Goal: Task Accomplishment & Management: Complete application form

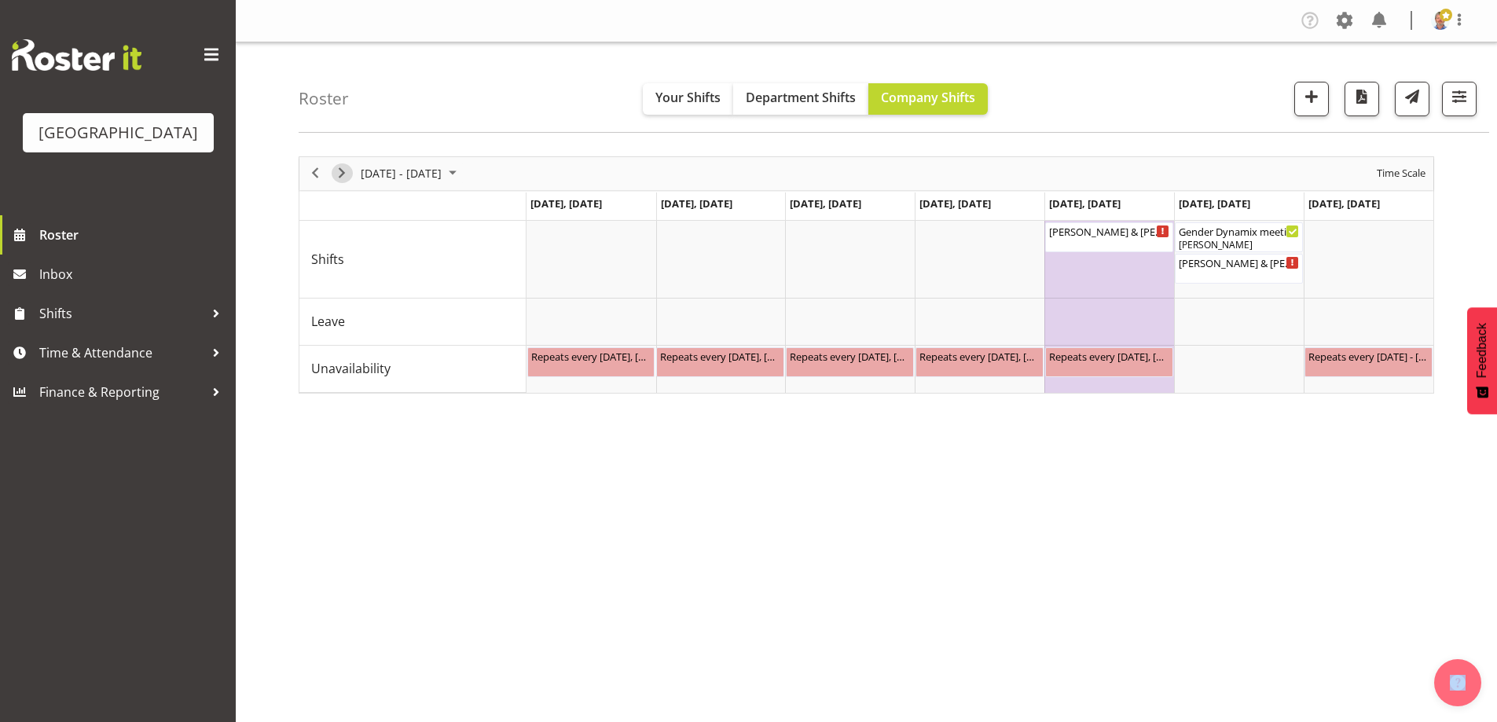
click at [333, 172] on span "Next" at bounding box center [342, 174] width 19 height 20
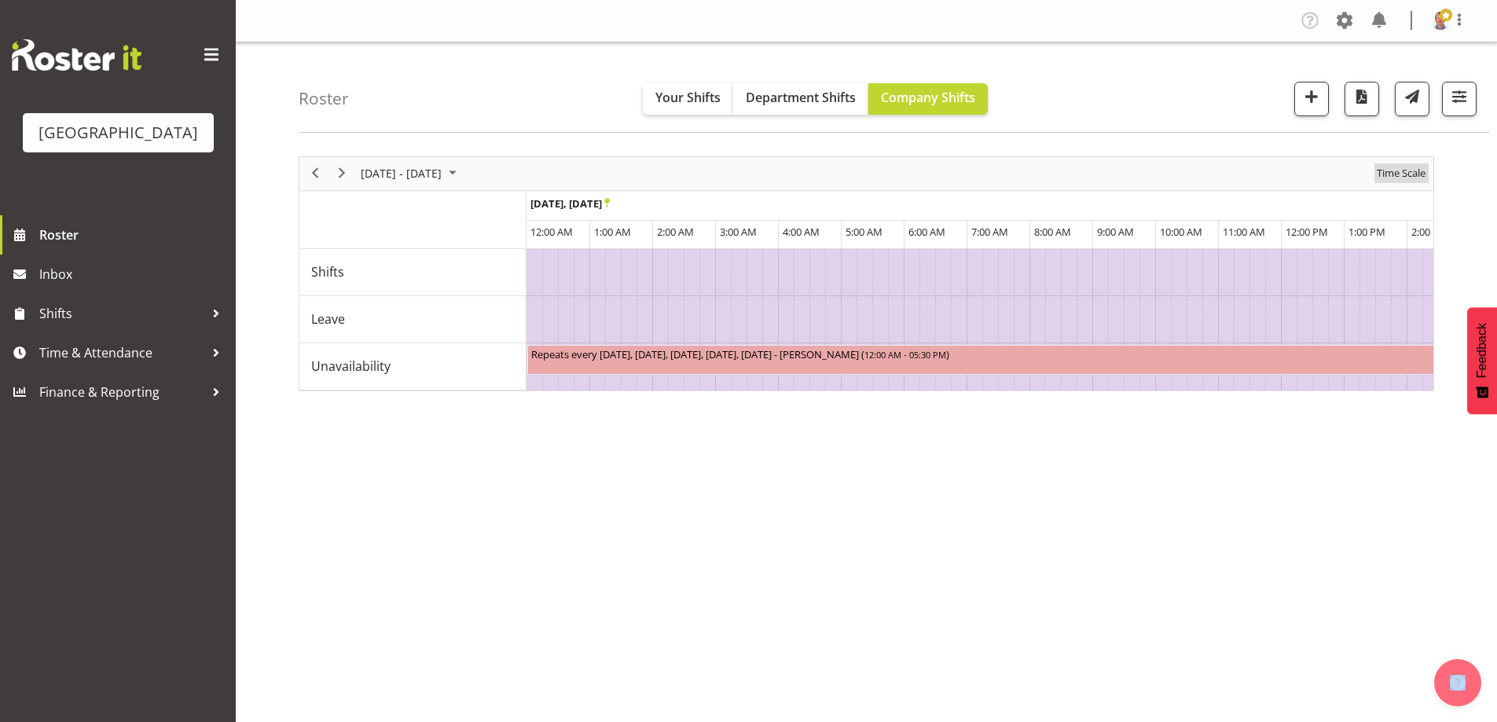
click at [1394, 170] on span "Time Scale" at bounding box center [1402, 174] width 52 height 20
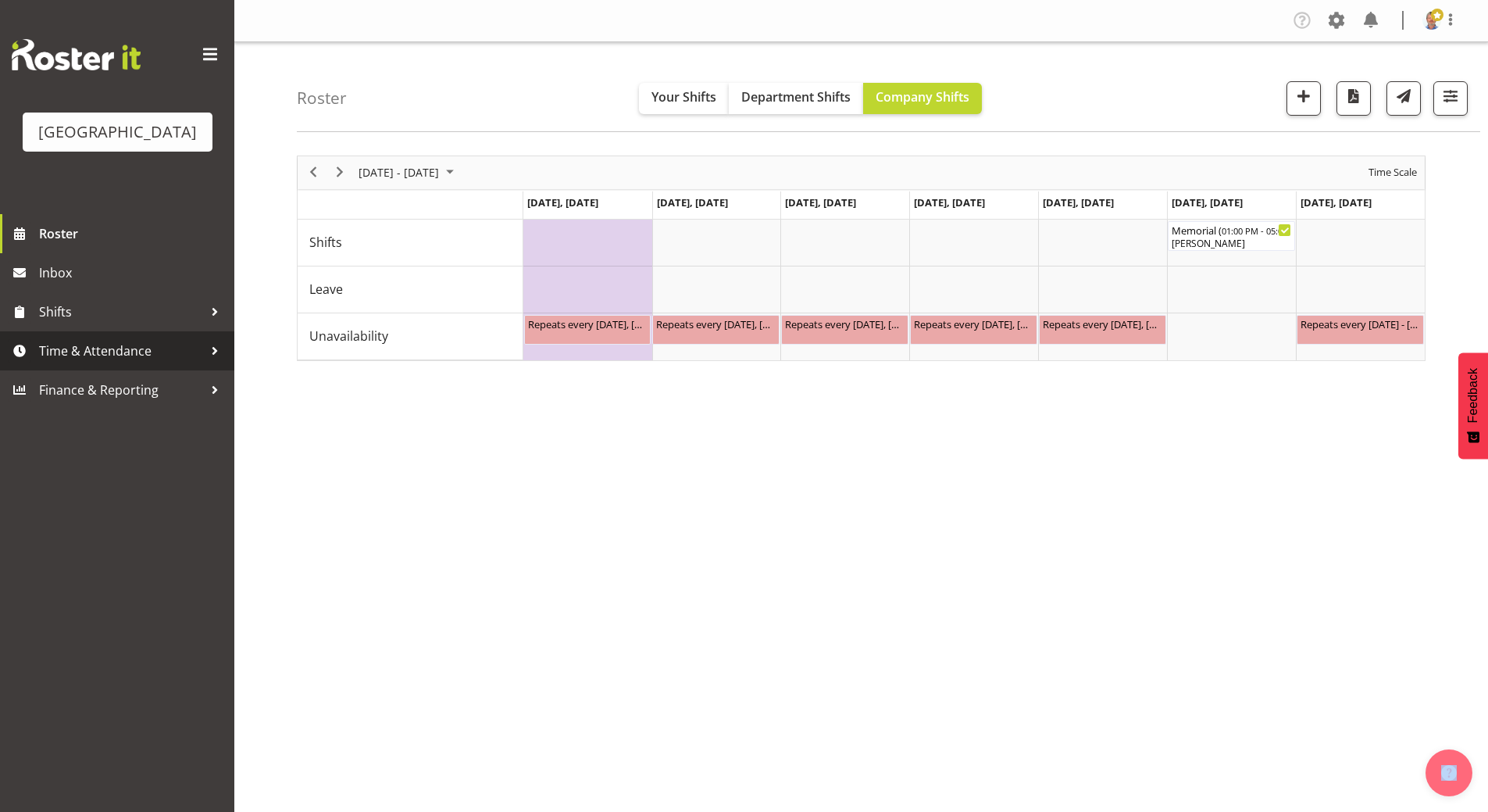
click at [82, 363] on span "Time & Attendance" at bounding box center [120, 351] width 164 height 24
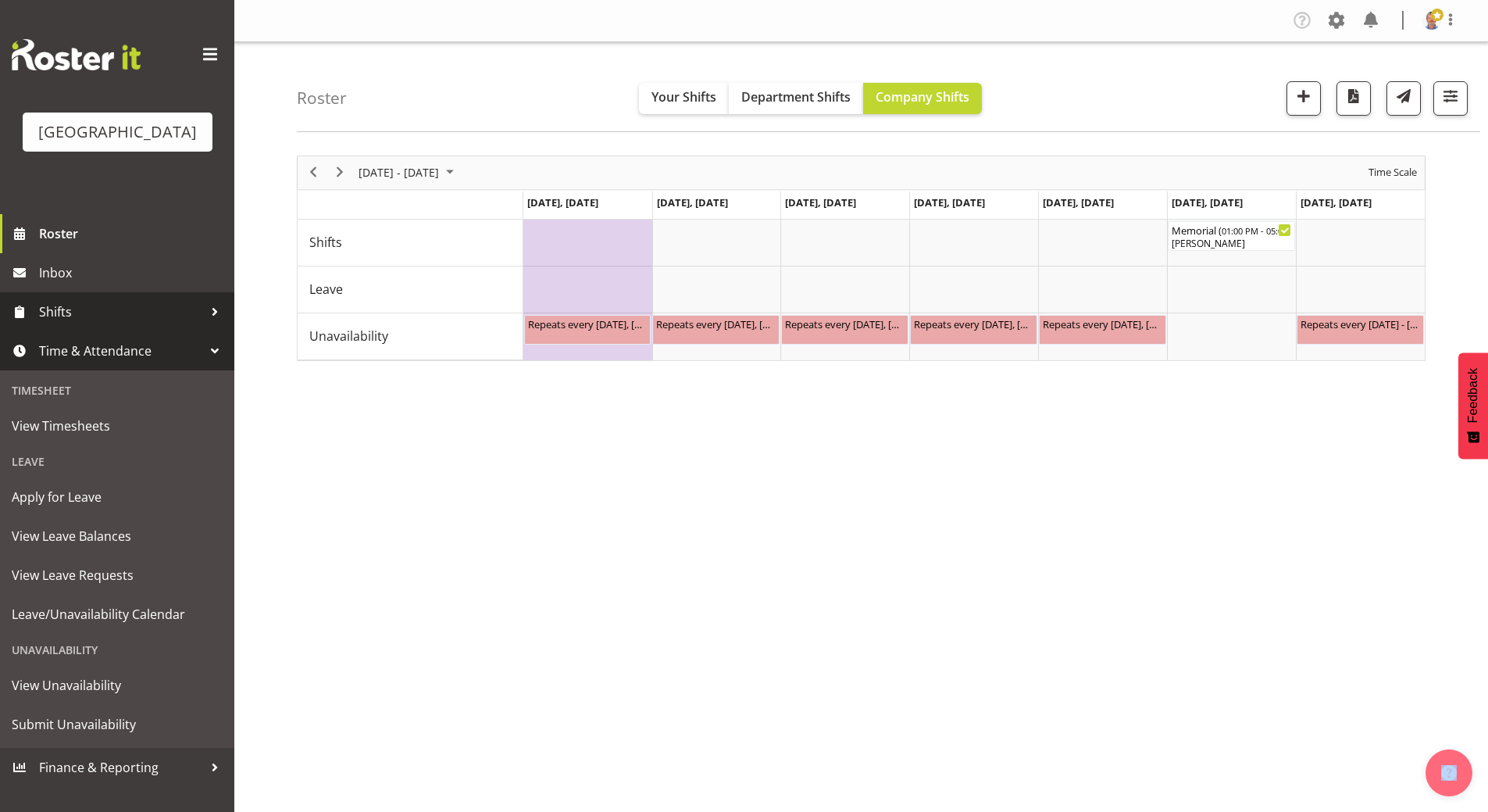
click at [83, 323] on span "Shifts" at bounding box center [120, 312] width 164 height 24
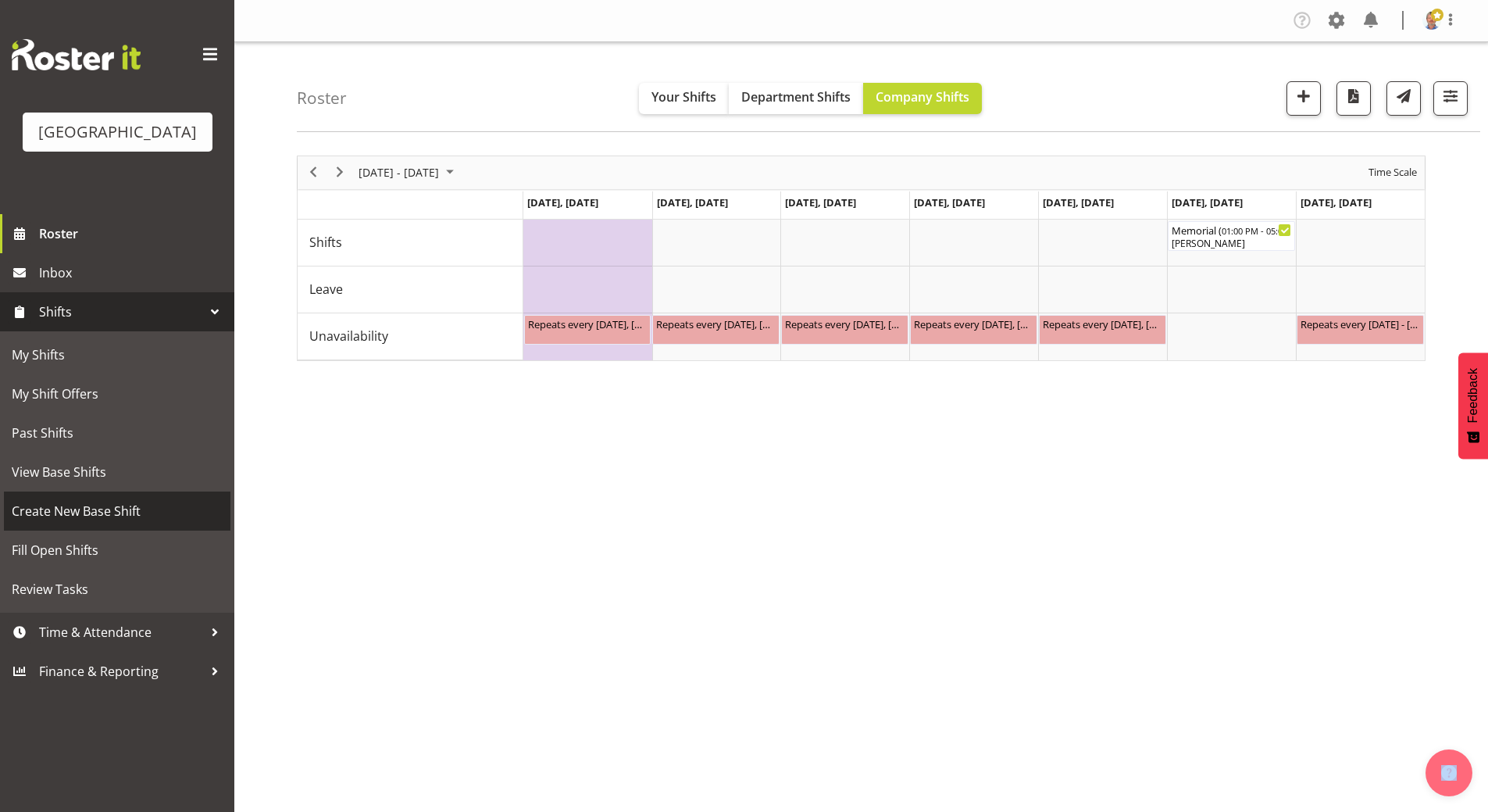
click at [90, 523] on span "Create New Base Shift" at bounding box center [117, 511] width 211 height 24
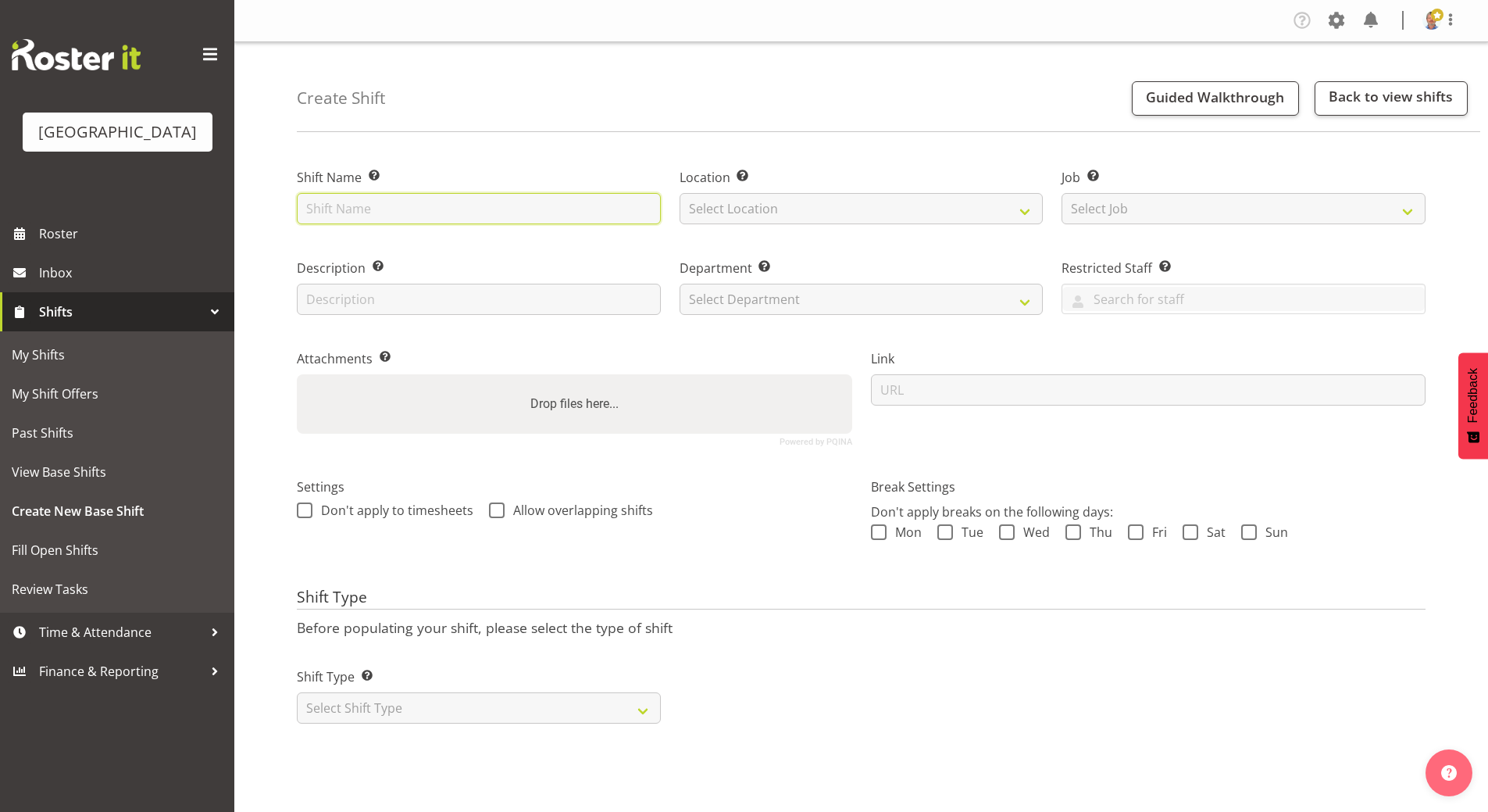
click at [321, 207] on input "text" at bounding box center [479, 208] width 364 height 31
paste input "Bianca & [PERSON_NAME] wedding"
type input "Bianca & [PERSON_NAME] wedding"
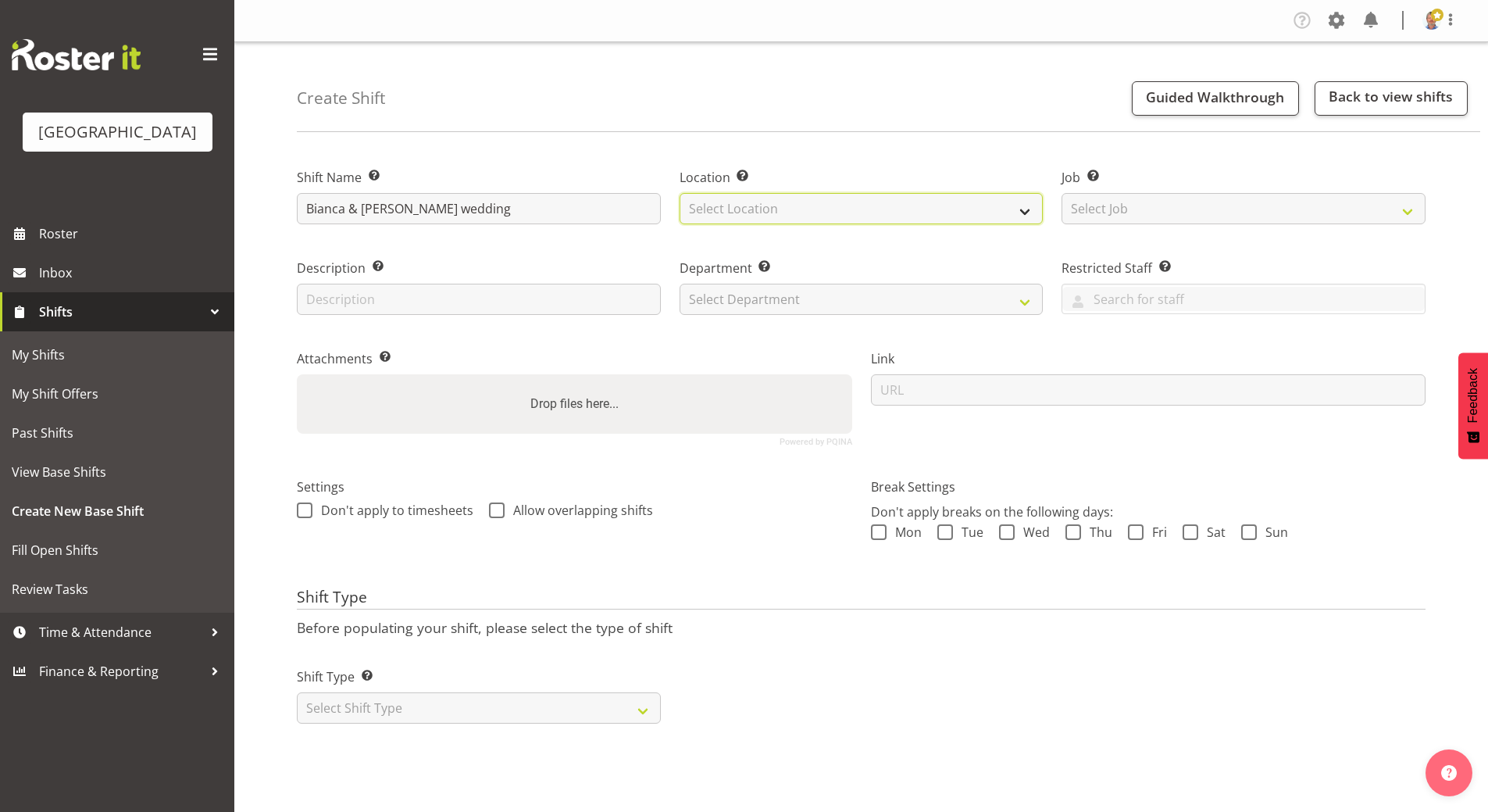
click at [770, 202] on select "Select Location [GEOGRAPHIC_DATA]" at bounding box center [862, 208] width 364 height 31
select select "1118"
click at [680, 193] on select "Select Location [GEOGRAPHIC_DATA]" at bounding box center [862, 208] width 364 height 31
click at [397, 300] on input "text" at bounding box center [479, 298] width 364 height 31
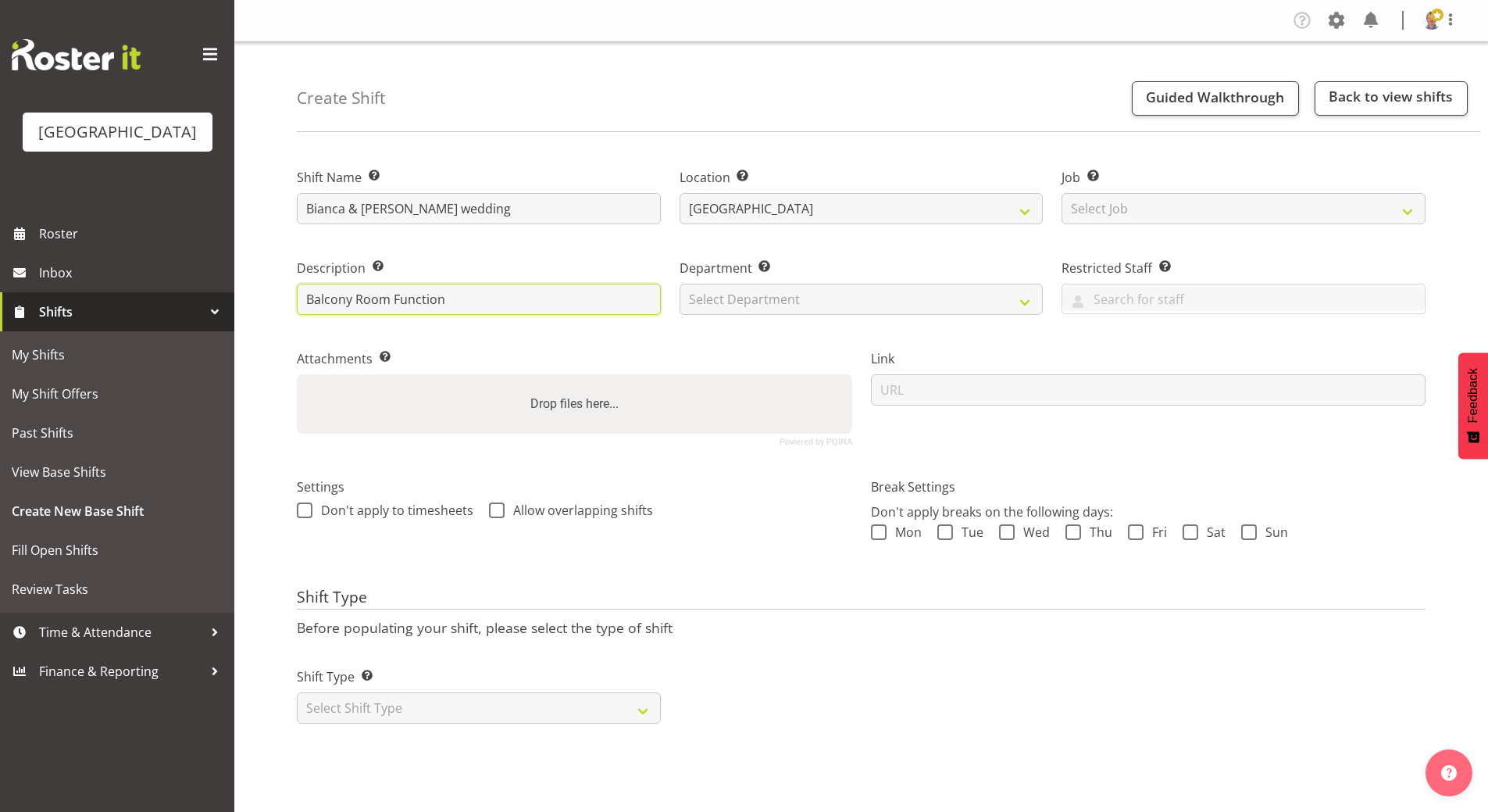
click at [305, 297] on input "Balcony Room Function" at bounding box center [479, 298] width 364 height 31
drag, startPoint x: 573, startPoint y: 303, endPoint x: 504, endPoint y: 305, distance: 69.0
click at [504, 305] on input "Chapel ceremony, Balcony Room Function" at bounding box center [479, 298] width 364 height 31
click at [356, 300] on input "Chapel ceremony, Balcony Room Reception" at bounding box center [479, 298] width 364 height 31
type input "Chapel Ceremony, Balcony Room Reception"
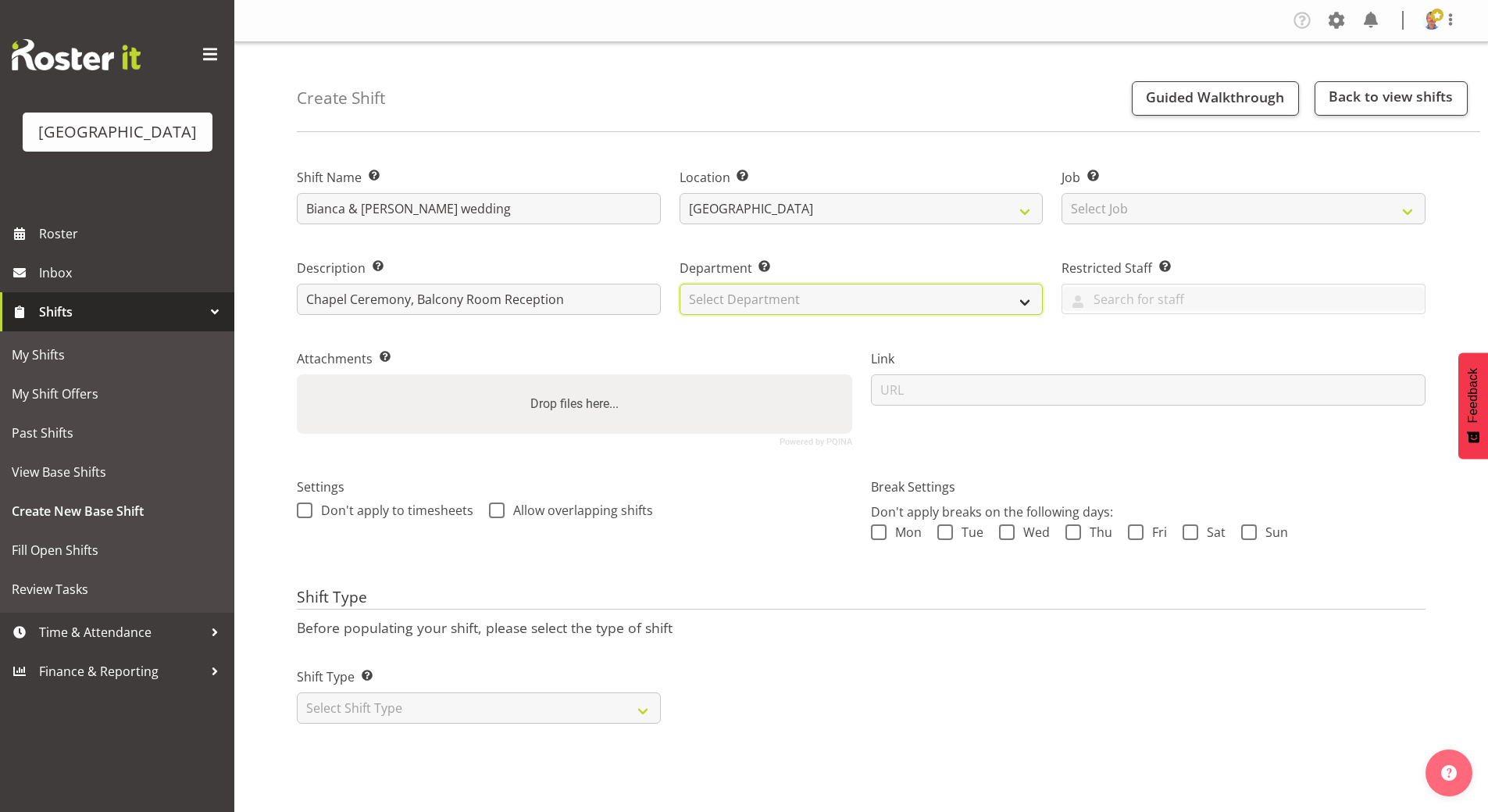
click at [723, 294] on select "Select Department Historic Village Baycourt Front of House" at bounding box center [862, 298] width 364 height 31
select select "791"
click at [680, 283] on select "Select Department Historic Village Baycourt Front of House" at bounding box center [862, 298] width 364 height 31
click at [881, 528] on span at bounding box center [879, 532] width 16 height 16
click at [881, 528] on input "Mon" at bounding box center [876, 532] width 10 height 10
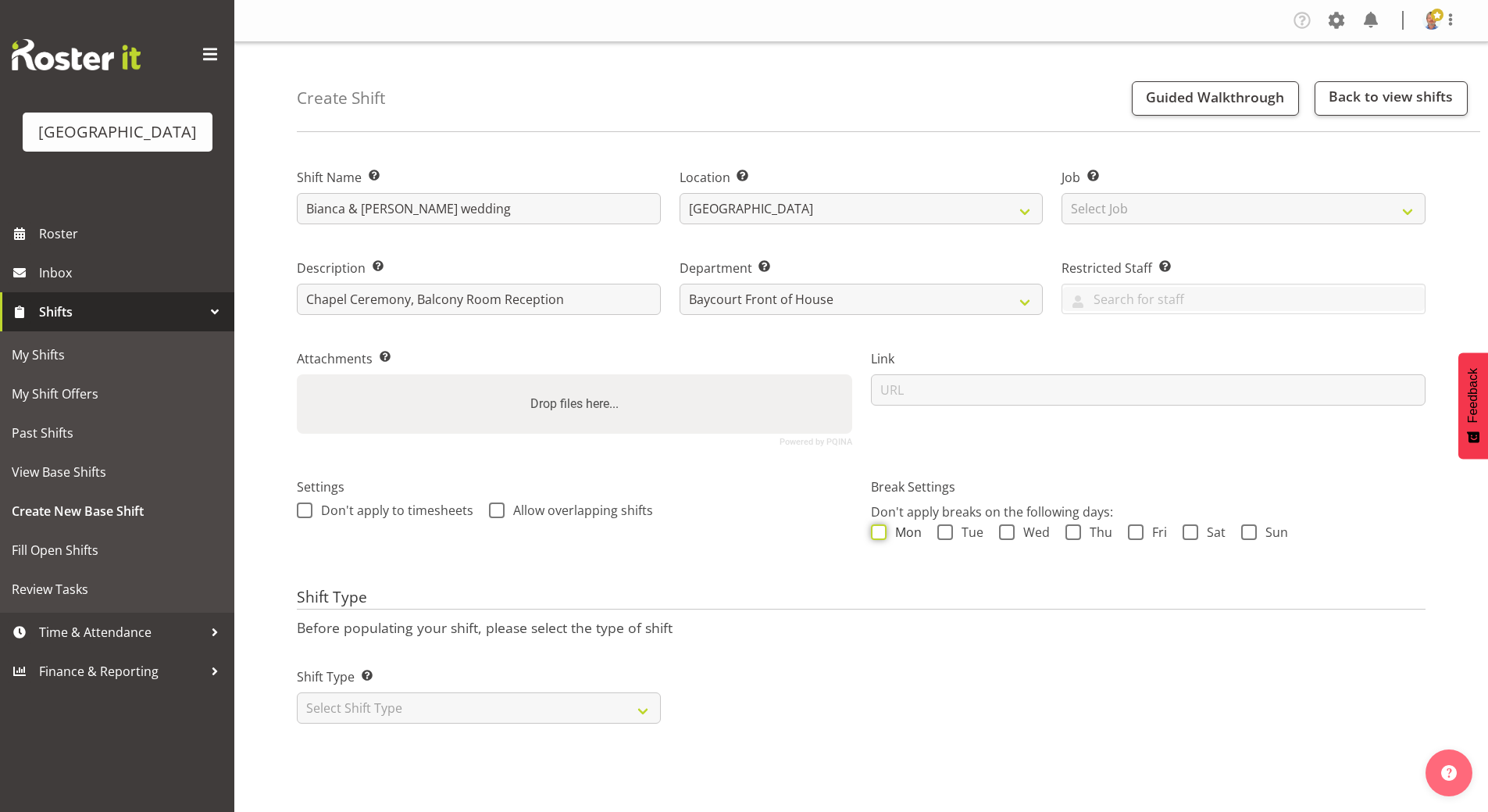
checkbox input "true"
click at [951, 527] on span at bounding box center [945, 532] width 16 height 16
click at [948, 527] on input "Tue" at bounding box center [942, 532] width 10 height 10
checkbox input "true"
click at [1009, 533] on span at bounding box center [1007, 532] width 16 height 16
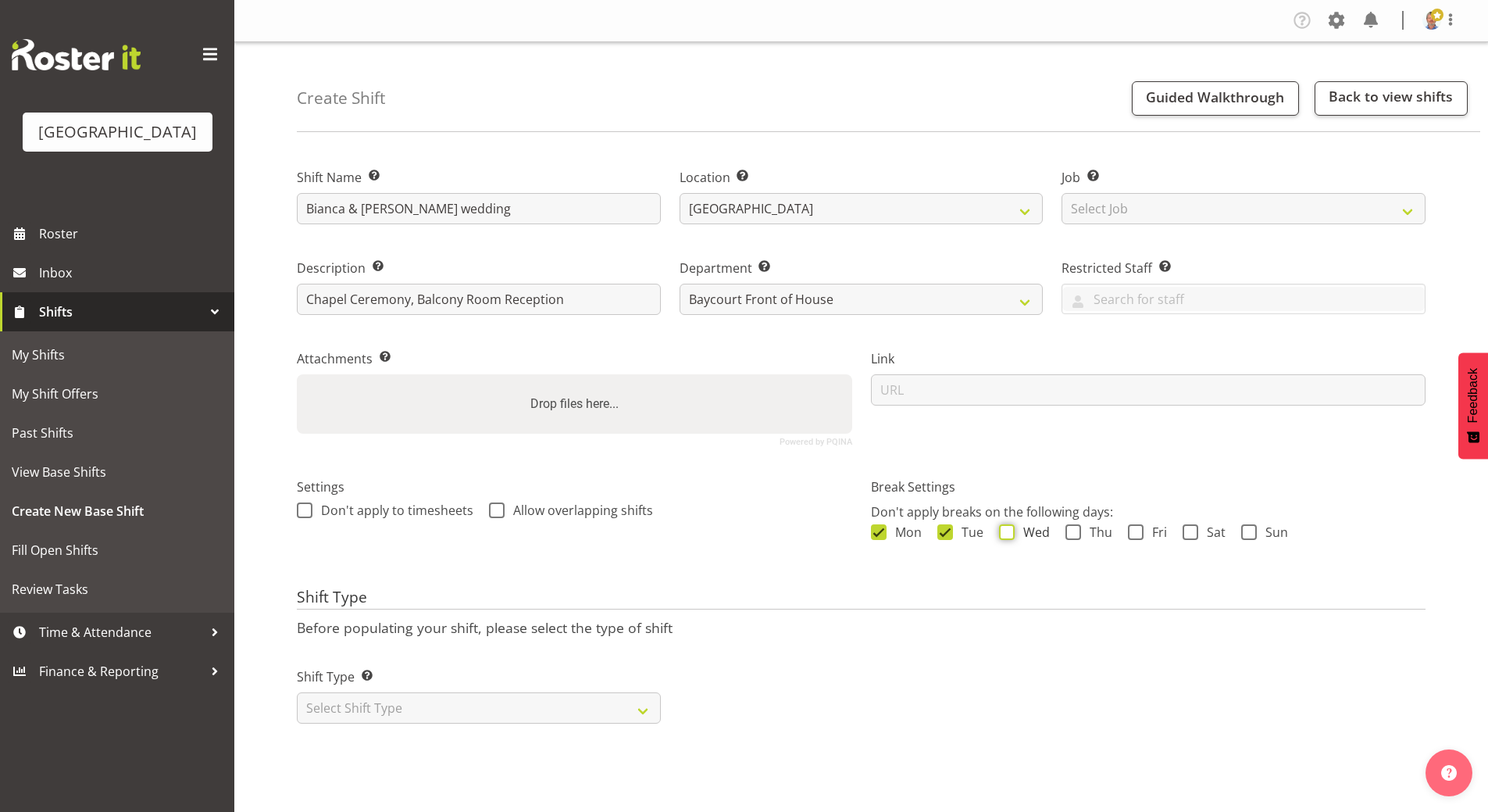
click at [1009, 533] on input "Wed" at bounding box center [1004, 532] width 10 height 10
checkbox input "true"
click at [1075, 533] on span at bounding box center [1074, 532] width 16 height 16
click at [1075, 533] on input "Thu" at bounding box center [1071, 532] width 10 height 10
checkbox input "true"
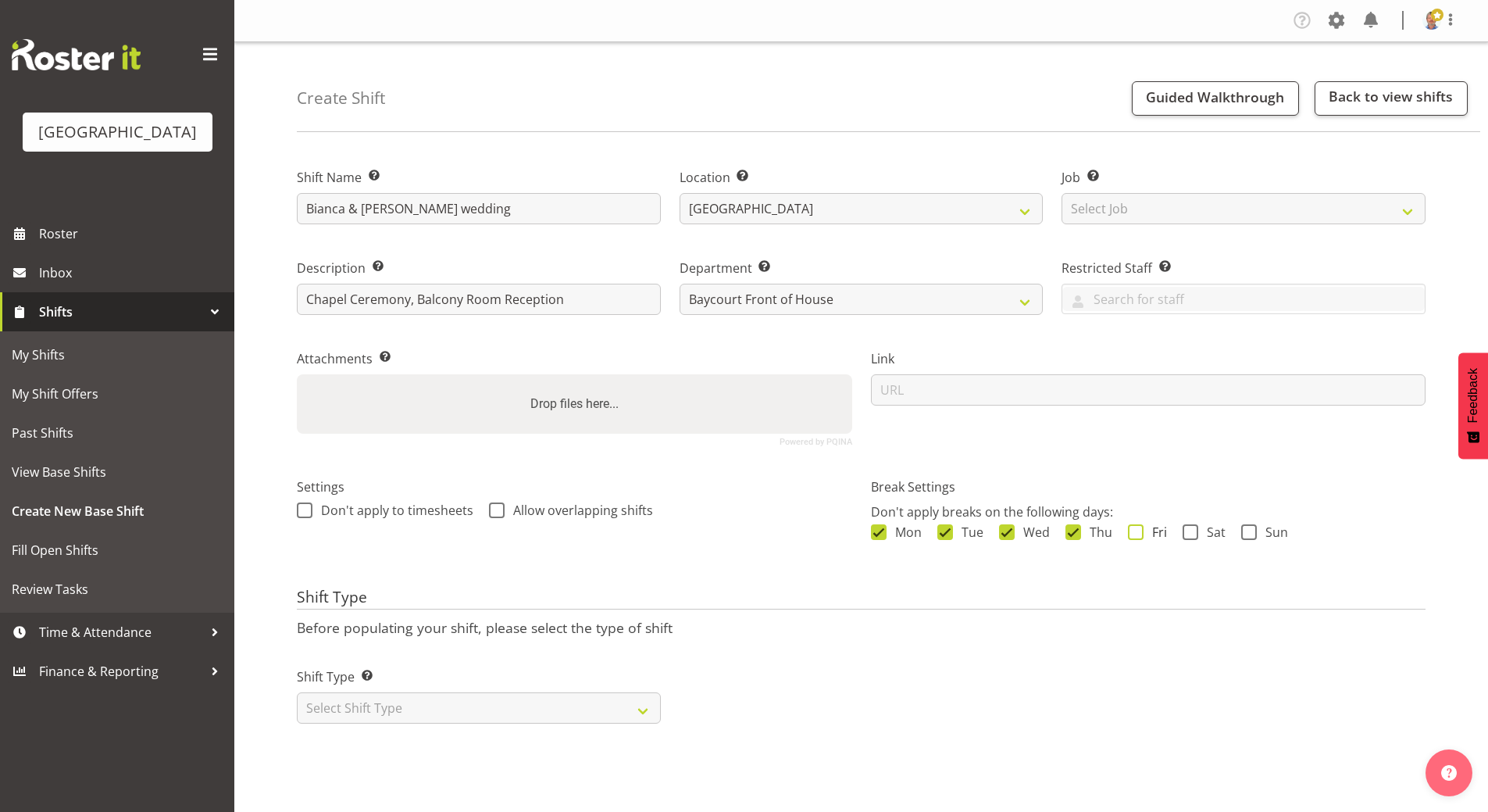
click at [1131, 532] on span at bounding box center [1136, 532] width 16 height 16
click at [1131, 532] on input "Fri" at bounding box center [1133, 532] width 10 height 10
checkbox input "true"
click at [1192, 532] on span at bounding box center [1191, 532] width 16 height 16
click at [1192, 532] on input "Sat" at bounding box center [1188, 532] width 10 height 10
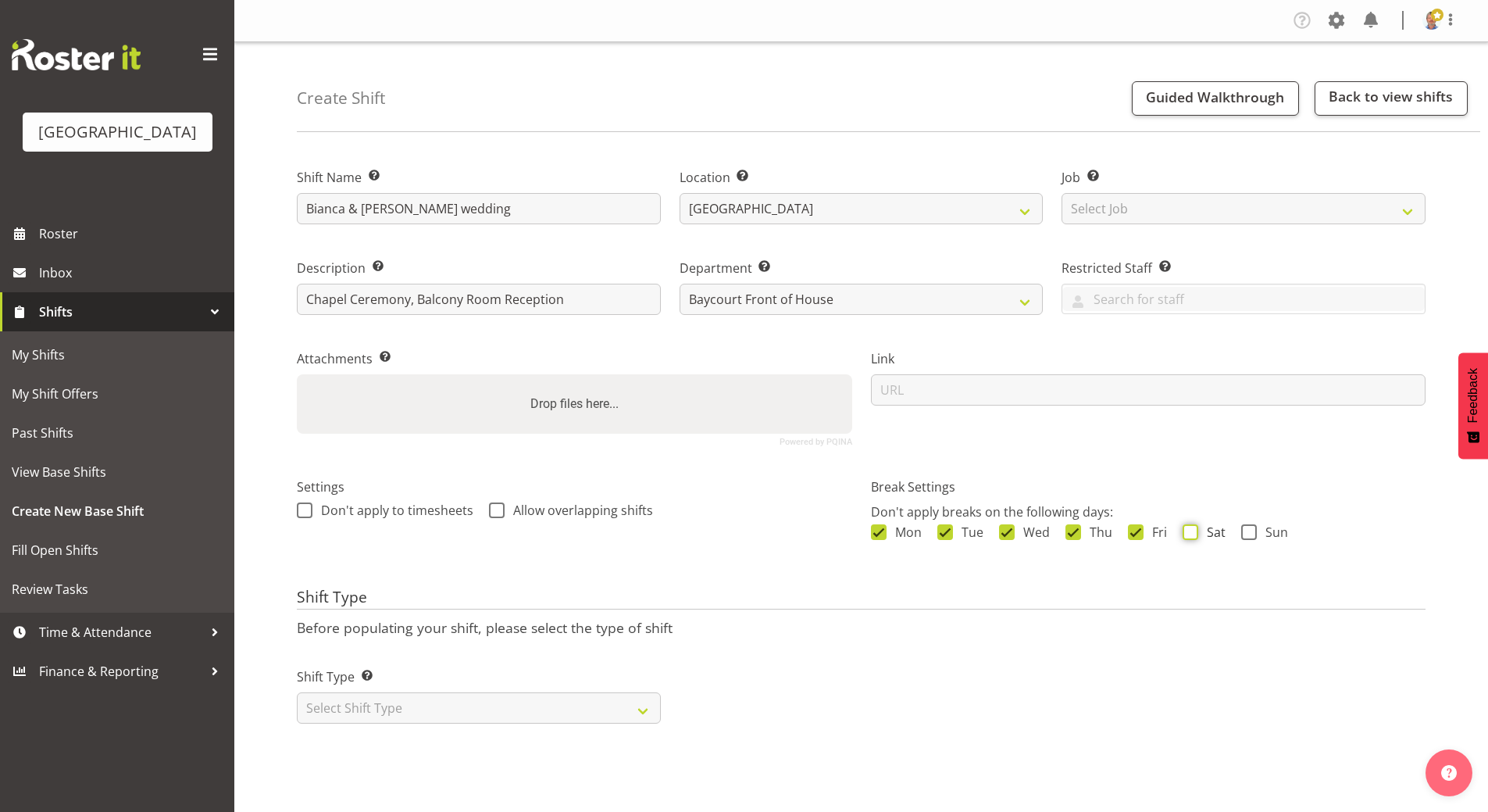
checkbox input "true"
click at [1248, 532] on span at bounding box center [1249, 532] width 16 height 16
click at [1248, 532] on input "Sun" at bounding box center [1246, 532] width 10 height 10
checkbox input "true"
click at [415, 710] on select "Select Shift Type One Off Shift Recurring Shift Rotating Shift" at bounding box center [479, 707] width 364 height 31
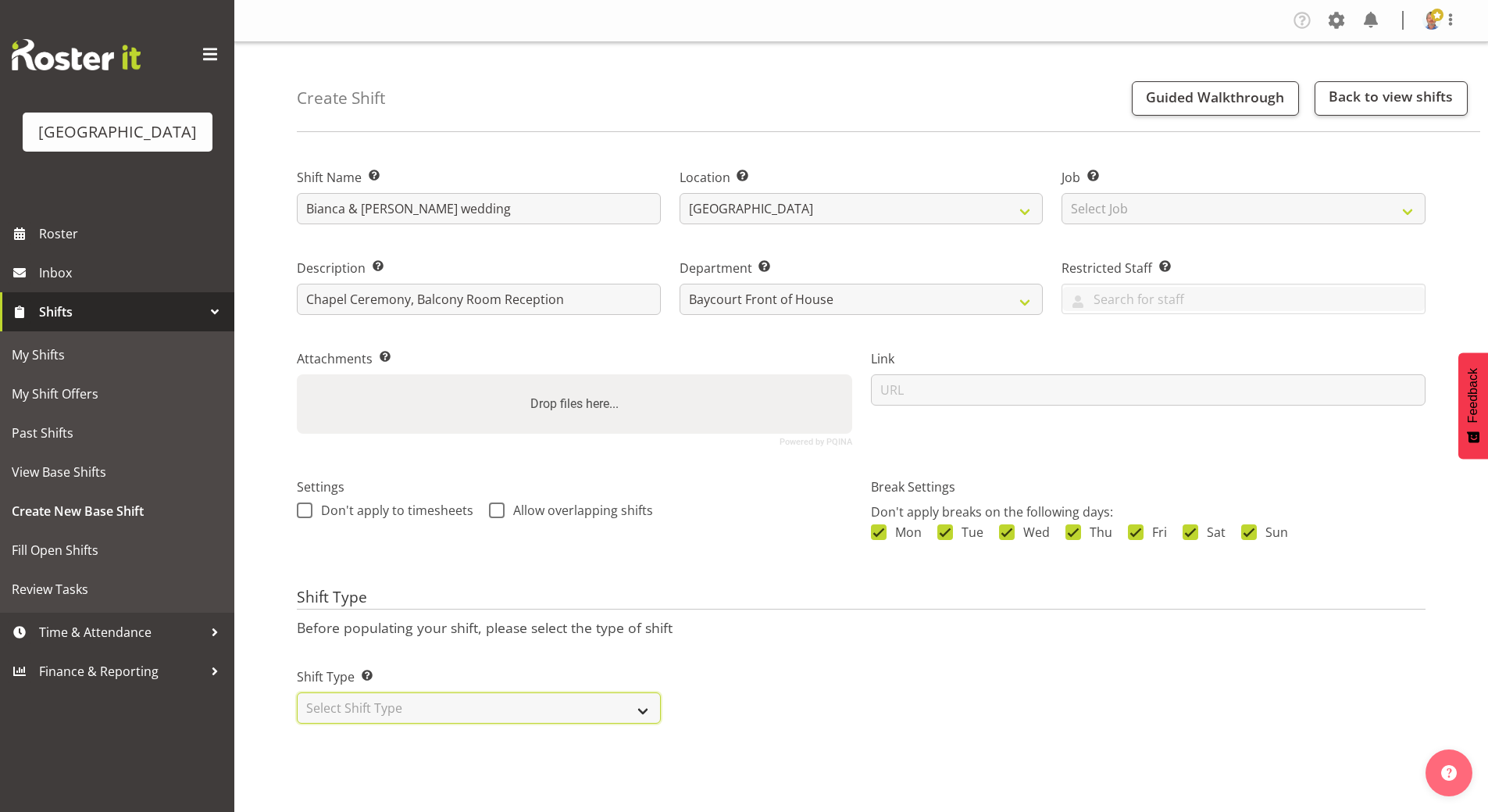
select select "one_off"
click at [297, 692] on select "Select Shift Type One Off Shift Recurring Shift Rotating Shift" at bounding box center [479, 707] width 364 height 31
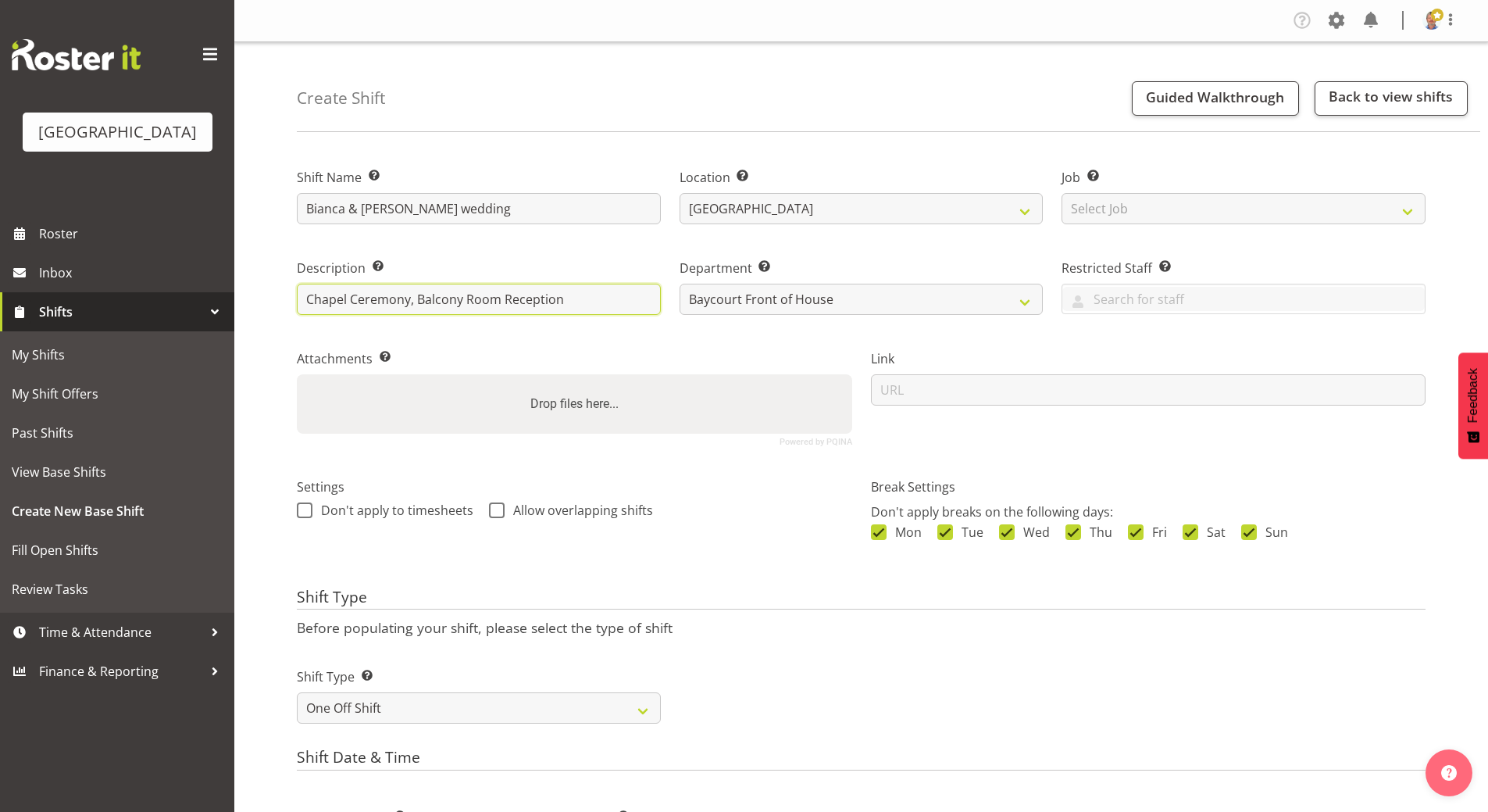
drag, startPoint x: 608, startPoint y: 300, endPoint x: 257, endPoint y: 301, distance: 351.0
click at [257, 301] on div "Create Shift Guided Walkthrough Back to view shifts Shift Name Enter a name for…" at bounding box center [862, 651] width 1254 height 1219
click at [306, 300] on input "et up" at bounding box center [479, 298] width 364 height 31
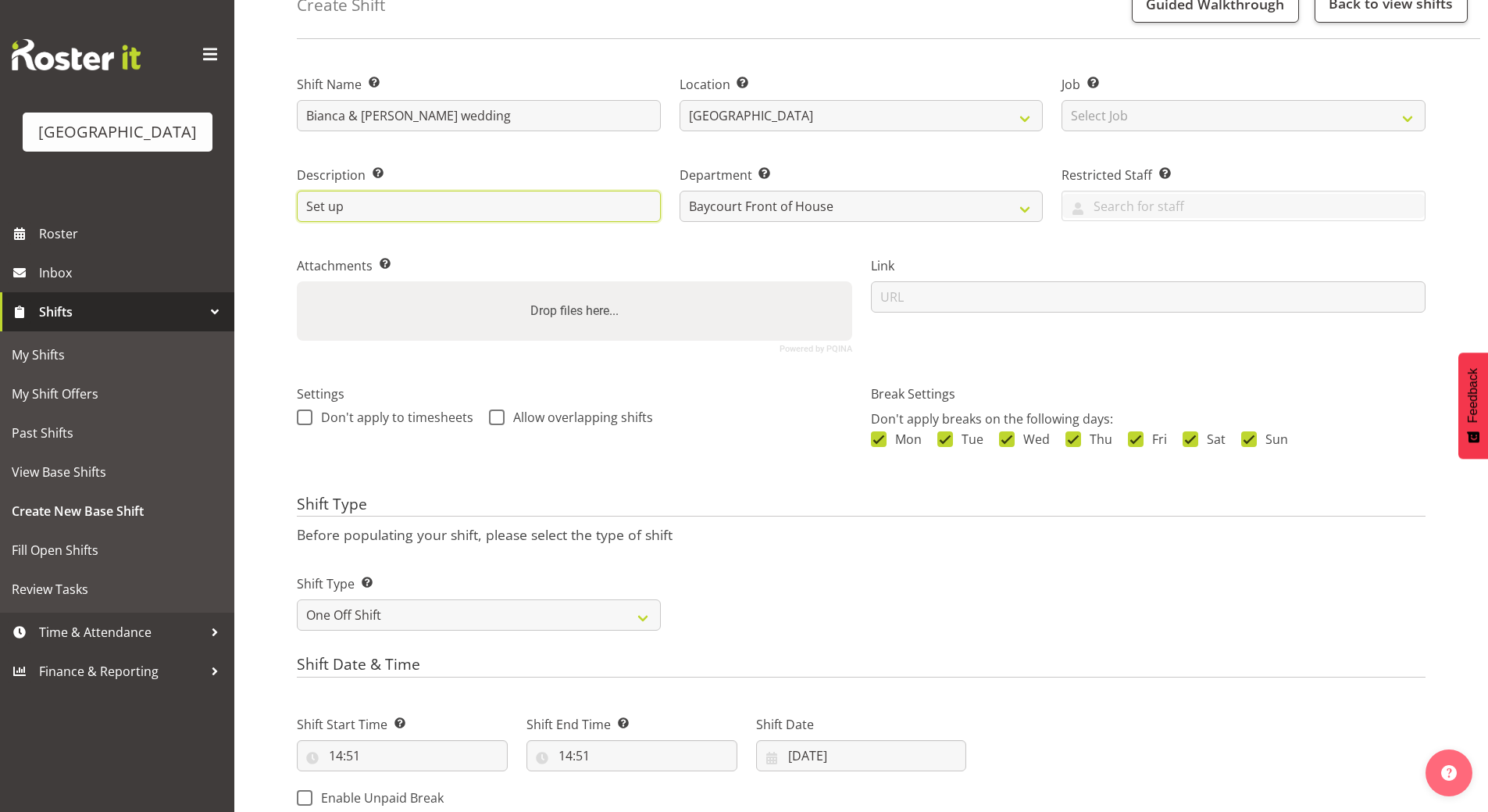
scroll to position [235, 0]
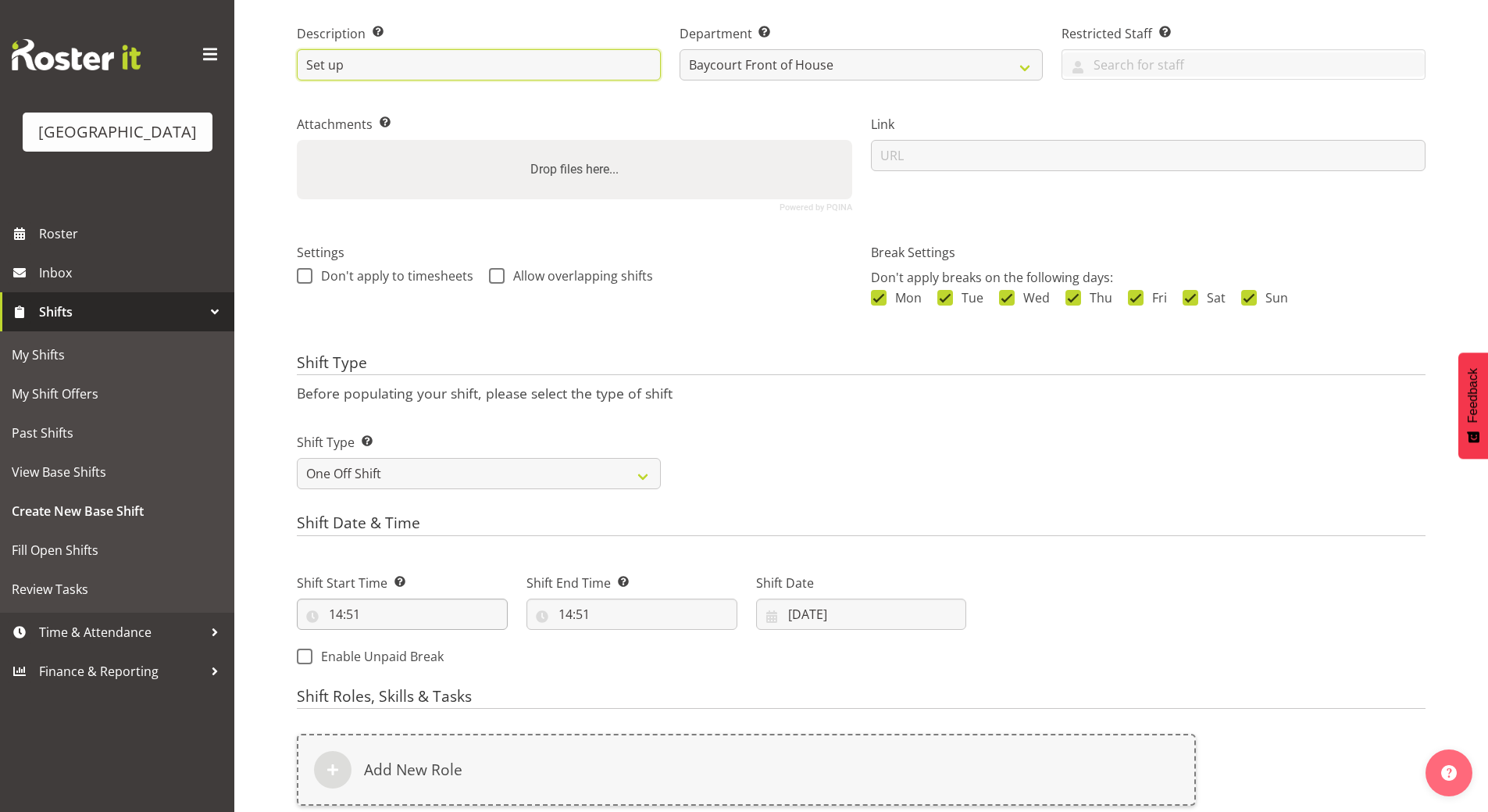
type input "Set up"
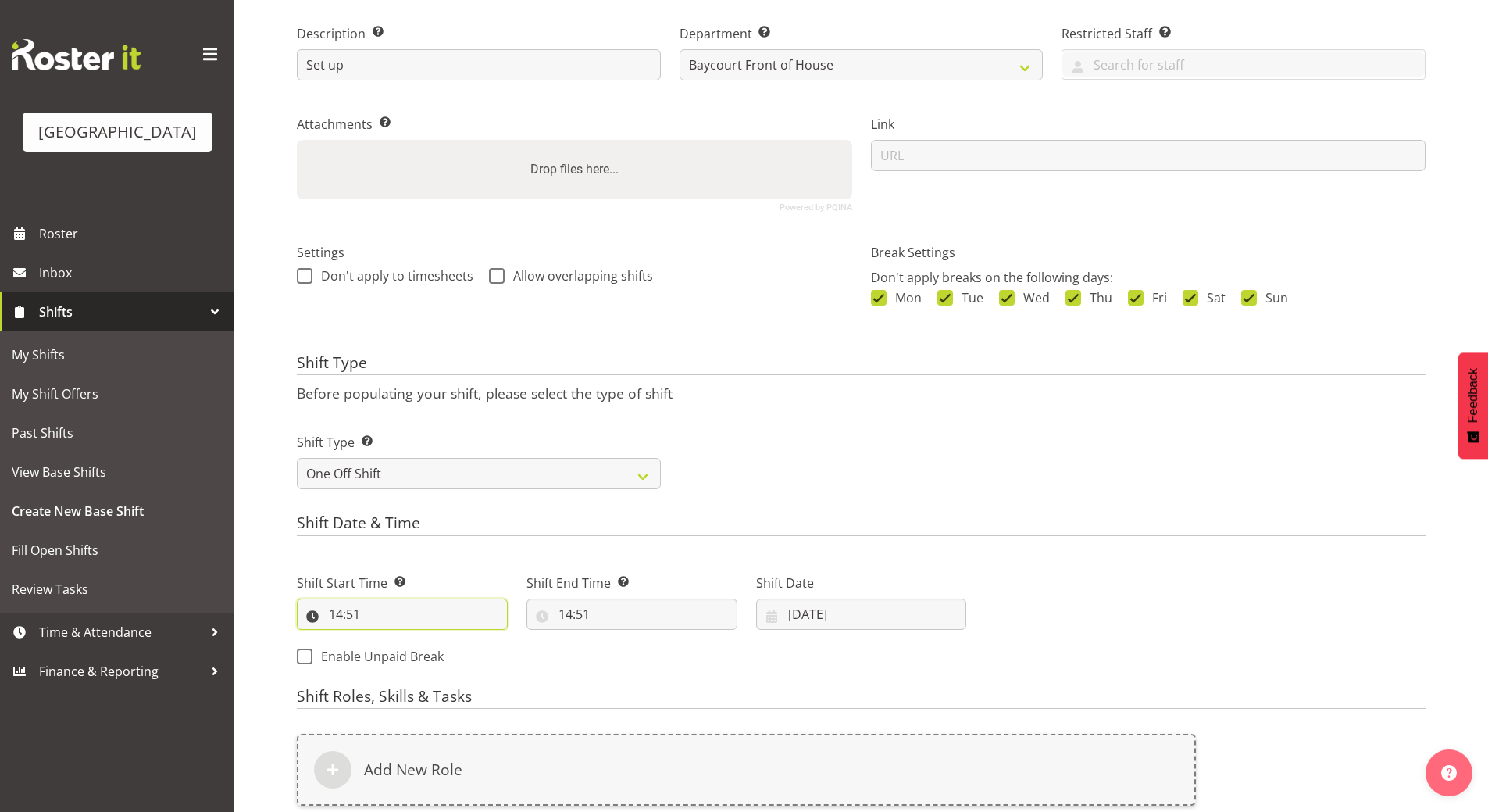
click at [345, 609] on input "14:51" at bounding box center [403, 613] width 211 height 31
click at [402, 654] on select "00 01 02 03 04 05 06 07 08 09 10 11 12 13 14 15 16 17 18 19 20 21 22 23" at bounding box center [403, 654] width 35 height 31
select select "12"
click at [386, 639] on select "00 01 02 03 04 05 06 07 08 09 10 11 12 13 14 15 16 17 18 19 20 21 22 23" at bounding box center [403, 654] width 35 height 31
type input "12:51"
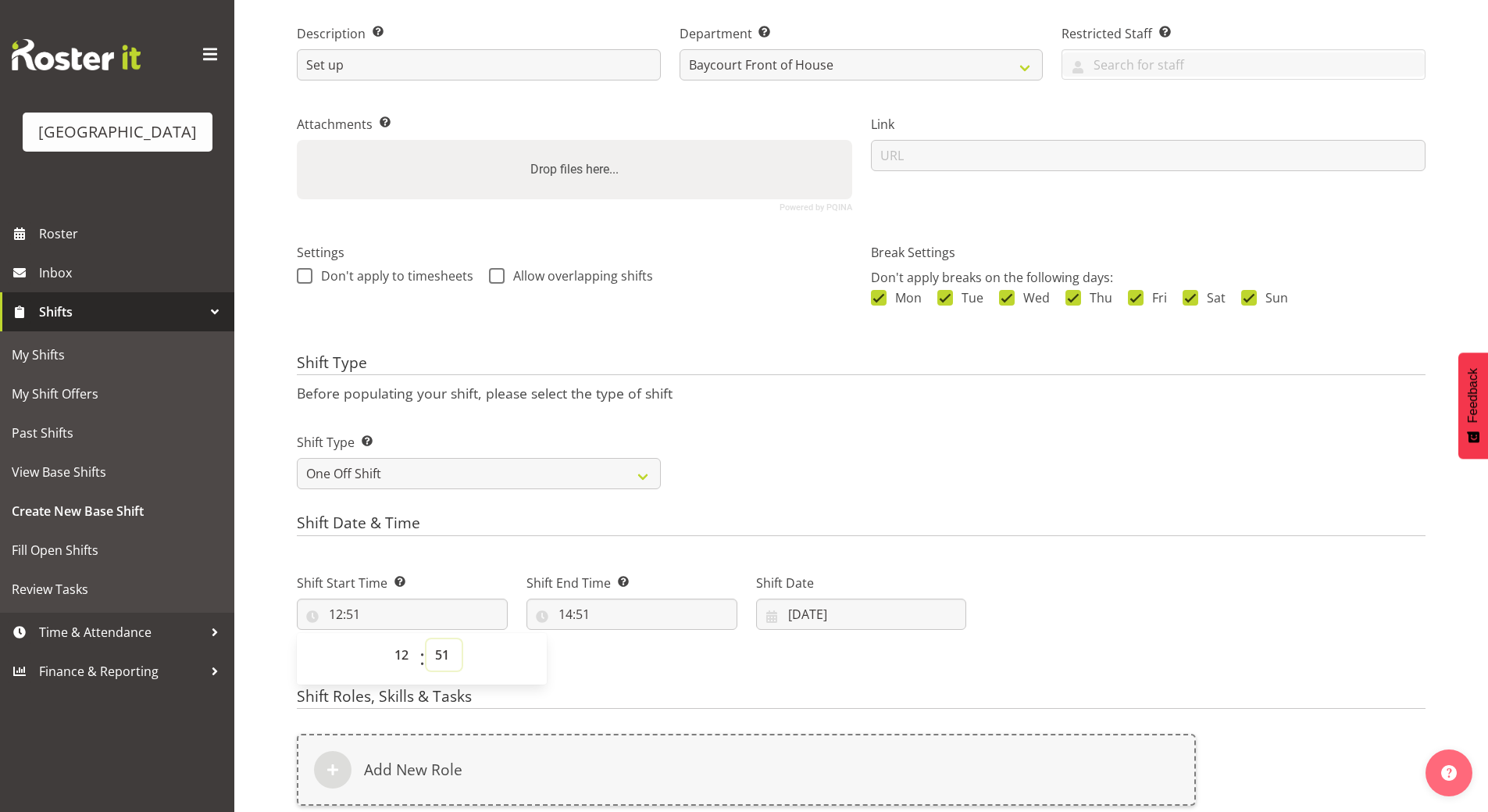
click at [440, 648] on select "00 01 02 03 04 05 06 07 08 09 10 11 12 13 14 15 16 17 18 19 20 21 22 23 24 25 2…" at bounding box center [443, 654] width 35 height 31
select select "30"
type input "12:30"
click at [447, 653] on select "00 01 02 03 04 05 06 07 08 09 10 11 12 13 14 15 16 17 18 19 20 21 22 23 24 25 2…" at bounding box center [443, 654] width 35 height 31
click at [579, 618] on input "14:51" at bounding box center [632, 613] width 211 height 31
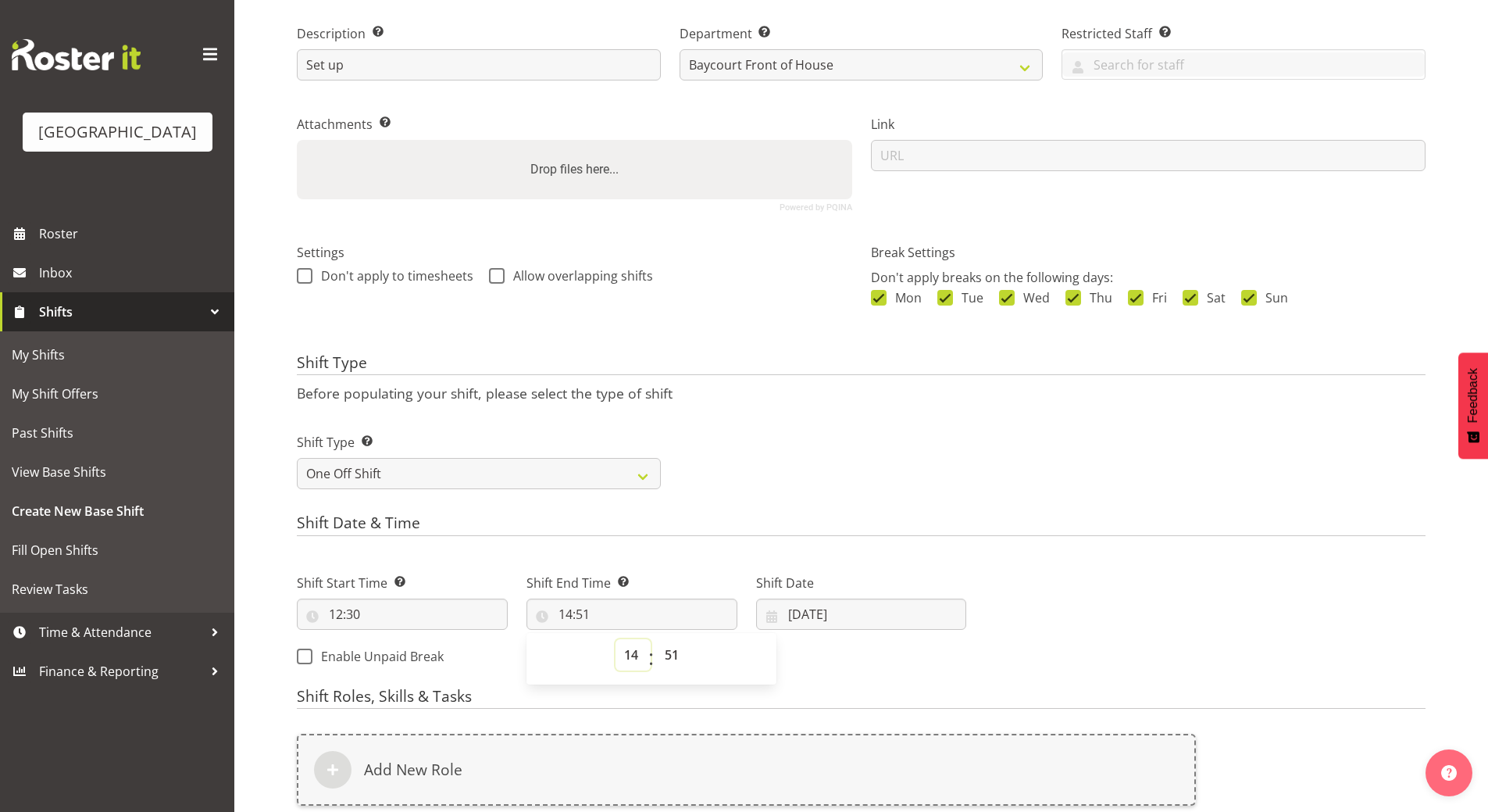
click at [635, 653] on select "00 01 02 03 04 05 06 07 08 09 10 11 12 13 14 15 16 17 18 19 20 21 22 23" at bounding box center [632, 654] width 35 height 31
select select "15"
click at [615, 639] on select "00 01 02 03 04 05 06 07 08 09 10 11 12 13 14 15 16 17 18 19 20 21 22 23" at bounding box center [632, 654] width 35 height 31
type input "15:51"
click at [670, 656] on select "00 01 02 03 04 05 06 07 08 09 10 11 12 13 14 15 16 17 18 19 20 21 22 23 24 25 2…" at bounding box center [673, 654] width 35 height 31
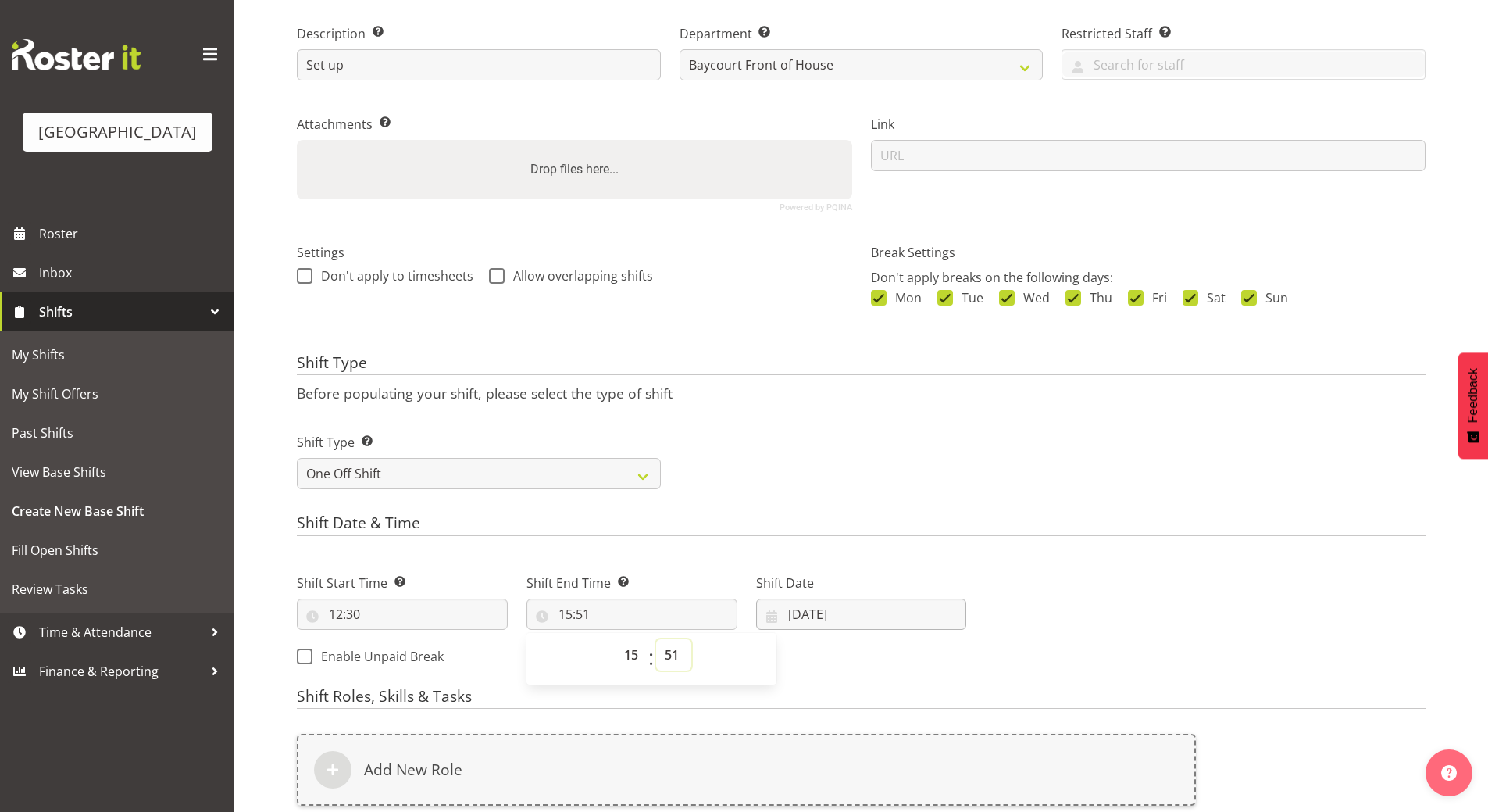
select select "30"
type input "15:30"
click at [803, 613] on input "[DATE]" at bounding box center [862, 613] width 211 height 31
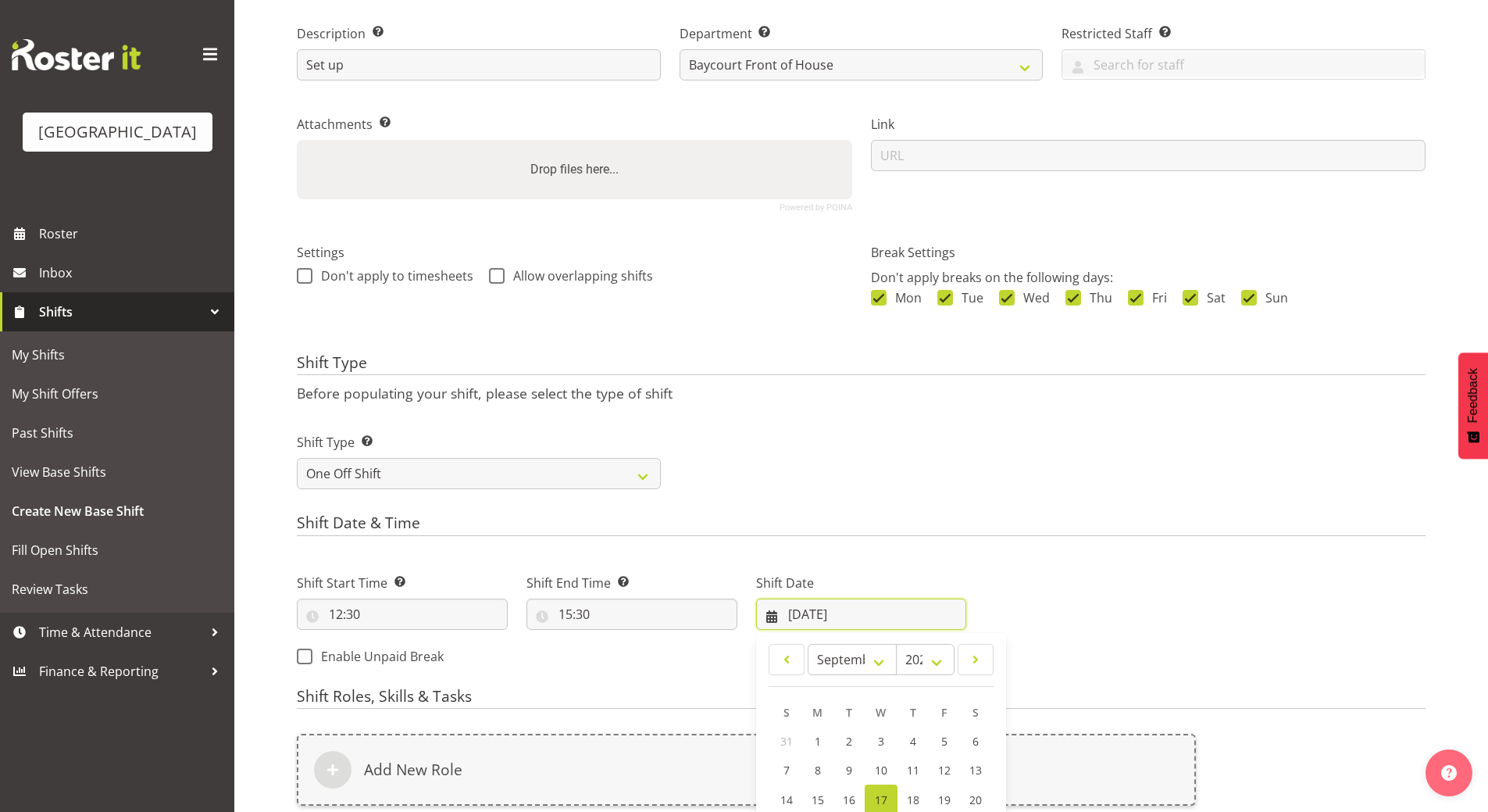
scroll to position [391, 0]
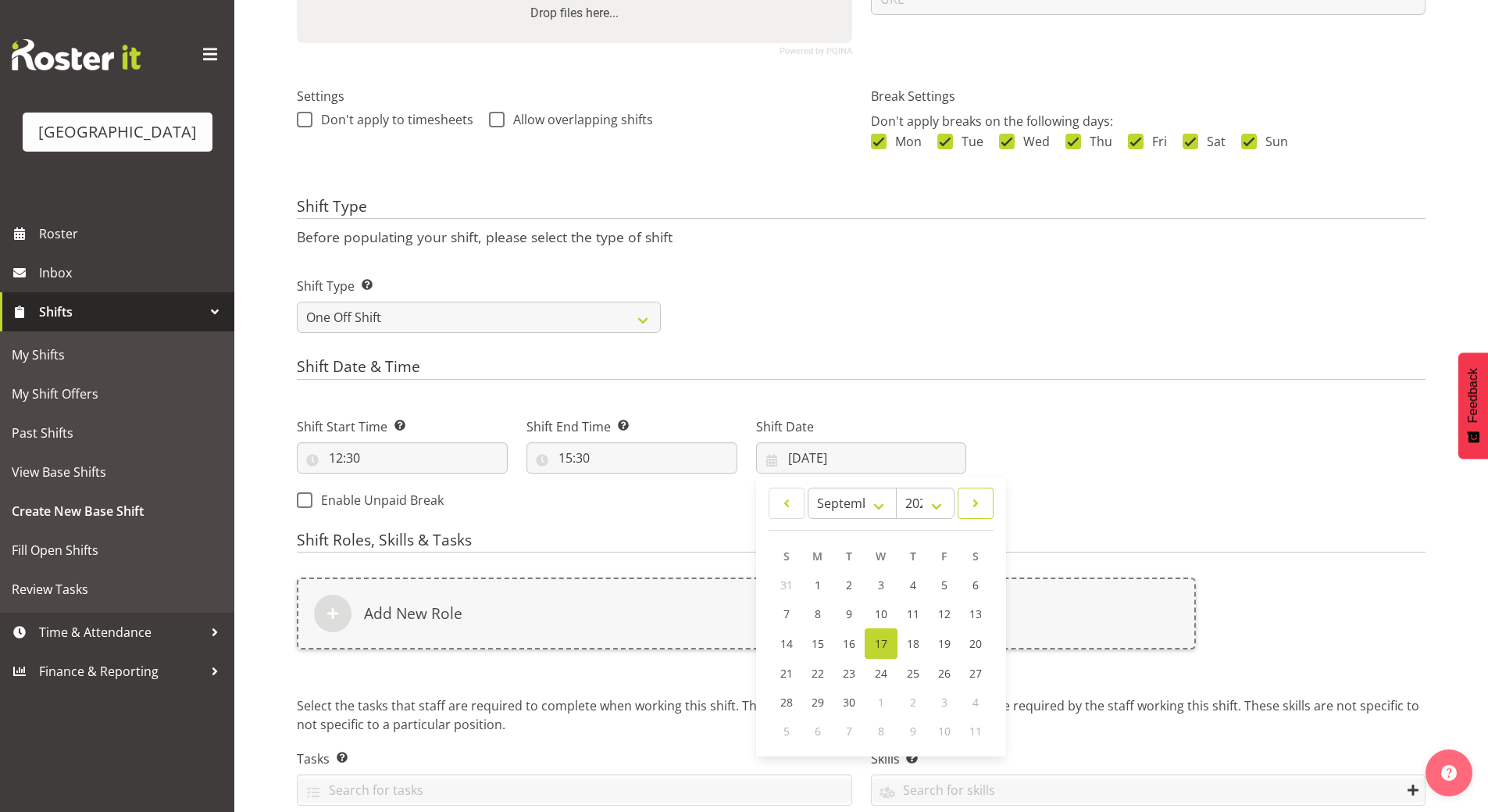
click at [975, 500] on span at bounding box center [976, 503] width 16 height 19
select select "9"
click at [941, 697] on span "31" at bounding box center [943, 700] width 13 height 15
type input "31/10/2025"
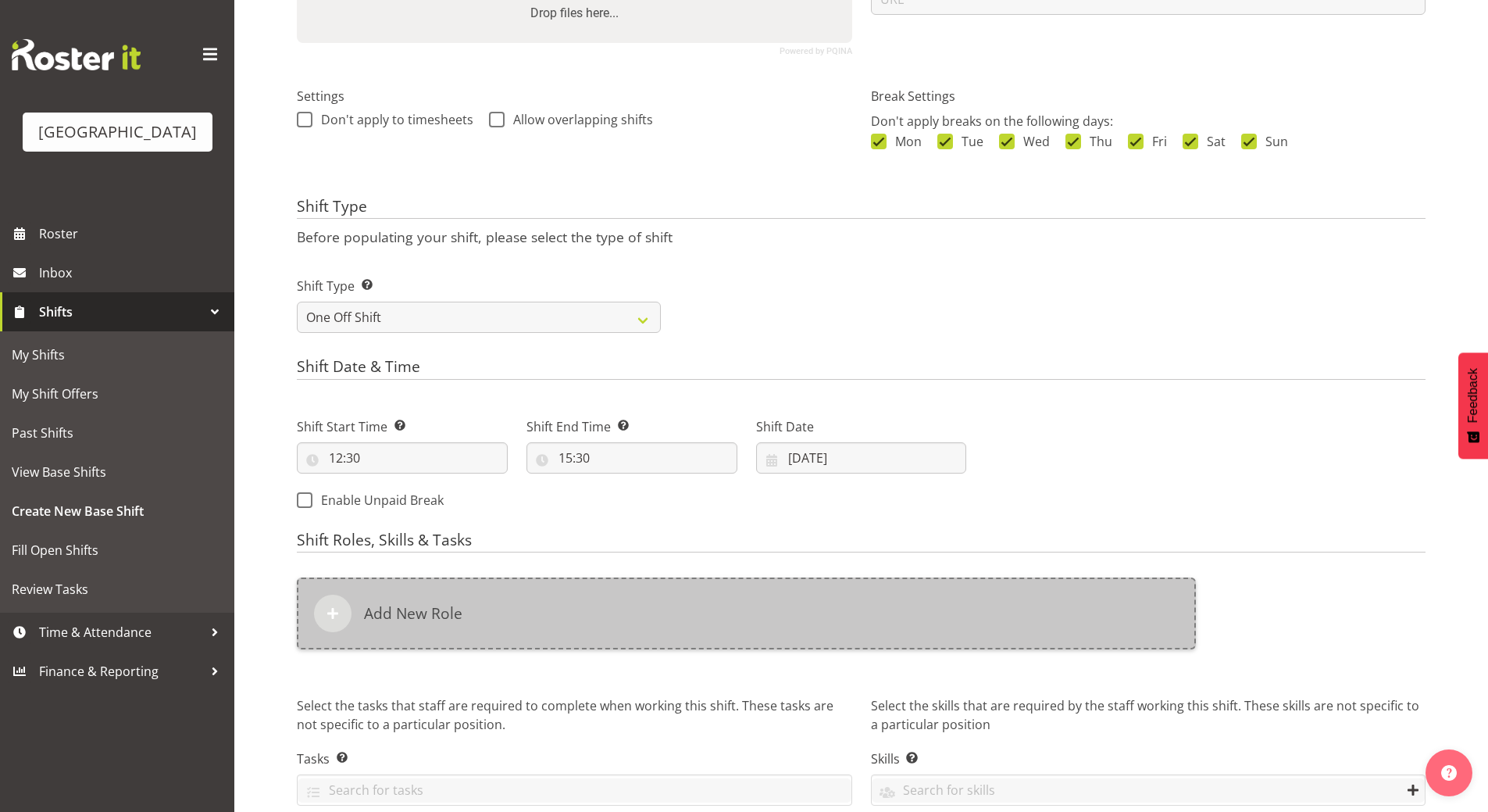
click at [382, 597] on div "Add New Role" at bounding box center [746, 613] width 900 height 72
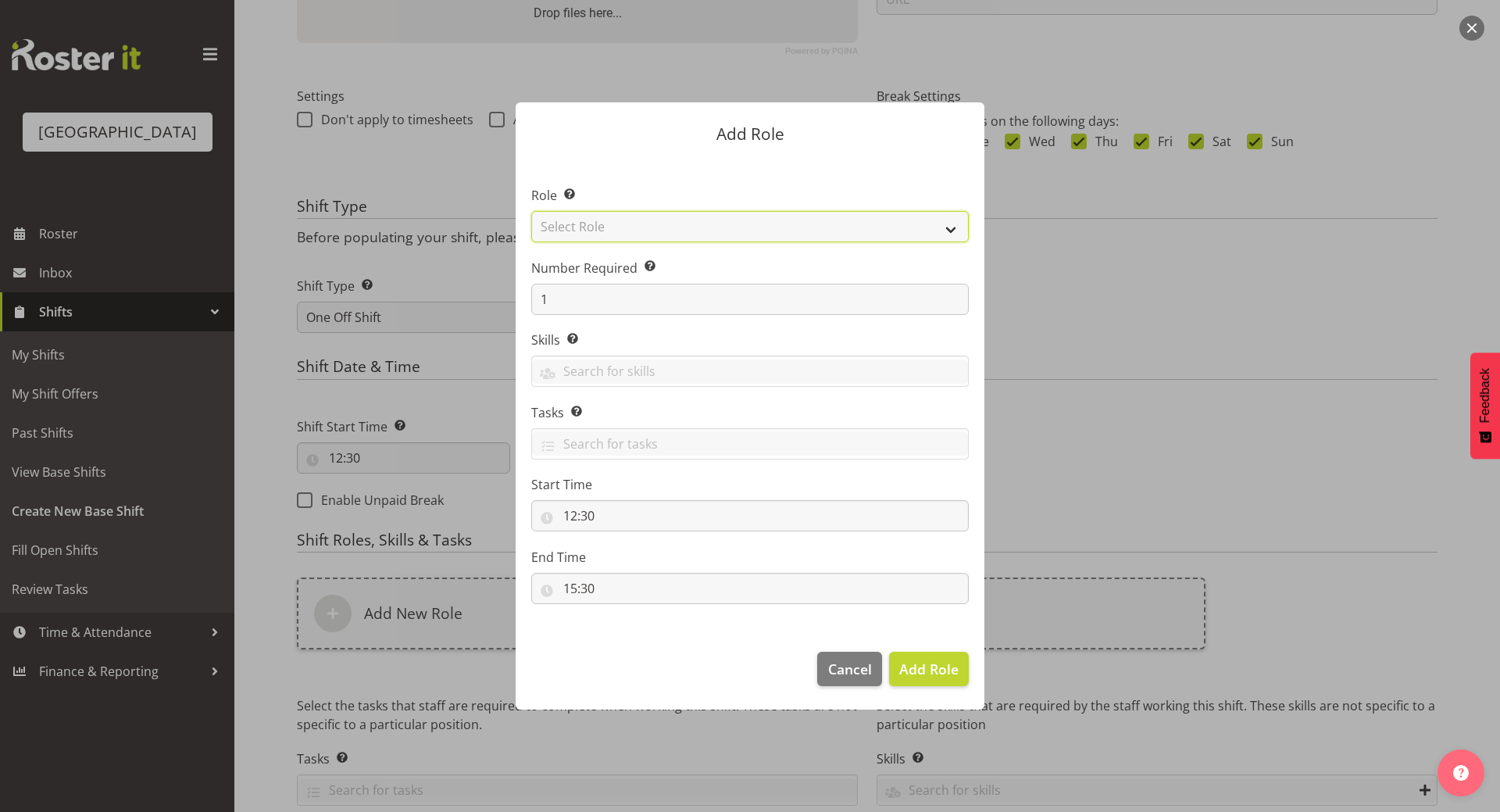
click at [696, 221] on select "Select Role Audio Bar Bar Runner Bar Training Box Office Cargo Shed Venue Rep C…" at bounding box center [750, 226] width 437 height 31
select select "1288"
click at [532, 211] on select "Select Role Audio Bar Bar Runner Bar Training Box Office Cargo Shed Venue Rep C…" at bounding box center [750, 226] width 437 height 31
click at [925, 667] on span "Add Role" at bounding box center [929, 668] width 60 height 19
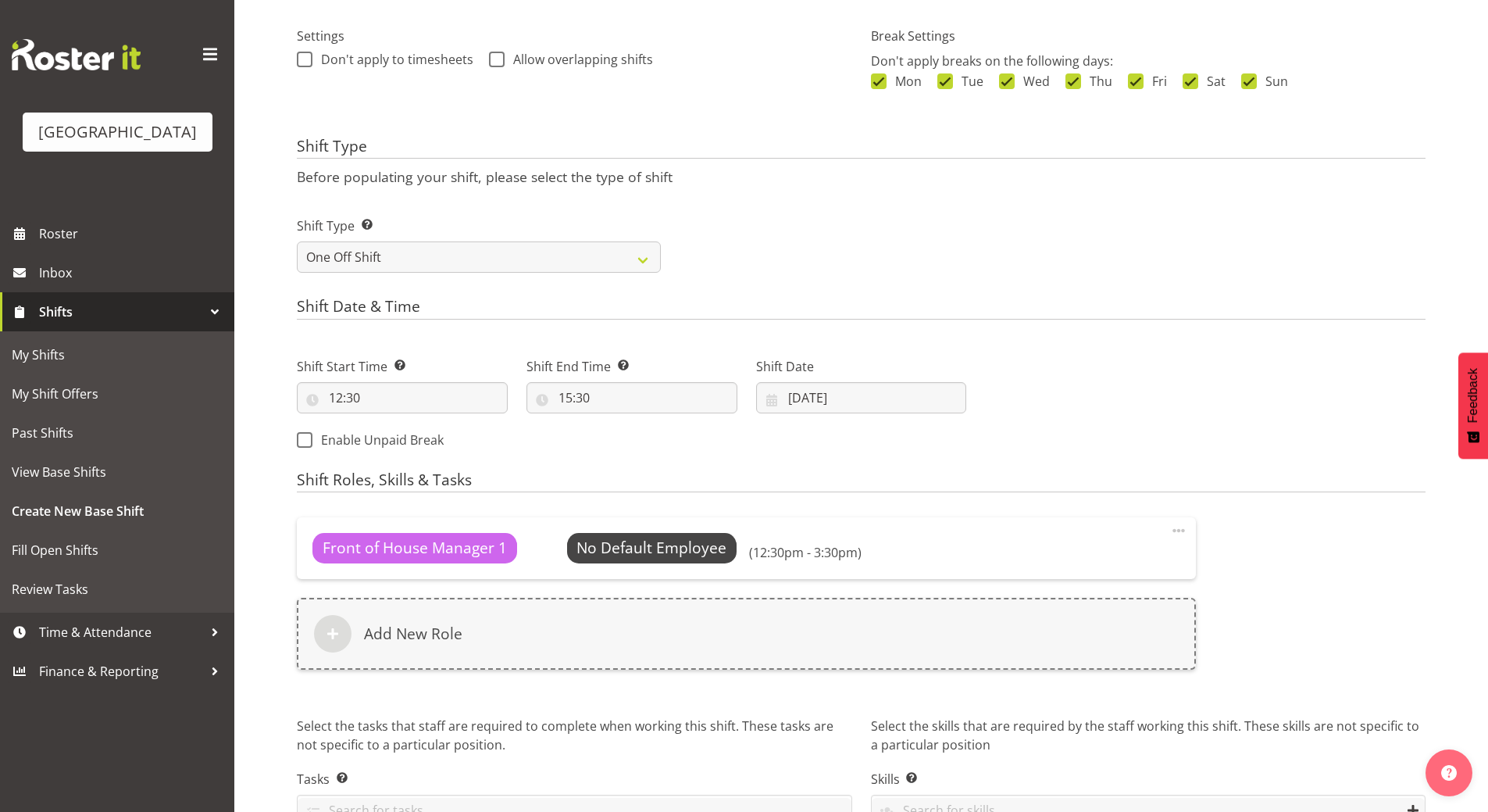
scroll to position [542, 0]
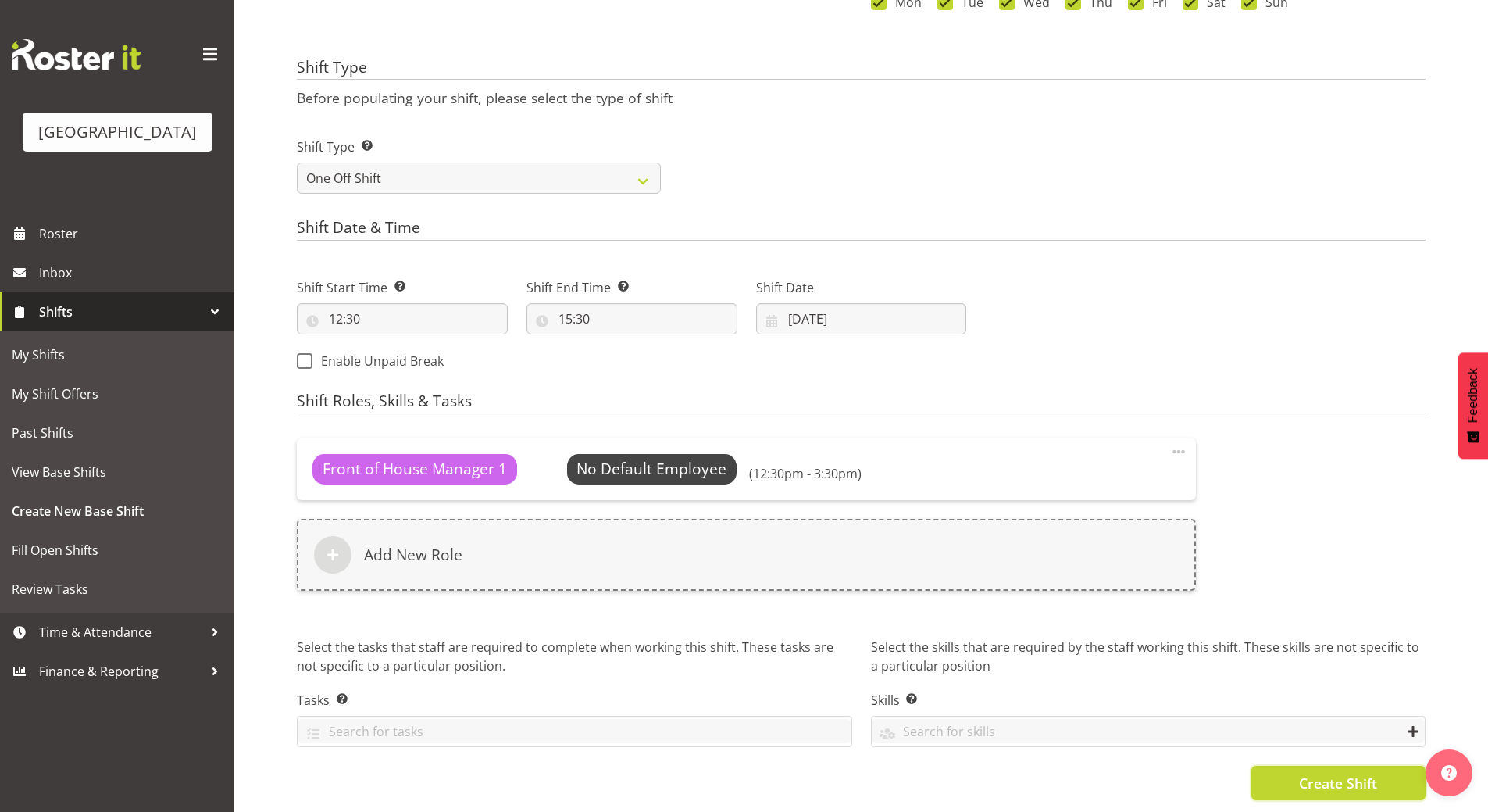
click at [1325, 772] on span "Create Shift" at bounding box center [1338, 782] width 79 height 20
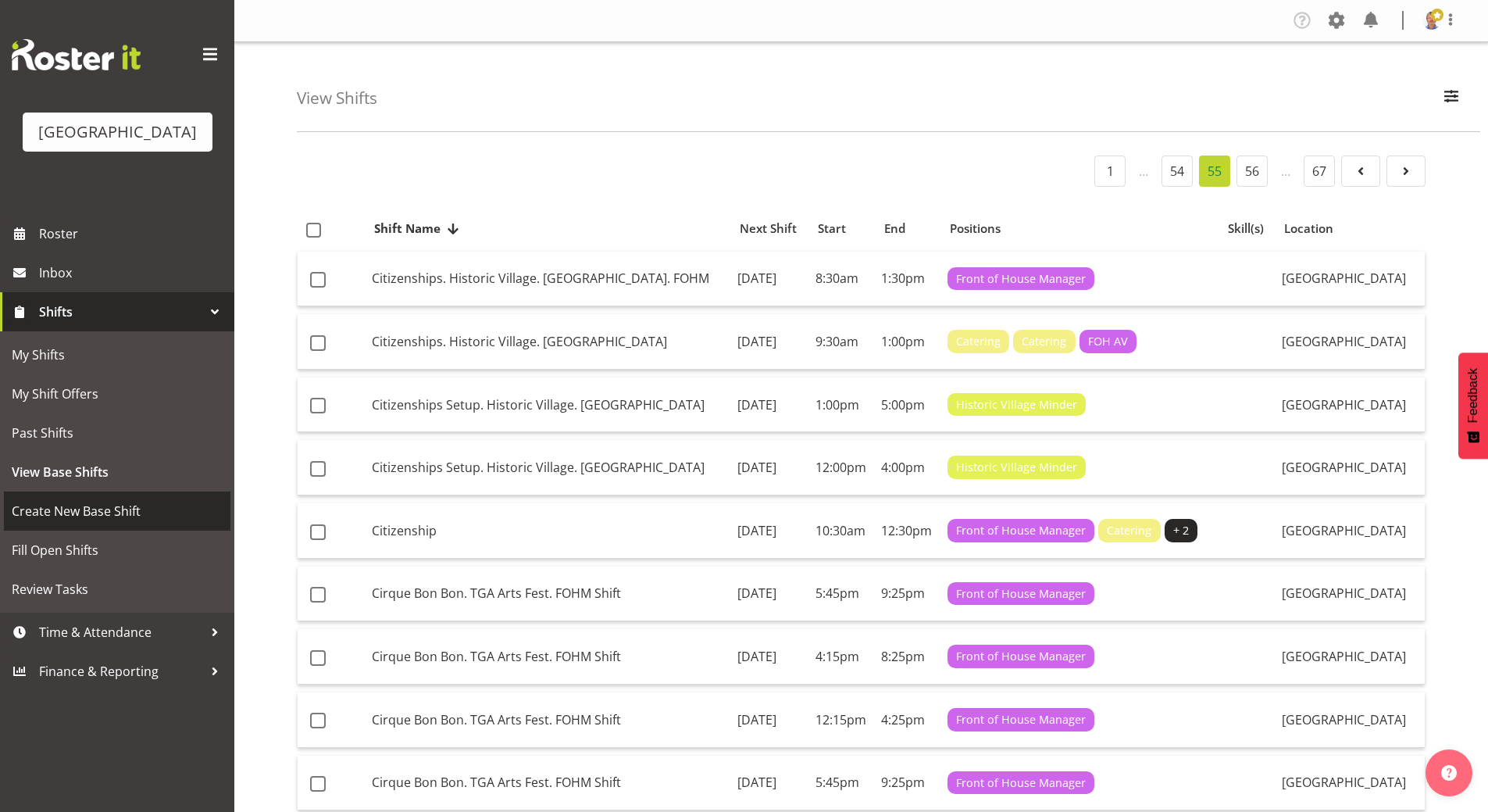
drag, startPoint x: 80, startPoint y: 532, endPoint x: 83, endPoint y: 515, distance: 17.3
click at [82, 523] on span "Create New Base Shift" at bounding box center [117, 511] width 211 height 24
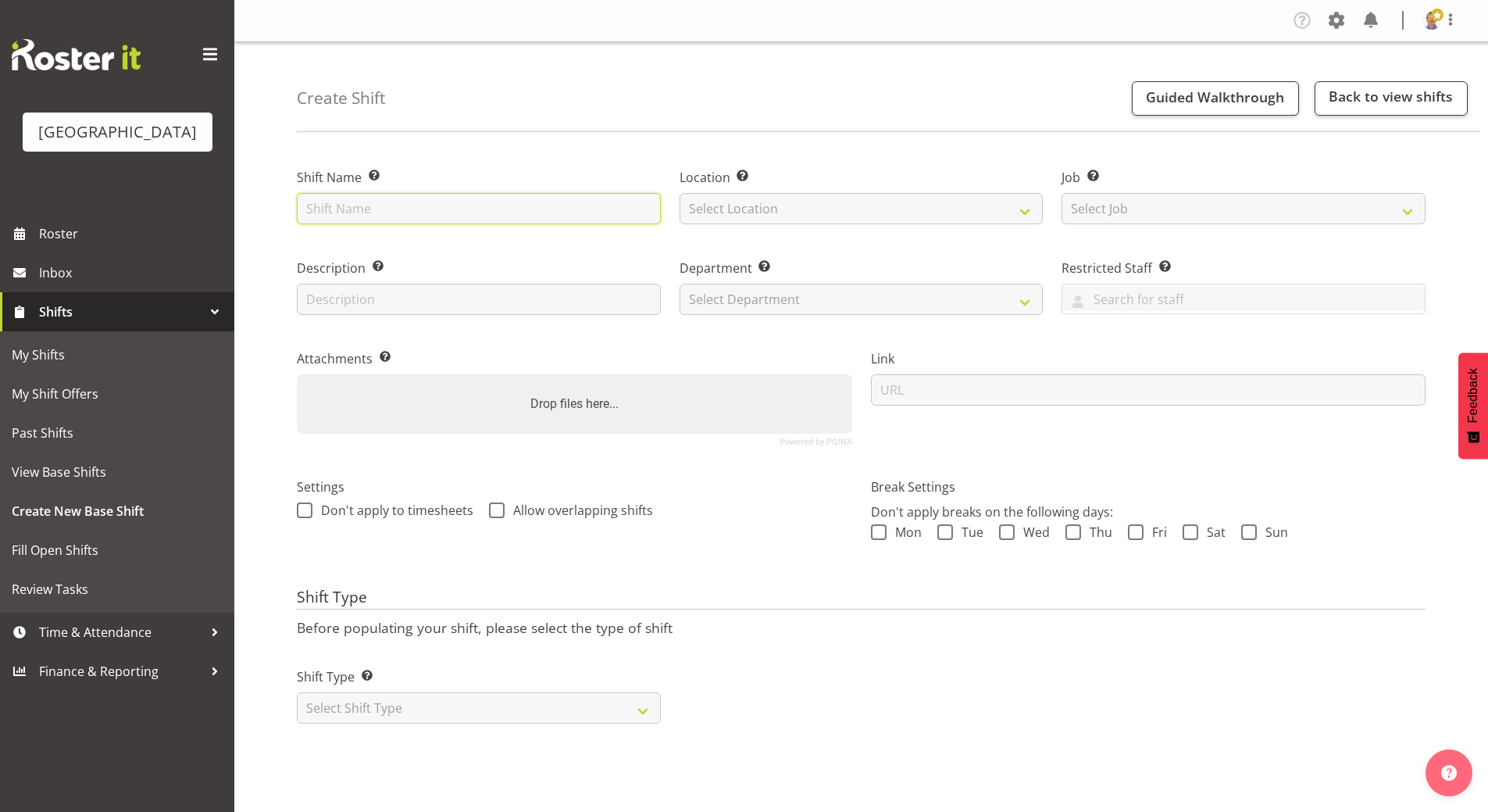
click at [364, 210] on input "text" at bounding box center [479, 208] width 364 height 31
paste input "Bianca & [PERSON_NAME] wedding"
type input "Bianca & [PERSON_NAME] wedding"
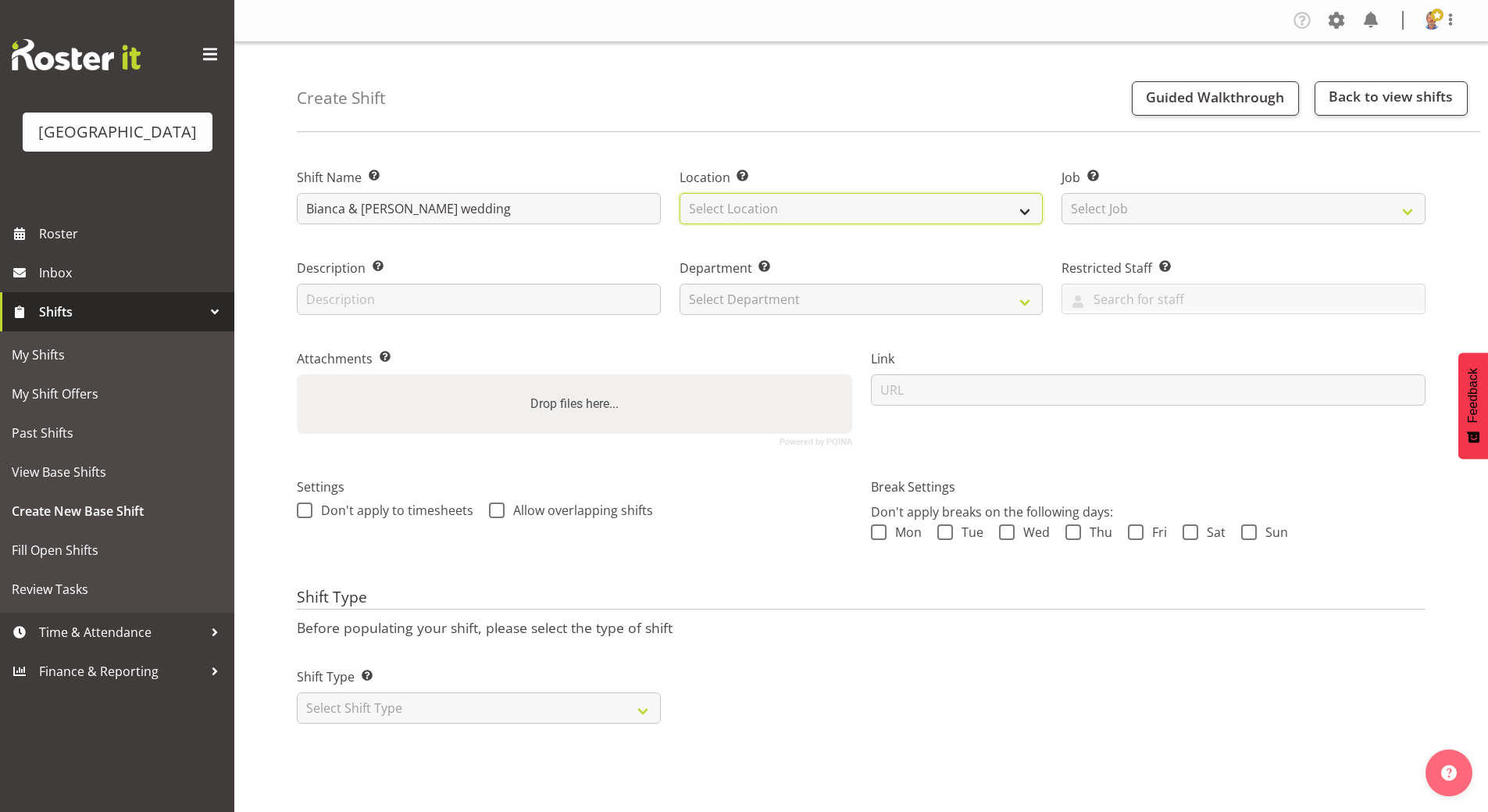
click at [728, 204] on select "Select Location [GEOGRAPHIC_DATA]" at bounding box center [862, 208] width 364 height 31
select select "1118"
click at [680, 193] on select "Select Location [GEOGRAPHIC_DATA]" at bounding box center [862, 208] width 364 height 31
click at [336, 297] on input "text" at bounding box center [479, 298] width 364 height 31
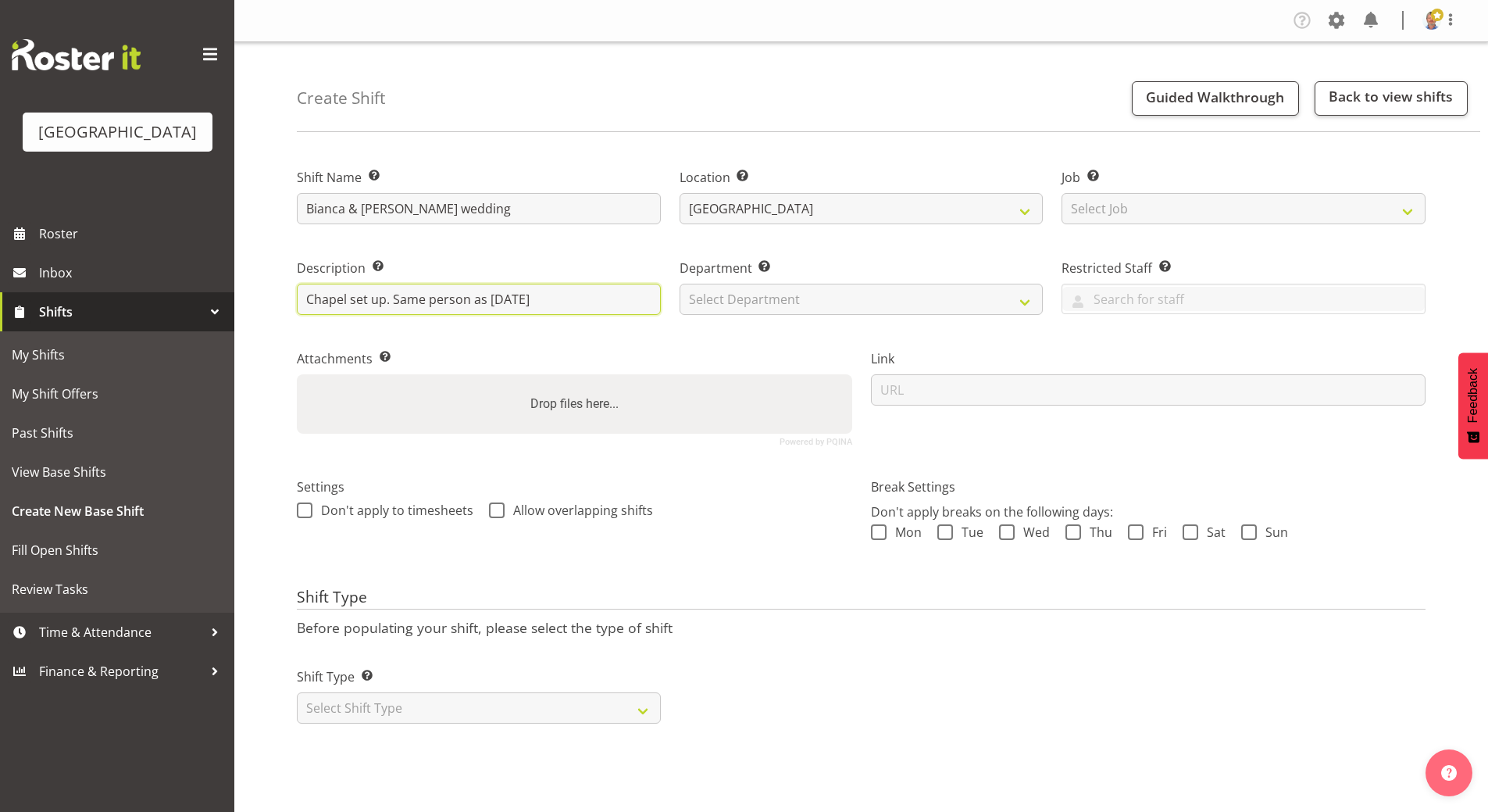
drag, startPoint x: 530, startPoint y: 296, endPoint x: 350, endPoint y: 296, distance: 180.0
click at [350, 296] on input "Chapel set up. Same person as Dec 27" at bounding box center [479, 298] width 364 height 31
type input "Chapel Ceremony, Balcony Room Reception"
click at [717, 302] on select "Select Department Historic Village Baycourt Front of House" at bounding box center [862, 298] width 364 height 31
select select "791"
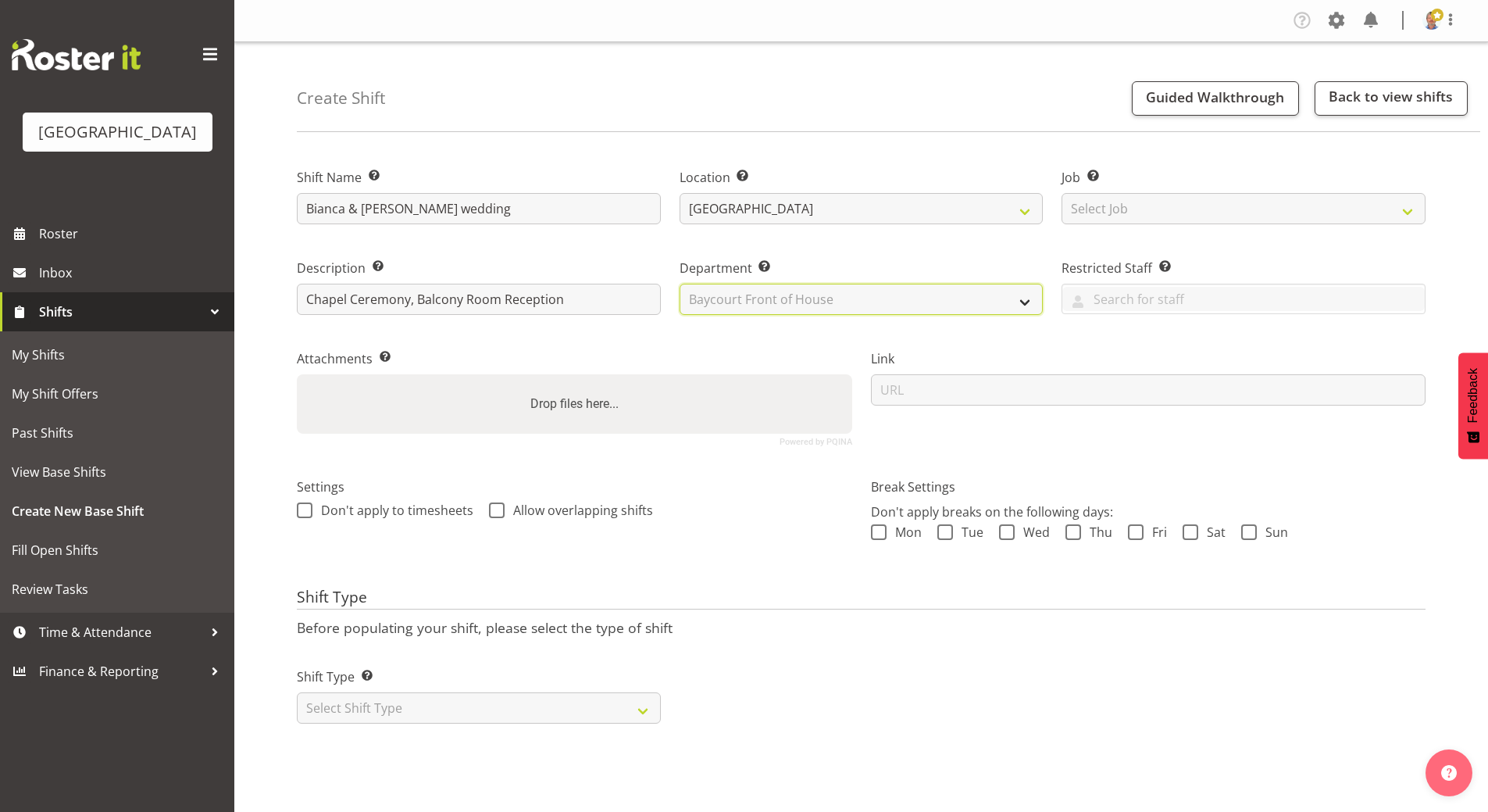
click at [680, 283] on select "Select Department Historic Village Baycourt Front of House" at bounding box center [862, 298] width 364 height 31
drag, startPoint x: 882, startPoint y: 532, endPoint x: 905, endPoint y: 533, distance: 23.0
click at [882, 533] on span at bounding box center [879, 532] width 16 height 16
click at [882, 533] on input "Mon" at bounding box center [876, 532] width 10 height 10
checkbox input "true"
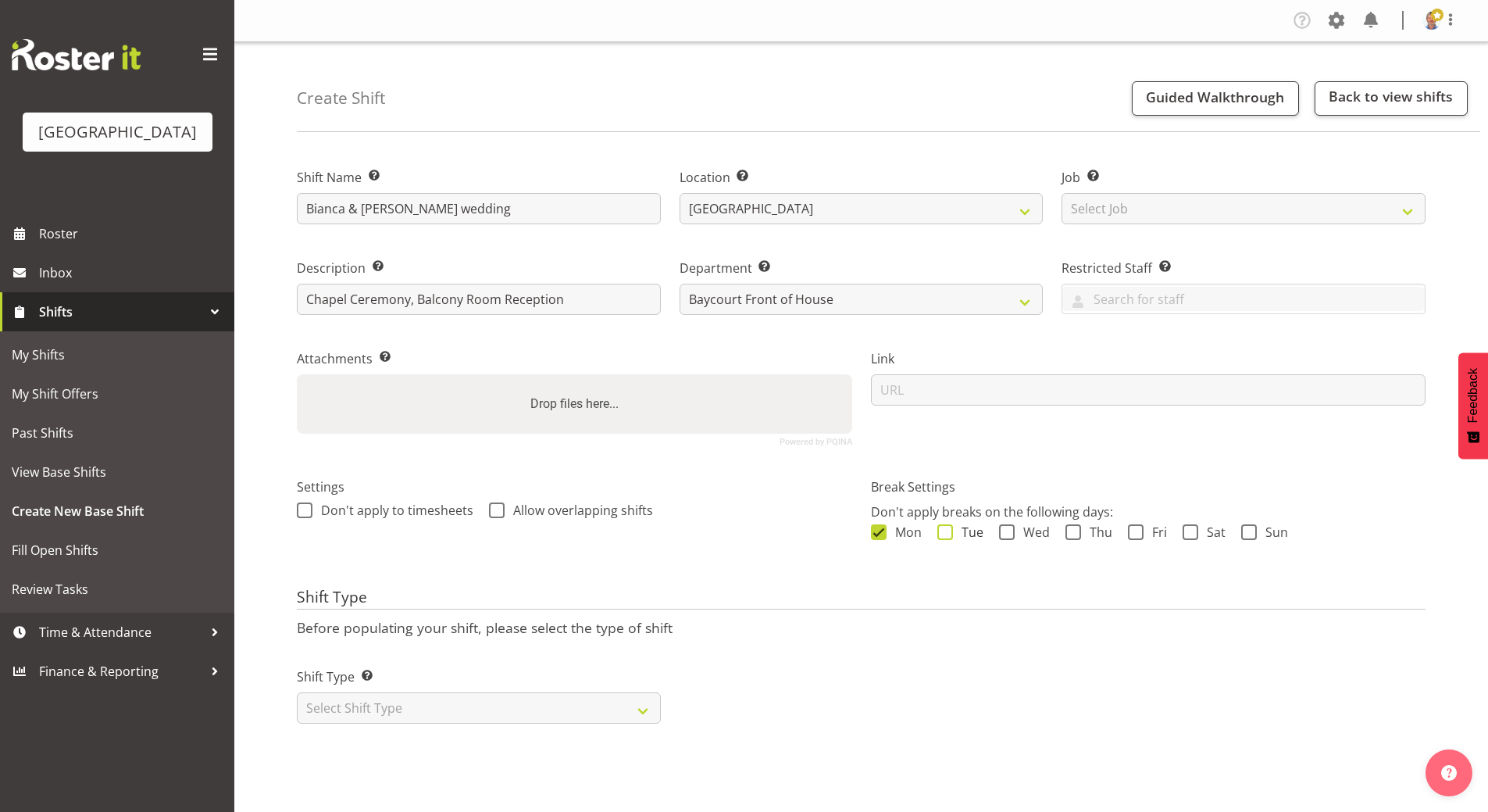
click at [943, 535] on span at bounding box center [945, 532] width 16 height 16
click at [943, 535] on input "Tue" at bounding box center [942, 532] width 10 height 10
checkbox input "true"
click at [1003, 531] on span at bounding box center [1007, 532] width 16 height 16
click at [1003, 531] on input "Wed" at bounding box center [1004, 532] width 10 height 10
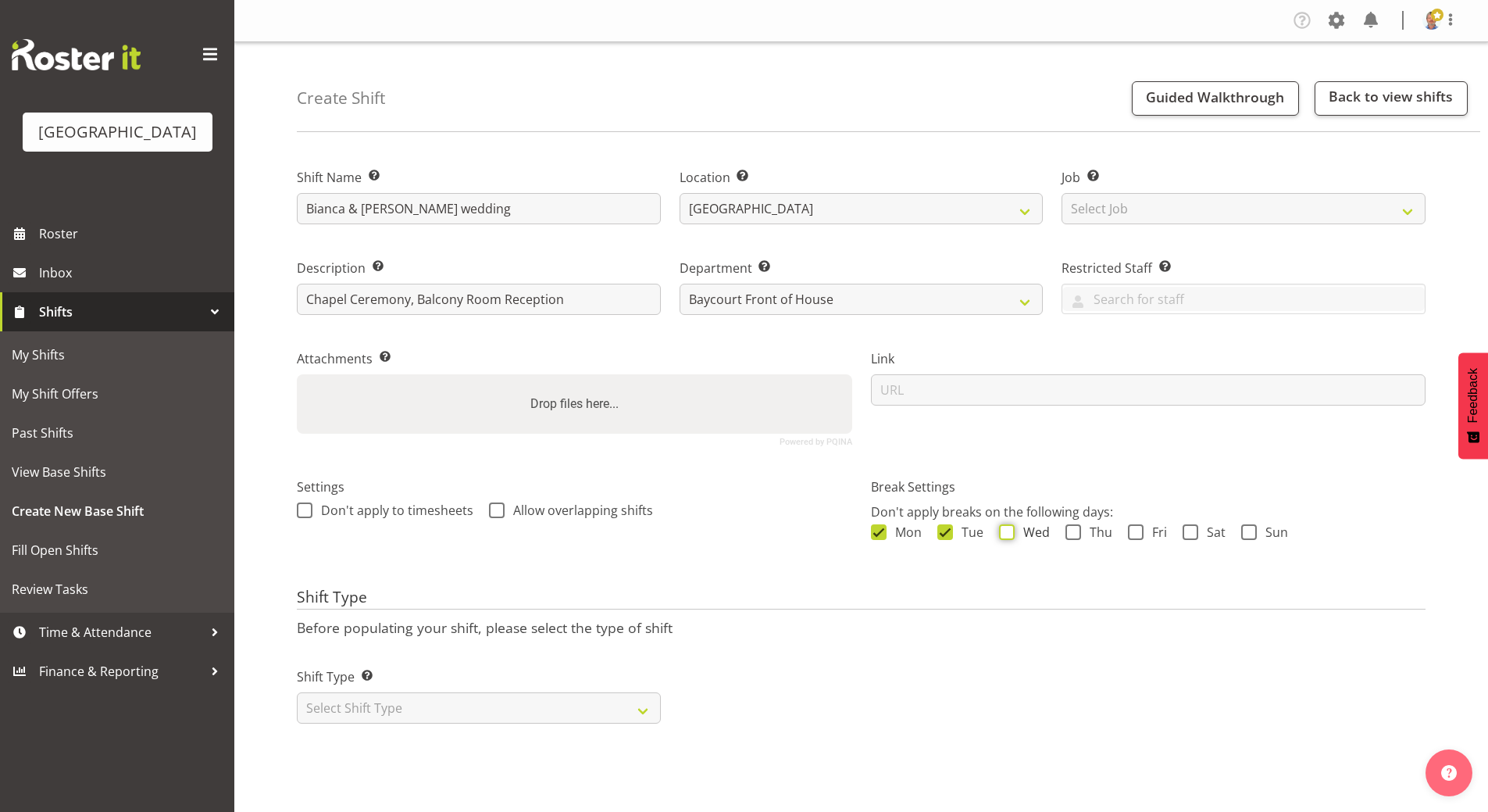
checkbox input "true"
click at [1073, 534] on span at bounding box center [1074, 532] width 16 height 16
click at [1073, 534] on input "Thu" at bounding box center [1071, 532] width 10 height 10
checkbox input "true"
click at [1137, 531] on span at bounding box center [1136, 532] width 16 height 16
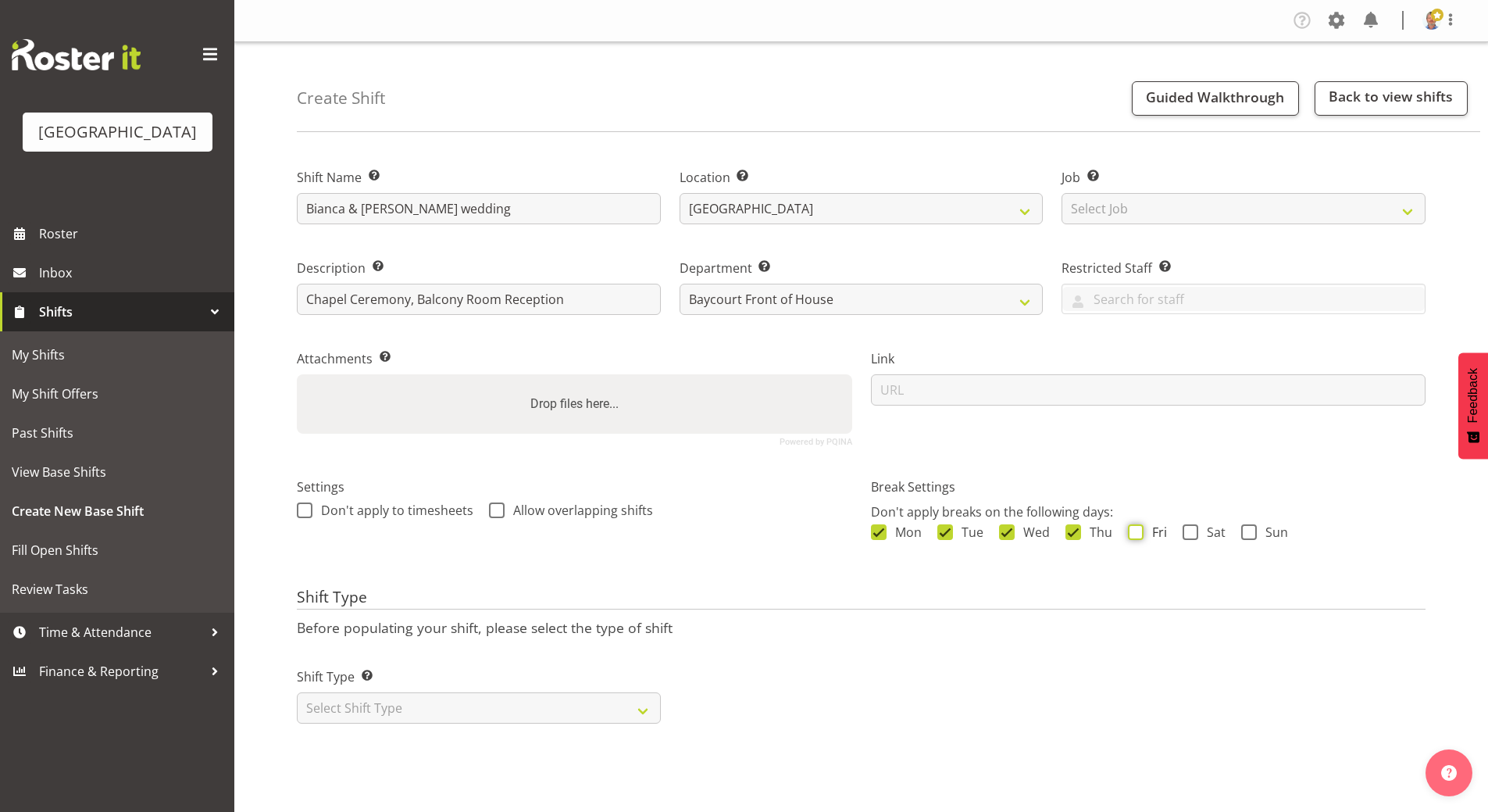
click at [1137, 531] on input "Fri" at bounding box center [1133, 532] width 10 height 10
checkbox input "true"
click at [1194, 530] on span at bounding box center [1191, 532] width 16 height 16
click at [1193, 530] on input "Sat" at bounding box center [1188, 532] width 10 height 10
checkbox input "true"
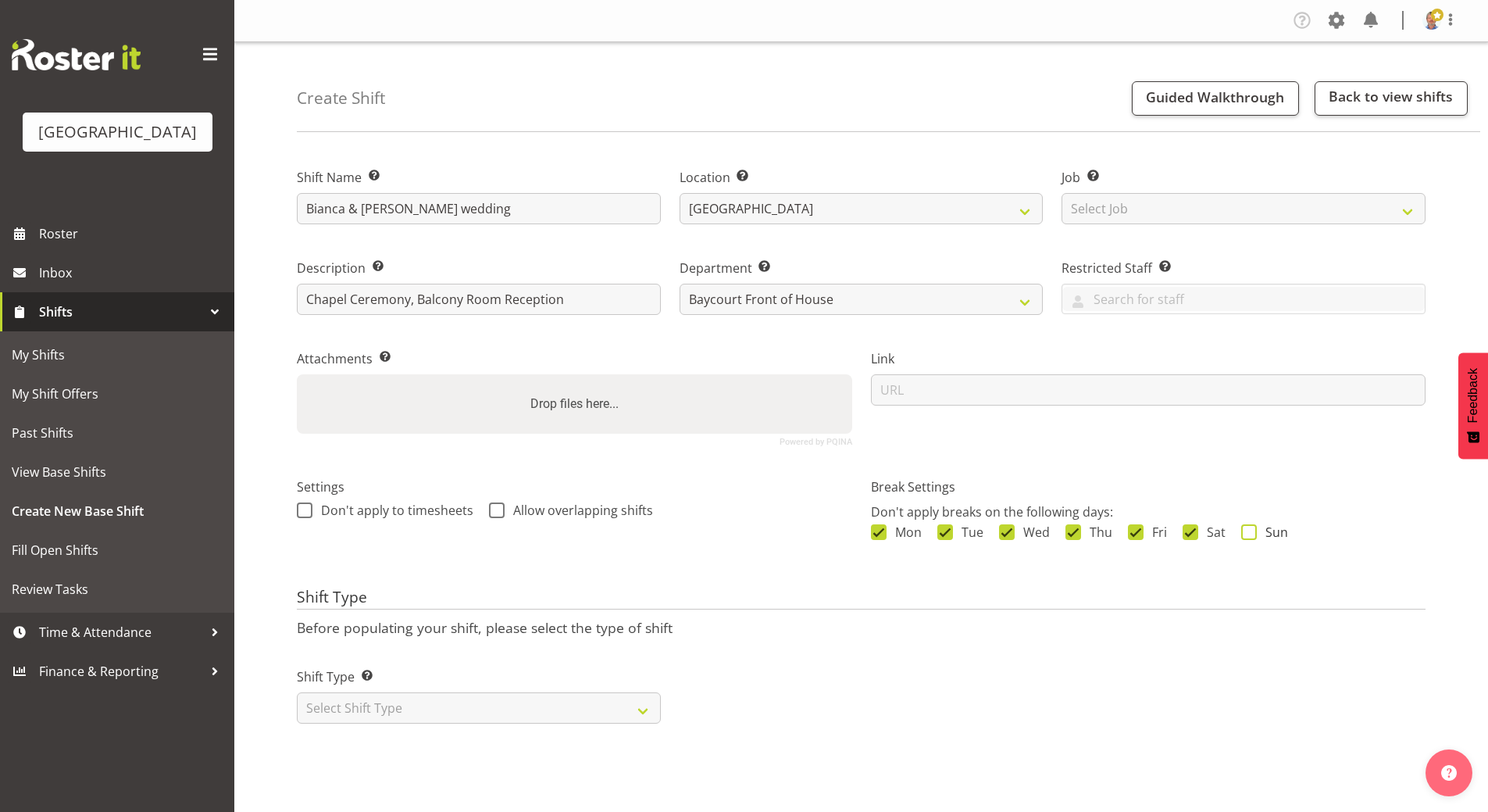
click at [1247, 532] on span at bounding box center [1249, 532] width 16 height 16
click at [1247, 532] on input "Sun" at bounding box center [1246, 532] width 10 height 10
checkbox input "true"
click at [396, 703] on select "Select Shift Type One Off Shift Recurring Shift Rotating Shift" at bounding box center [479, 707] width 364 height 31
select select "one_off"
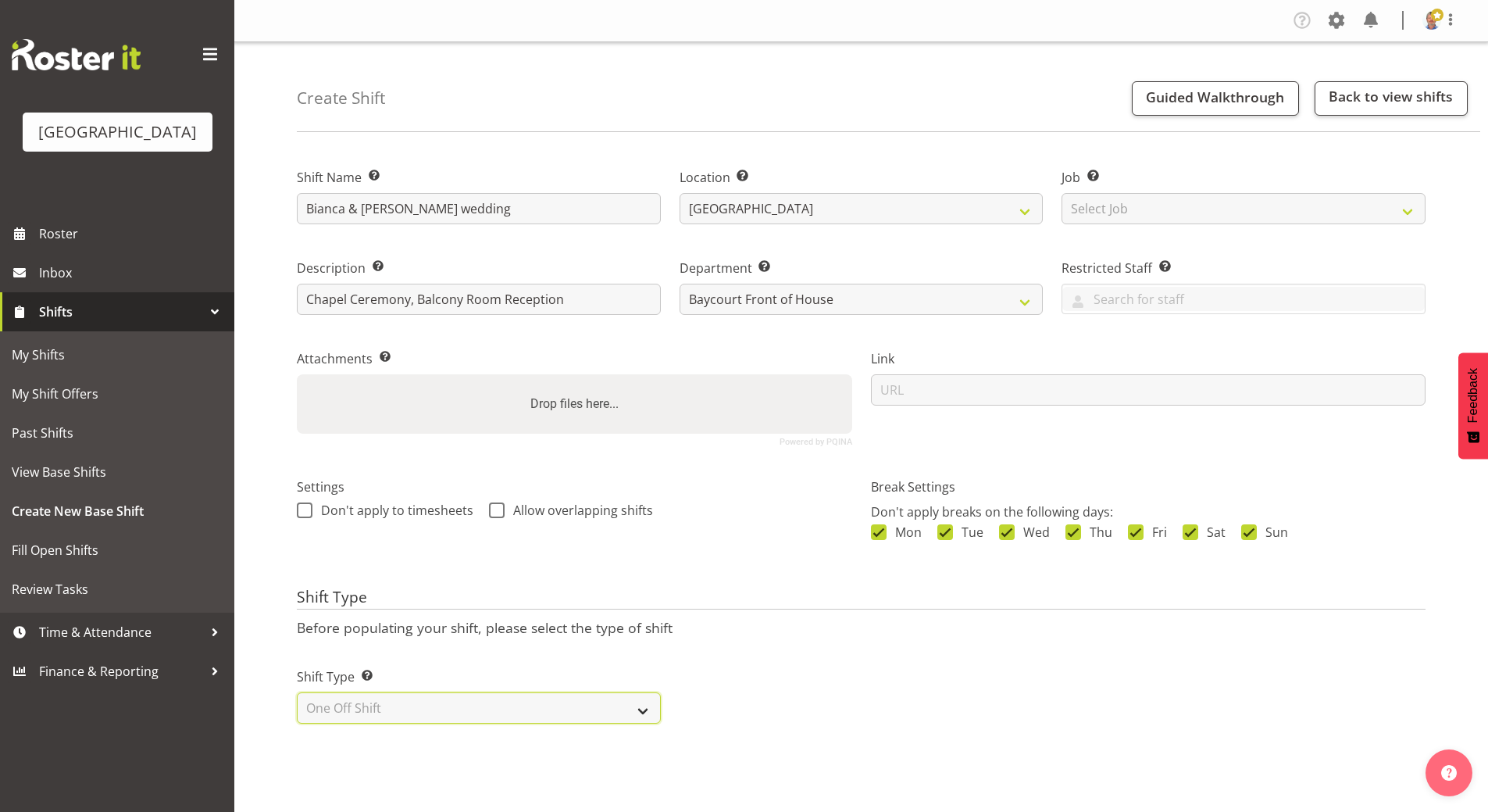
click at [297, 692] on select "Select Shift Type One Off Shift Recurring Shift Rotating Shift" at bounding box center [479, 707] width 364 height 31
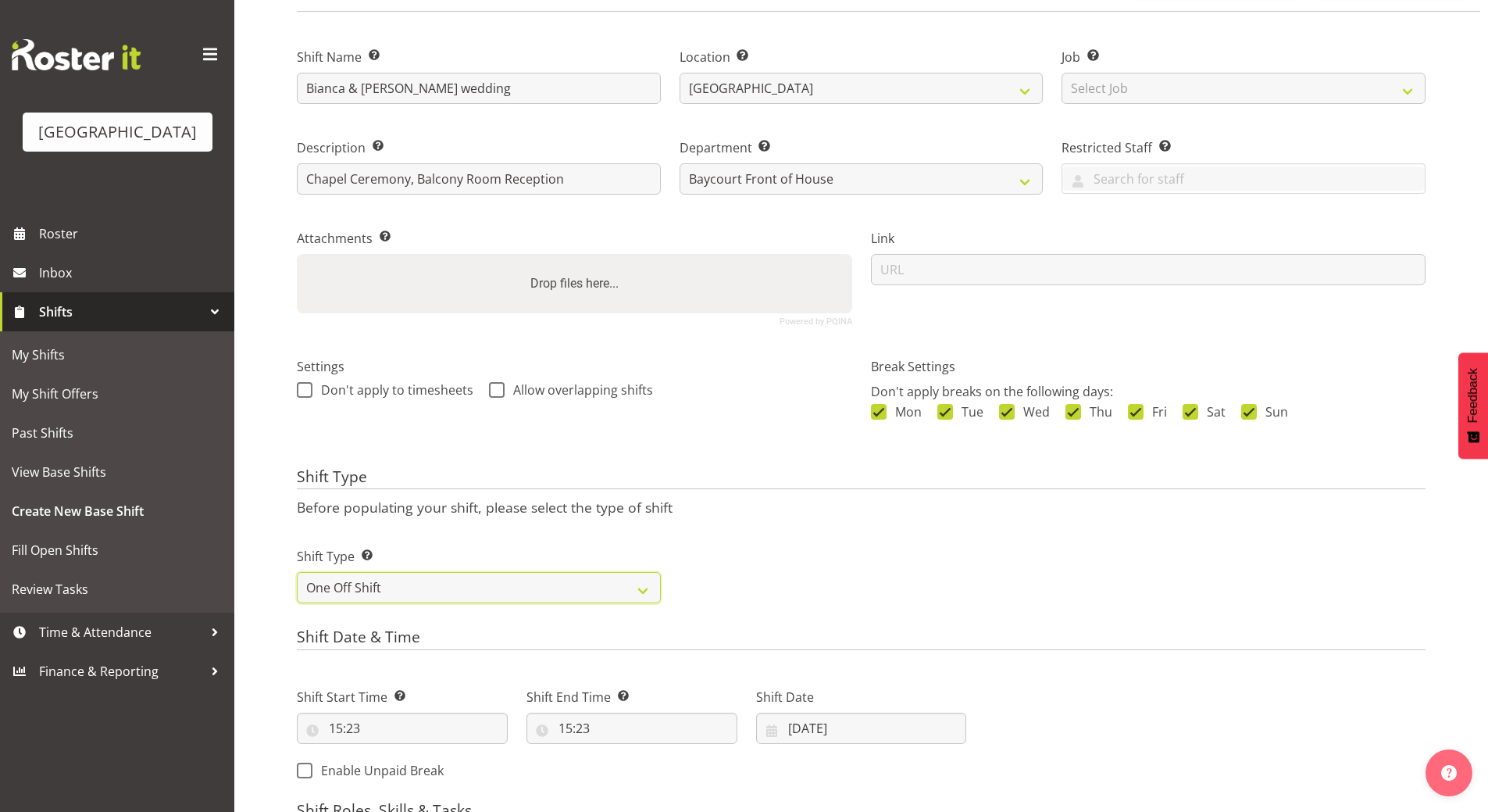
scroll to position [235, 0]
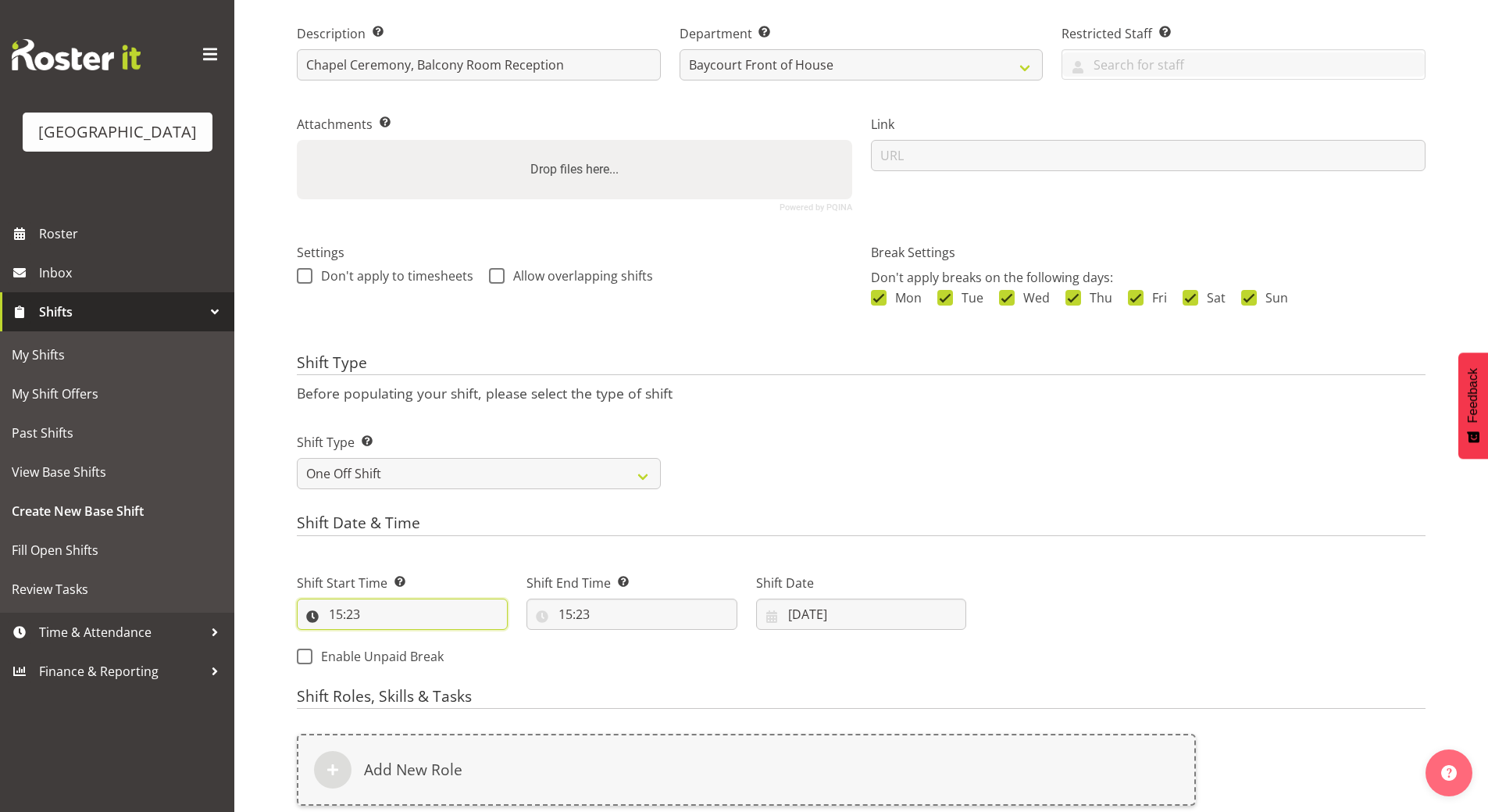
click at [342, 612] on input "15:23" at bounding box center [403, 613] width 211 height 31
click at [407, 655] on select "00 01 02 03 04 05 06 07 08 09 10 11 12 13 14 15 16 17 18 19 20 21 22 23" at bounding box center [403, 654] width 35 height 31
select select "14"
click at [386, 639] on select "00 01 02 03 04 05 06 07 08 09 10 11 12 13 14 15 16 17 18 19 20 21 22 23" at bounding box center [403, 654] width 35 height 31
type input "14:23"
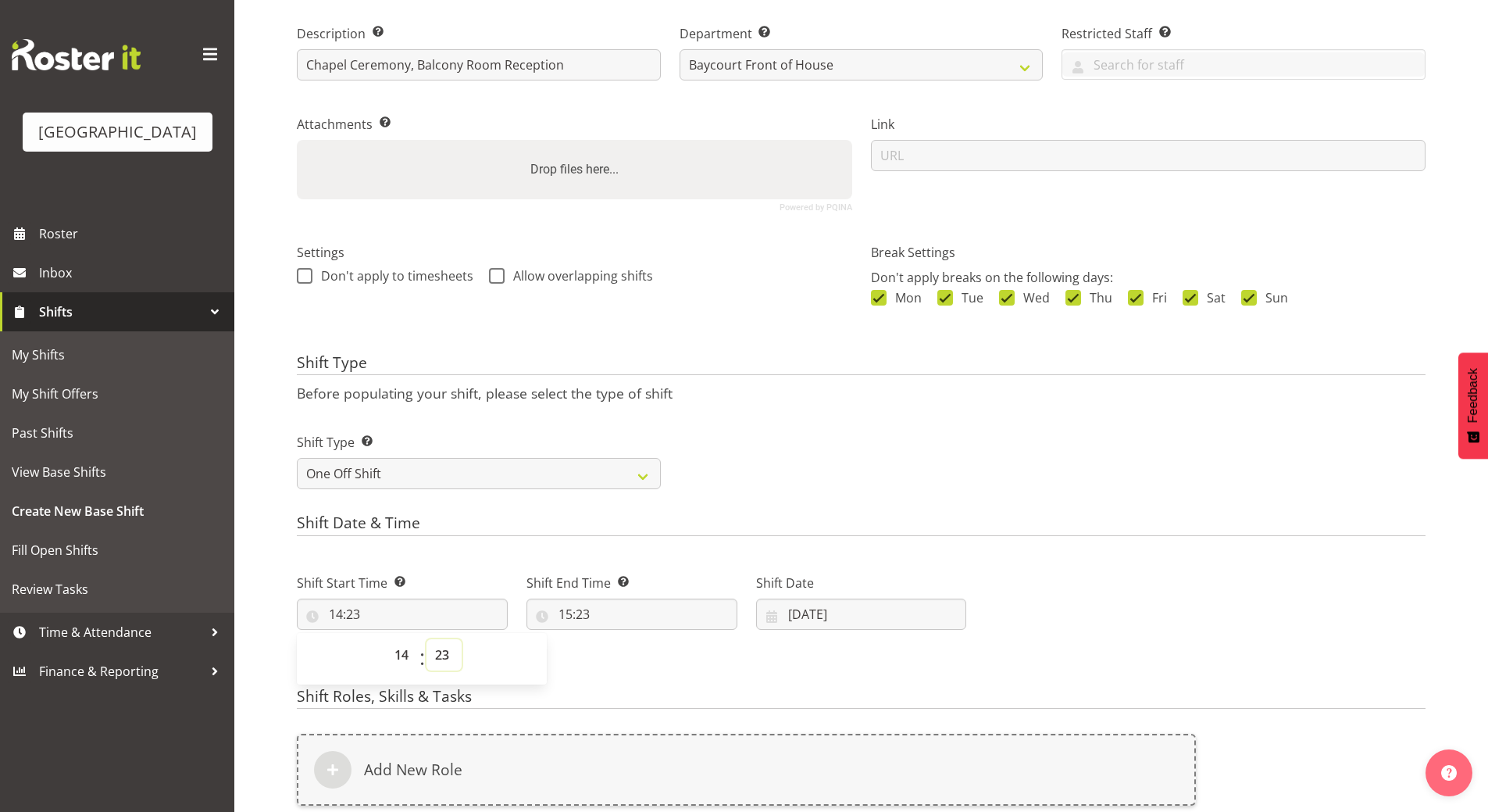
click at [443, 656] on select "00 01 02 03 04 05 06 07 08 09 10 11 12 13 14 15 16 17 18 19 20 21 22 23 24 25 2…" at bounding box center [443, 654] width 35 height 31
select select "30"
type input "14:30"
click at [576, 611] on input "15:23" at bounding box center [632, 613] width 211 height 31
click at [628, 653] on select "00 01 02 03 04 05 06 07 08 09 10 11 12 13 14 15 16 17 18 19 20 21 22 23" at bounding box center [632, 654] width 35 height 31
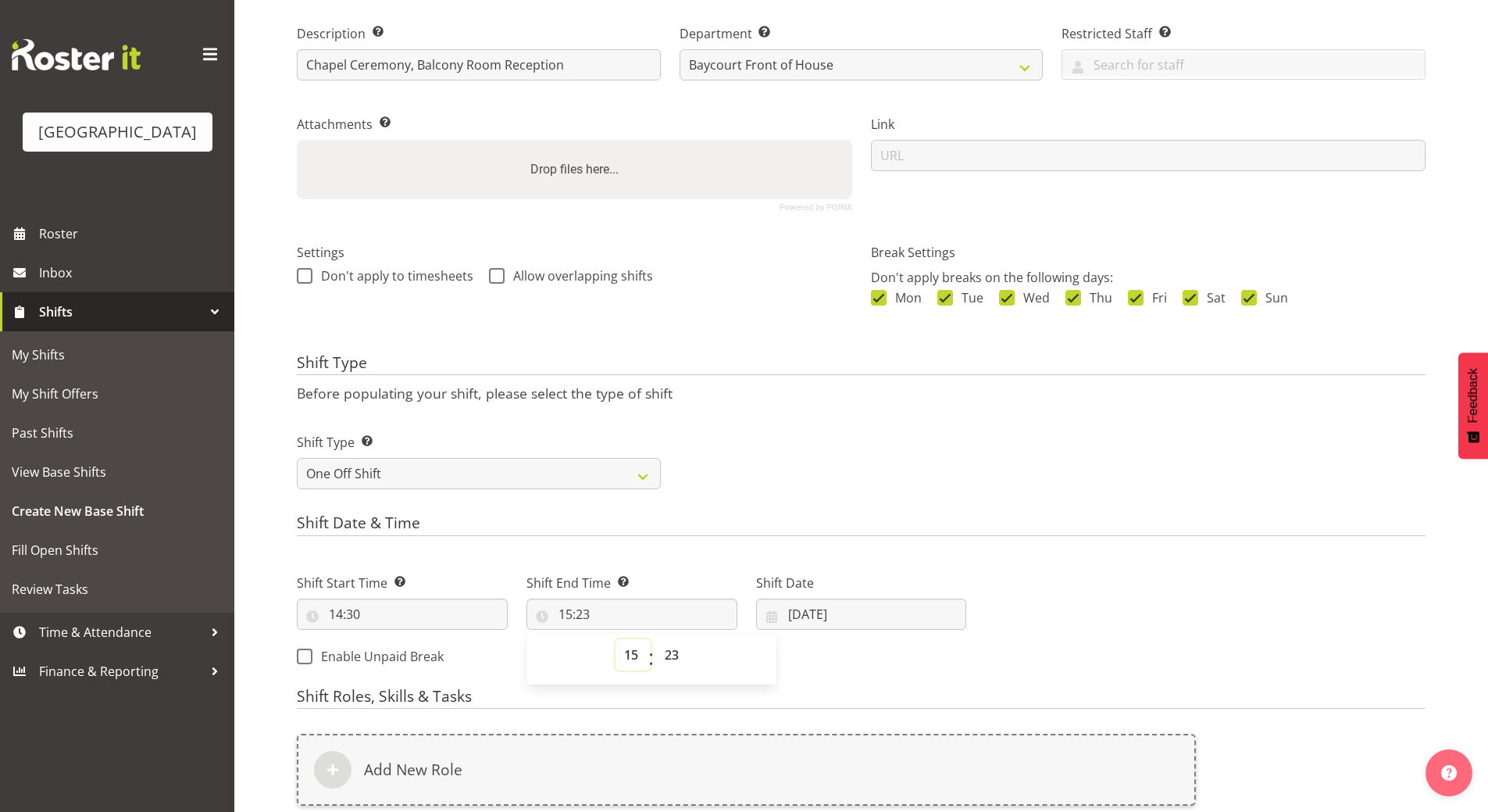
select select "23"
click at [615, 639] on select "00 01 02 03 04 05 06 07 08 09 10 11 12 13 14 15 16 17 18 19 20 21 22 23" at bounding box center [632, 654] width 35 height 31
type input "23:23"
click at [675, 654] on select "00 01 02 03 04 05 06 07 08 09 10 11 12 13 14 15 16 17 18 19 20 21 22 23 24 25 2…" at bounding box center [673, 654] width 35 height 31
select select "0"
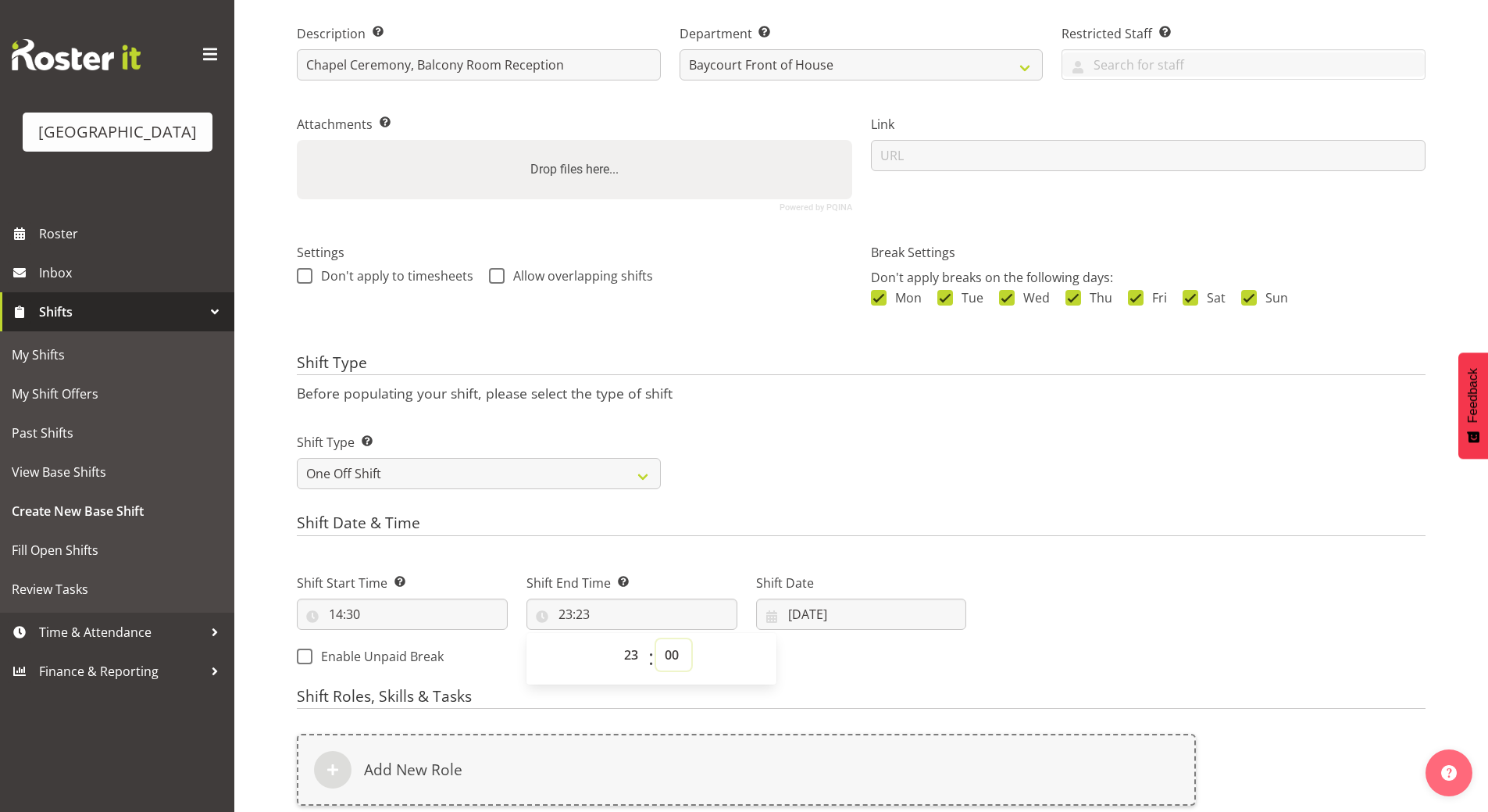
click at [656, 639] on select "00 01 02 03 04 05 06 07 08 09 10 11 12 13 14 15 16 17 18 19 20 21 22 23 24 25 2…" at bounding box center [673, 654] width 35 height 31
type input "23:00"
click at [635, 652] on select "00 01 02 03 04 05 06 07 08 09 10 11 12 13 14 15 16 17 18 19 20 21 22 23" at bounding box center [632, 654] width 35 height 31
select select "0"
click at [615, 639] on select "00 01 02 03 04 05 06 07 08 09 10 11 12 13 14 15 16 17 18 19 20 21 22 23" at bounding box center [632, 654] width 35 height 31
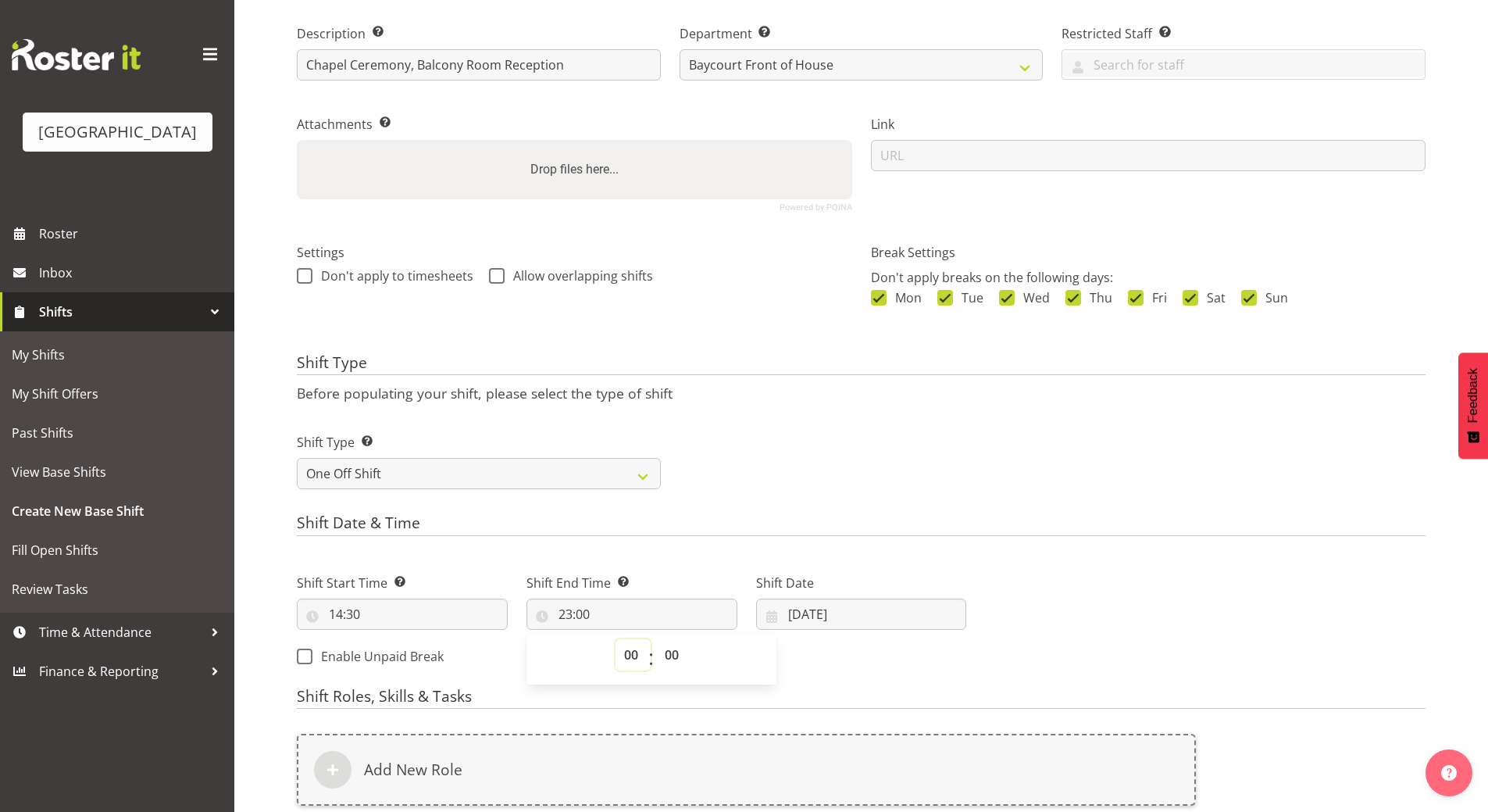
type input "00:00"
click at [823, 610] on input "[DATE]" at bounding box center [862, 613] width 211 height 31
click at [975, 662] on span at bounding box center [976, 659] width 16 height 19
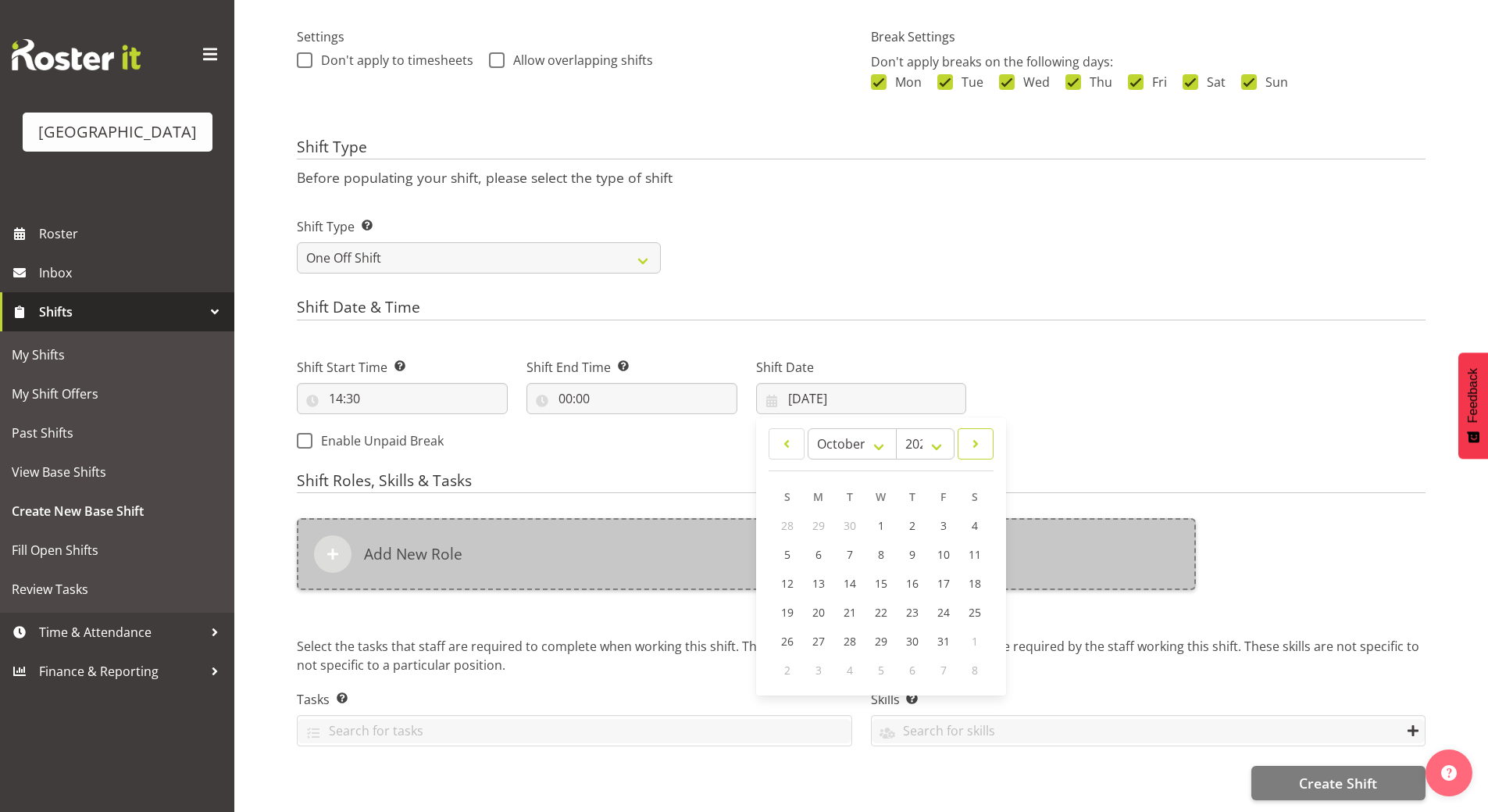
scroll to position [462, 0]
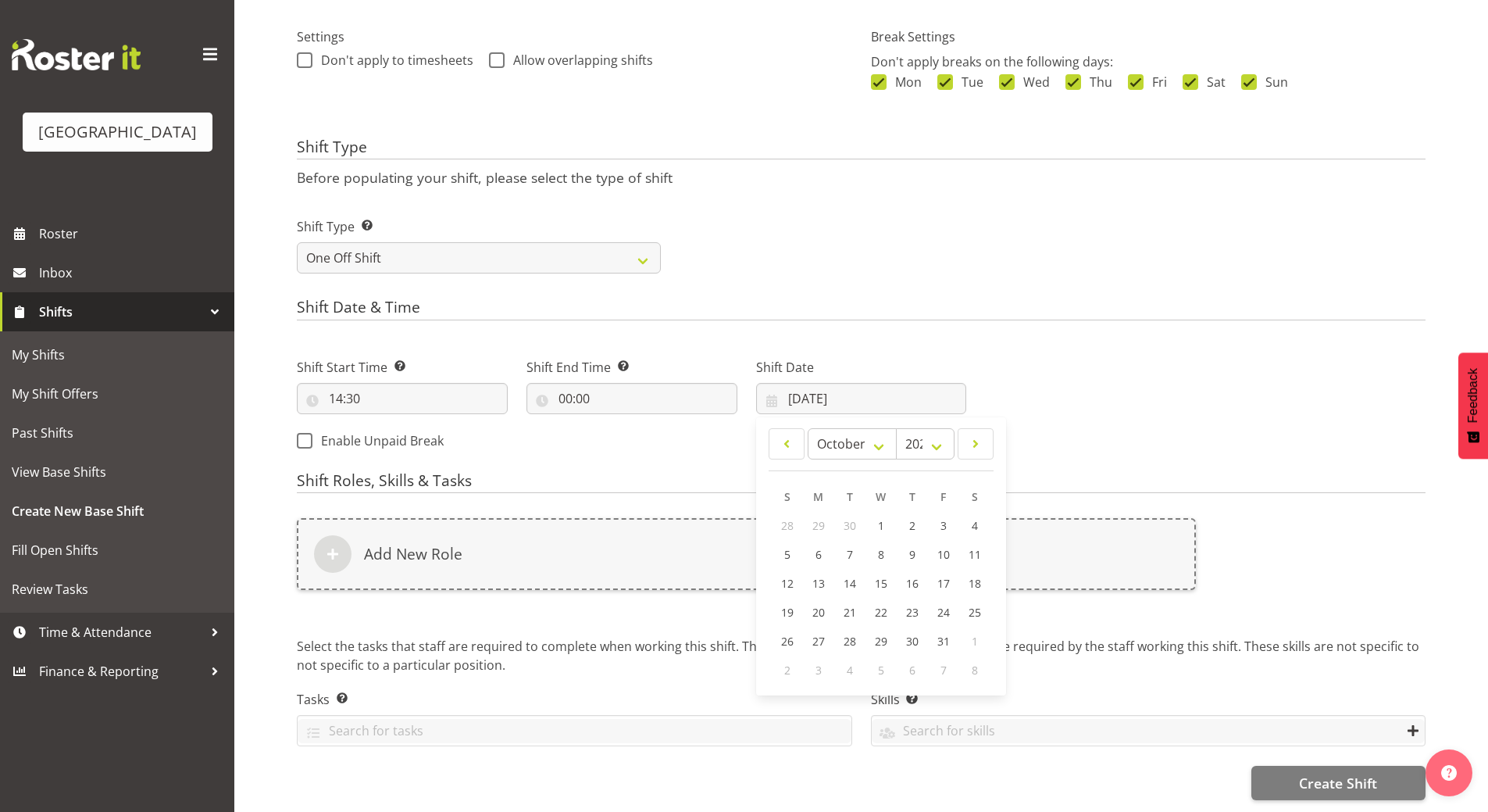
click at [974, 634] on span "1" at bounding box center [975, 641] width 6 height 15
click at [973, 428] on link at bounding box center [976, 443] width 36 height 31
select select "10"
click at [973, 518] on span "1" at bounding box center [975, 525] width 6 height 15
type input "01/11/2025"
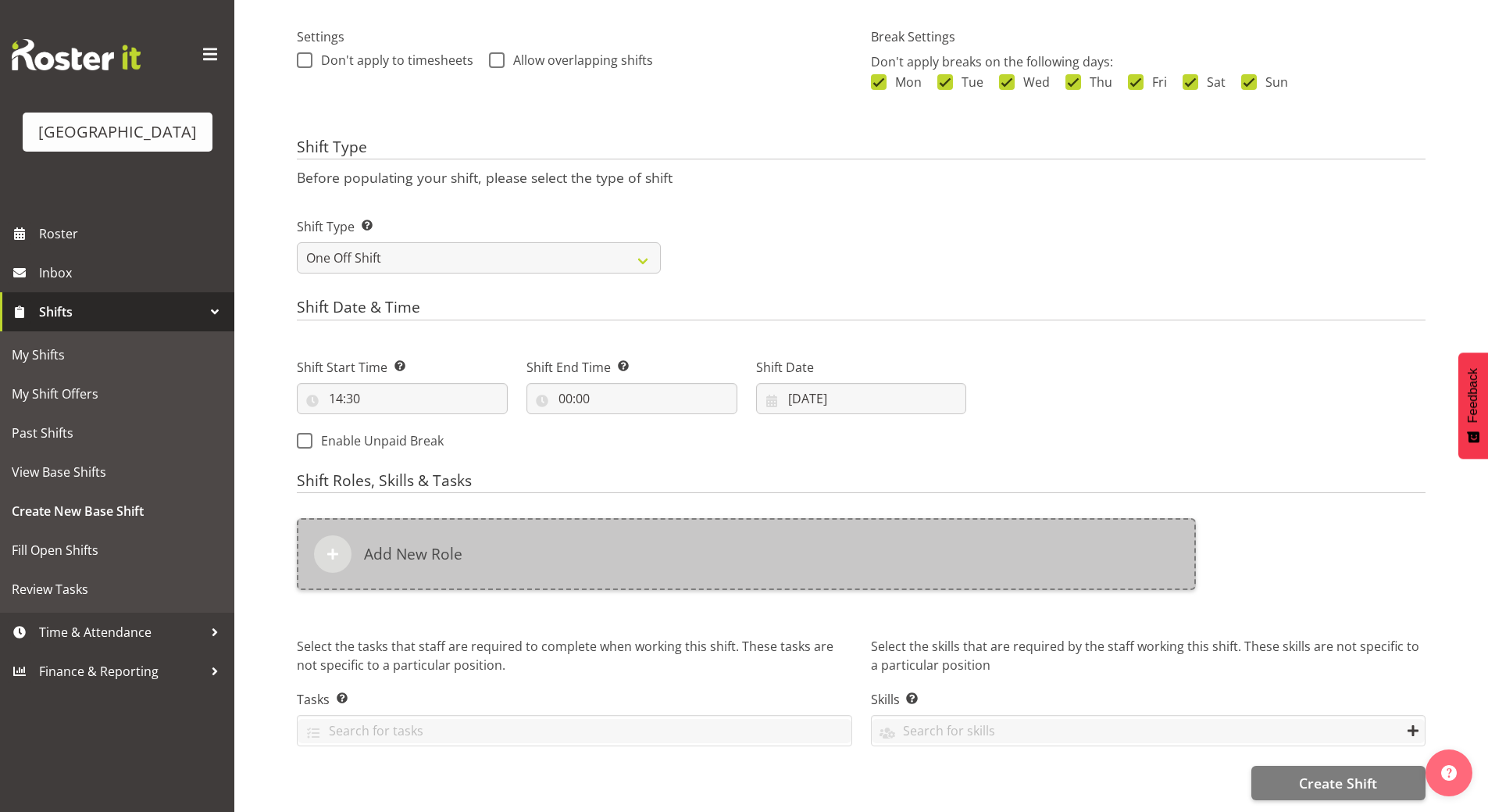
click at [418, 559] on div "Add New Role" at bounding box center [746, 554] width 900 height 72
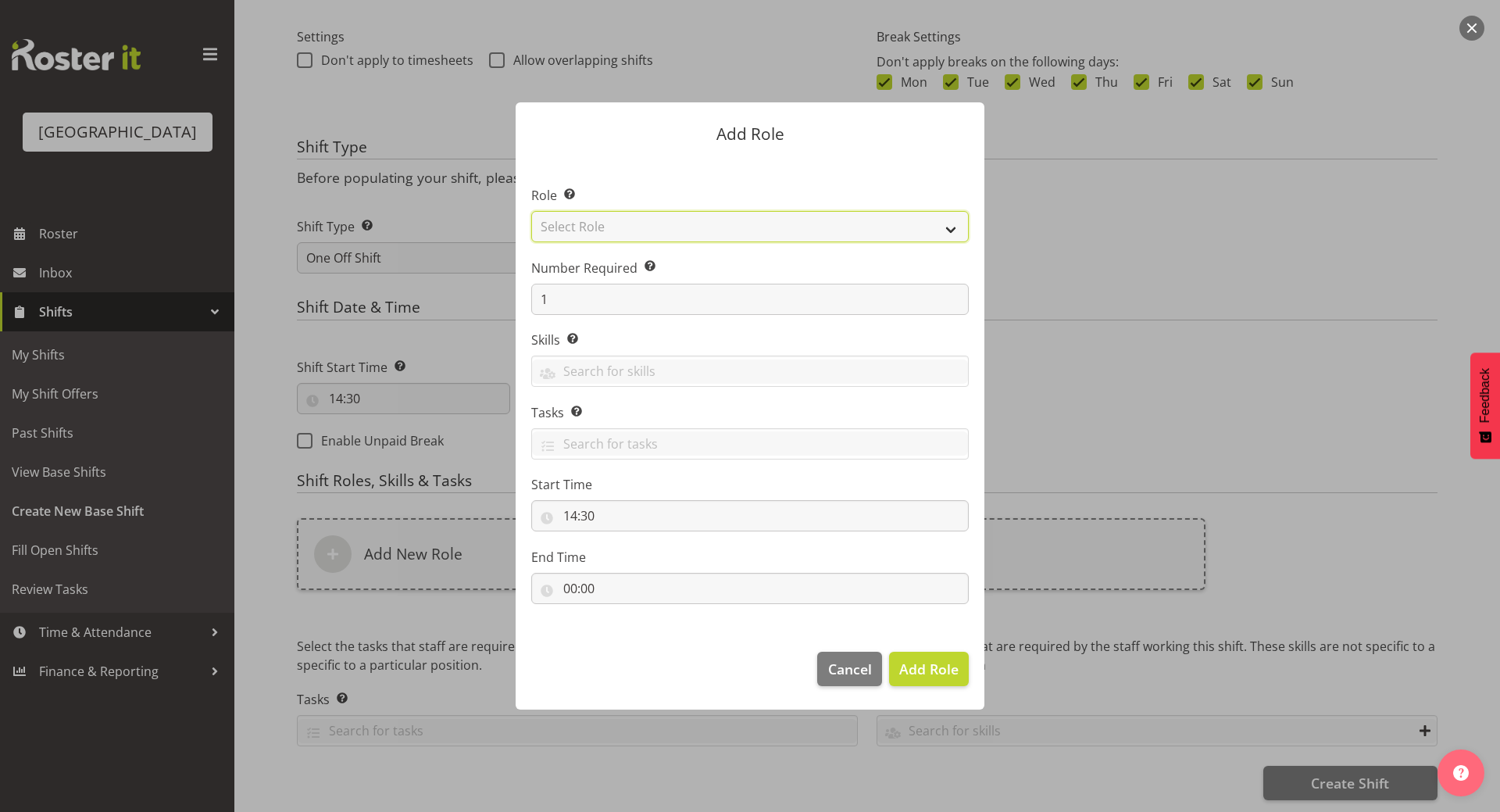
click at [678, 225] on select "Select Role Audio Bar Bar Runner Bar Training Box Office Cargo Shed Venue Rep C…" at bounding box center [750, 226] width 437 height 31
select select "1288"
click at [532, 211] on select "Select Role Audio Bar Bar Runner Bar Training Box Office Cargo Shed Venue Rep C…" at bounding box center [750, 226] width 437 height 31
click at [945, 671] on span "Add Role" at bounding box center [929, 668] width 60 height 19
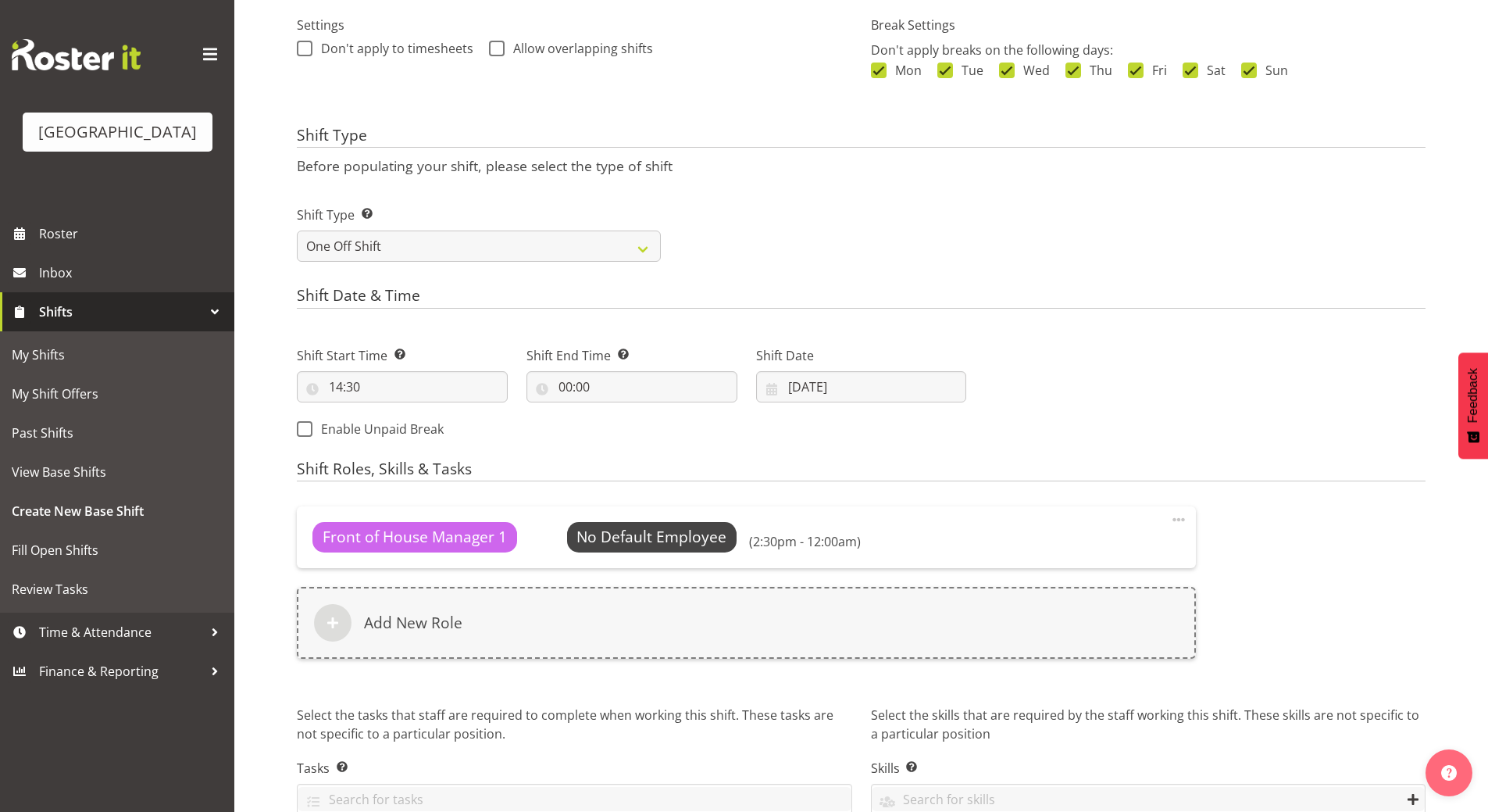
scroll to position [542, 0]
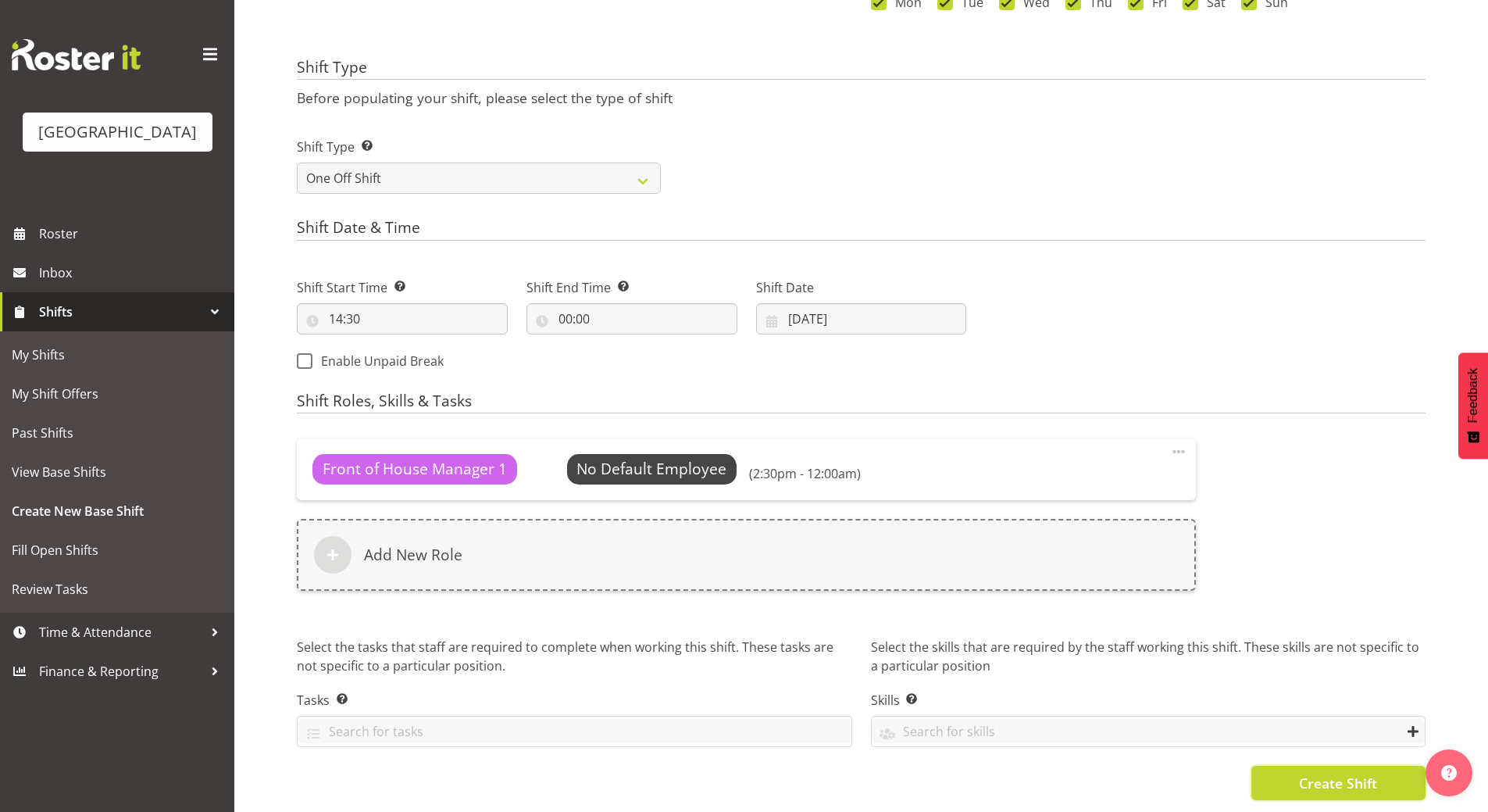
click at [1350, 772] on span "Create Shift" at bounding box center [1338, 782] width 79 height 20
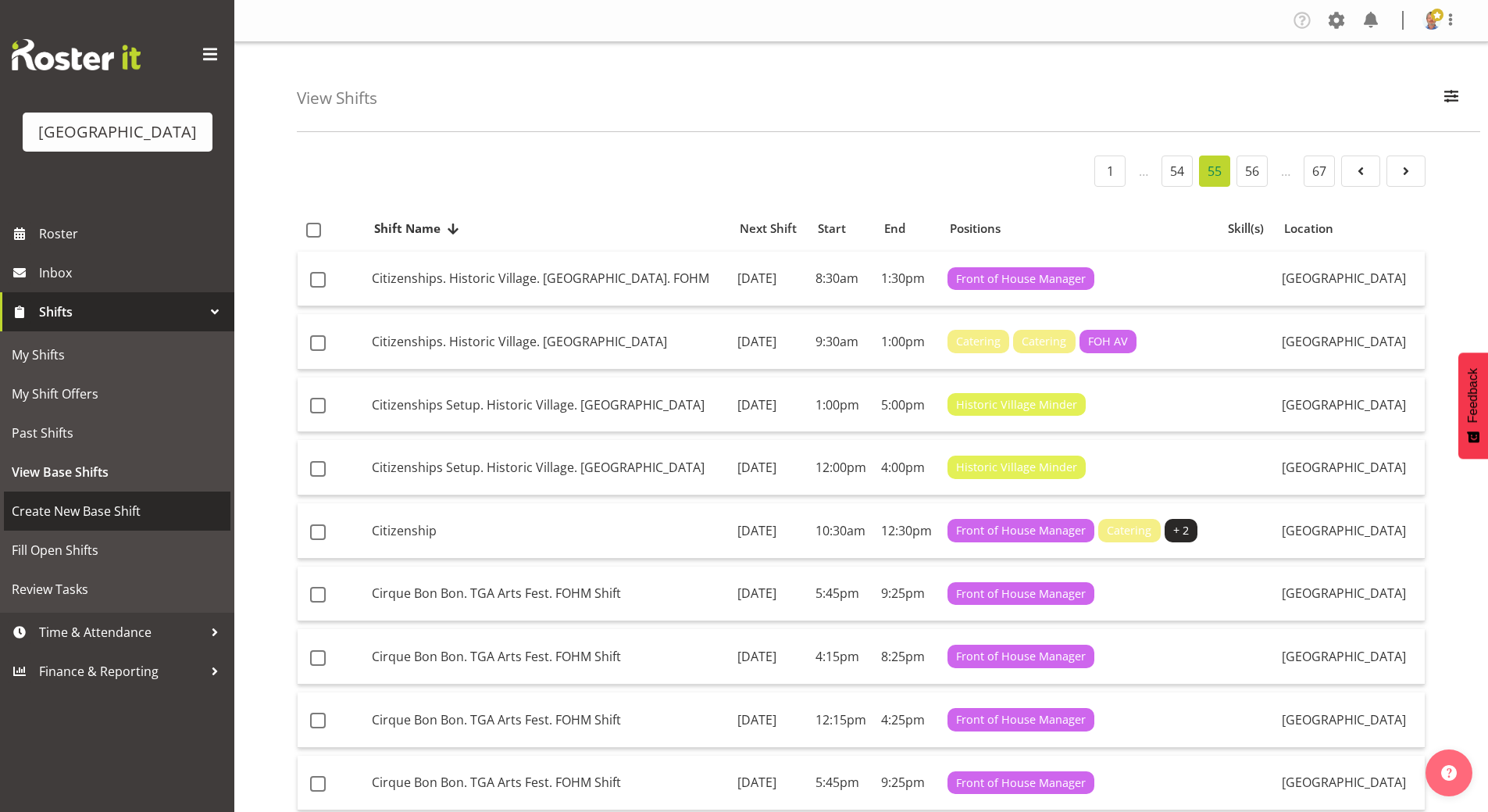
click at [96, 523] on span "Create New Base Shift" at bounding box center [117, 511] width 211 height 24
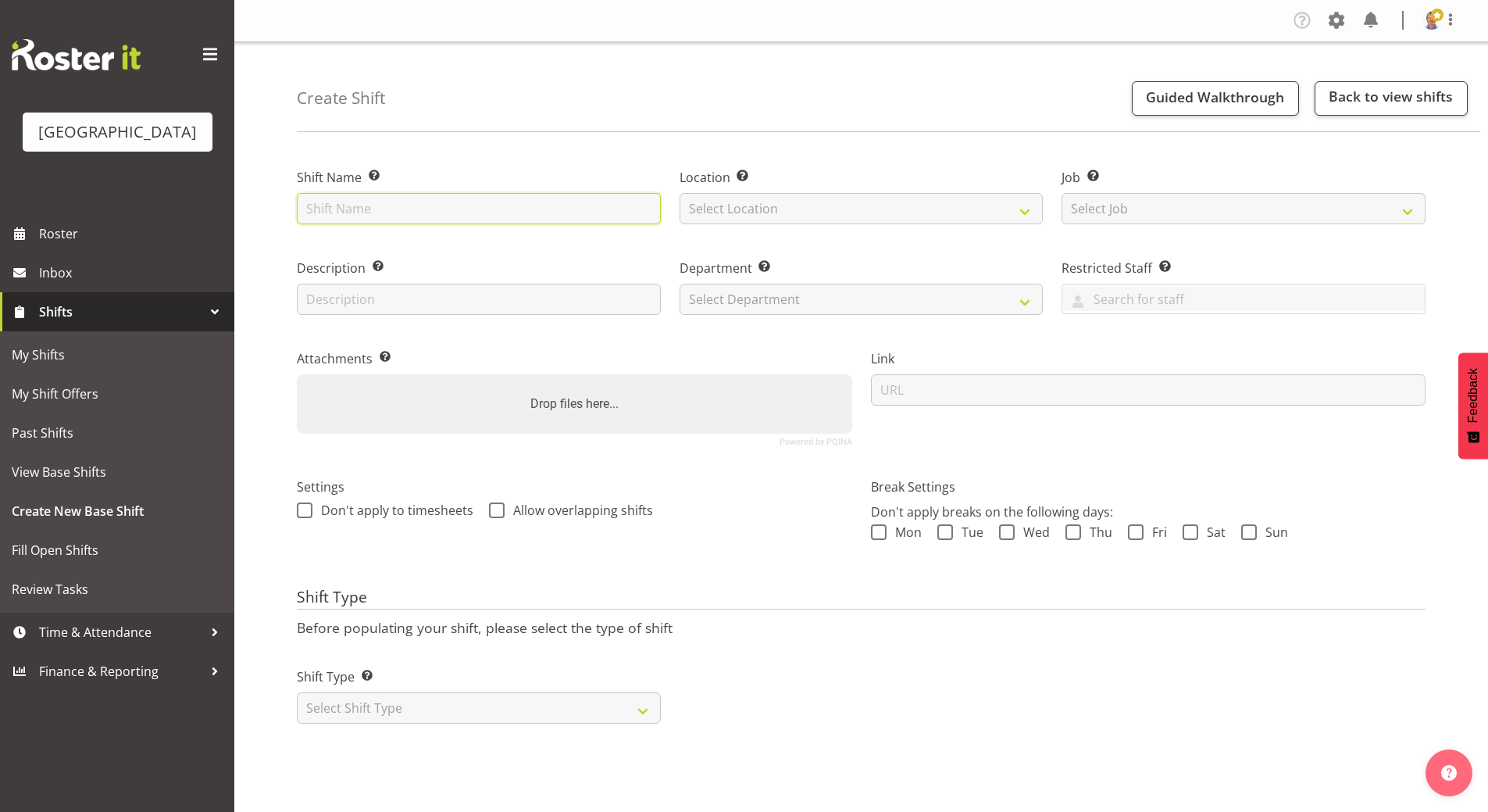
click at [338, 208] on input "text" at bounding box center [479, 208] width 364 height 31
paste input "[PERSON_NAME] & [PERSON_NAME] Wedding"
type input "[PERSON_NAME] & [PERSON_NAME] Wedding"
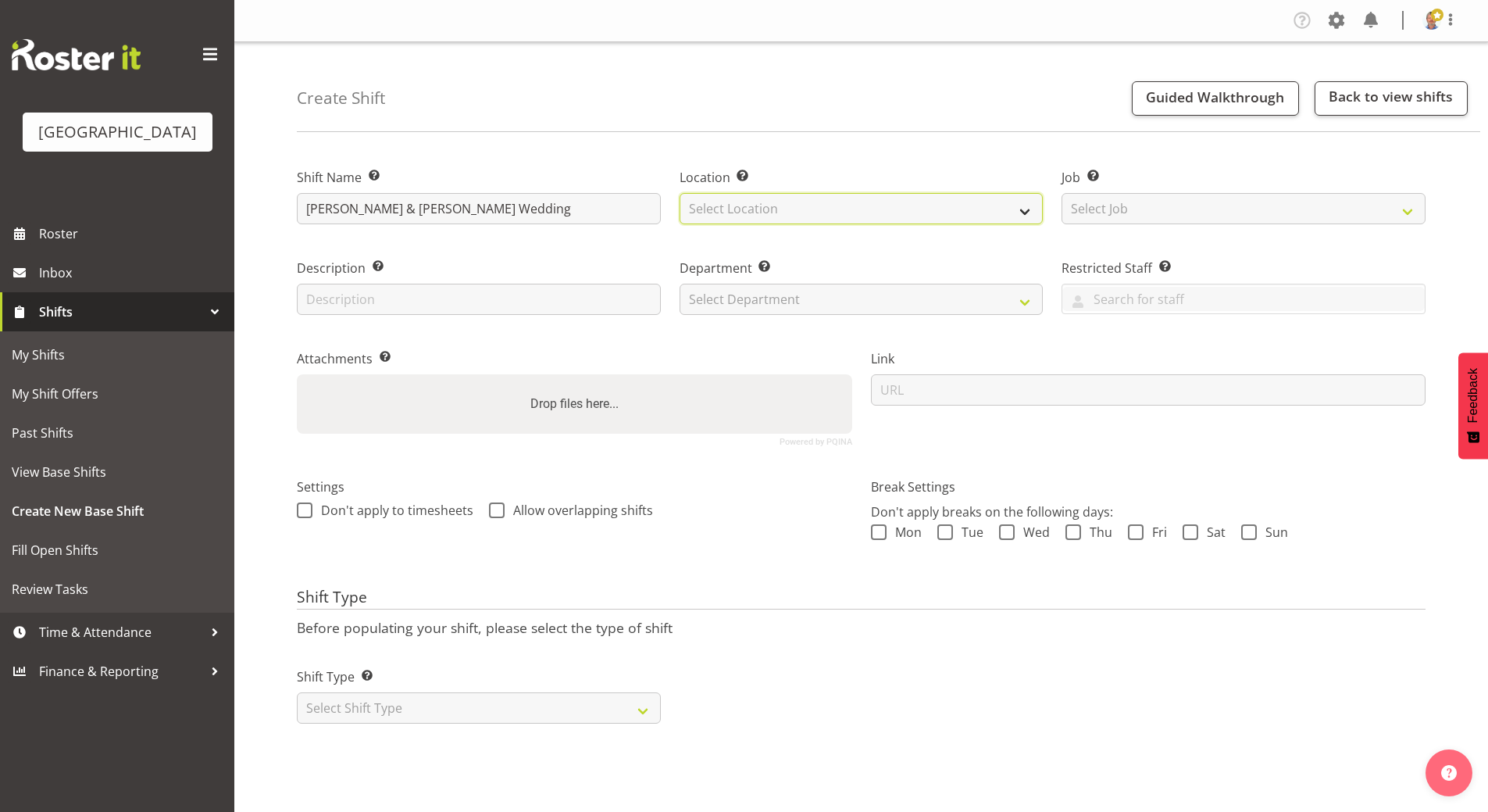
click at [772, 207] on select "Select Location [GEOGRAPHIC_DATA]" at bounding box center [862, 208] width 364 height 31
select select "1118"
click at [680, 193] on select "Select Location [GEOGRAPHIC_DATA]" at bounding box center [862, 208] width 364 height 31
click at [345, 287] on input "text" at bounding box center [479, 298] width 364 height 31
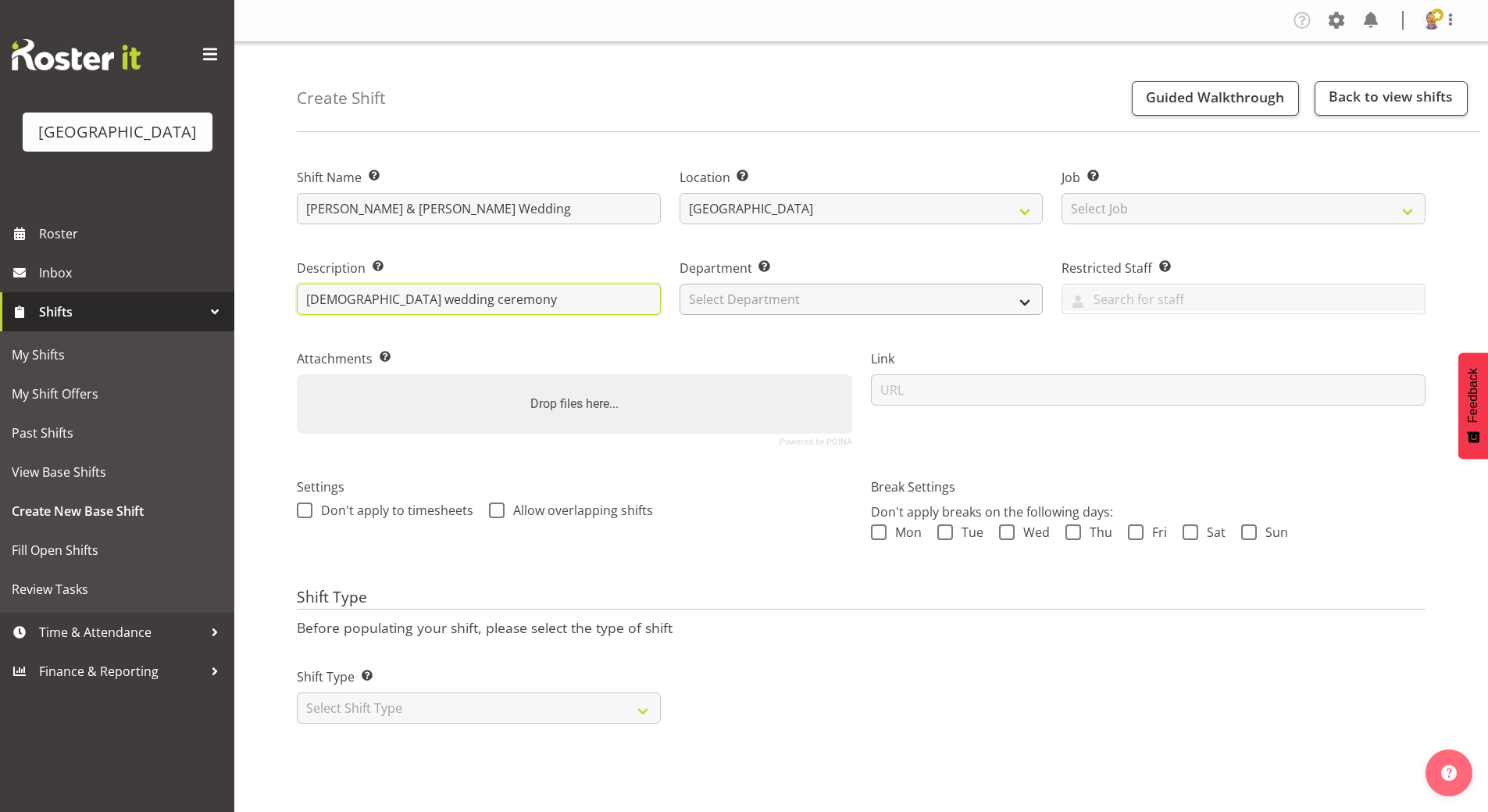
type input "[DEMOGRAPHIC_DATA] wedding ceremony"
click at [778, 297] on select "Select Department [GEOGRAPHIC_DATA] Front of House" at bounding box center [862, 298] width 364 height 31
select select "791"
click at [680, 283] on select "Select Department [GEOGRAPHIC_DATA] Front of House" at bounding box center [862, 298] width 364 height 31
click at [881, 534] on span at bounding box center [879, 532] width 16 height 16
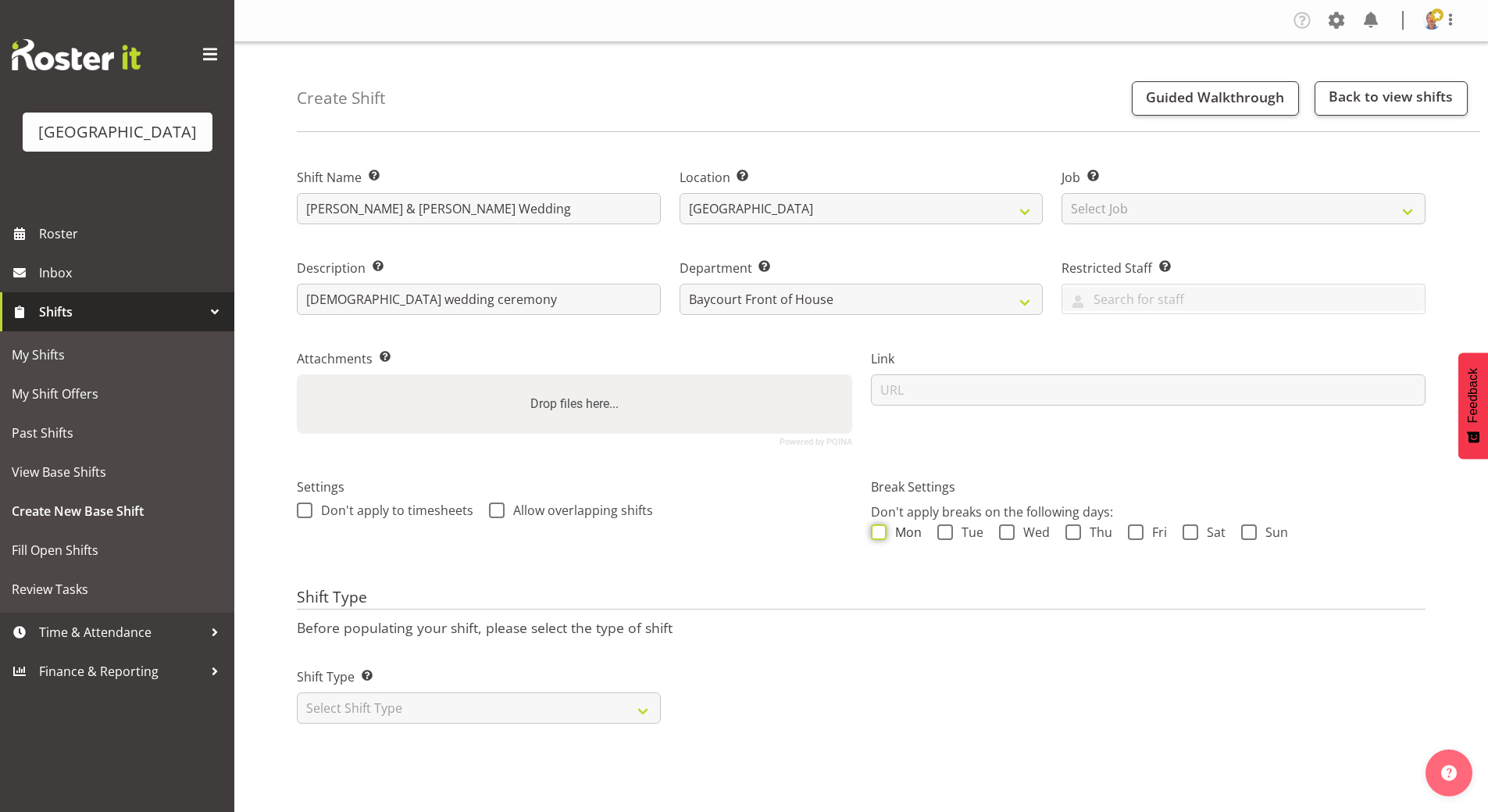
click at [881, 534] on input "Mon" at bounding box center [876, 532] width 10 height 10
checkbox input "true"
drag, startPoint x: 953, startPoint y: 532, endPoint x: 963, endPoint y: 532, distance: 10.0
click at [954, 532] on span "Tue" at bounding box center [968, 532] width 31 height 16
click at [948, 532] on input "Tue" at bounding box center [942, 532] width 10 height 10
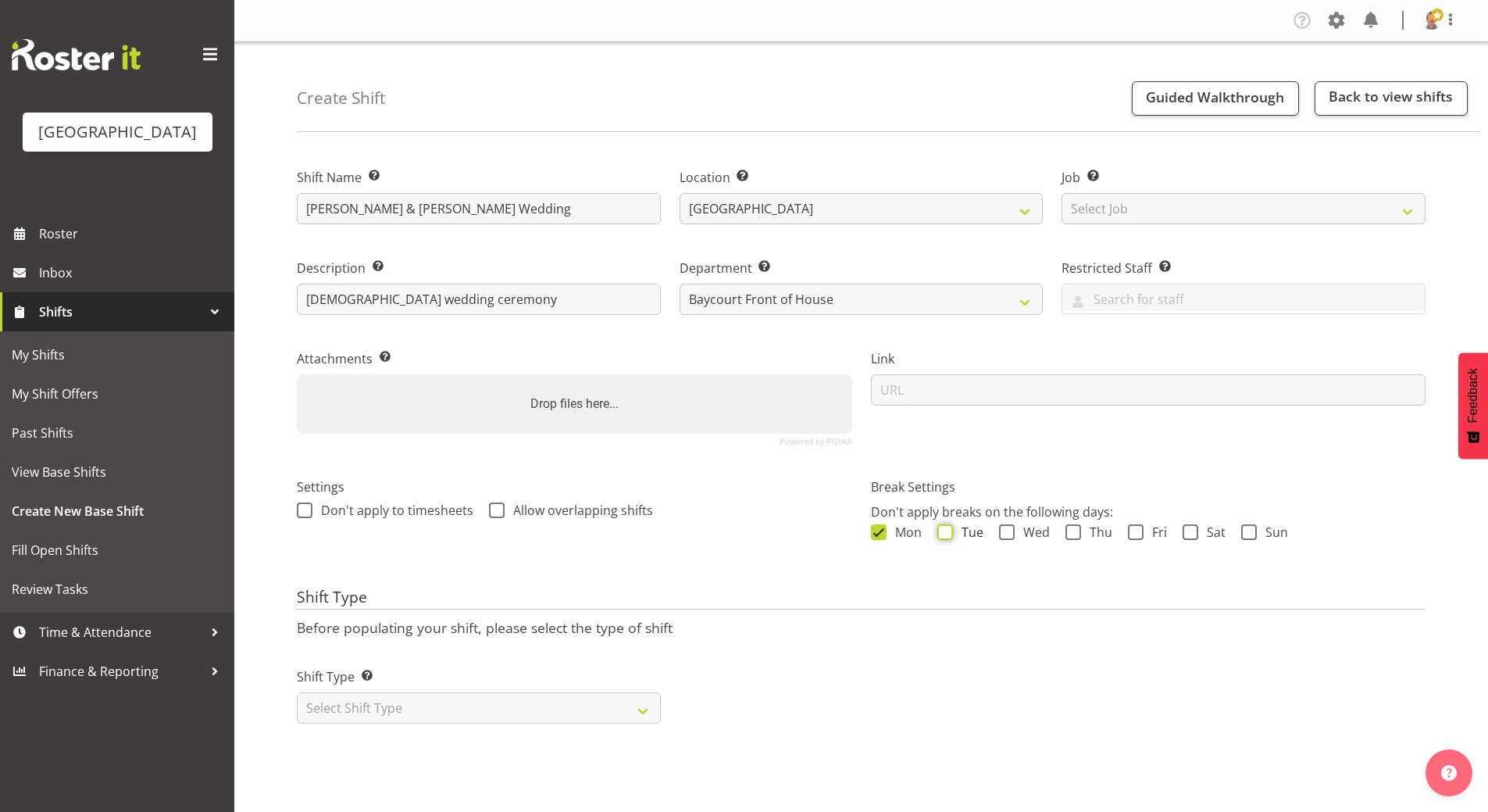
checkbox input "true"
click at [1010, 528] on span at bounding box center [1007, 532] width 16 height 16
click at [1010, 528] on input "Wed" at bounding box center [1004, 532] width 10 height 10
checkbox input "true"
click at [1072, 528] on span at bounding box center [1074, 532] width 16 height 16
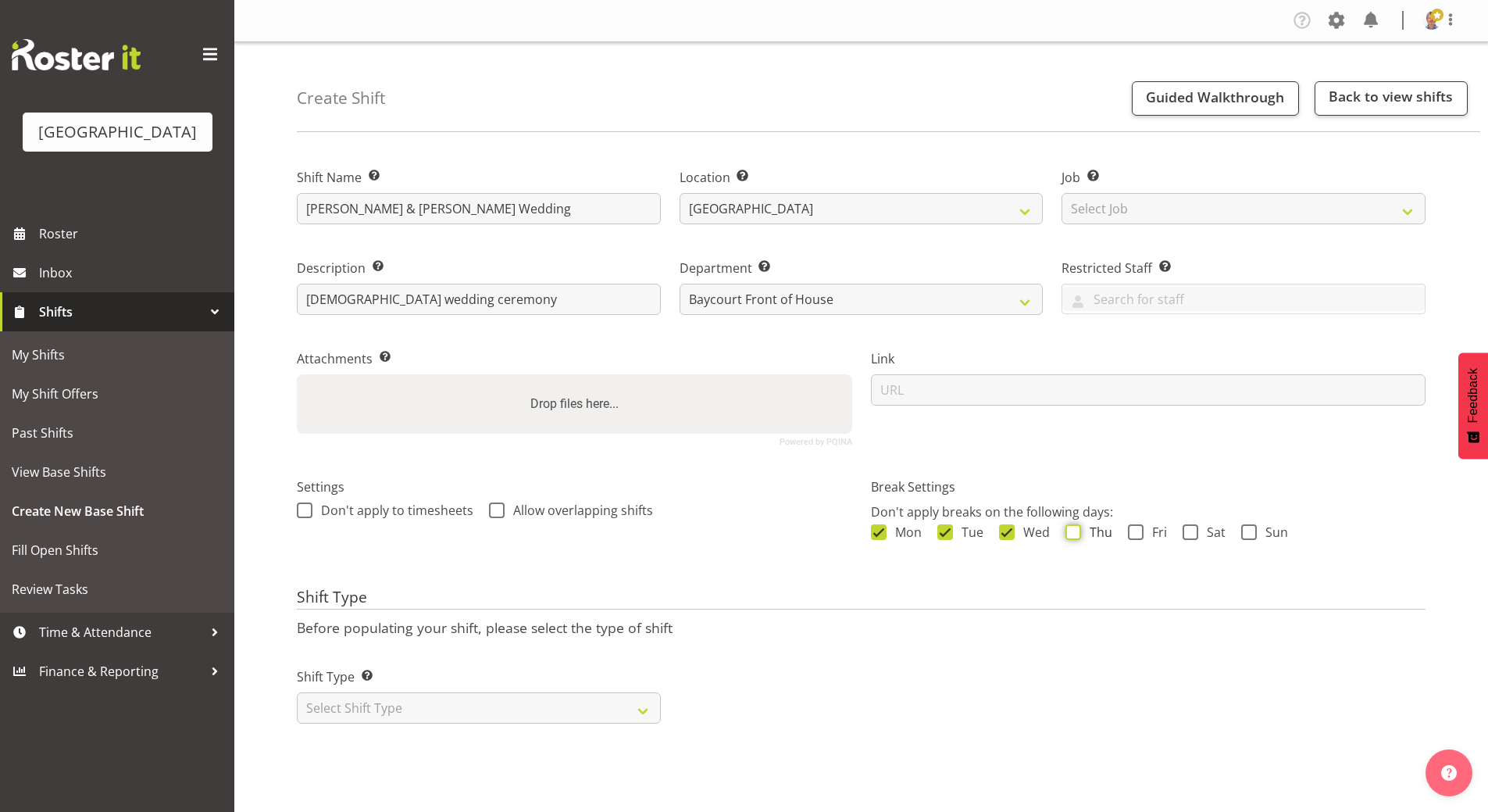
click at [1072, 528] on input "Thu" at bounding box center [1071, 532] width 10 height 10
checkbox input "true"
click at [1137, 532] on span at bounding box center [1136, 532] width 16 height 16
click at [1137, 532] on input "Fri" at bounding box center [1133, 532] width 10 height 10
checkbox input "true"
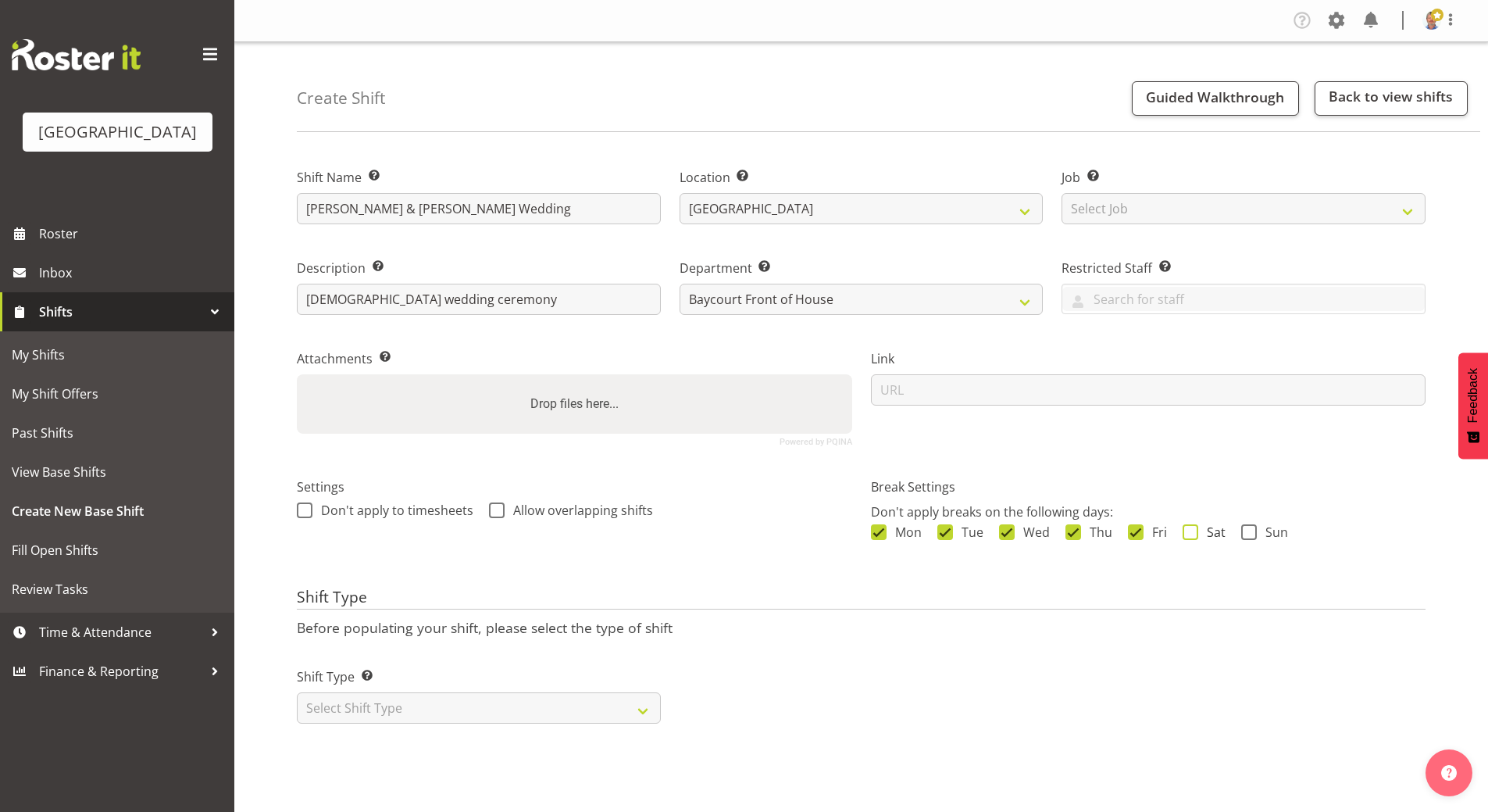
click at [1195, 534] on span at bounding box center [1191, 532] width 16 height 16
click at [1193, 534] on input "Sat" at bounding box center [1188, 532] width 10 height 10
checkbox input "true"
click at [1257, 534] on span "Sun" at bounding box center [1272, 532] width 31 height 16
click at [1251, 534] on input "Sun" at bounding box center [1246, 532] width 10 height 10
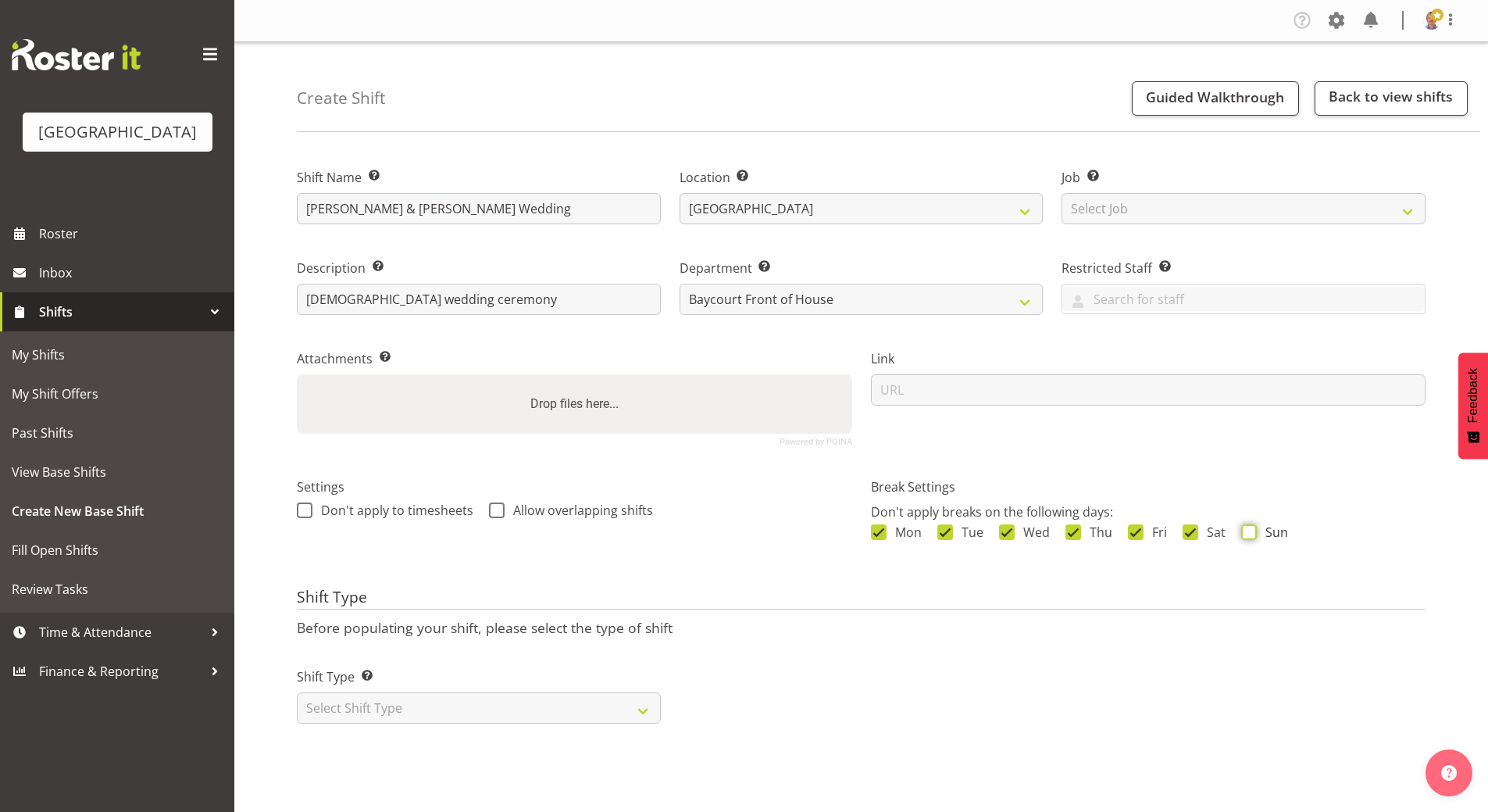
checkbox input "true"
click at [428, 699] on select "Select Shift Type One Off Shift Recurring Shift Rotating Shift" at bounding box center [479, 707] width 364 height 31
select select "one_off"
click at [297, 692] on select "Select Shift Type One Off Shift Recurring Shift Rotating Shift" at bounding box center [479, 707] width 364 height 31
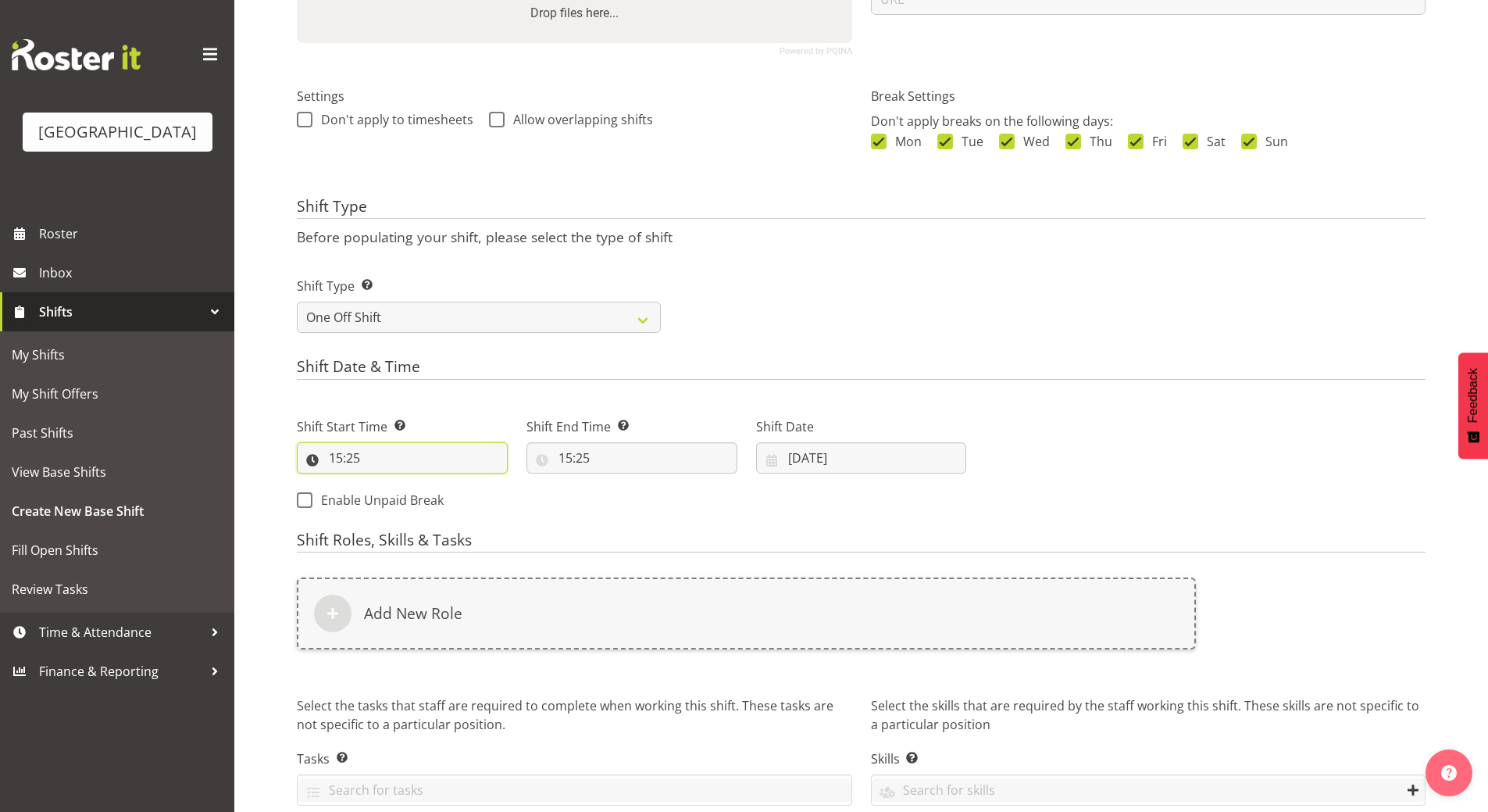
click at [340, 452] on input "15:25" at bounding box center [403, 457] width 211 height 31
click at [400, 495] on select "00 01 02 03 04 05 06 07 08 09 10 11 12 13 14 15 16 17 18 19 20 21 22 23" at bounding box center [403, 498] width 35 height 31
select select "12"
type input "12:25"
click at [445, 498] on select "00 01 02 03 04 05 06 07 08 09 10 11 12 13 14 15 16 17 18 19 20 21 22 23 24 25 2…" at bounding box center [443, 498] width 35 height 31
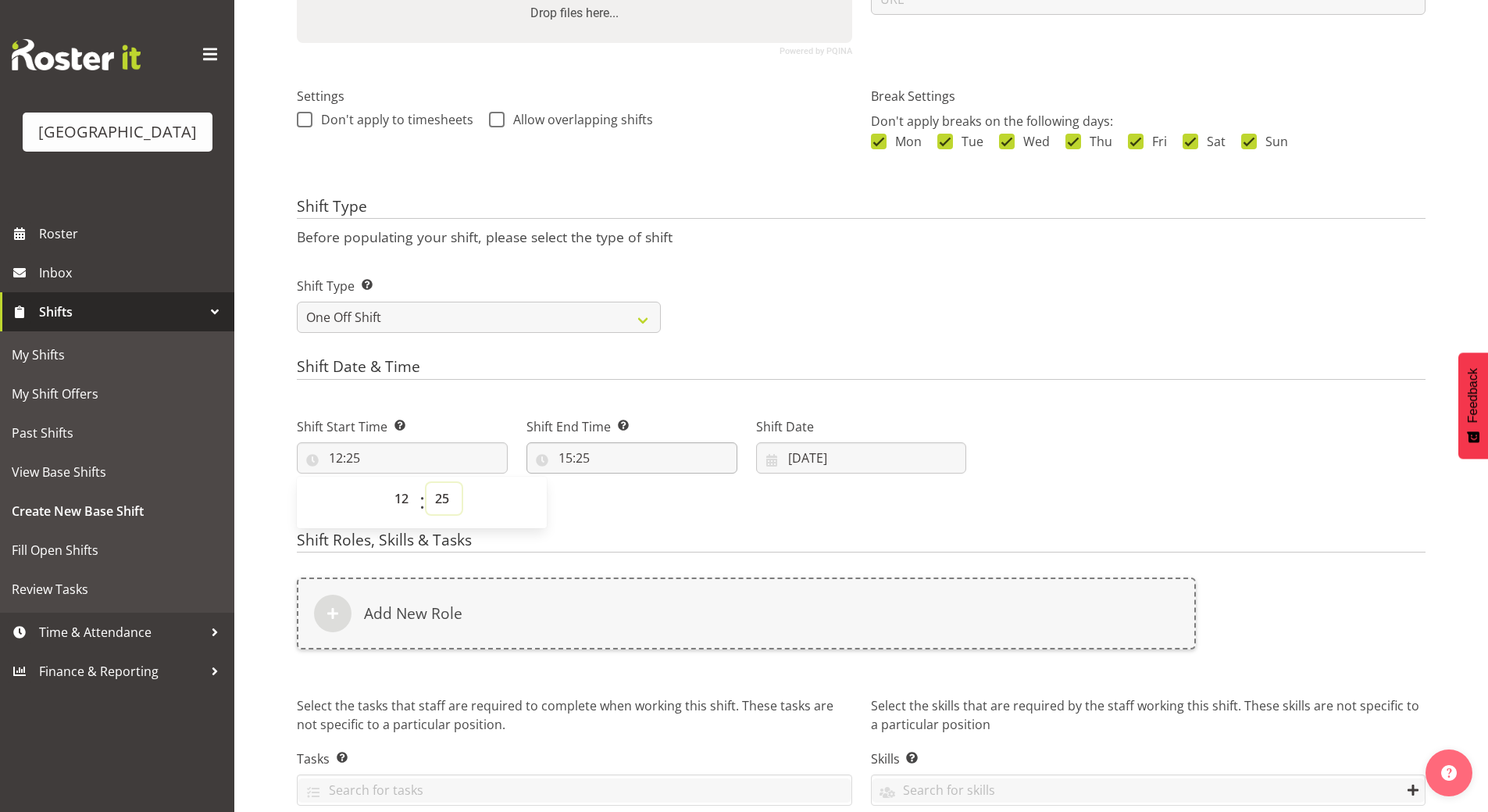
select select "30"
type input "12:30"
click at [561, 458] on input "15:25" at bounding box center [632, 457] width 211 height 31
click at [670, 499] on select "00 01 02 03 04 05 06 07 08 09 10 11 12 13 14 15 16 17 18 19 20 21 22 23 24 25 2…" at bounding box center [673, 498] width 35 height 31
click at [631, 500] on select "00 01 02 03 04 05 06 07 08 09 10 11 12 13 14 15 16 17 18 19 20 21 22 23" at bounding box center [632, 498] width 35 height 31
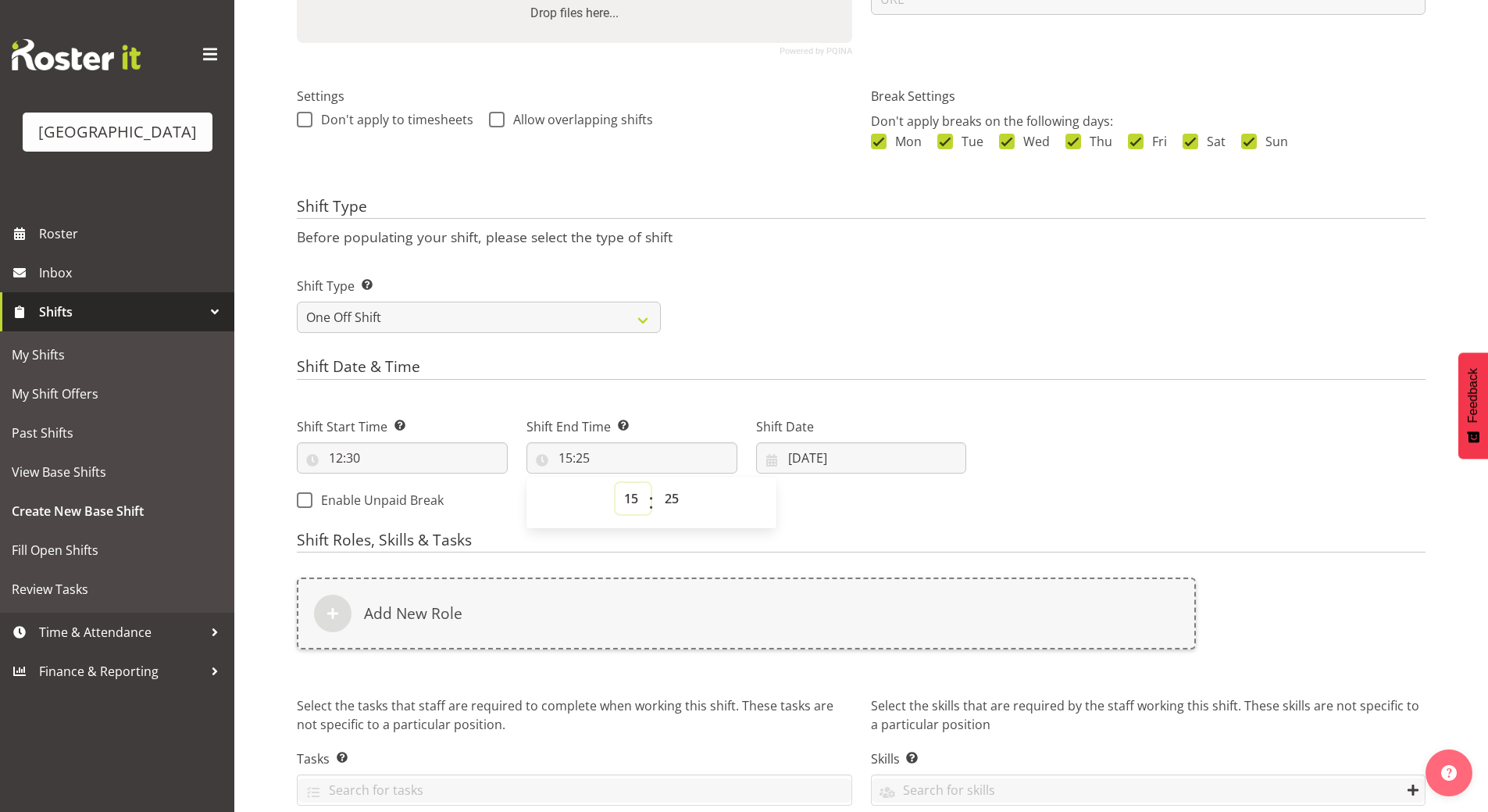
select select "16"
type input "16:25"
click at [674, 495] on select "00 01 02 03 04 05 06 07 08 09 10 11 12 13 14 15 16 17 18 19 20 21 22 23 24 25 2…" at bounding box center [673, 498] width 35 height 31
select select "30"
type input "16:30"
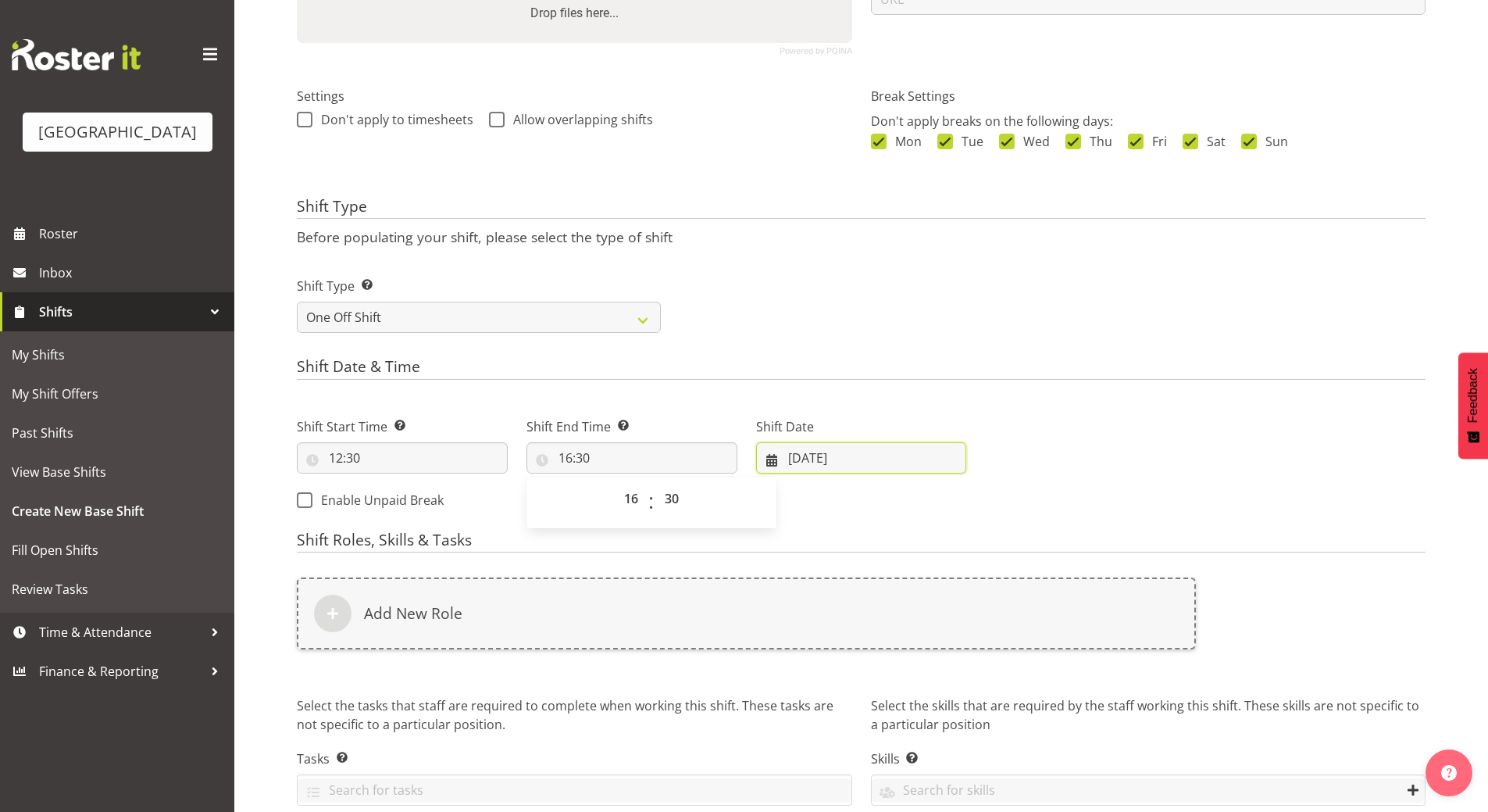
click at [817, 454] on input "17/09/2025" at bounding box center [862, 457] width 211 height 31
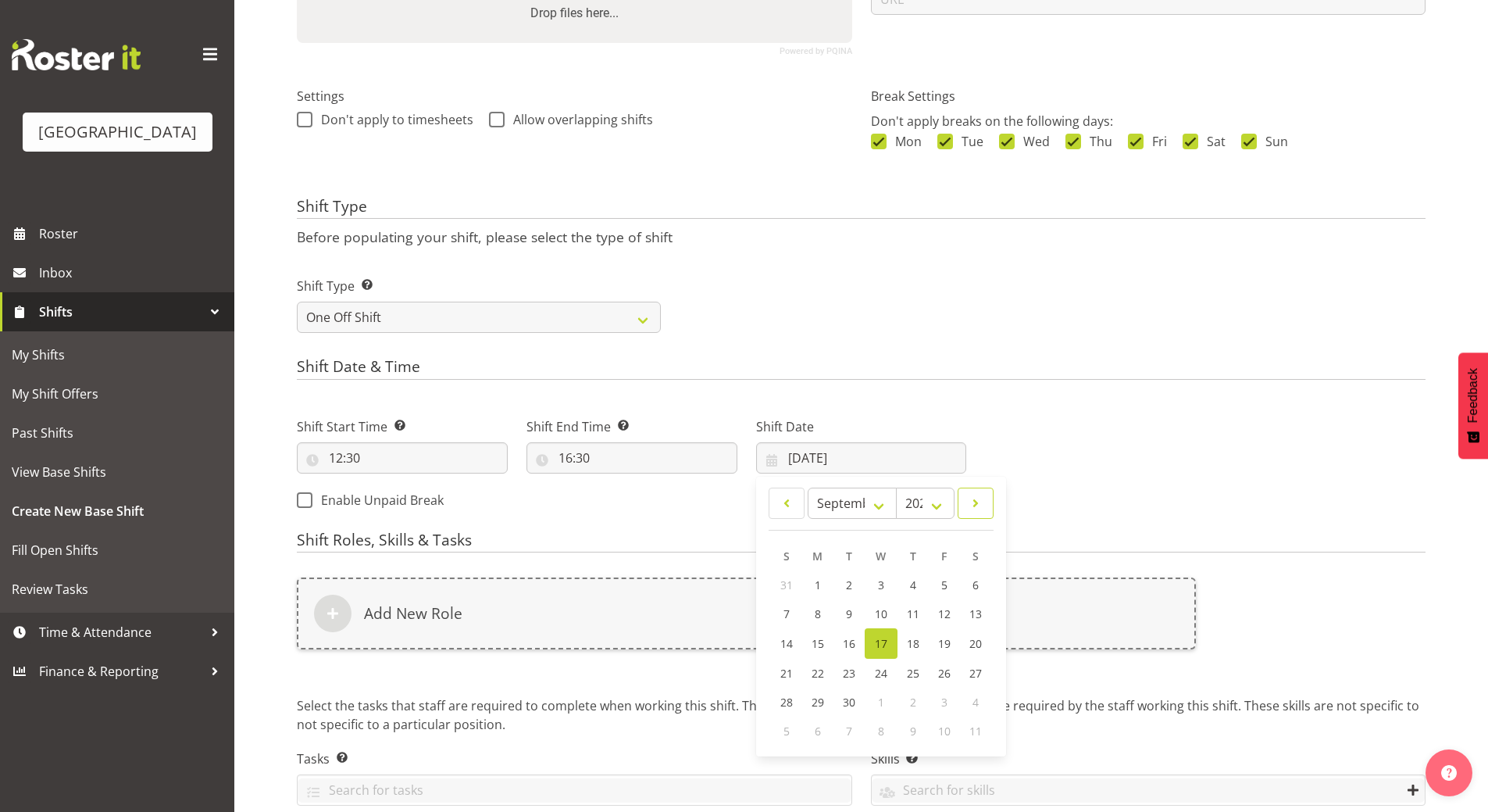
click at [976, 501] on span at bounding box center [976, 503] width 16 height 19
select select "10"
click at [977, 674] on span "22" at bounding box center [975, 671] width 13 height 15
type input "22/11/2025"
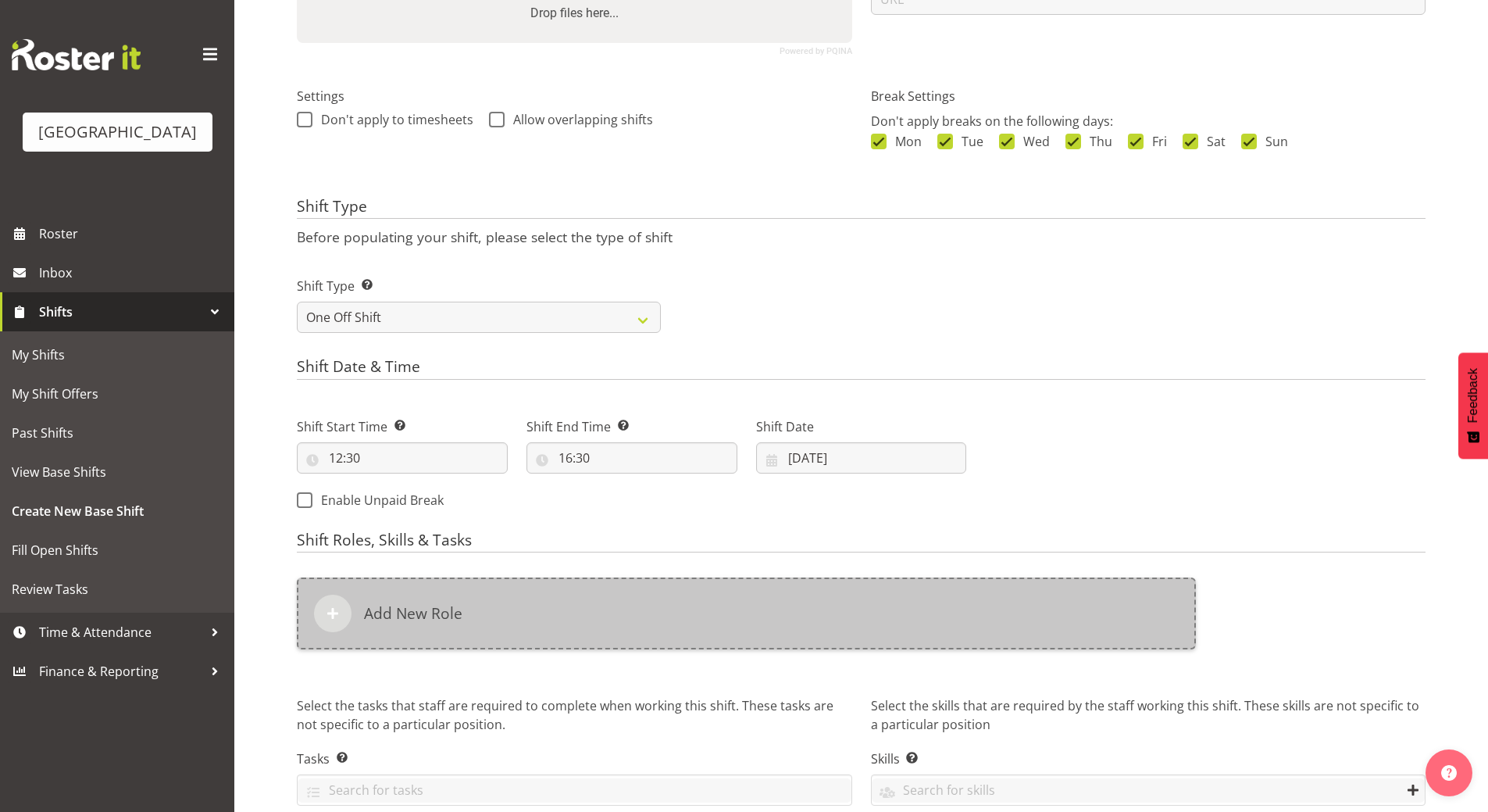
click at [465, 614] on div "Add New Role" at bounding box center [746, 613] width 900 height 72
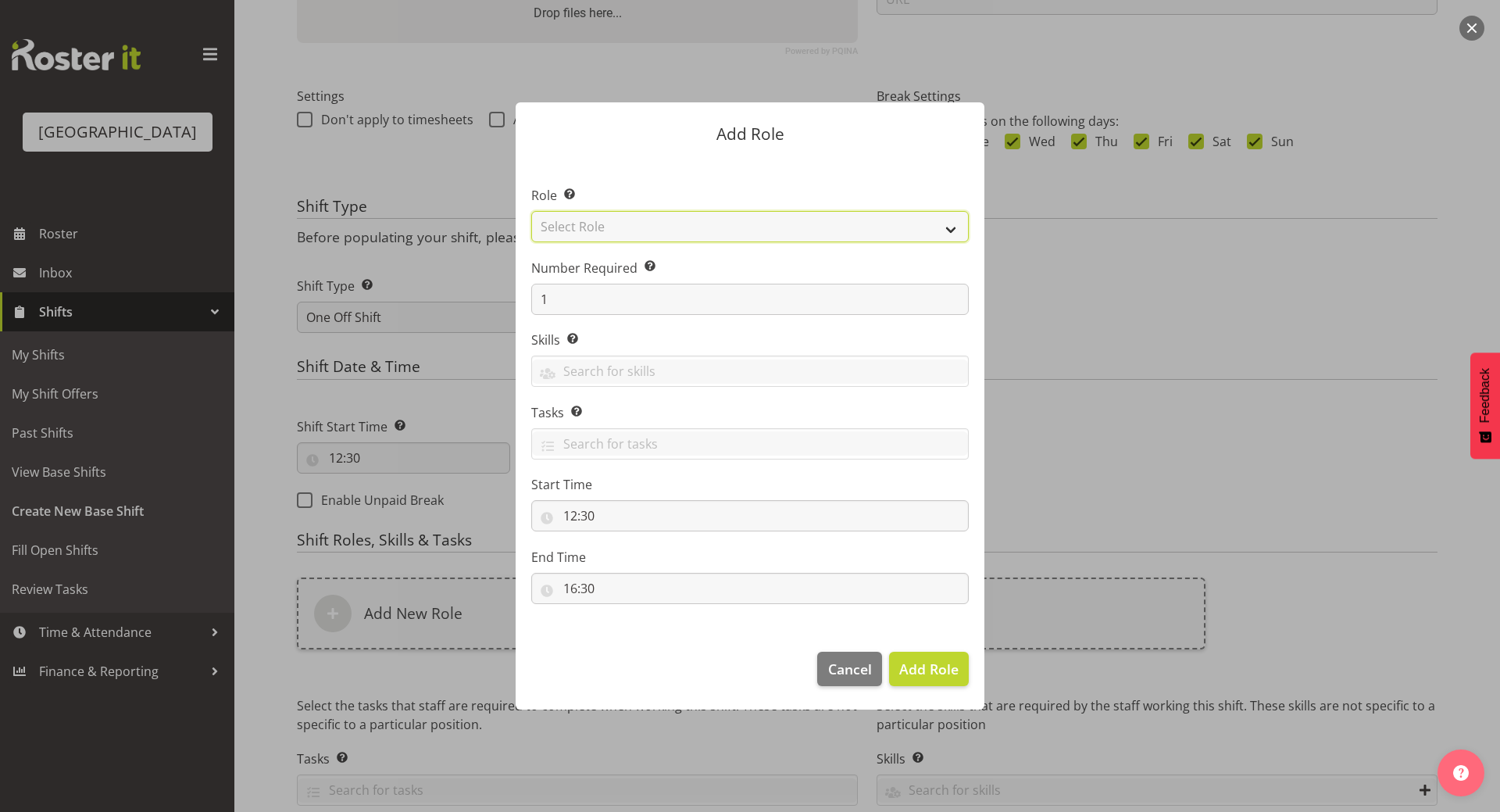
click at [701, 228] on select "Select Role Audio Bar Bar Runner Bar Training Box Office Cargo Shed Venue Rep C…" at bounding box center [750, 226] width 437 height 31
select select "1348"
click at [532, 211] on select "Select Role Audio Bar Bar Runner Bar Training Box Office Cargo Shed Venue Rep C…" at bounding box center [750, 226] width 437 height 31
click at [943, 663] on span "Add Role" at bounding box center [929, 668] width 60 height 19
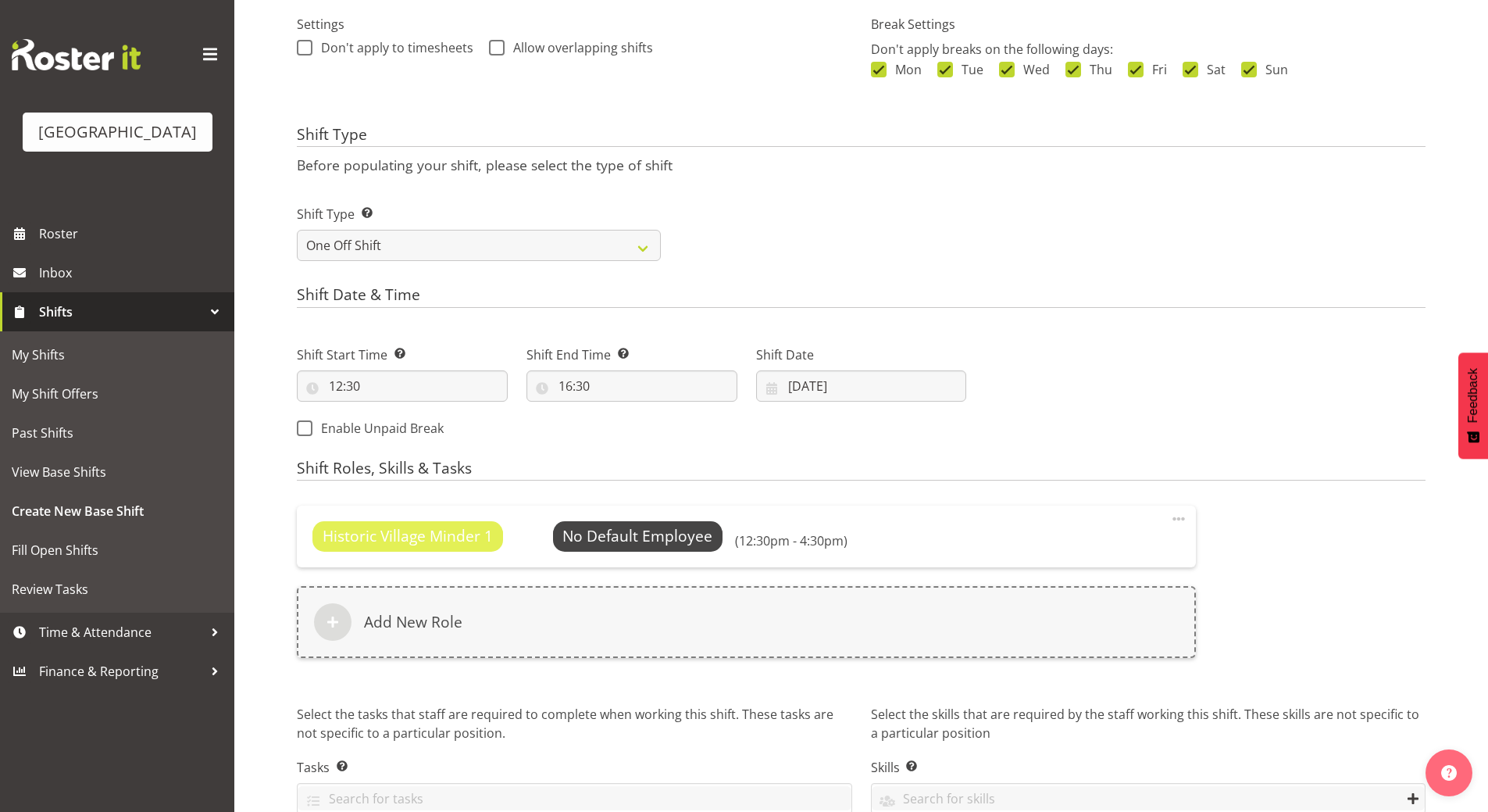
scroll to position [542, 0]
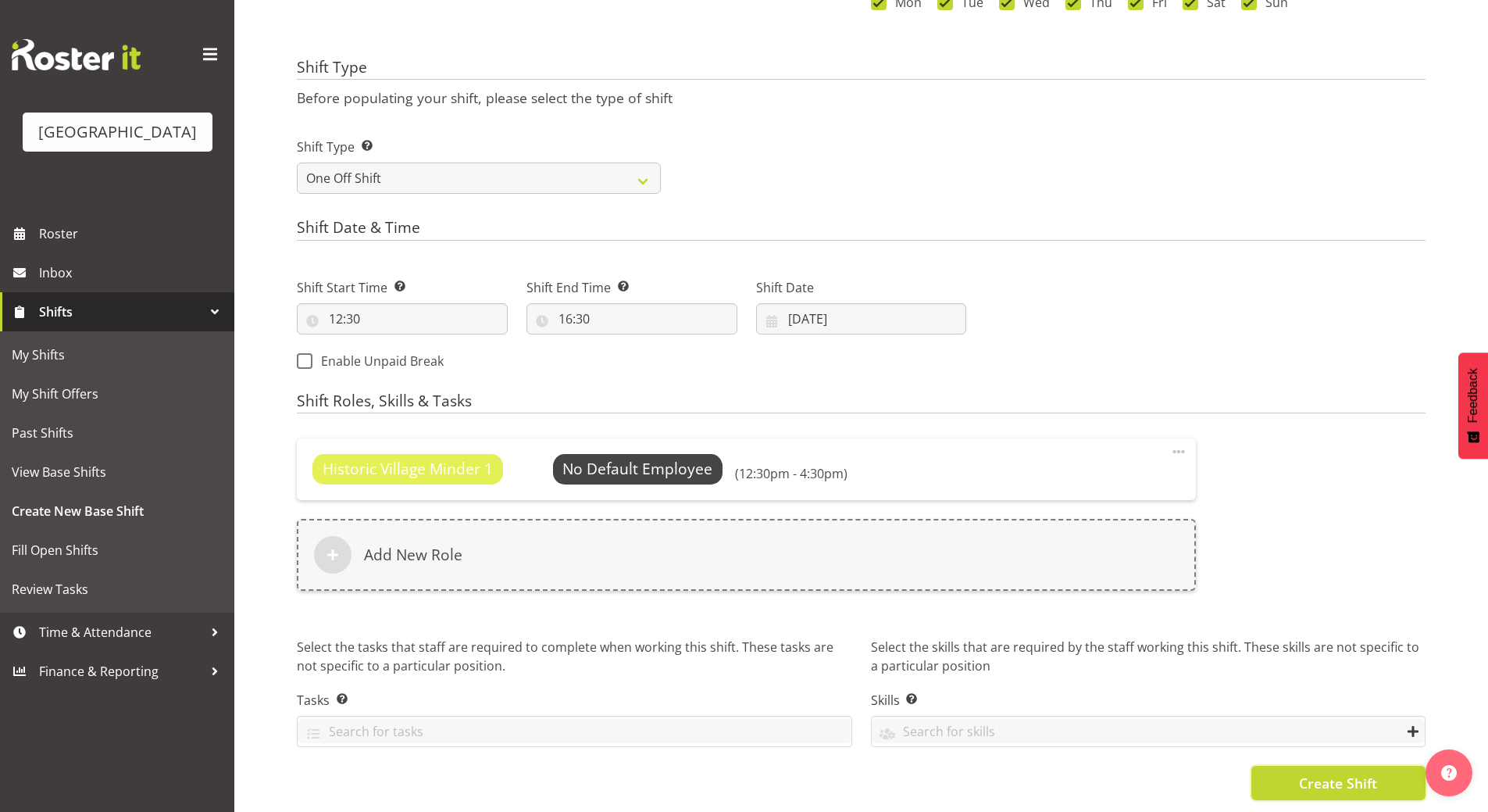
click at [1344, 776] on span "Create Shift" at bounding box center [1338, 782] width 79 height 20
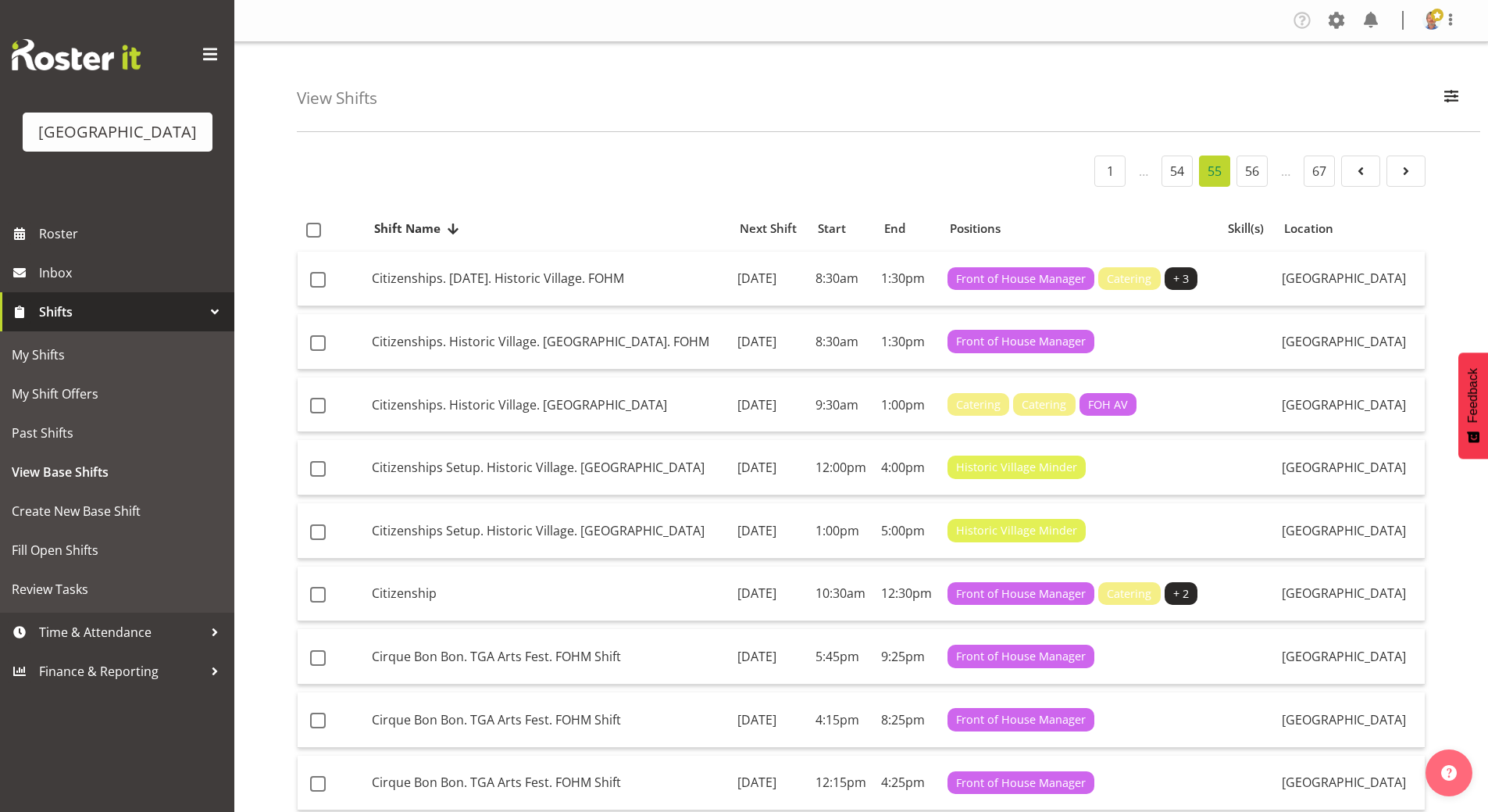
click at [73, 323] on span "Shifts" at bounding box center [120, 312] width 164 height 24
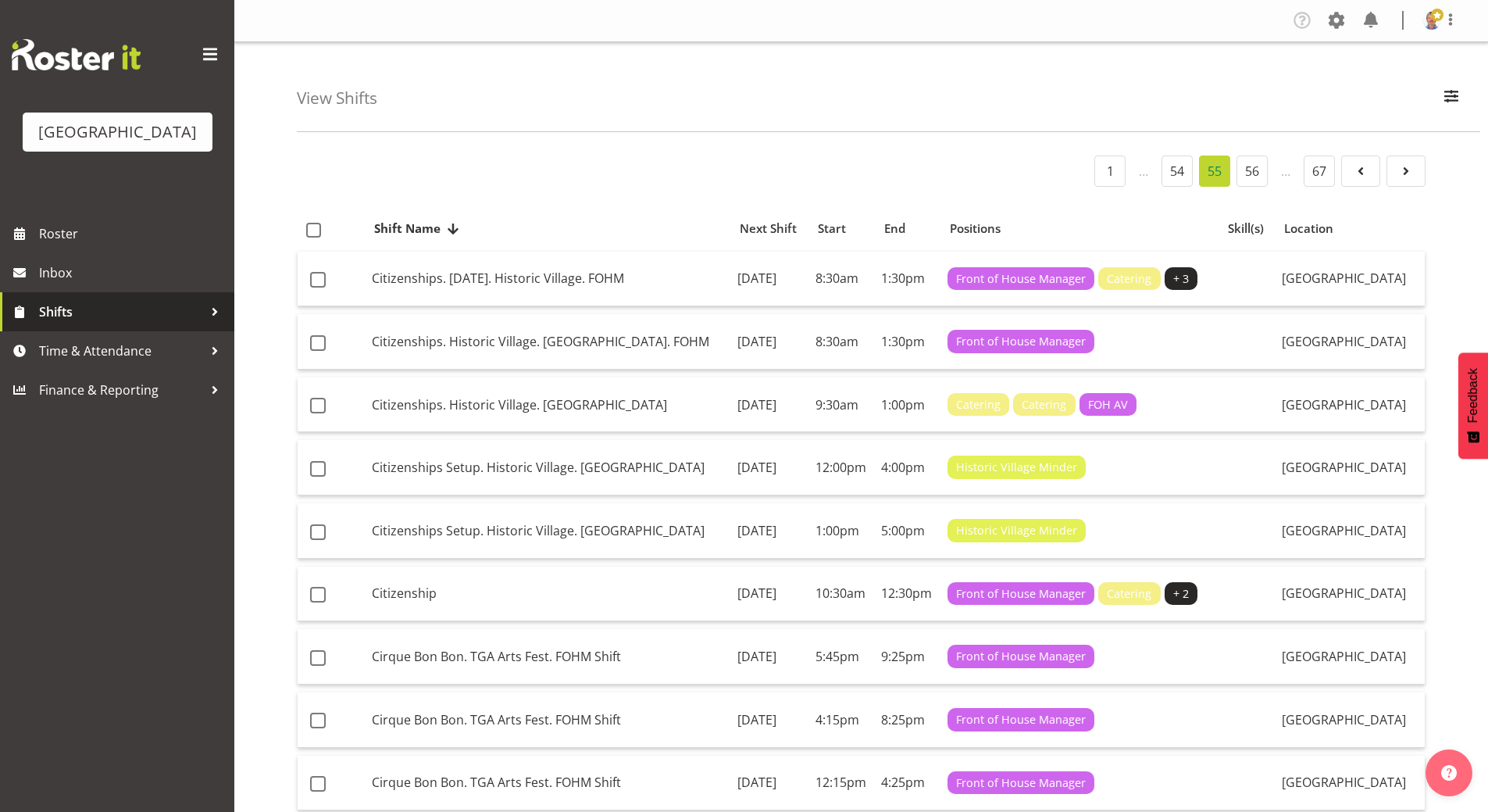
click at [73, 323] on span "Shifts" at bounding box center [120, 312] width 164 height 24
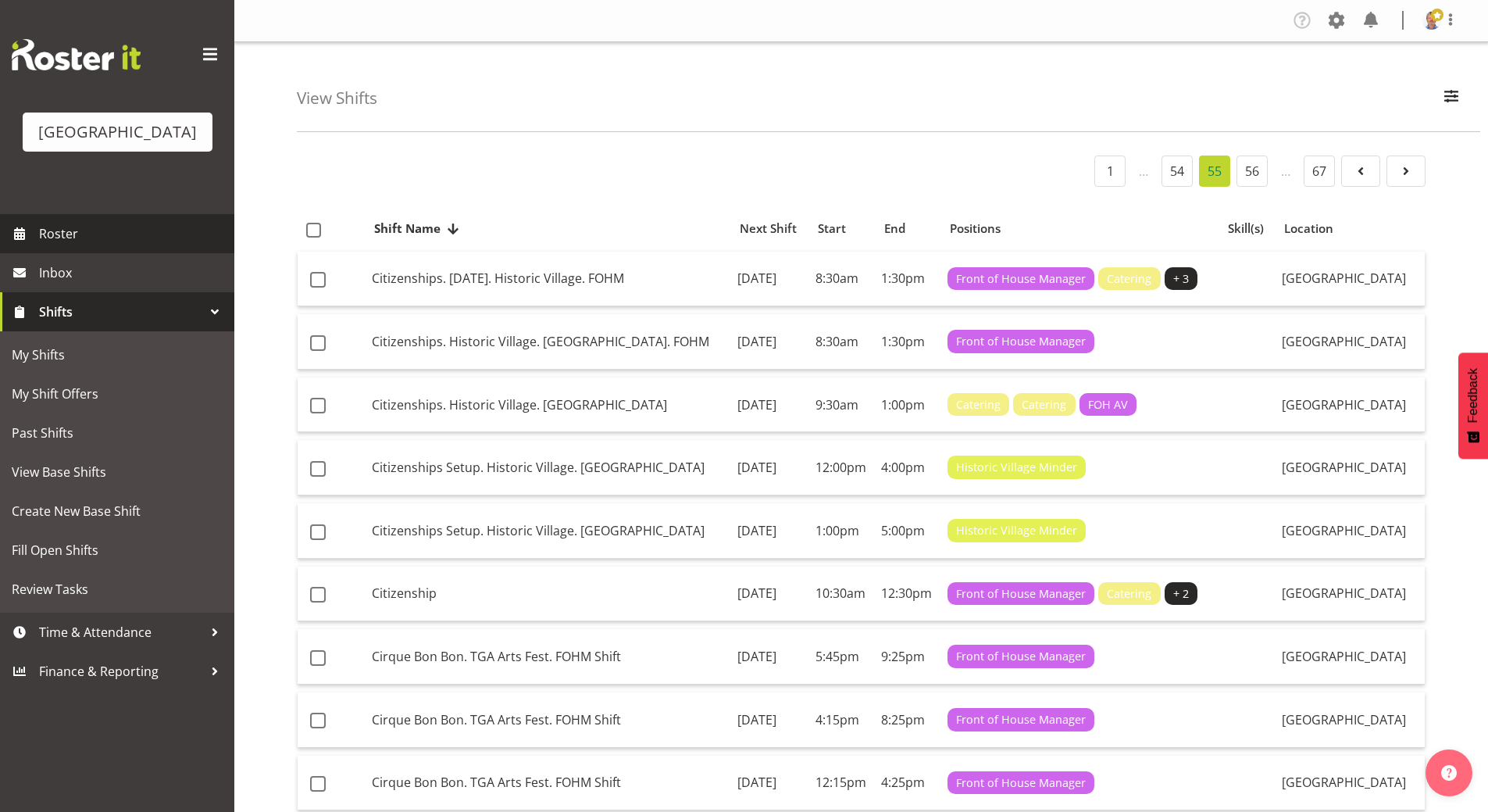
click at [75, 245] on span "Roster" at bounding box center [132, 234] width 188 height 24
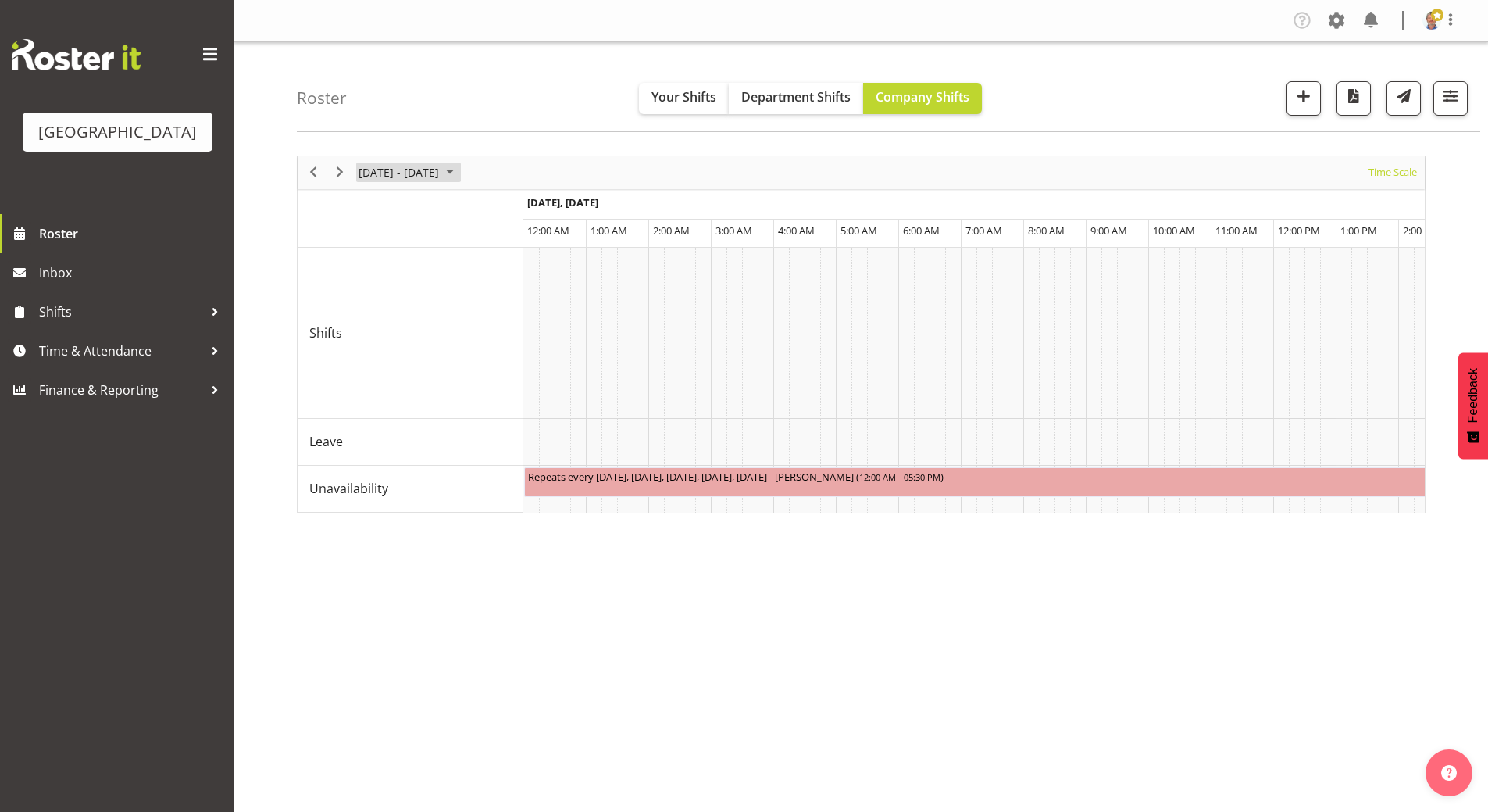
click at [459, 172] on span "September 2025" at bounding box center [449, 173] width 19 height 20
click at [527, 210] on span "next month" at bounding box center [524, 212] width 28 height 28
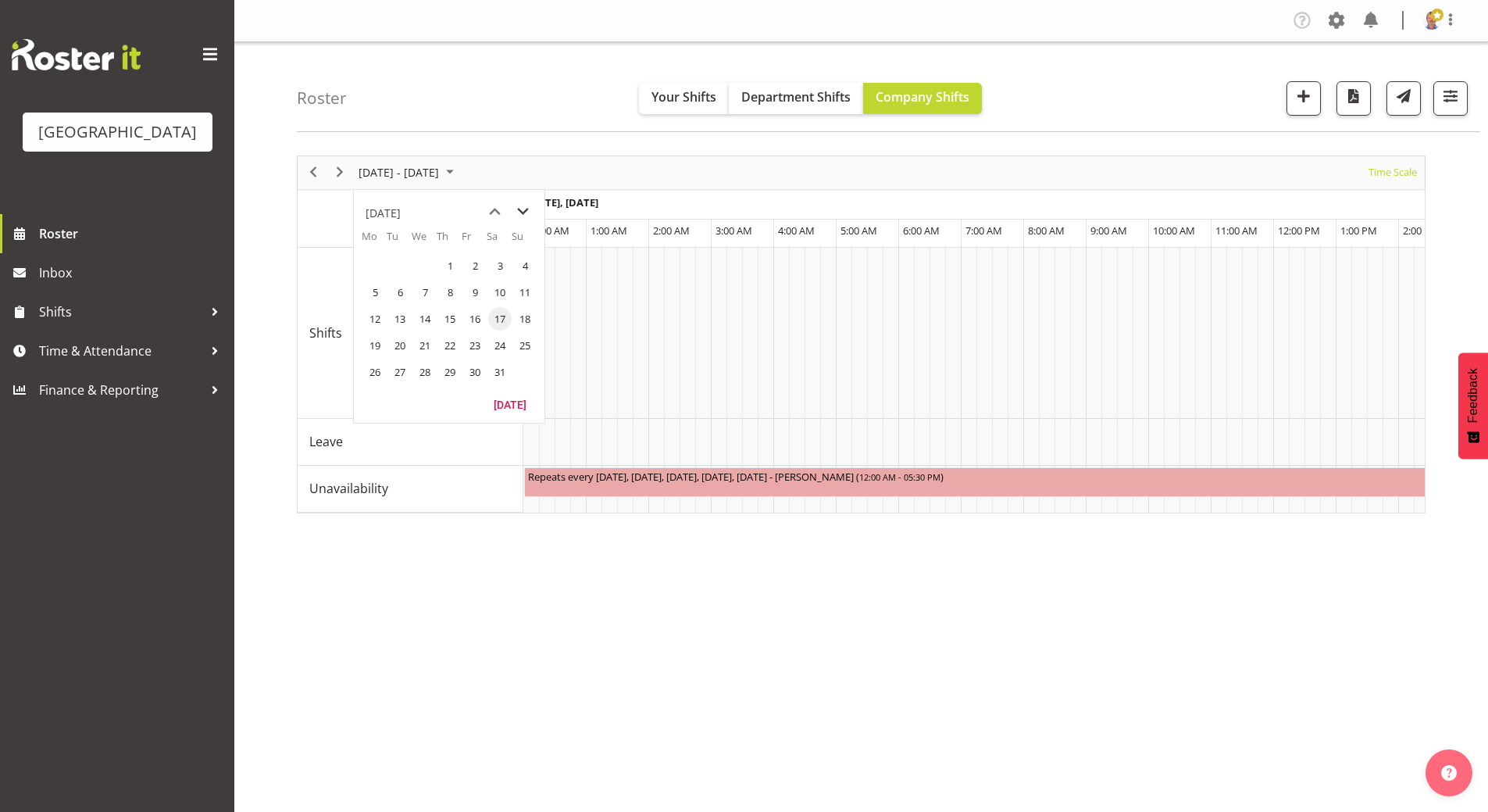
click at [527, 210] on span "next month" at bounding box center [524, 212] width 28 height 28
click at [378, 291] on span "2" at bounding box center [376, 292] width 24 height 24
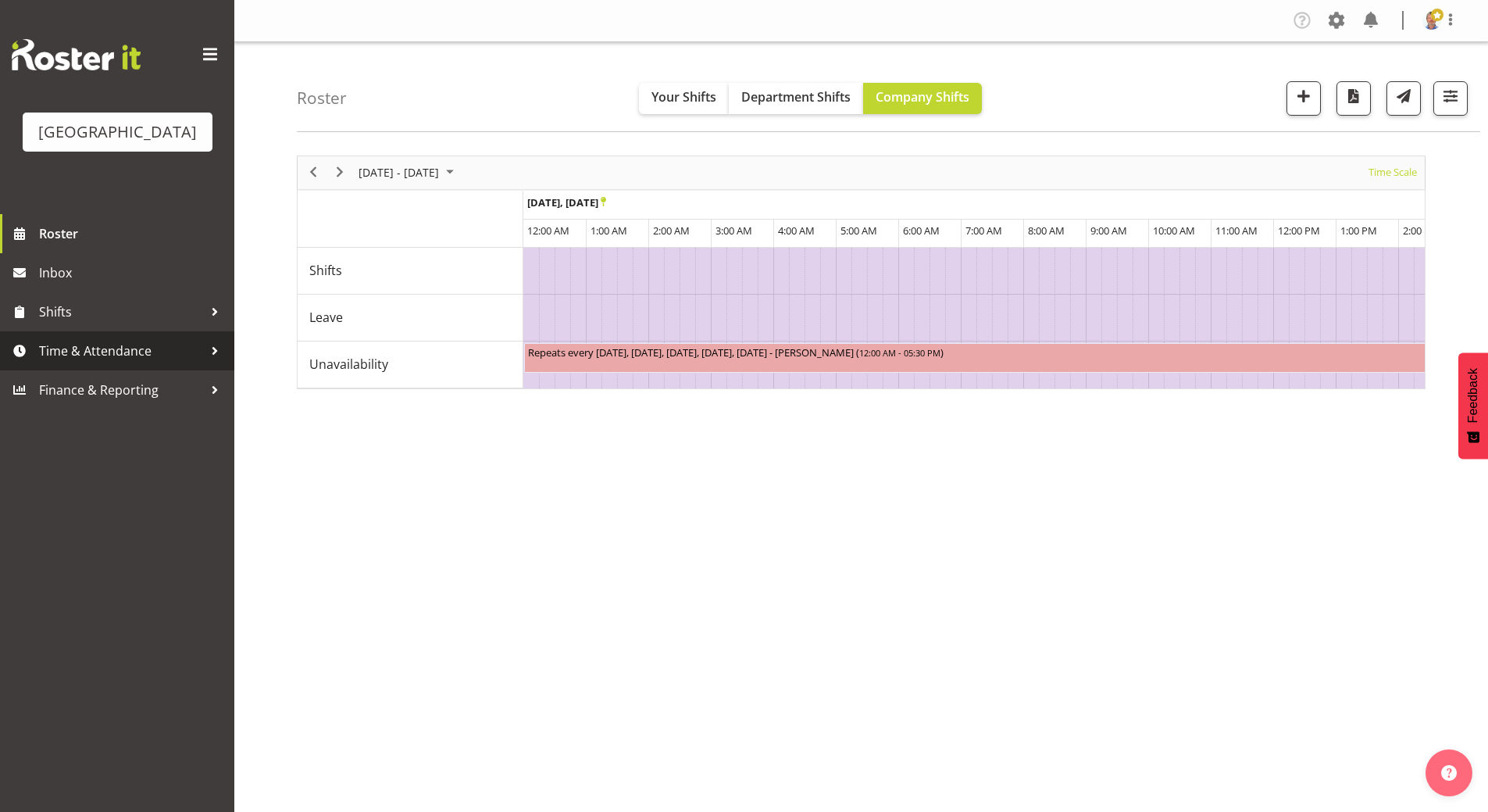
click at [43, 363] on span "Time & Attendance" at bounding box center [120, 351] width 164 height 24
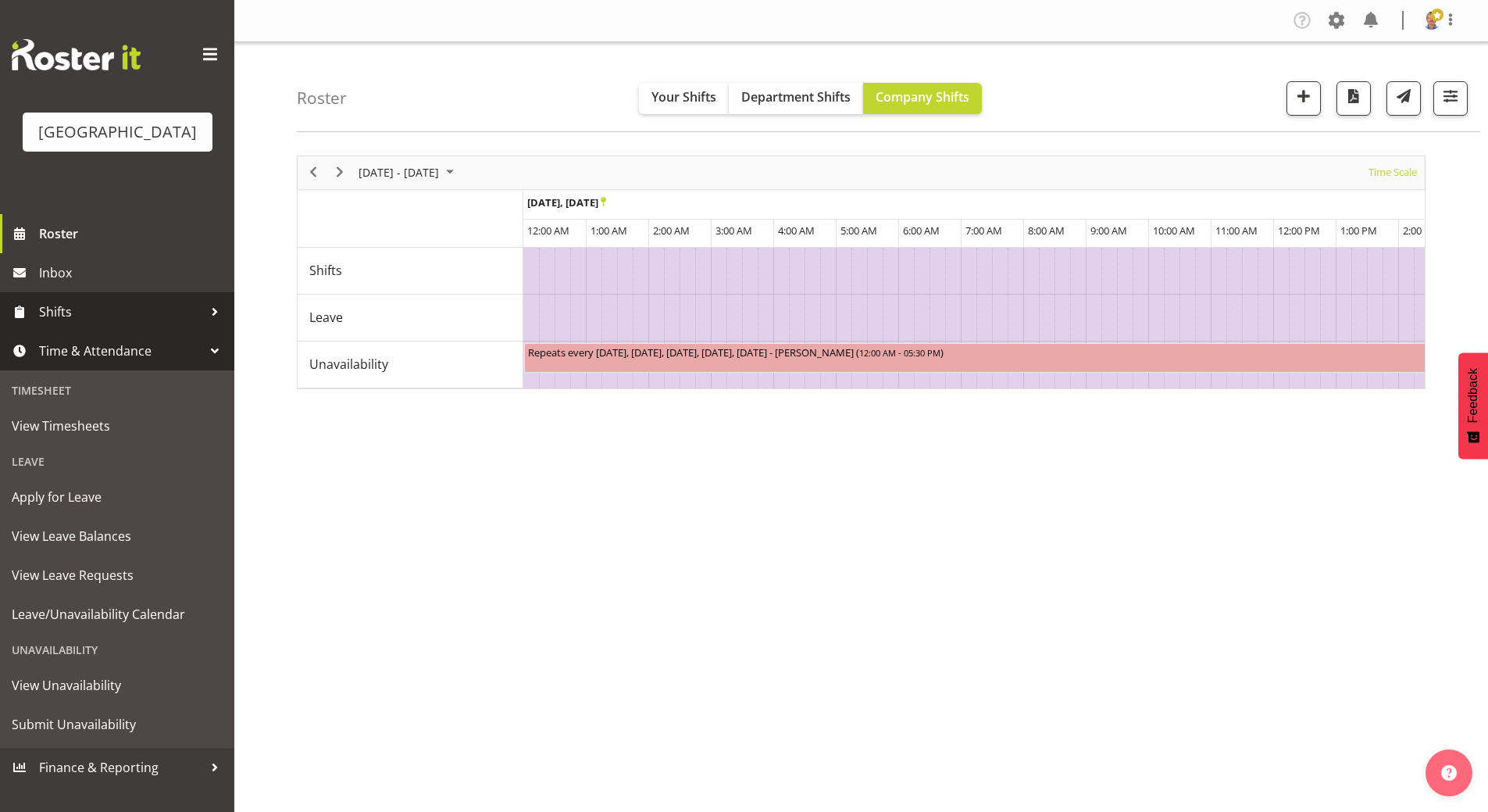
click at [83, 323] on span "Shifts" at bounding box center [120, 312] width 164 height 24
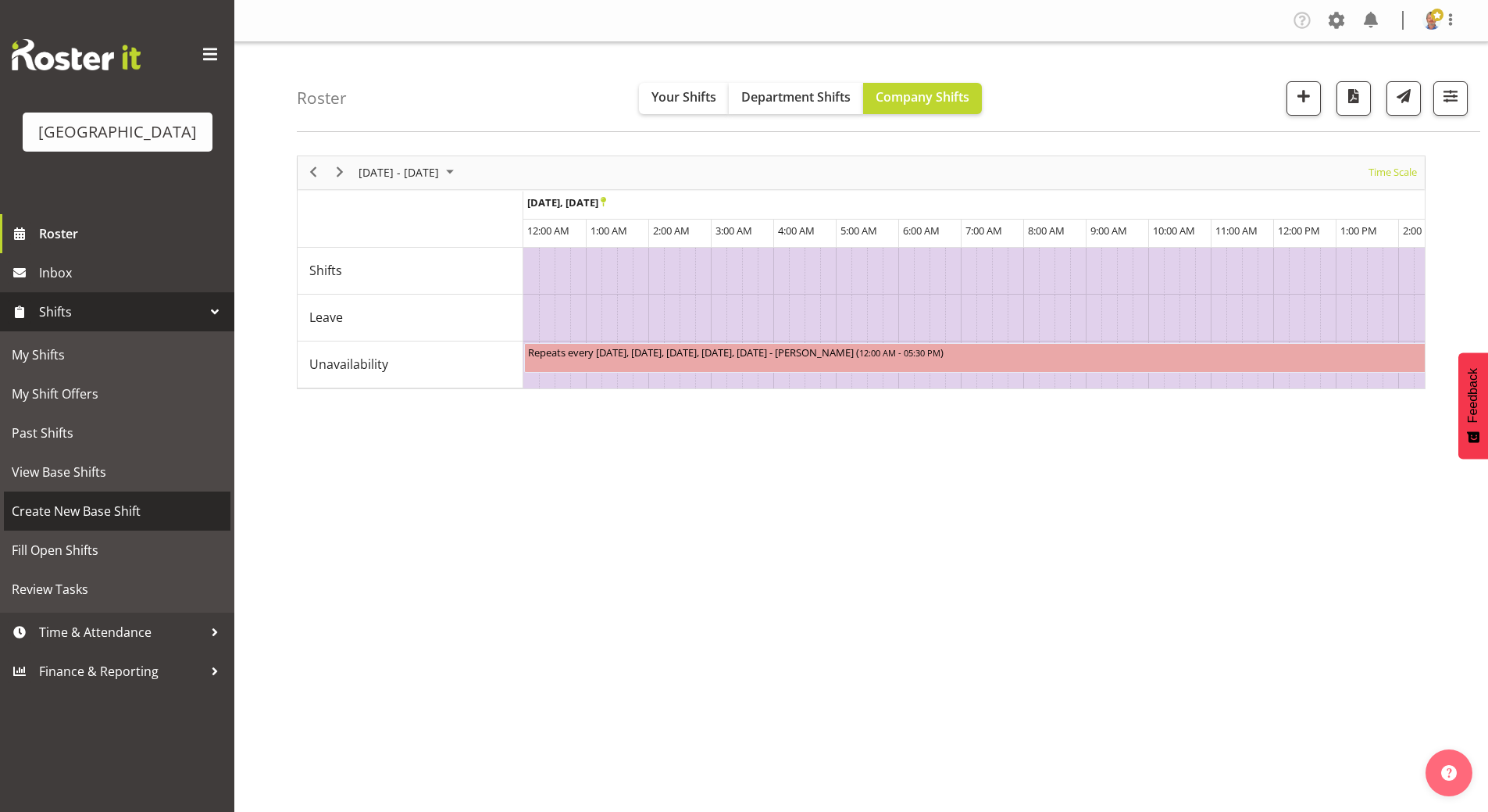
click at [83, 523] on span "Create New Base Shift" at bounding box center [117, 511] width 211 height 24
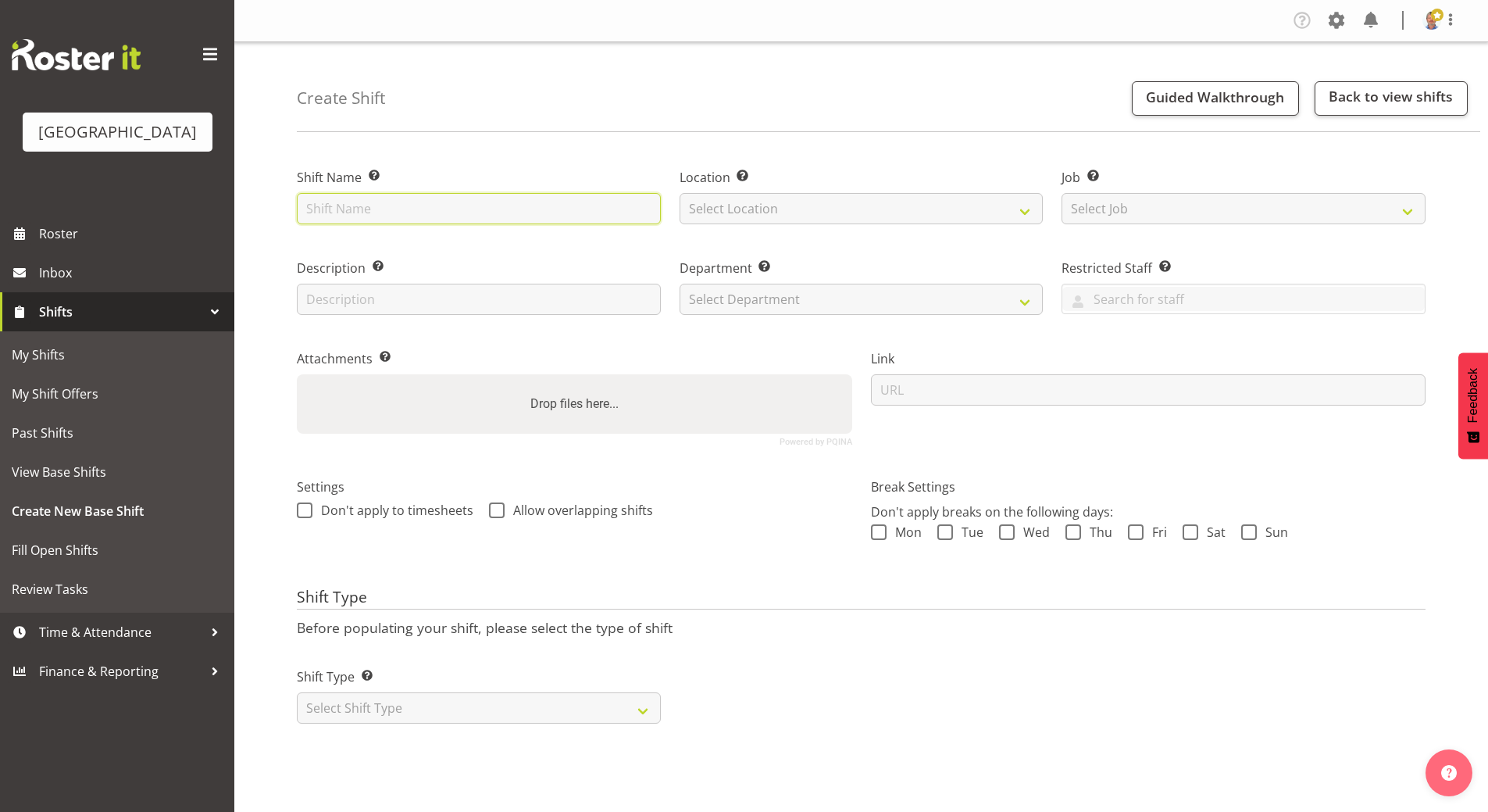
click at [369, 203] on input "text" at bounding box center [479, 208] width 364 height 31
type input "[DATE] Festival"
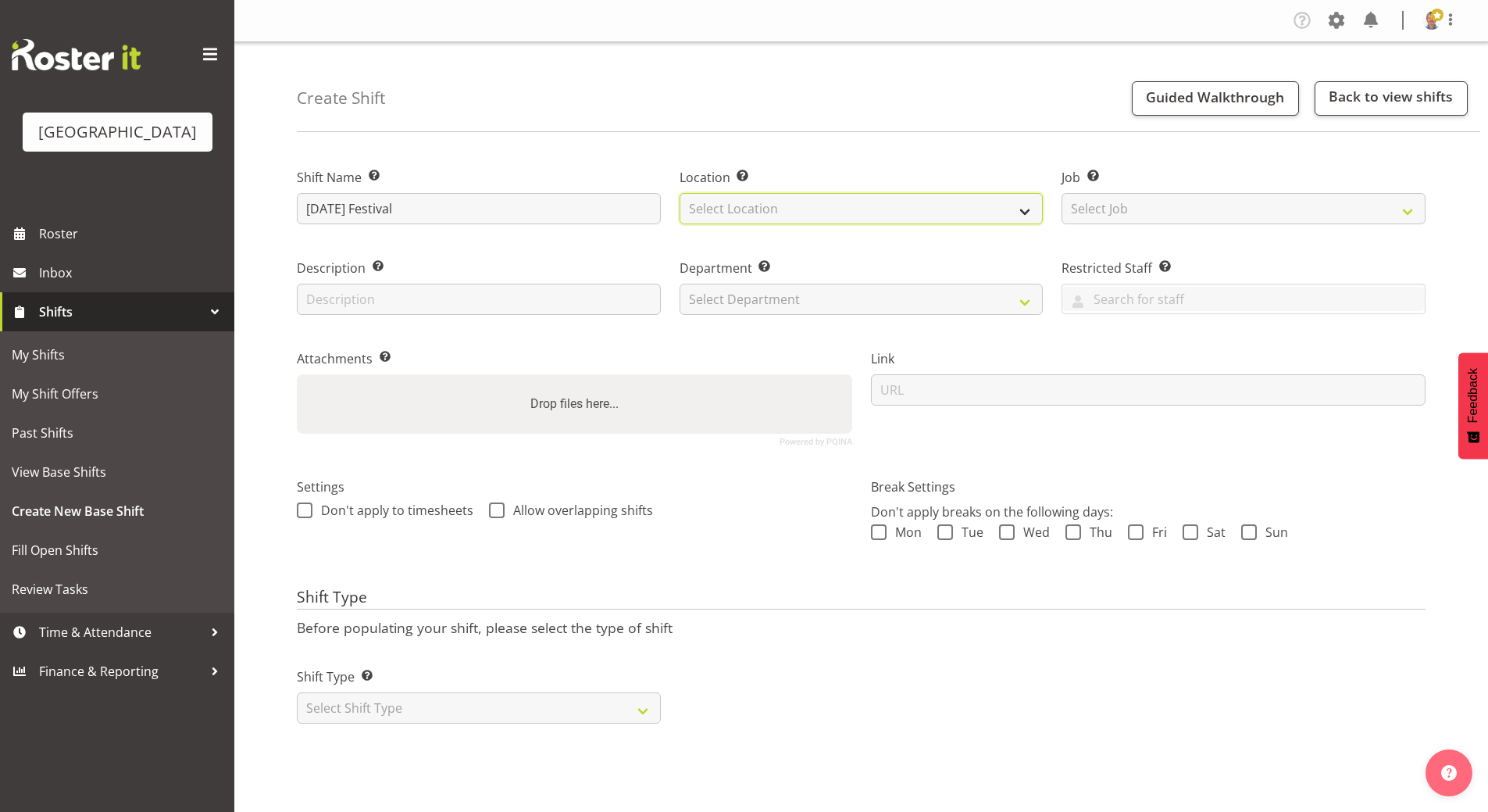
click at [763, 203] on select "Select Location [GEOGRAPHIC_DATA]" at bounding box center [862, 208] width 364 height 31
select select "1118"
click at [680, 193] on select "Select Location [GEOGRAPHIC_DATA]" at bounding box center [862, 208] width 364 height 31
click at [393, 281] on div "Description Provide a description of the shift if required." at bounding box center [479, 286] width 364 height 57
click at [394, 309] on input "text" at bounding box center [479, 298] width 364 height 31
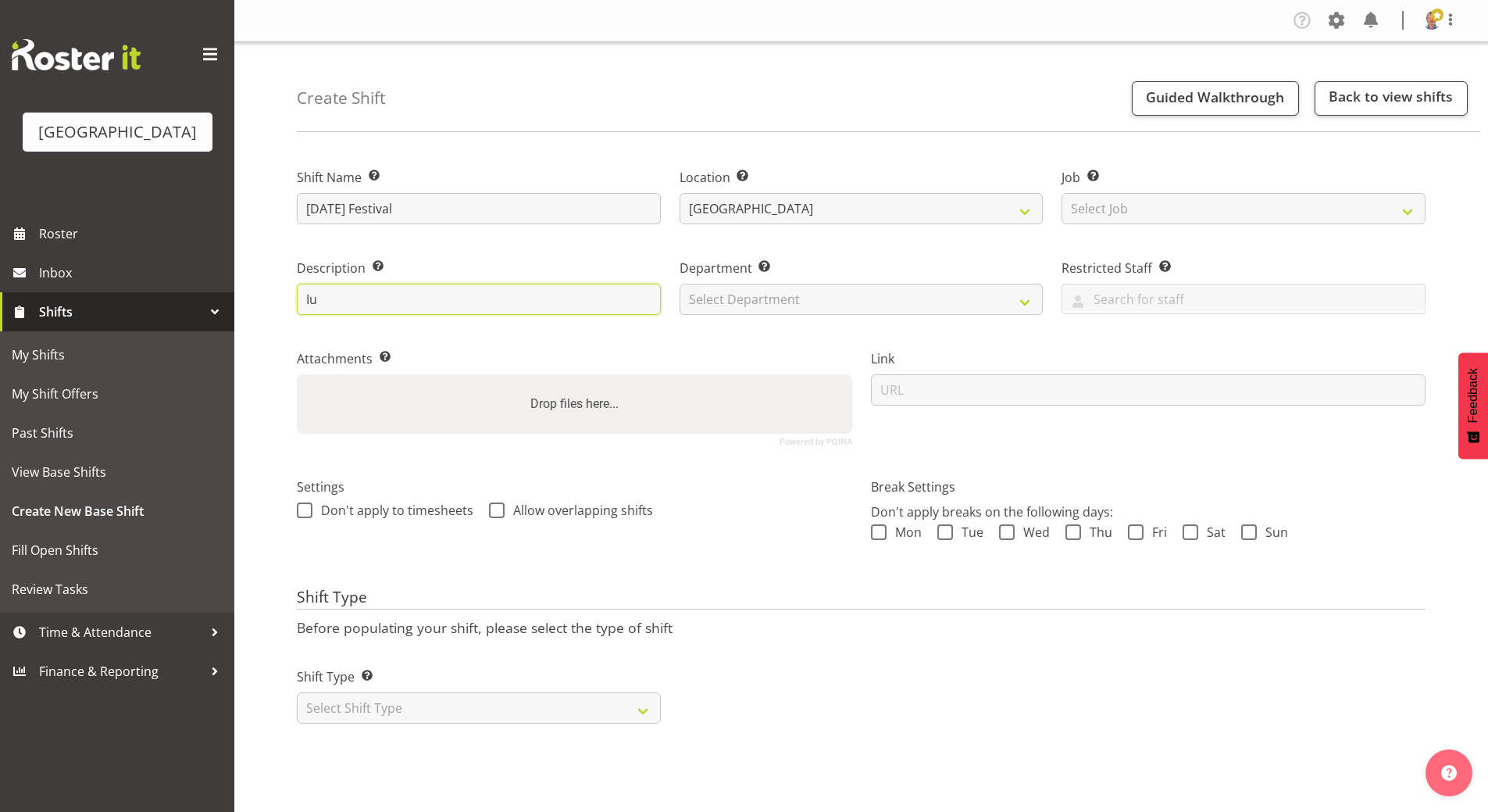
type input "I"
type input "Outdoor community event"
click at [720, 291] on select "Select Department [GEOGRAPHIC_DATA] Front of House" at bounding box center [862, 298] width 364 height 31
select select "791"
click at [680, 283] on select "Select Department [GEOGRAPHIC_DATA] Front of House" at bounding box center [862, 298] width 364 height 31
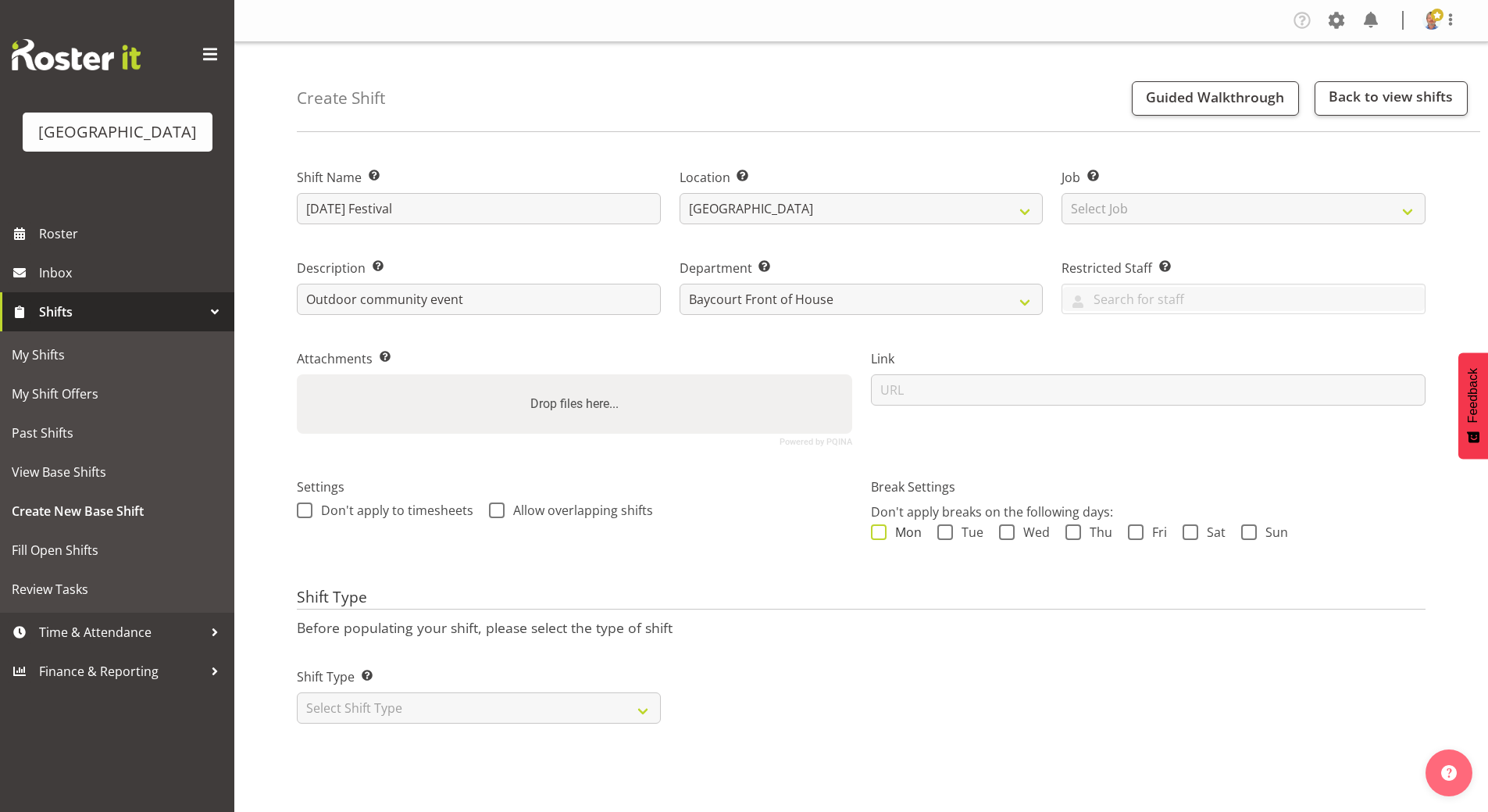
click at [879, 533] on span at bounding box center [879, 532] width 16 height 16
click at [879, 533] on input "Mon" at bounding box center [876, 532] width 10 height 10
checkbox input "true"
click at [948, 530] on span at bounding box center [945, 532] width 16 height 16
click at [948, 530] on input "Tue" at bounding box center [942, 532] width 10 height 10
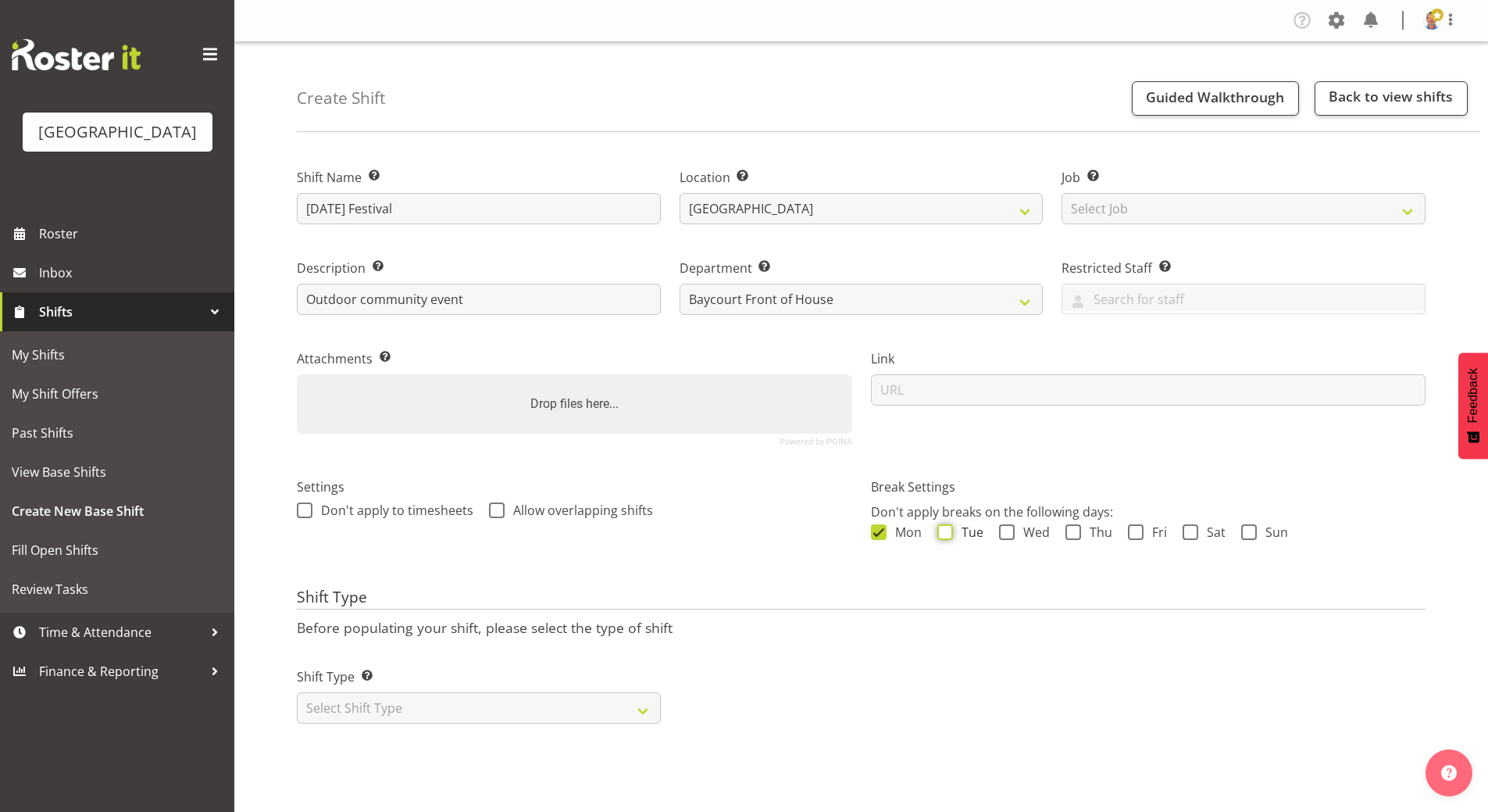
checkbox input "true"
click at [1008, 530] on span at bounding box center [1007, 532] width 16 height 16
click at [1008, 530] on input "Wed" at bounding box center [1004, 532] width 10 height 10
checkbox input "true"
click at [1073, 528] on span at bounding box center [1074, 532] width 16 height 16
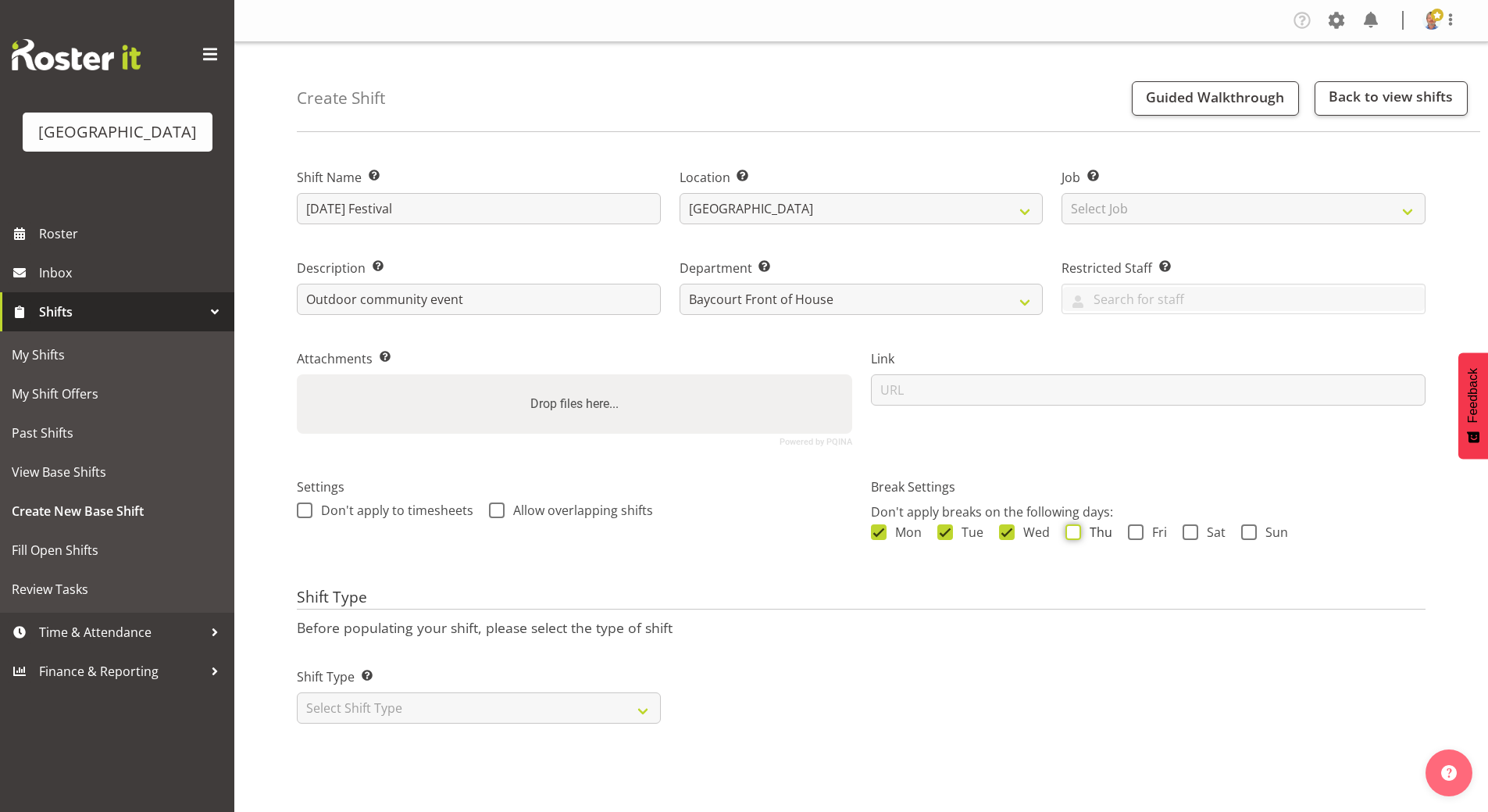
click at [1073, 528] on input "Thu" at bounding box center [1071, 532] width 10 height 10
checkbox input "true"
click at [1138, 526] on span at bounding box center [1136, 532] width 16 height 16
click at [1138, 527] on input "Fri" at bounding box center [1133, 532] width 10 height 10
checkbox input "true"
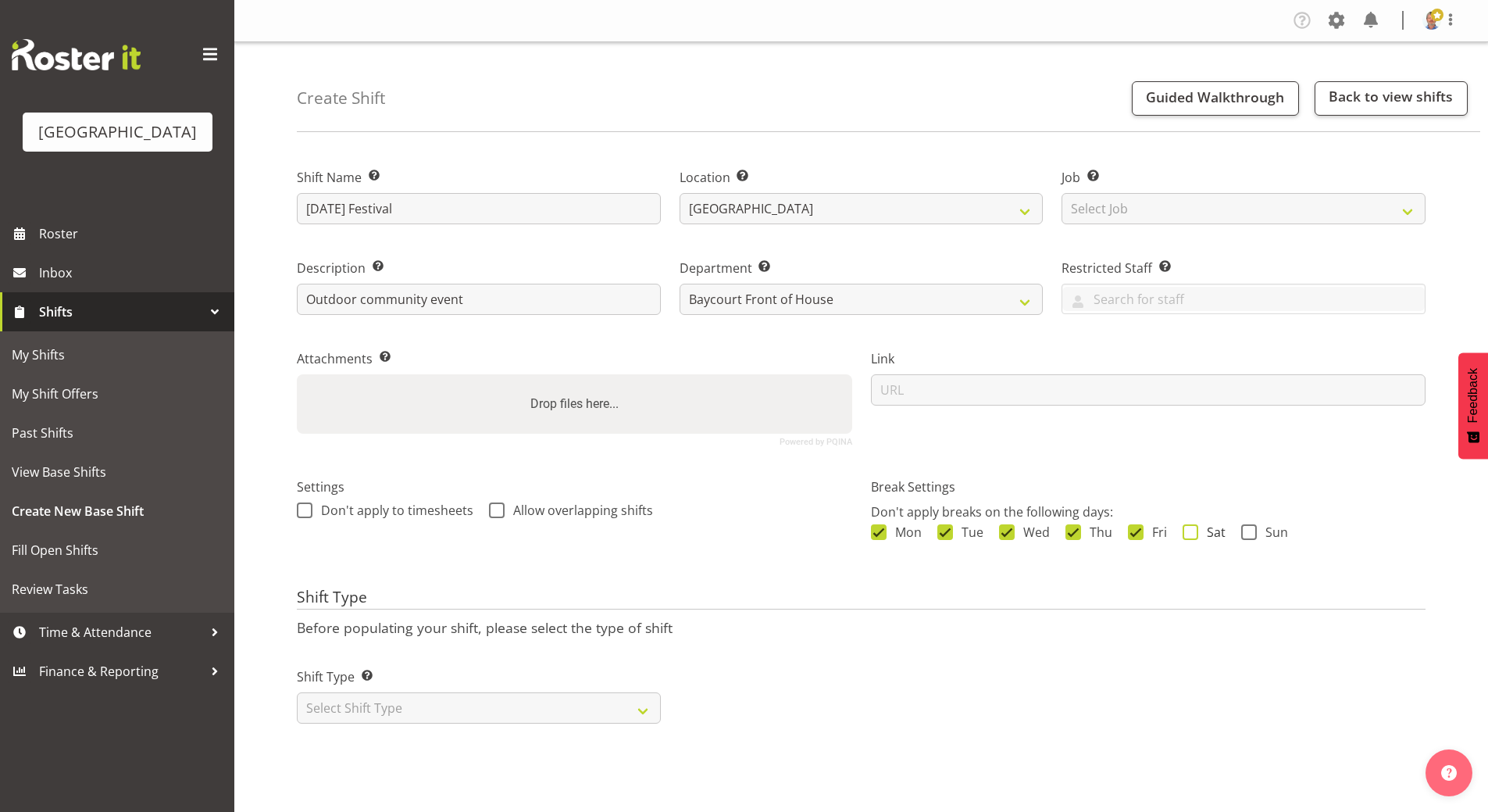
click at [1193, 530] on span at bounding box center [1191, 532] width 16 height 16
click at [1193, 530] on input "Sat" at bounding box center [1188, 532] width 10 height 10
checkbox input "true"
drag, startPoint x: 1251, startPoint y: 530, endPoint x: 1116, endPoint y: 530, distance: 135.0
click at [1252, 530] on span at bounding box center [1249, 532] width 16 height 16
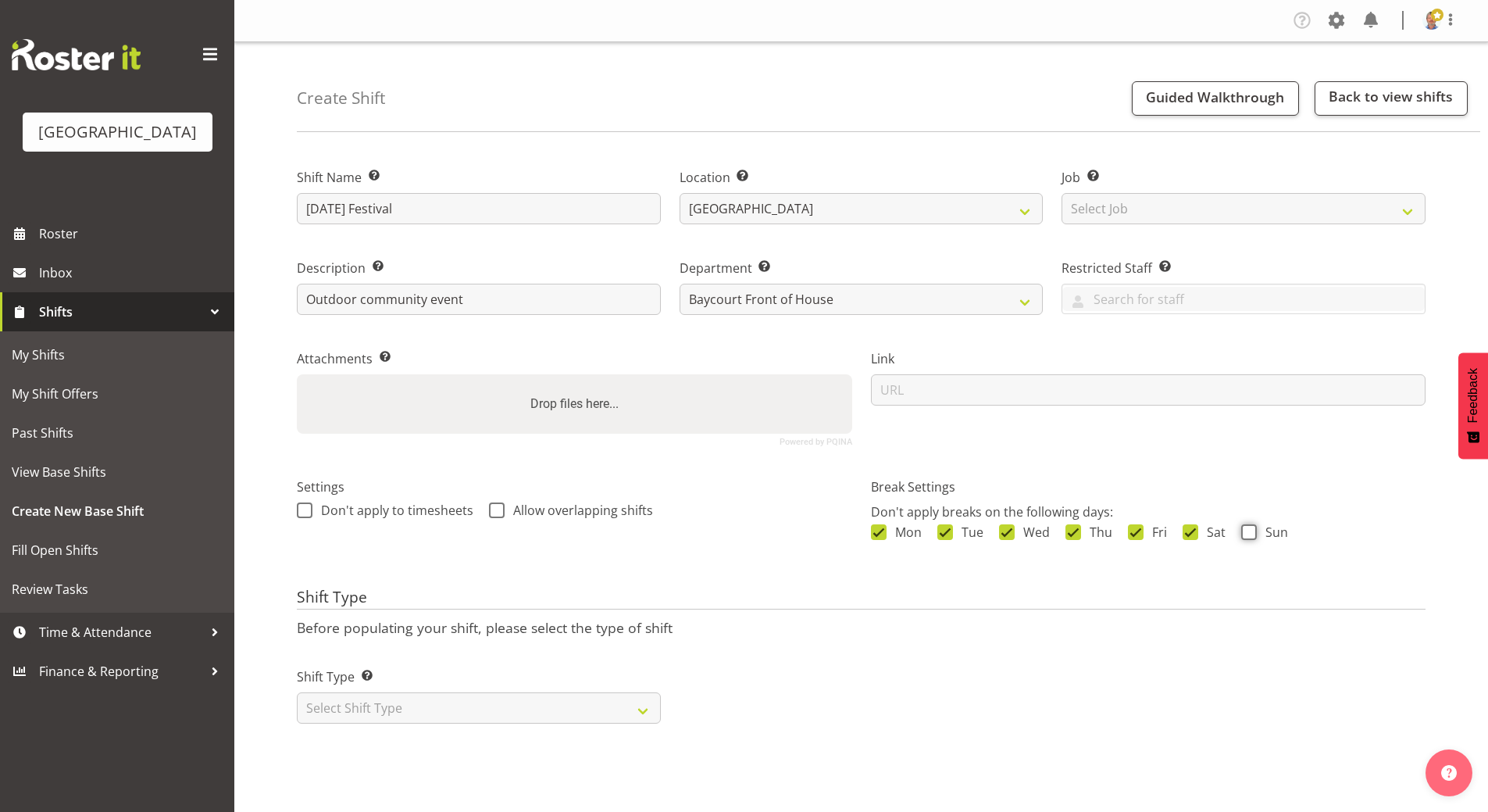
click at [1251, 530] on input "Sun" at bounding box center [1246, 532] width 10 height 10
checkbox input "true"
click at [441, 701] on select "Select Shift Type One Off Shift Recurring Shift Rotating Shift" at bounding box center [479, 707] width 364 height 31
select select "one_off"
click at [297, 692] on select "Select Shift Type One Off Shift Recurring Shift Rotating Shift" at bounding box center [479, 707] width 364 height 31
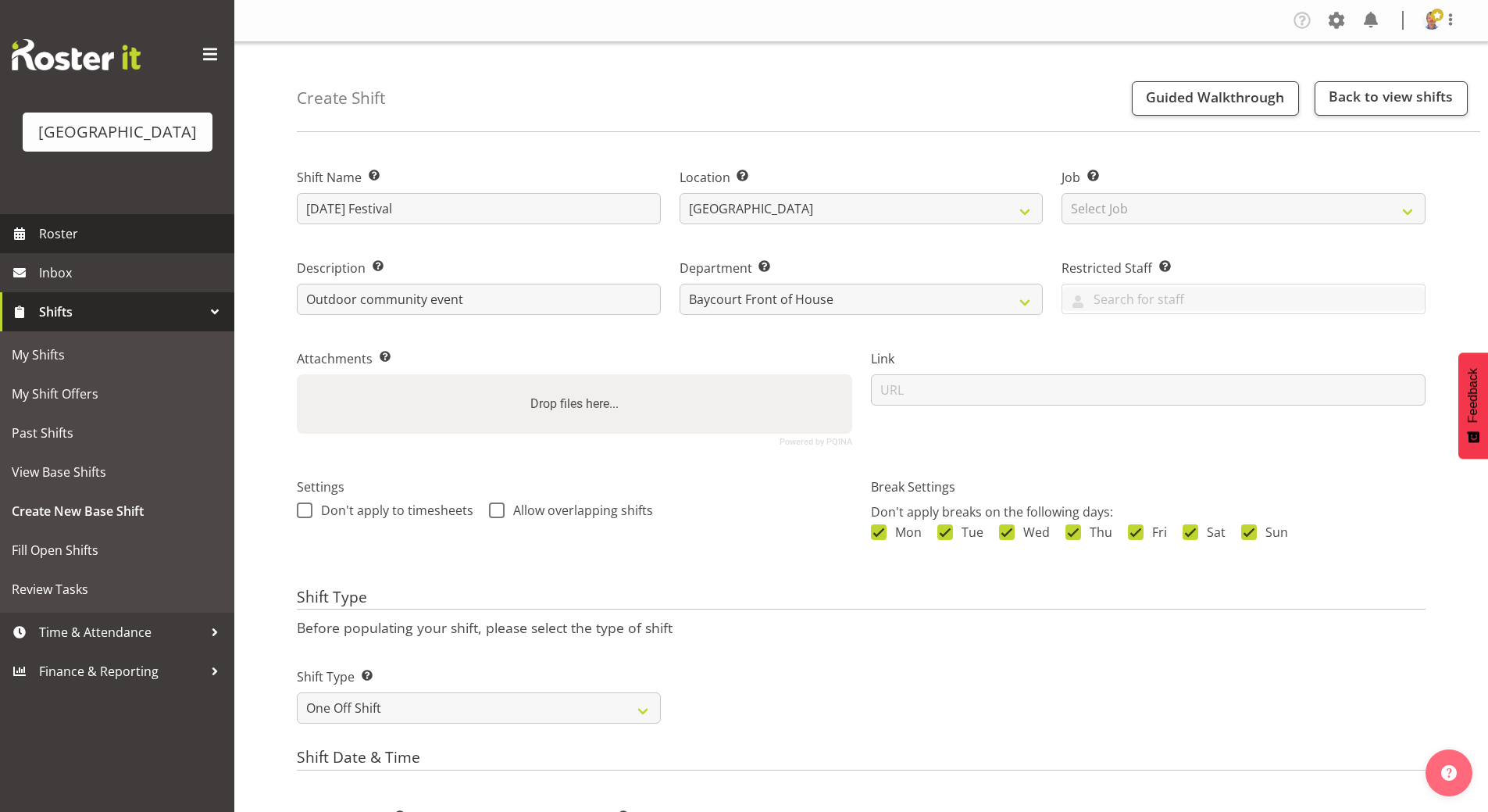
click at [85, 245] on span "Roster" at bounding box center [132, 234] width 188 height 24
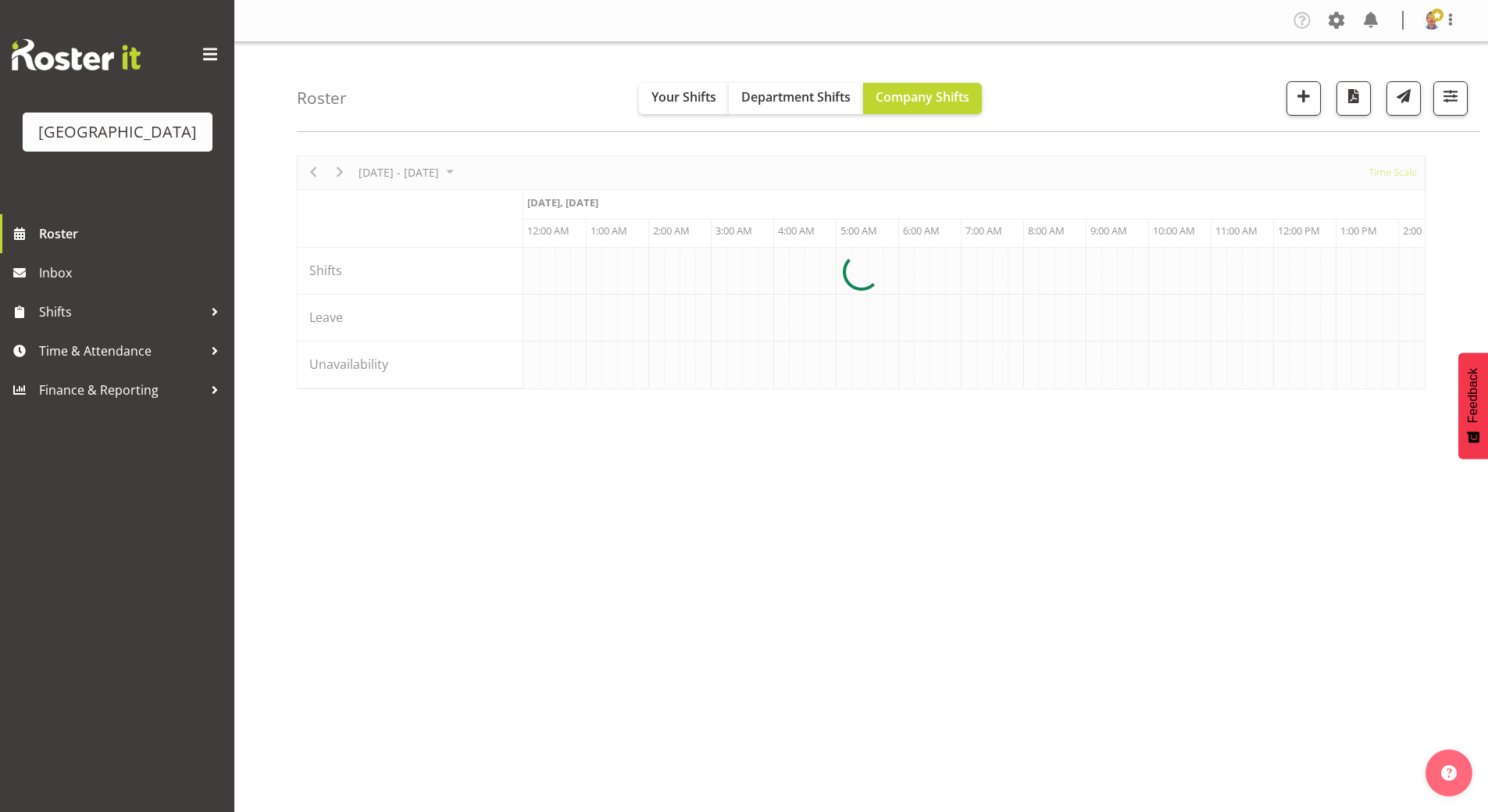
scroll to position [0, 3562]
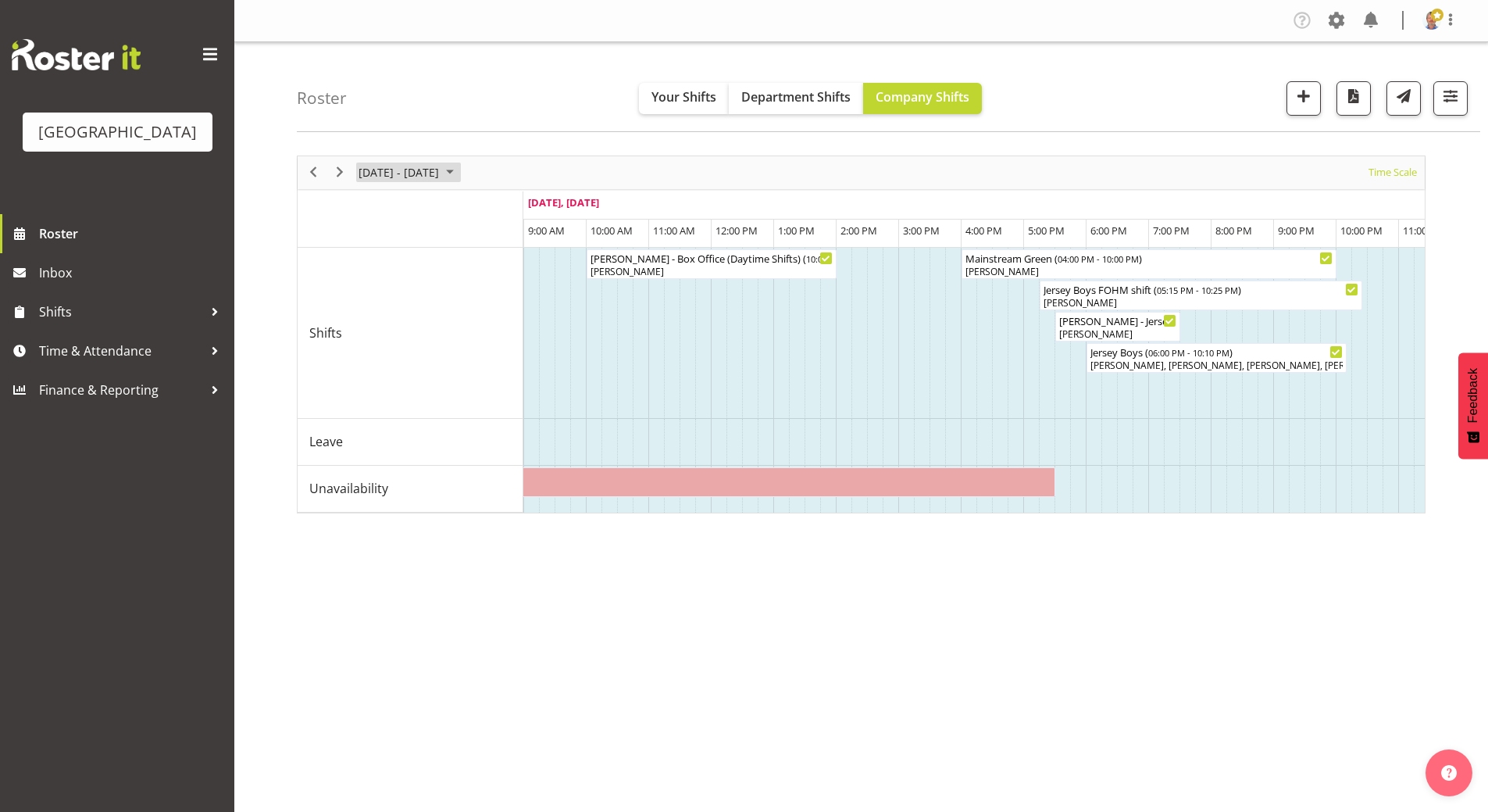
click at [459, 170] on span "September 2025" at bounding box center [449, 173] width 19 height 20
click at [496, 203] on span "previous month" at bounding box center [495, 212] width 28 height 28
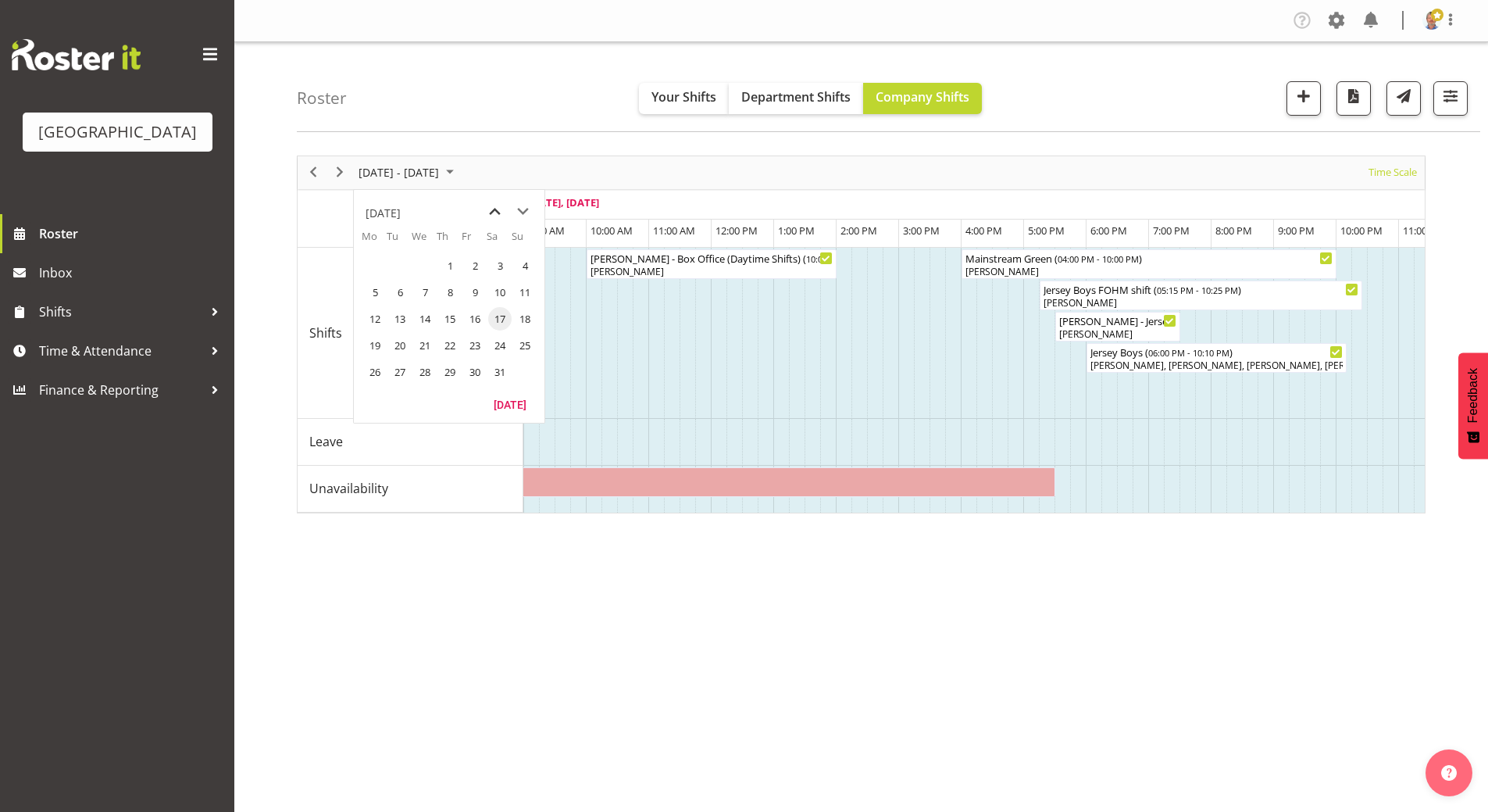
click at [496, 203] on span "previous month" at bounding box center [495, 212] width 28 height 28
click at [367, 293] on span "3" at bounding box center [376, 292] width 24 height 24
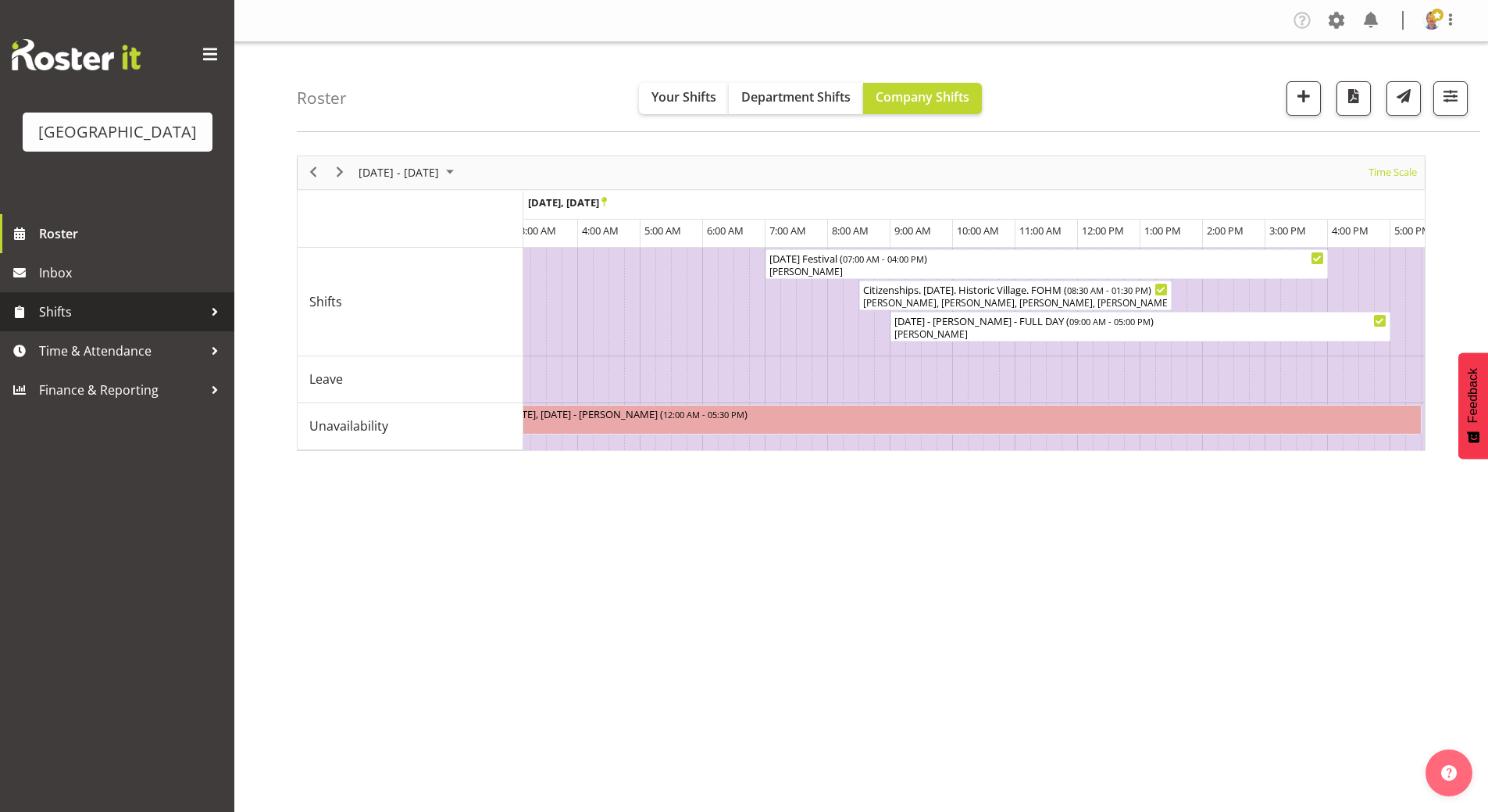
click at [68, 323] on span "Shifts" at bounding box center [120, 312] width 164 height 24
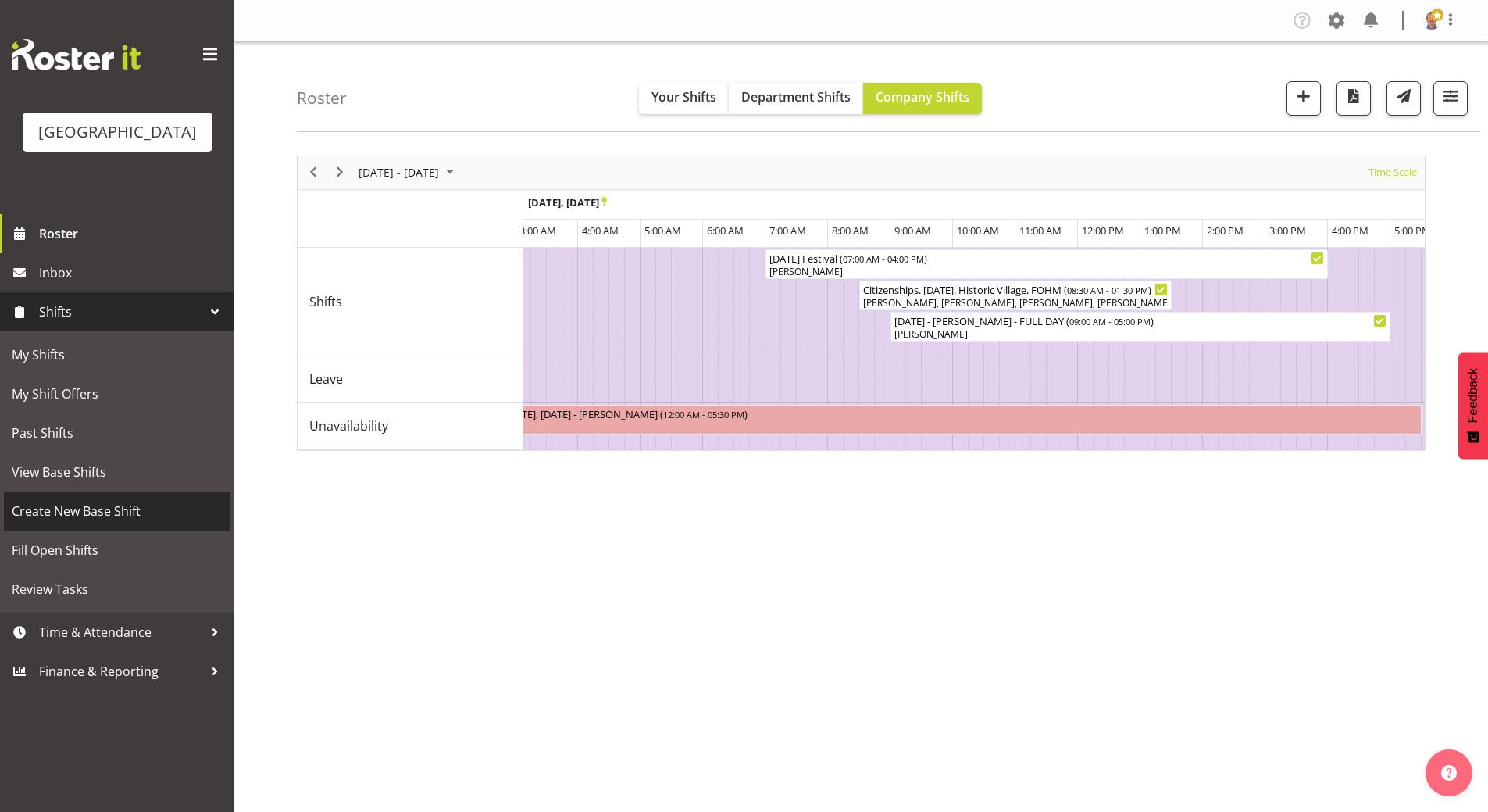
click at [96, 523] on span "Create New Base Shift" at bounding box center [117, 511] width 211 height 24
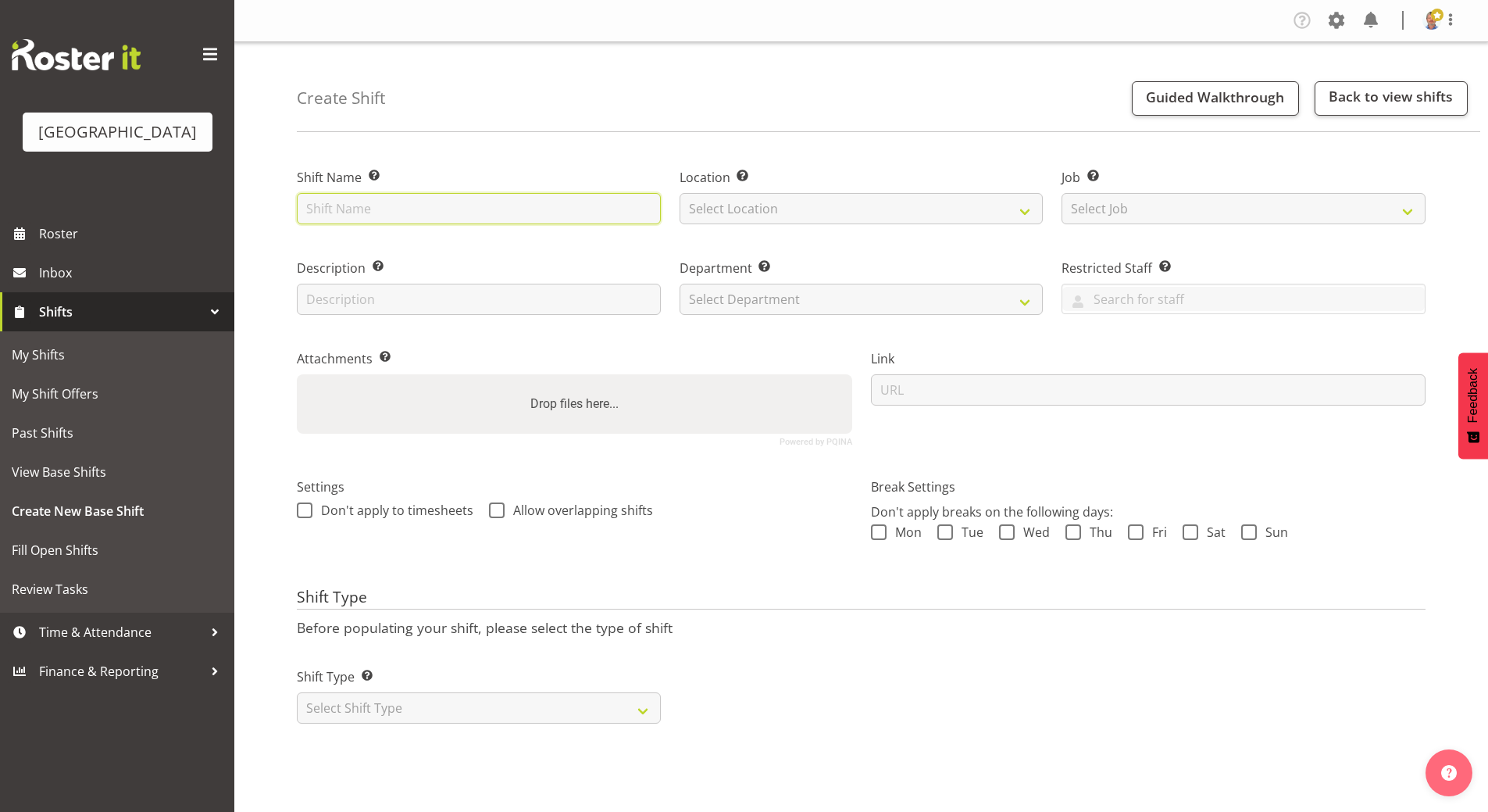
click at [365, 199] on input "text" at bounding box center [479, 208] width 364 height 31
type input "[DATE] Festival"
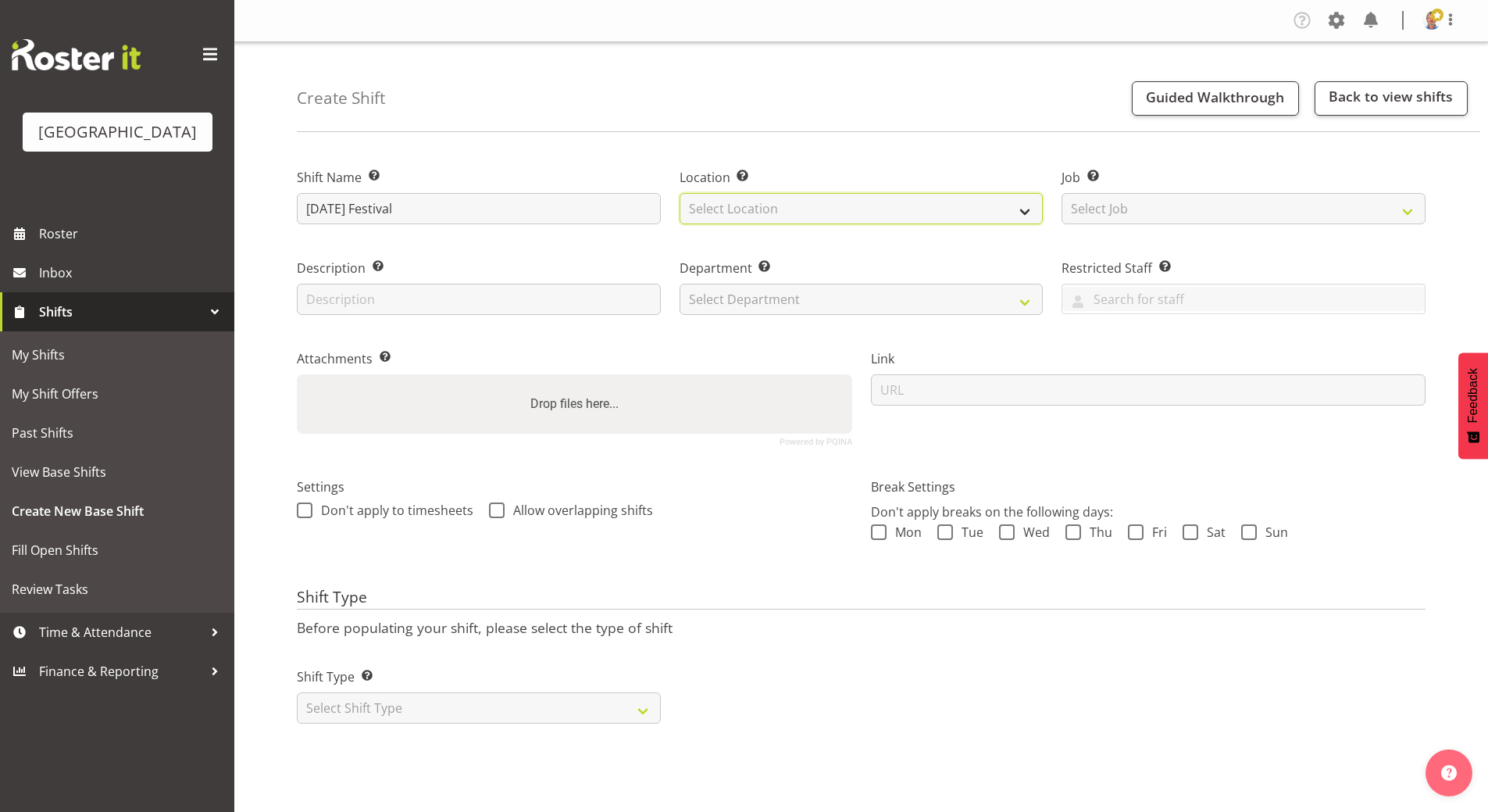
click at [703, 209] on select "Select Location [GEOGRAPHIC_DATA]" at bounding box center [862, 208] width 364 height 31
select select "1118"
click at [680, 193] on select "Select Location Historic Village" at bounding box center [862, 208] width 364 height 31
click at [342, 277] on div "Description Provide a description of the shift if required." at bounding box center [479, 286] width 364 height 57
click at [327, 313] on input "text" at bounding box center [479, 298] width 364 height 31
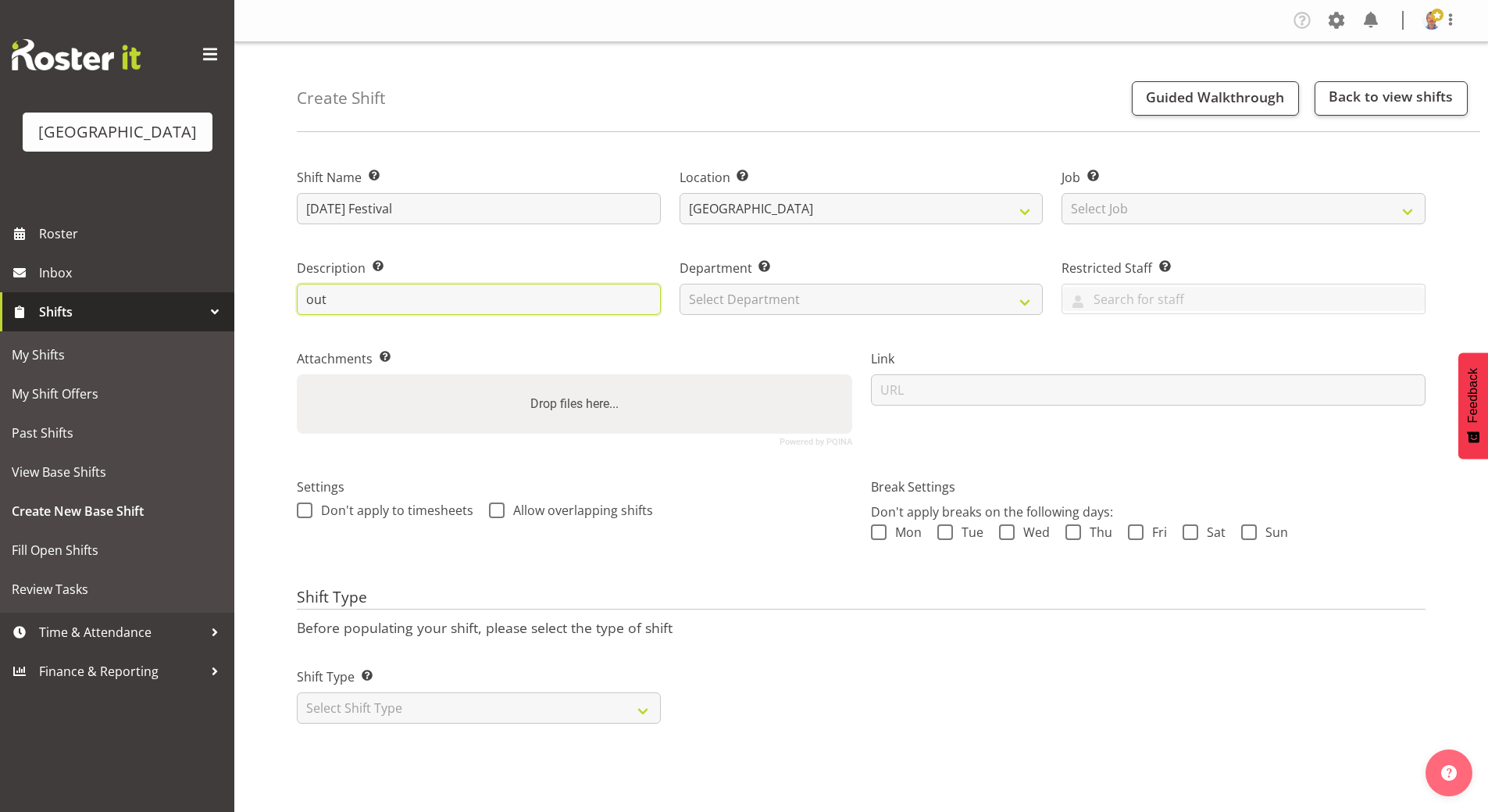
type input "Outdoor community event"
click at [750, 298] on select "Select Department [GEOGRAPHIC_DATA] Front of House" at bounding box center [862, 298] width 364 height 31
select select "791"
click at [680, 283] on select "Select Department Historic Village Baycourt Front of House" at bounding box center [862, 298] width 364 height 31
click at [884, 531] on span at bounding box center [879, 532] width 16 height 16
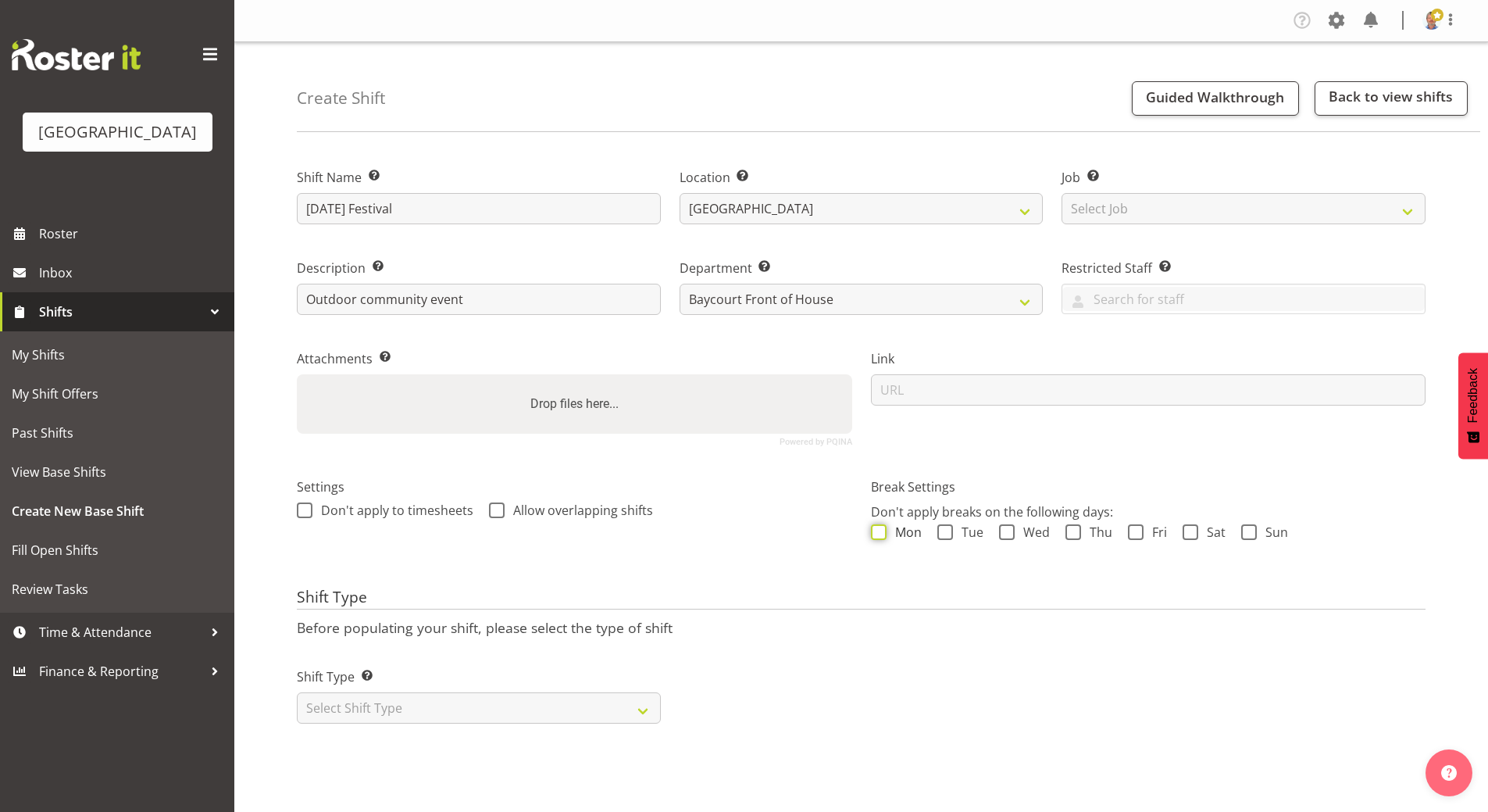
click at [882, 531] on input "Mon" at bounding box center [876, 532] width 10 height 10
checkbox input "true"
click at [941, 534] on span at bounding box center [945, 532] width 16 height 16
click at [941, 534] on input "Tue" at bounding box center [942, 532] width 10 height 10
checkbox input "true"
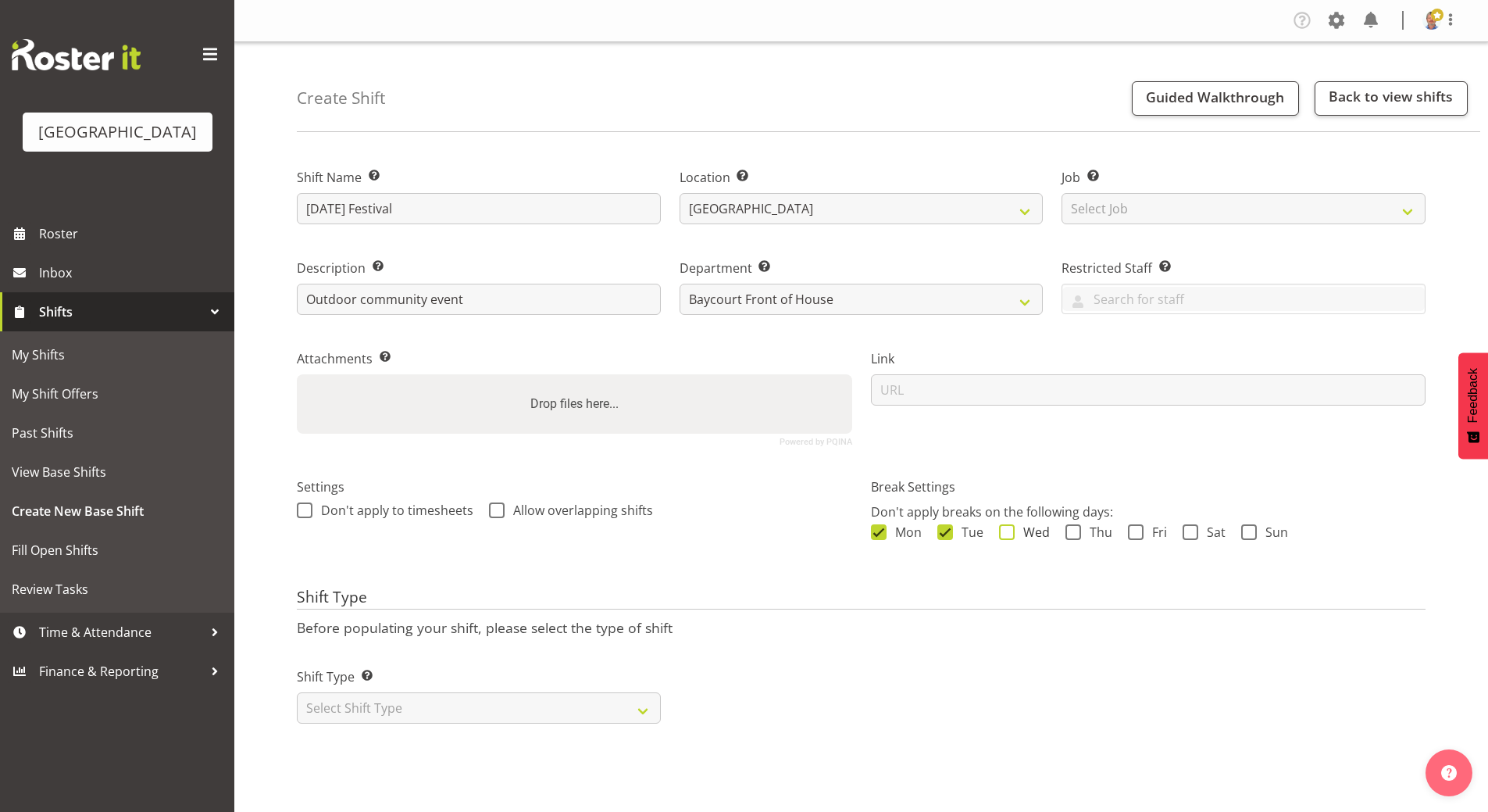
click at [1007, 532] on span at bounding box center [1007, 532] width 16 height 16
click at [1007, 532] on input "Wed" at bounding box center [1004, 532] width 10 height 10
checkbox input "true"
click at [1076, 533] on span at bounding box center [1074, 532] width 16 height 16
click at [1075, 533] on input "Thu" at bounding box center [1071, 532] width 10 height 10
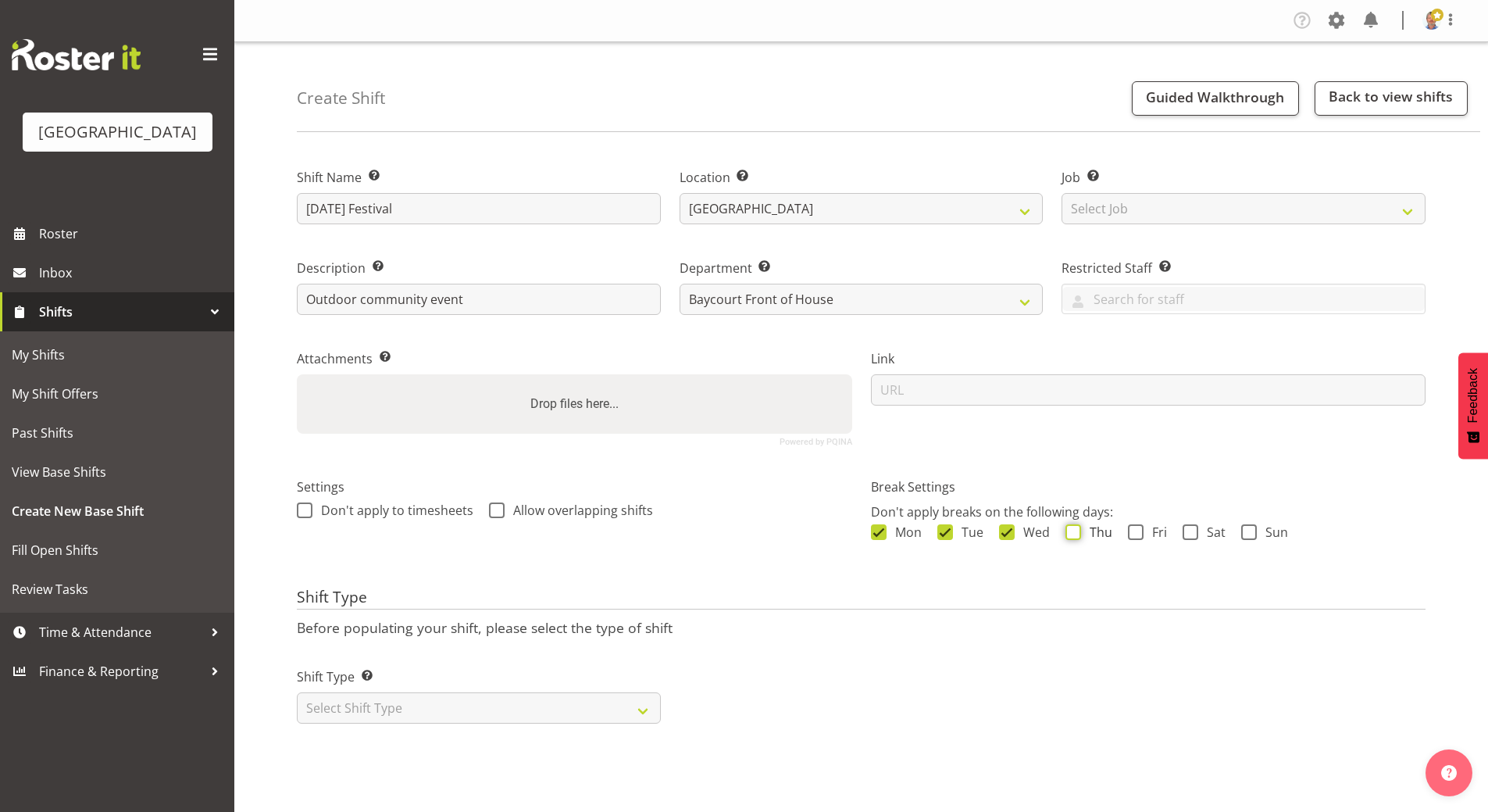
checkbox input "true"
click at [1137, 531] on span at bounding box center [1136, 532] width 16 height 16
click at [1137, 531] on input "Fri" at bounding box center [1133, 532] width 10 height 10
checkbox input "true"
click at [1192, 530] on span at bounding box center [1191, 532] width 16 height 16
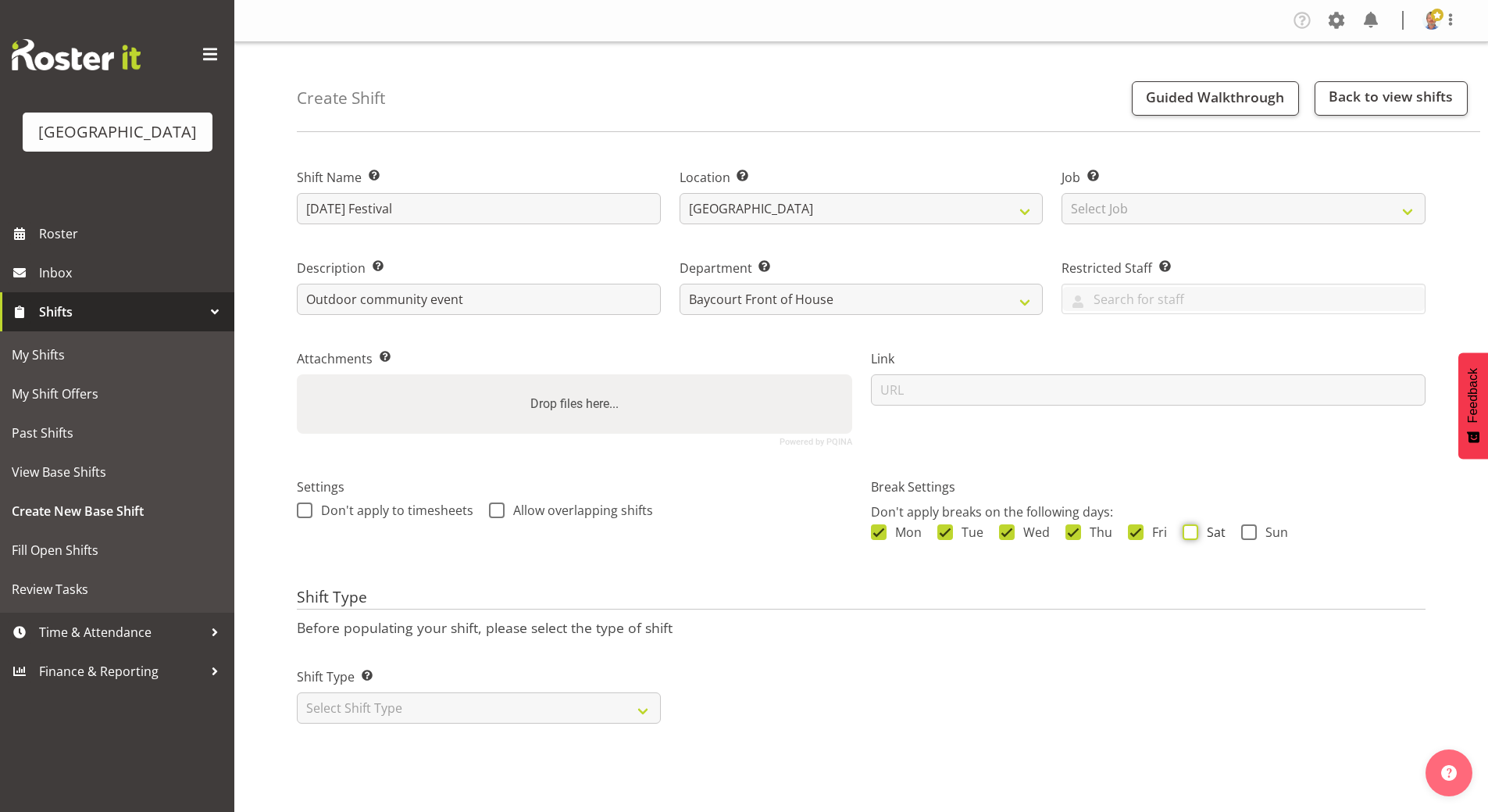
click at [1192, 530] on input "Sat" at bounding box center [1188, 532] width 10 height 10
checkbox input "true"
click at [1248, 532] on span at bounding box center [1249, 532] width 16 height 16
click at [1248, 532] on input "Sun" at bounding box center [1246, 532] width 10 height 10
checkbox input "true"
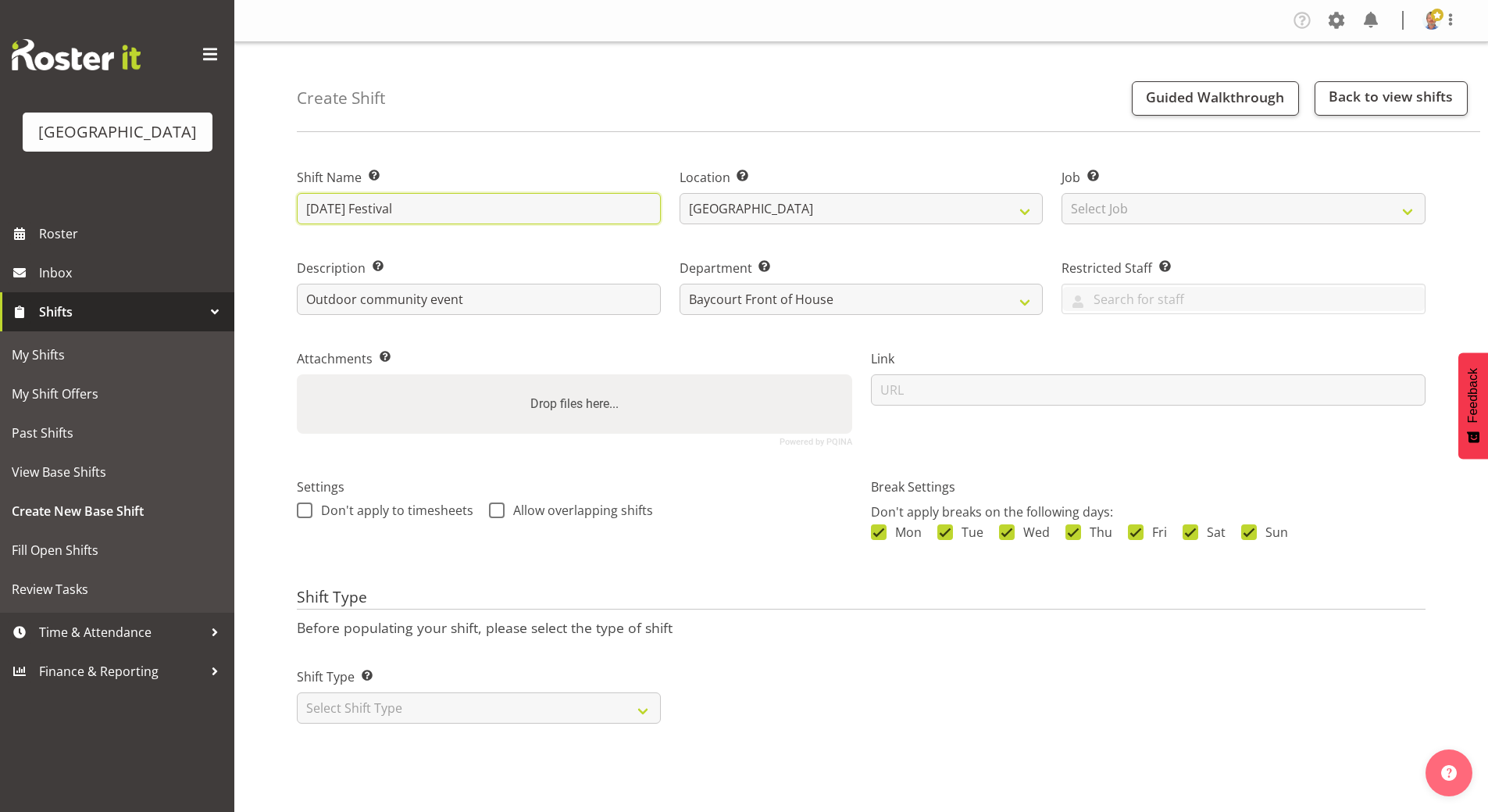
click at [441, 207] on input "Waitangi Day Festival" at bounding box center [479, 208] width 364 height 31
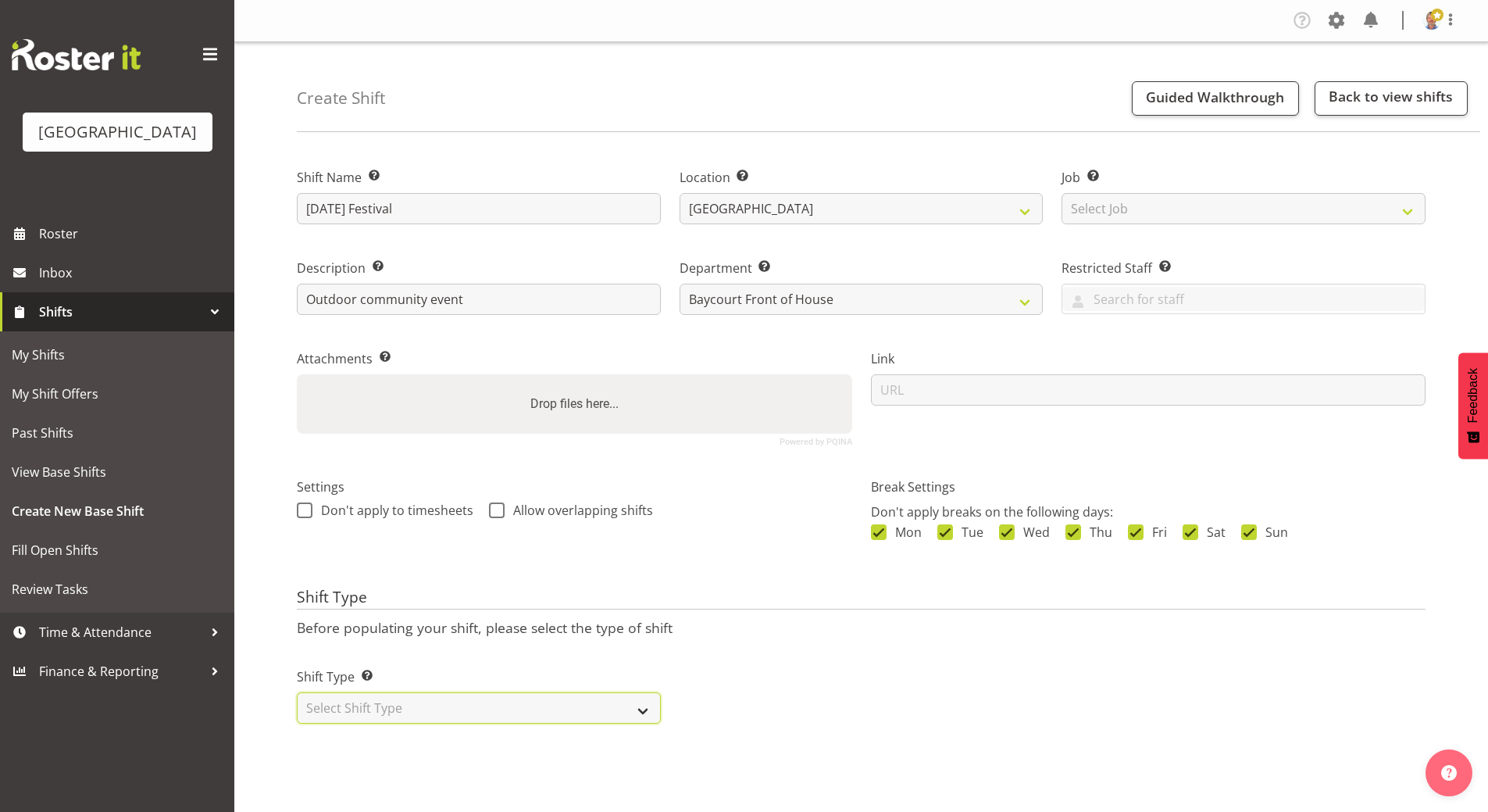
click at [399, 705] on select "Select Shift Type One Off Shift Recurring Shift Rotating Shift" at bounding box center [479, 707] width 364 height 31
select select "one_off"
click at [297, 692] on select "Select Shift Type One Off Shift Recurring Shift Rotating Shift" at bounding box center [479, 707] width 364 height 31
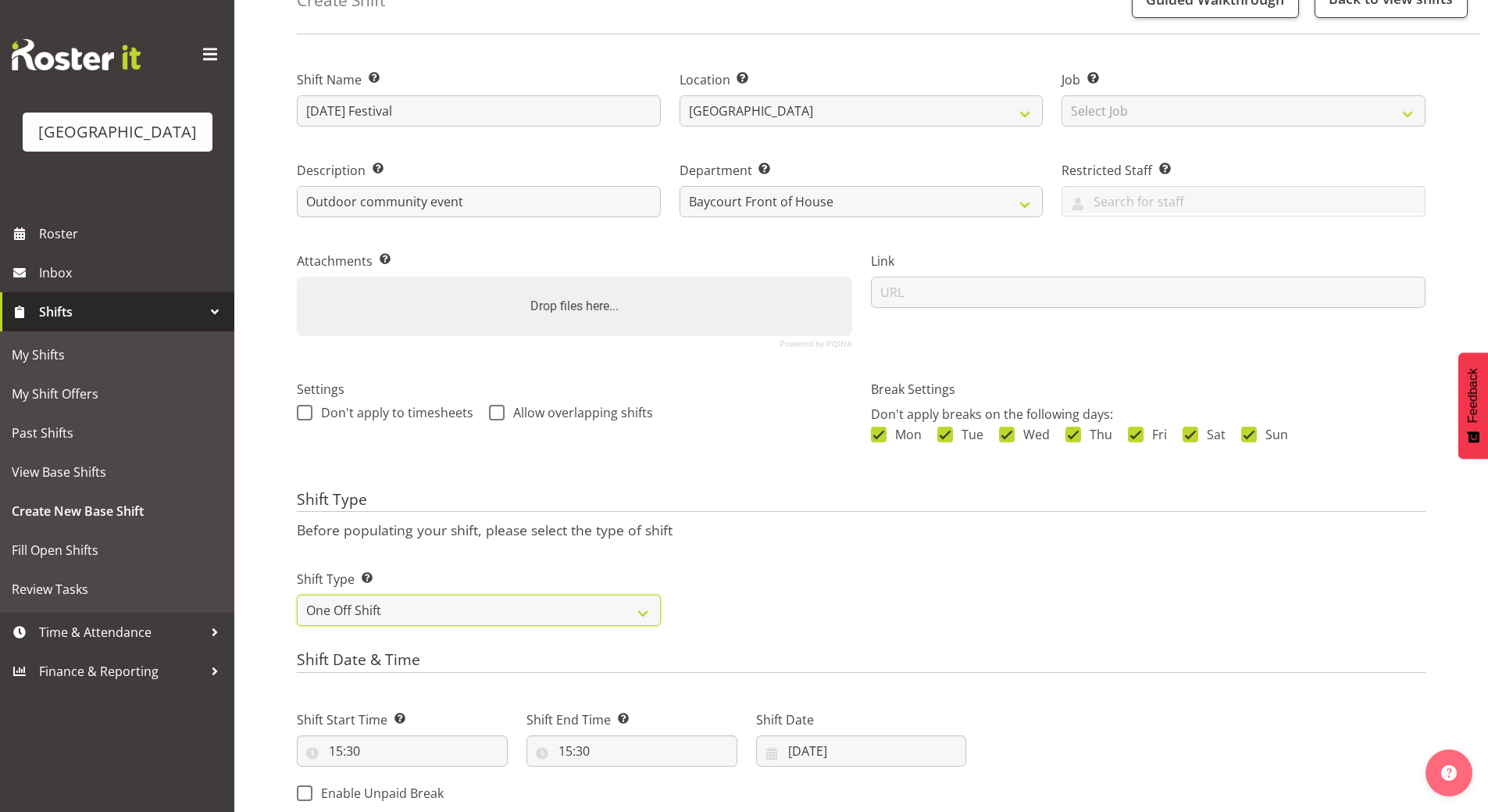
scroll to position [312, 0]
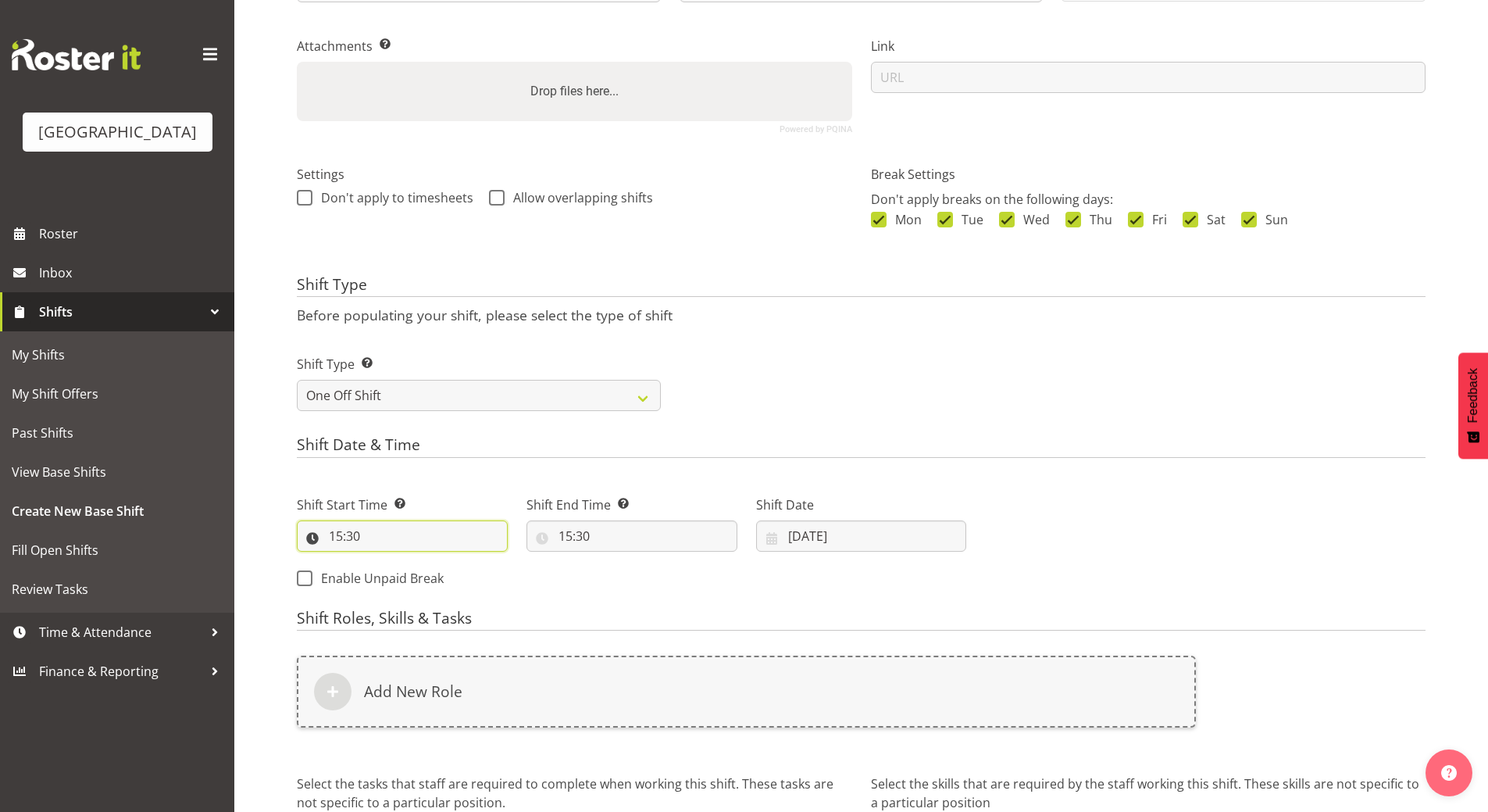
click at [342, 545] on input "15:30" at bounding box center [403, 536] width 211 height 31
click at [405, 581] on select "00 01 02 03 04 05 06 07 08 09 10 11 12 13 14 15 16 17 18 19 20 21 22 23" at bounding box center [403, 575] width 35 height 31
select select "7"
click at [386, 561] on select "00 01 02 03 04 05 06 07 08 09 10 11 12 13 14 15 16 17 18 19 20 21 22 23" at bounding box center [403, 575] width 35 height 31
type input "07:30"
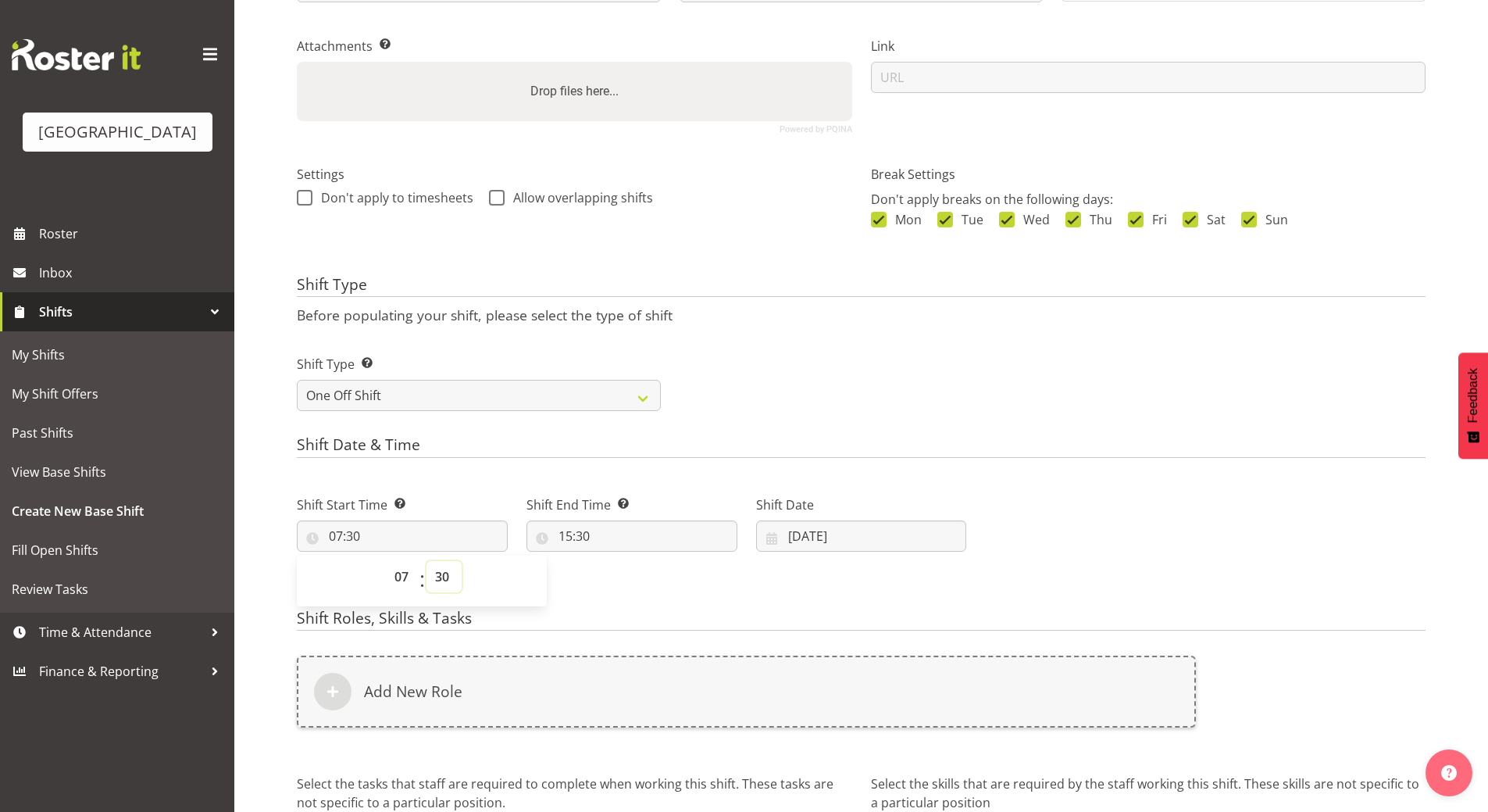
click at [445, 575] on select "00 01 02 03 04 05 06 07 08 09 10 11 12 13 14 15 16 17 18 19 20 21 22 23 24 25 2…" at bounding box center [443, 575] width 35 height 31
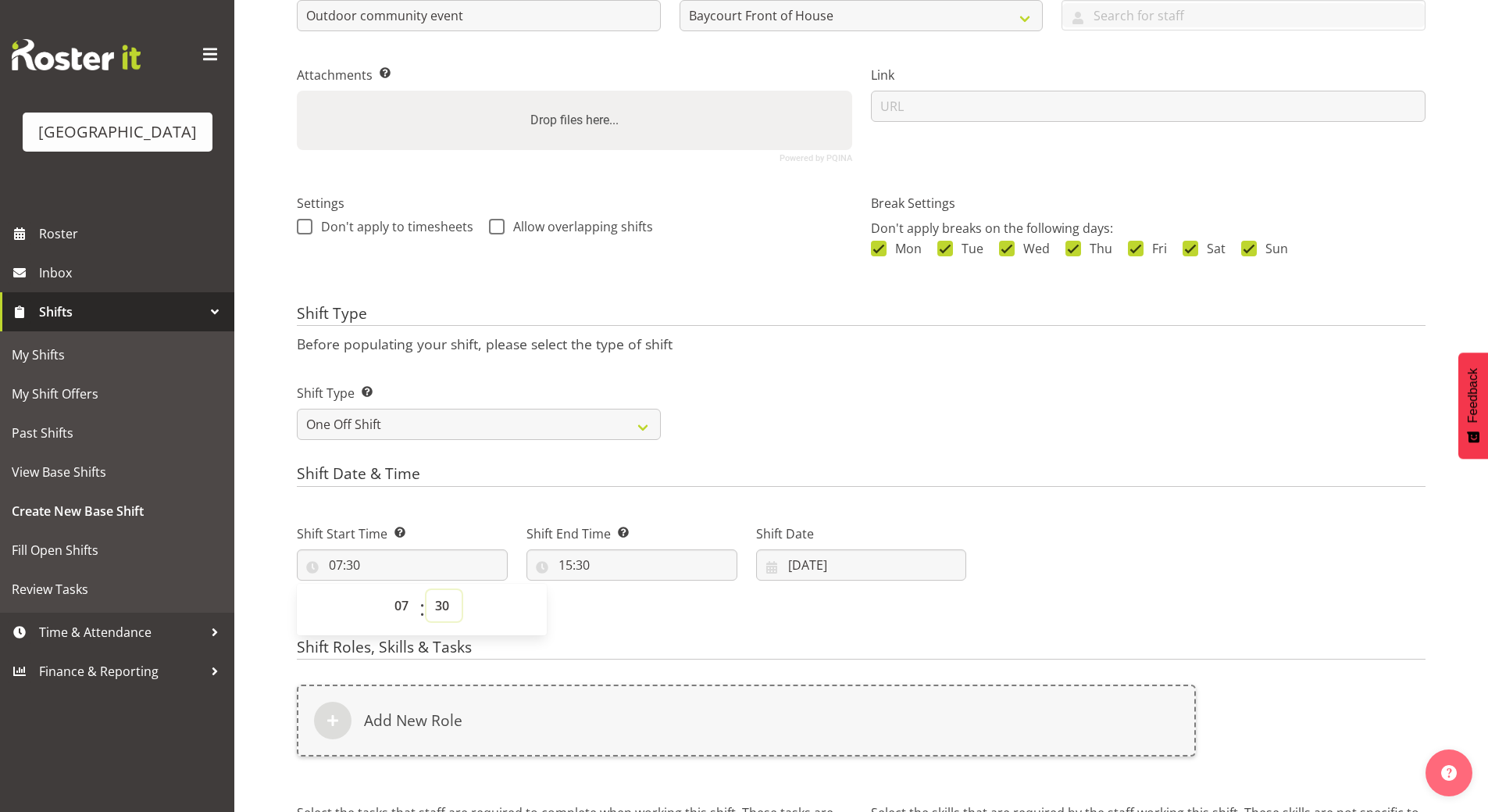
scroll to position [235, 0]
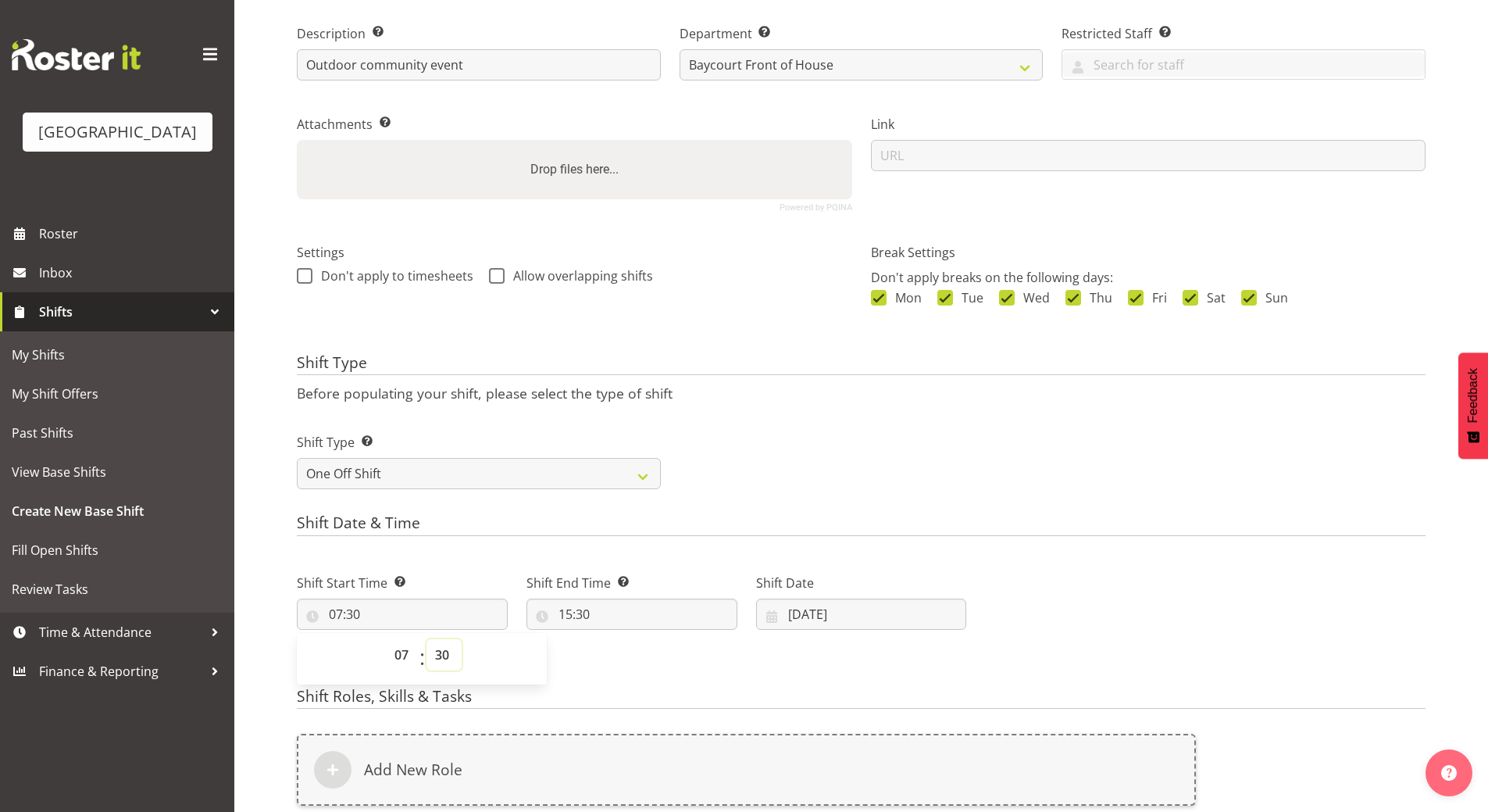
click at [447, 660] on select "00 01 02 03 04 05 06 07 08 09 10 11 12 13 14 15 16 17 18 19 20 21 22 23 24 25 2…" at bounding box center [443, 654] width 35 height 31
select select "0"
type input "07:00"
click at [571, 608] on input "15:30" at bounding box center [632, 613] width 211 height 31
click at [633, 652] on select "00 01 02 03 04 05 06 07 08 09 10 11 12 13 14 15 16 17 18 19 20 21 22 23" at bounding box center [632, 654] width 35 height 31
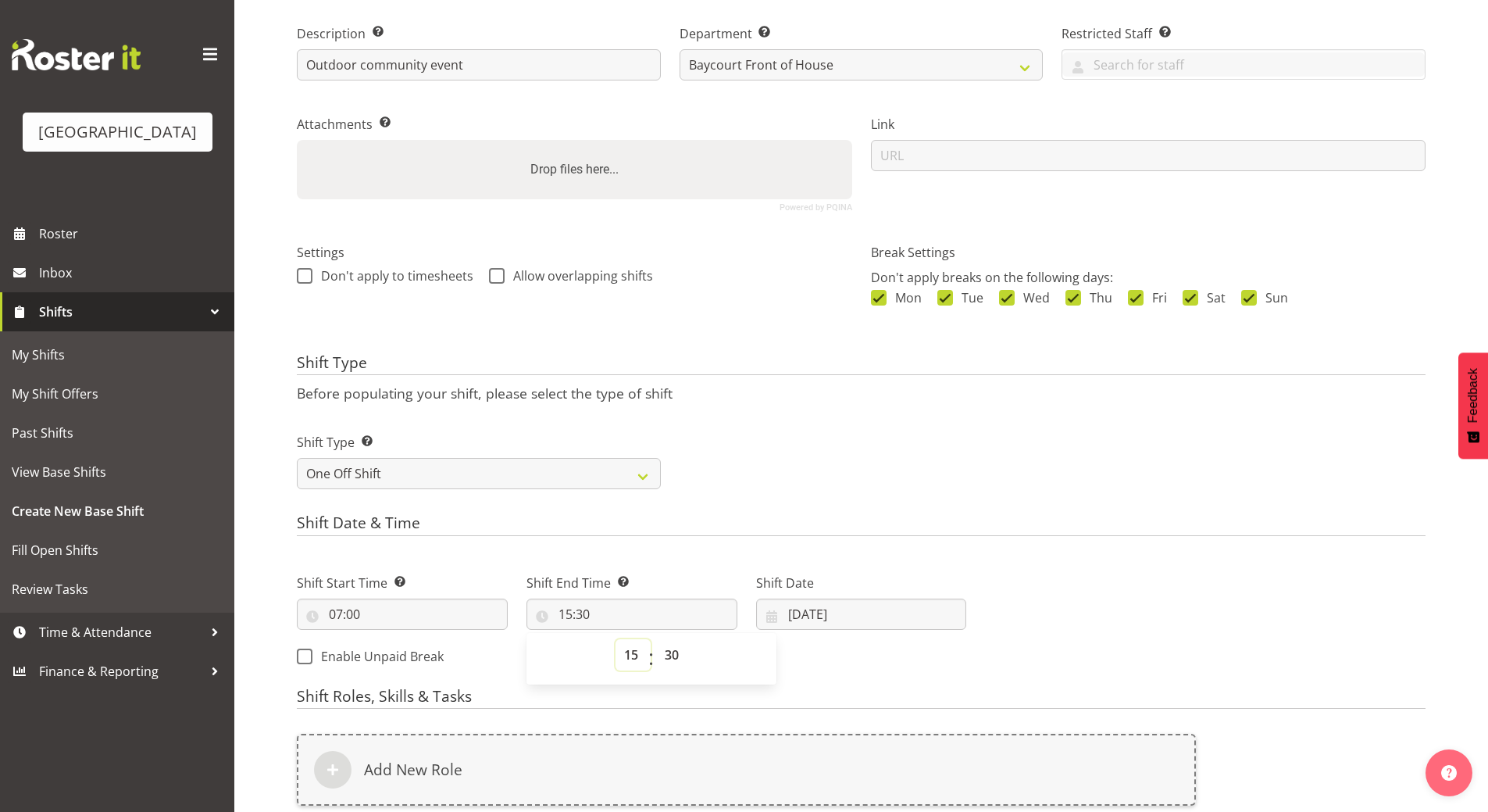
select select "17"
click at [615, 639] on select "00 01 02 03 04 05 06 07 08 09 10 11 12 13 14 15 16 17 18 19 20 21 22 23" at bounding box center [632, 654] width 35 height 31
type input "17:30"
click at [669, 652] on select "00 01 02 03 04 05 06 07 08 09 10 11 12 13 14 15 16 17 18 19 20 21 22 23 24 25 2…" at bounding box center [673, 654] width 35 height 31
select select "0"
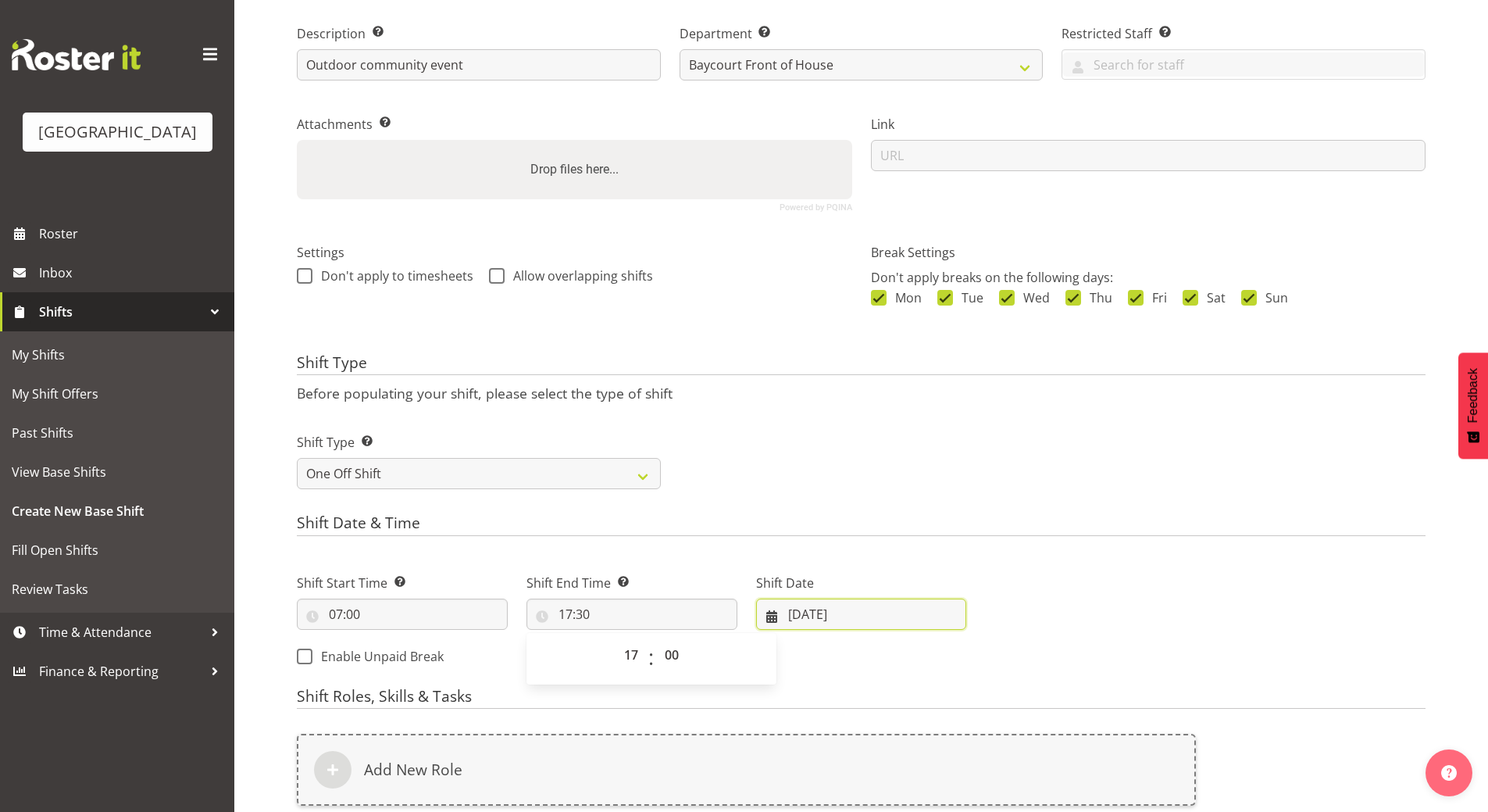
type input "17:00"
click at [818, 612] on input "17/09/2025" at bounding box center [862, 613] width 211 height 31
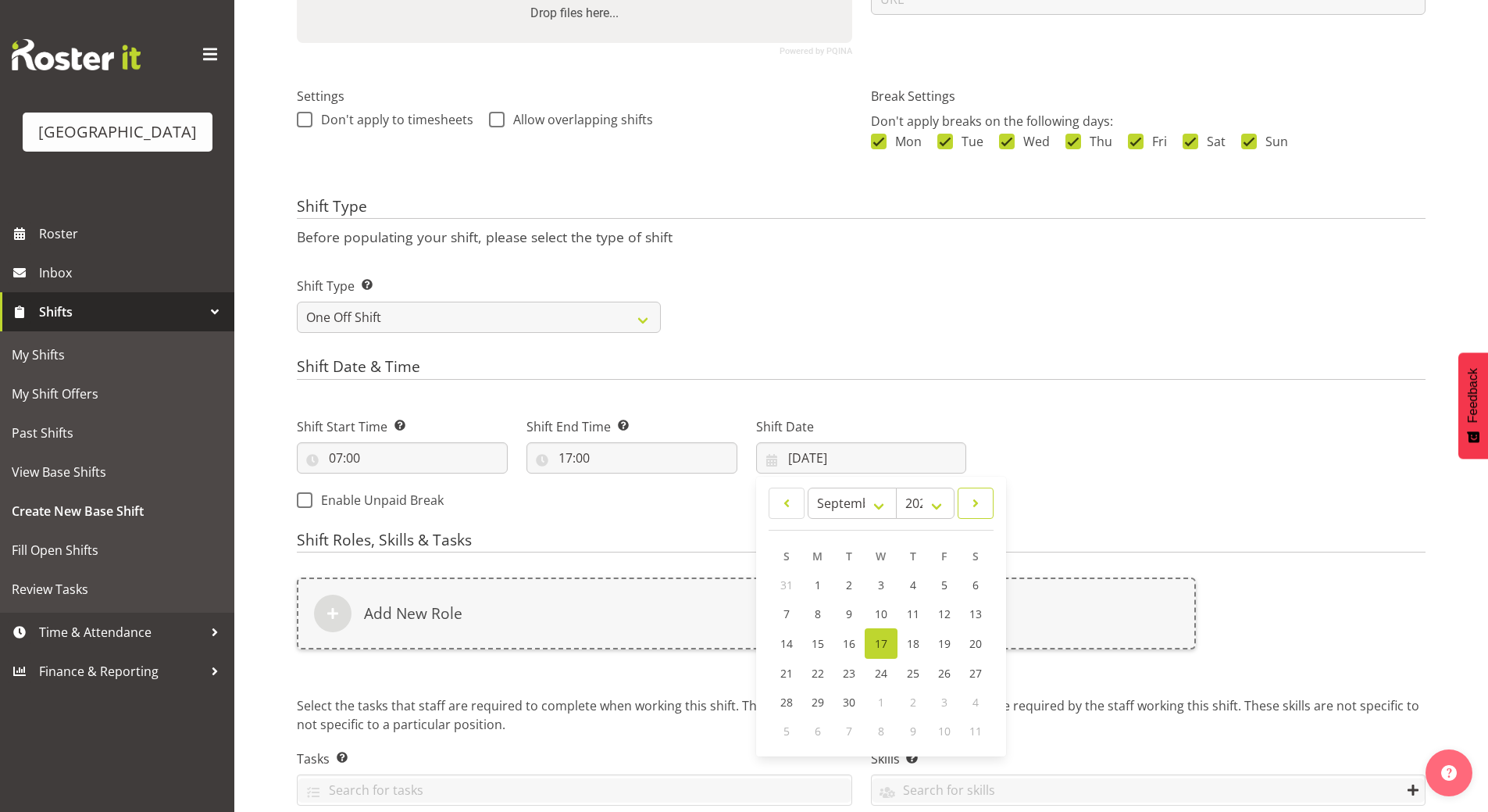
click at [972, 501] on span at bounding box center [976, 503] width 16 height 19
select select "0"
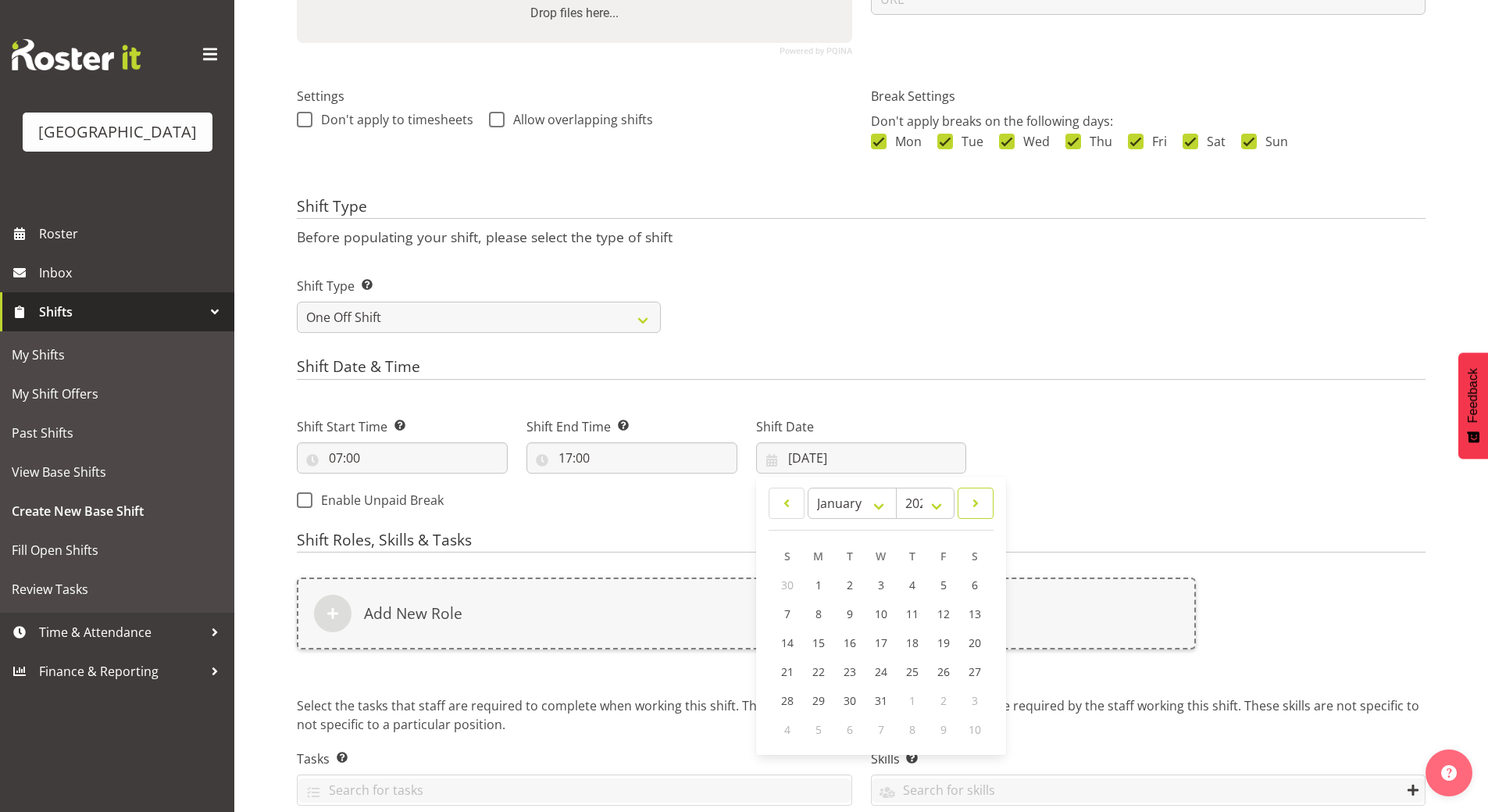
select select "2026"
click at [972, 501] on span at bounding box center [976, 503] width 16 height 19
select select "1"
click at [940, 584] on span "6" at bounding box center [943, 584] width 6 height 15
type input "06/02/2026"
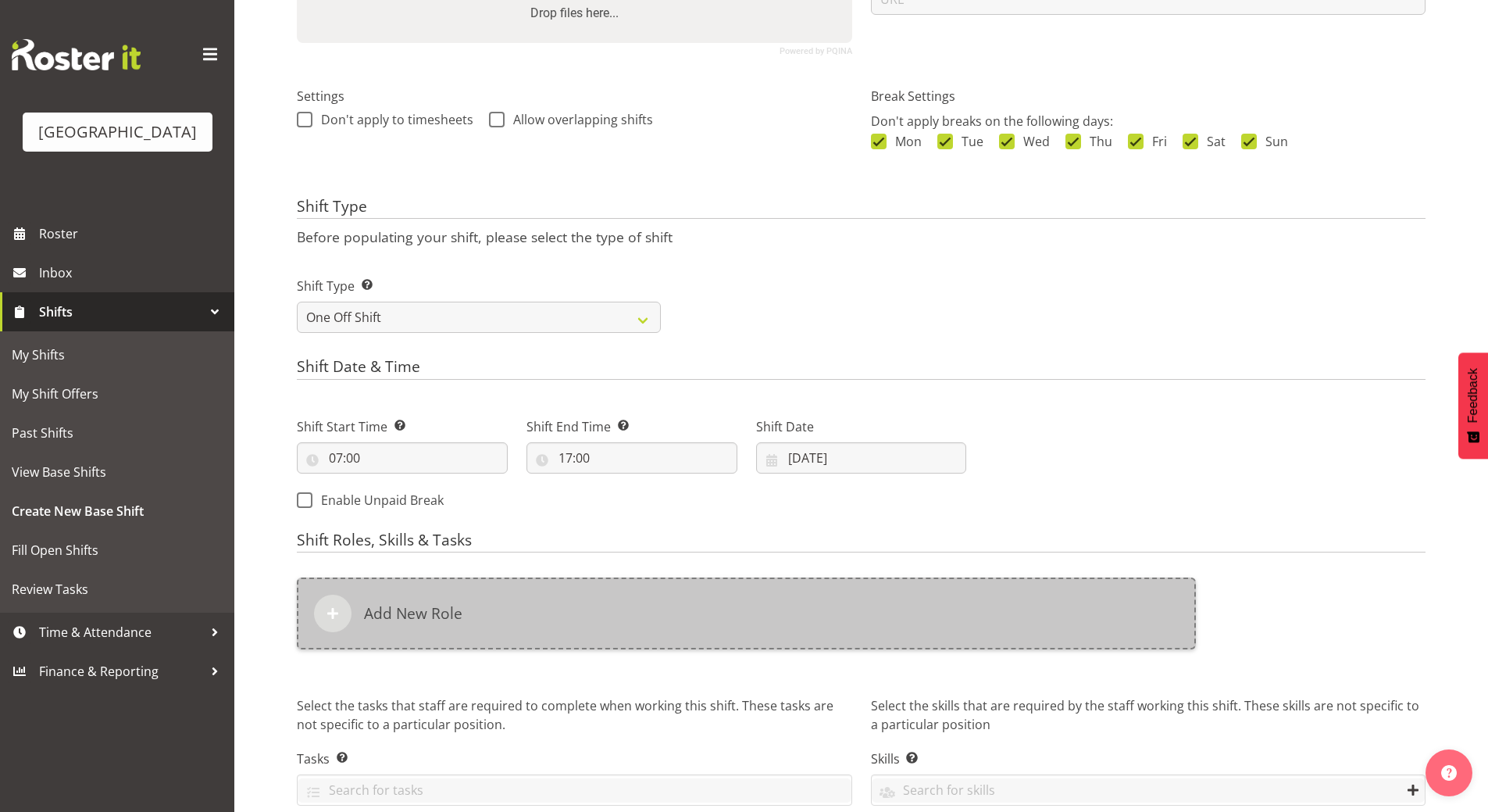
click at [444, 604] on h6 "Add New Role" at bounding box center [413, 613] width 98 height 19
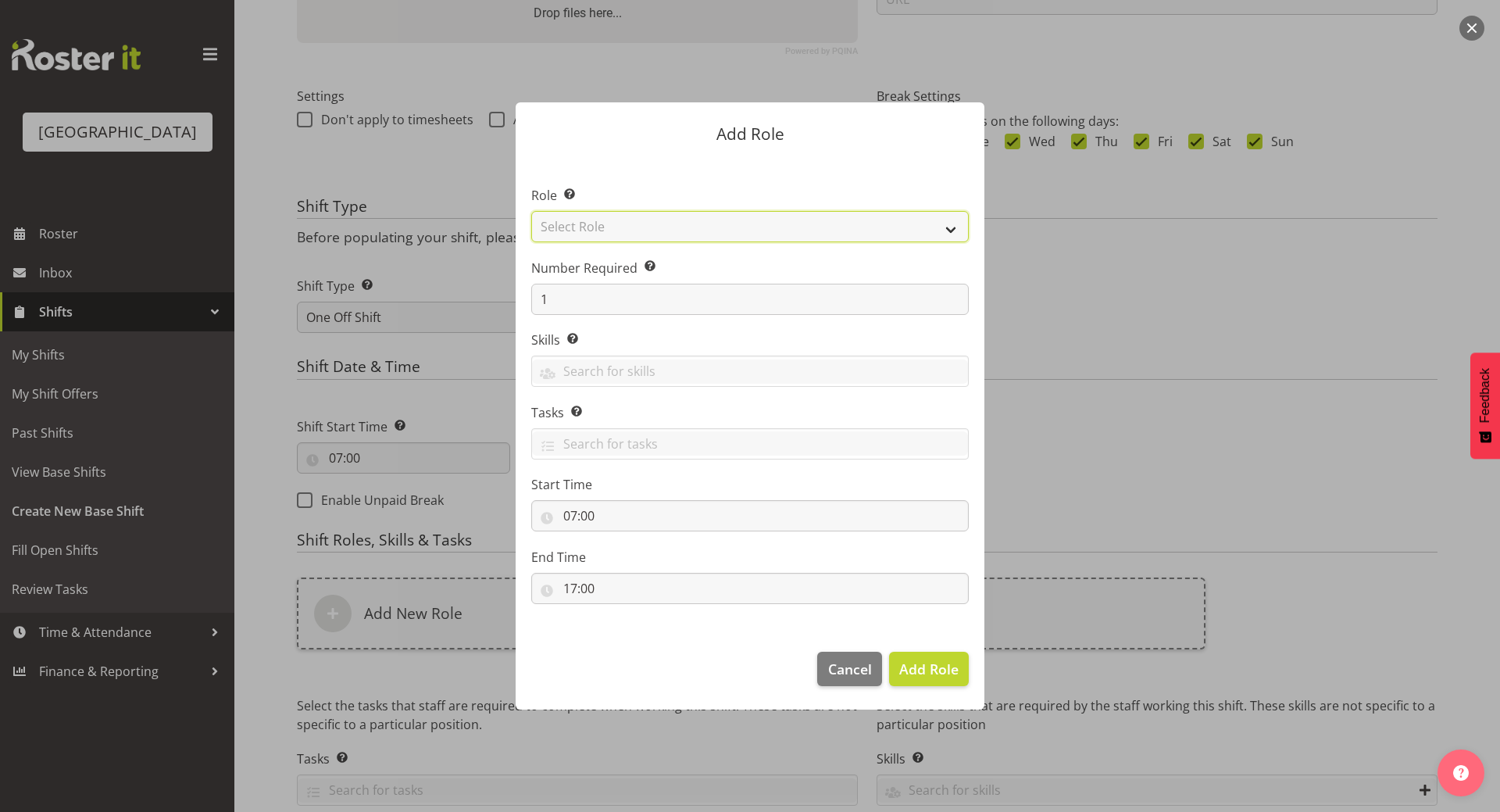
click at [669, 225] on select "Select Role Audio Bar Bar Runner Bar Training Box Office Cargo Shed Venue Rep C…" at bounding box center [750, 226] width 437 height 31
select select "1288"
click at [532, 211] on select "Select Role Audio Bar Bar Runner Bar Training Box Office Cargo Shed Venue Rep C…" at bounding box center [750, 226] width 437 height 31
click at [944, 672] on span "Add Role" at bounding box center [929, 668] width 60 height 19
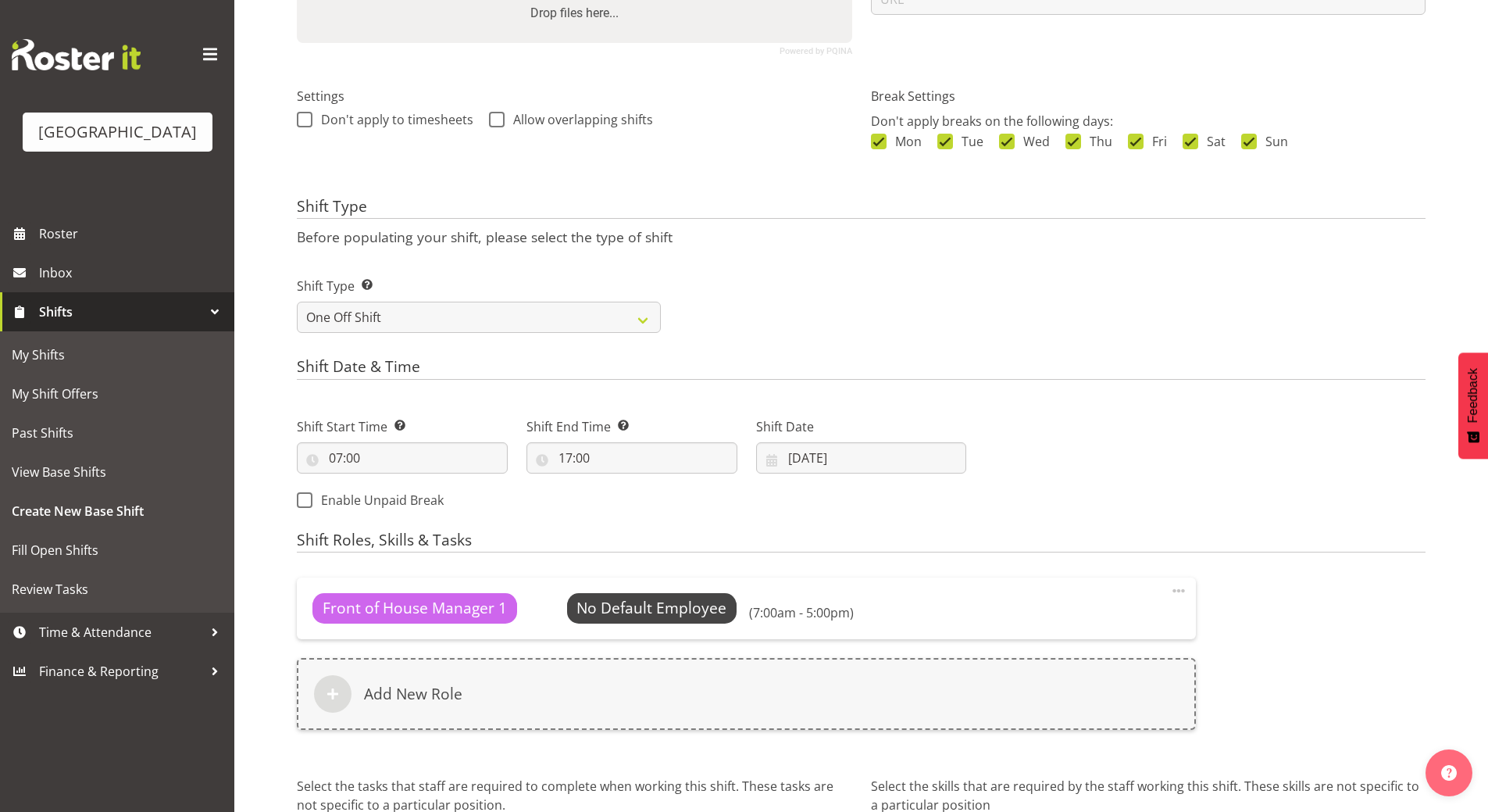
scroll to position [542, 0]
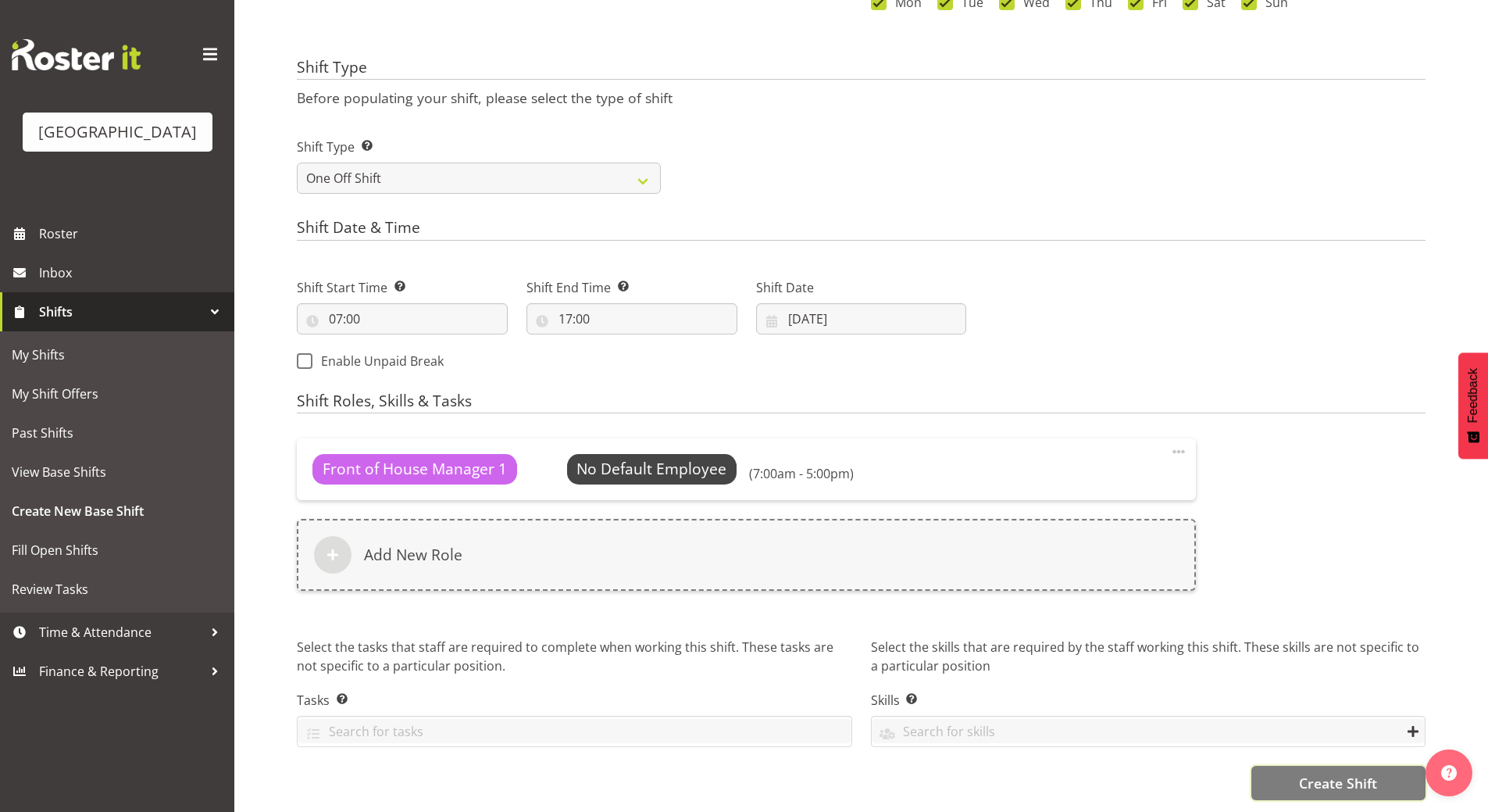
click at [1341, 779] on span "Create Shift" at bounding box center [1338, 782] width 79 height 20
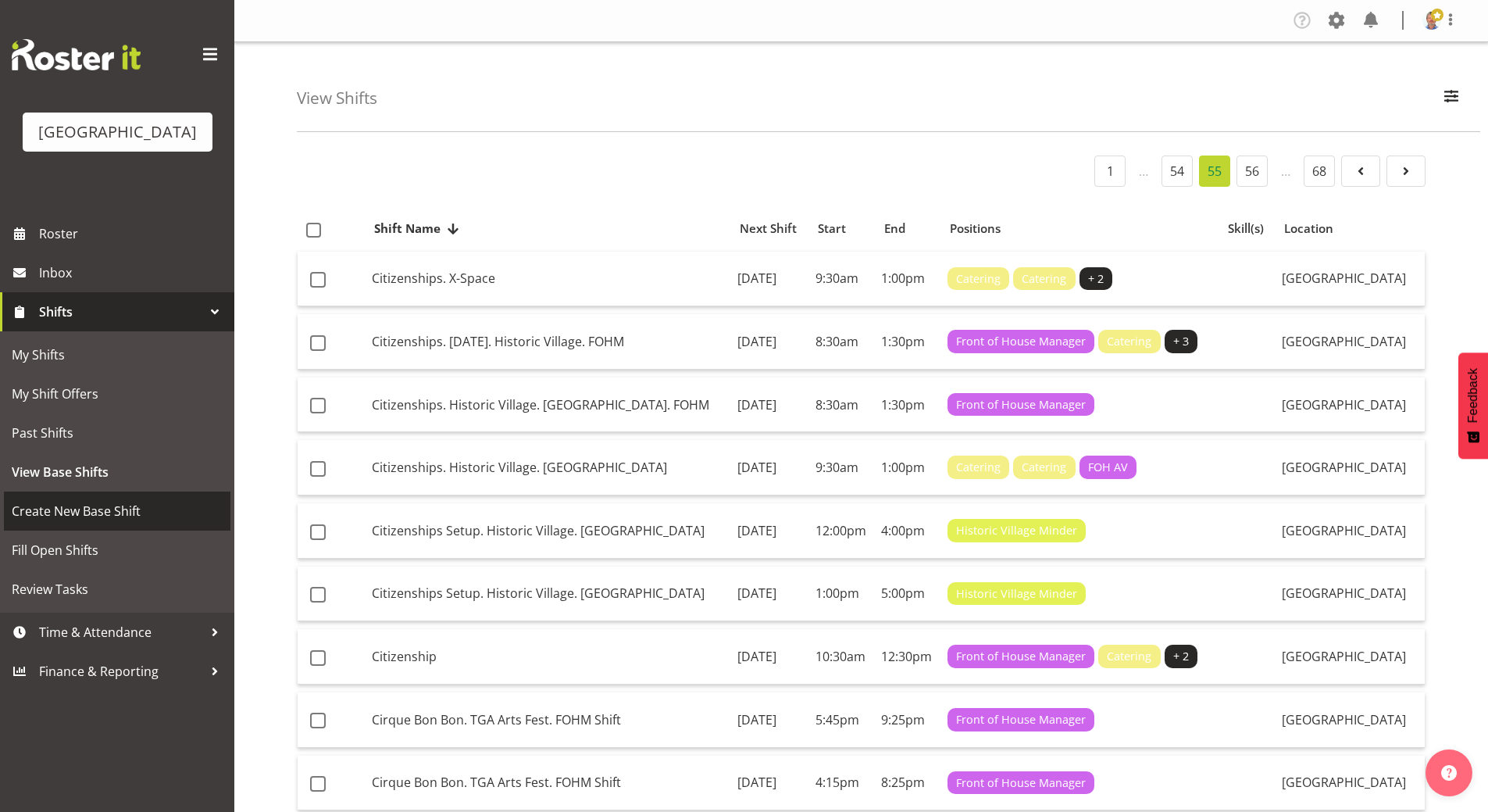
click at [103, 523] on span "Create New Base Shift" at bounding box center [117, 511] width 211 height 24
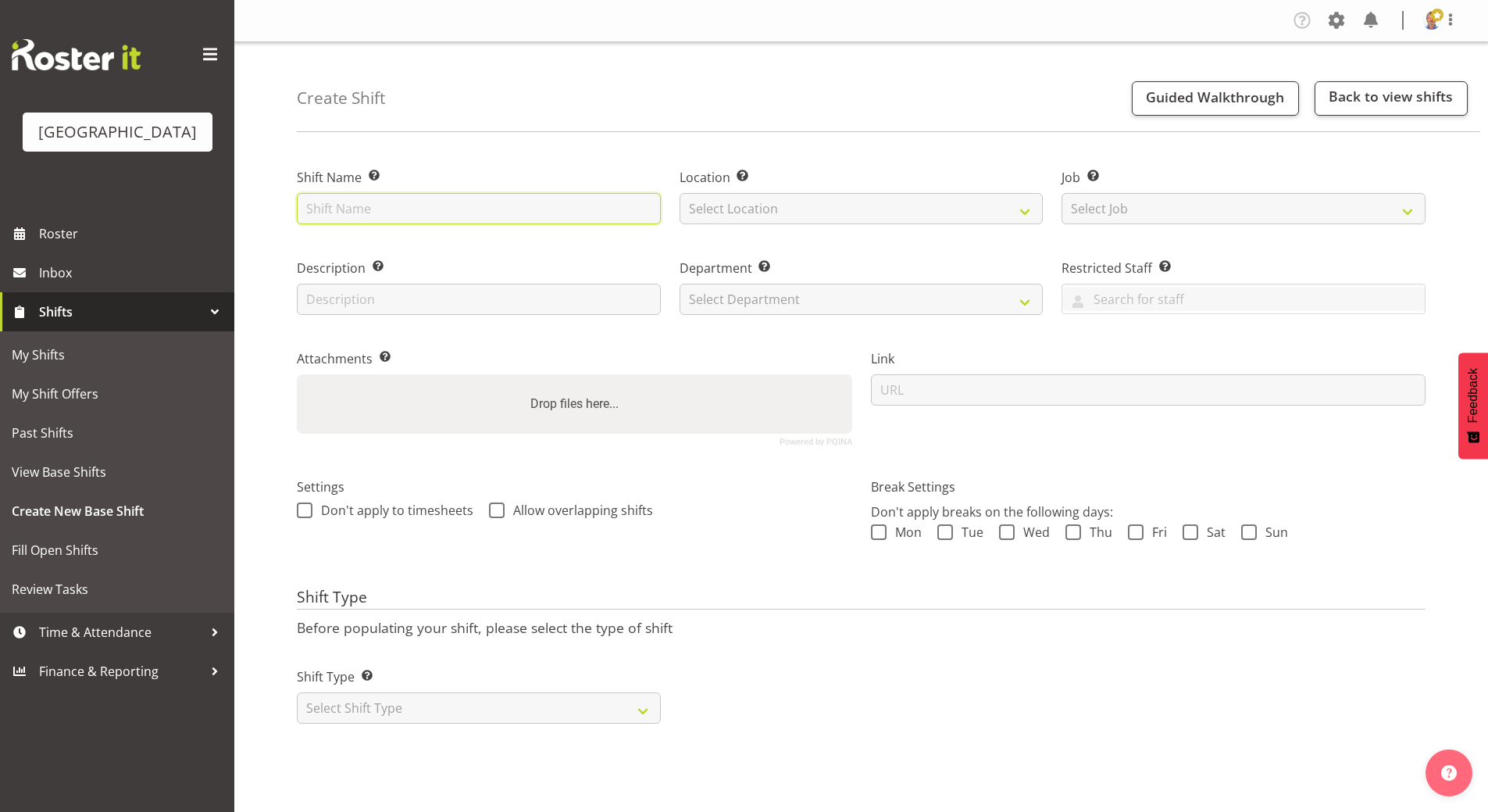
click at [371, 207] on input "text" at bounding box center [479, 208] width 364 height 31
type input "W"
type input "Citizenship ceremony - [DATE]"
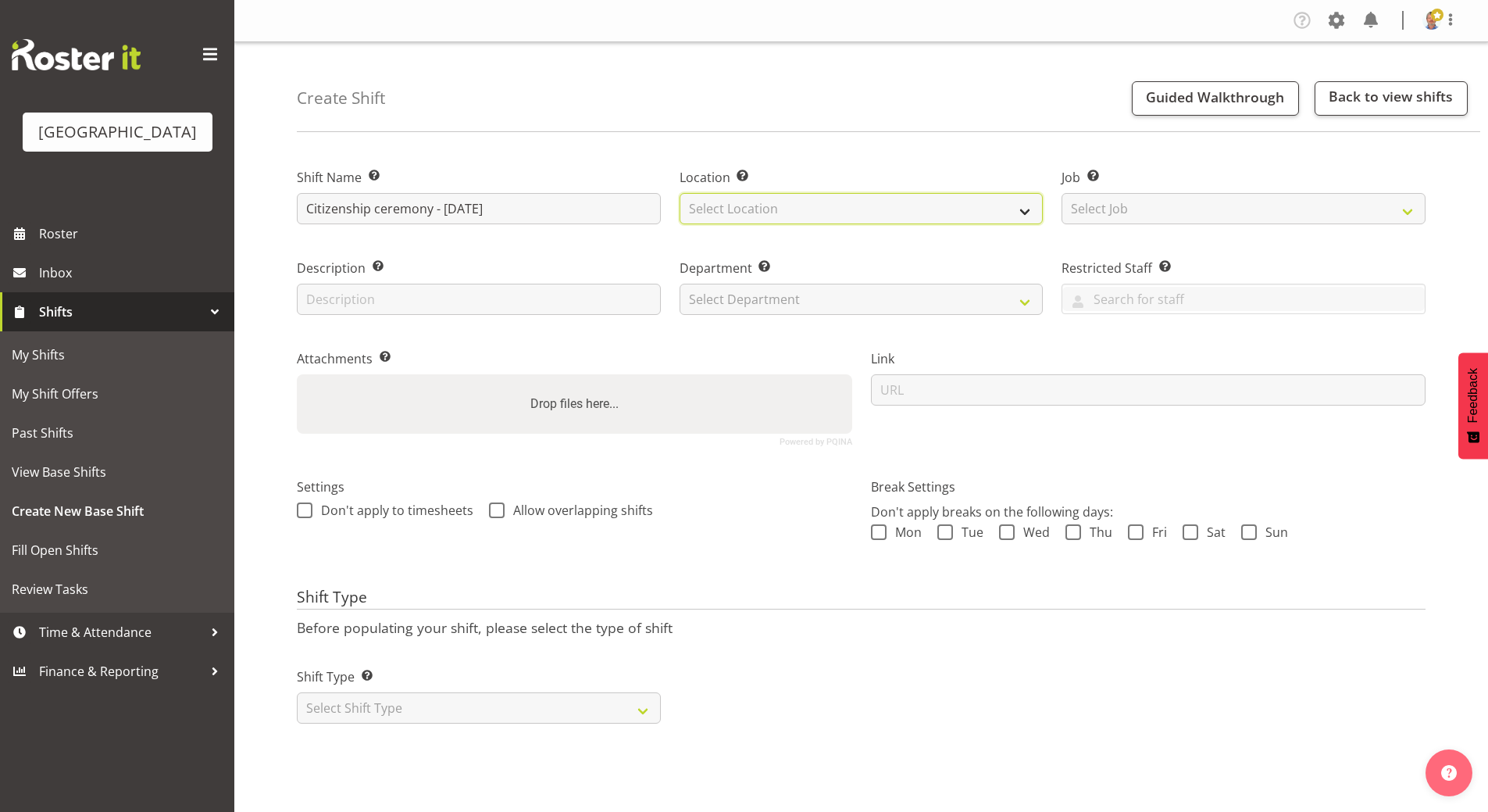
click at [726, 207] on select "Select Location [GEOGRAPHIC_DATA]" at bounding box center [862, 208] width 364 height 31
select select "1118"
click at [680, 193] on select "Select Location [GEOGRAPHIC_DATA]" at bounding box center [862, 208] width 364 height 31
click at [397, 299] on input "text" at bounding box center [479, 298] width 364 height 31
type input "[PERSON_NAME] Catering"
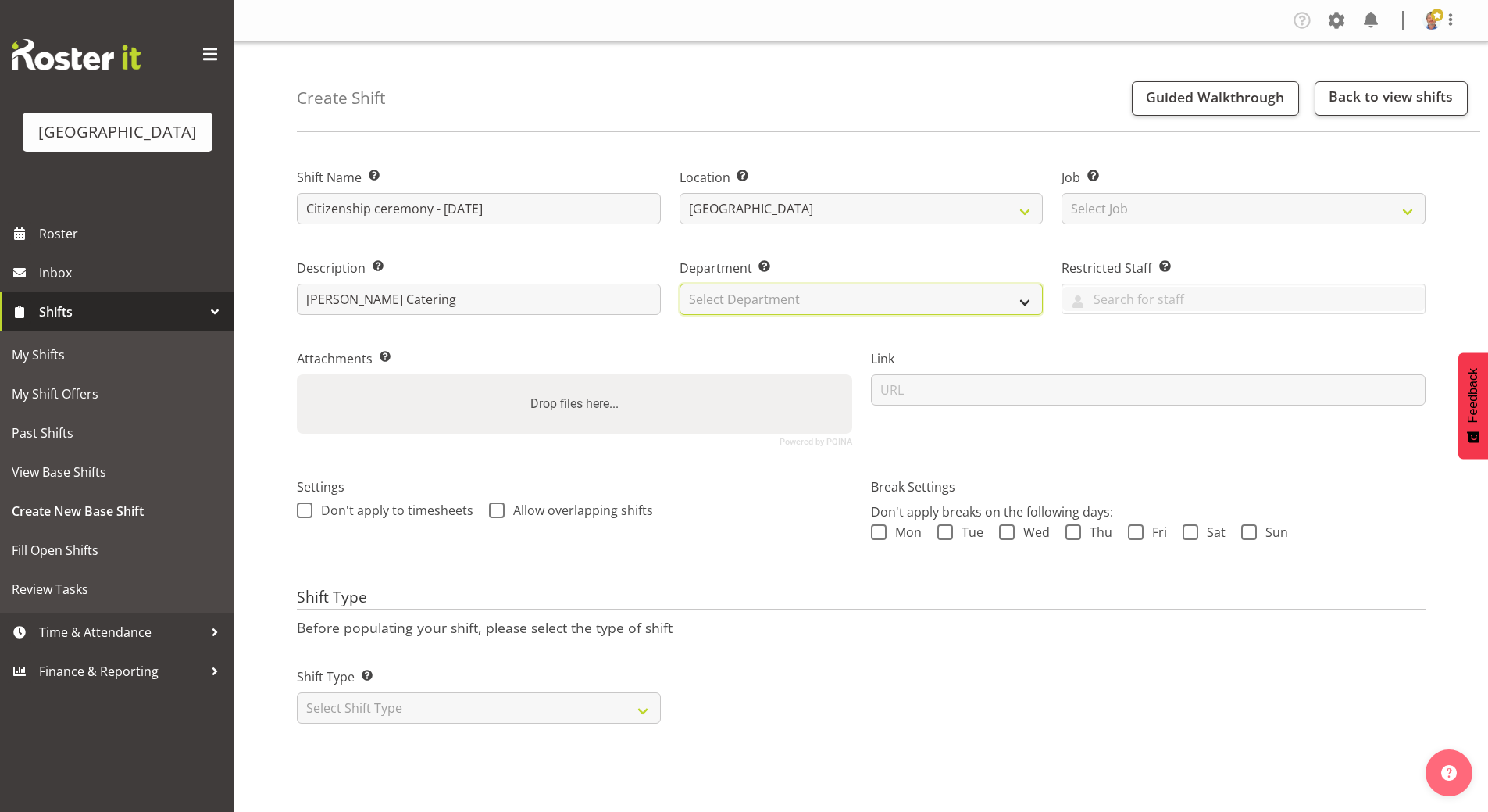
click at [778, 289] on select "Select Department [GEOGRAPHIC_DATA] Front of House" at bounding box center [862, 298] width 364 height 31
select select "791"
click at [680, 283] on select "Select Department [GEOGRAPHIC_DATA] Front of House" at bounding box center [862, 298] width 364 height 31
click at [882, 534] on span at bounding box center [879, 532] width 16 height 16
click at [882, 534] on input "Mon" at bounding box center [876, 532] width 10 height 10
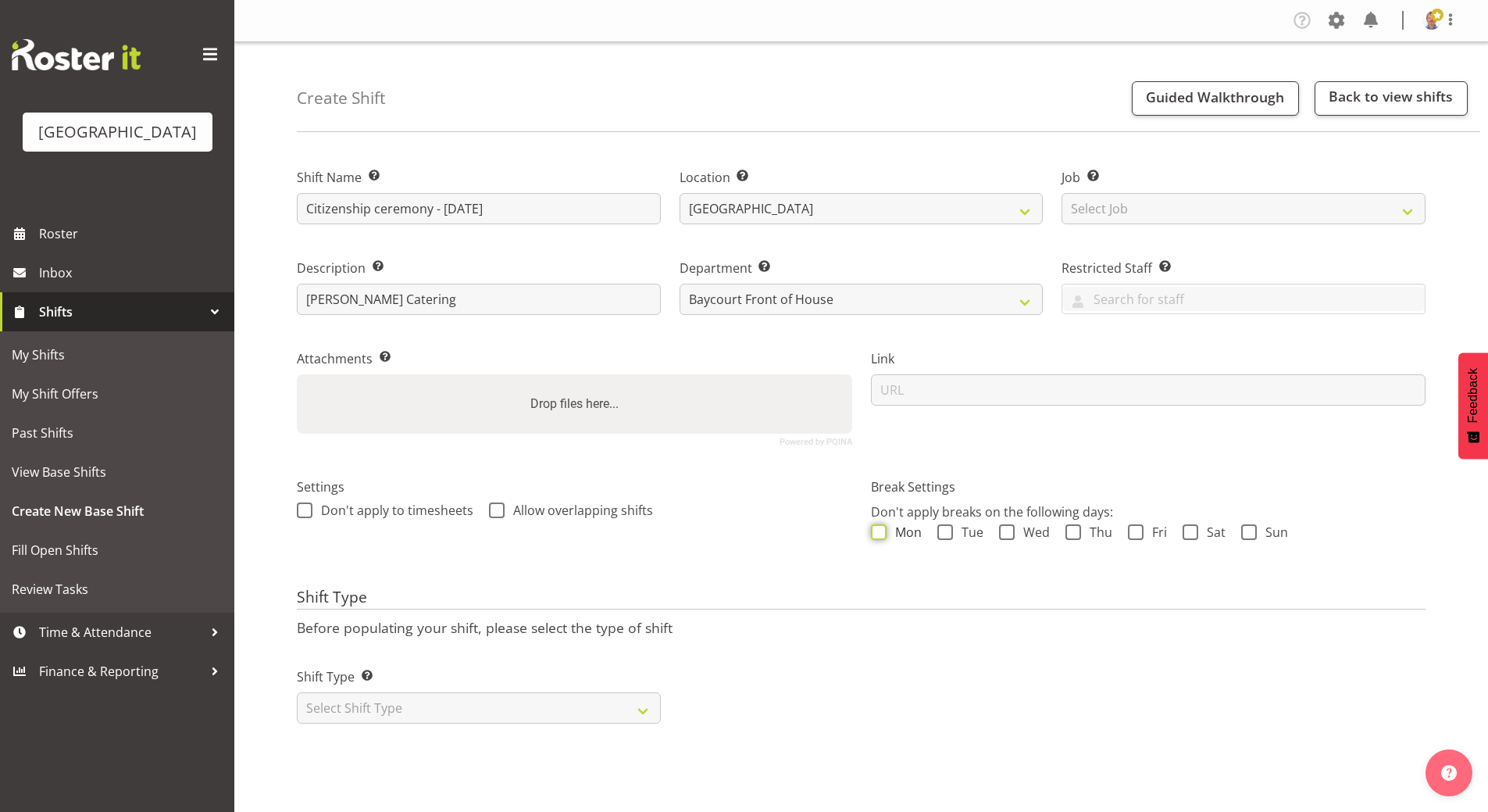
checkbox input "true"
click at [944, 532] on span at bounding box center [945, 532] width 16 height 16
click at [944, 532] on input "Tue" at bounding box center [942, 532] width 10 height 10
checkbox input "true"
click at [1008, 534] on span at bounding box center [1007, 532] width 16 height 16
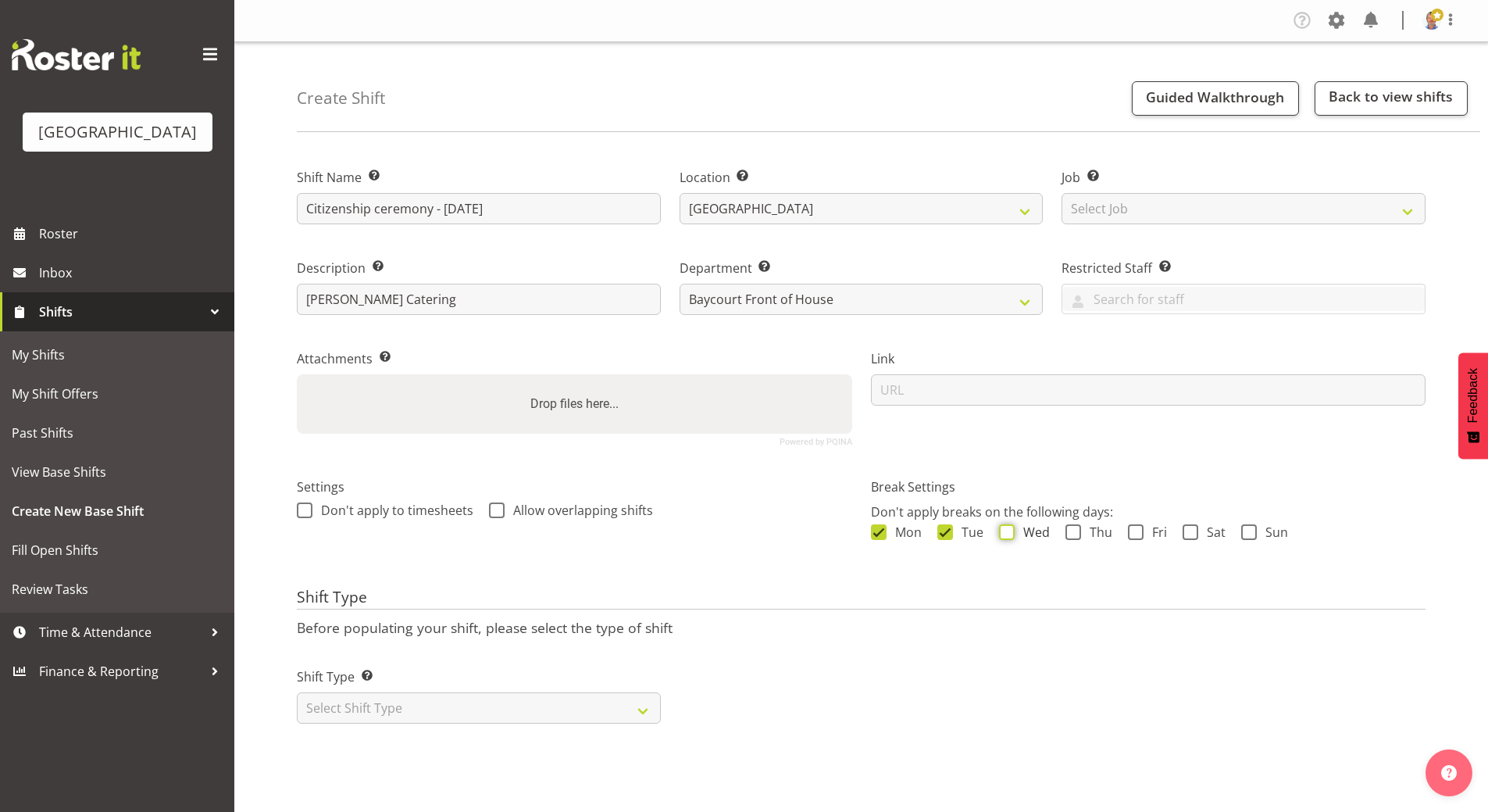
click at [1008, 534] on input "Wed" at bounding box center [1004, 532] width 10 height 10
checkbox input "true"
click at [1071, 532] on span at bounding box center [1074, 532] width 16 height 16
click at [1071, 532] on input "Thu" at bounding box center [1071, 532] width 10 height 10
checkbox input "true"
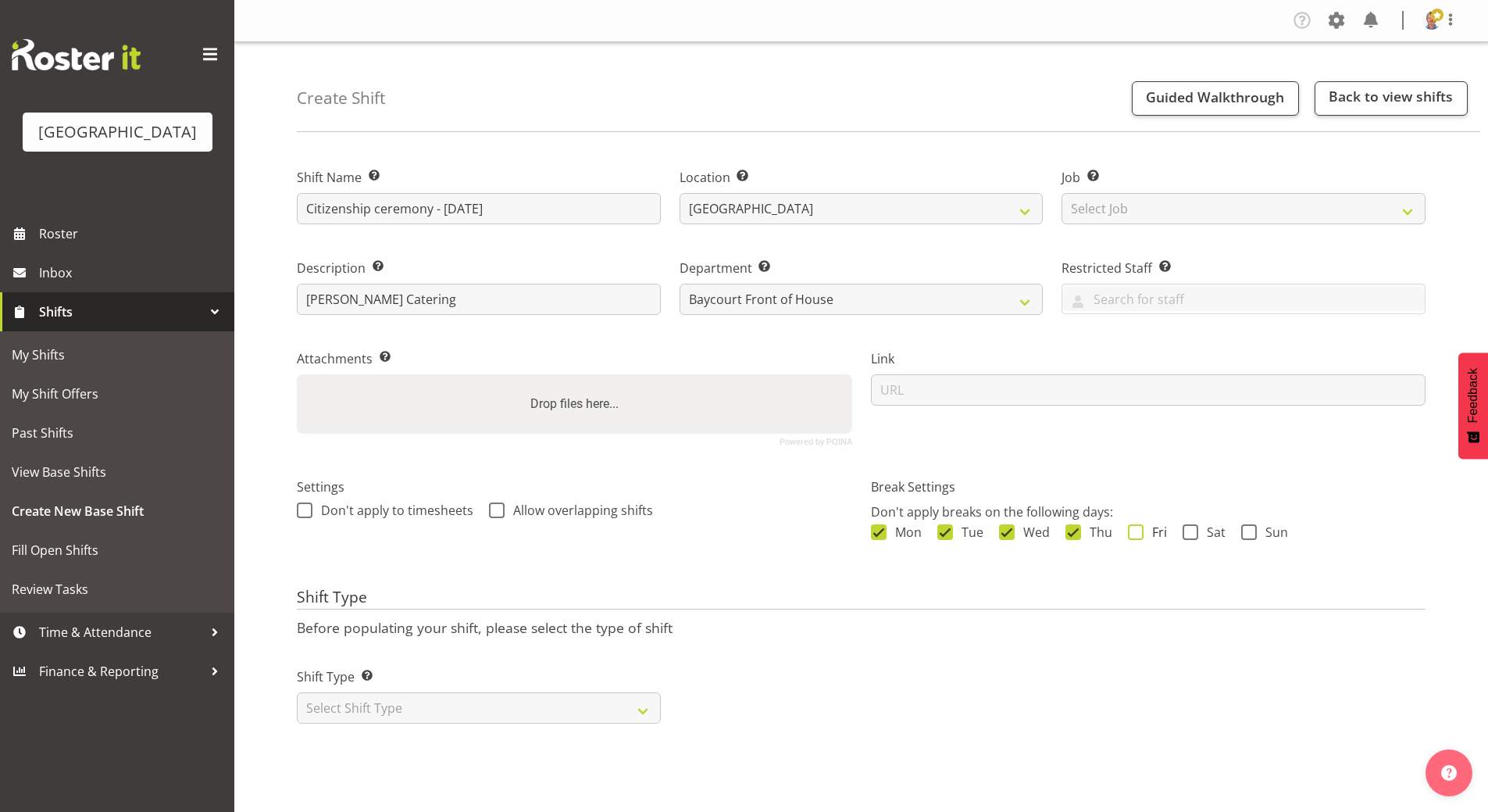
click at [1138, 533] on span at bounding box center [1136, 532] width 16 height 16
click at [1138, 533] on input "Fri" at bounding box center [1133, 532] width 10 height 10
checkbox input "true"
click at [1189, 528] on span at bounding box center [1191, 532] width 16 height 16
click at [1189, 528] on input "Sat" at bounding box center [1188, 532] width 10 height 10
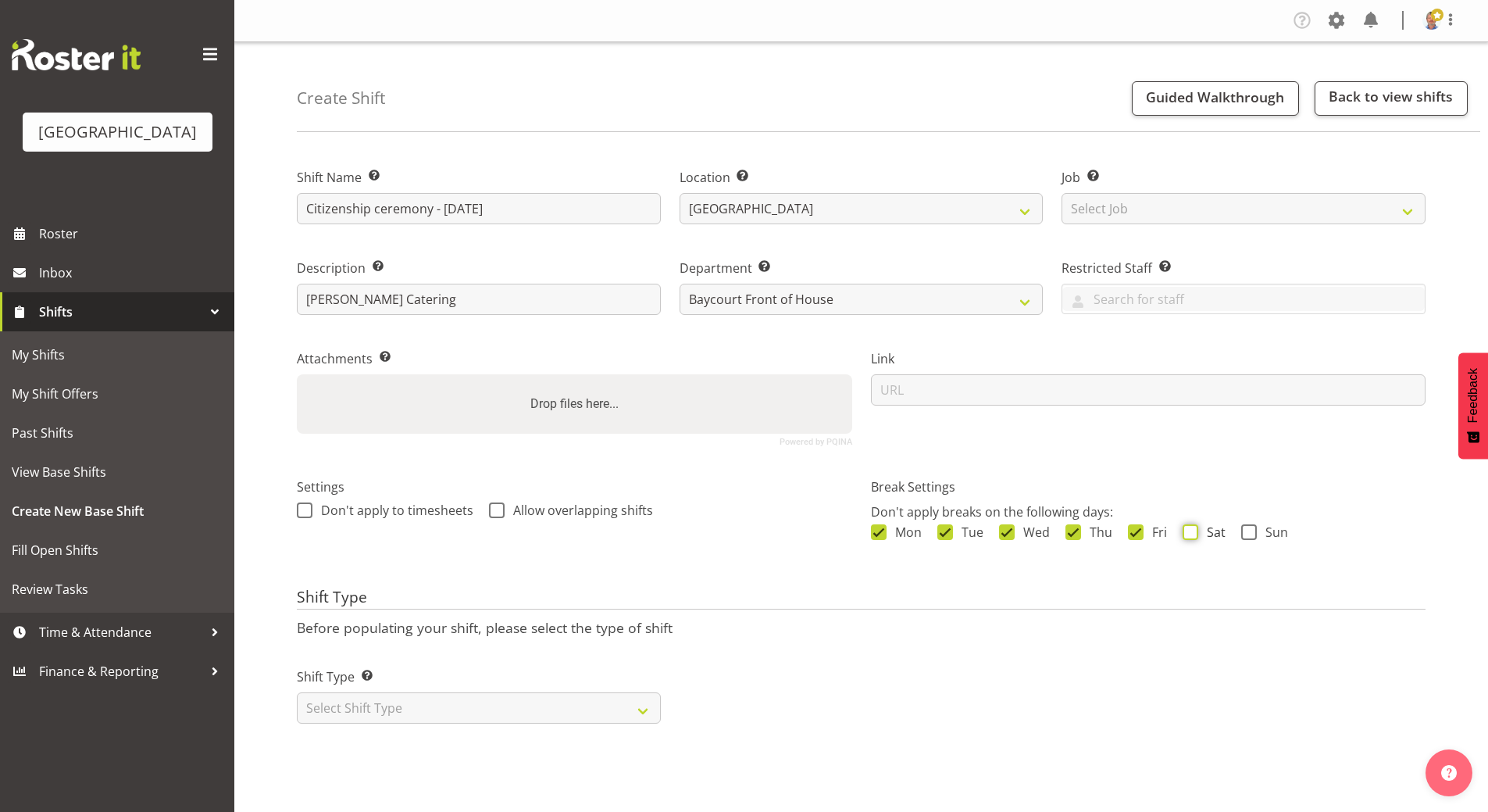
checkbox input "true"
click at [1247, 537] on span at bounding box center [1249, 532] width 16 height 16
click at [1247, 537] on input "Sun" at bounding box center [1246, 532] width 10 height 10
checkbox input "true"
click at [421, 707] on select "Select Shift Type One Off Shift Recurring Shift Rotating Shift" at bounding box center [479, 707] width 364 height 31
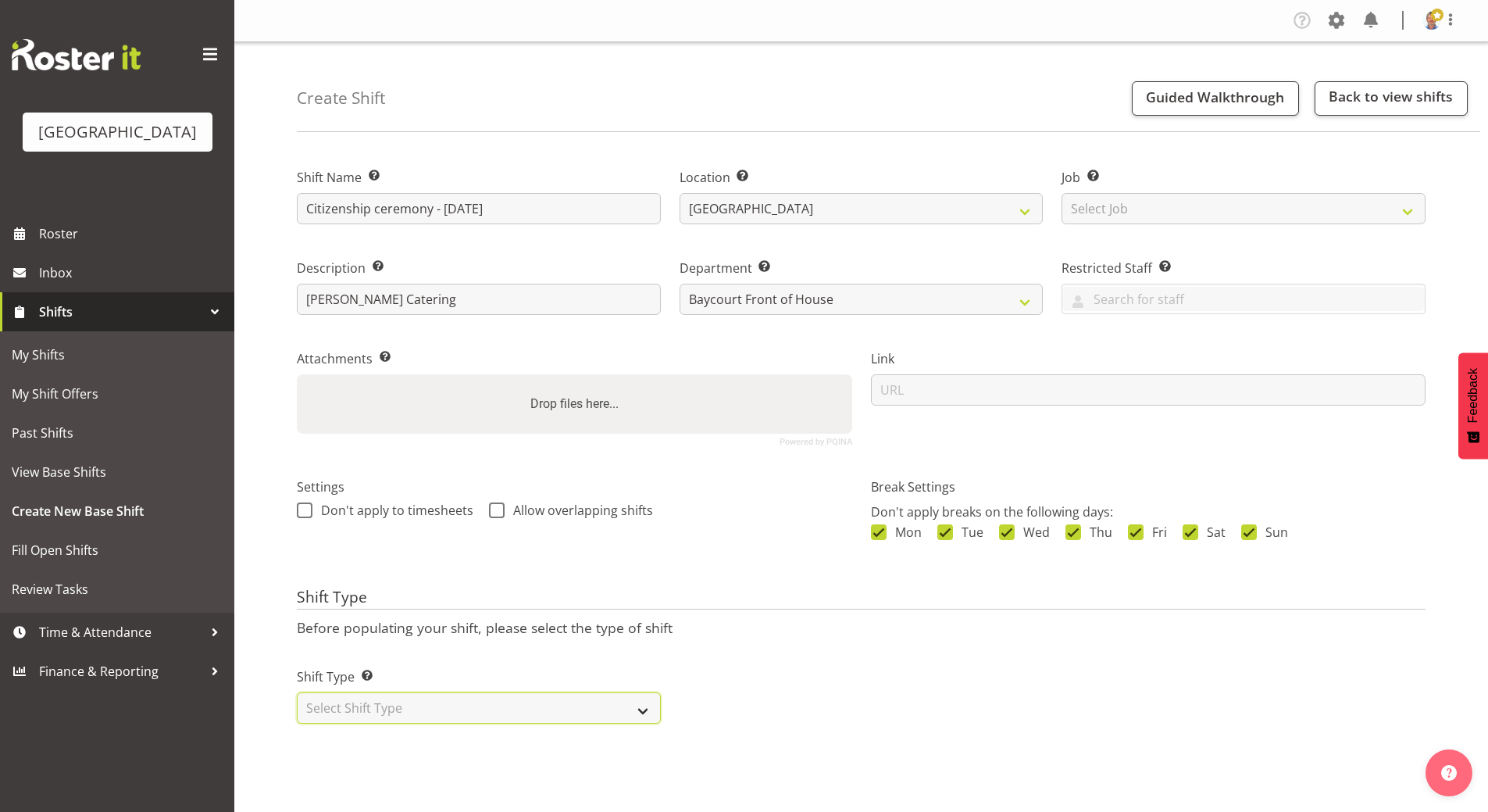
select select "one_off"
click at [297, 692] on select "Select Shift Type One Off Shift Recurring Shift Rotating Shift" at bounding box center [479, 707] width 364 height 31
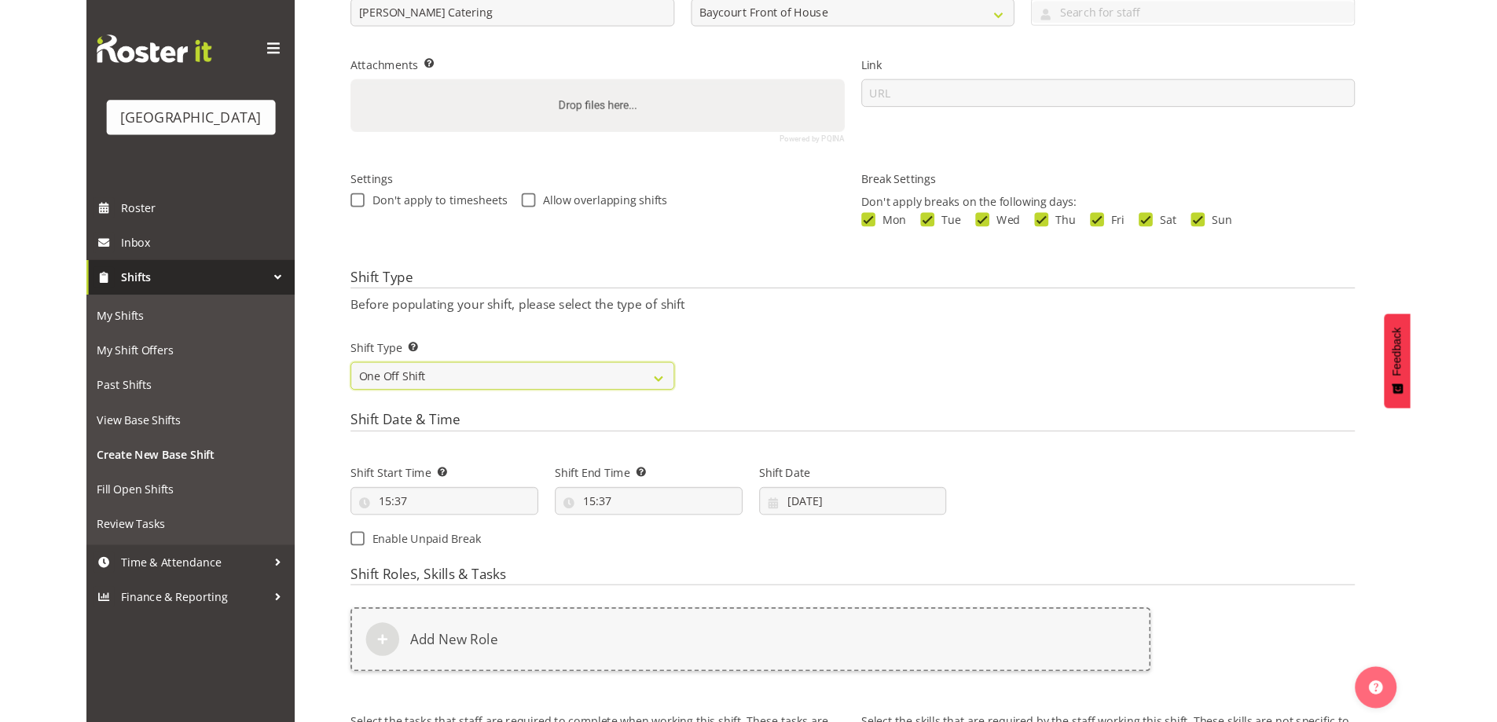
scroll to position [314, 0]
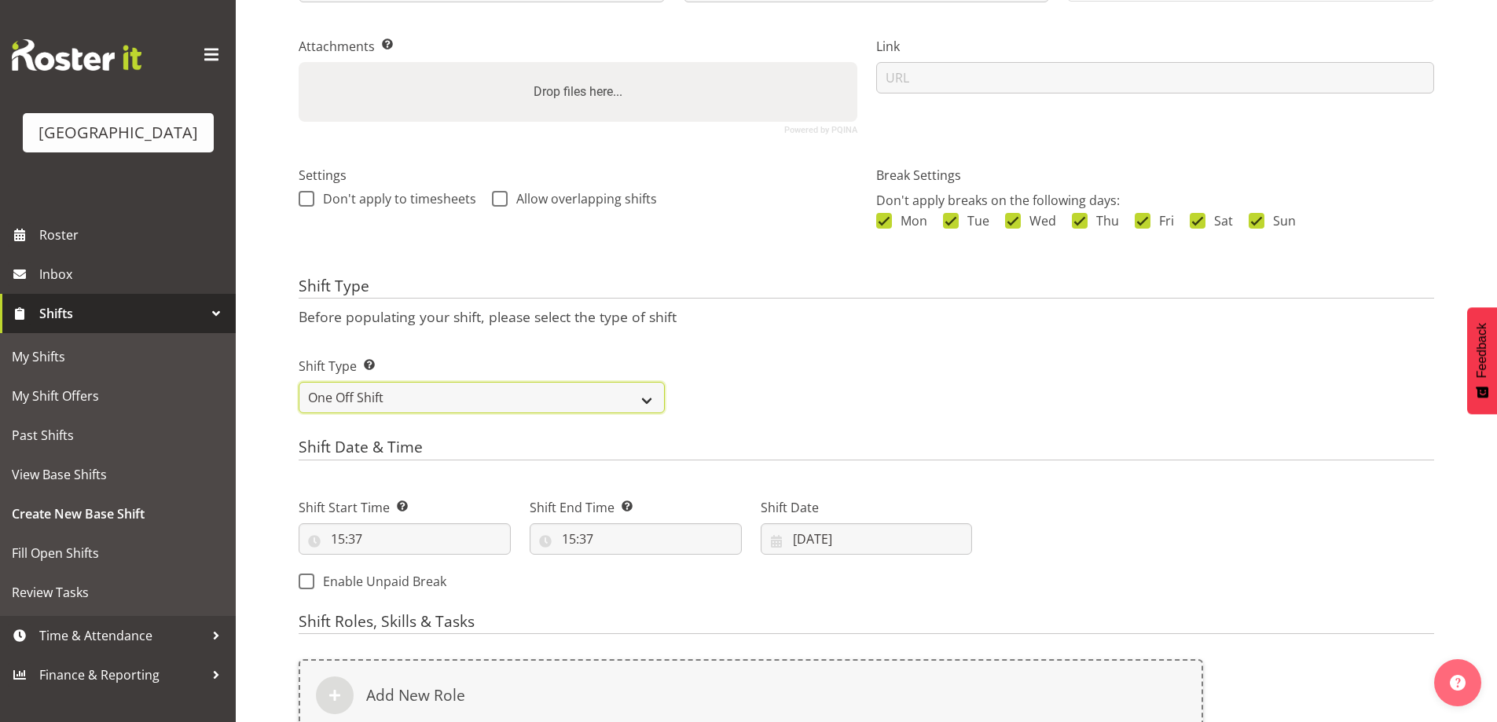
click at [369, 389] on select "One Off Shift Recurring Shift Rotating Shift" at bounding box center [482, 397] width 366 height 31
click at [299, 382] on select "One Off Shift Recurring Shift Rotating Shift" at bounding box center [482, 397] width 366 height 31
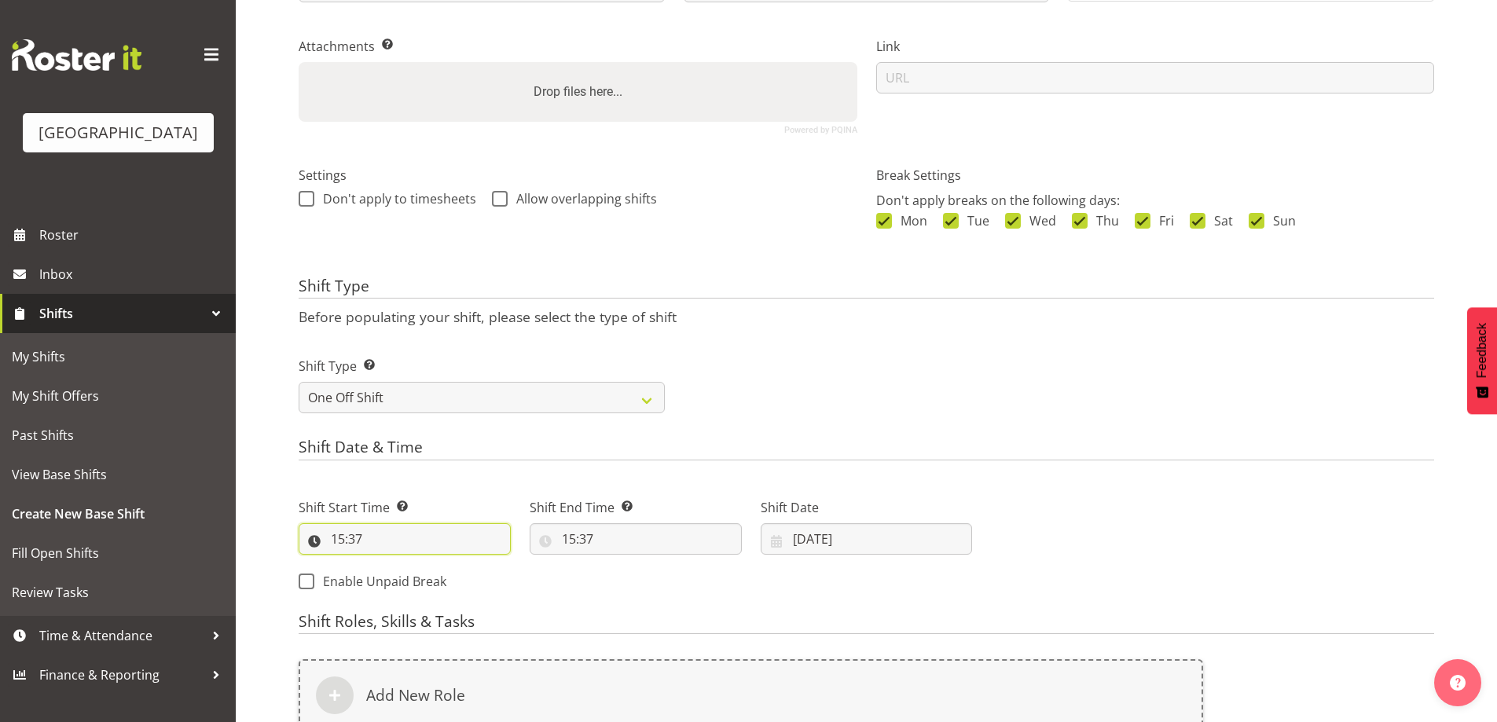
click at [354, 539] on input "15:37" at bounding box center [405, 539] width 212 height 31
click at [409, 582] on select "00 01 02 03 04 05 06 07 08 09 10 11 12 13 14 15 16 17 18 19 20 21 22 23" at bounding box center [405, 579] width 35 height 31
select select "8"
click at [388, 564] on select "00 01 02 03 04 05 06 07 08 09 10 11 12 13 14 15 16 17 18 19 20 21 22 23" at bounding box center [405, 579] width 35 height 31
type input "08:37"
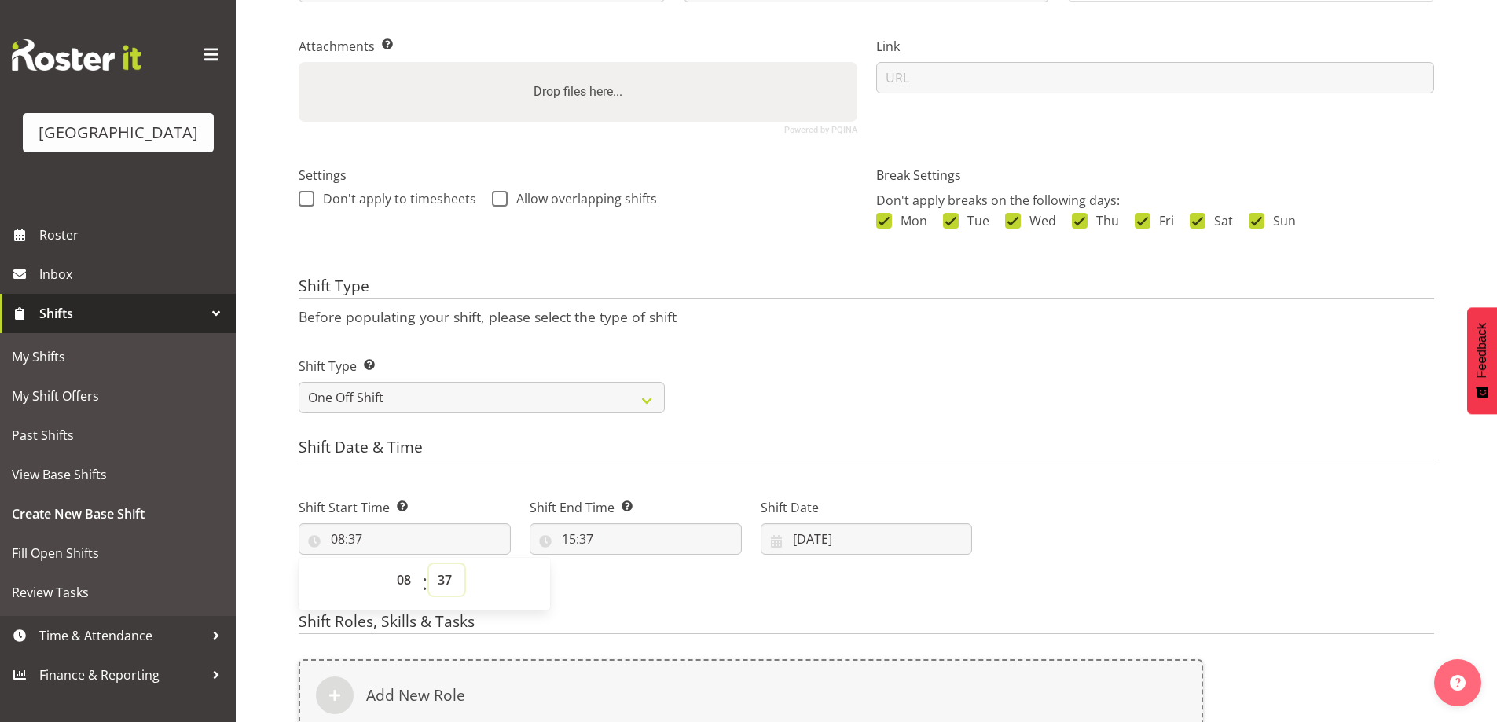
click at [439, 582] on select "00 01 02 03 04 05 06 07 08 09 10 11 12 13 14 15 16 17 18 19 20 21 22 23 24 25 2…" at bounding box center [446, 579] width 35 height 31
select select "30"
click at [429, 564] on select "00 01 02 03 04 05 06 07 08 09 10 11 12 13 14 15 16 17 18 19 20 21 22 23 24 25 2…" at bounding box center [446, 579] width 35 height 31
type input "08:30"
click at [590, 537] on input "15:37" at bounding box center [636, 539] width 212 height 31
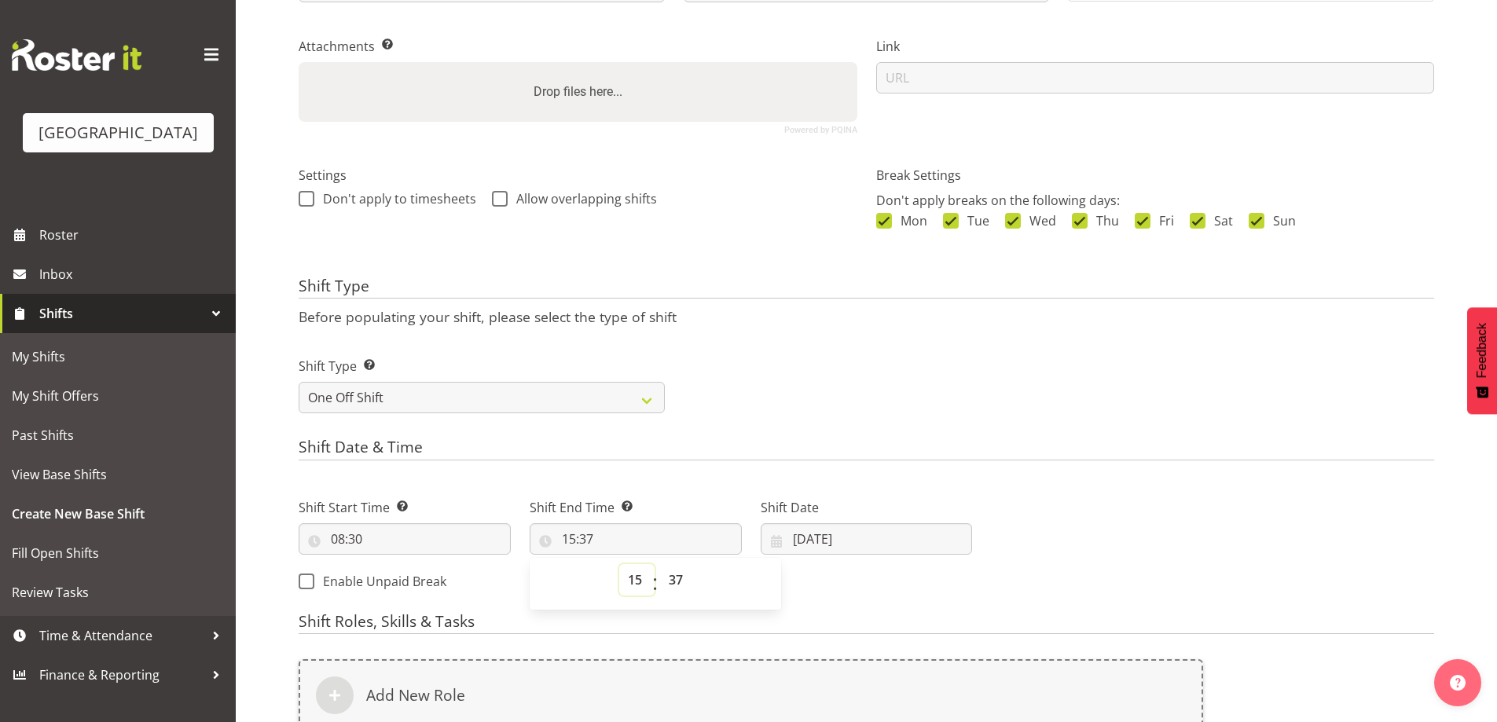
click at [637, 579] on select "00 01 02 03 04 05 06 07 08 09 10 11 12 13 14 15 16 17 18 19 20 21 22 23" at bounding box center [636, 579] width 35 height 31
select select "13"
click at [619, 564] on select "00 01 02 03 04 05 06 07 08 09 10 11 12 13 14 15 16 17 18 19 20 21 22 23" at bounding box center [636, 579] width 35 height 31
type input "13:37"
click at [677, 579] on select "00 01 02 03 04 05 06 07 08 09 10 11 12 13 14 15 16 17 18 19 20 21 22 23 24 25 2…" at bounding box center [677, 579] width 35 height 31
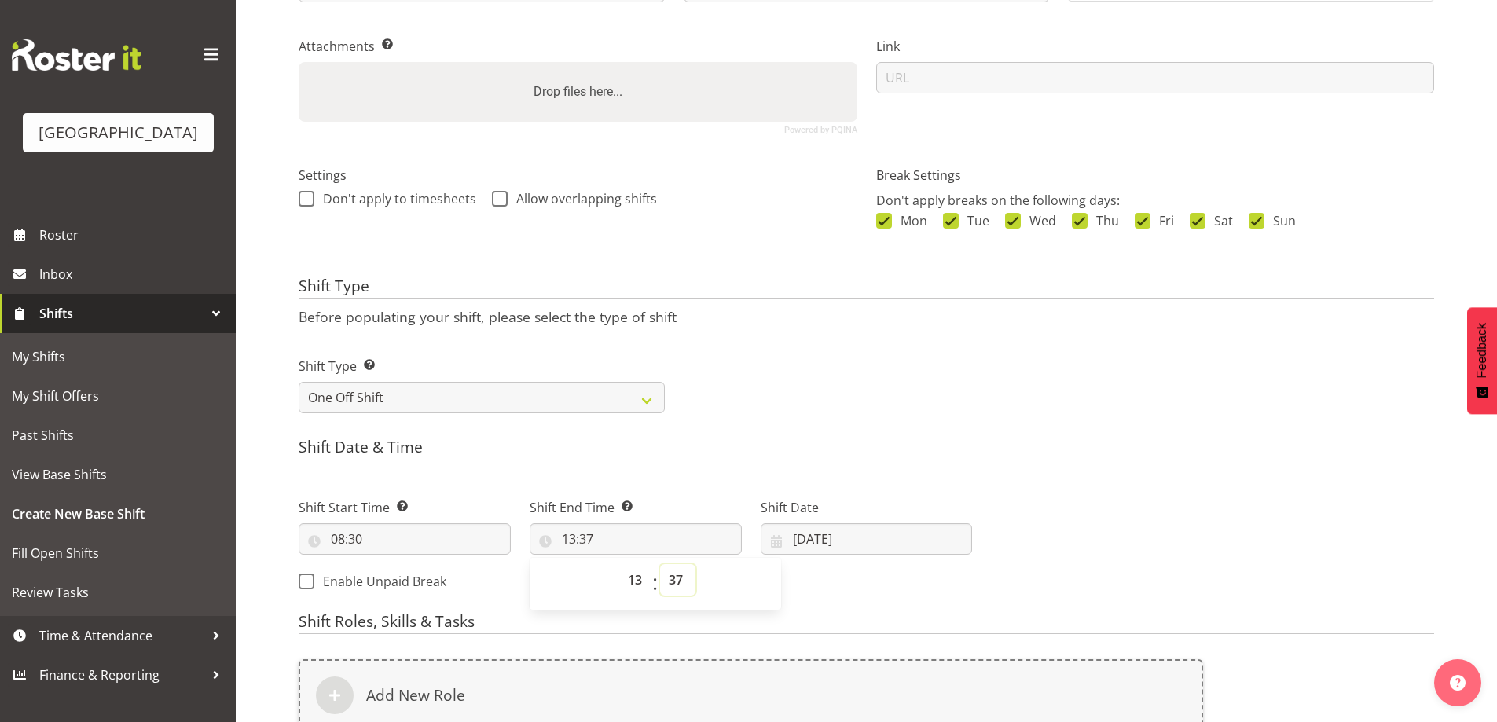
select select "30"
click at [660, 564] on select "00 01 02 03 04 05 06 07 08 09 10 11 12 13 14 15 16 17 18 19 20 21 22 23 24 25 2…" at bounding box center [677, 579] width 35 height 31
type input "13:30"
click at [813, 542] on input "[DATE]" at bounding box center [867, 539] width 212 height 31
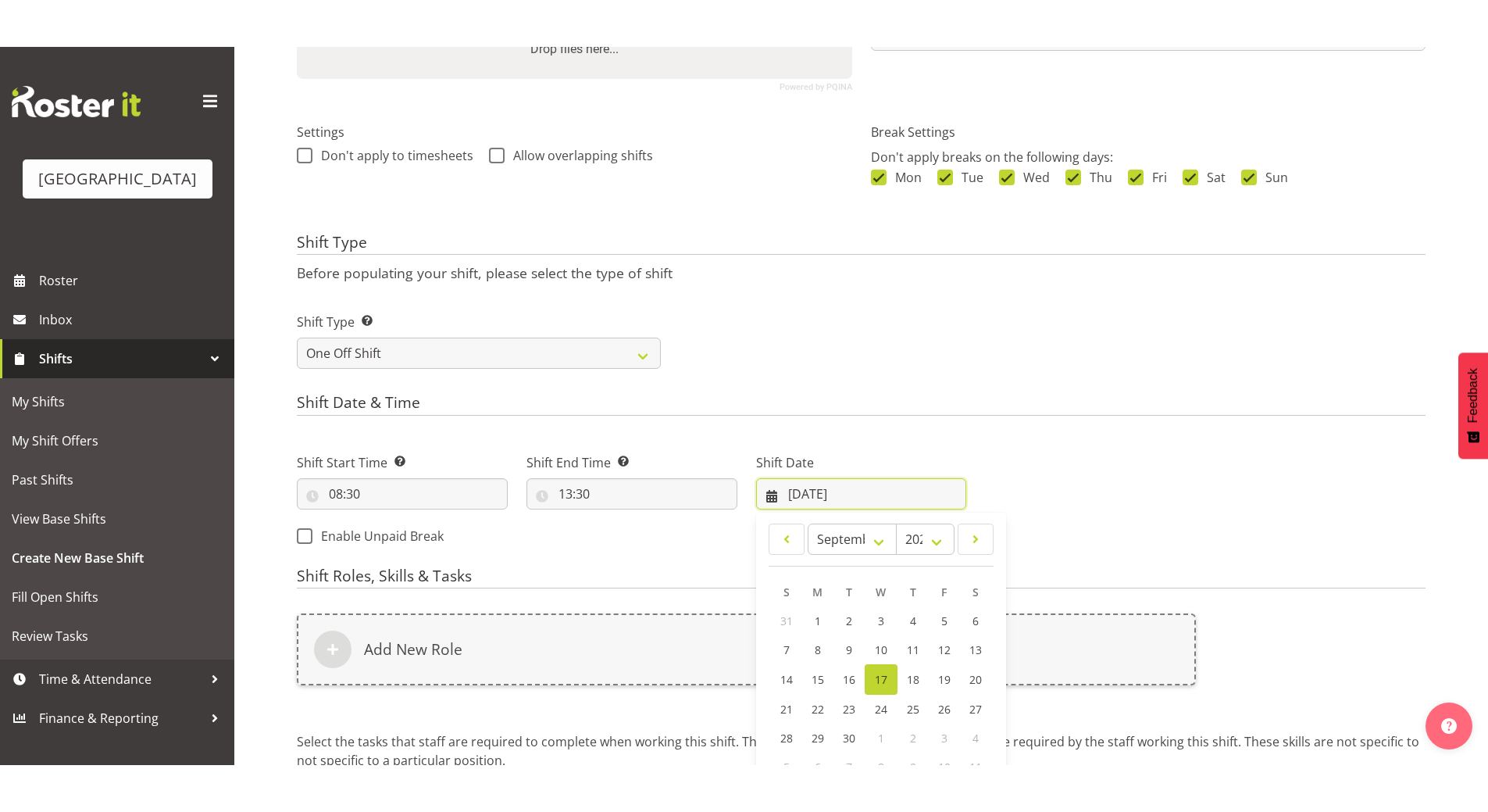
scroll to position [469, 0]
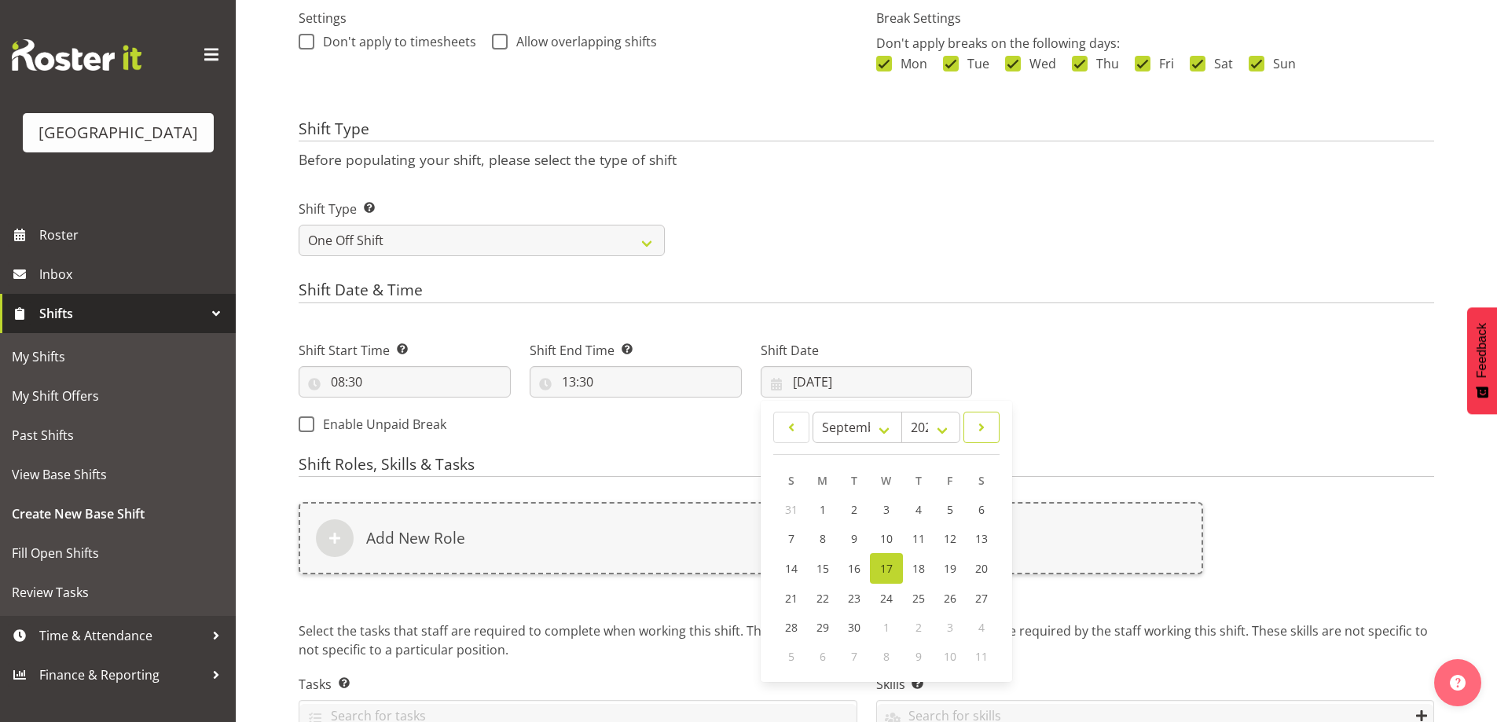
click at [981, 428] on span at bounding box center [982, 427] width 16 height 19
select select "0"
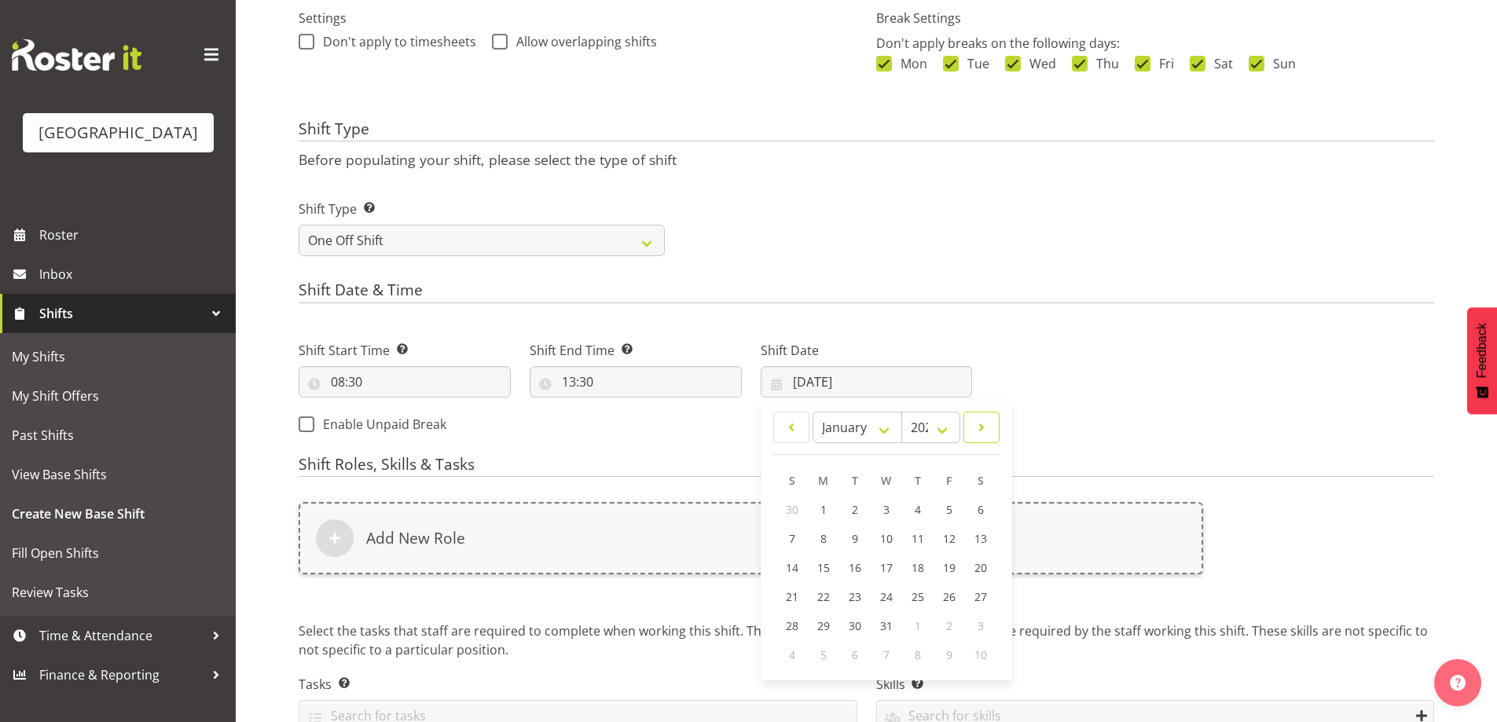
select select "2026"
click at [981, 428] on span at bounding box center [982, 427] width 16 height 19
select select "1"
click at [947, 513] on span "6" at bounding box center [949, 509] width 6 height 15
type input "[DATE]"
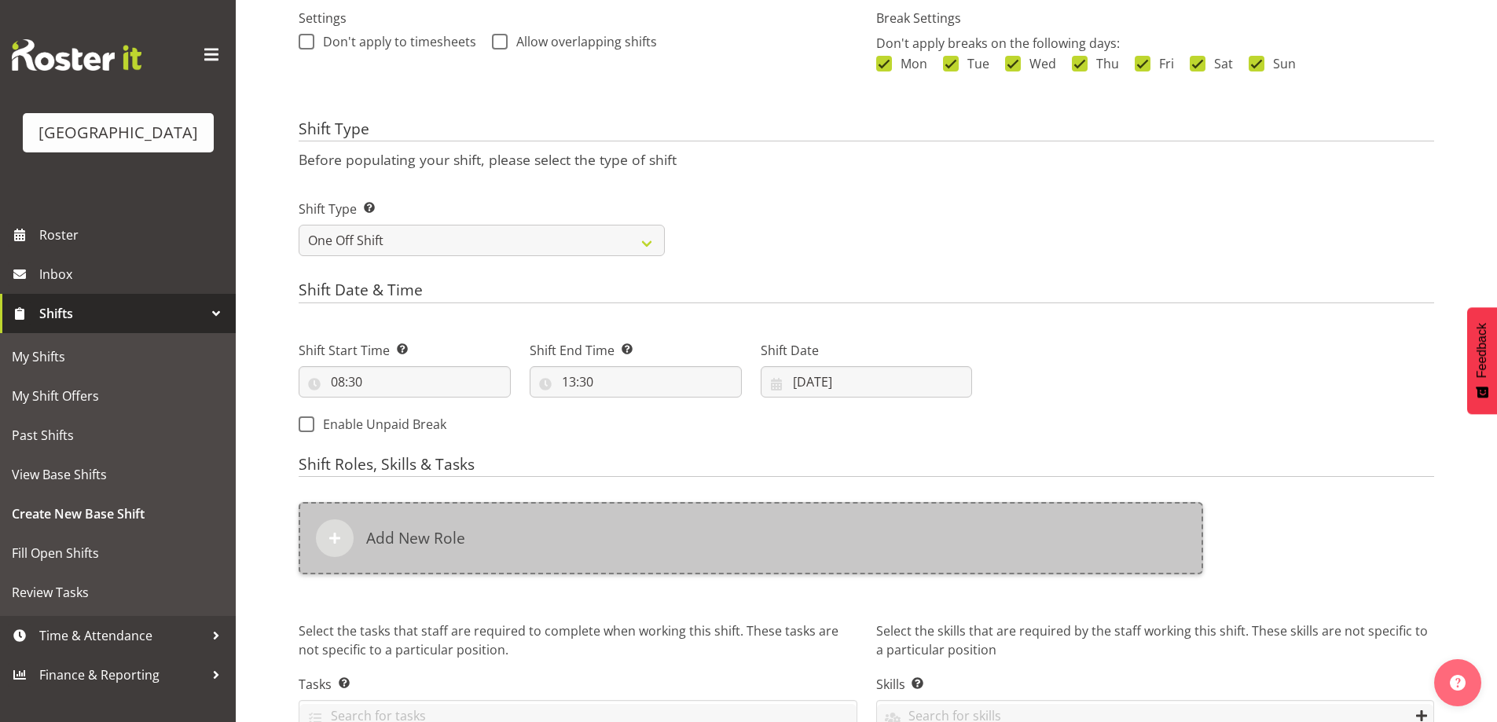
click at [518, 531] on div "Add New Role" at bounding box center [751, 538] width 905 height 72
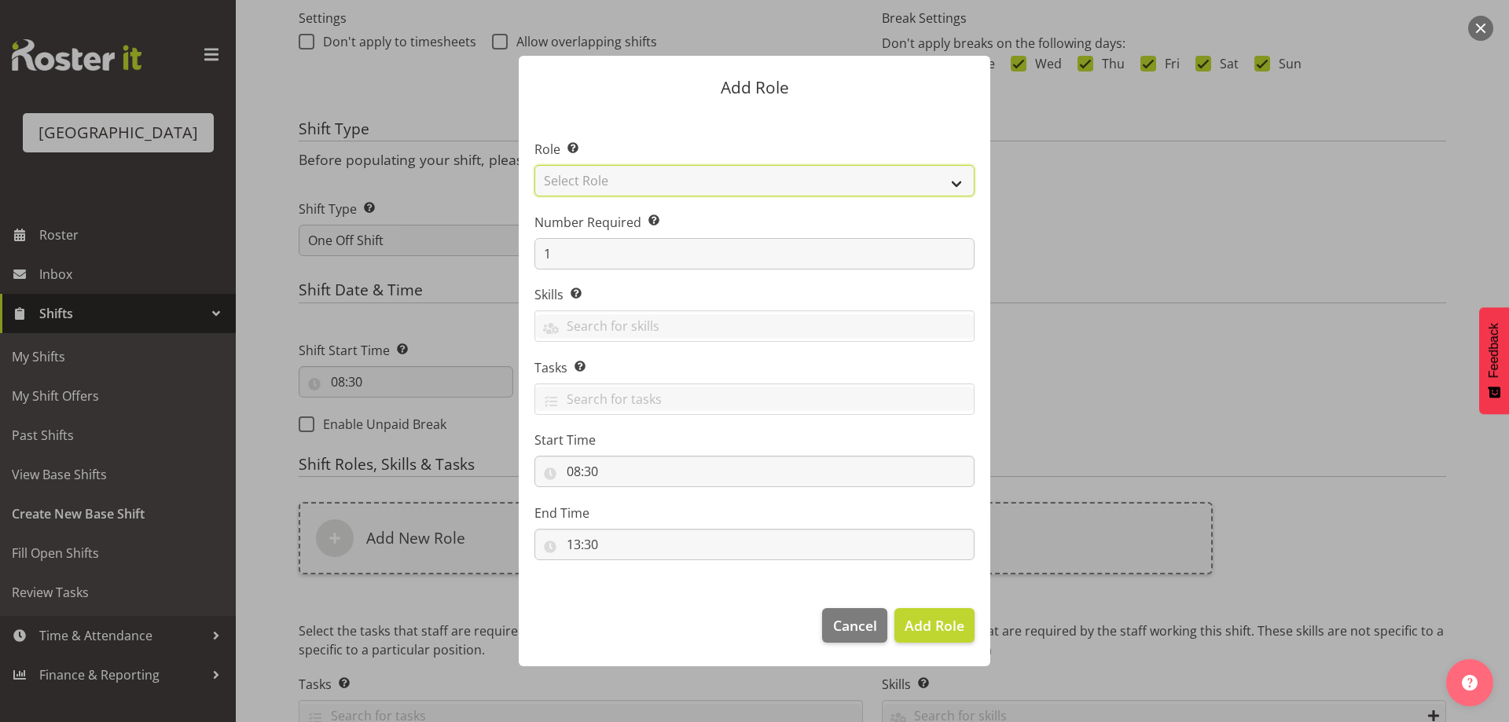
click at [714, 178] on select "Select Role Audio Bar Bar Runner Bar Training Box Office Cargo Shed Venue Rep C…" at bounding box center [755, 180] width 440 height 31
select select "1288"
click at [535, 165] on select "Select Role Audio Bar Bar Runner Bar Training Box Office Cargo Shed Venue Rep C…" at bounding box center [755, 180] width 440 height 31
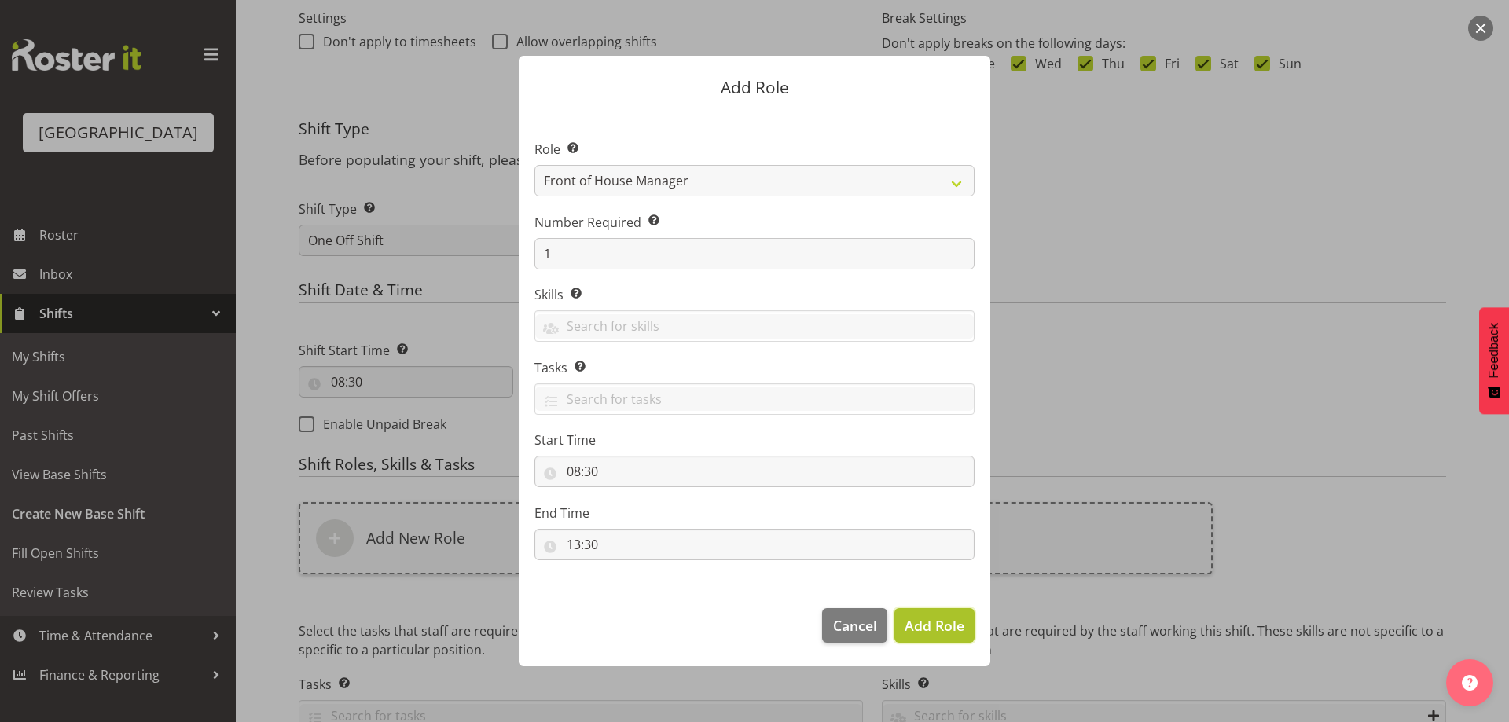
click at [931, 625] on span "Add Role" at bounding box center [935, 625] width 60 height 19
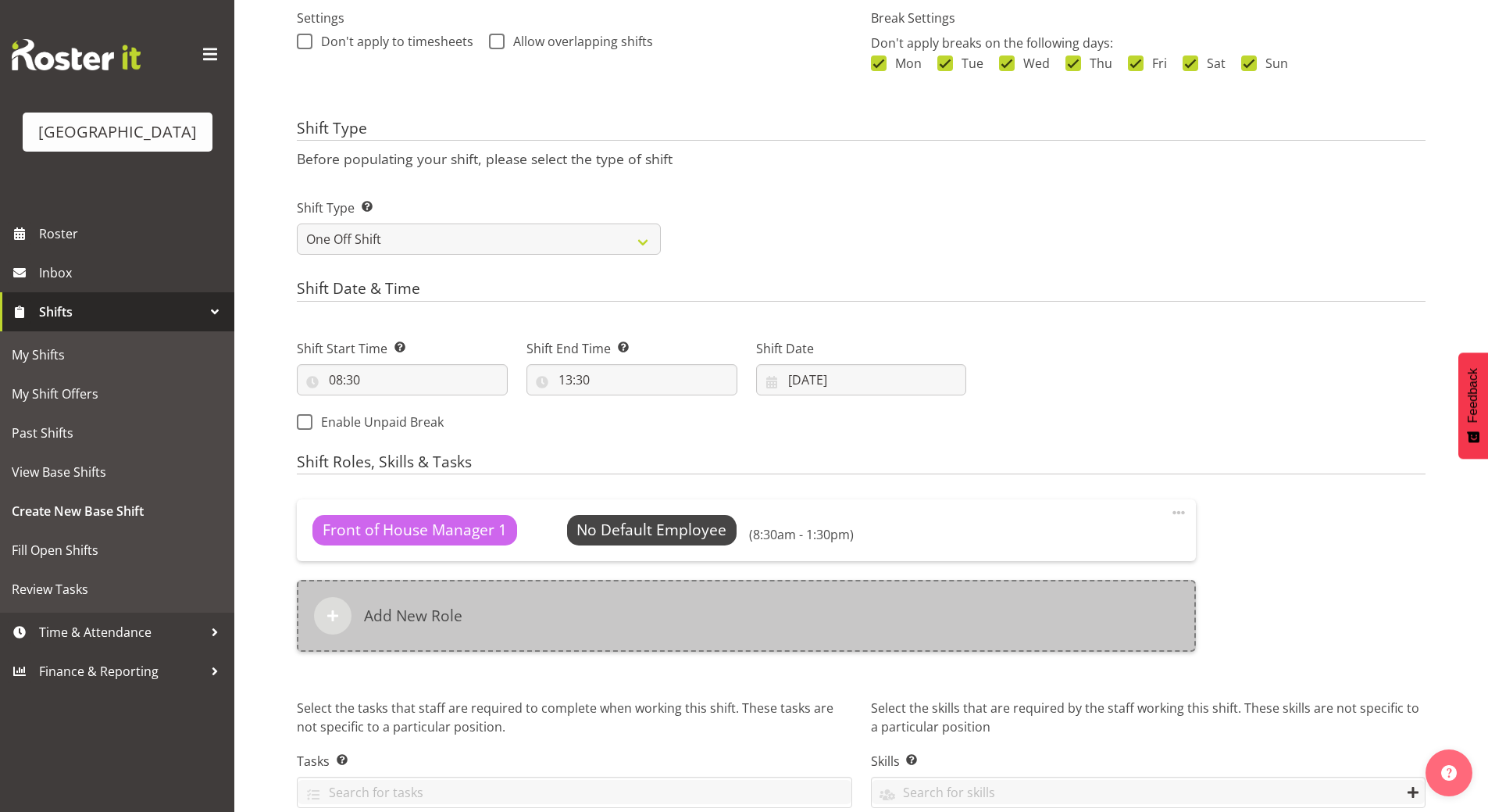
click at [434, 611] on h6 "Add New Role" at bounding box center [413, 615] width 98 height 19
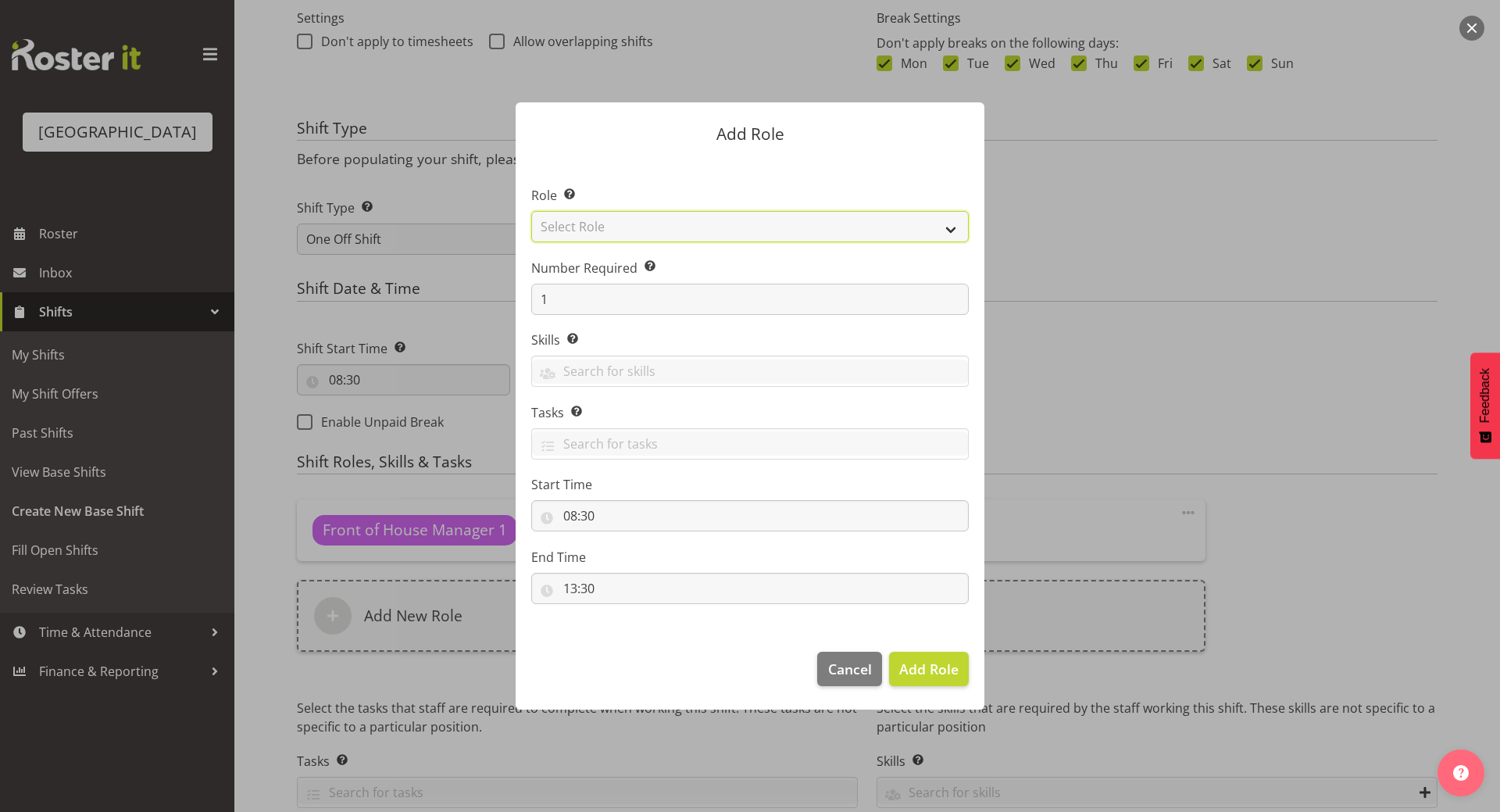
click at [622, 221] on select "Select Role Audio Bar Bar Runner Bar Training Box Office Cargo Shed Venue Rep C…" at bounding box center [750, 226] width 437 height 31
click at [1309, 390] on div at bounding box center [750, 406] width 1500 height 812
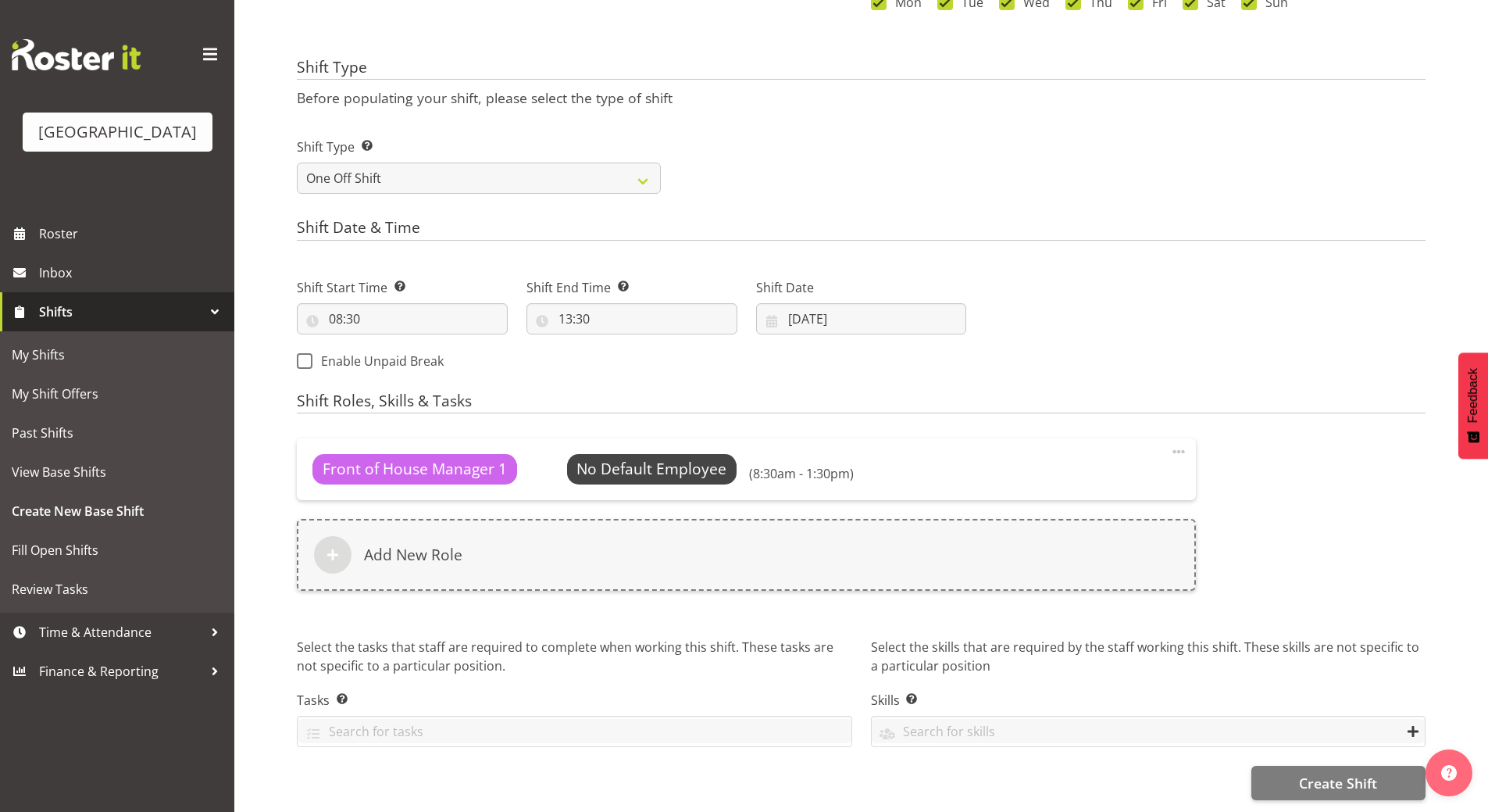
scroll to position [542, 0]
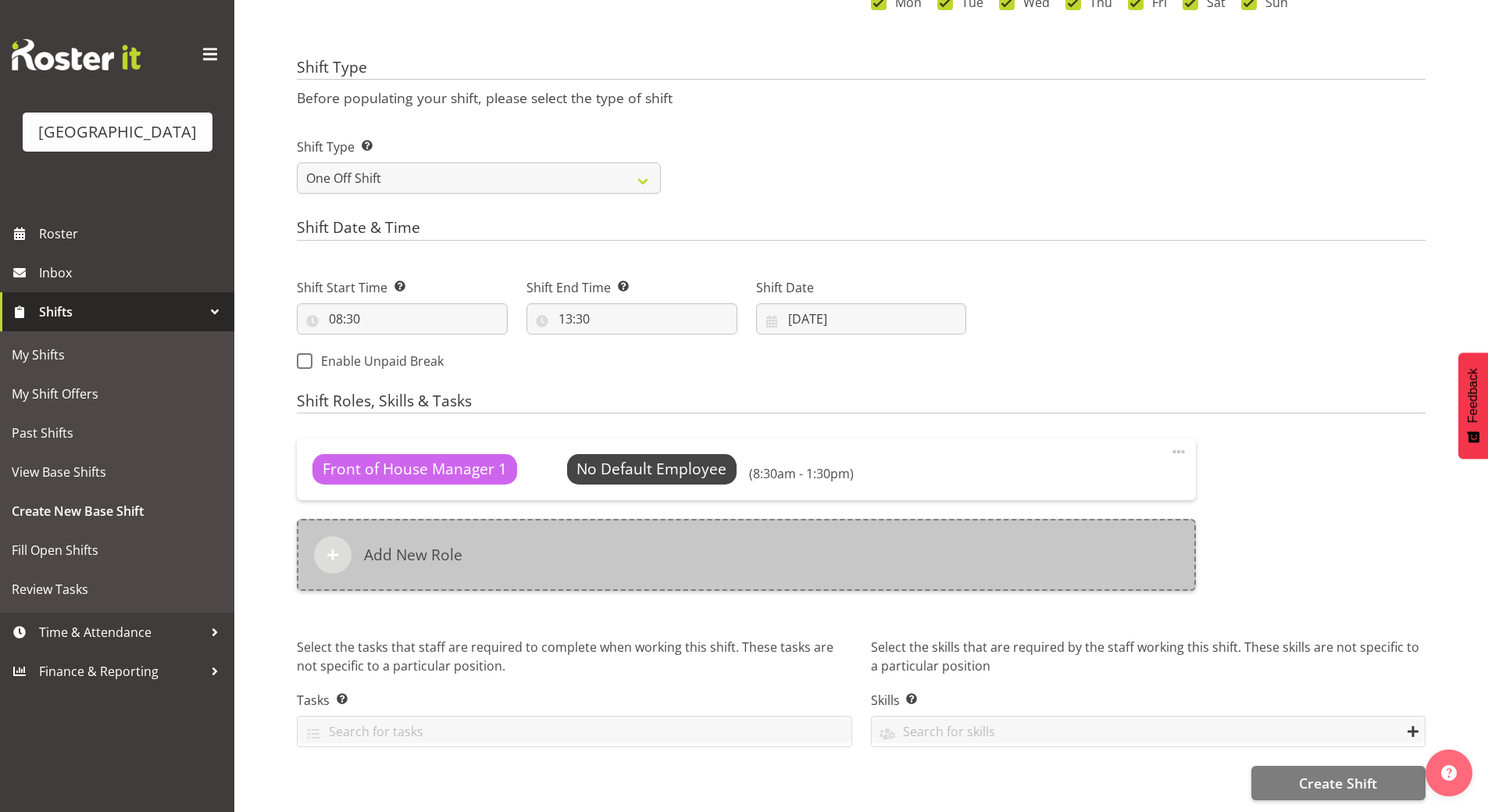
click at [536, 538] on div "Add New Role" at bounding box center [746, 555] width 900 height 72
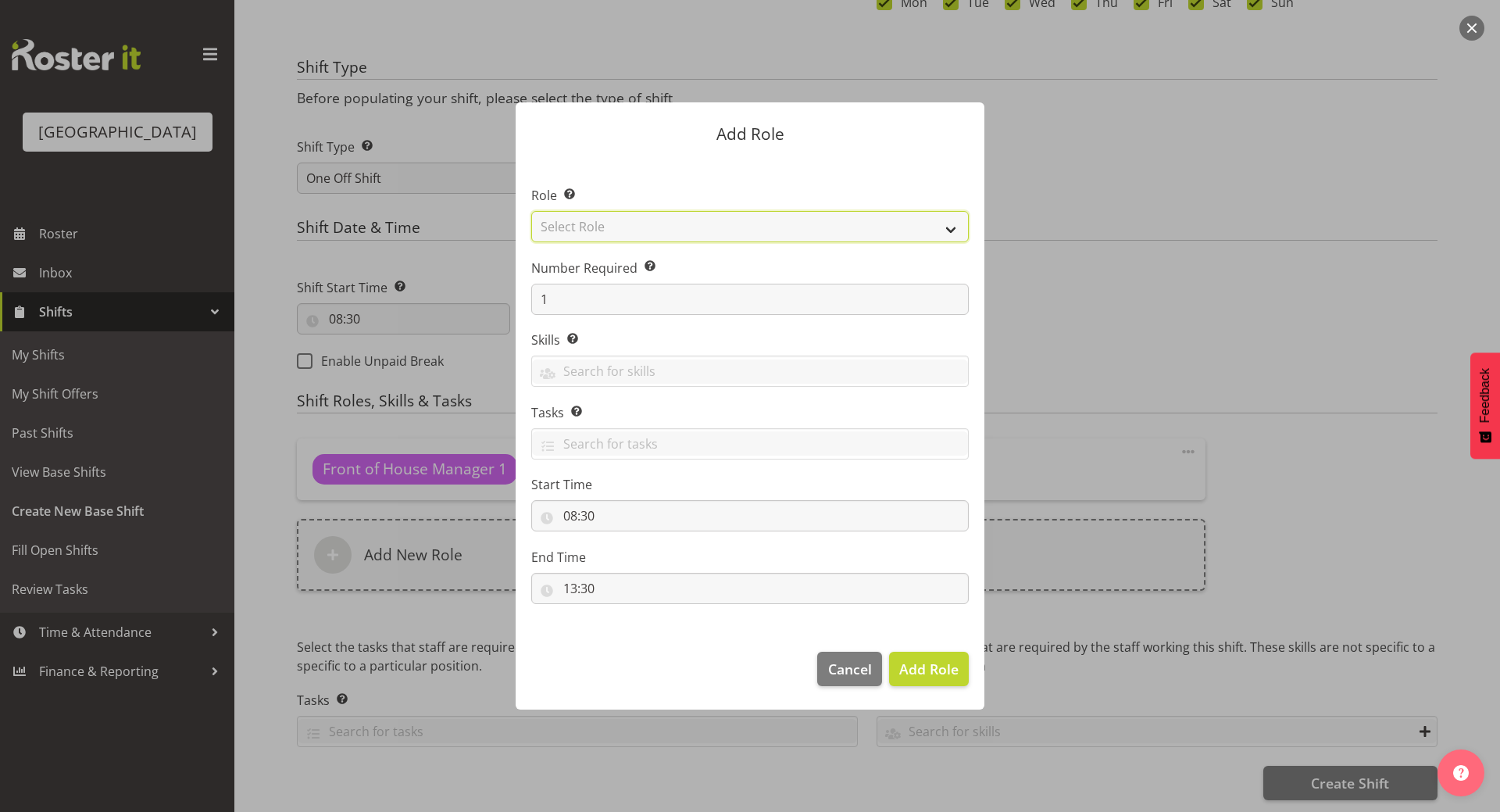
click at [662, 227] on select "Select Role Audio Bar Bar Runner Bar Training Box Office Cargo Shed Venue Rep C…" at bounding box center [750, 226] width 437 height 31
select select "1295"
click at [532, 211] on select "Select Role Audio Bar Bar Runner Bar Training Box Office Cargo Shed Venue Rep C…" at bounding box center [750, 226] width 437 height 31
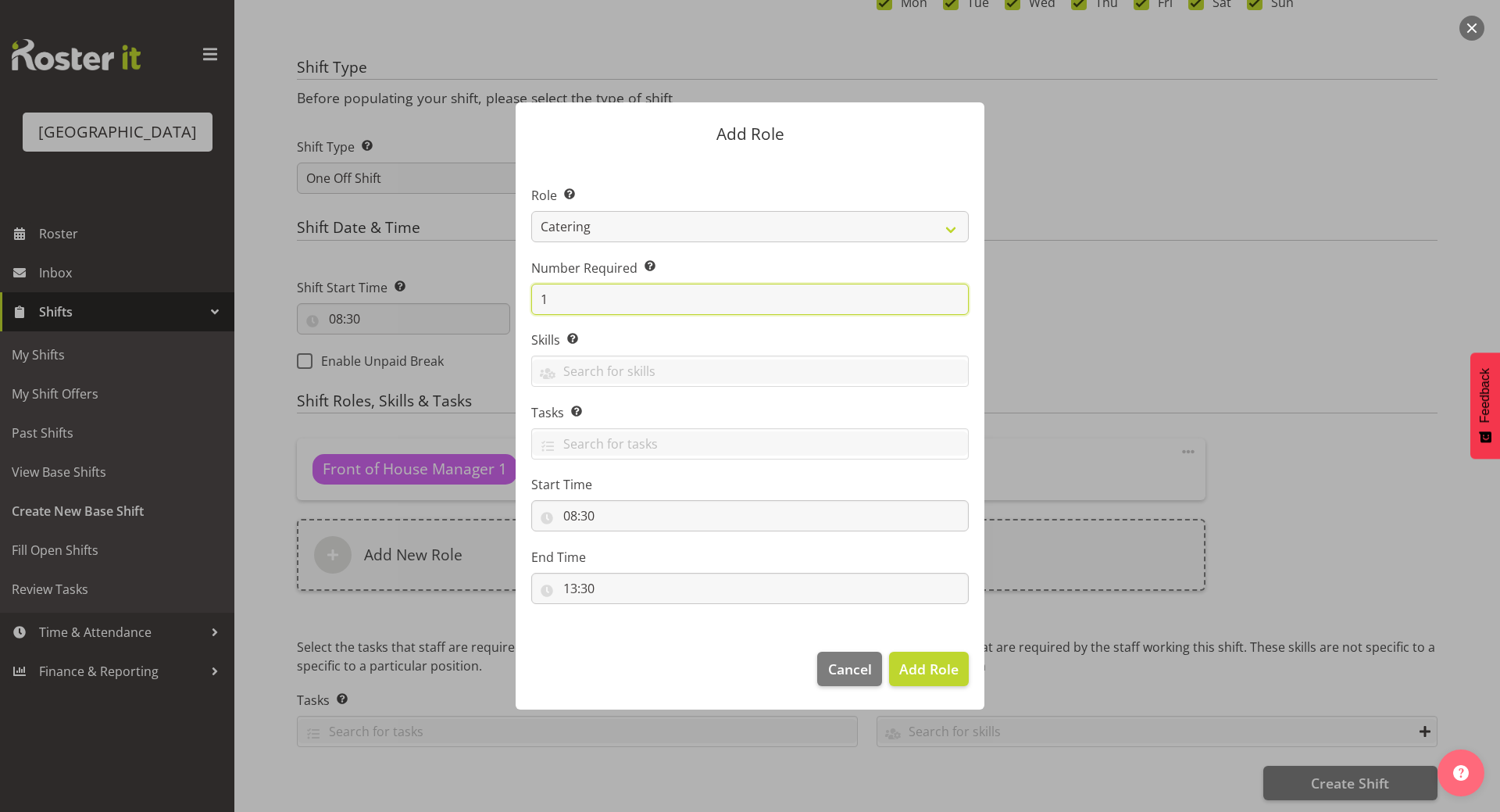
click at [576, 292] on input "1" at bounding box center [750, 298] width 437 height 31
type input "4"
click at [929, 677] on span "Add 4 Roles" at bounding box center [919, 668] width 79 height 19
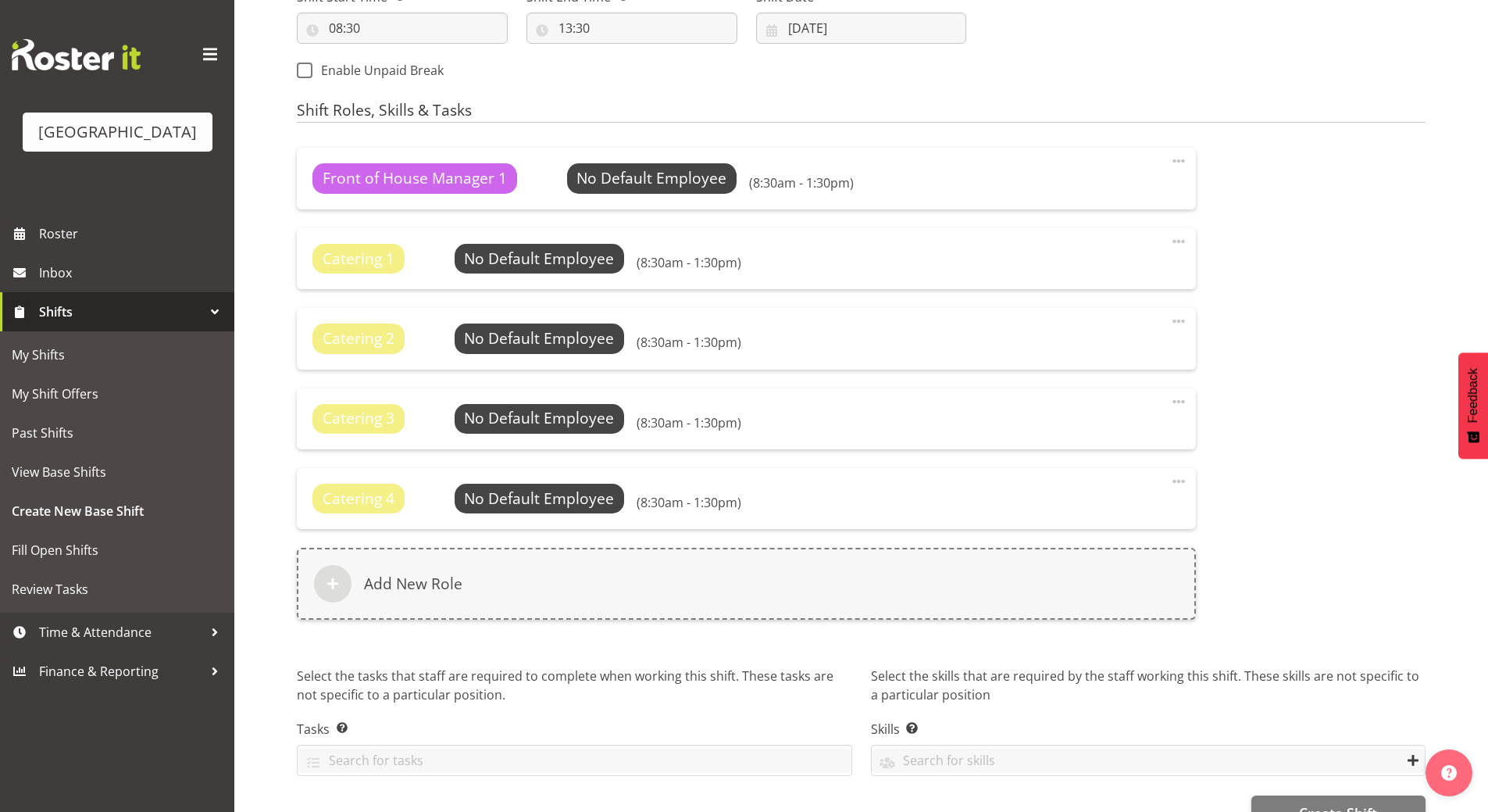
scroll to position [862, 0]
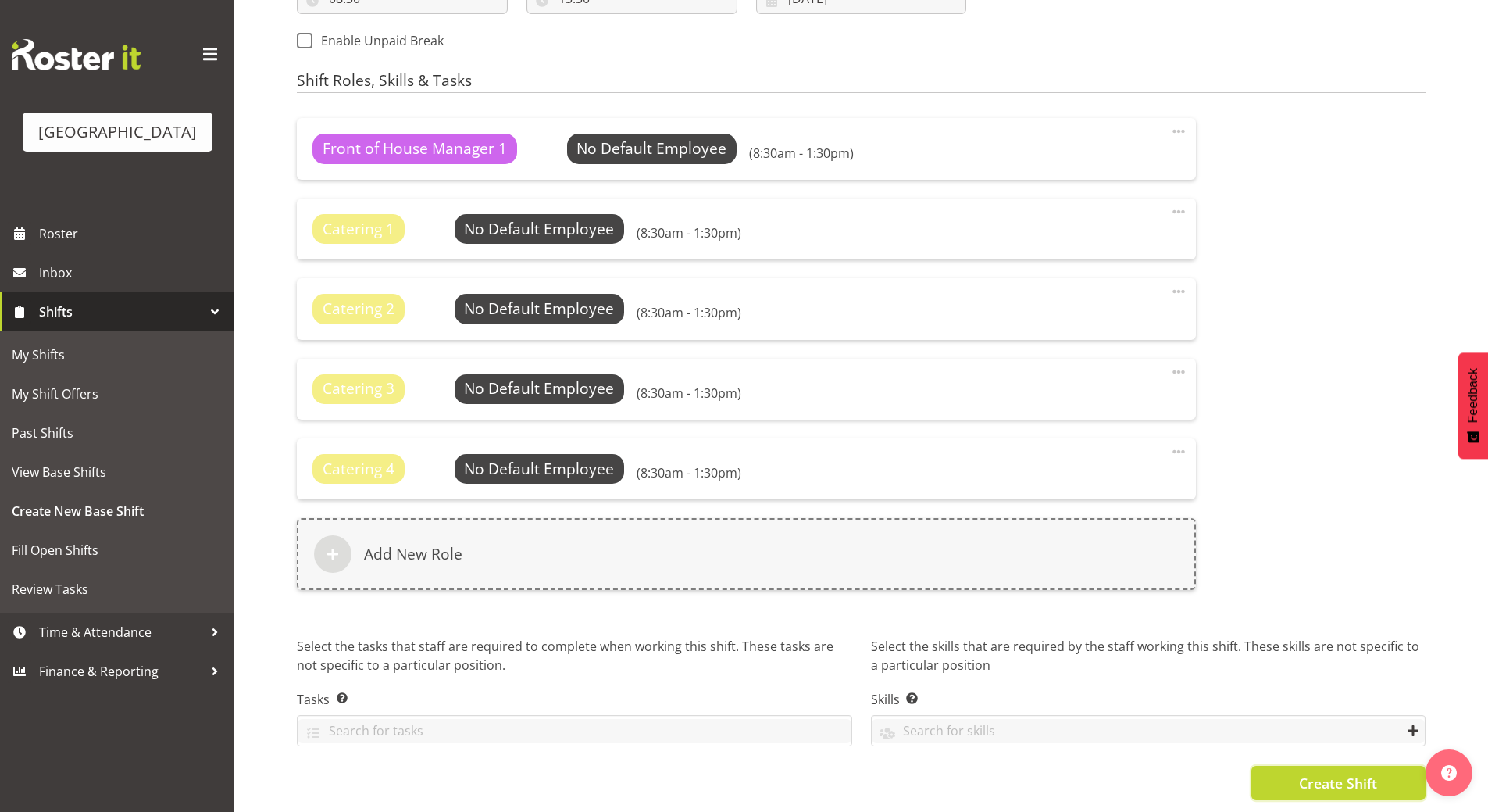
click at [1342, 772] on span "Create Shift" at bounding box center [1338, 782] width 79 height 20
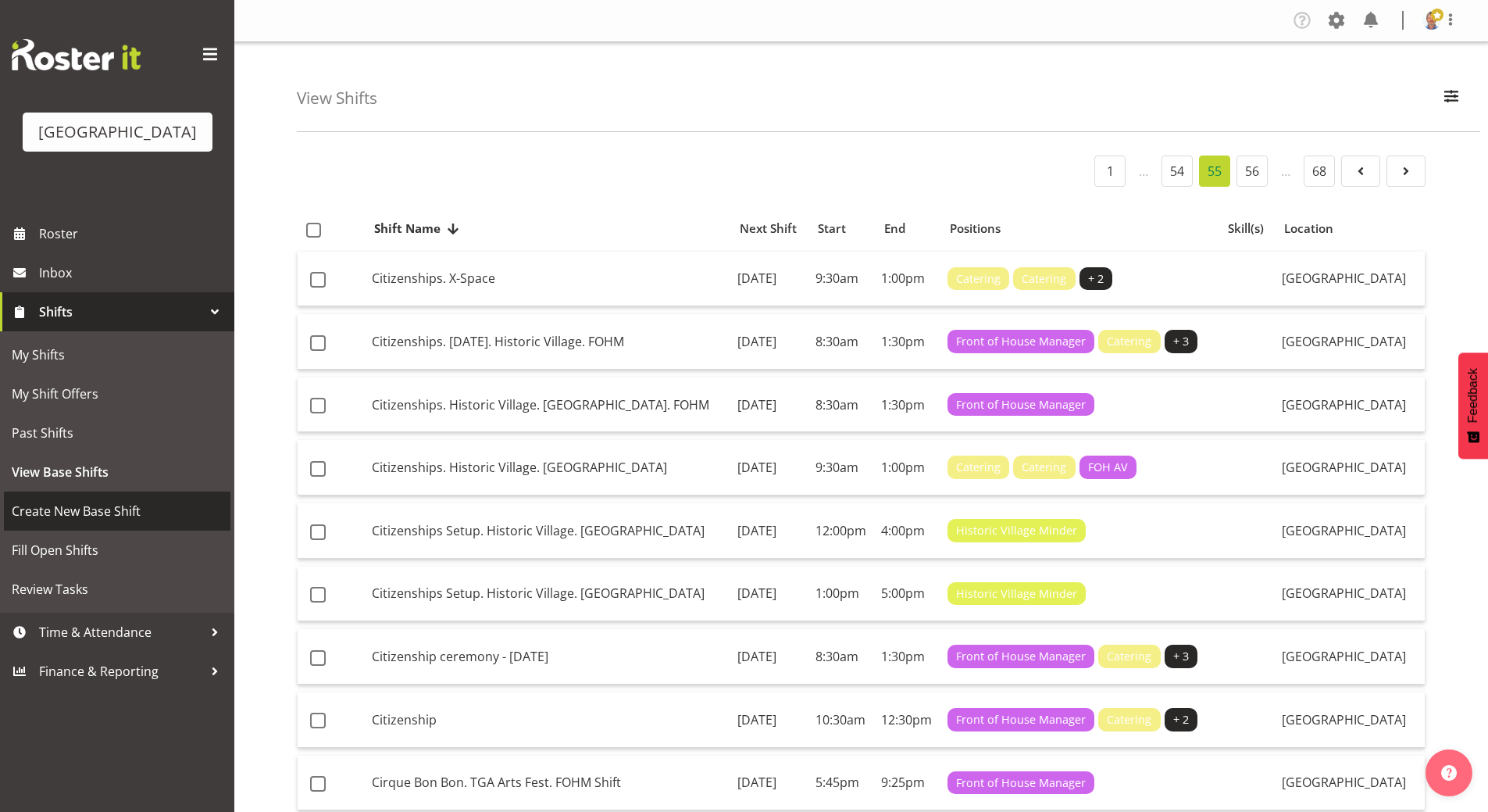
click at [93, 523] on span "Create New Base Shift" at bounding box center [117, 511] width 211 height 24
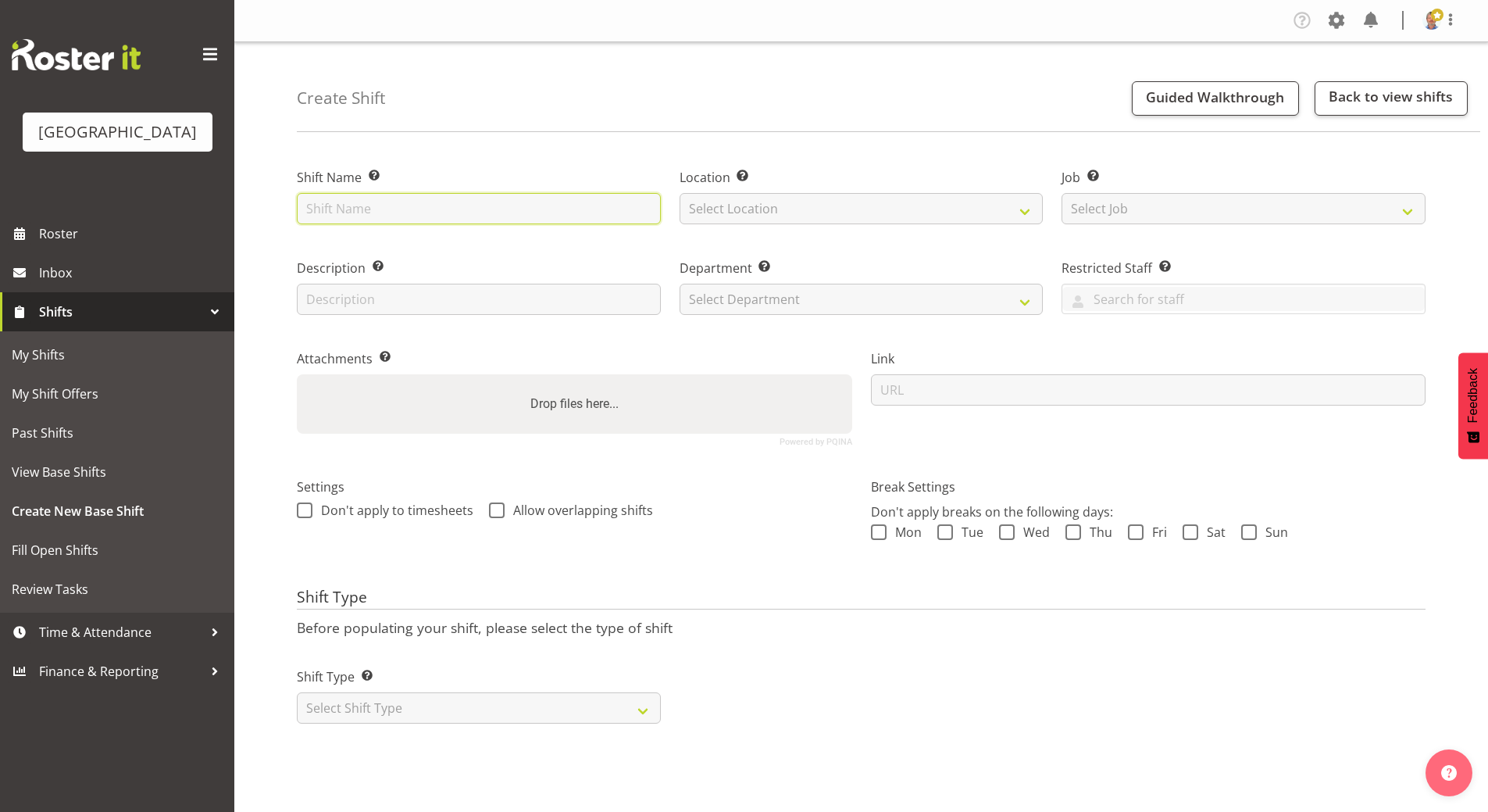
click at [399, 205] on input "text" at bounding box center [479, 208] width 364 height 31
type input "Asian Food Festival"
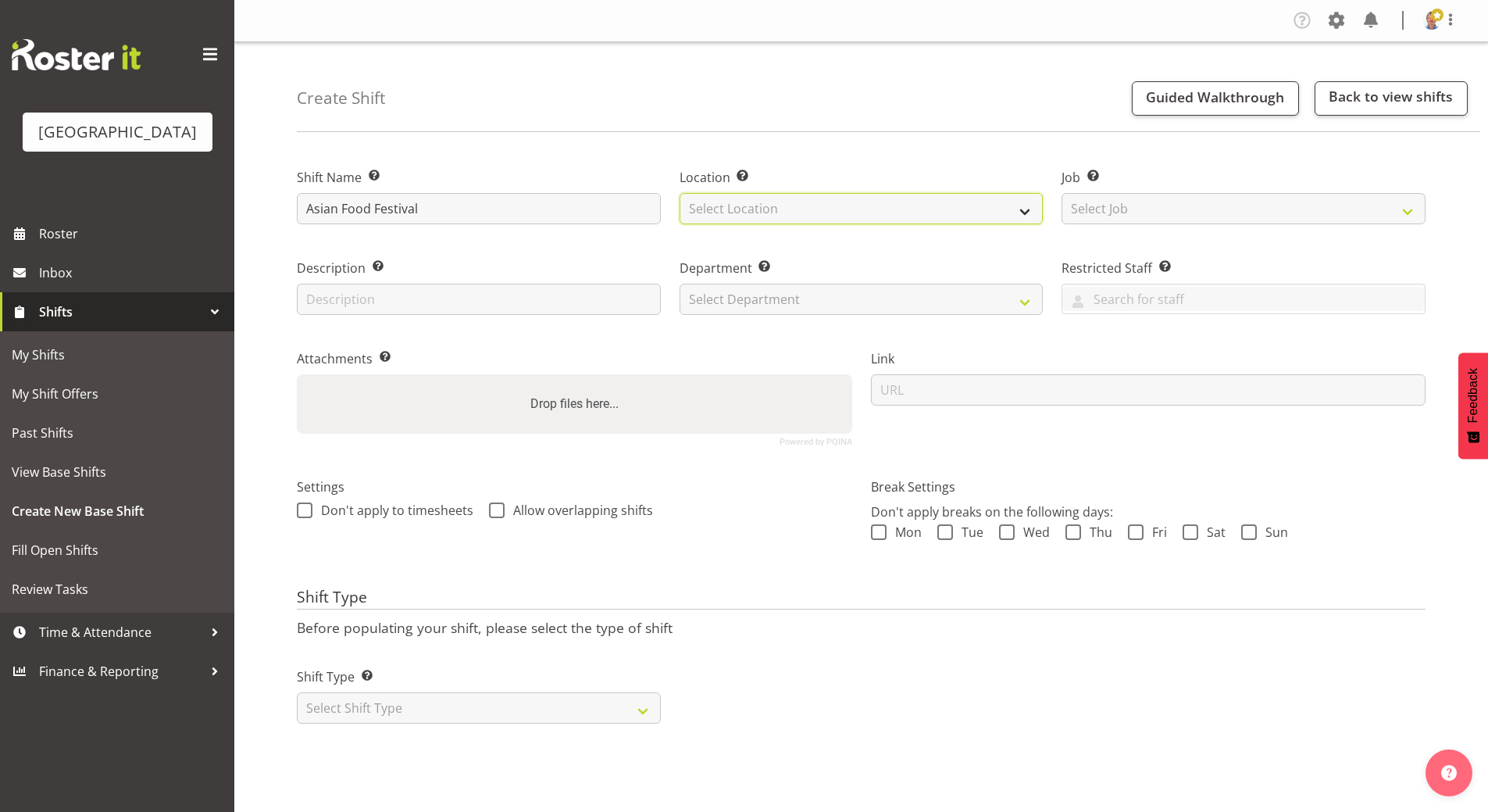
click at [790, 208] on select "Select Location [GEOGRAPHIC_DATA]" at bounding box center [862, 208] width 364 height 31
select select "1118"
click at [680, 193] on select "Select Location [GEOGRAPHIC_DATA]" at bounding box center [862, 208] width 364 height 31
click at [423, 302] on input "text" at bounding box center [479, 298] width 364 height 31
type input "Outdoor community event"
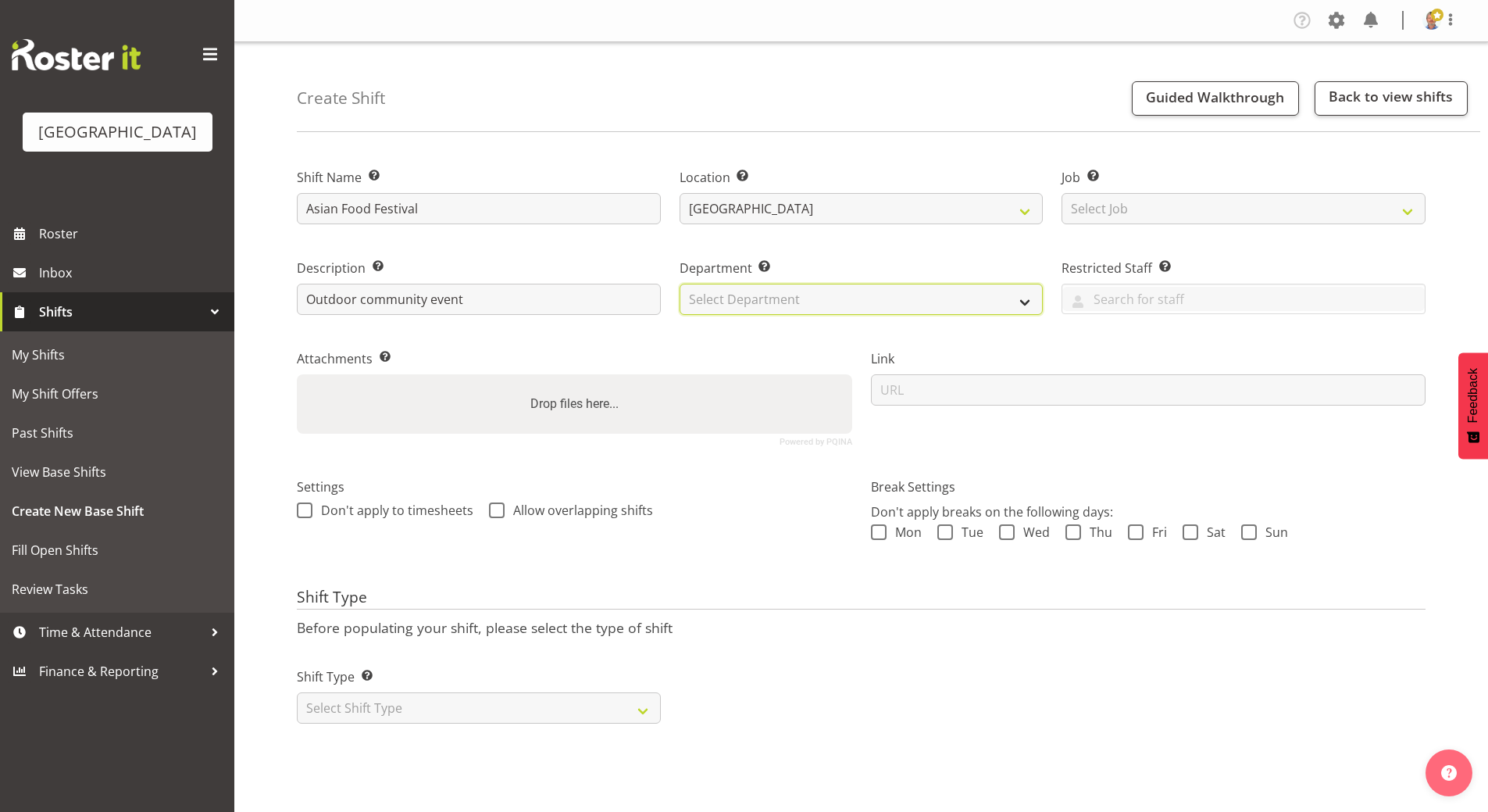
click at [754, 298] on select "Select Department [GEOGRAPHIC_DATA] Front of House" at bounding box center [862, 298] width 364 height 31
select select "791"
click at [680, 283] on select "Select Department [GEOGRAPHIC_DATA] Front of House" at bounding box center [862, 298] width 364 height 31
click at [884, 530] on span at bounding box center [879, 532] width 16 height 16
click at [882, 530] on input "Mon" at bounding box center [876, 532] width 10 height 10
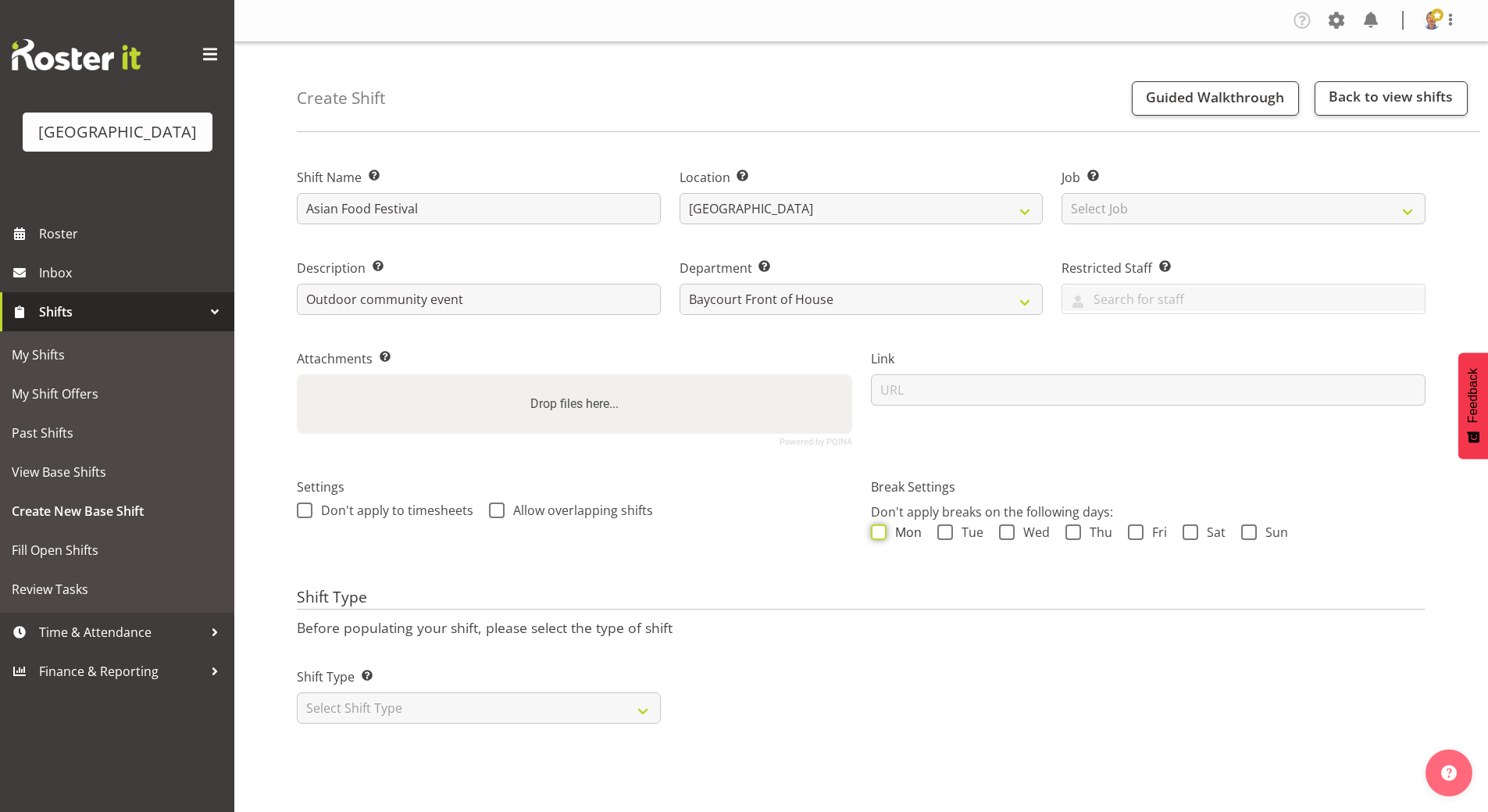
checkbox input "true"
click at [945, 530] on span at bounding box center [945, 532] width 16 height 16
click at [945, 530] on input "Tue" at bounding box center [942, 532] width 10 height 10
checkbox input "true"
click at [1003, 531] on span at bounding box center [1007, 532] width 16 height 16
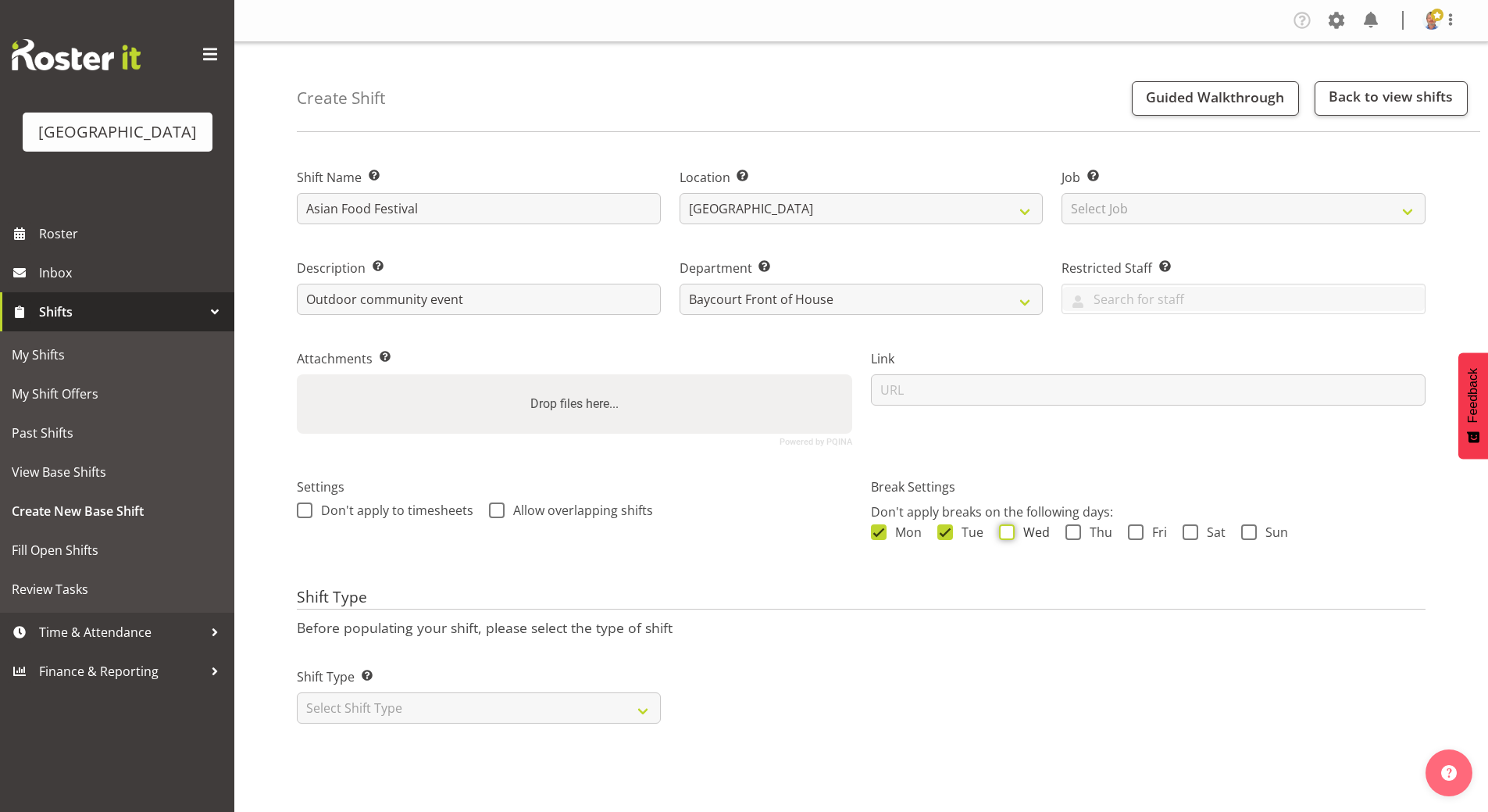
click at [1003, 531] on input "Wed" at bounding box center [1004, 532] width 10 height 10
checkbox input "true"
click at [1078, 528] on span at bounding box center [1074, 532] width 16 height 16
click at [1075, 528] on input "Thu" at bounding box center [1071, 532] width 10 height 10
checkbox input "true"
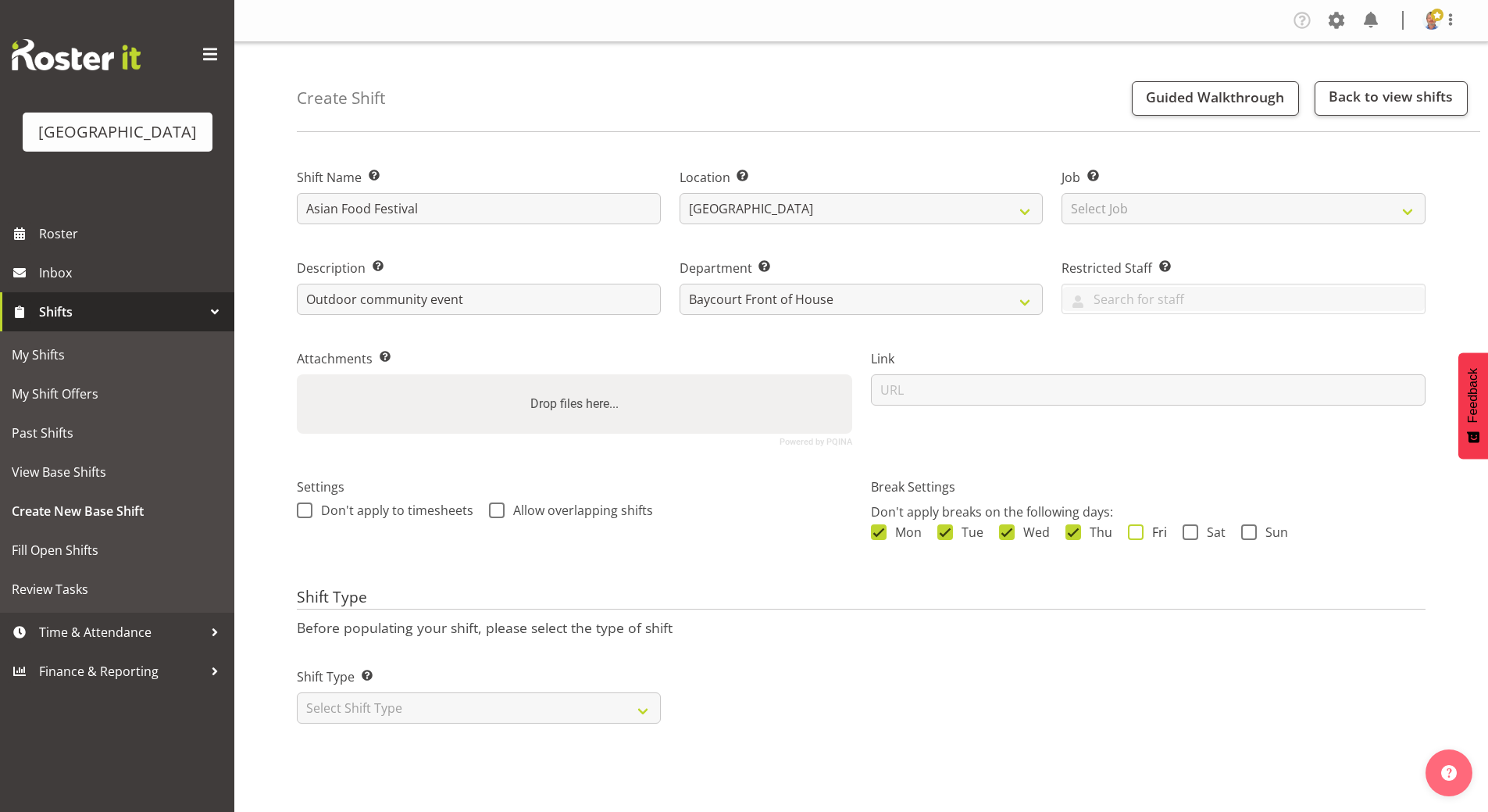
click at [1135, 535] on span at bounding box center [1136, 532] width 16 height 16
click at [1135, 535] on input "Fri" at bounding box center [1133, 532] width 10 height 10
checkbox input "true"
click at [1193, 531] on span at bounding box center [1191, 532] width 16 height 16
click at [1193, 531] on input "Sat" at bounding box center [1188, 532] width 10 height 10
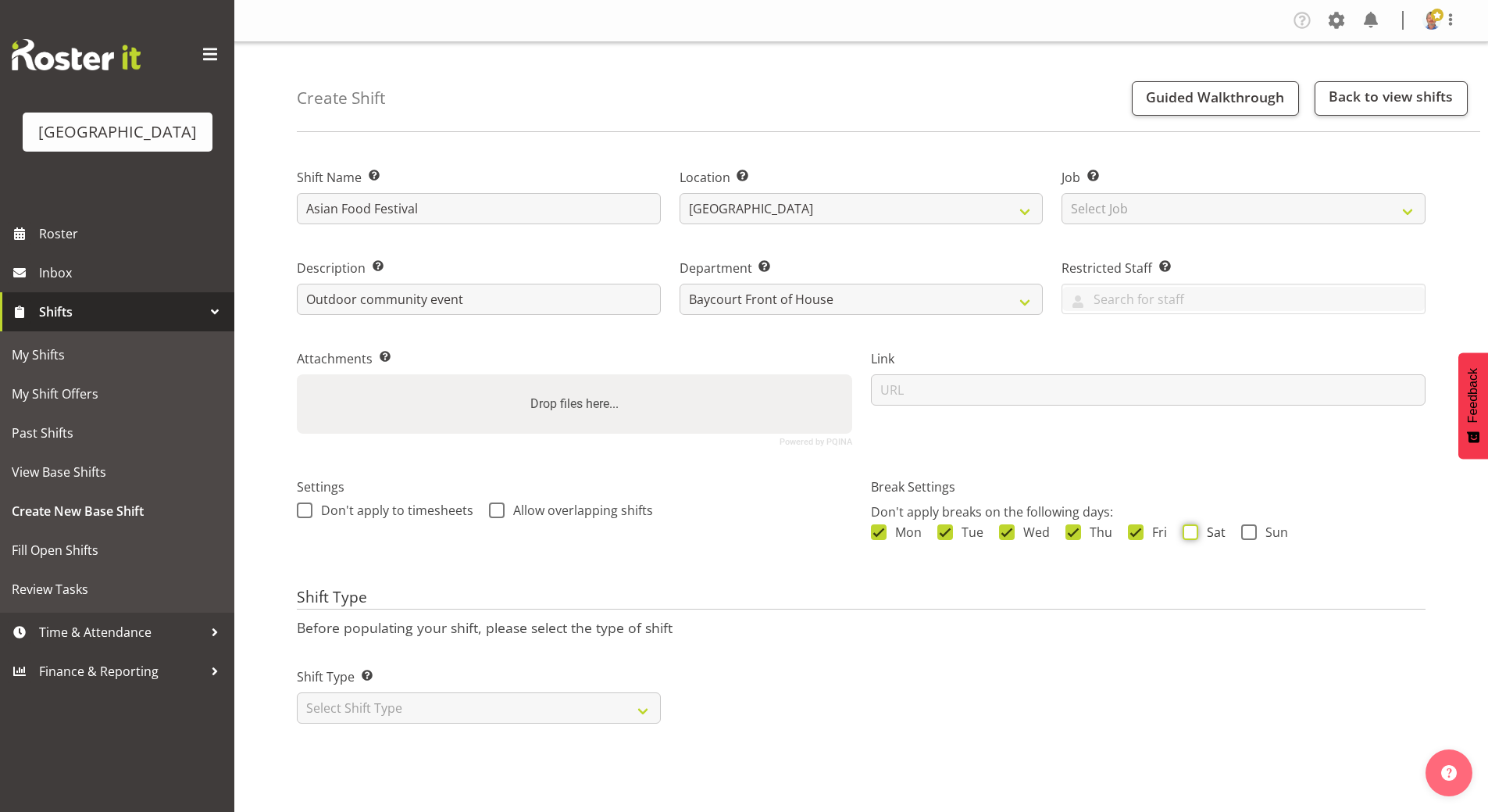
checkbox input "true"
click at [1247, 533] on span at bounding box center [1249, 532] width 16 height 16
click at [1247, 533] on input "Sun" at bounding box center [1246, 532] width 10 height 10
checkbox input "true"
click at [381, 697] on select "Select Shift Type One Off Shift Recurring Shift Rotating Shift" at bounding box center [479, 707] width 364 height 31
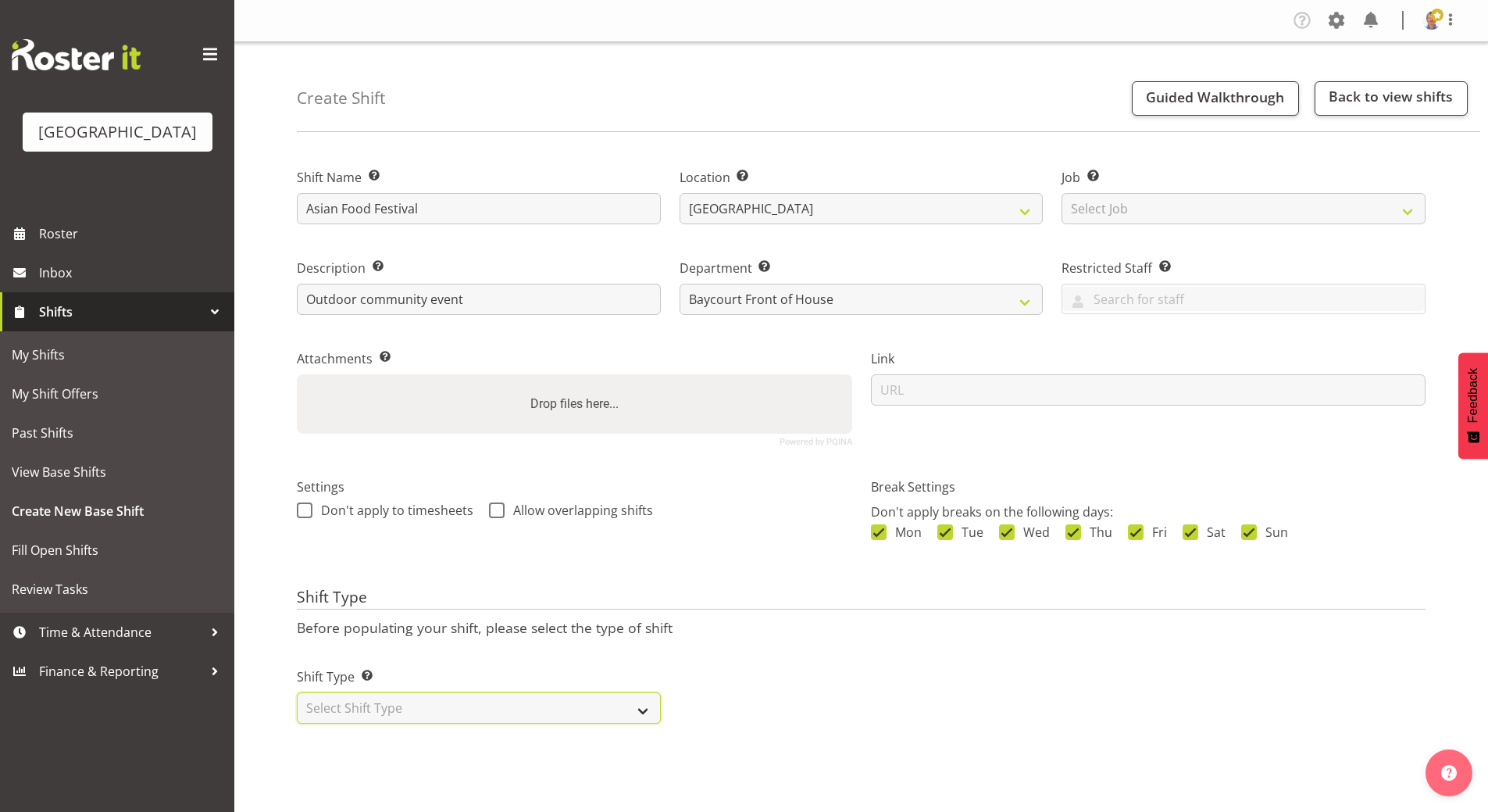
select select "one_off"
click at [297, 692] on select "Select Shift Type One Off Shift Recurring Shift Rotating Shift" at bounding box center [479, 707] width 364 height 31
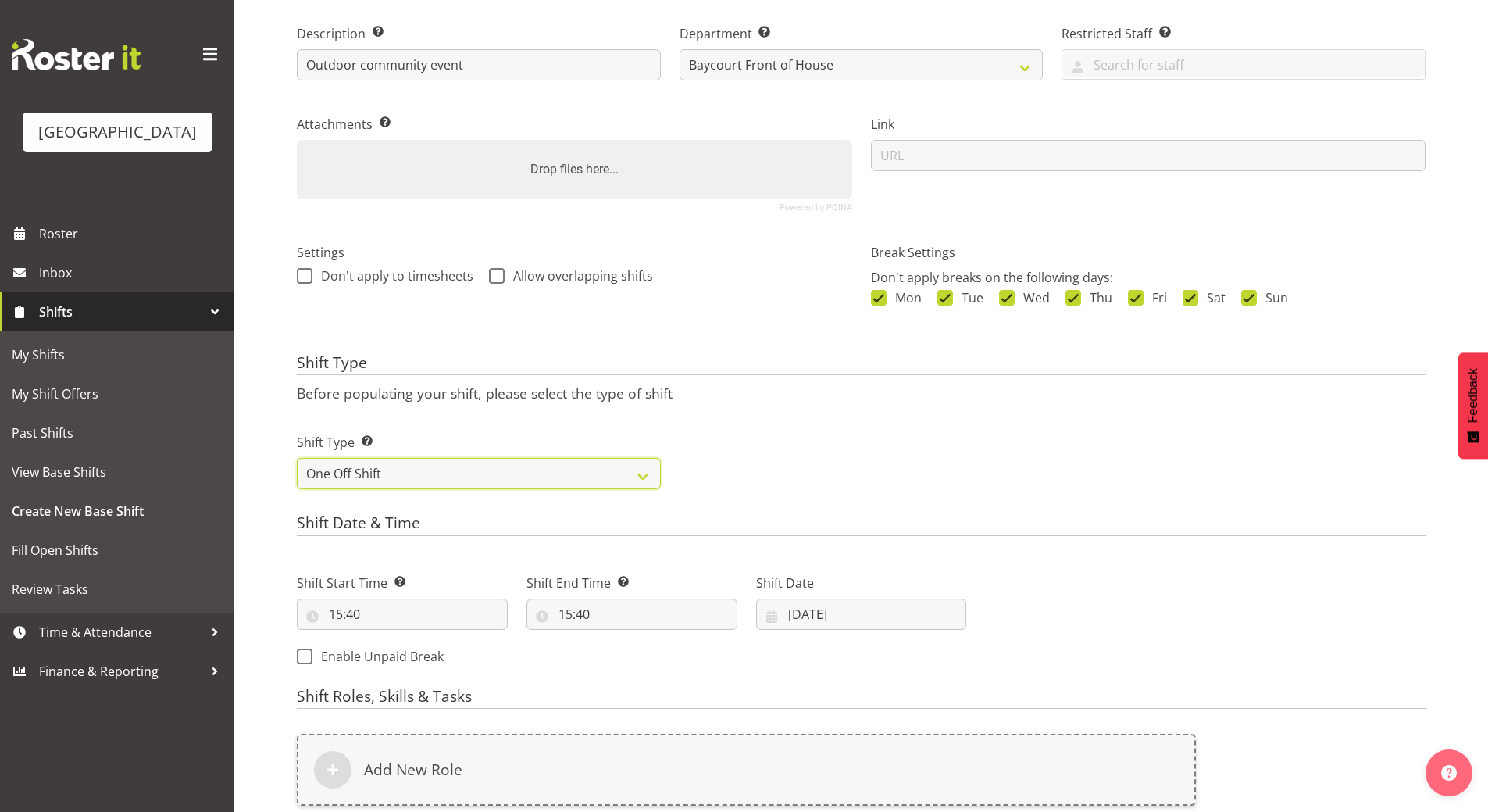
scroll to position [312, 0]
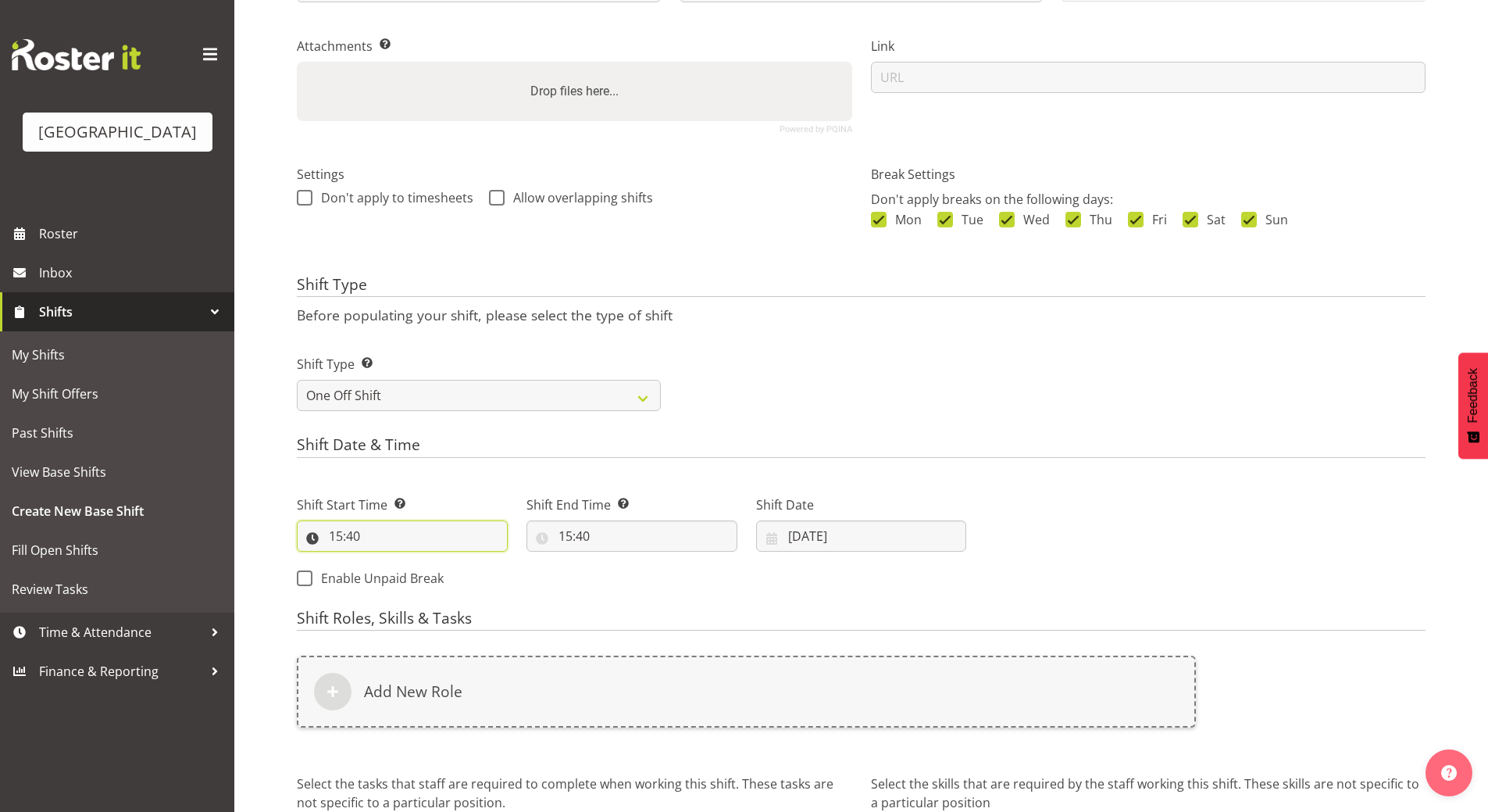
click at [351, 533] on input "15:40" at bounding box center [403, 536] width 211 height 31
click at [403, 575] on select "00 01 02 03 04 05 06 07 08 09 10 11 12 13 14 15 16 17 18 19 20 21 22 23" at bounding box center [403, 575] width 35 height 31
select select "7"
click at [386, 561] on select "00 01 02 03 04 05 06 07 08 09 10 11 12 13 14 15 16 17 18 19 20 21 22 23" at bounding box center [403, 575] width 35 height 31
type input "07:40"
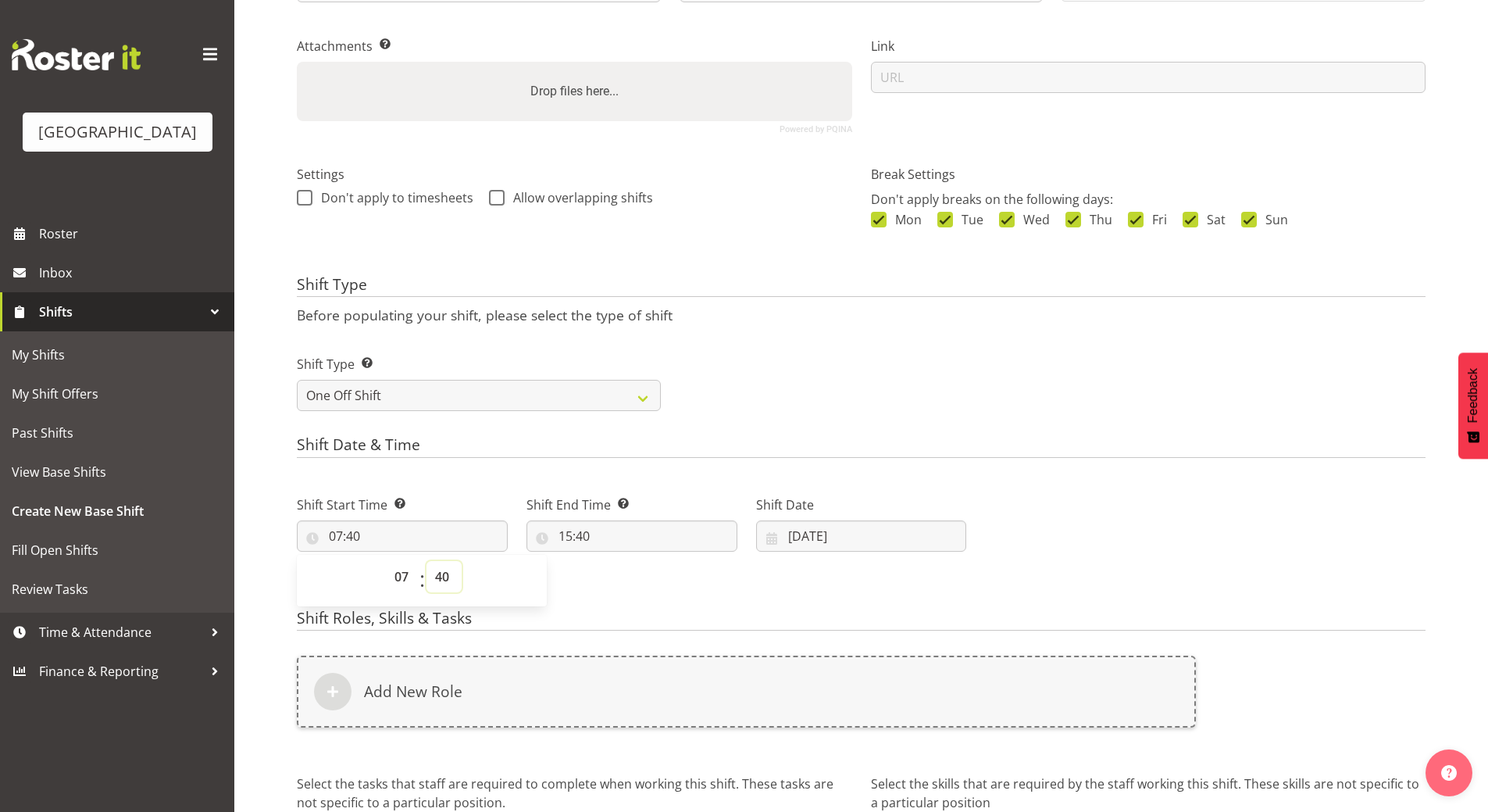
click at [449, 571] on select "00 01 02 03 04 05 06 07 08 09 10 11 12 13 14 15 16 17 18 19 20 21 22 23 24 25 2…" at bounding box center [443, 575] width 35 height 31
select select "45"
click at [426, 561] on select "00 01 02 03 04 05 06 07 08 09 10 11 12 13 14 15 16 17 18 19 20 21 22 23 24 25 2…" at bounding box center [443, 575] width 35 height 31
type input "07:45"
click at [583, 540] on input "15:40" at bounding box center [632, 536] width 211 height 31
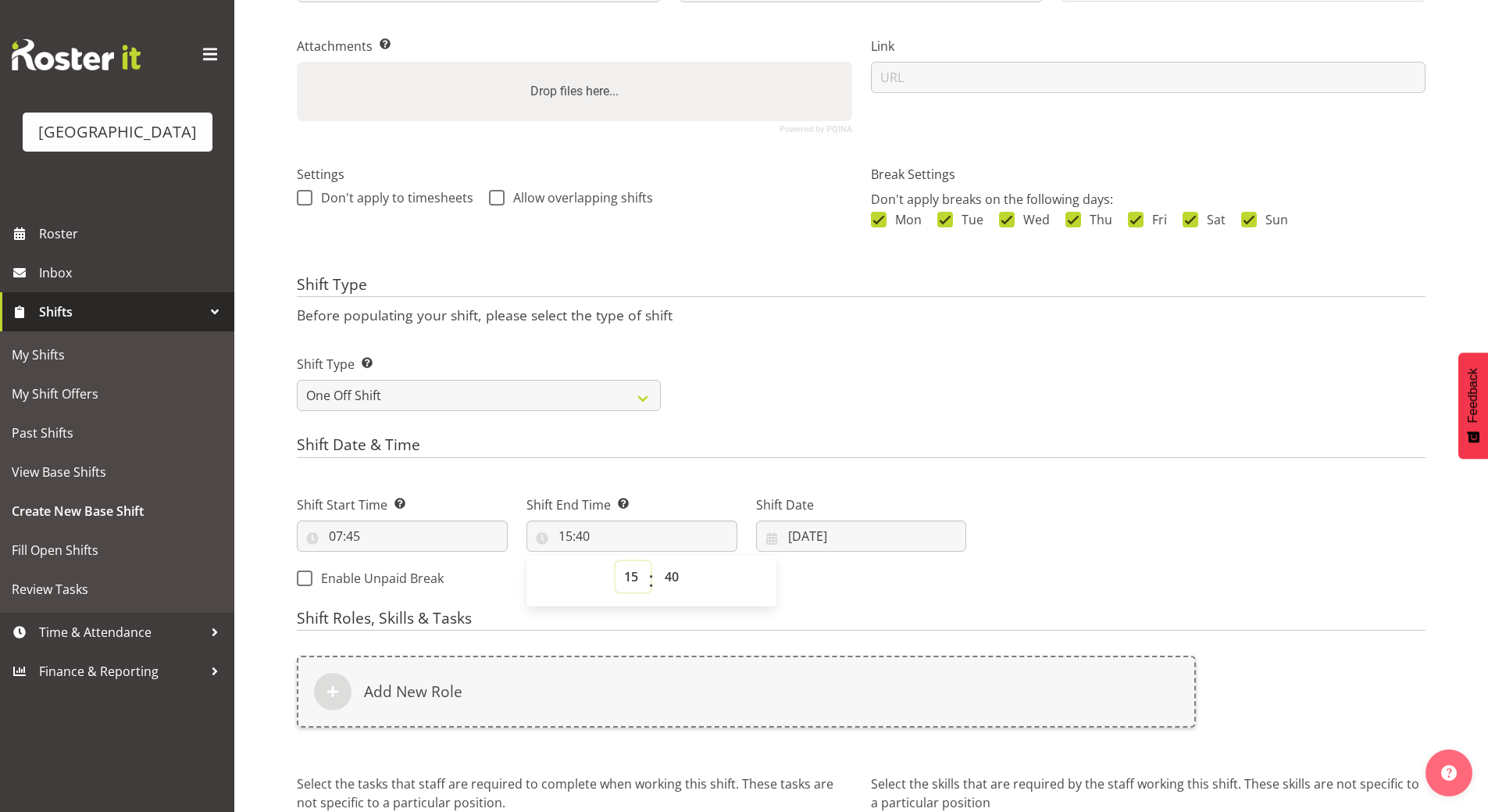
click at [629, 578] on select "00 01 02 03 04 05 06 07 08 09 10 11 12 13 14 15 16 17 18 19 20 21 22 23" at bounding box center [632, 575] width 35 height 31
select select "21"
click at [615, 561] on select "00 01 02 03 04 05 06 07 08 09 10 11 12 13 14 15 16 17 18 19 20 21 22 23" at bounding box center [632, 575] width 35 height 31
type input "21:40"
click at [681, 576] on select "00 01 02 03 04 05 06 07 08 09 10 11 12 13 14 15 16 17 18 19 20 21 22 23 24 25 2…" at bounding box center [673, 575] width 35 height 31
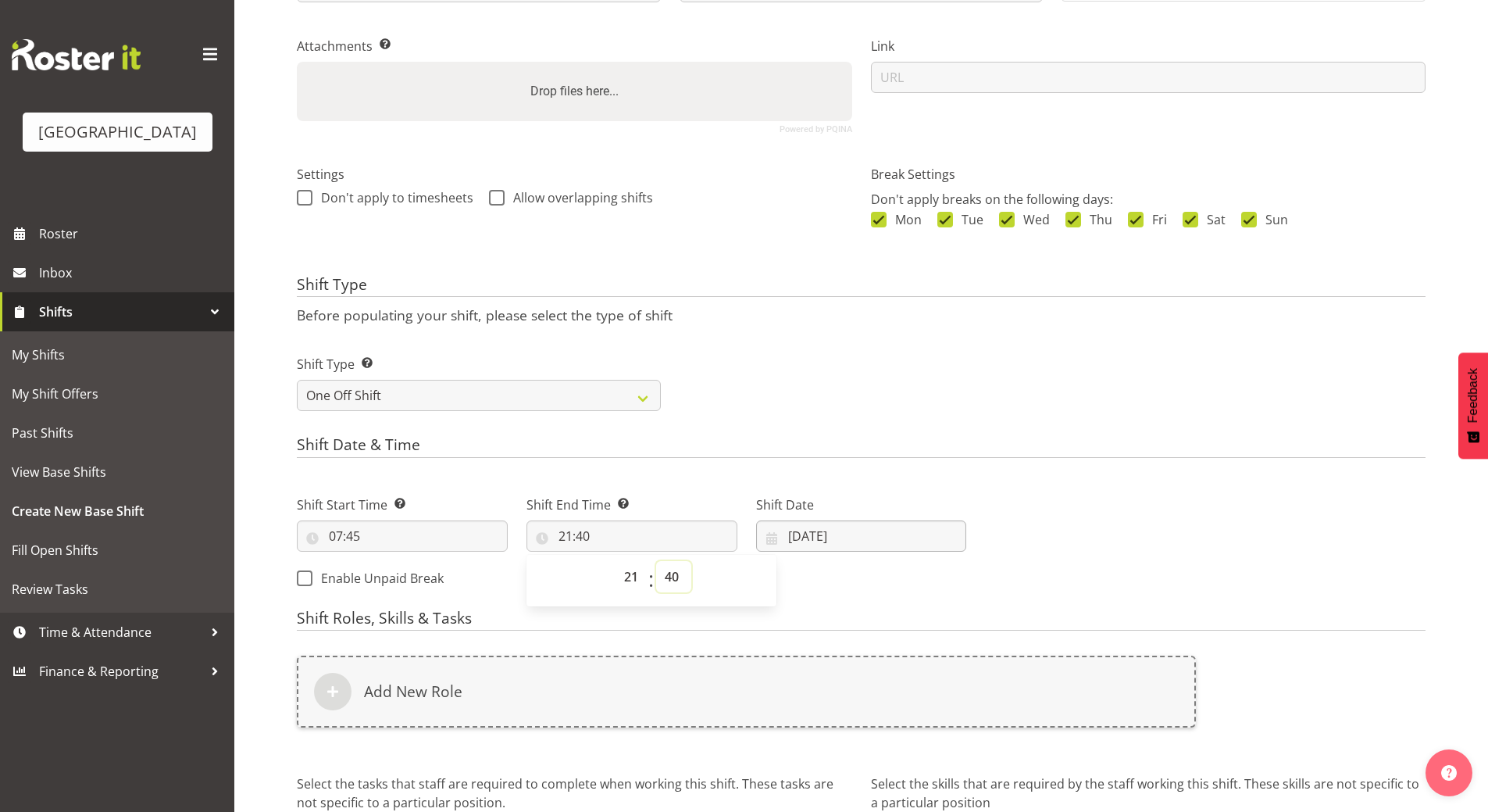
select select "0"
type input "21:00"
click at [831, 536] on input "17/09/2025" at bounding box center [862, 536] width 211 height 31
click at [976, 579] on span at bounding box center [976, 580] width 16 height 19
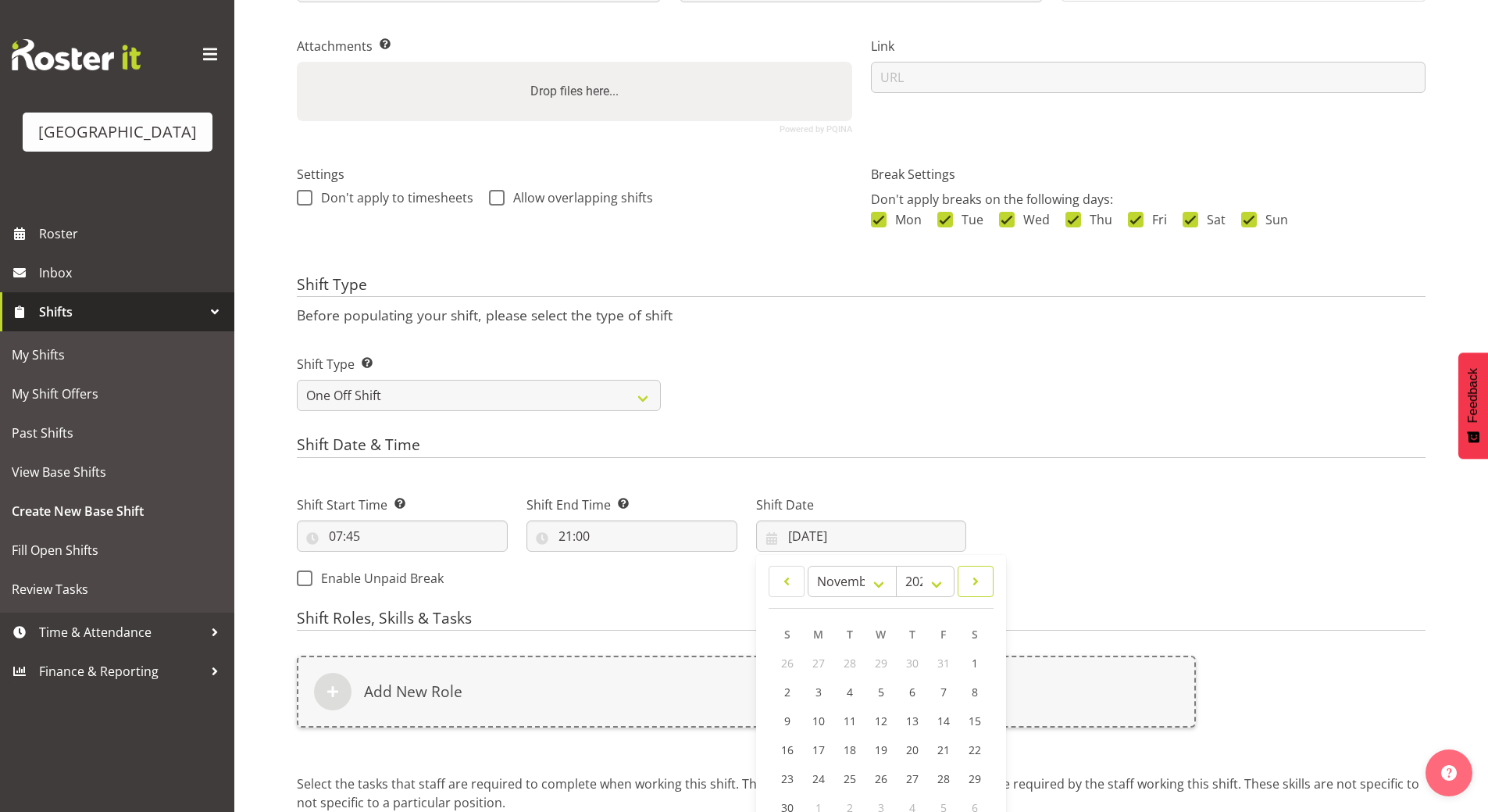
click at [976, 579] on span at bounding box center [976, 580] width 16 height 19
select select "0"
select select "2026"
click at [977, 579] on span at bounding box center [976, 580] width 16 height 19
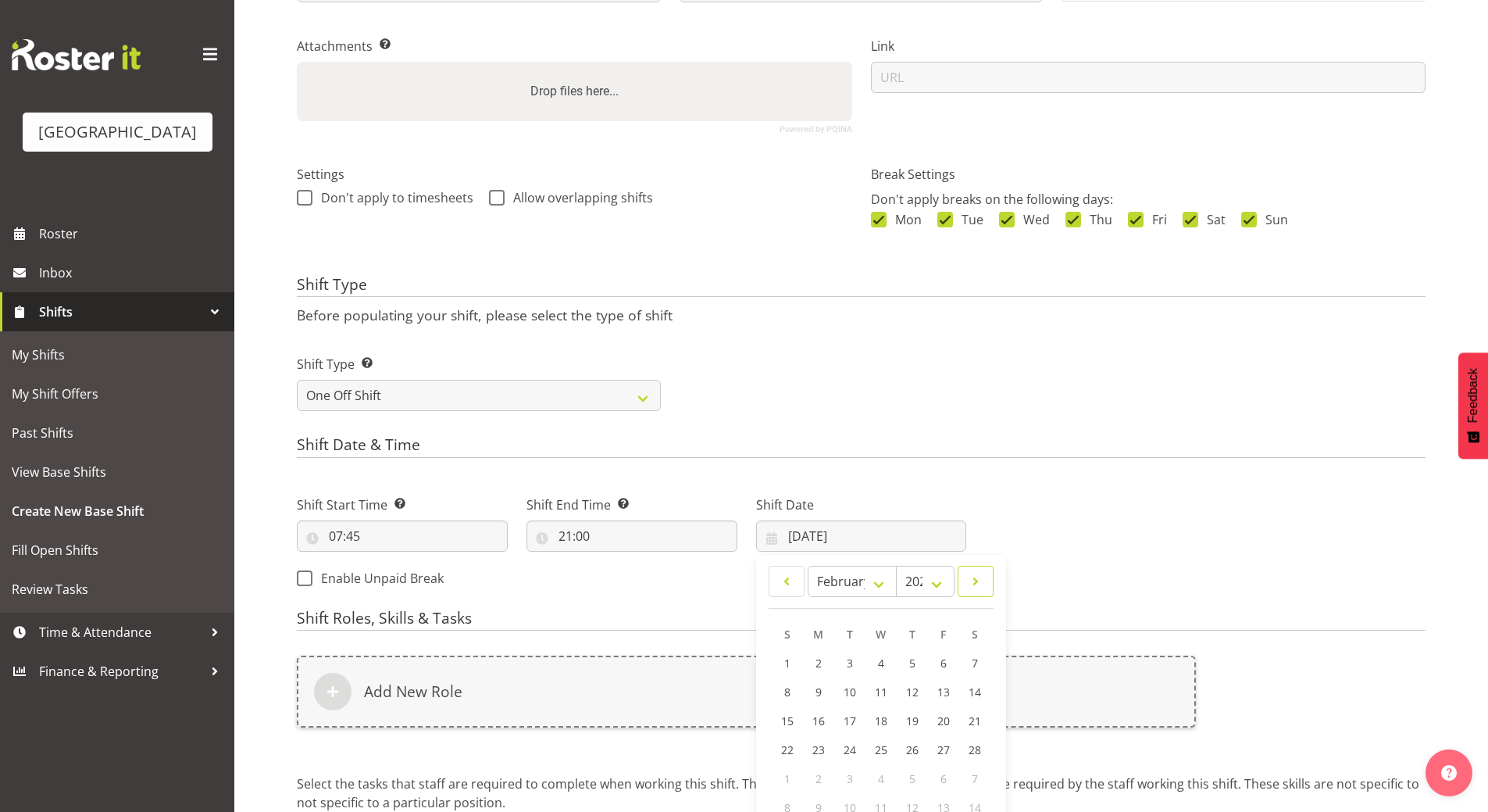
click at [977, 579] on span at bounding box center [976, 580] width 16 height 19
click at [791, 581] on span at bounding box center [787, 580] width 16 height 19
select select "1"
click at [972, 690] on span "14" at bounding box center [975, 692] width 13 height 15
type input "14/02/2026"
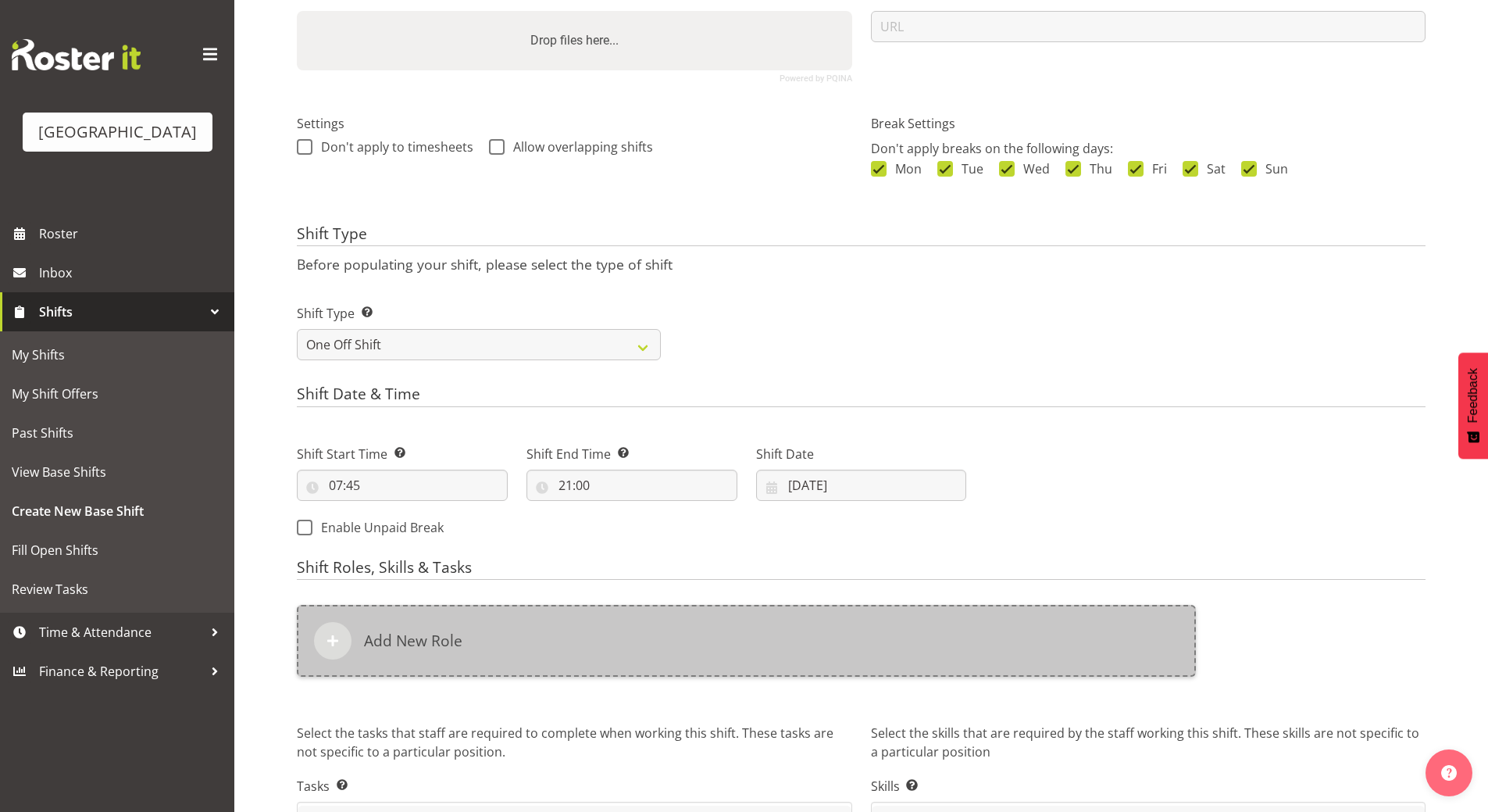
scroll to position [391, 0]
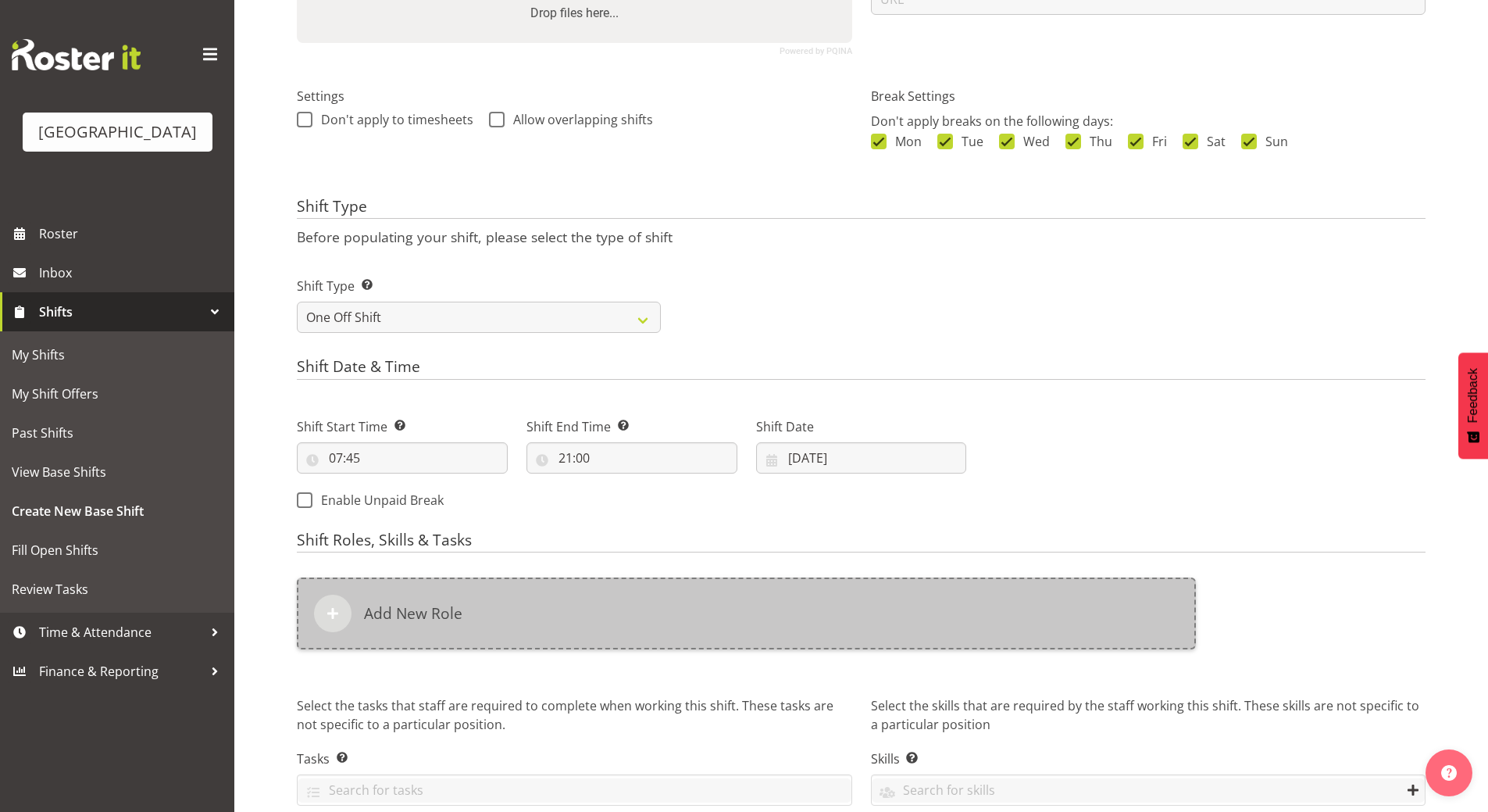
click at [442, 598] on div "Add New Role" at bounding box center [746, 613] width 900 height 72
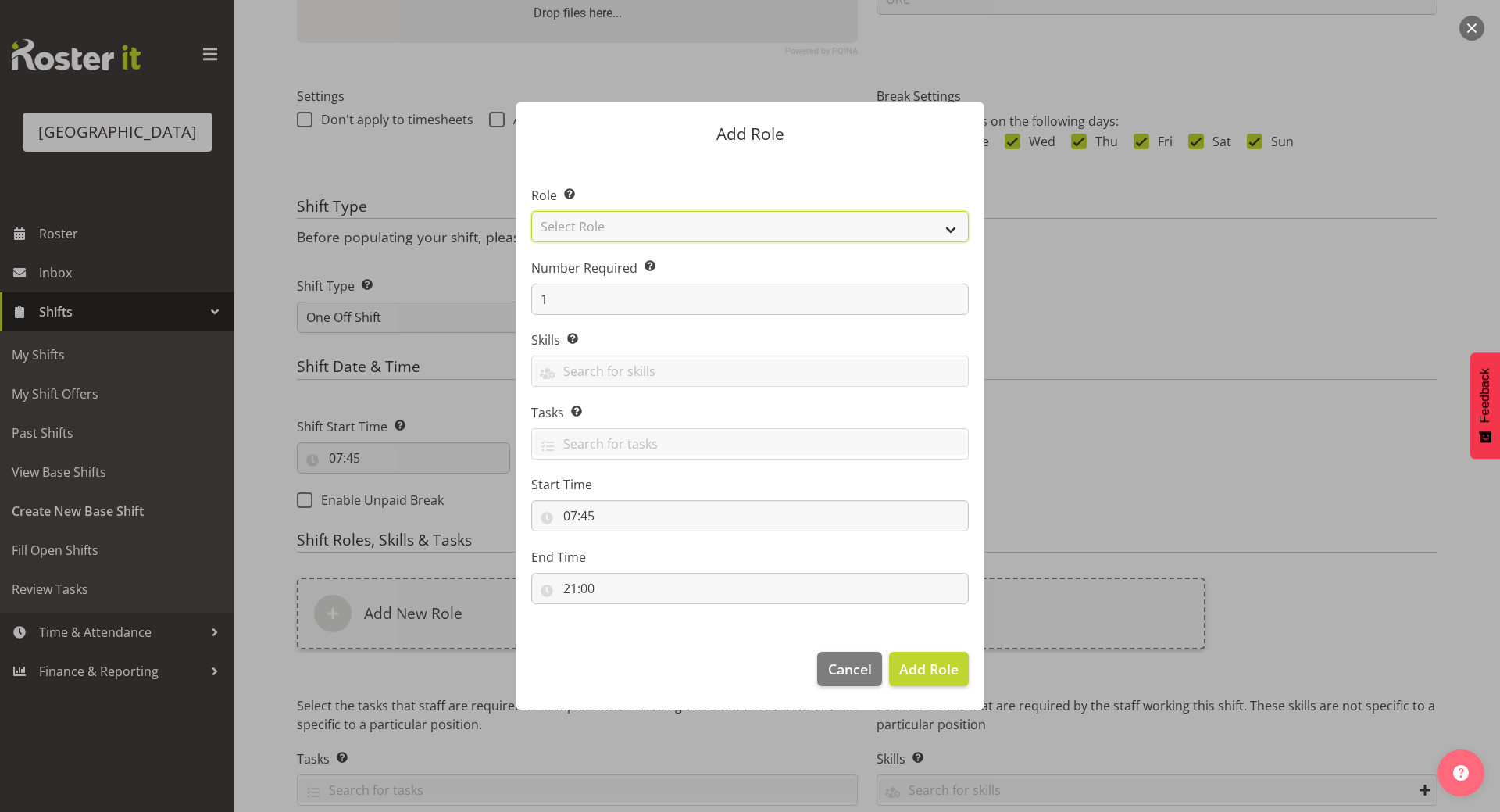
click at [637, 221] on select "Select Role Audio Bar Bar Runner Bar Training Box Office Cargo Shed Venue Rep C…" at bounding box center [750, 226] width 437 height 31
select select "1288"
click at [532, 211] on select "Select Role Audio Bar Bar Runner Bar Training Box Office Cargo Shed Venue Rep C…" at bounding box center [750, 226] width 437 height 31
click at [936, 672] on span "Add Role" at bounding box center [929, 668] width 60 height 19
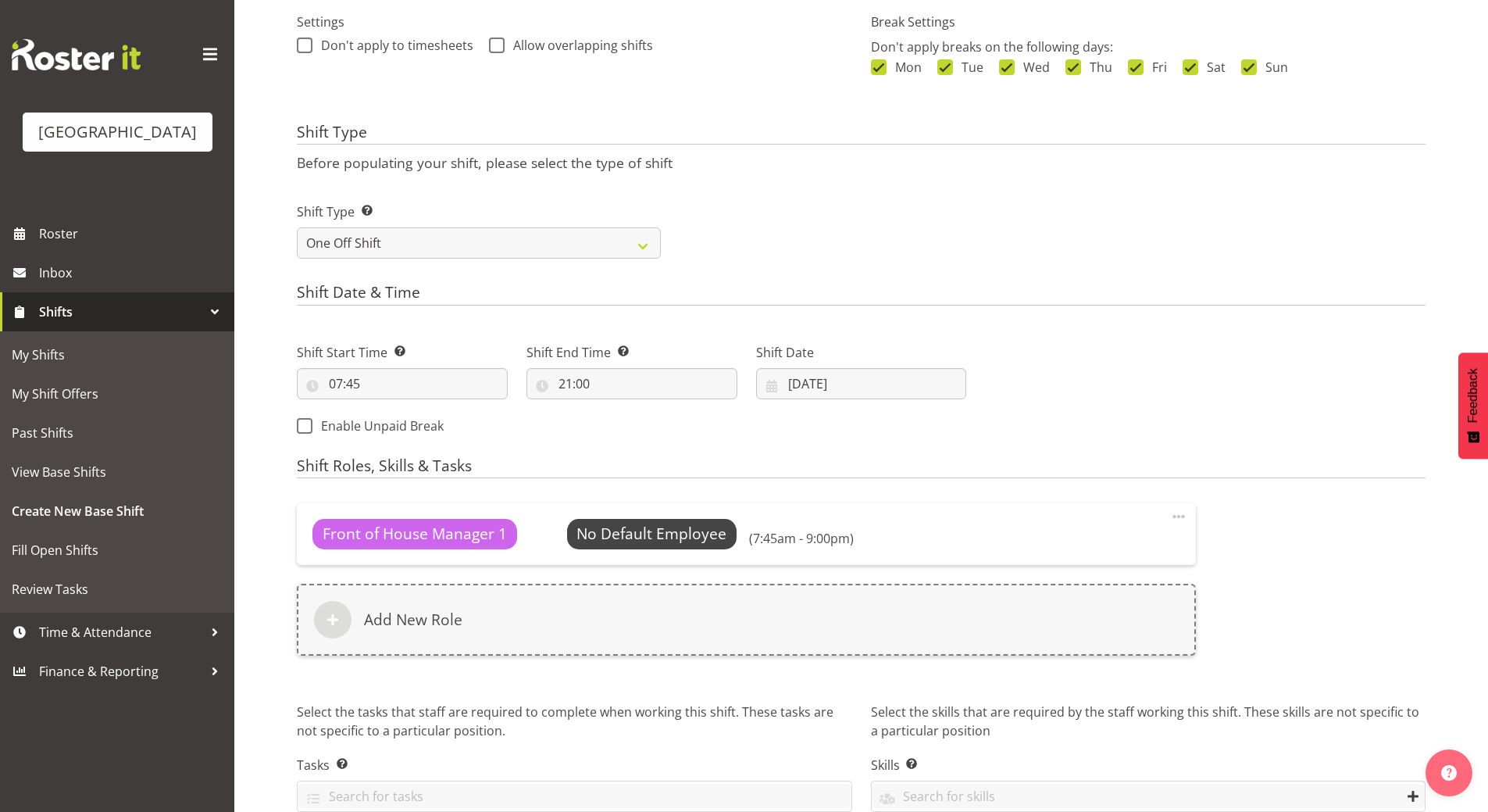
scroll to position [469, 0]
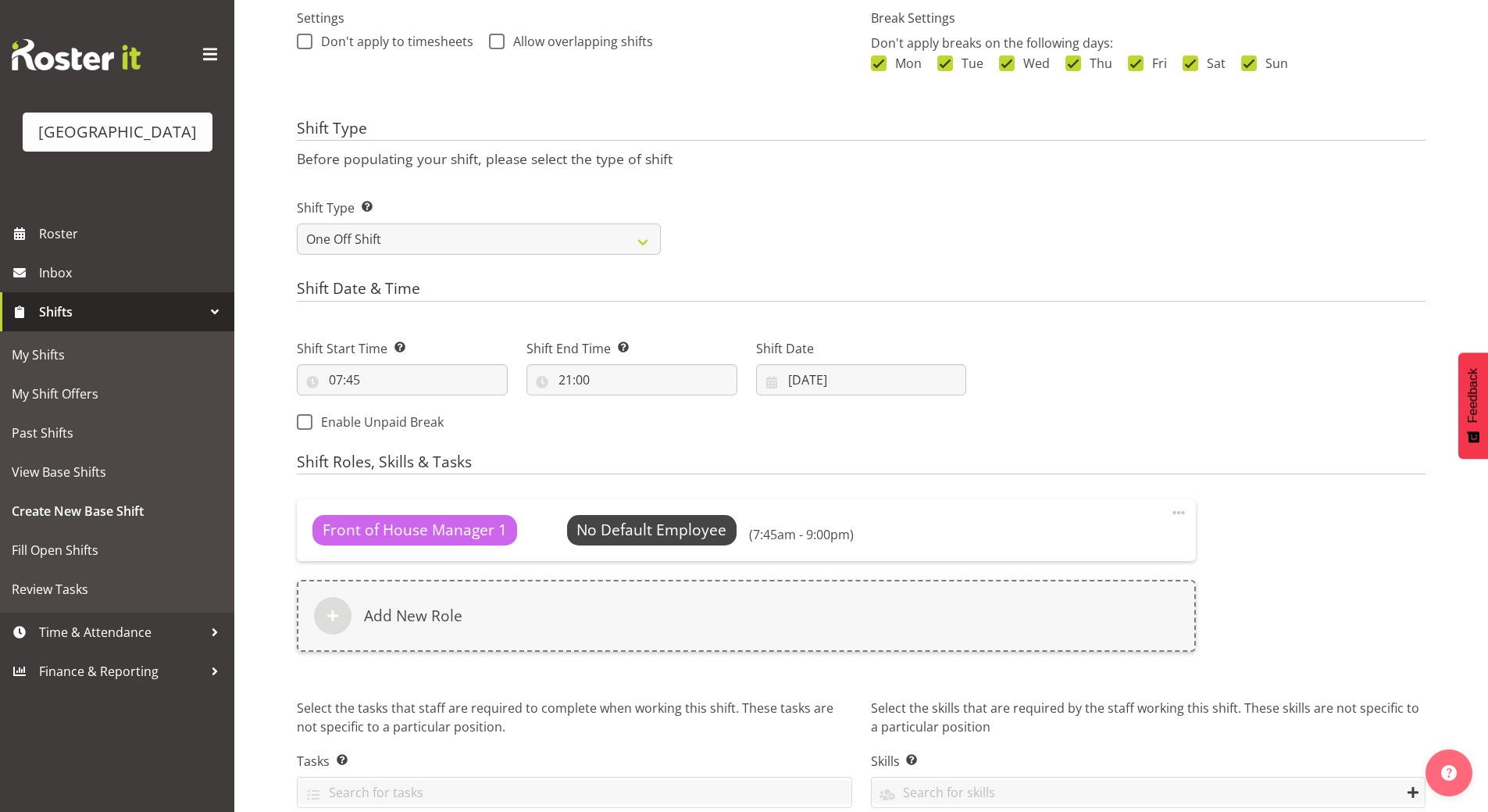
click at [1180, 511] on span at bounding box center [1179, 512] width 19 height 19
click at [1081, 544] on link "Edit" at bounding box center [1113, 547] width 150 height 28
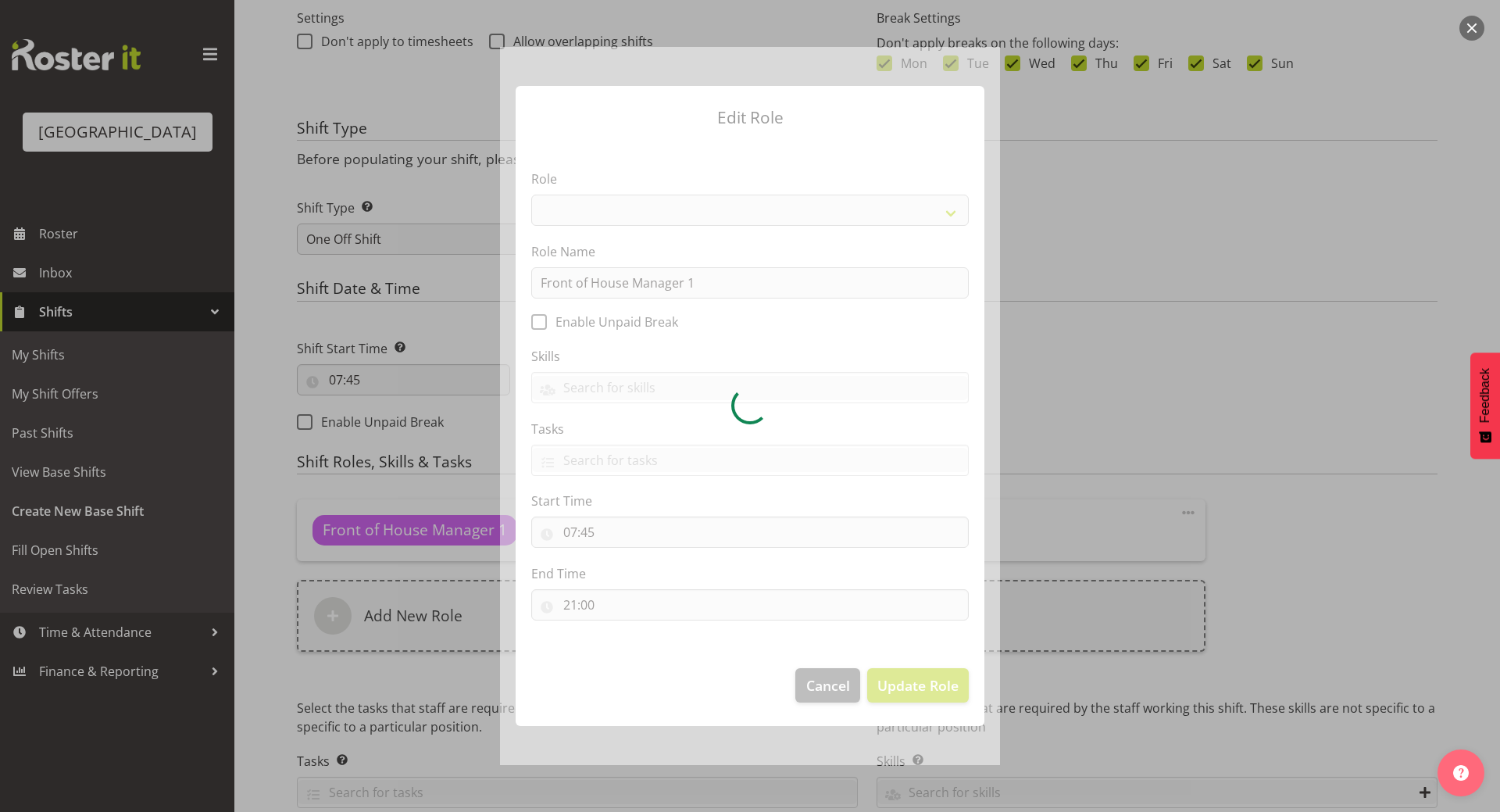
select select "1288"
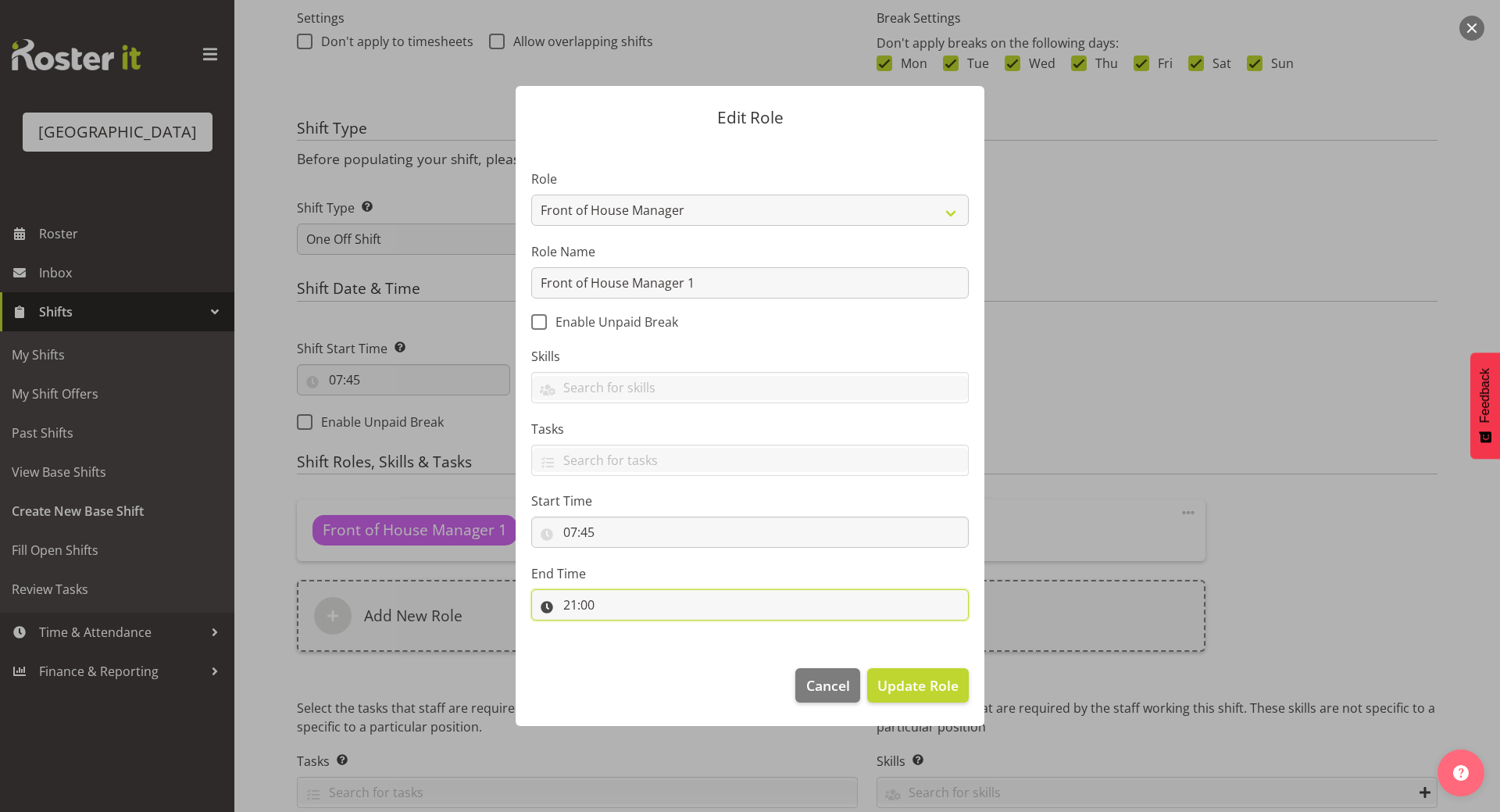
click at [614, 598] on input "21:00" at bounding box center [750, 604] width 437 height 31
click at [638, 645] on select "00 01 02 03 04 05 06 07 08 09 10 11 12 13 14 15 16 17 18 19 20 21 22 23" at bounding box center [637, 645] width 35 height 31
select select "14"
click at [620, 630] on select "00 01 02 03 04 05 06 07 08 09 10 11 12 13 14 15 16 17 18 19 20 21 22 23" at bounding box center [637, 645] width 35 height 31
type input "14:00"
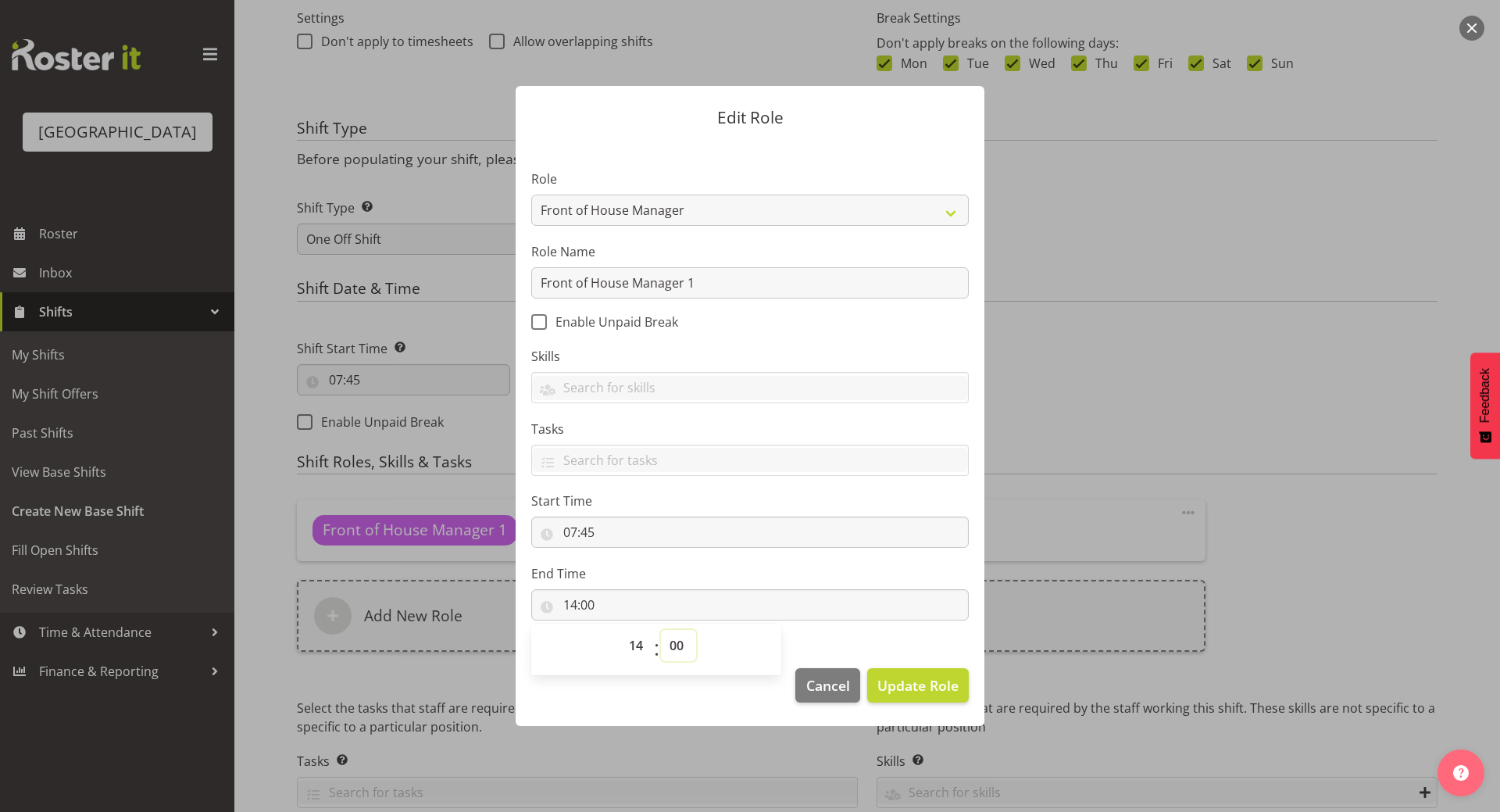
click at [678, 648] on select "00 01 02 03 04 05 06 07 08 09 10 11 12 13 14 15 16 17 18 19 20 21 22 23 24 25 2…" at bounding box center [678, 645] width 35 height 31
select select "30"
click at [661, 630] on select "00 01 02 03 04 05 06 07 08 09 10 11 12 13 14 15 16 17 18 19 20 21 22 23 24 25 2…" at bounding box center [678, 645] width 35 height 31
type input "14:30"
click at [933, 683] on span "Update Role" at bounding box center [918, 685] width 82 height 20
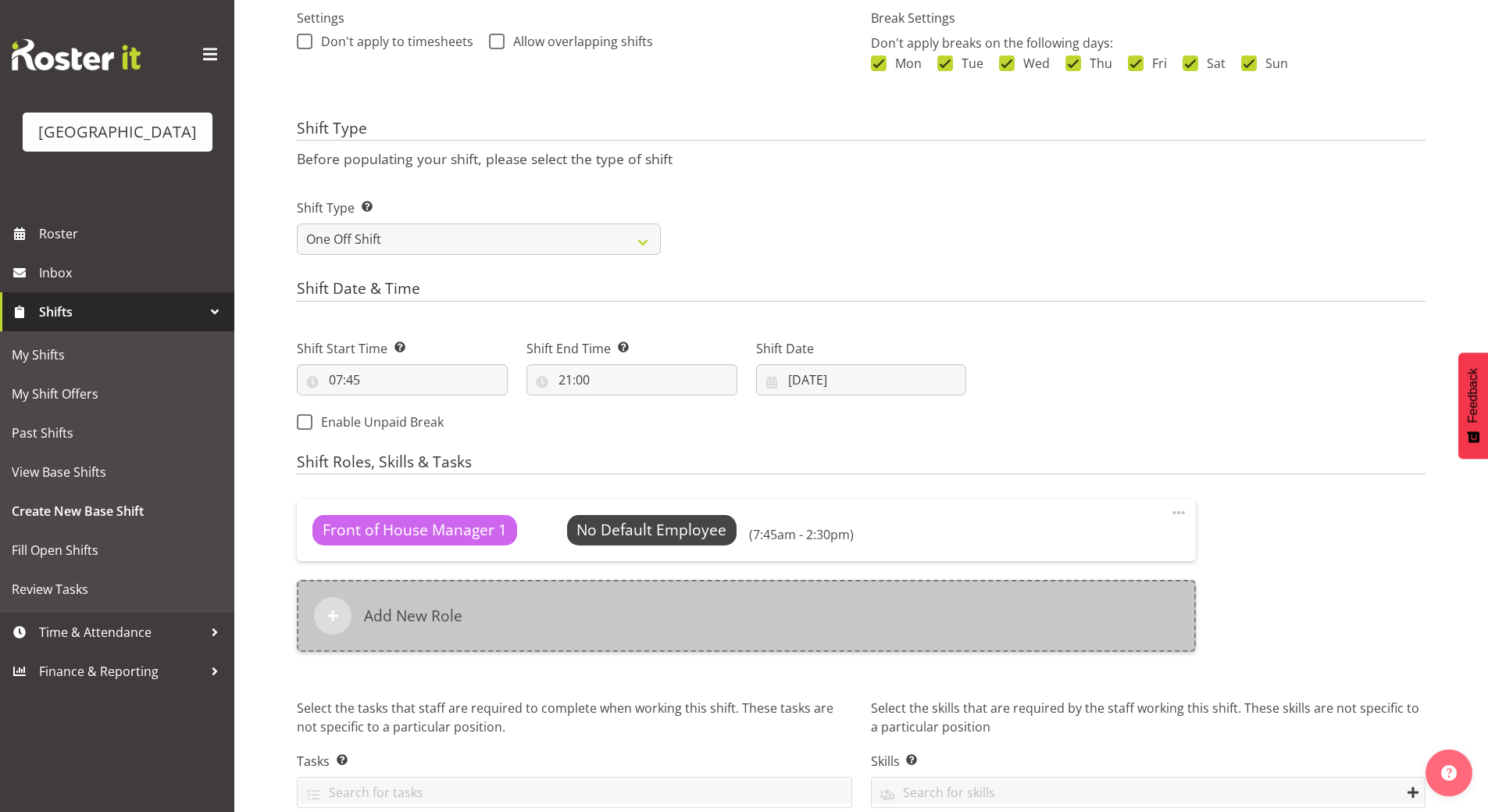
click at [461, 614] on h6 "Add New Role" at bounding box center [413, 615] width 98 height 19
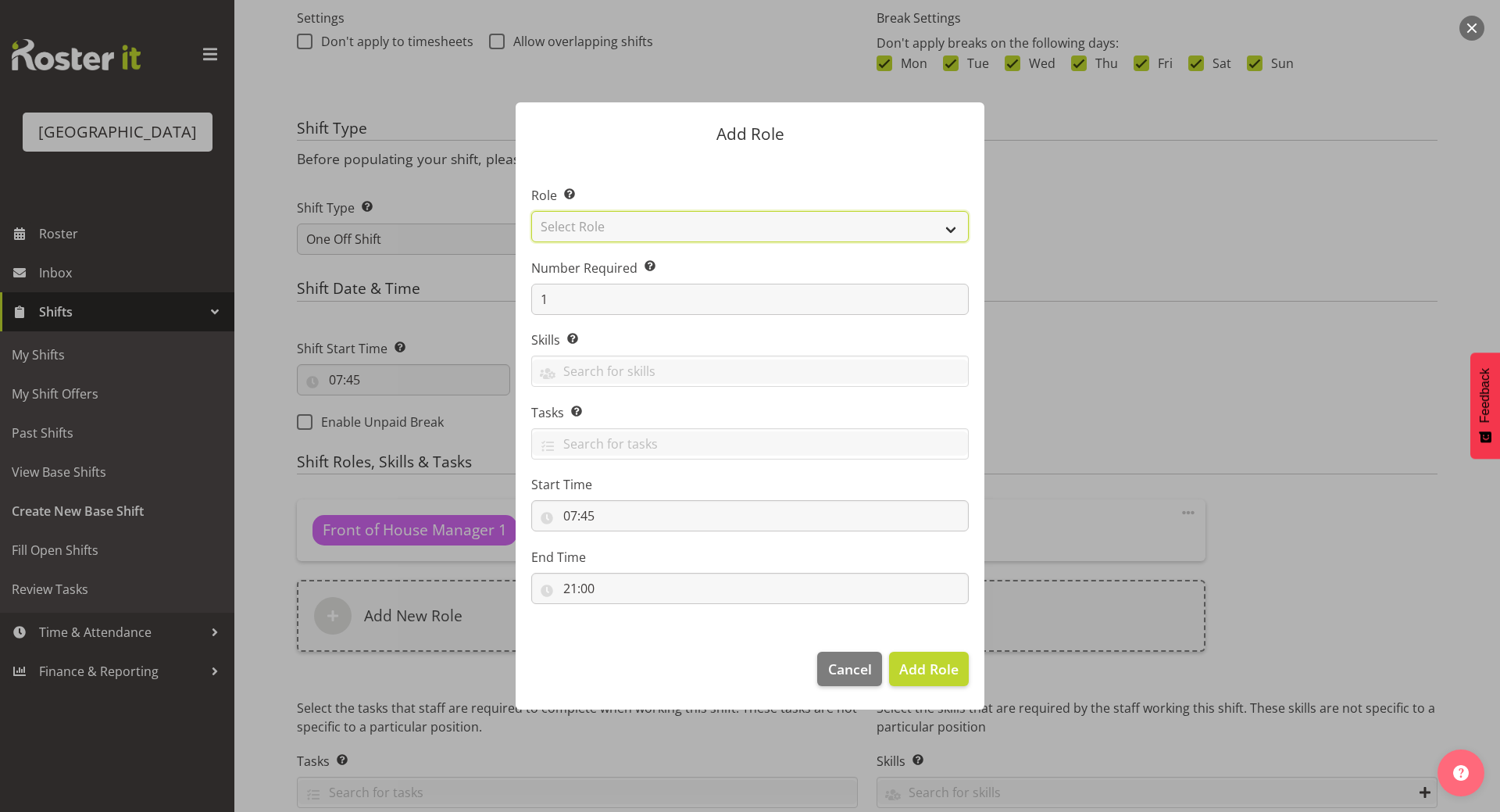
click at [668, 234] on select "Select Role Audio Bar Bar Runner Bar Training Box Office Cargo Shed Venue Rep C…" at bounding box center [750, 226] width 437 height 31
click at [532, 211] on select "Select Role Audio Bar Bar Runner Bar Training Box Office Cargo Shed Venue Rep C…" at bounding box center [750, 226] width 437 height 31
drag, startPoint x: 661, startPoint y: 220, endPoint x: 661, endPoint y: 232, distance: 12.0
click at [661, 220] on select "Audio Bar Bar Runner Bar Training Box Office Cargo Shed Venue Rep Catering Door…" at bounding box center [750, 226] width 437 height 31
select select "1288"
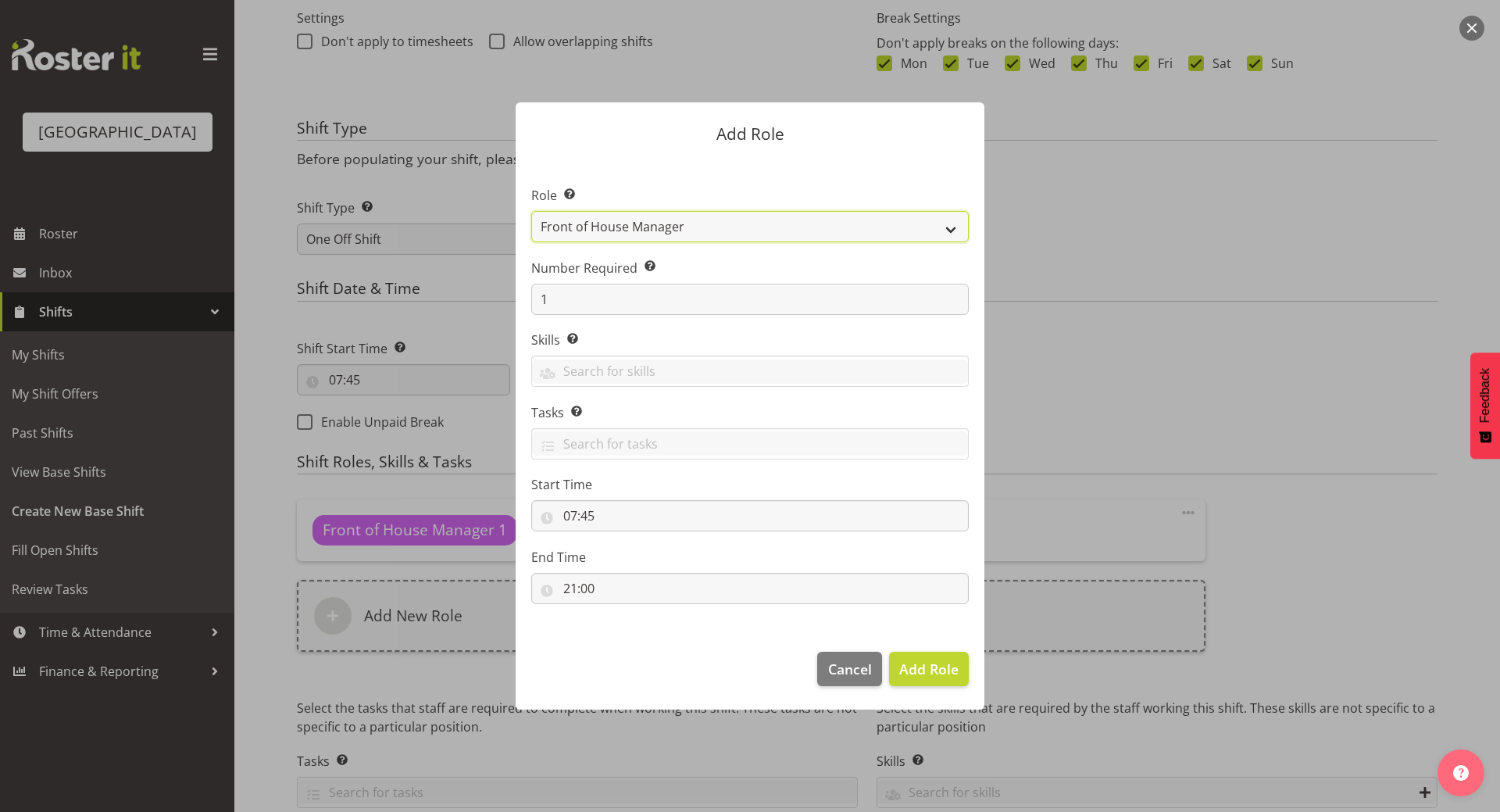
click at [532, 211] on select "Audio Bar Bar Runner Bar Training Box Office Cargo Shed Venue Rep Catering Door…" at bounding box center [750, 226] width 437 height 31
click at [598, 516] on input "07:45" at bounding box center [750, 515] width 437 height 31
click at [638, 552] on select "00 01 02 03 04 05 06 07 08 09 10 11 12 13 14 15 16 17 18 19 20 21 22 23" at bounding box center [637, 556] width 35 height 31
select select "14"
click at [620, 541] on select "00 01 02 03 04 05 06 07 08 09 10 11 12 13 14 15 16 17 18 19 20 21 22 23" at bounding box center [637, 556] width 35 height 31
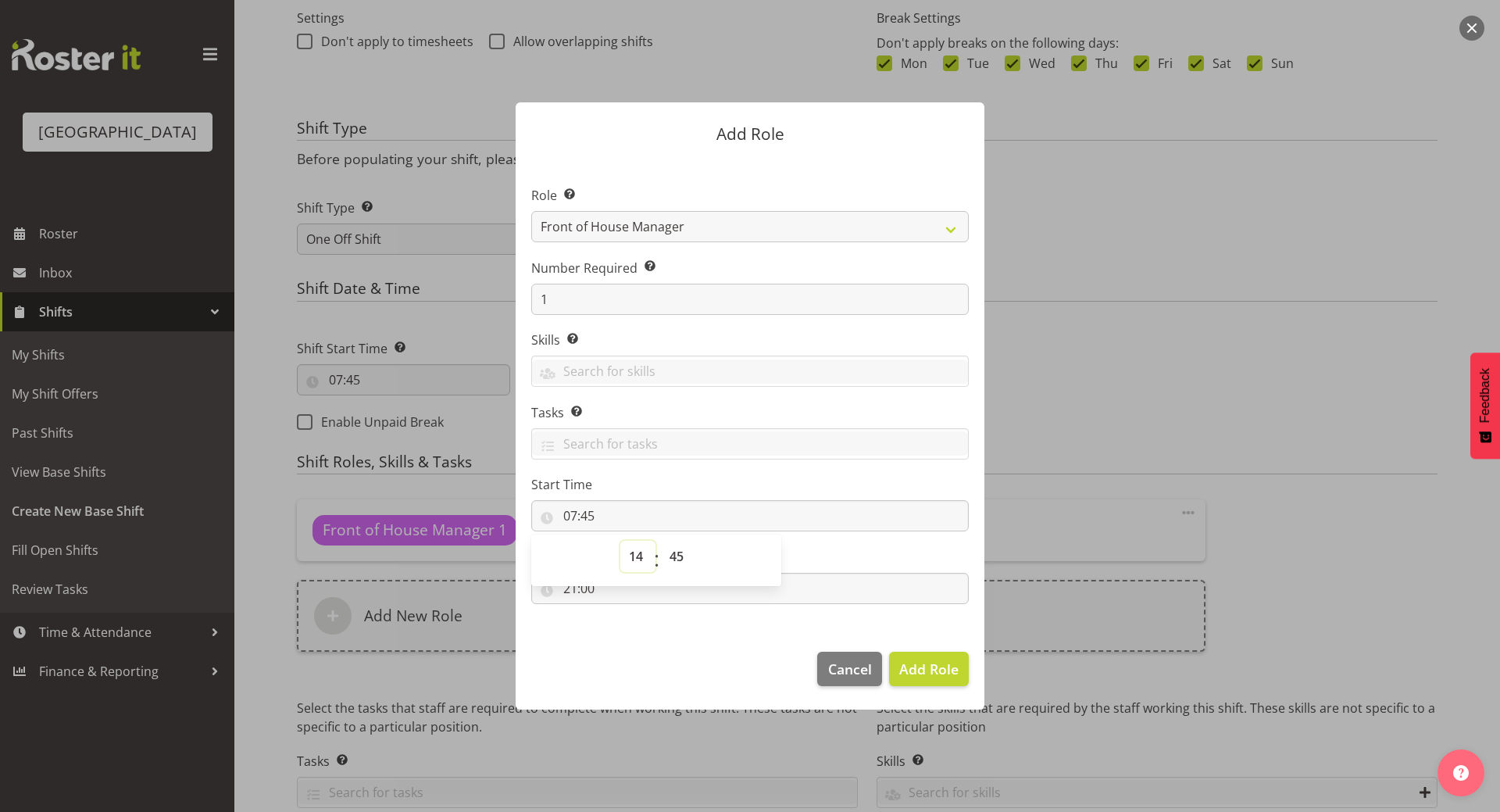
type input "14:45"
click at [681, 554] on select "00 01 02 03 04 05 06 07 08 09 10 11 12 13 14 15 16 17 18 19 20 21 22 23 24 25 2…" at bounding box center [678, 556] width 35 height 31
select select "0"
type input "14:00"
click at [795, 535] on section "Role Select the role you wish to add to the shift. Audio Bar Bar Runner Bar Tra…" at bounding box center [750, 397] width 469 height 478
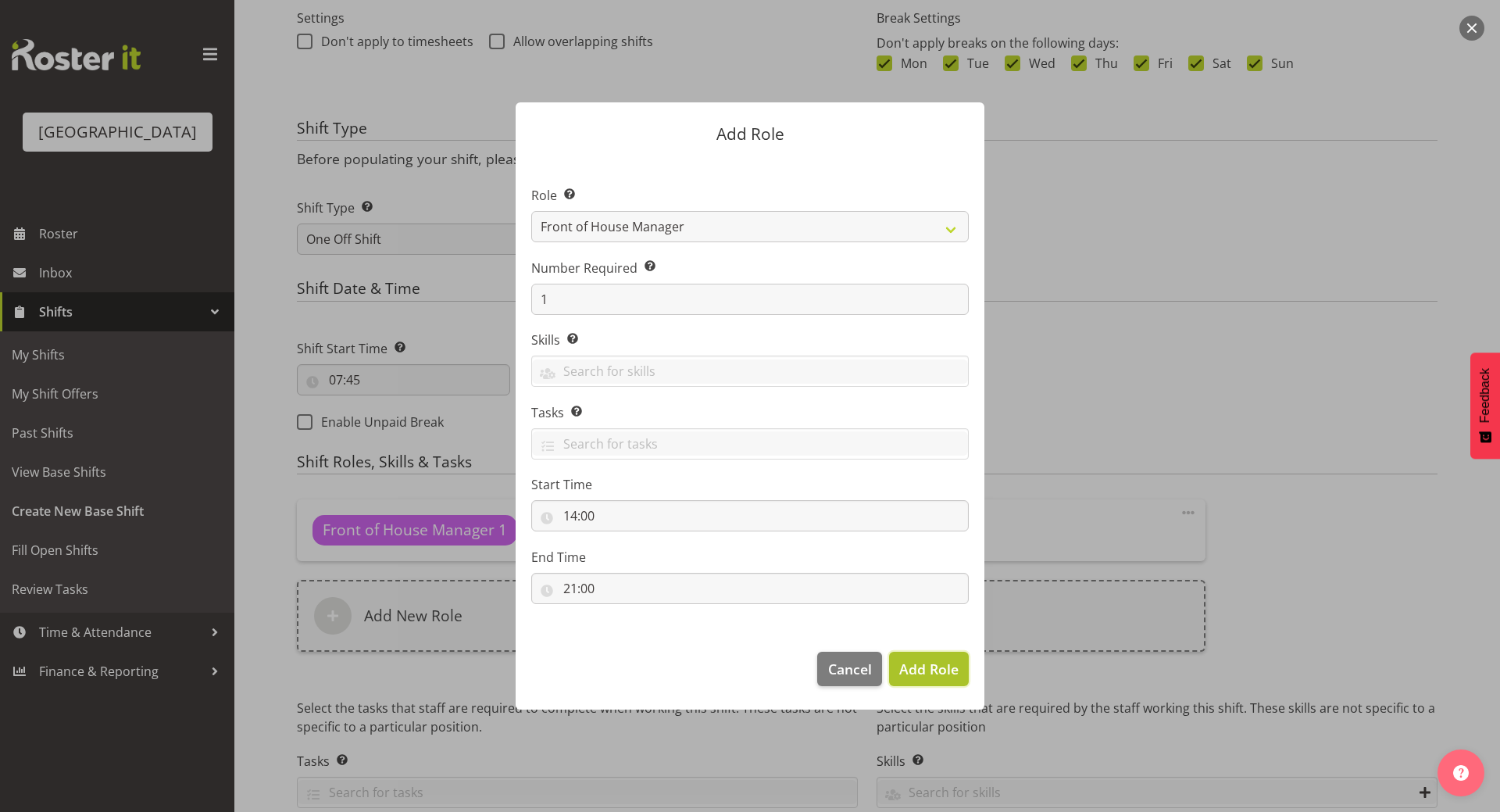
click at [925, 663] on span "Add Role" at bounding box center [929, 668] width 60 height 19
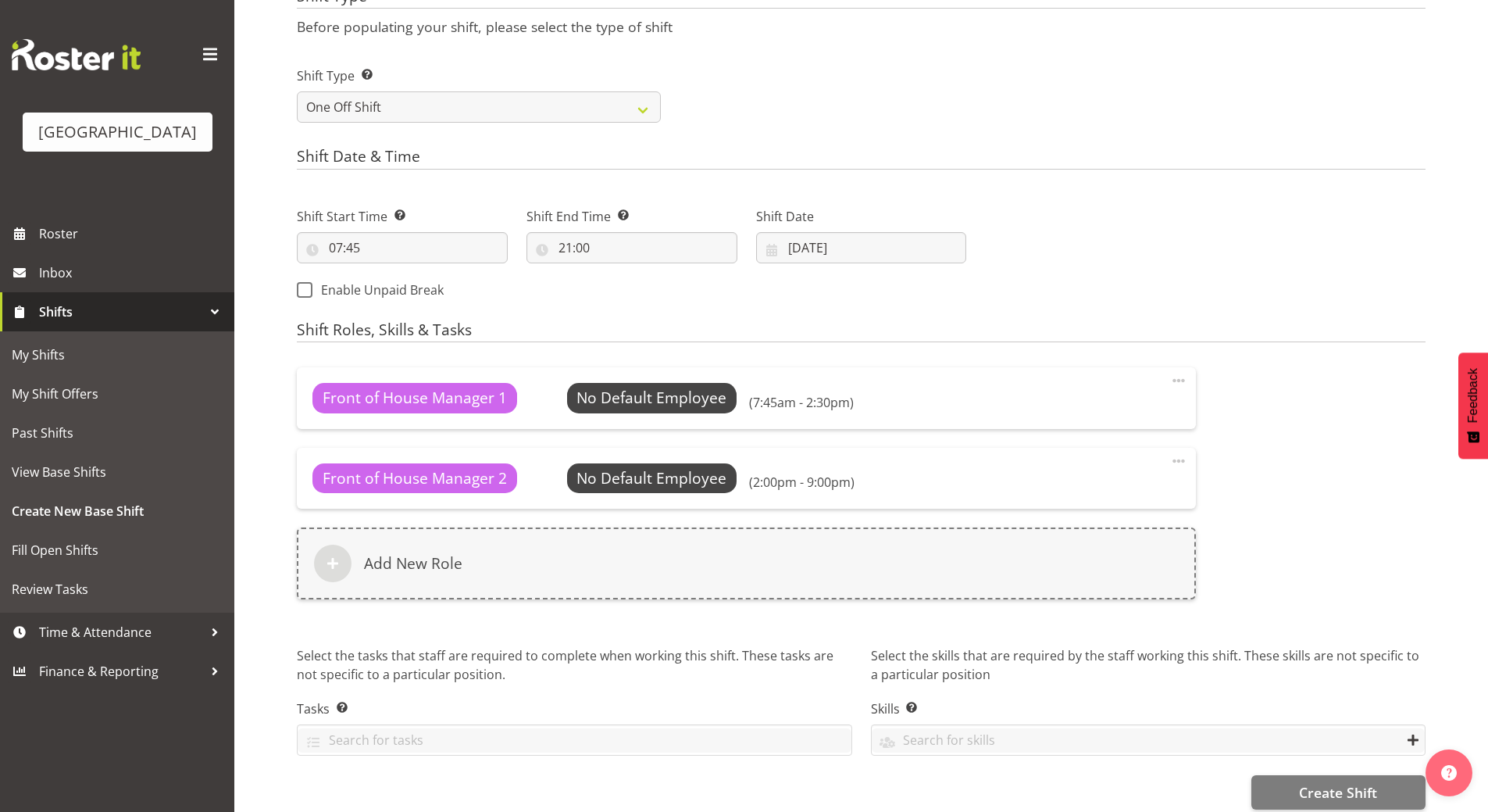
scroll to position [622, 0]
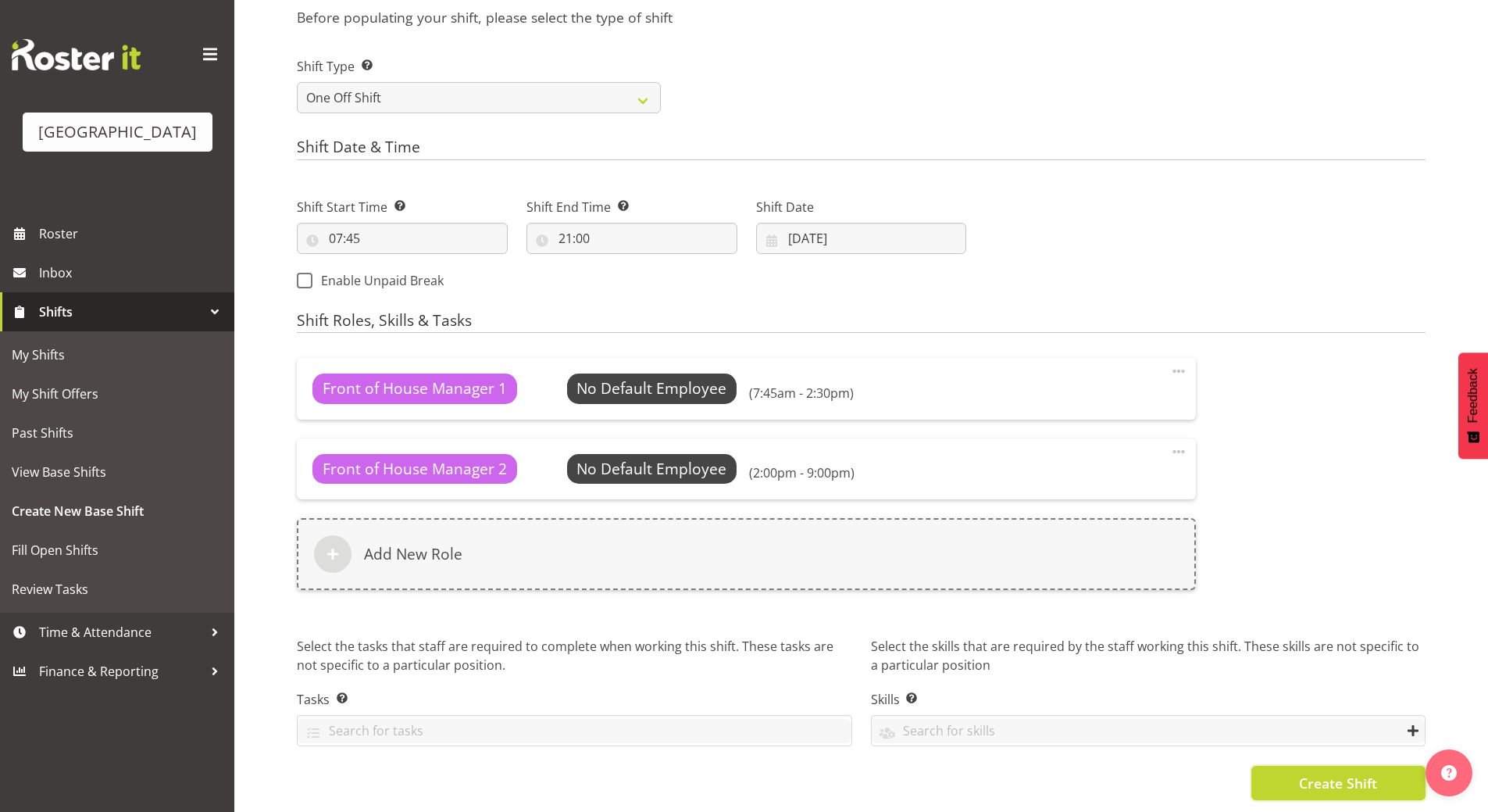
click at [1333, 772] on span "Create Shift" at bounding box center [1338, 782] width 79 height 20
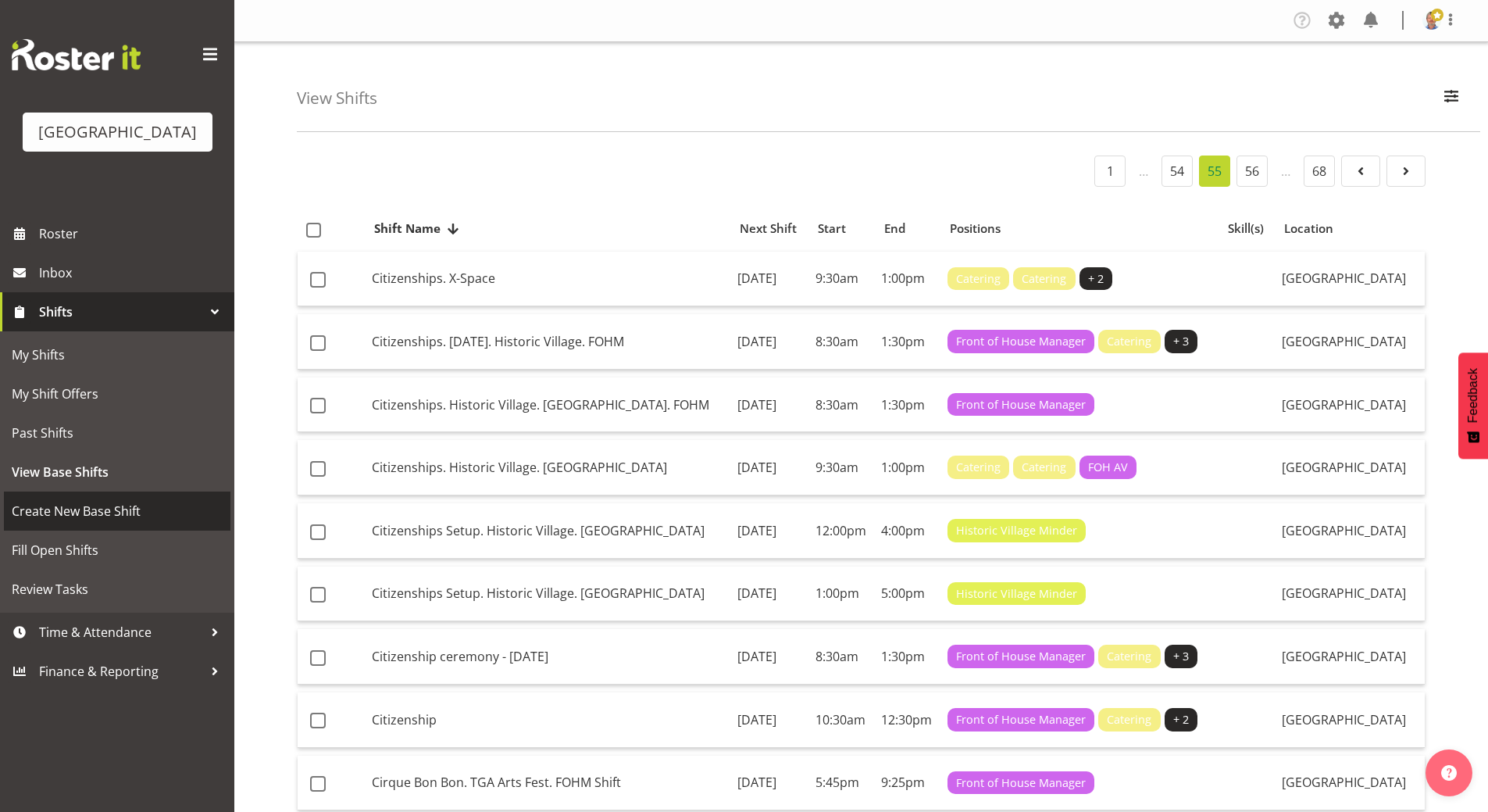
click at [104, 523] on span "Create New Base Shift" at bounding box center [117, 511] width 211 height 24
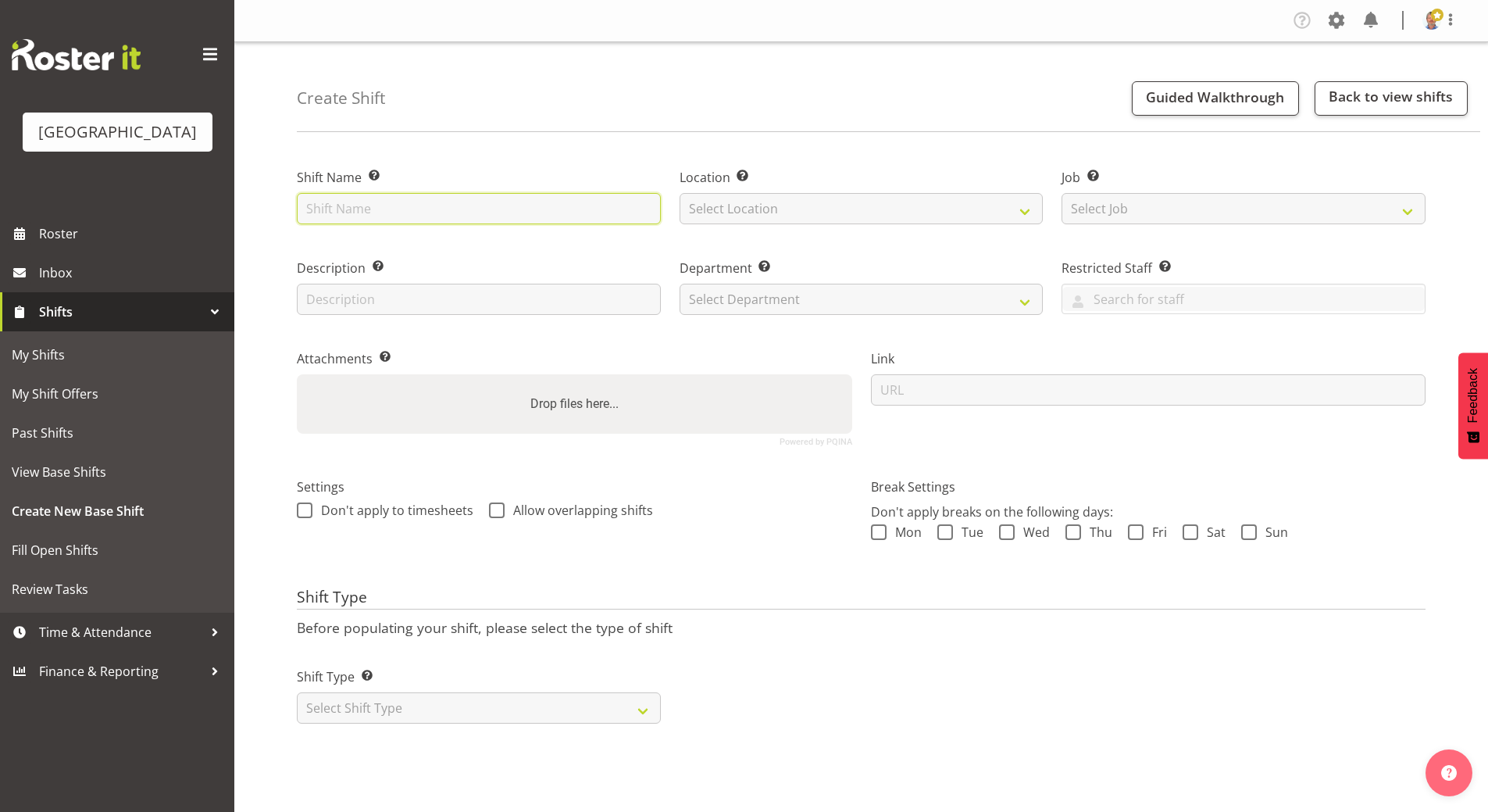
click at [388, 207] on input "text" at bounding box center [479, 208] width 364 height 31
type input "Multicultural Festival"
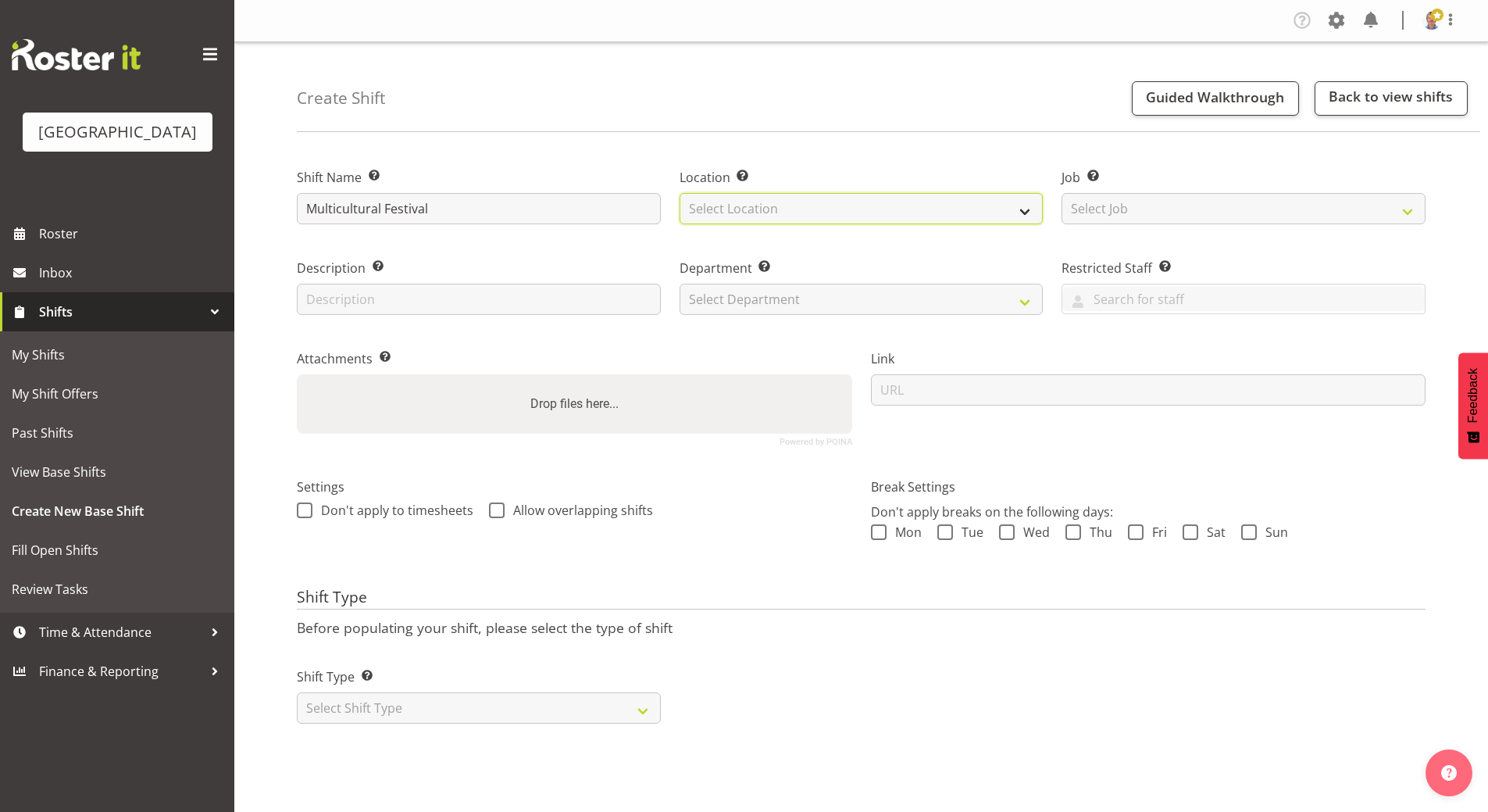
drag, startPoint x: 764, startPoint y: 202, endPoint x: 750, endPoint y: 199, distance: 14.3
click at [764, 202] on select "Select Location [GEOGRAPHIC_DATA]" at bounding box center [862, 208] width 364 height 31
select select "1118"
click at [680, 193] on select "Select Location [GEOGRAPHIC_DATA]" at bounding box center [862, 208] width 364 height 31
click at [413, 307] on input "text" at bounding box center [479, 298] width 364 height 31
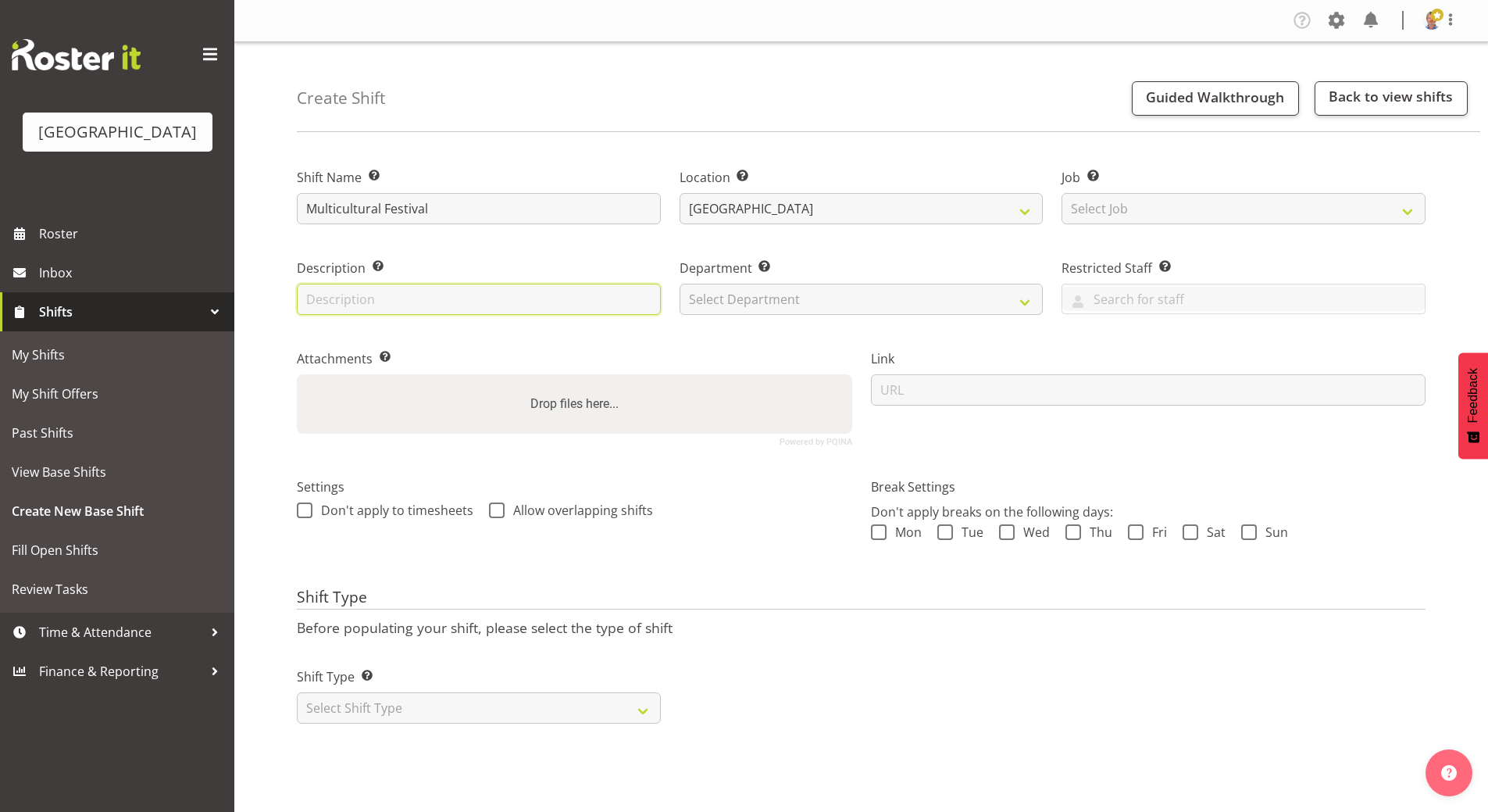
type input "Outdoor community event"
click at [791, 294] on select "Select Department [GEOGRAPHIC_DATA] Front of House" at bounding box center [862, 298] width 364 height 31
select select "791"
click at [680, 283] on select "Select Department [GEOGRAPHIC_DATA] Front of House" at bounding box center [862, 298] width 364 height 31
click at [878, 528] on span at bounding box center [879, 532] width 16 height 16
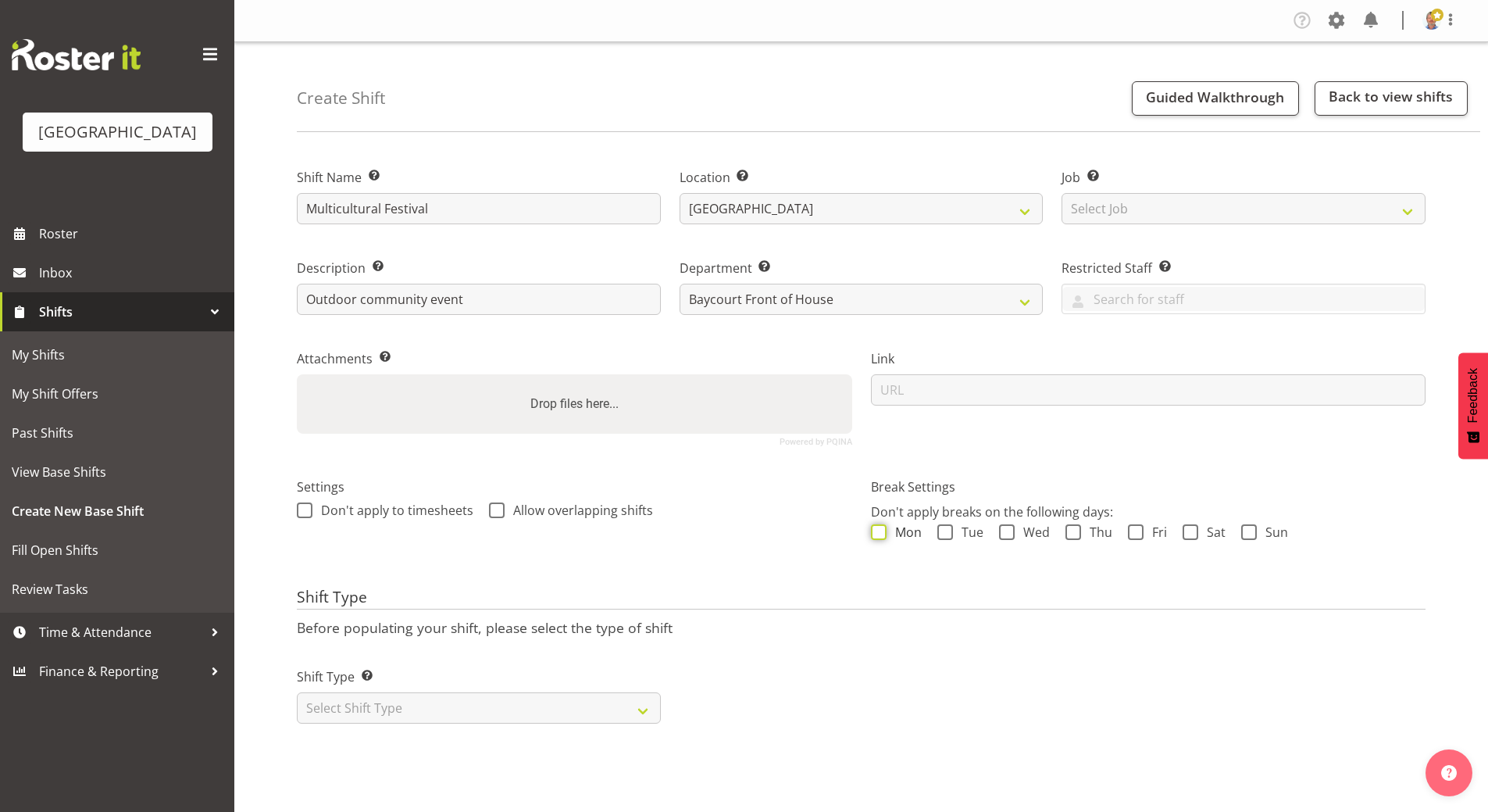
click at [878, 528] on input "Mon" at bounding box center [876, 532] width 10 height 10
checkbox input "true"
click at [945, 532] on span at bounding box center [945, 532] width 16 height 16
click at [945, 532] on input "Tue" at bounding box center [942, 532] width 10 height 10
checkbox input "true"
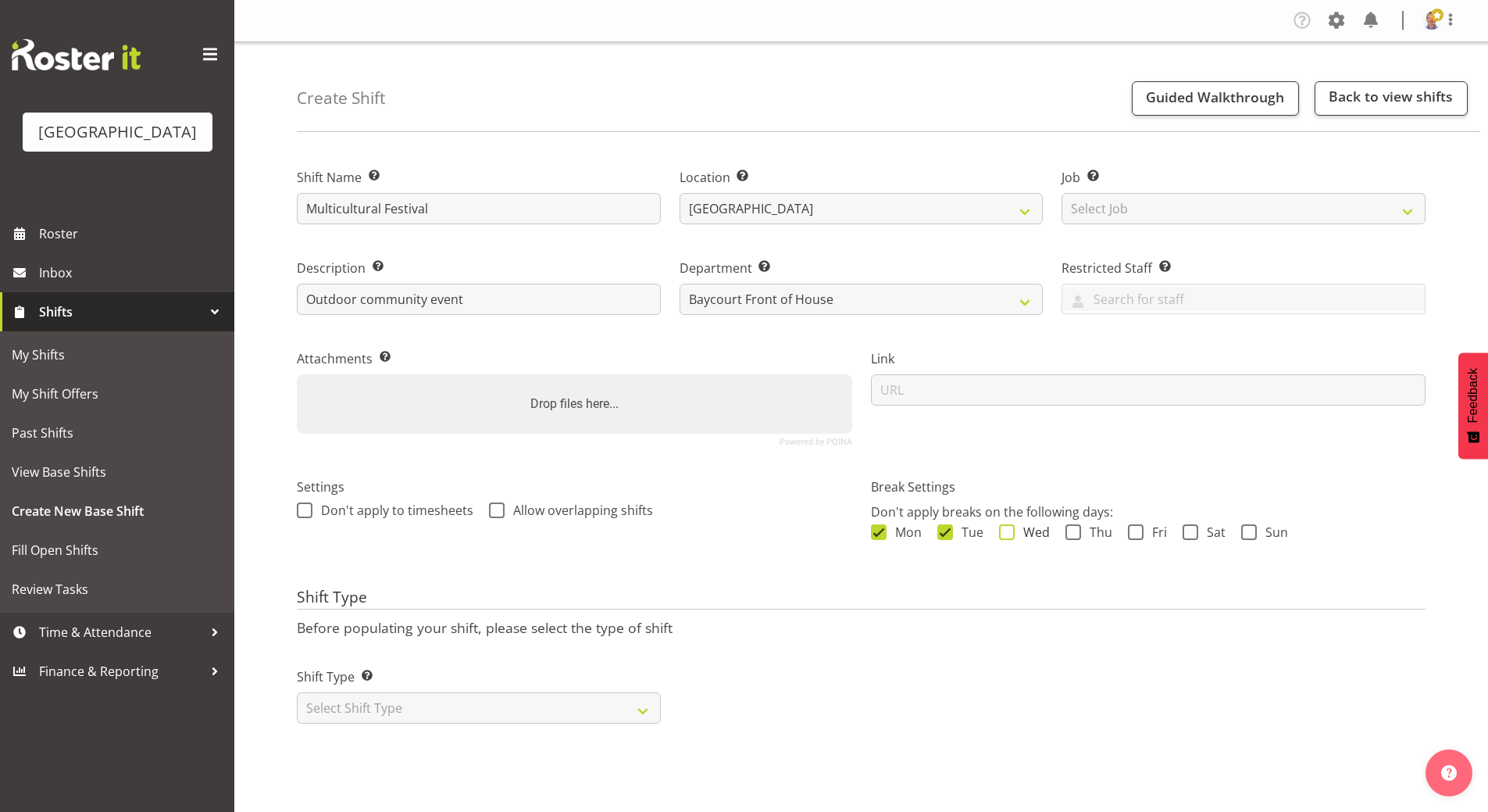
click at [1003, 538] on span at bounding box center [1007, 532] width 16 height 16
click at [1003, 537] on input "Wed" at bounding box center [1004, 532] width 10 height 10
checkbox input "true"
click at [1067, 532] on span at bounding box center [1074, 532] width 16 height 16
click at [1067, 532] on input "Thu" at bounding box center [1071, 532] width 10 height 10
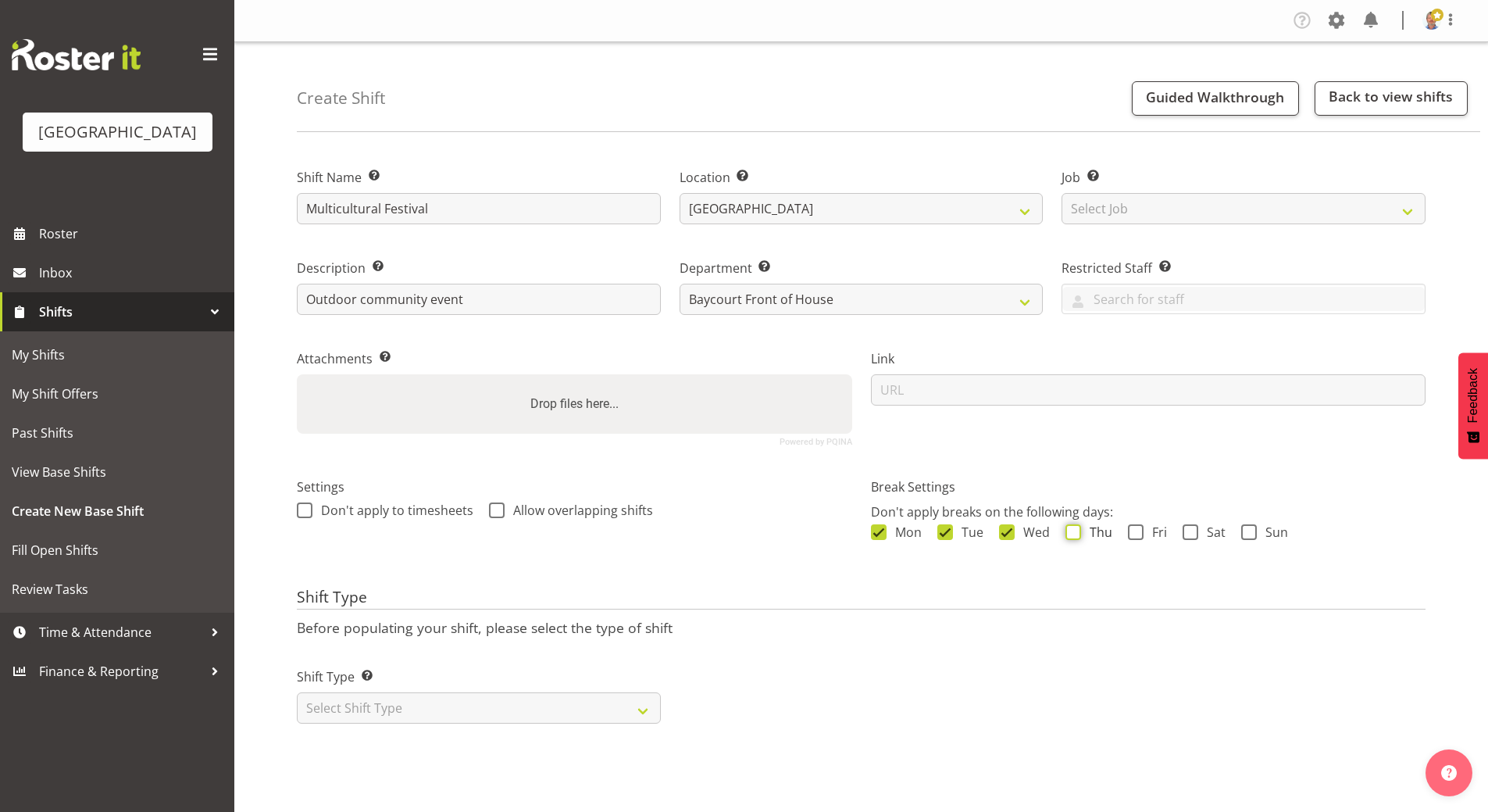
checkbox input "true"
click at [1136, 533] on span at bounding box center [1136, 532] width 16 height 16
click at [1136, 533] on input "Fri" at bounding box center [1133, 532] width 10 height 10
checkbox input "true"
drag, startPoint x: 1195, startPoint y: 535, endPoint x: 1208, endPoint y: 534, distance: 13.0
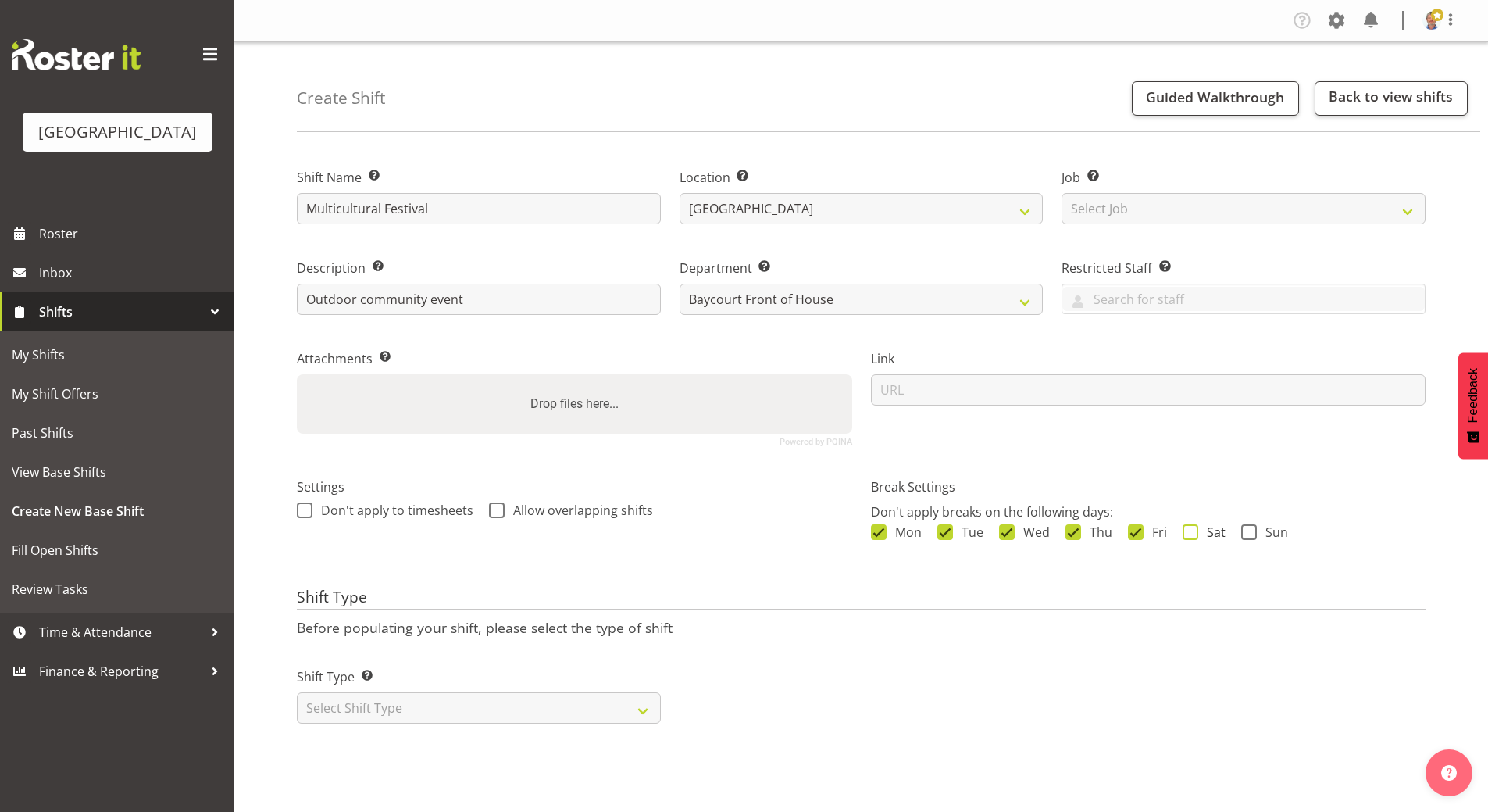
click at [1196, 535] on span at bounding box center [1191, 532] width 16 height 16
click at [1193, 535] on input "Sat" at bounding box center [1188, 532] width 10 height 10
checkbox input "true"
click at [1250, 532] on span at bounding box center [1249, 532] width 16 height 16
click at [1250, 532] on input "Sun" at bounding box center [1246, 532] width 10 height 10
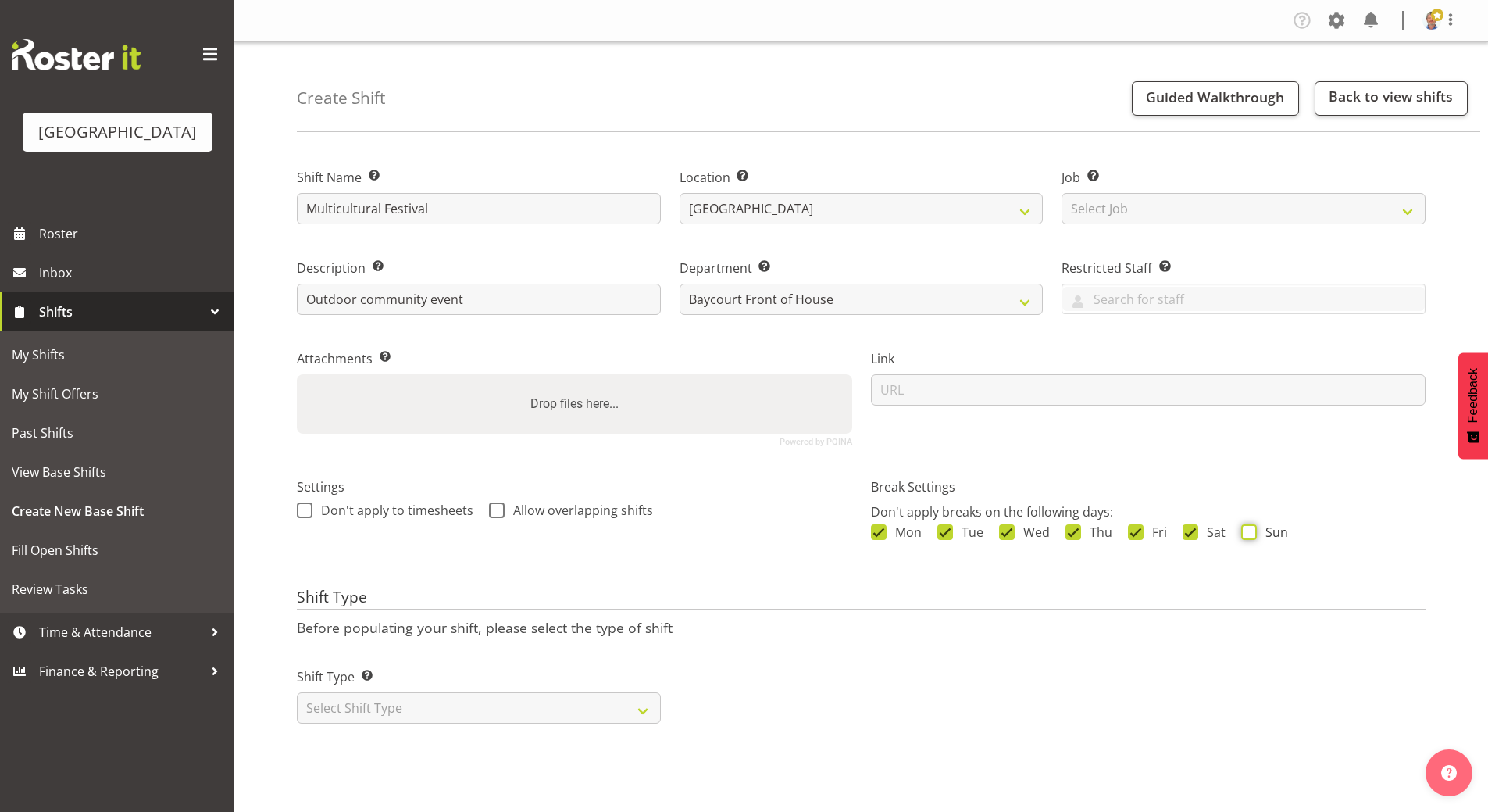
checkbox input "true"
click at [473, 703] on select "Select Shift Type One Off Shift Recurring Shift Rotating Shift" at bounding box center [479, 707] width 364 height 31
select select "one_off"
click at [297, 692] on select "Select Shift Type One Off Shift Recurring Shift Rotating Shift" at bounding box center [479, 707] width 364 height 31
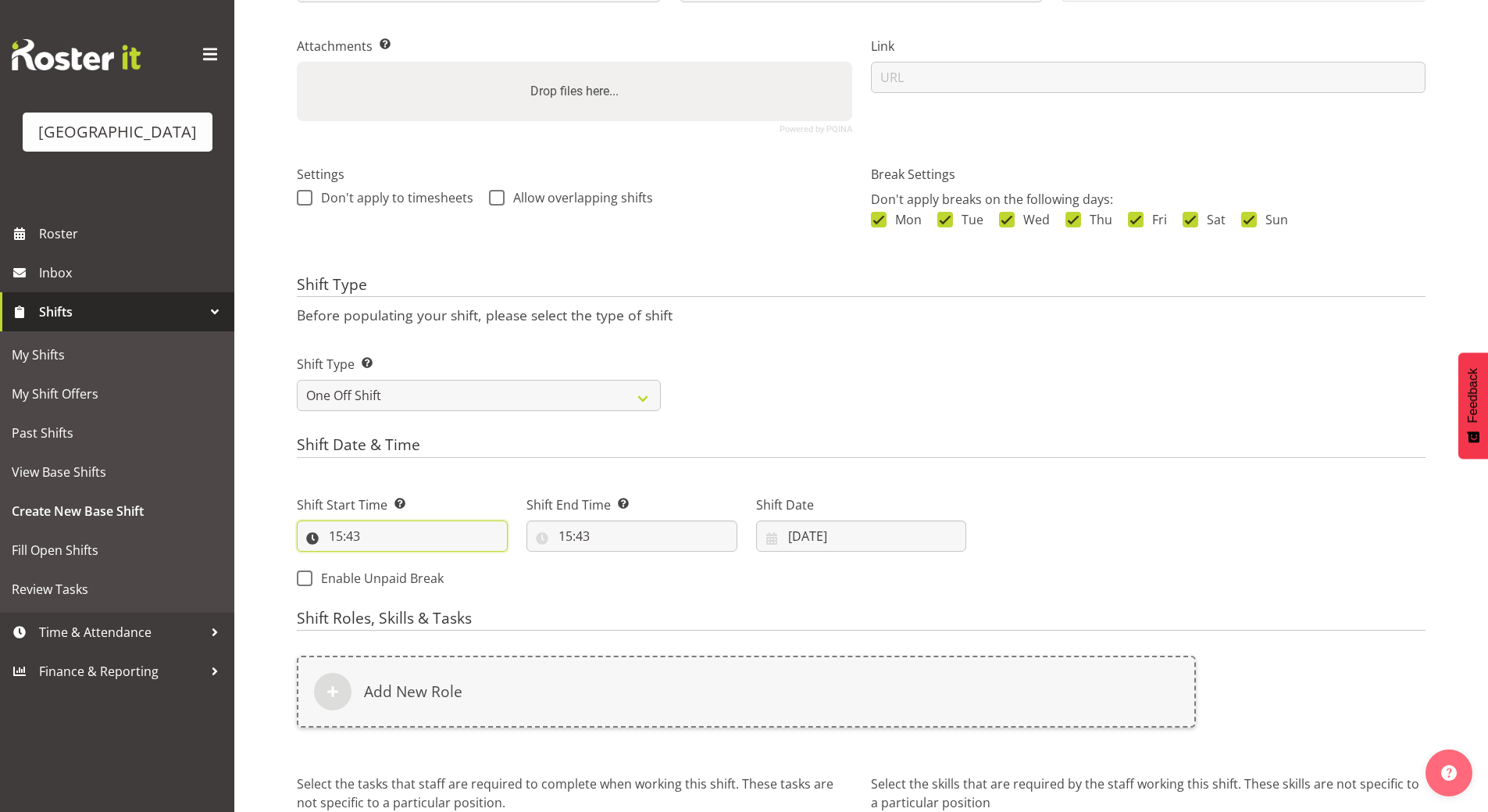
click at [352, 538] on input "15:43" at bounding box center [403, 536] width 211 height 31
click at [400, 576] on select "00 01 02 03 04 05 06 07 08 09 10 11 12 13 14 15 16 17 18 19 20 21 22 23" at bounding box center [403, 575] width 35 height 31
select select "7"
click at [386, 561] on select "00 01 02 03 04 05 06 07 08 09 10 11 12 13 14 15 16 17 18 19 20 21 22 23" at bounding box center [403, 575] width 35 height 31
type input "07:43"
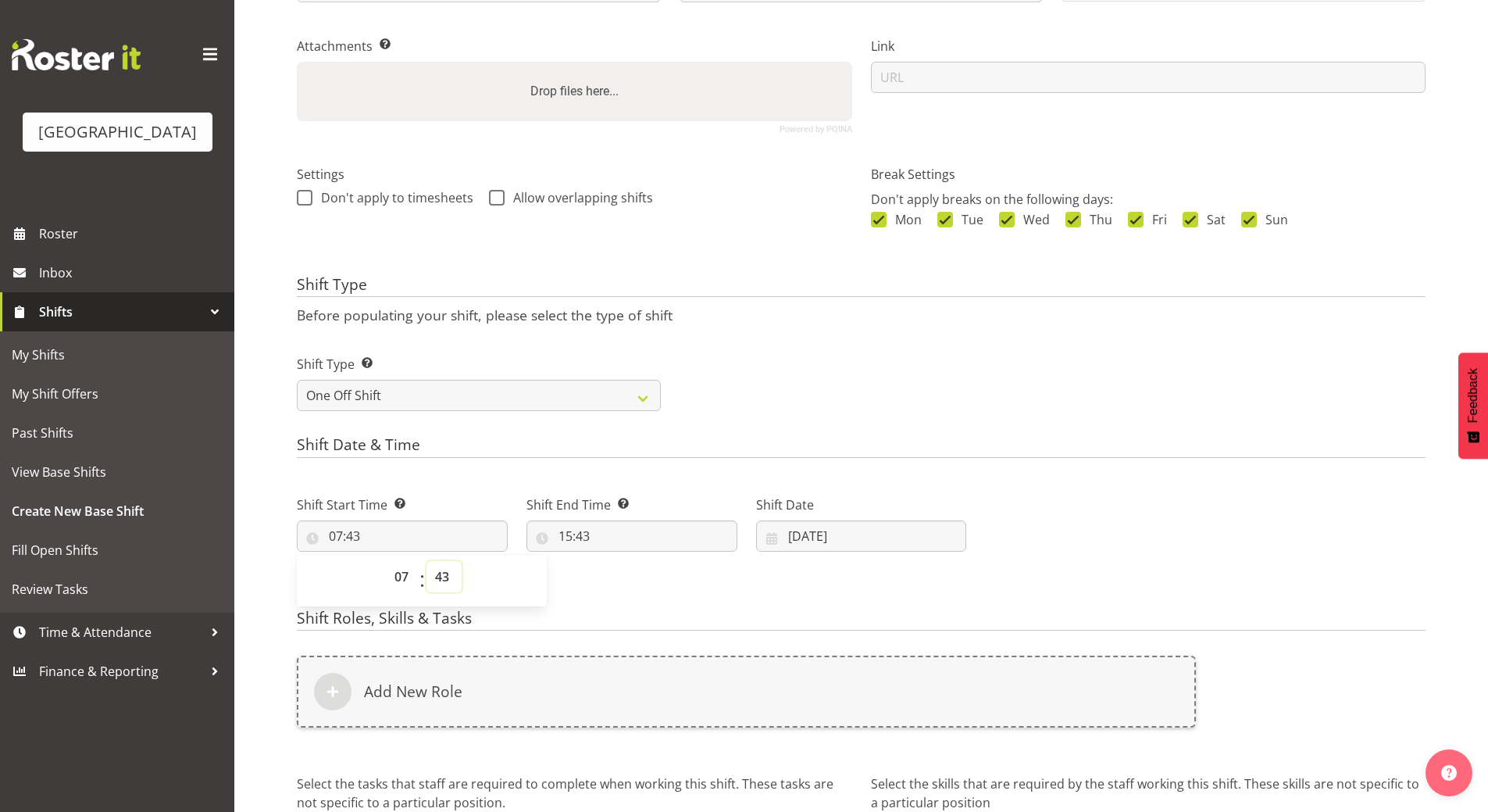
click at [443, 575] on select "00 01 02 03 04 05 06 07 08 09 10 11 12 13 14 15 16 17 18 19 20 21 22 23 24 25 2…" at bounding box center [443, 575] width 35 height 31
select select "0"
type input "07:00"
click at [562, 534] on input "15:43" at bounding box center [632, 536] width 211 height 31
click at [631, 573] on select "00 01 02 03 04 05 06 07 08 09 10 11 12 13 14 15 16 17 18 19 20 21 22 23" at bounding box center [632, 575] width 35 height 31
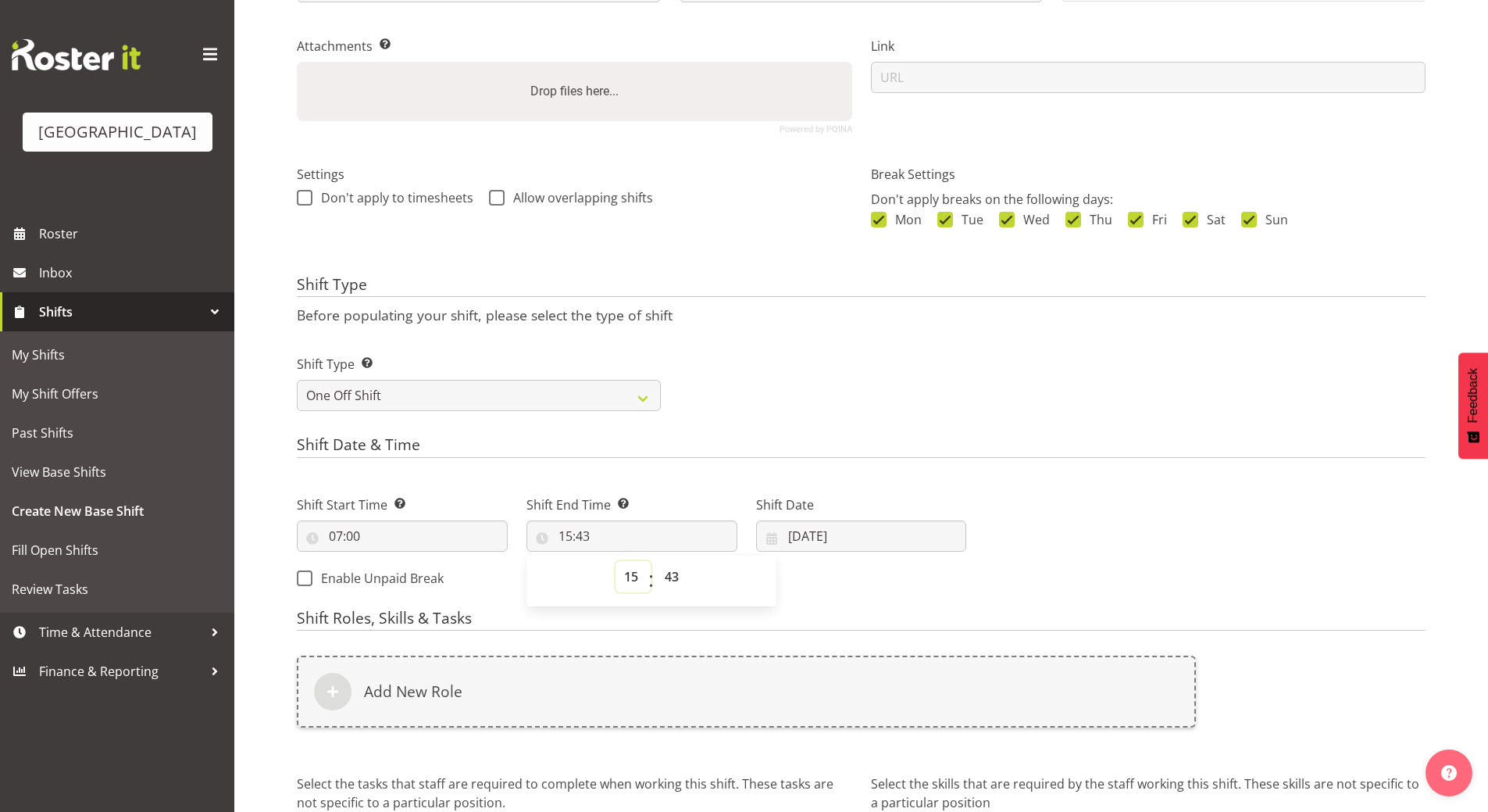
select select "19"
click at [615, 561] on select "00 01 02 03 04 05 06 07 08 09 10 11 12 13 14 15 16 17 18 19 20 21 22 23" at bounding box center [632, 575] width 35 height 31
type input "19:43"
click at [671, 573] on select "00 01 02 03 04 05 06 07 08 09 10 11 12 13 14 15 16 17 18 19 20 21 22 23 24 25 2…" at bounding box center [673, 575] width 35 height 31
select select "0"
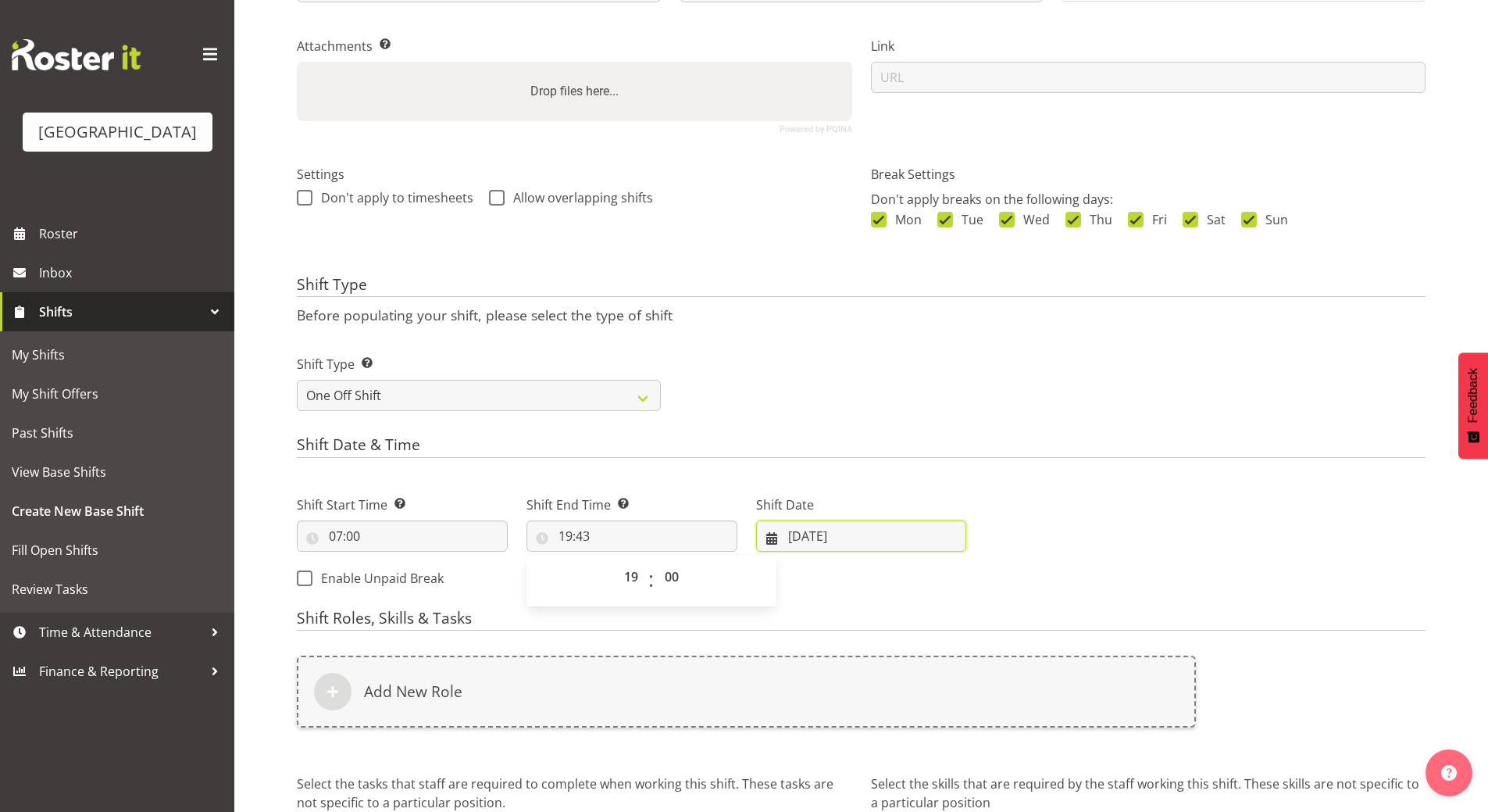
type input "19:00"
click at [830, 532] on input "[DATE]" at bounding box center [862, 536] width 211 height 31
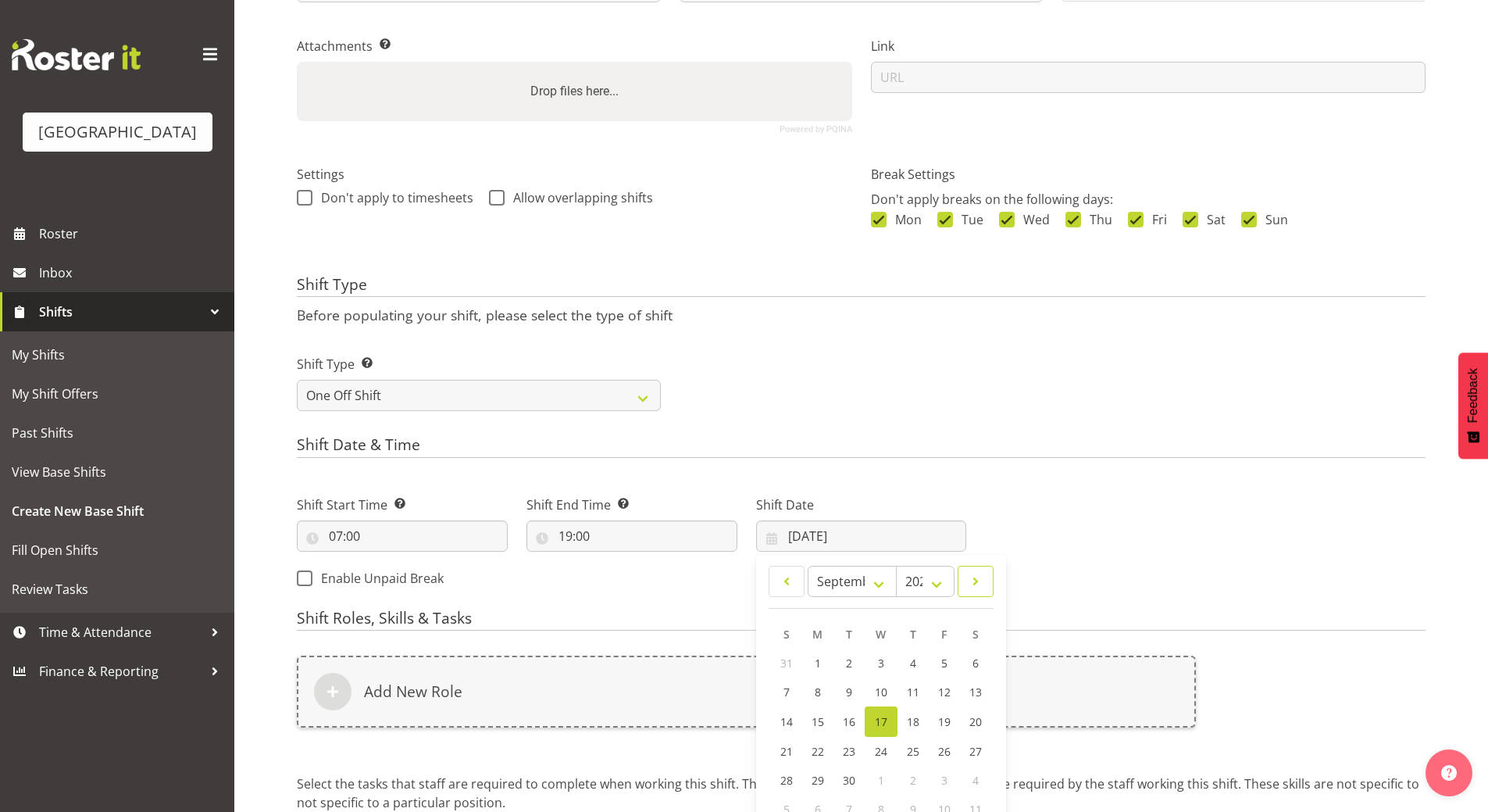
click at [977, 579] on span at bounding box center [976, 580] width 16 height 19
select select "0"
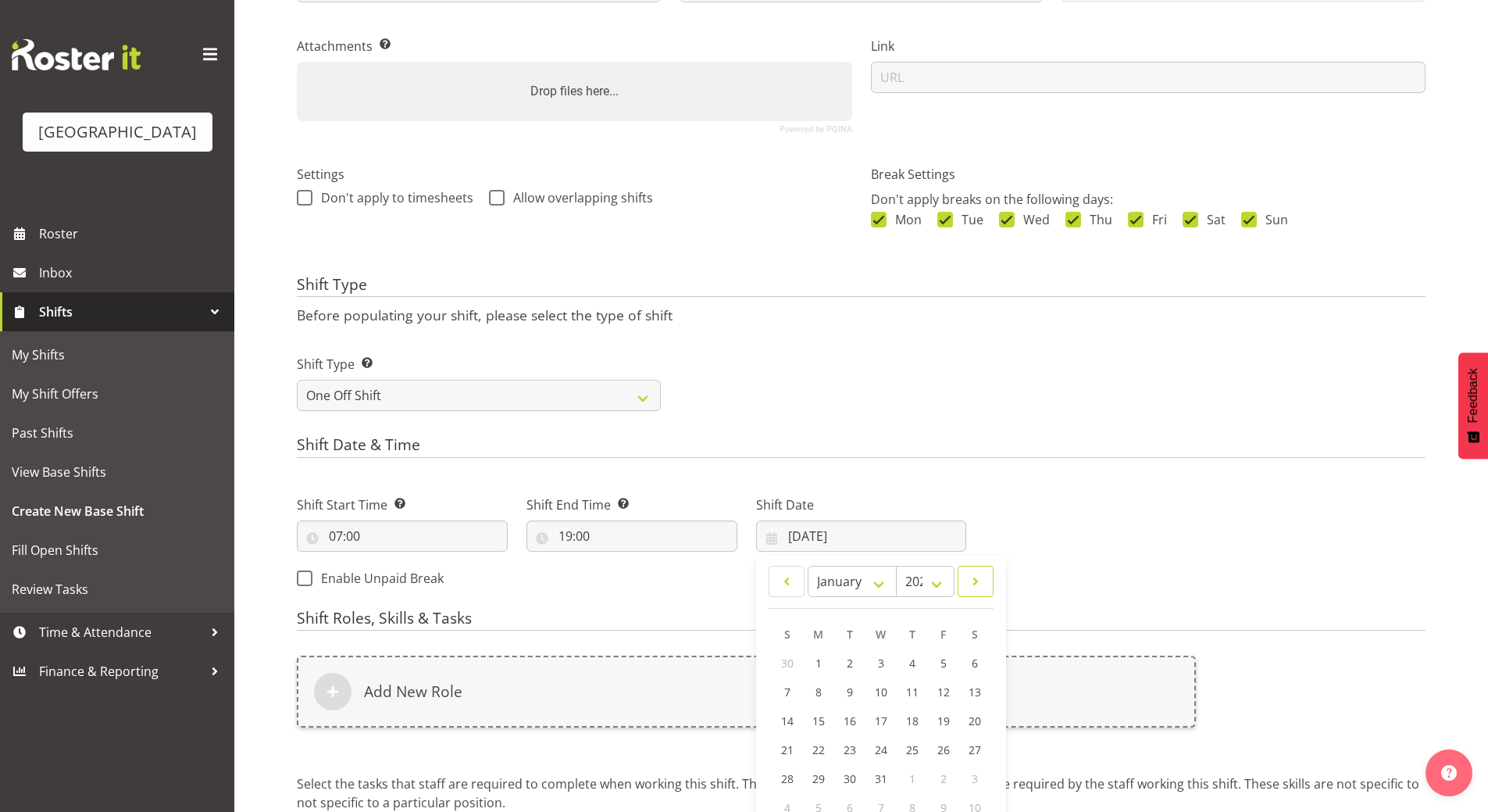
select select "2026"
click at [977, 579] on span at bounding box center [976, 580] width 16 height 19
select select "2"
click at [973, 692] on span "14" at bounding box center [975, 692] width 13 height 15
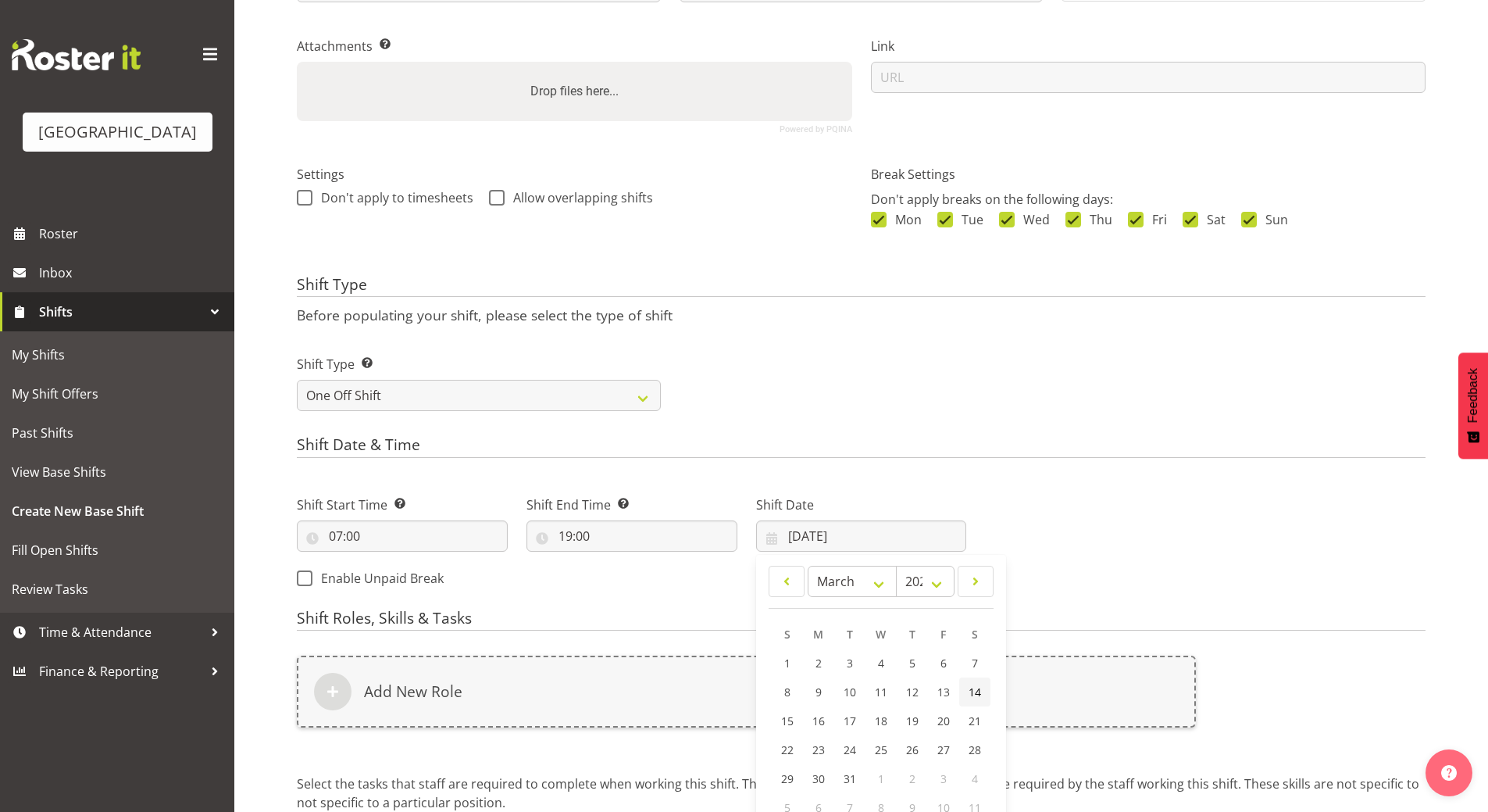
type input "14/03/2026"
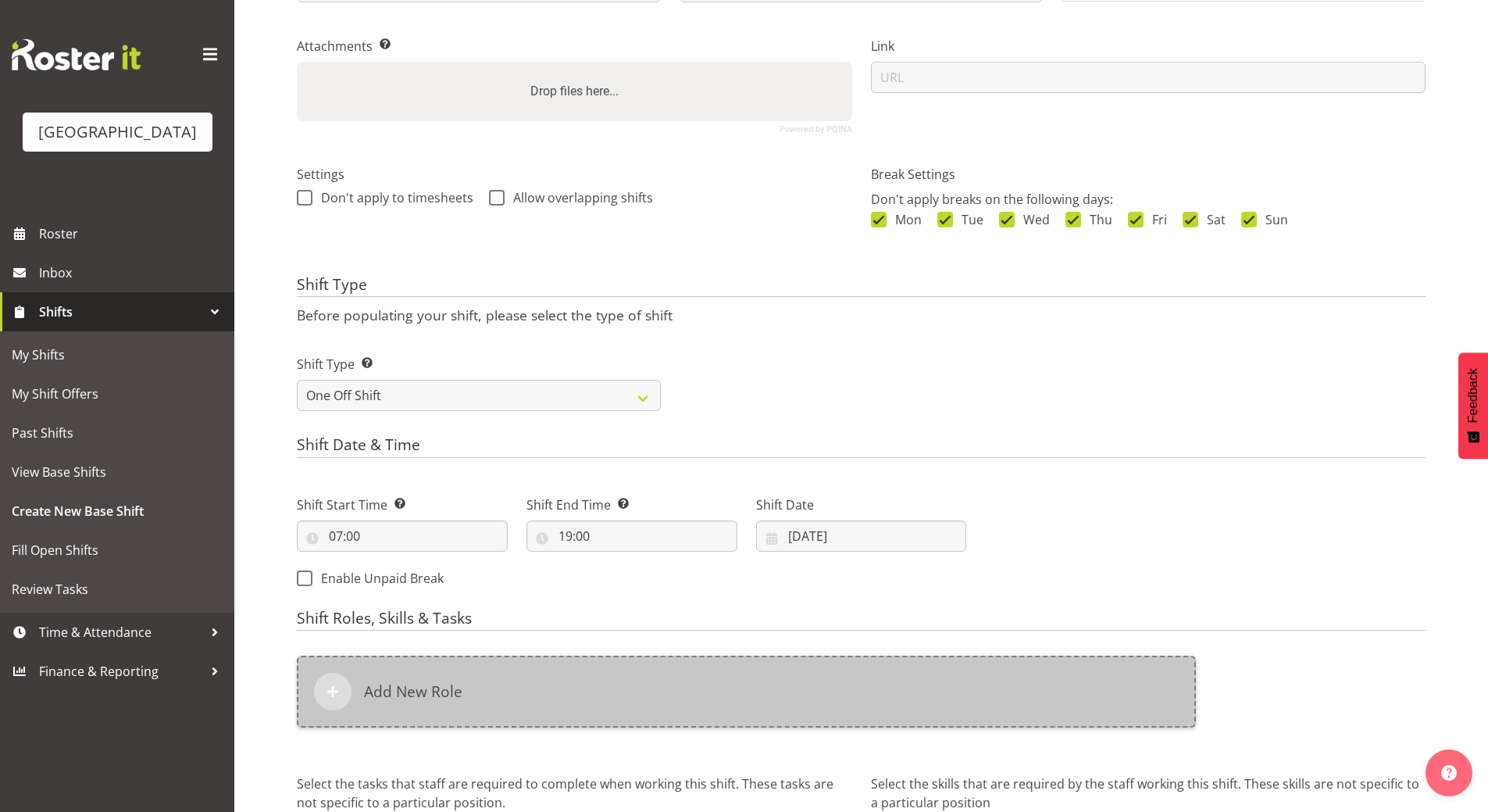
click at [488, 700] on div "Add New Role" at bounding box center [746, 692] width 900 height 72
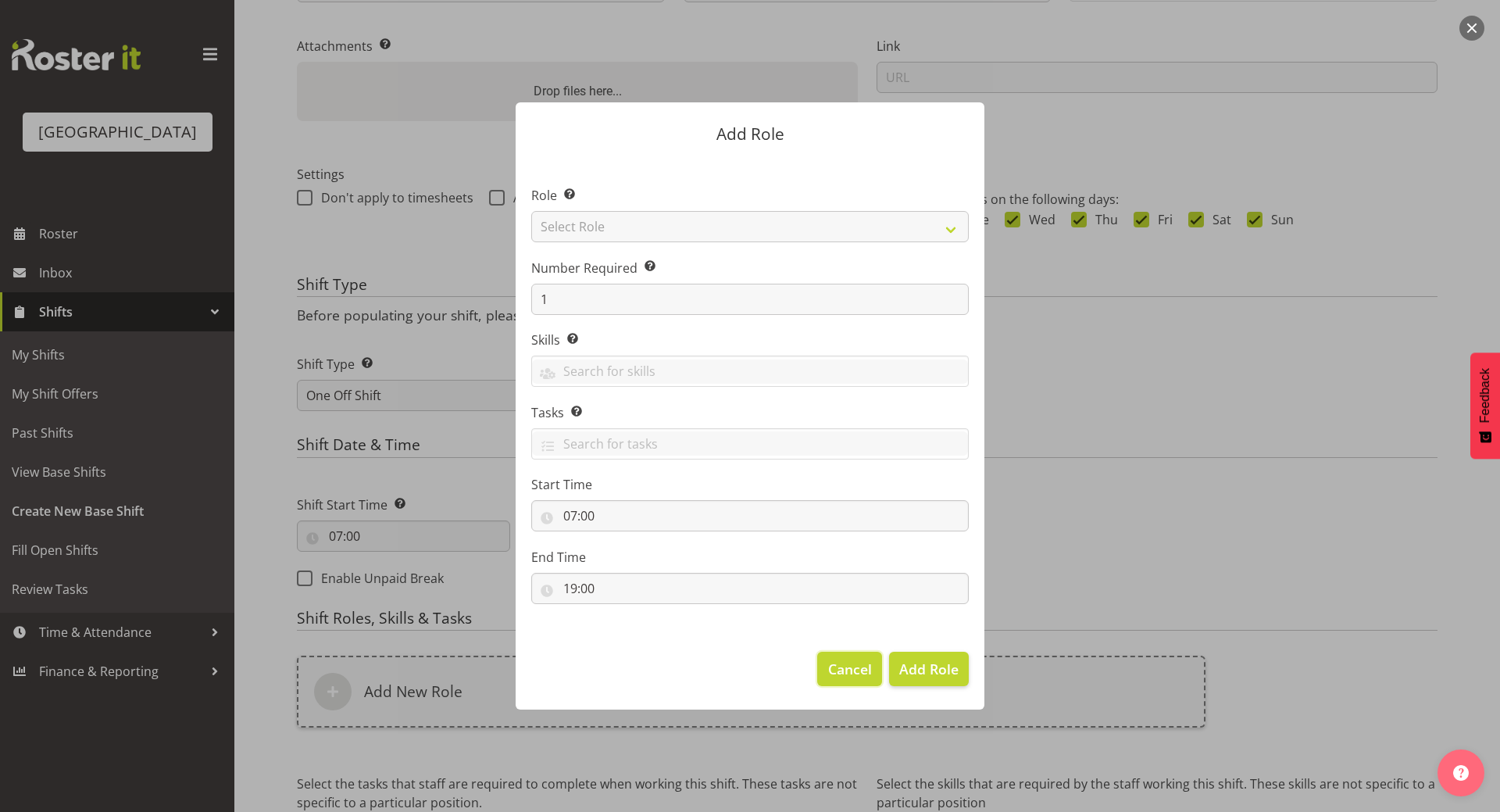
drag, startPoint x: 834, startPoint y: 665, endPoint x: 766, endPoint y: 623, distance: 79.9
click at [835, 665] on span "Cancel" at bounding box center [850, 669] width 44 height 20
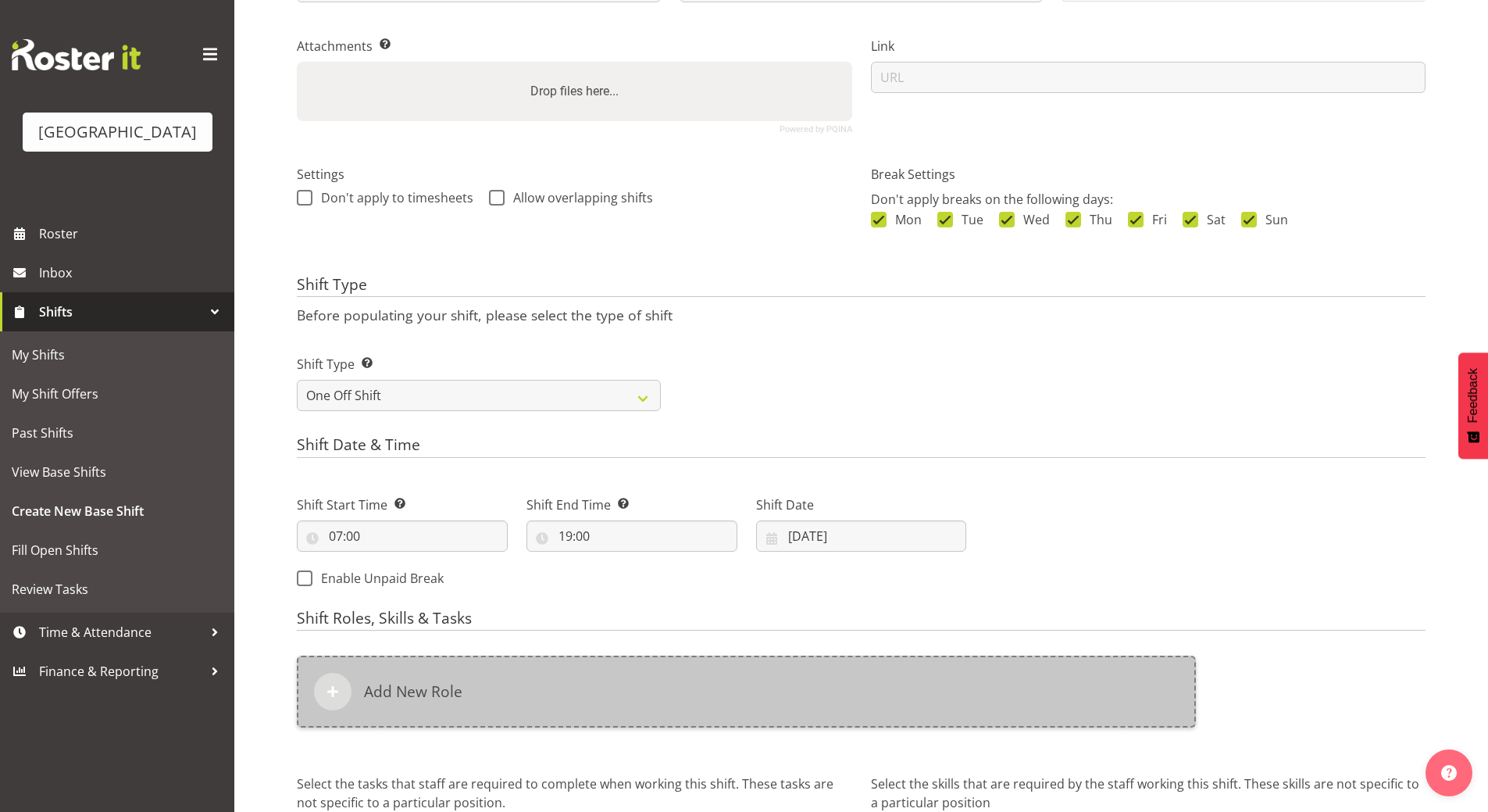
click at [442, 677] on div "Add New Role" at bounding box center [746, 692] width 900 height 72
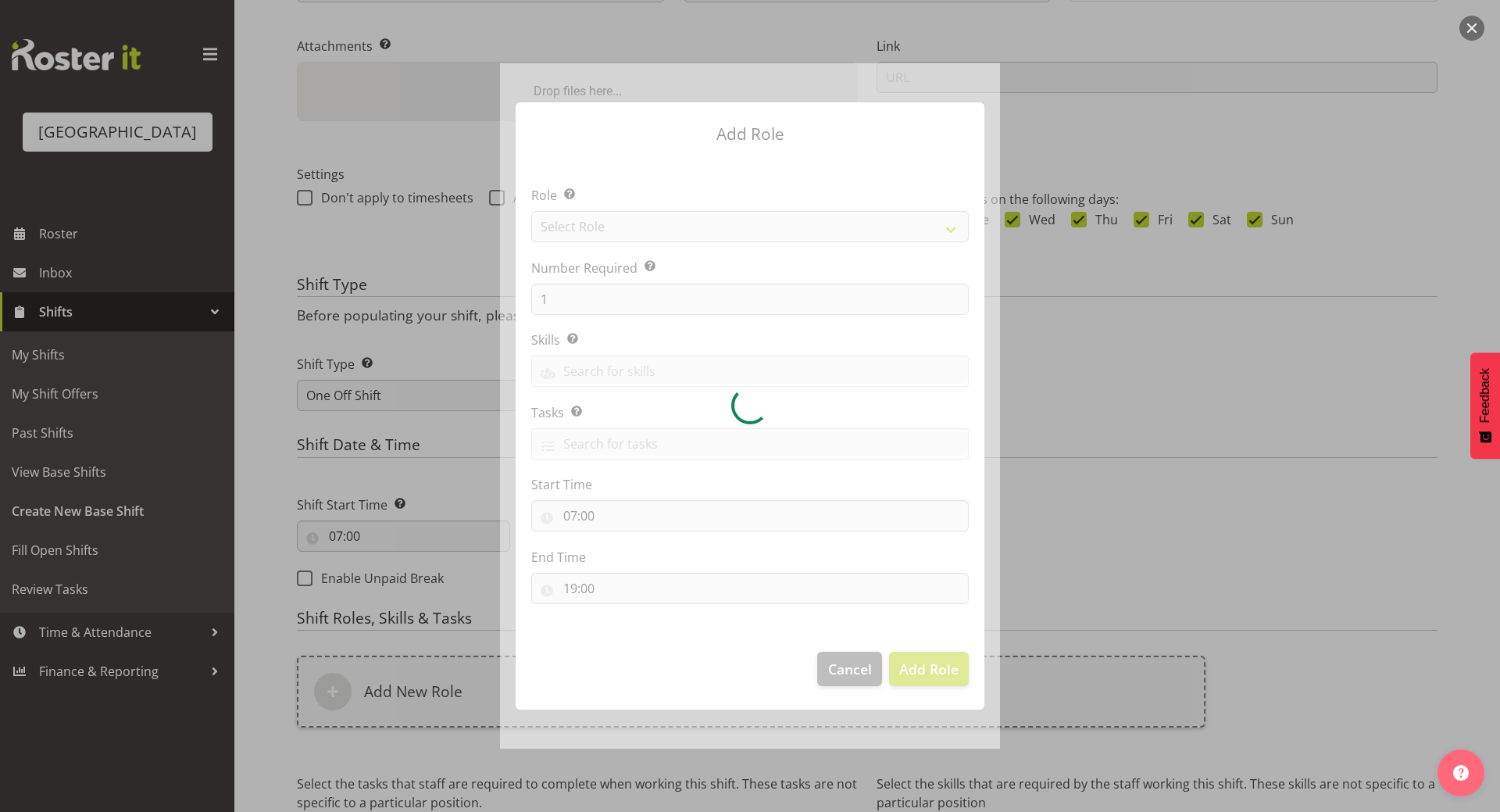
click at [620, 225] on div at bounding box center [750, 406] width 500 height 685
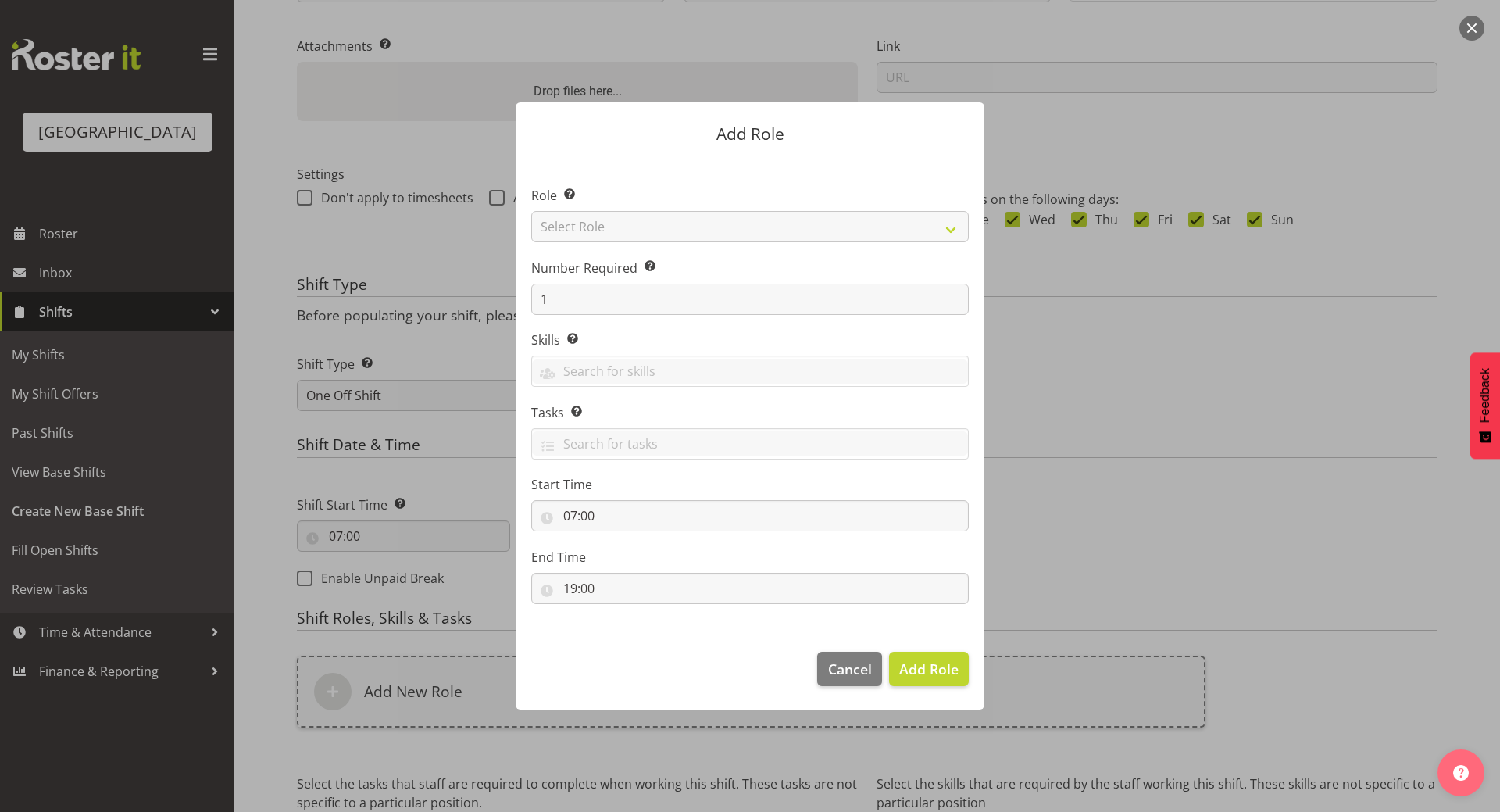
click at [662, 210] on div "Role Select the role you wish to add to the shift. Select Role Audio Bar Bar Ru…" at bounding box center [750, 214] width 437 height 57
click at [663, 221] on select "Select Role Audio Bar Bar Runner Bar Training Box Office Cargo Shed Venue Rep C…" at bounding box center [750, 226] width 437 height 31
select select "1288"
click at [532, 211] on select "Select Role Audio Bar Bar Runner Bar Training Box Office Cargo Shed Venue Rep C…" at bounding box center [750, 226] width 437 height 31
click at [596, 589] on input "19:00" at bounding box center [750, 587] width 437 height 31
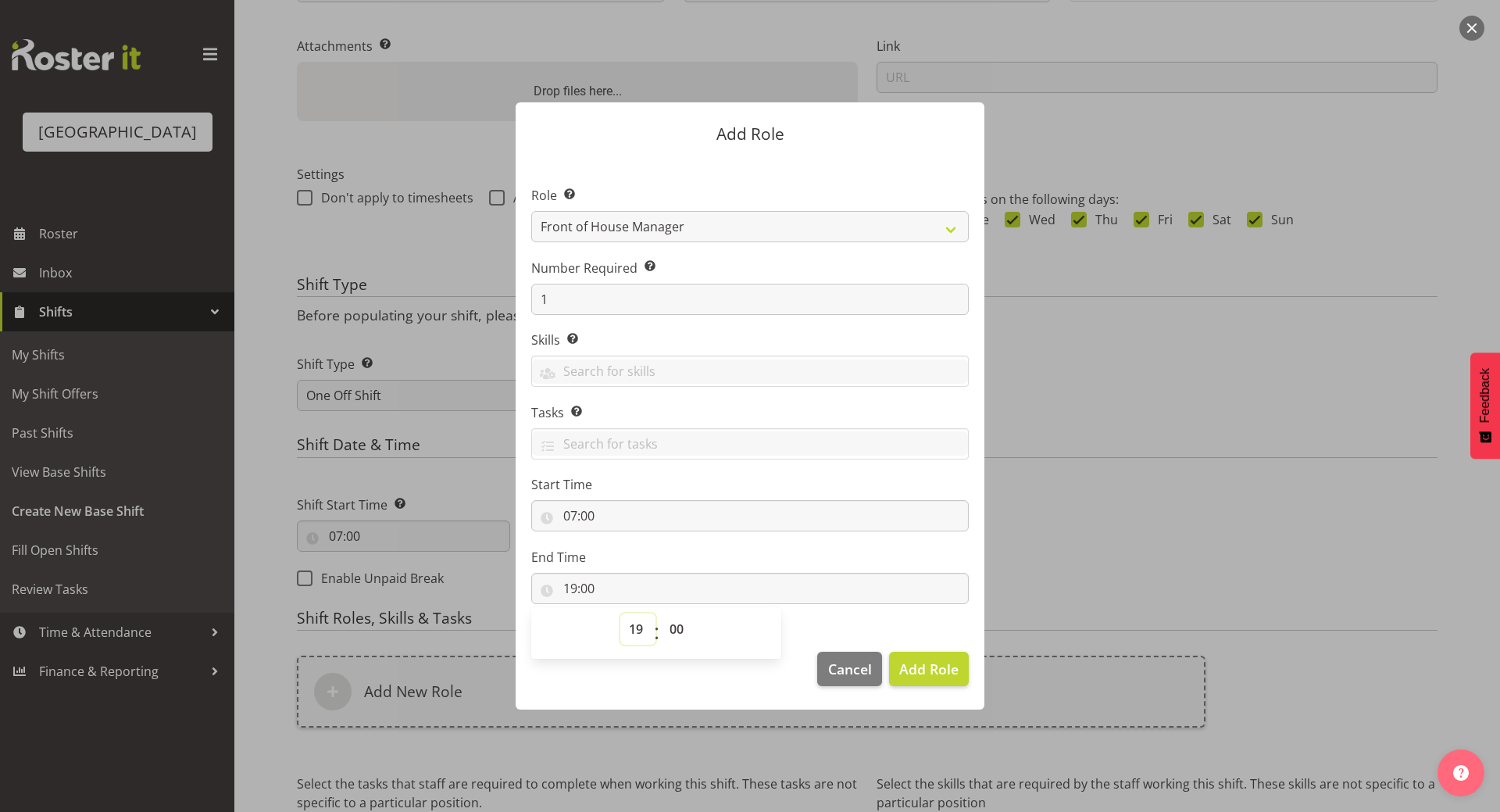
click at [633, 626] on select "00 01 02 03 04 05 06 07 08 09 10 11 12 13 14 15 16 17 18 19 20 21 22 23" at bounding box center [637, 628] width 35 height 31
select select "13"
click at [620, 613] on select "00 01 02 03 04 05 06 07 08 09 10 11 12 13 14 15 16 17 18 19 20 21 22 23" at bounding box center [637, 628] width 35 height 31
type input "13:00"
click at [676, 630] on select "00 01 02 03 04 05 06 07 08 09 10 11 12 13 14 15 16 17 18 19 20 21 22 23 24 25 2…" at bounding box center [678, 628] width 35 height 31
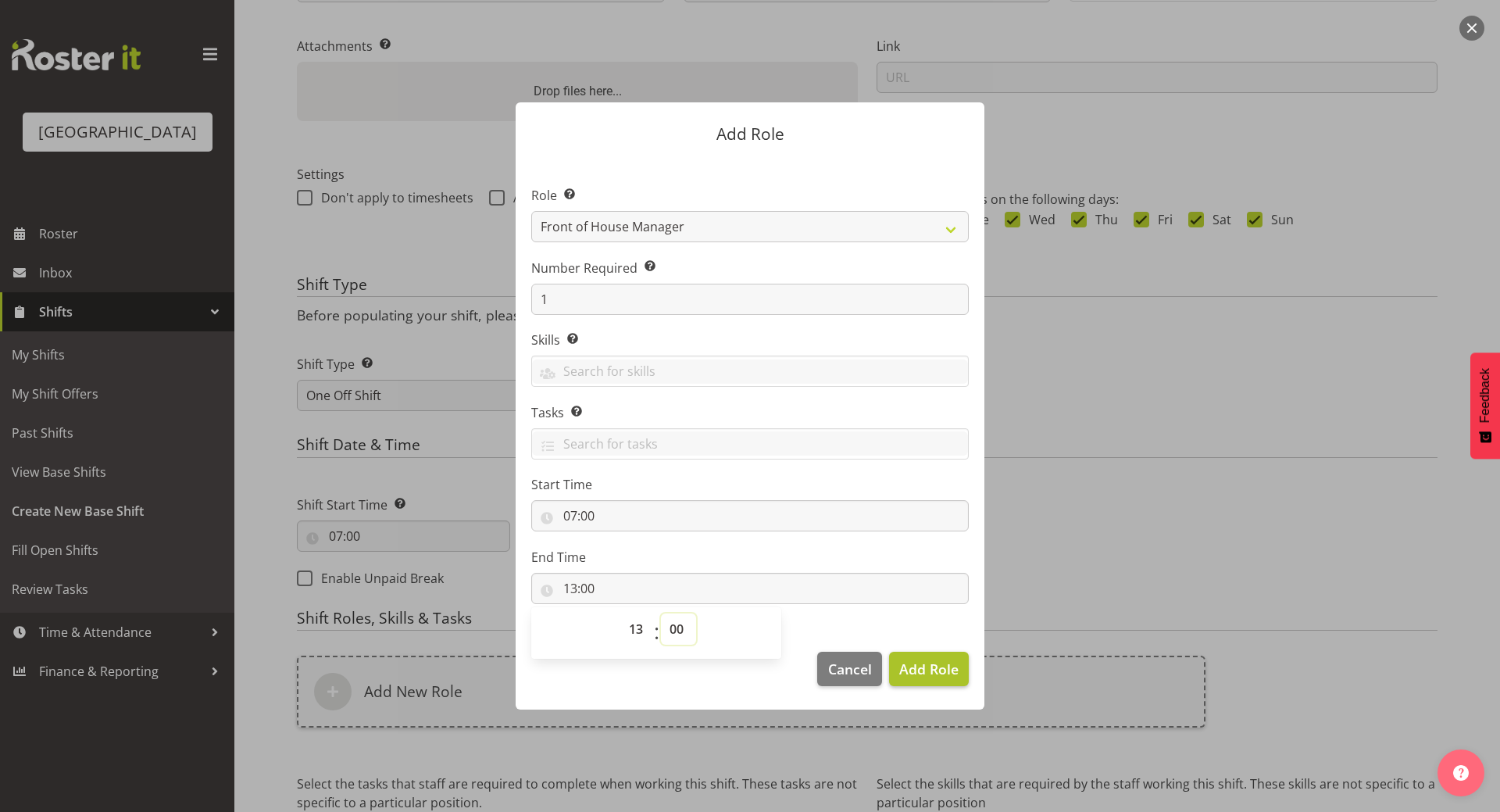
select select "30"
type input "13:30"
click at [929, 662] on span "Add Role" at bounding box center [929, 668] width 60 height 19
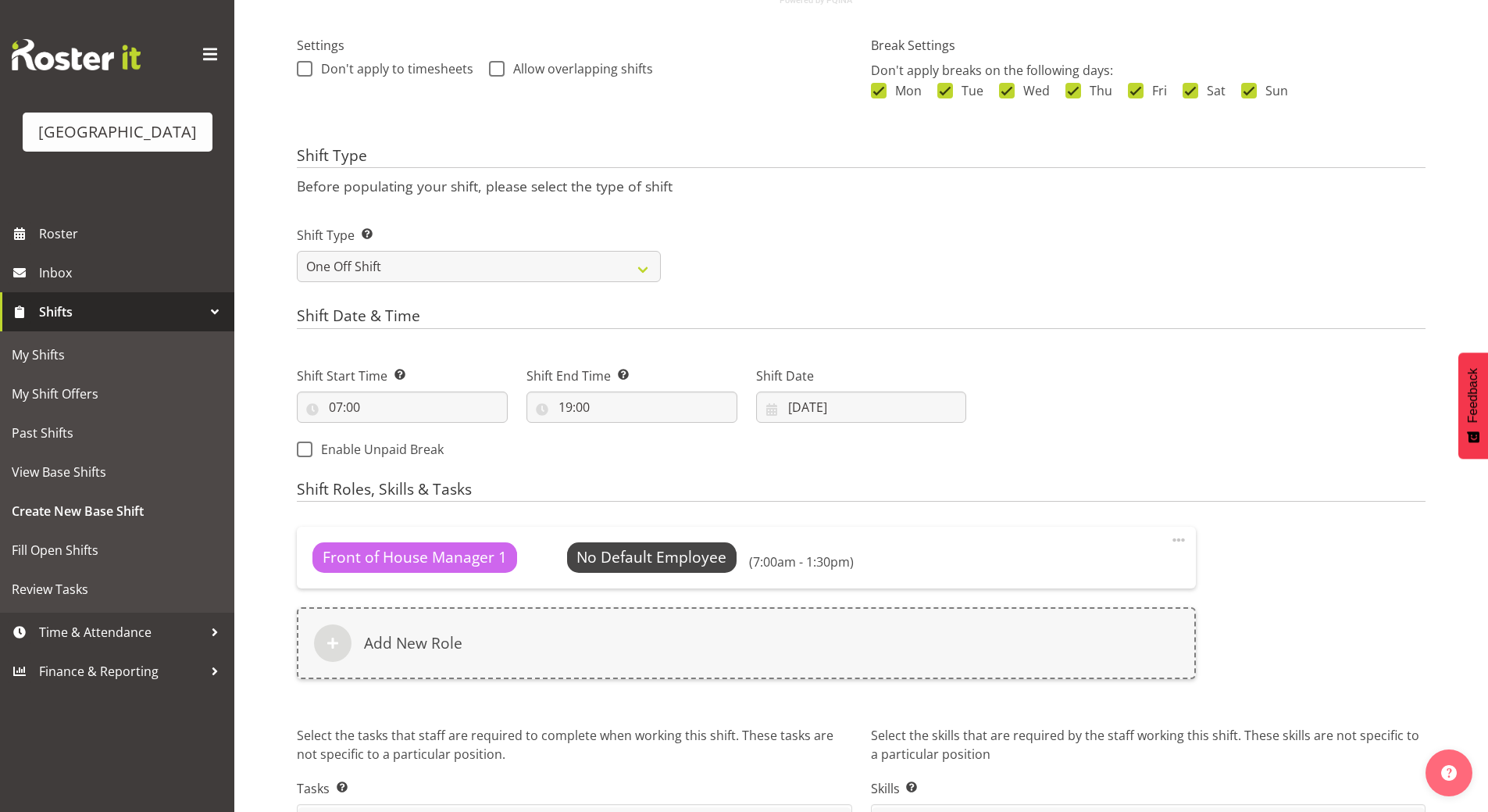
scroll to position [469, 0]
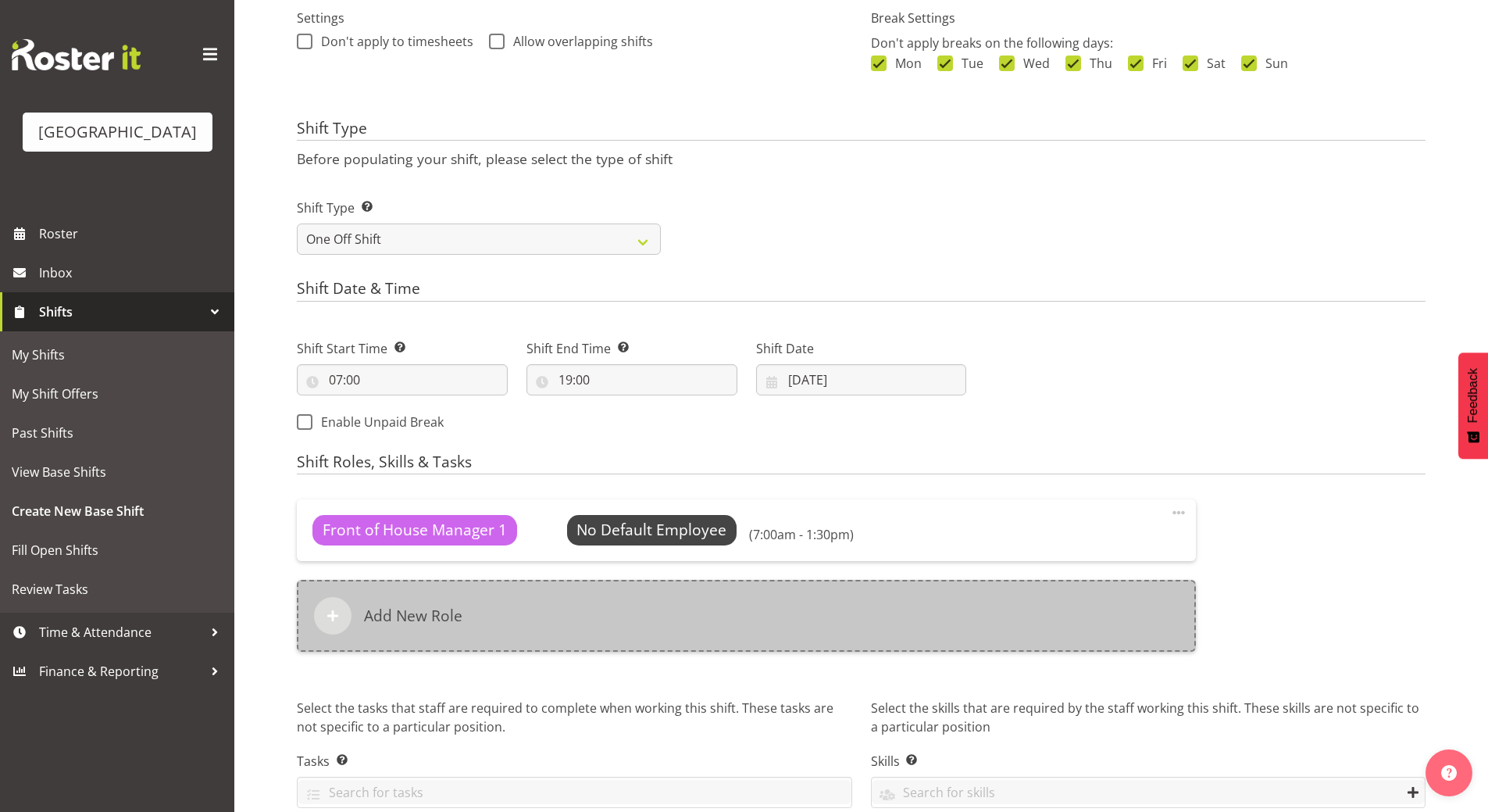
click at [418, 600] on div "Add New Role" at bounding box center [746, 615] width 900 height 72
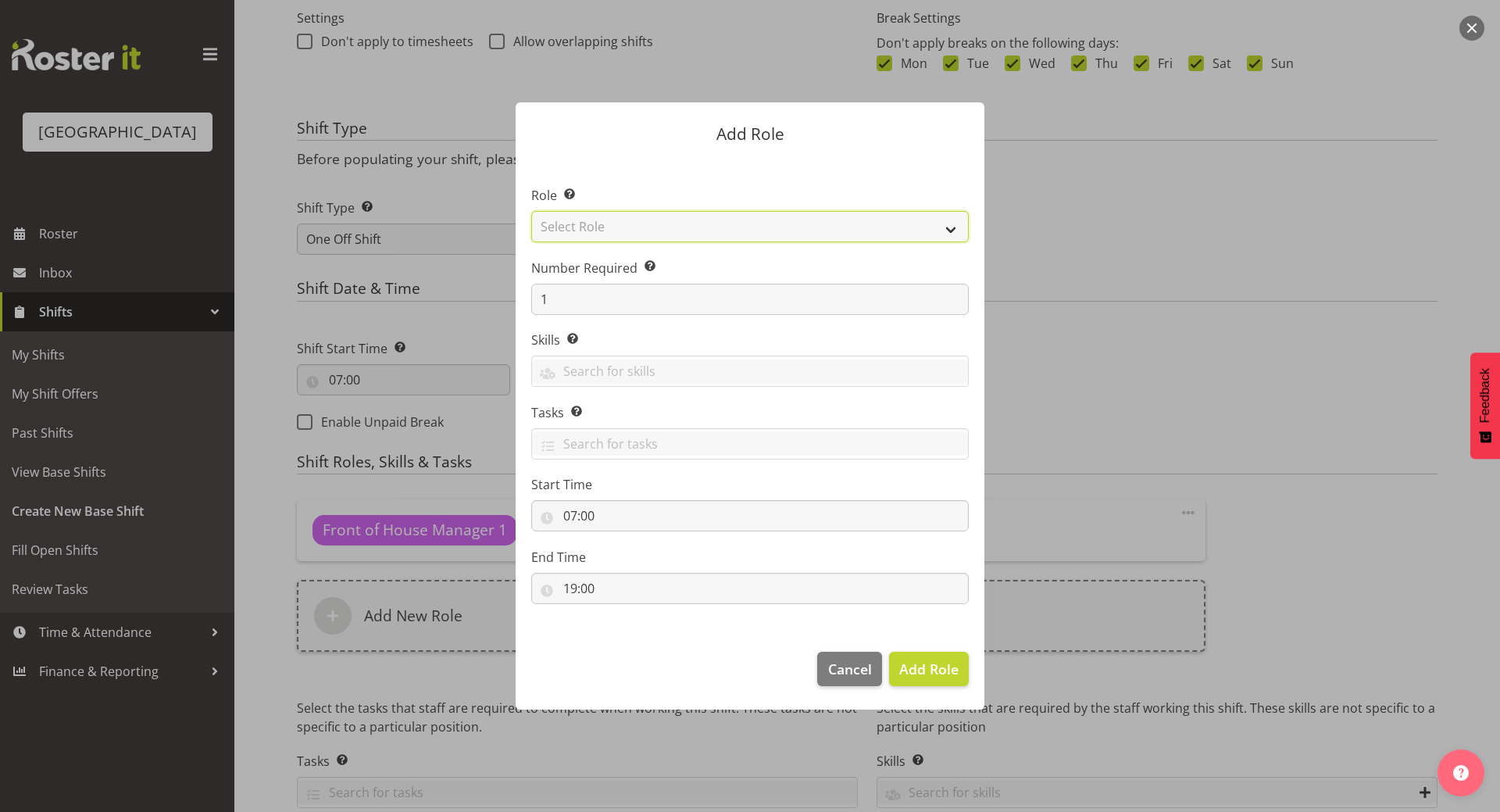
click at [614, 225] on select "Select Role Audio Bar Bar Runner Bar Training Box Office Cargo Shed Venue Rep C…" at bounding box center [750, 226] width 437 height 31
select select "1288"
click at [532, 211] on select "Select Role Audio Bar Bar Runner Bar Training Box Office Cargo Shed Venue Rep C…" at bounding box center [750, 226] width 437 height 31
click at [587, 513] on input "07:00" at bounding box center [750, 515] width 437 height 31
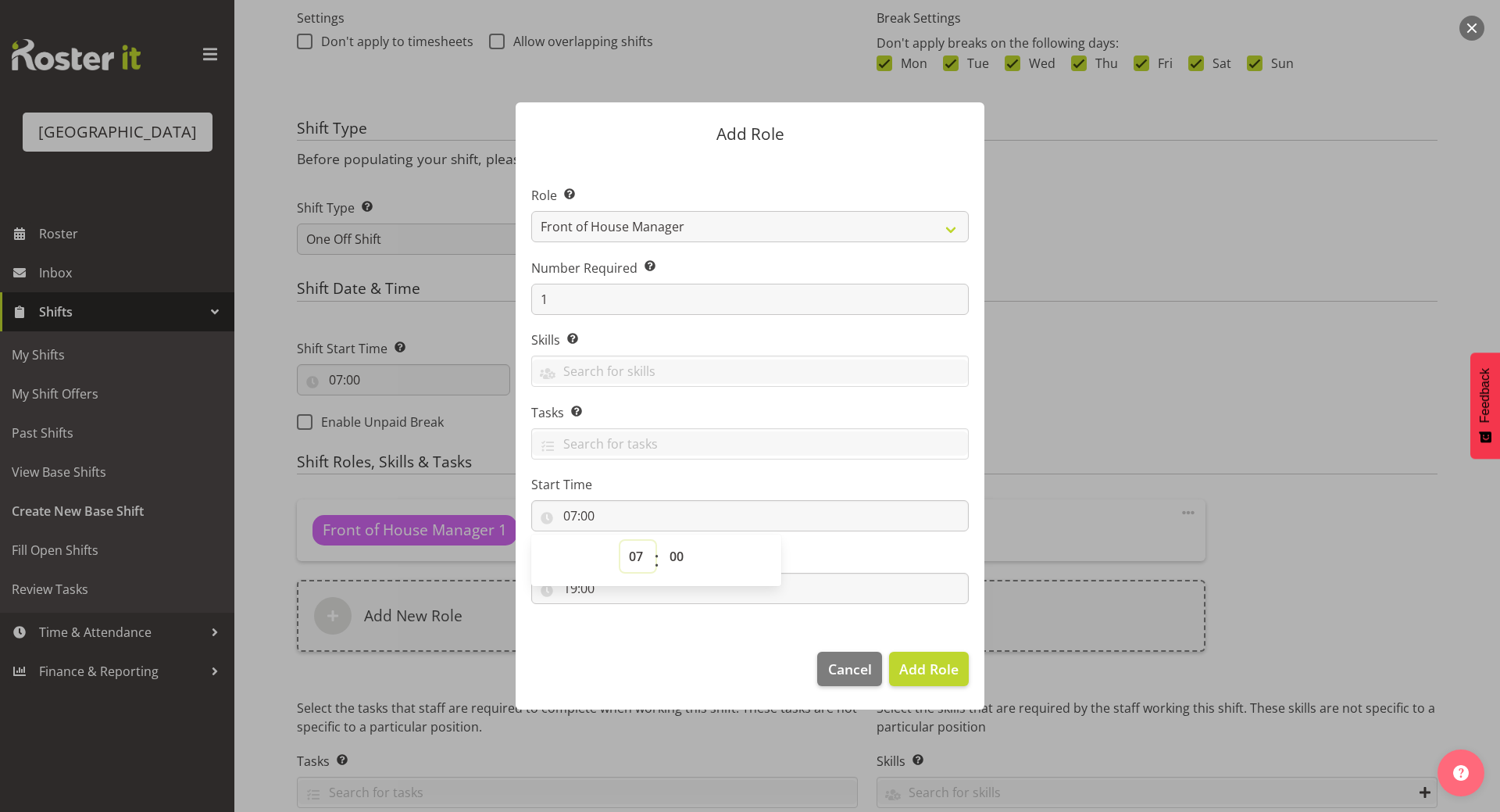
click at [634, 558] on select "00 01 02 03 04 05 06 07 08 09 10 11 12 13 14 15 16 17 18 19 20 21 22 23" at bounding box center [637, 556] width 35 height 31
select select "13"
click at [620, 541] on select "00 01 02 03 04 05 06 07 08 09 10 11 12 13 14 15 16 17 18 19 20 21 22 23" at bounding box center [637, 556] width 35 height 31
type input "13:00"
click at [933, 659] on span "Add Role" at bounding box center [929, 669] width 60 height 20
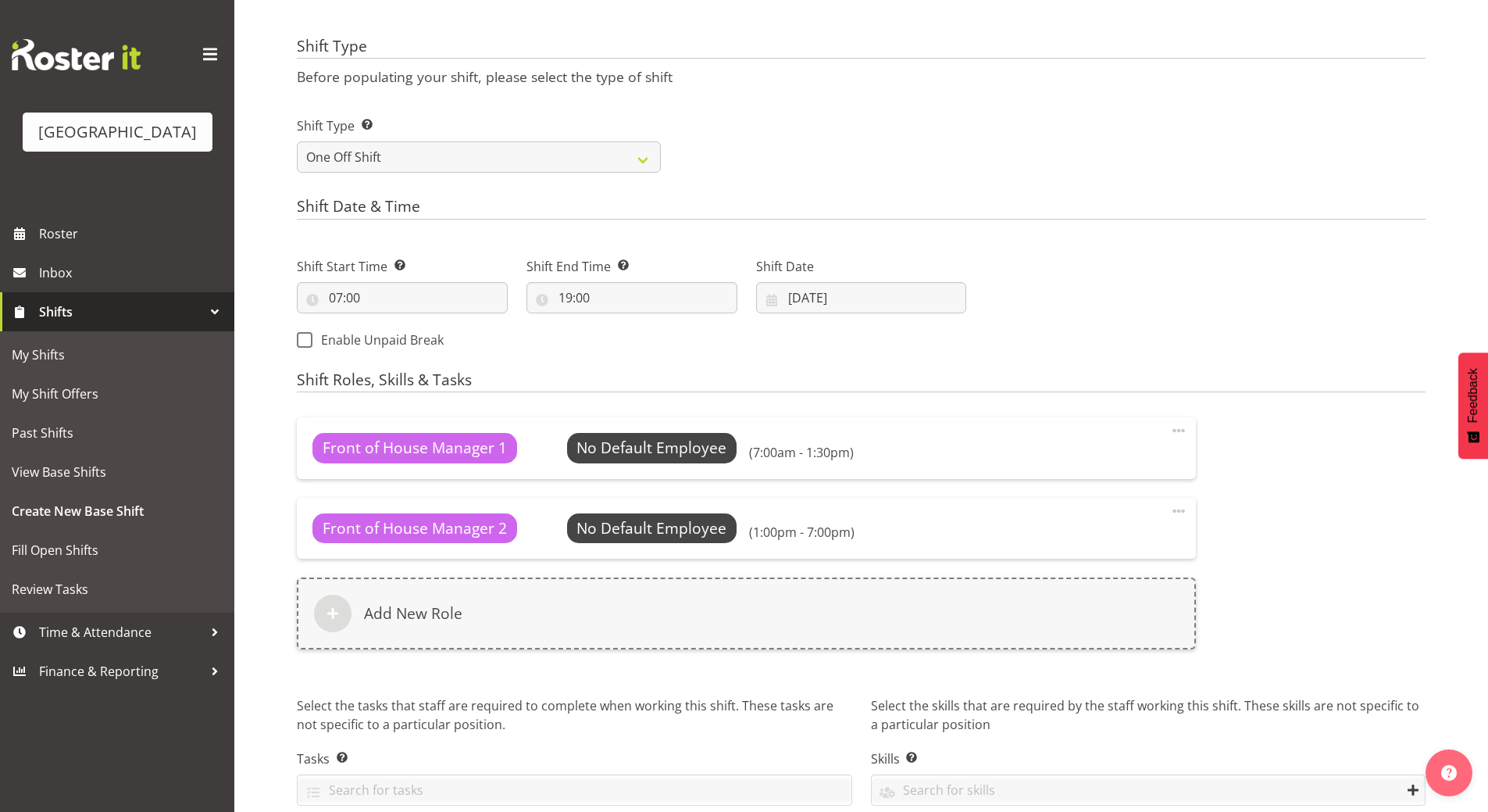
scroll to position [622, 0]
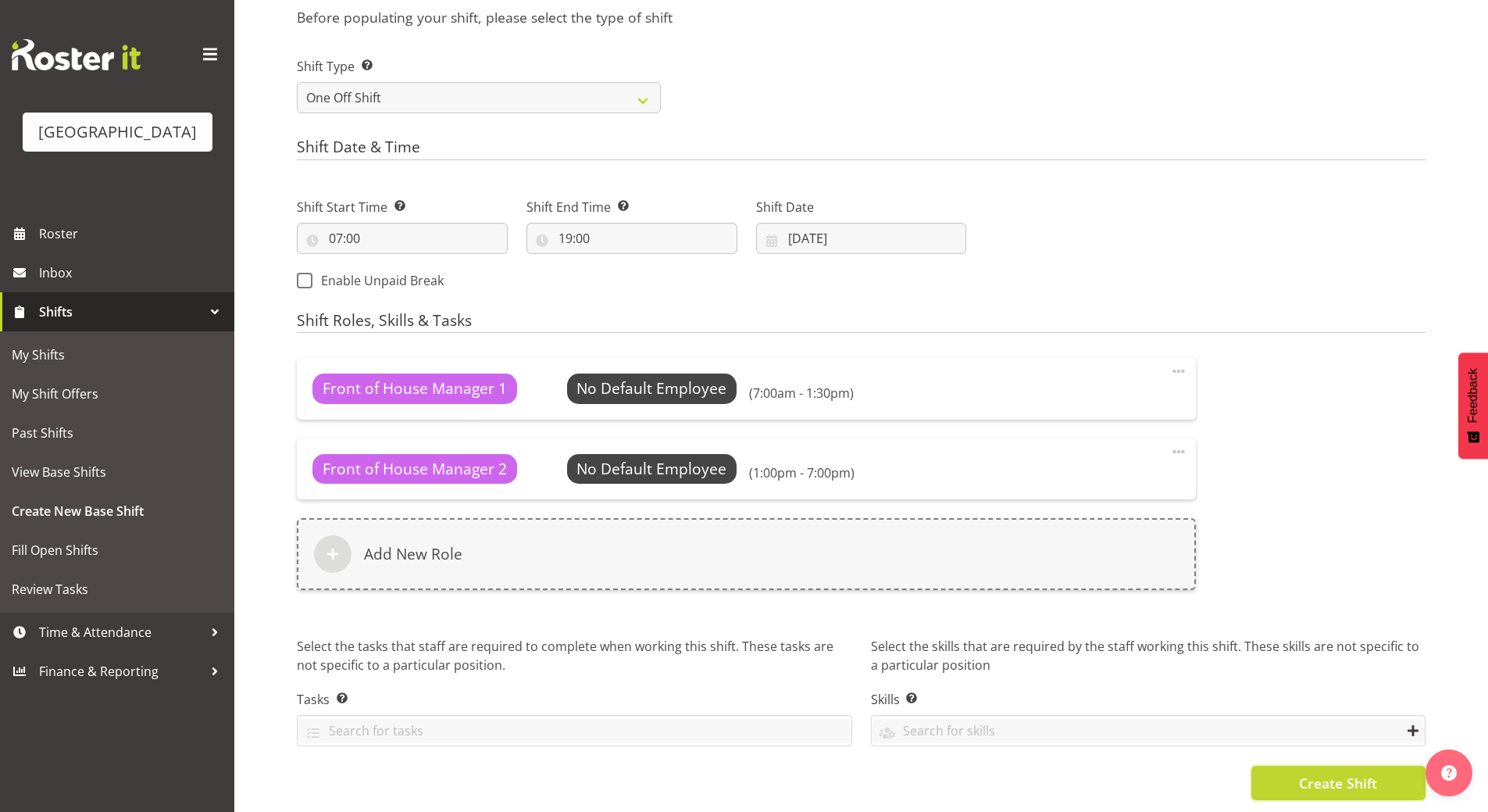
click at [1361, 772] on span "Create Shift" at bounding box center [1338, 782] width 79 height 20
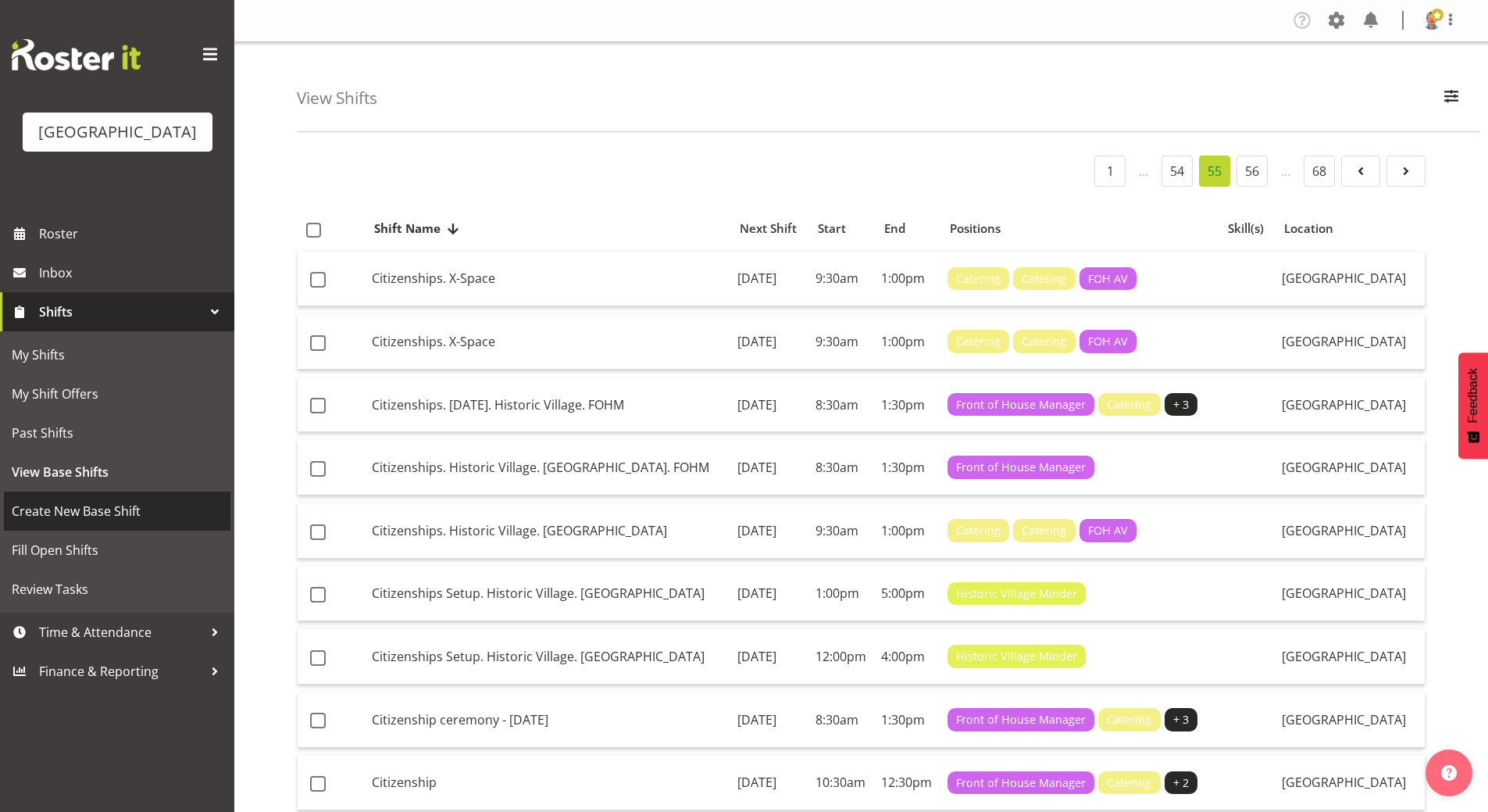
click at [82, 523] on span "Create New Base Shift" at bounding box center [117, 511] width 211 height 24
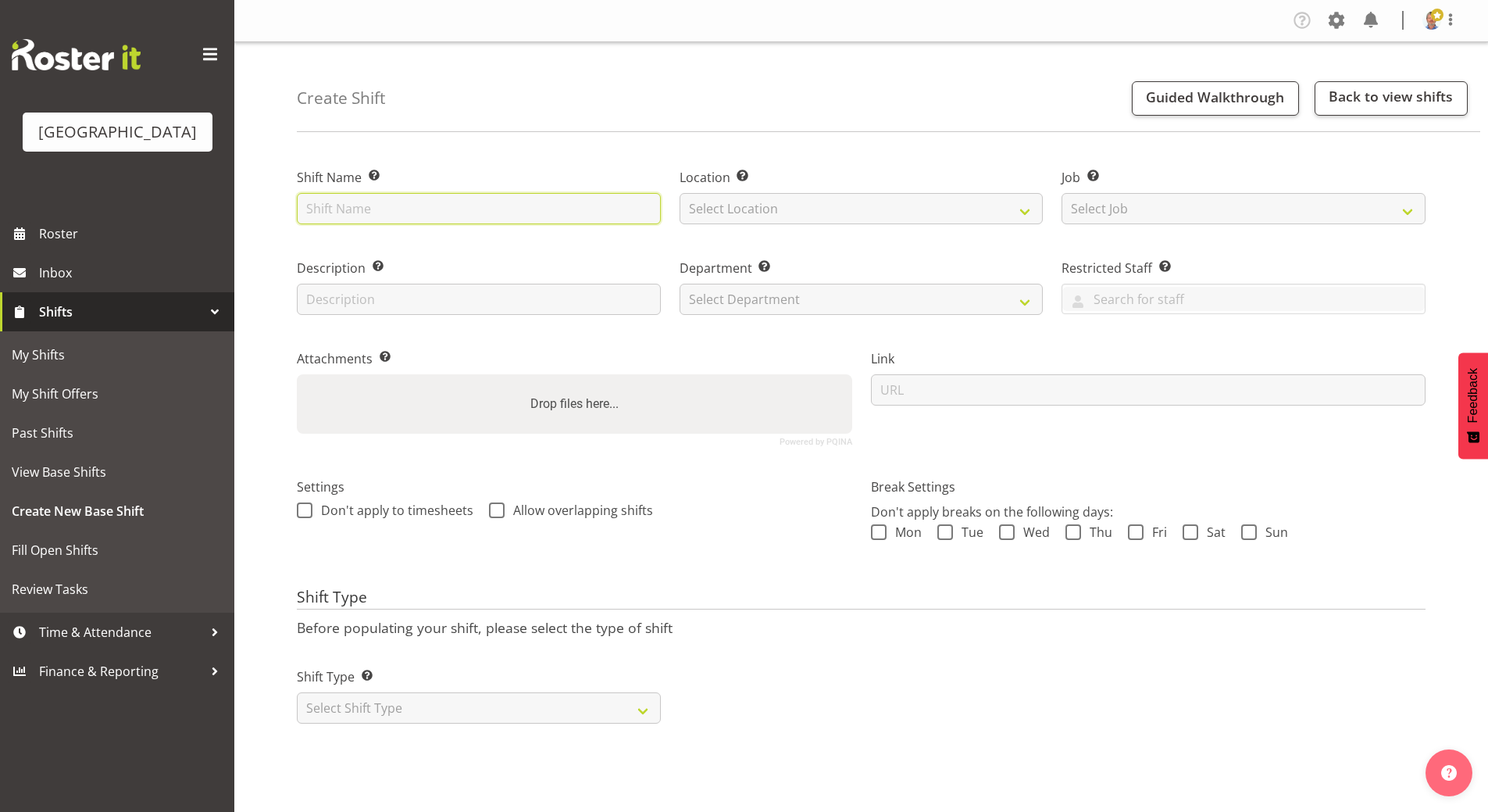
click at [361, 208] on input "text" at bounding box center [479, 208] width 364 height 31
type input "[GEOGRAPHIC_DATA]"
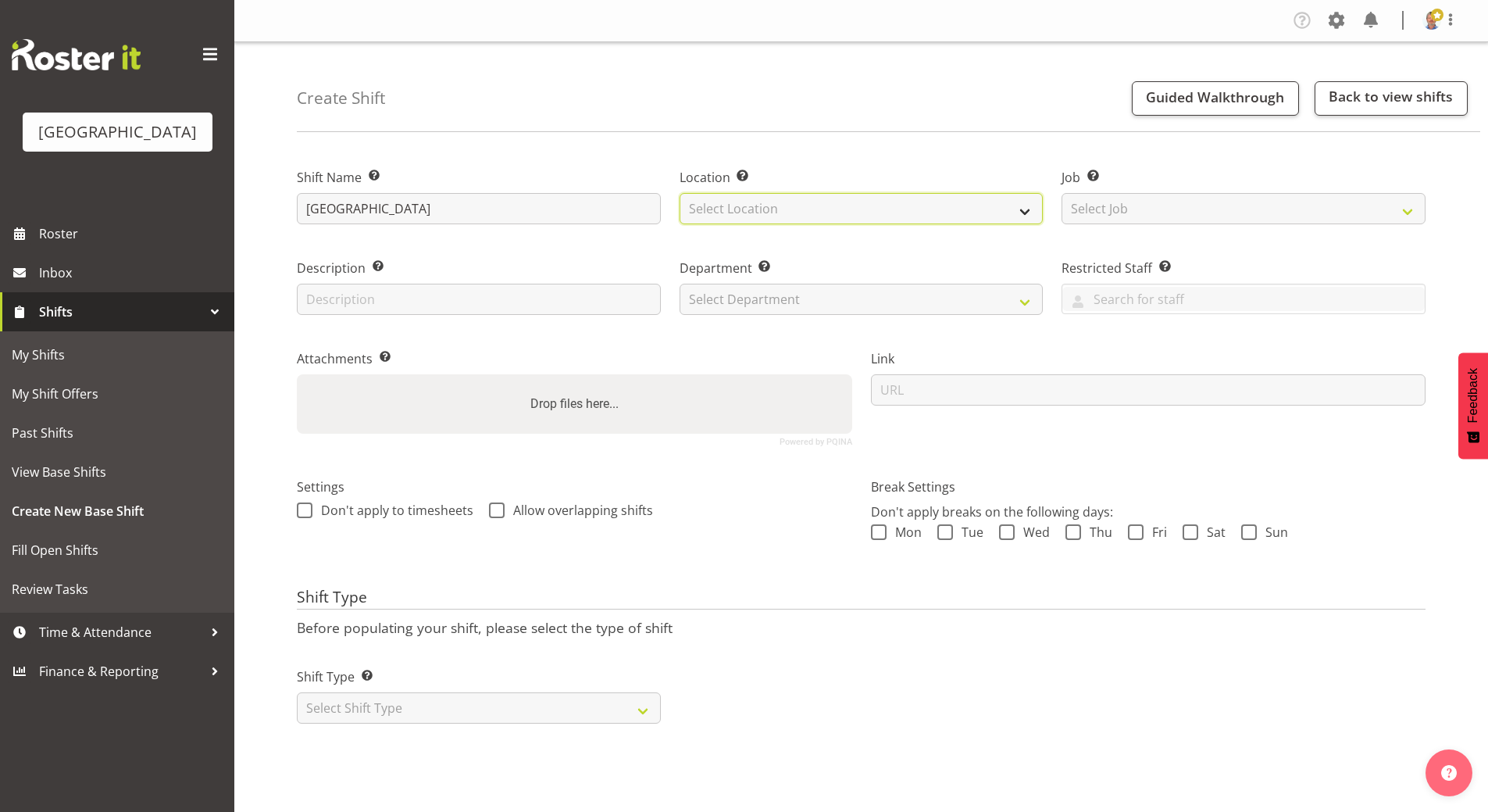
click at [750, 210] on select "Select Location [GEOGRAPHIC_DATA]" at bounding box center [862, 208] width 364 height 31
select select "1118"
click at [680, 193] on select "Select Location [GEOGRAPHIC_DATA]" at bounding box center [862, 208] width 364 height 31
click at [397, 295] on input "text" at bounding box center [479, 298] width 364 height 31
type input "Outdoor community event"
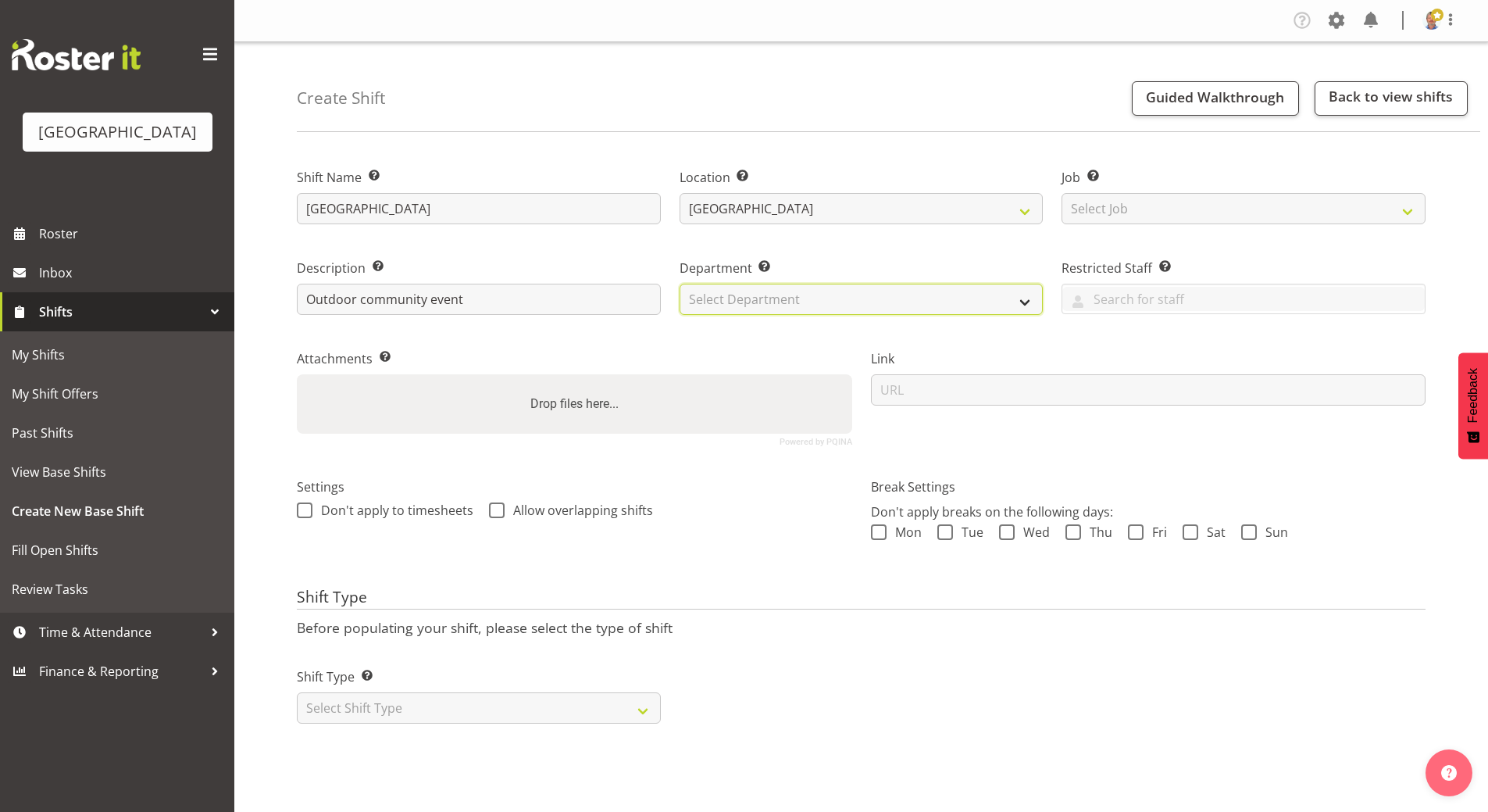
click at [811, 299] on select "Select Department [GEOGRAPHIC_DATA] Front of House" at bounding box center [862, 298] width 364 height 31
select select "791"
click at [680, 283] on select "Select Department [GEOGRAPHIC_DATA] Front of House" at bounding box center [862, 298] width 364 height 31
click at [877, 534] on span at bounding box center [879, 532] width 16 height 16
click at [877, 534] on input "Mon" at bounding box center [876, 532] width 10 height 10
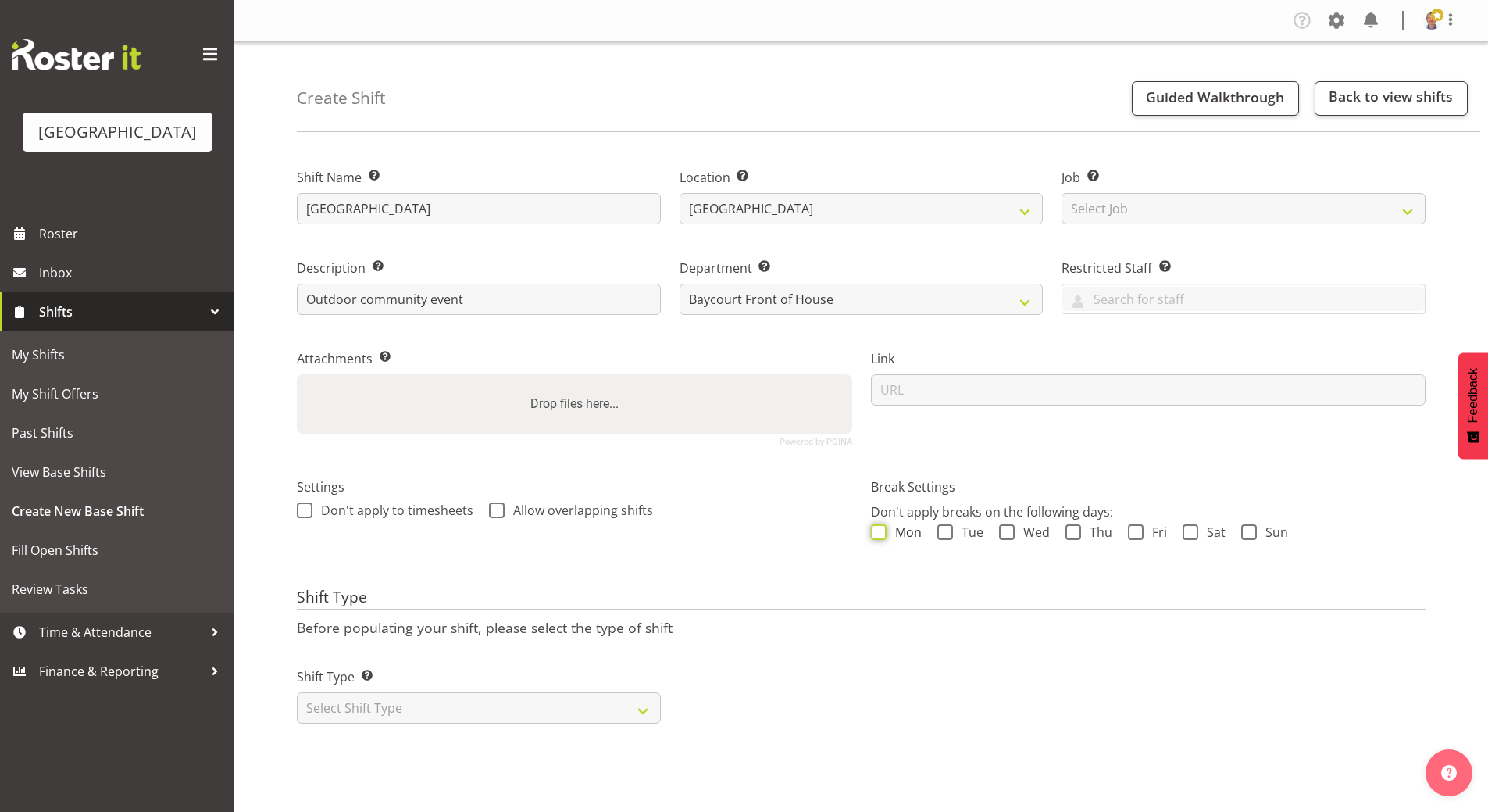
checkbox input "true"
drag, startPoint x: 941, startPoint y: 532, endPoint x: 966, endPoint y: 532, distance: 25.0
click at [942, 532] on span at bounding box center [945, 532] width 16 height 16
click at [942, 532] on input "Tue" at bounding box center [942, 532] width 10 height 10
checkbox input "true"
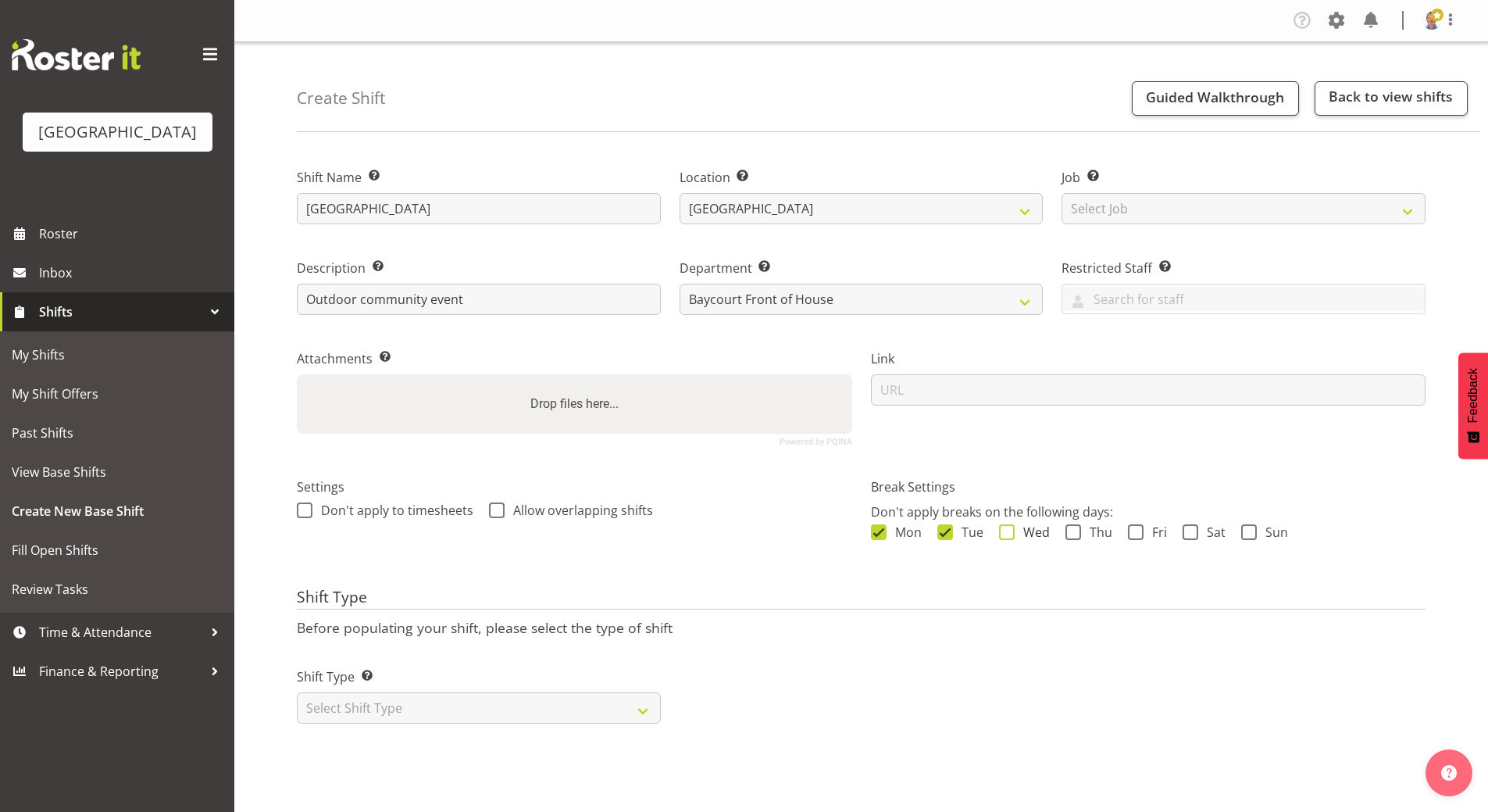
click at [1001, 535] on span at bounding box center [1007, 532] width 16 height 16
click at [1001, 535] on input "Wed" at bounding box center [1004, 532] width 10 height 10
checkbox input "true"
click at [1072, 532] on span at bounding box center [1074, 532] width 16 height 16
click at [1072, 532] on input "Thu" at bounding box center [1071, 532] width 10 height 10
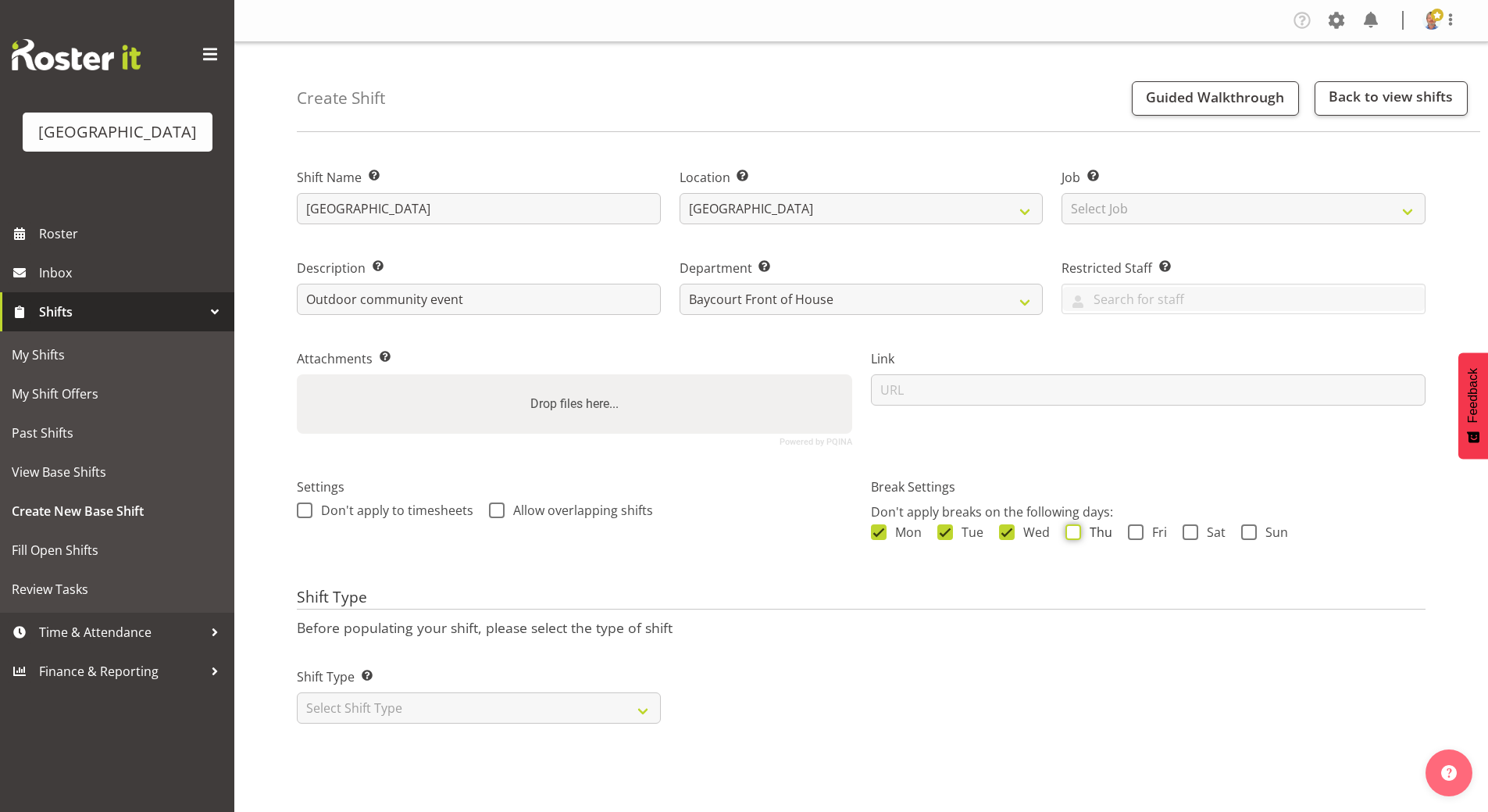
checkbox input "true"
click at [1144, 531] on span "Fri" at bounding box center [1156, 532] width 24 height 16
click at [1138, 531] on input "Fri" at bounding box center [1133, 532] width 10 height 10
checkbox input "true"
click at [1191, 532] on span at bounding box center [1191, 532] width 16 height 16
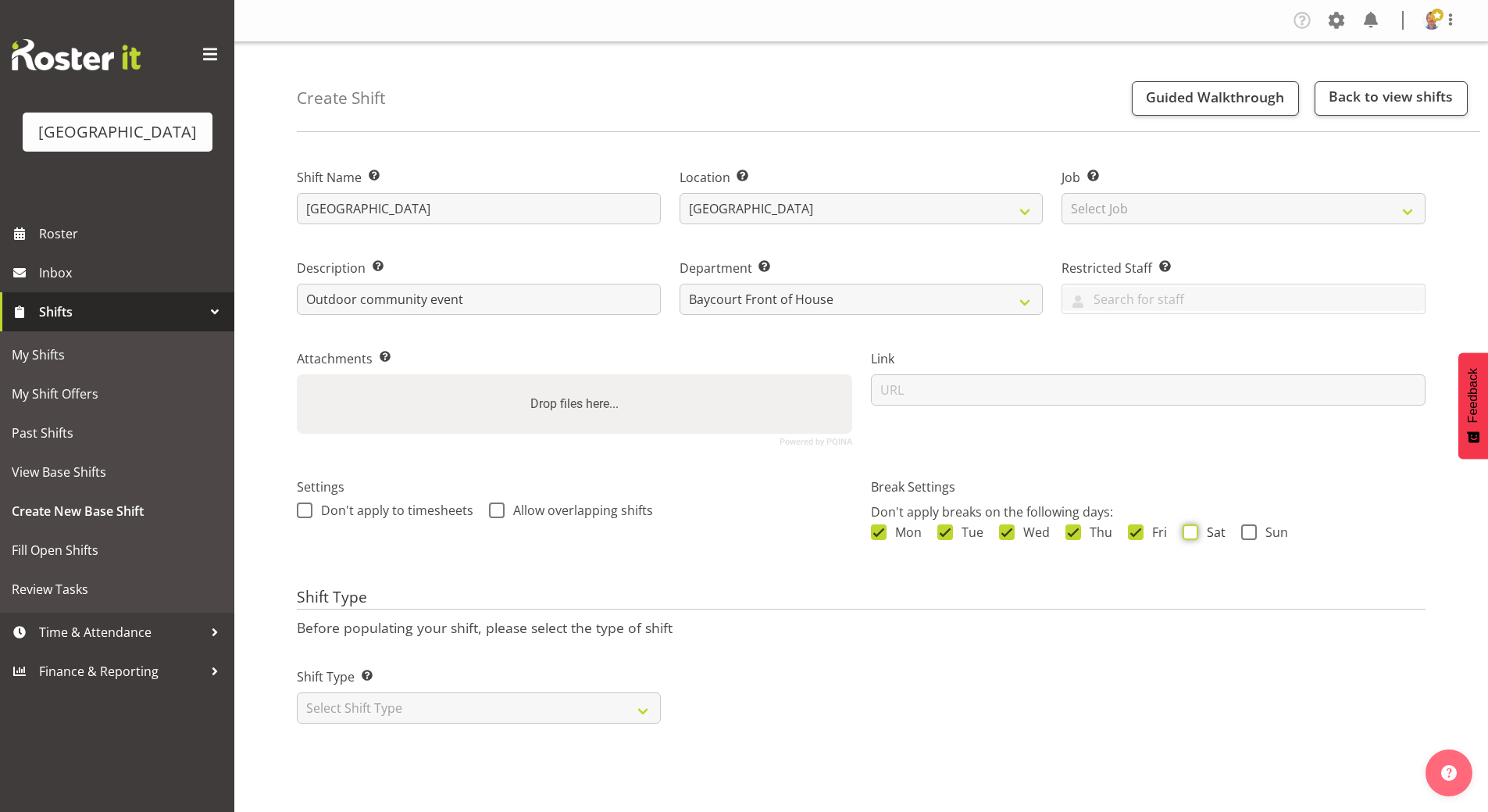
click at [1191, 532] on input "Sat" at bounding box center [1188, 532] width 10 height 10
checkbox input "true"
click at [1259, 531] on span "Sun" at bounding box center [1272, 532] width 31 height 16
click at [1251, 531] on input "Sun" at bounding box center [1246, 532] width 10 height 10
checkbox input "true"
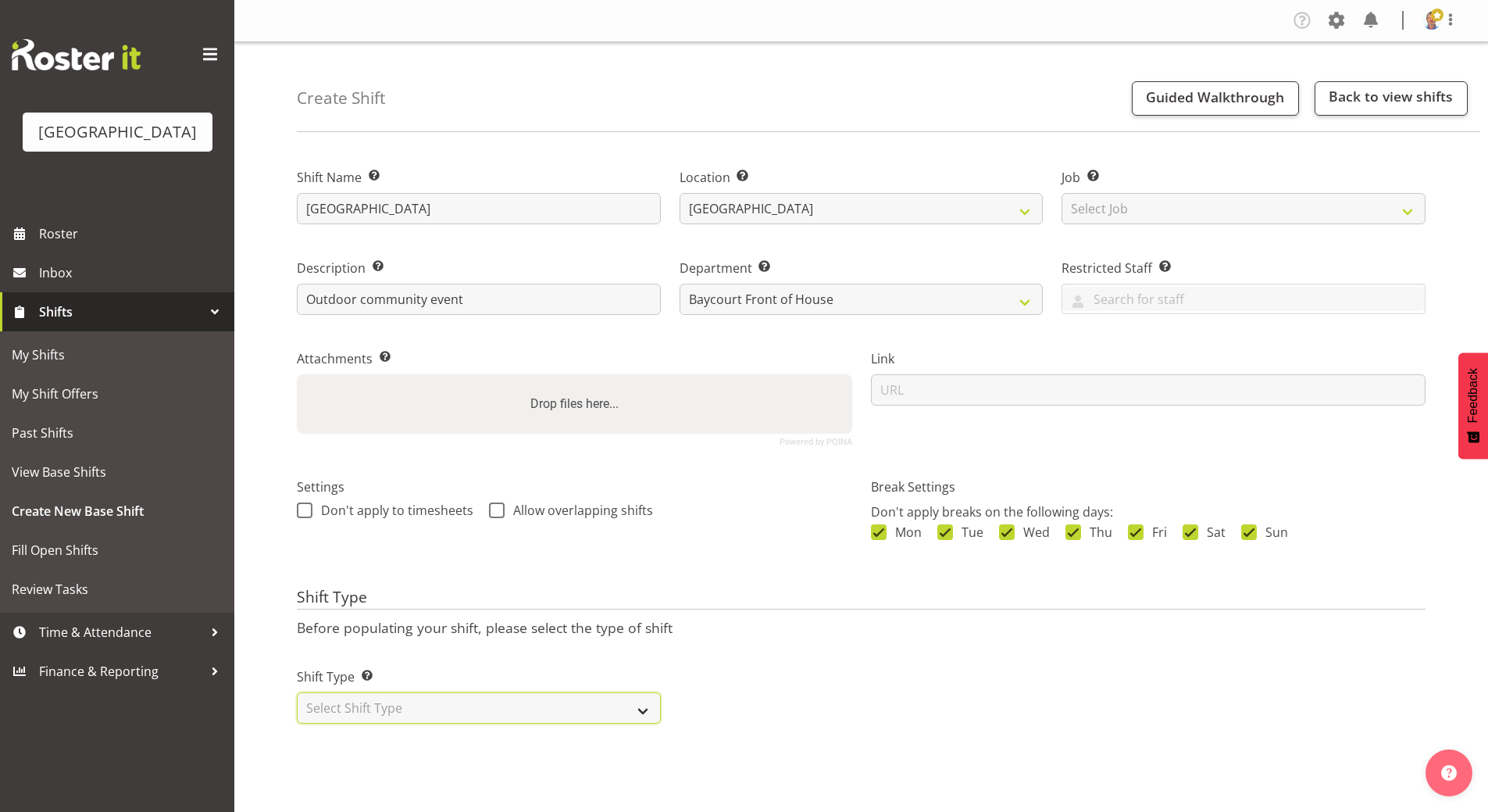
click at [454, 697] on select "Select Shift Type One Off Shift Recurring Shift Rotating Shift" at bounding box center [479, 707] width 364 height 31
select select "one_off"
click at [297, 692] on select "Select Shift Type One Off Shift Recurring Shift Rotating Shift" at bounding box center [479, 707] width 364 height 31
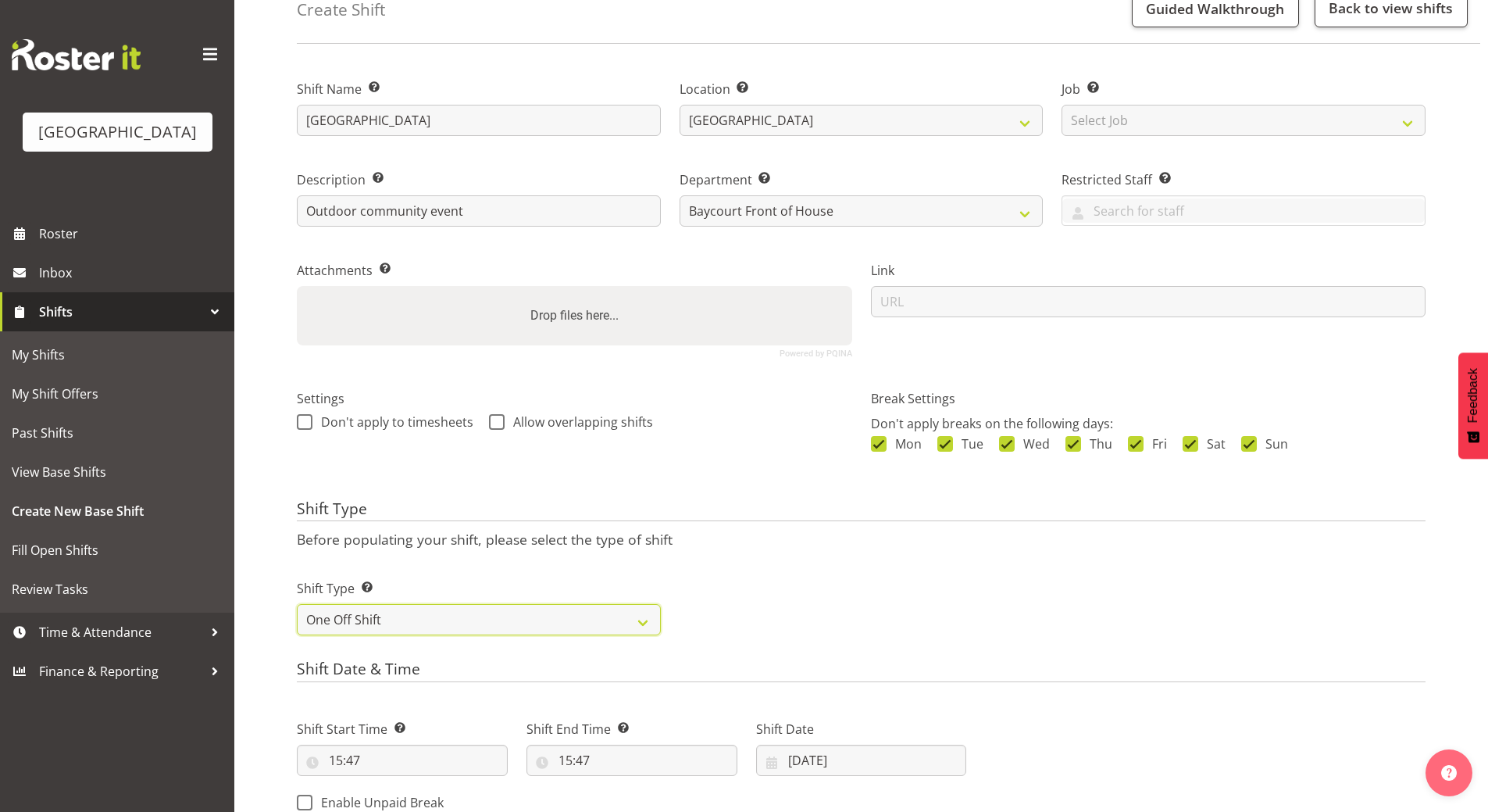
scroll to position [235, 0]
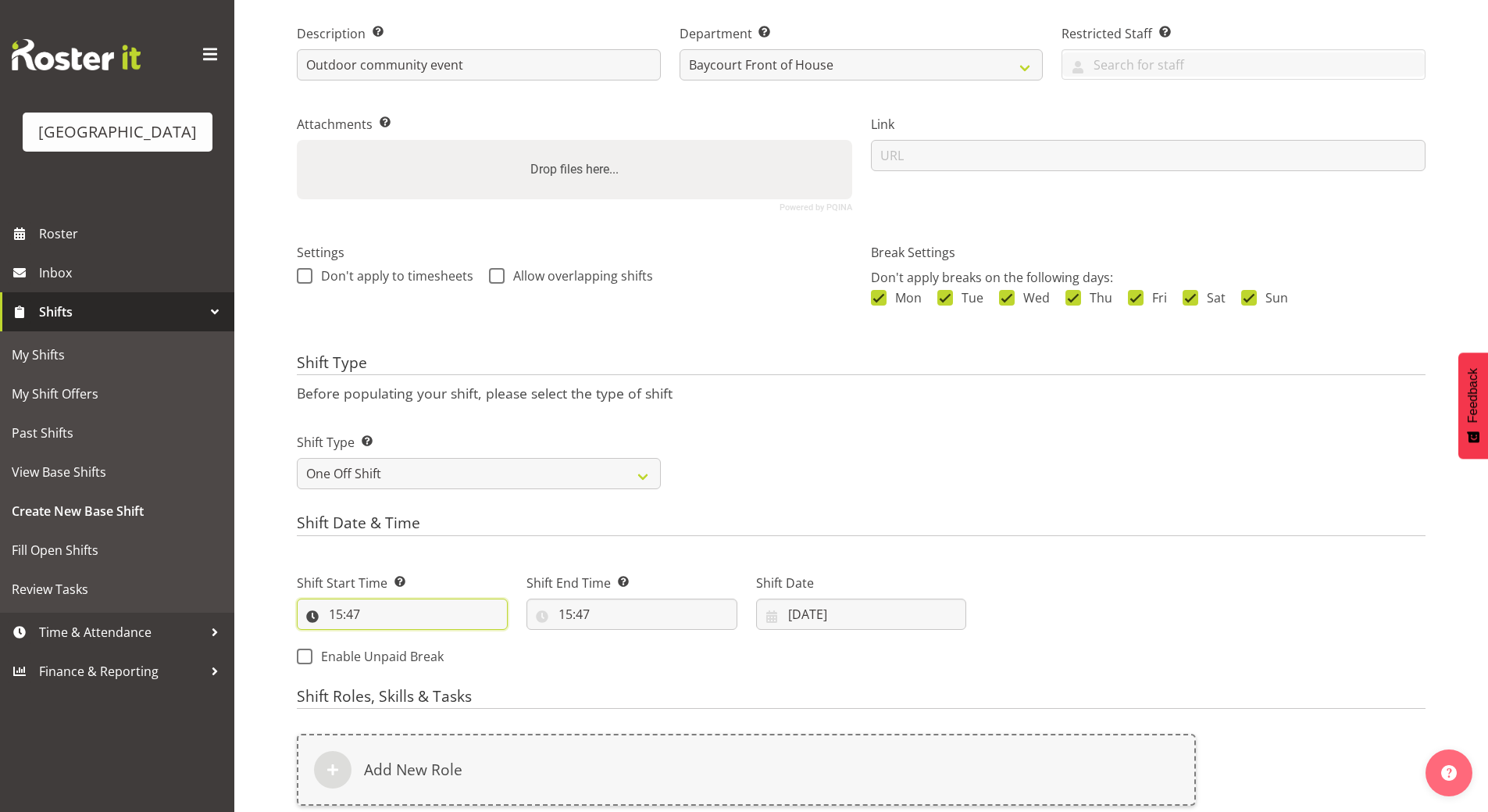
click at [351, 610] on input "15:47" at bounding box center [403, 613] width 211 height 31
click at [401, 654] on select "00 01 02 03 04 05 06 07 08 09 10 11 12 13 14 15 16 17 18 19 20 21 22 23" at bounding box center [403, 654] width 35 height 31
select select "7"
click at [386, 639] on select "00 01 02 03 04 05 06 07 08 09 10 11 12 13 14 15 16 17 18 19 20 21 22 23" at bounding box center [403, 654] width 35 height 31
type input "07:47"
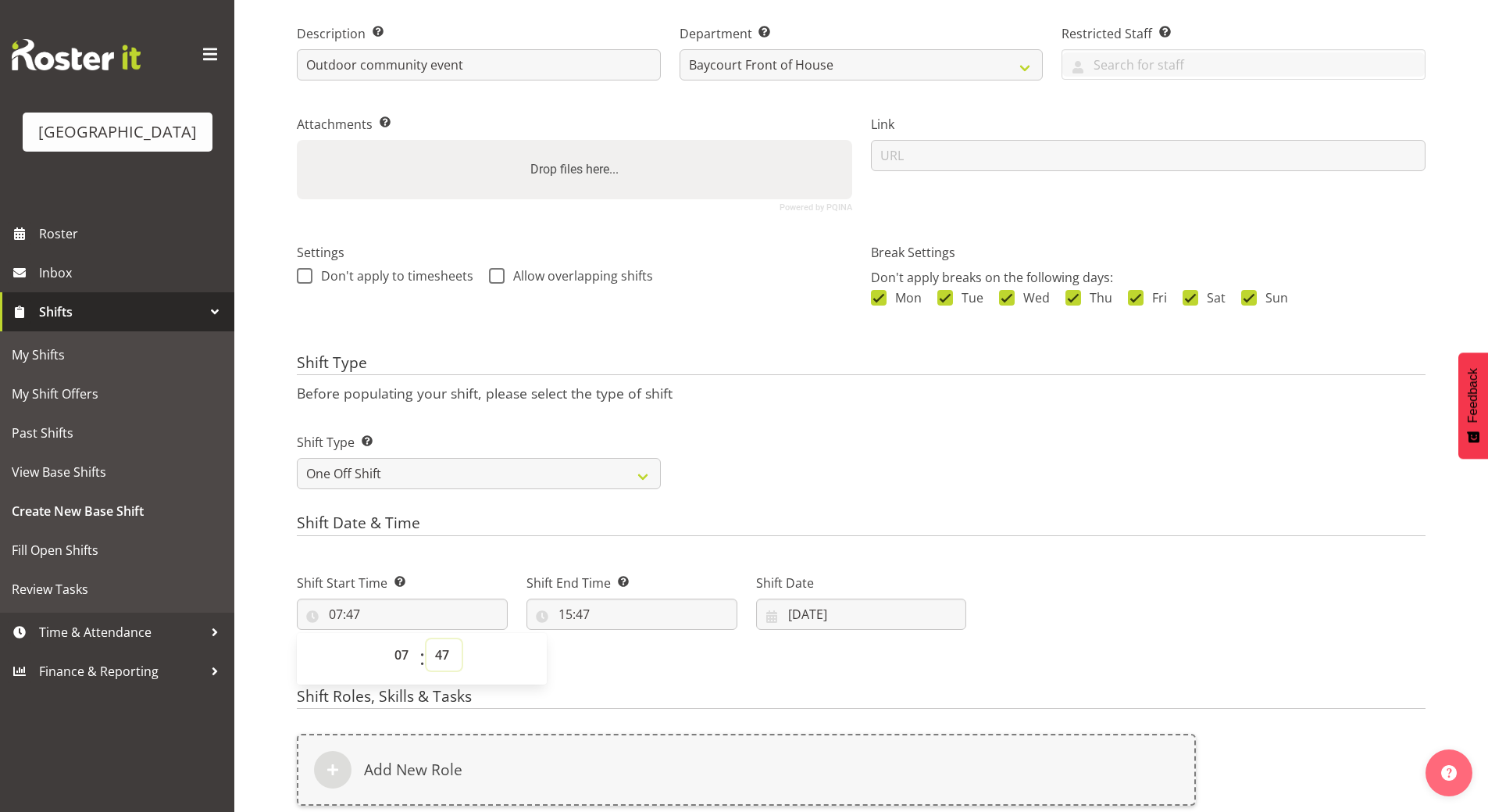
click at [451, 651] on select "00 01 02 03 04 05 06 07 08 09 10 11 12 13 14 15 16 17 18 19 20 21 22 23 24 25 2…" at bounding box center [443, 654] width 35 height 31
select select "0"
type input "07:00"
click at [573, 609] on input "15:47" at bounding box center [632, 613] width 211 height 31
click at [630, 659] on select "00 01 02 03 04 05 06 07 08 09 10 11 12 13 14 15 16 17 18 19 20 21 22 23" at bounding box center [632, 654] width 35 height 31
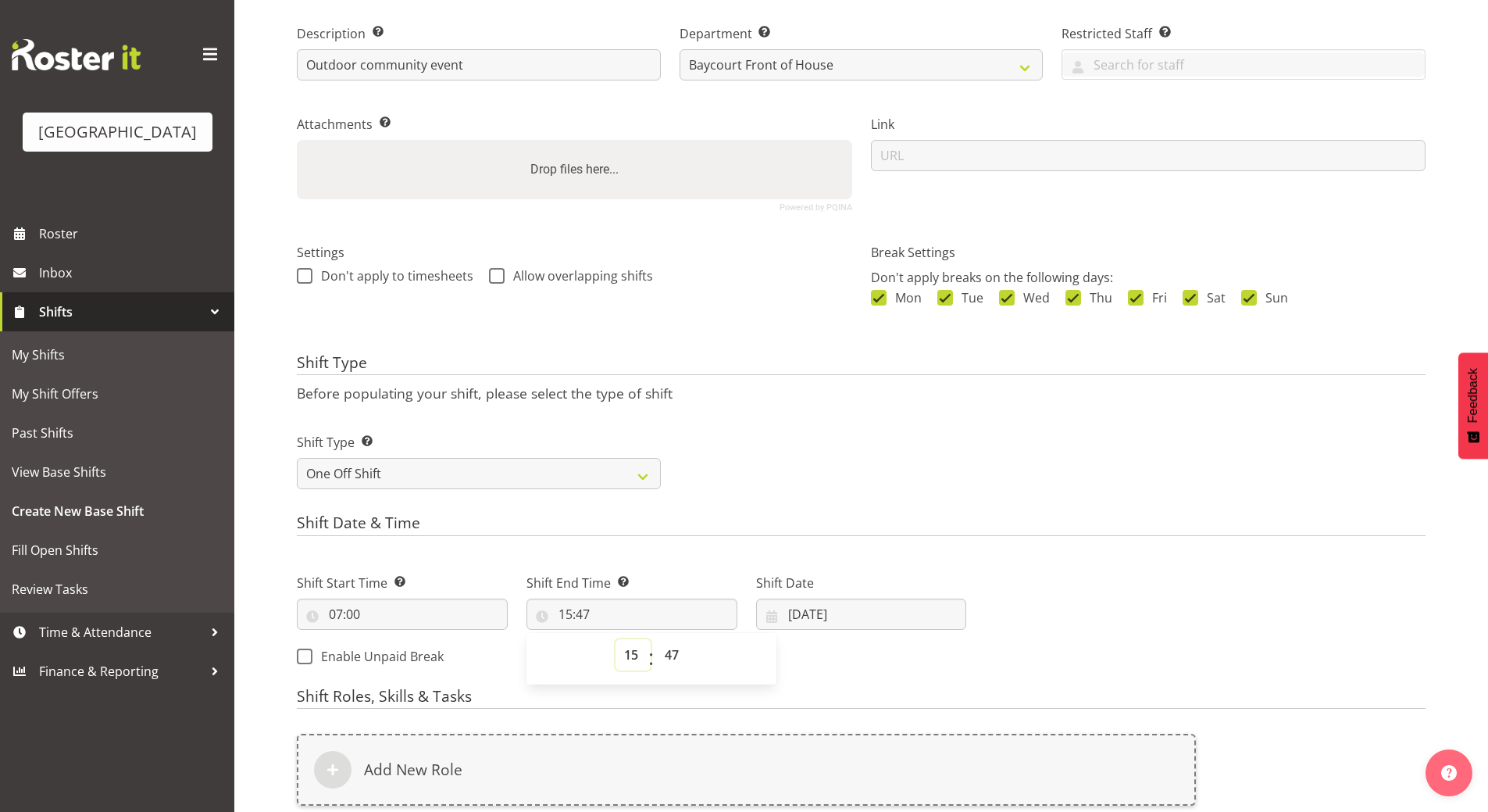
select select "19"
click at [615, 639] on select "00 01 02 03 04 05 06 07 08 09 10 11 12 13 14 15 16 17 18 19 20 21 22 23" at bounding box center [632, 654] width 35 height 31
type input "19:47"
click at [670, 659] on select "00 01 02 03 04 05 06 07 08 09 10 11 12 13 14 15 16 17 18 19 20 21 22 23 24 25 2…" at bounding box center [673, 654] width 35 height 31
select select "0"
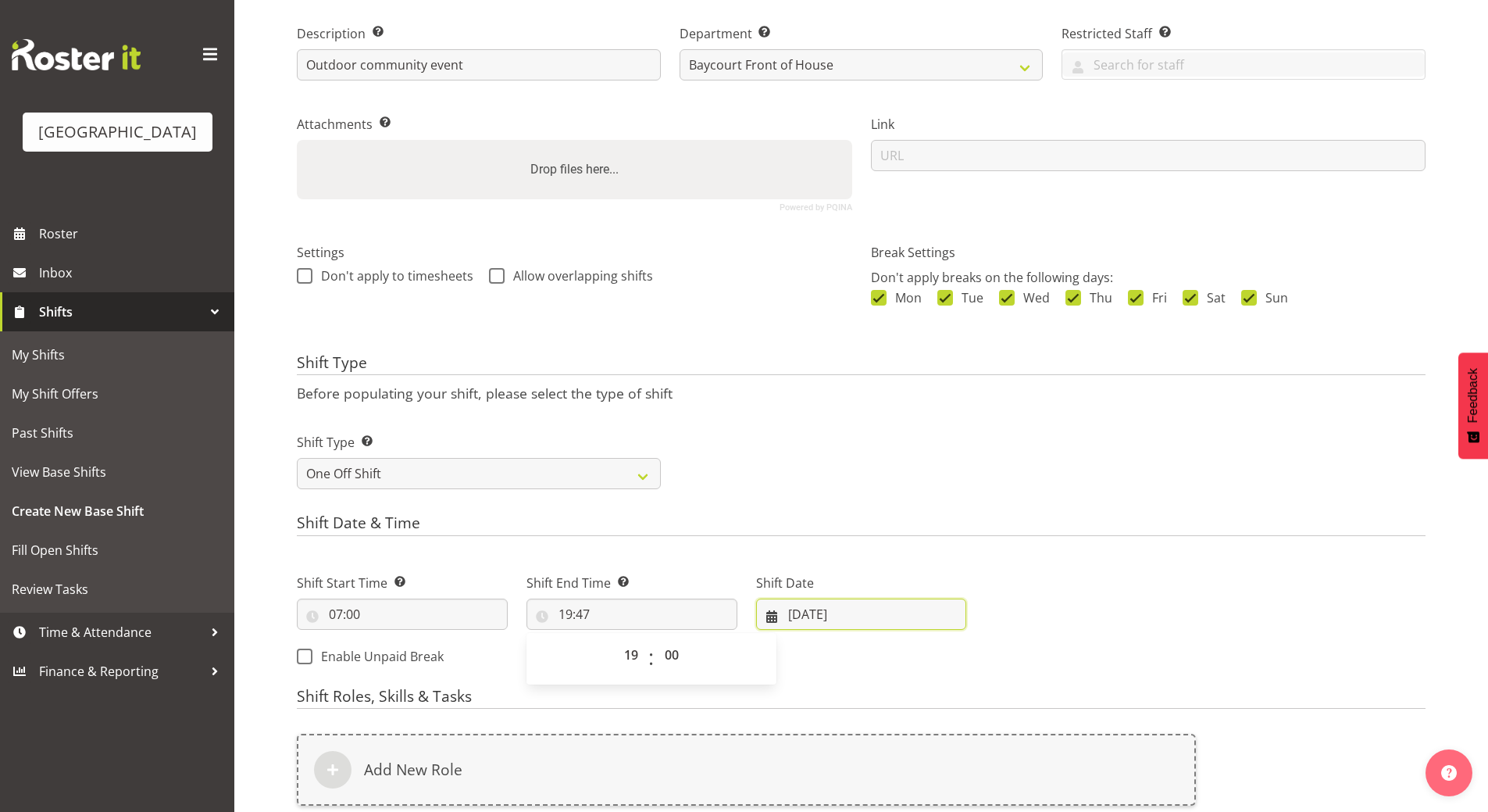
type input "19:00"
click at [814, 611] on input "17/09/2025" at bounding box center [862, 613] width 211 height 31
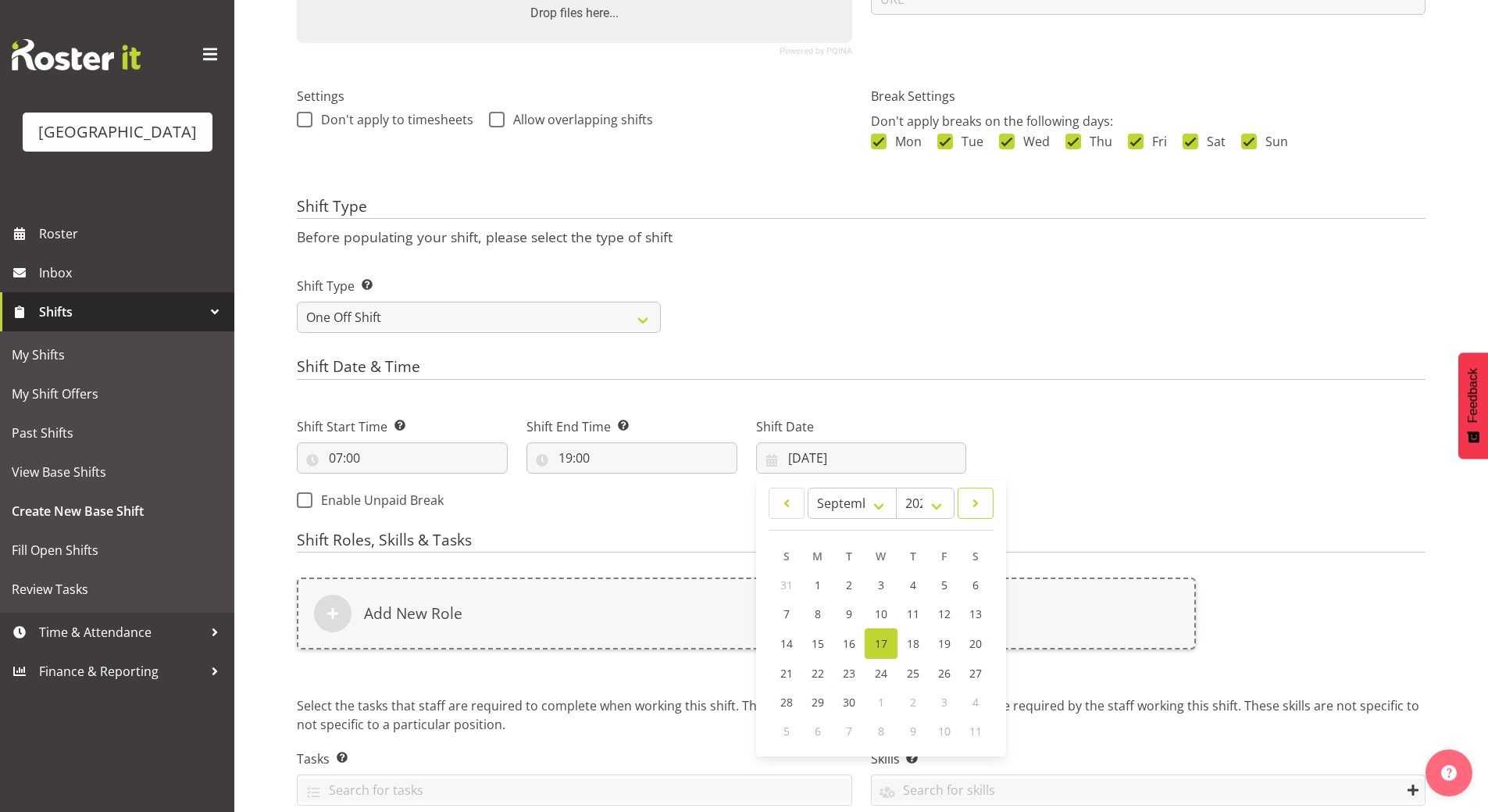
click at [968, 507] on span at bounding box center [976, 503] width 16 height 19
select select "0"
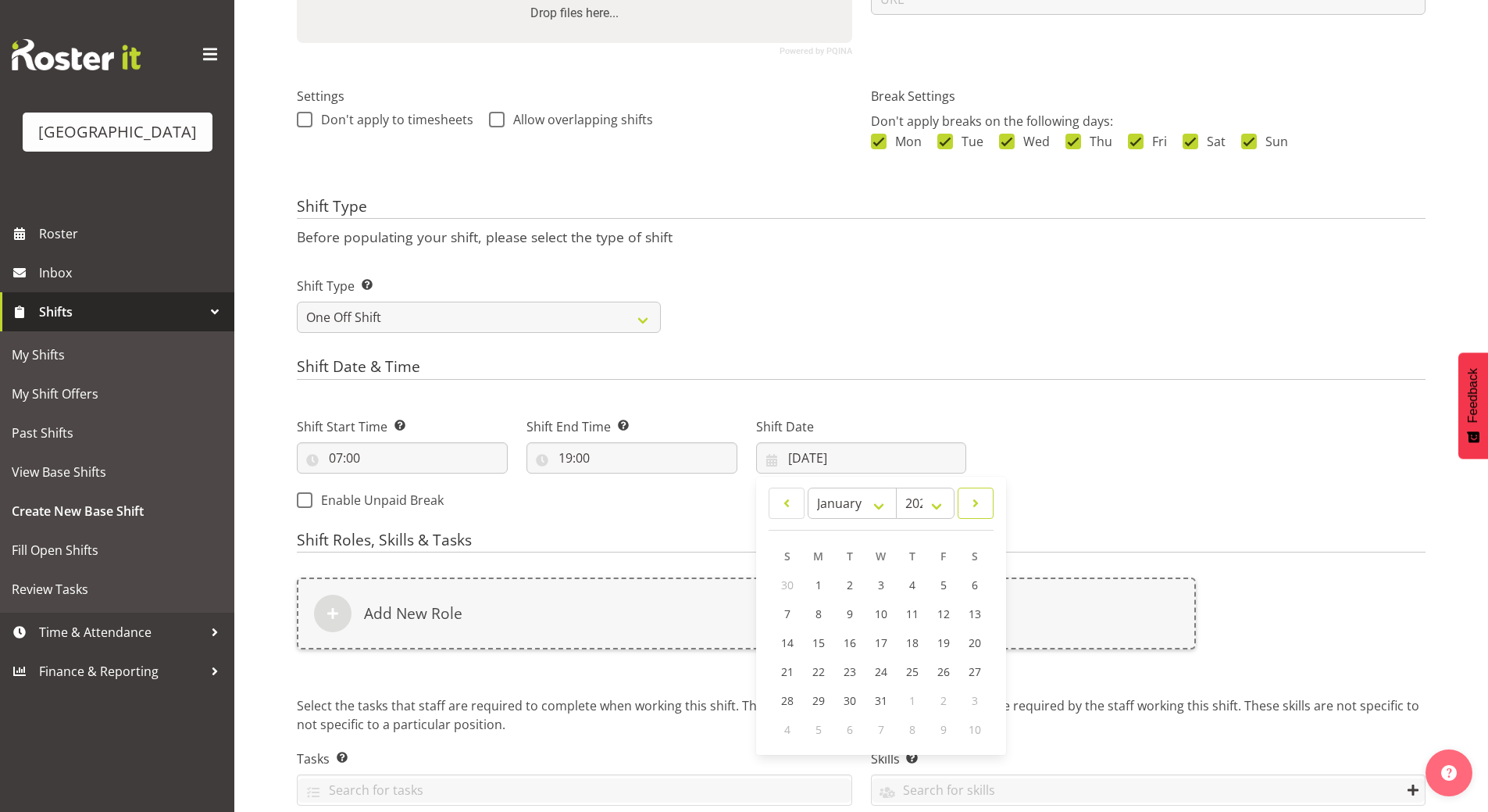
select select "2026"
click at [968, 506] on span at bounding box center [976, 503] width 16 height 19
click at [977, 504] on span at bounding box center [976, 503] width 16 height 19
select select "3"
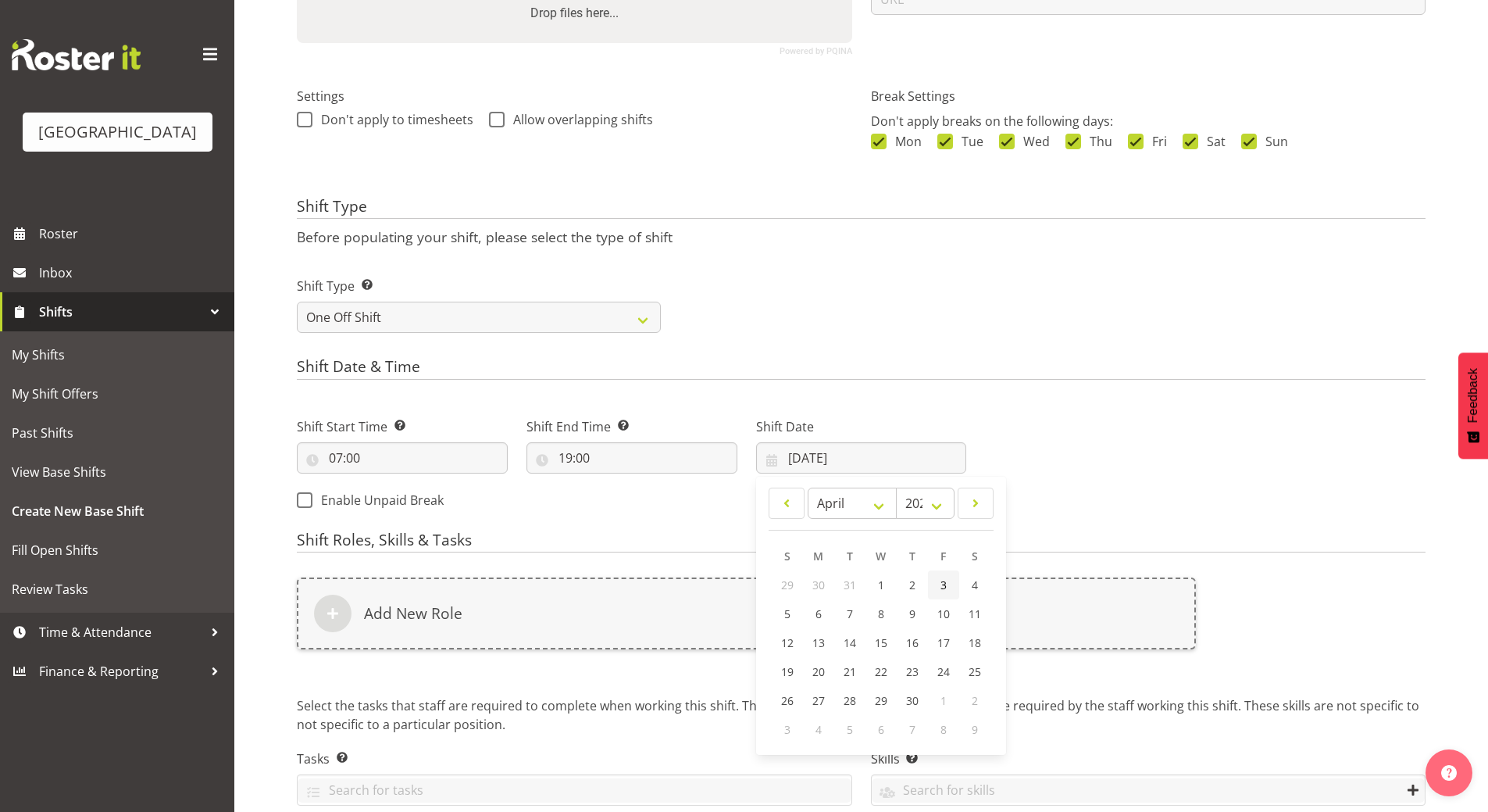
click at [944, 582] on span "3" at bounding box center [943, 584] width 6 height 15
type input "03/04/2026"
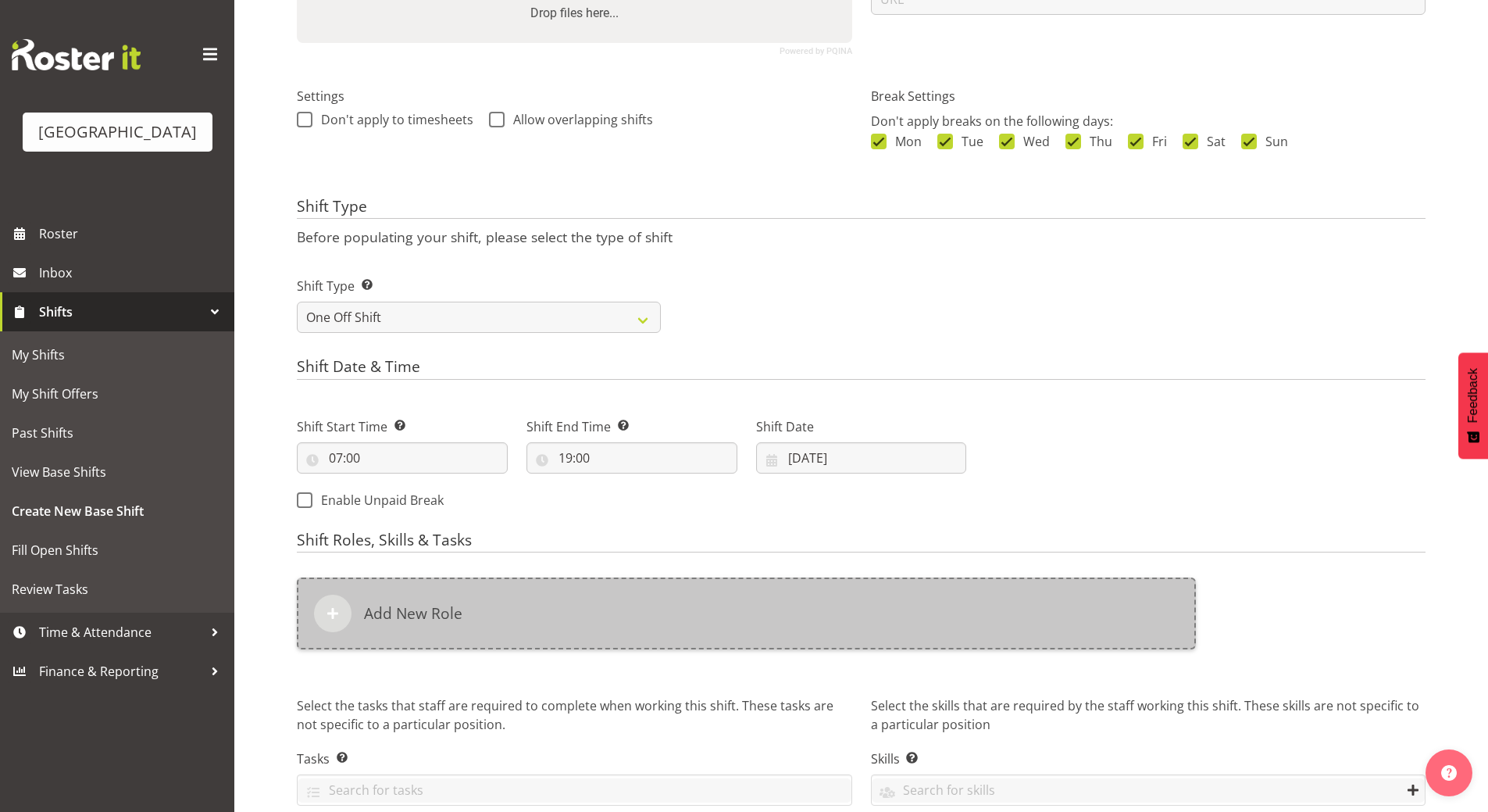
click at [406, 615] on h6 "Add New Role" at bounding box center [413, 613] width 98 height 19
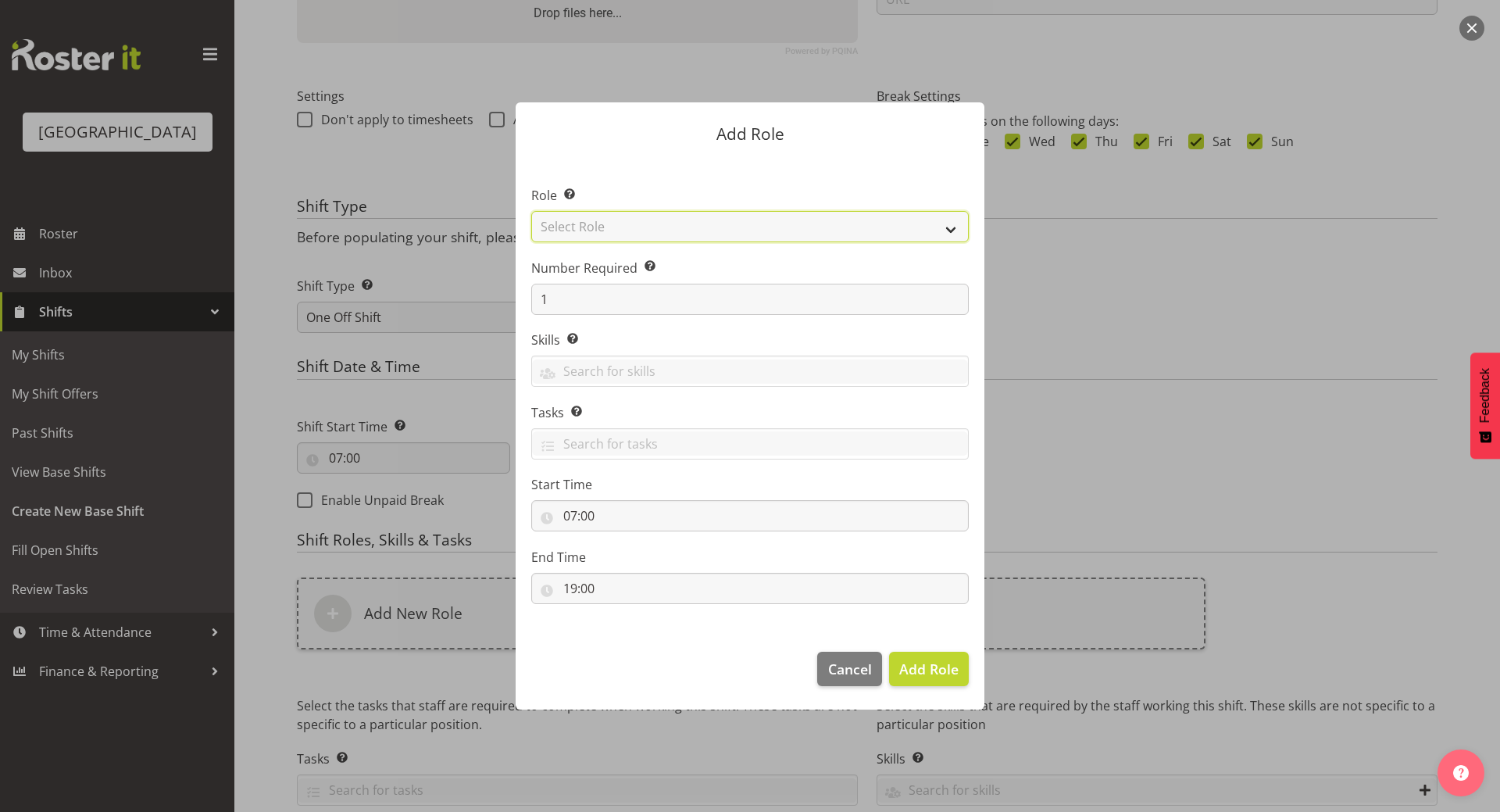
click at [685, 240] on select "Select Role Audio Bar Bar Runner Bar Training Box Office Cargo Shed Venue Rep C…" at bounding box center [750, 226] width 437 height 31
select select "1288"
click at [532, 211] on select "Select Role Audio Bar Bar Runner Bar Training Box Office Cargo Shed Venue Rep C…" at bounding box center [750, 226] width 437 height 31
click at [927, 667] on span "Add Role" at bounding box center [929, 668] width 60 height 19
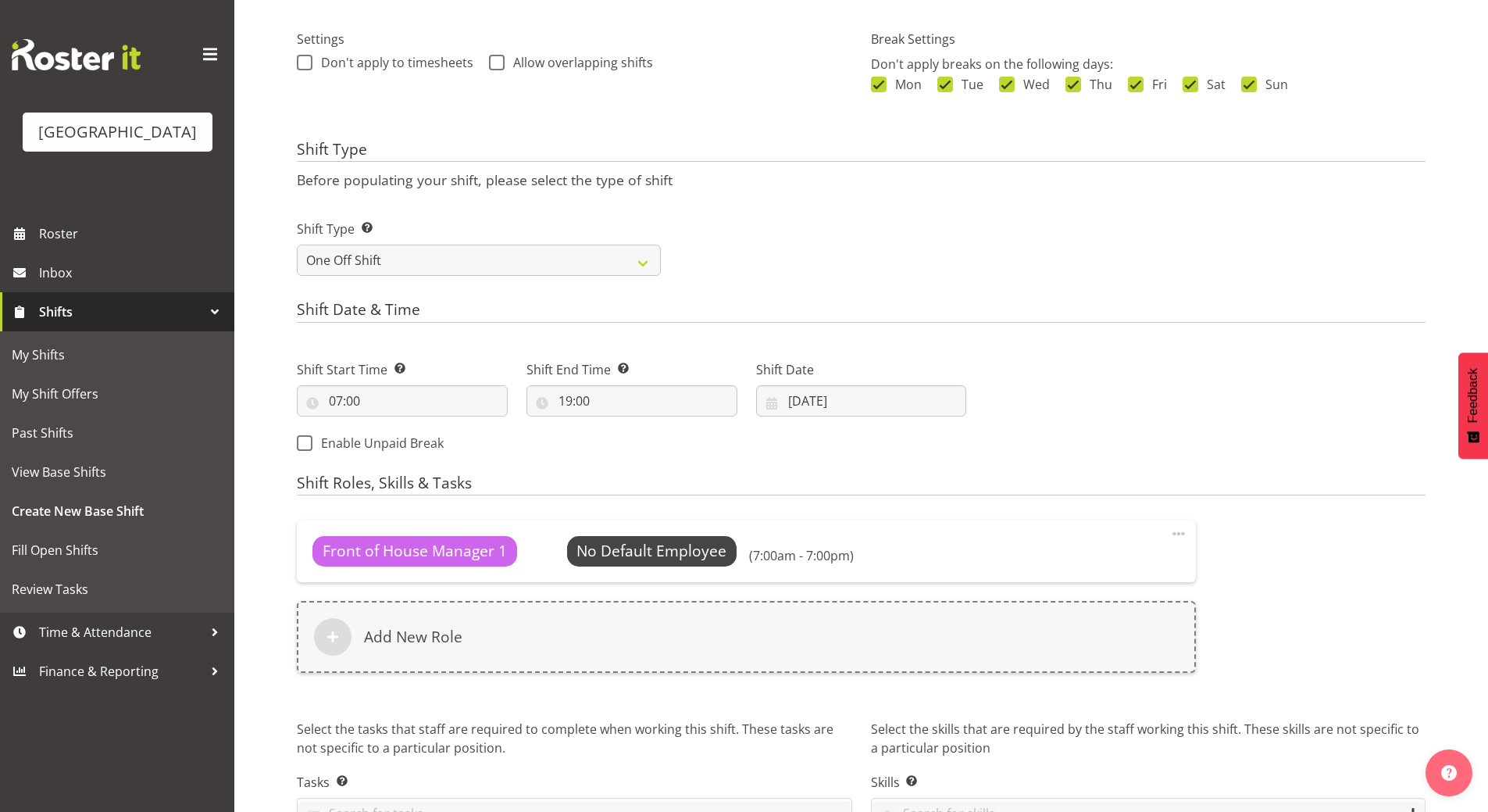
scroll to position [542, 0]
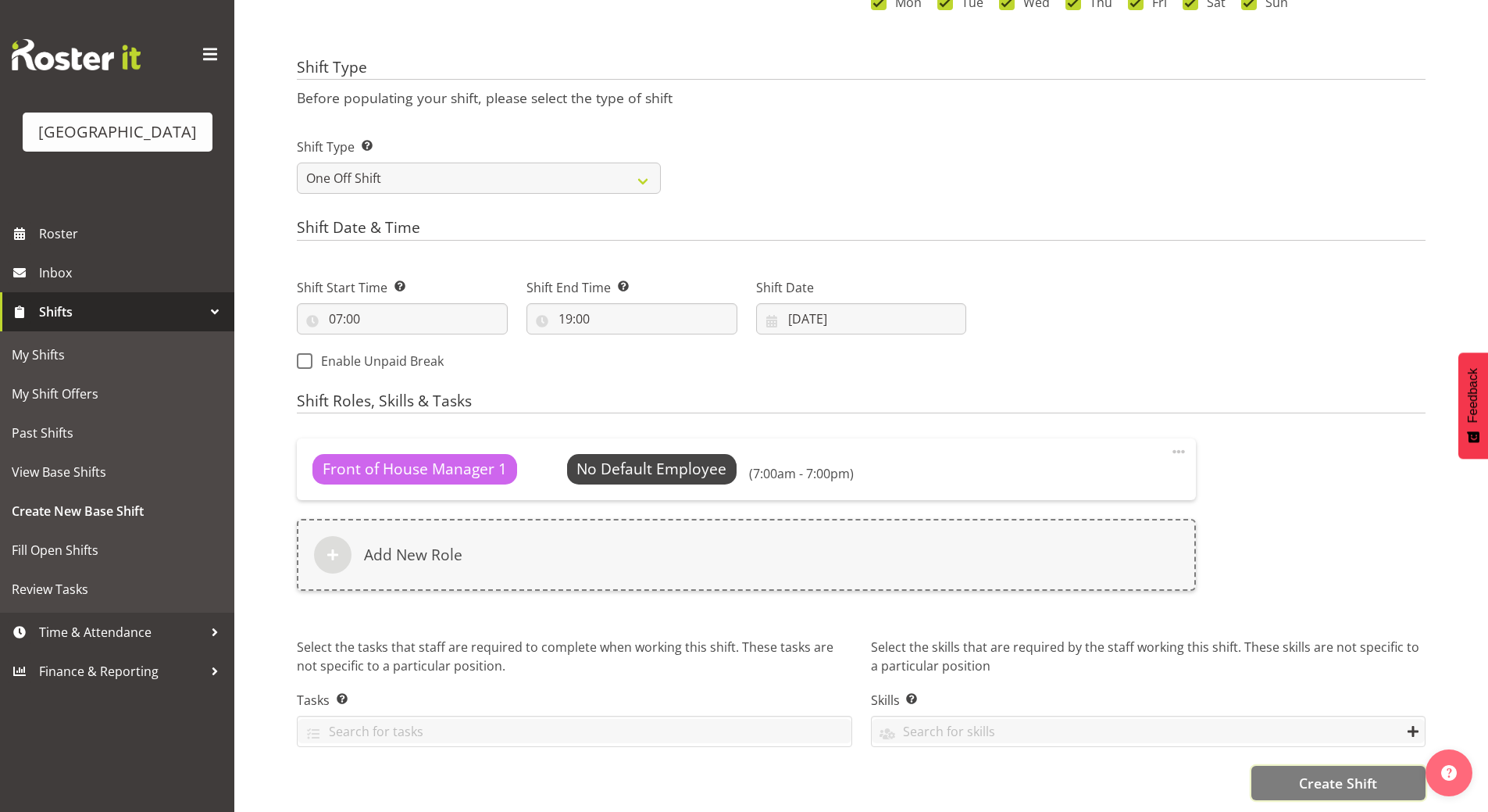
drag, startPoint x: 1335, startPoint y: 769, endPoint x: 1320, endPoint y: 762, distance: 16.6
click at [1335, 772] on span "Create Shift" at bounding box center [1338, 782] width 79 height 20
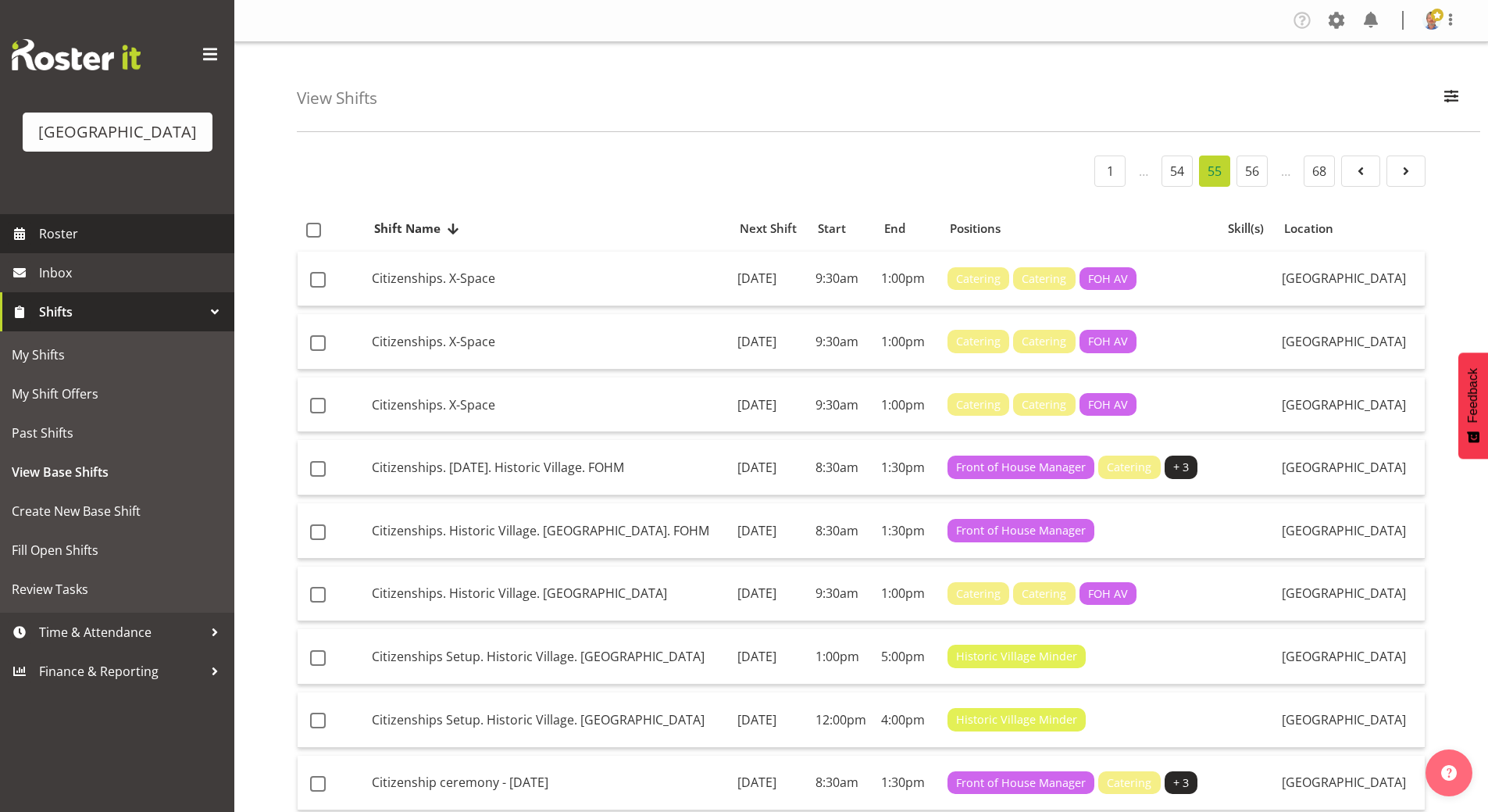
click at [115, 245] on span "Roster" at bounding box center [132, 234] width 188 height 24
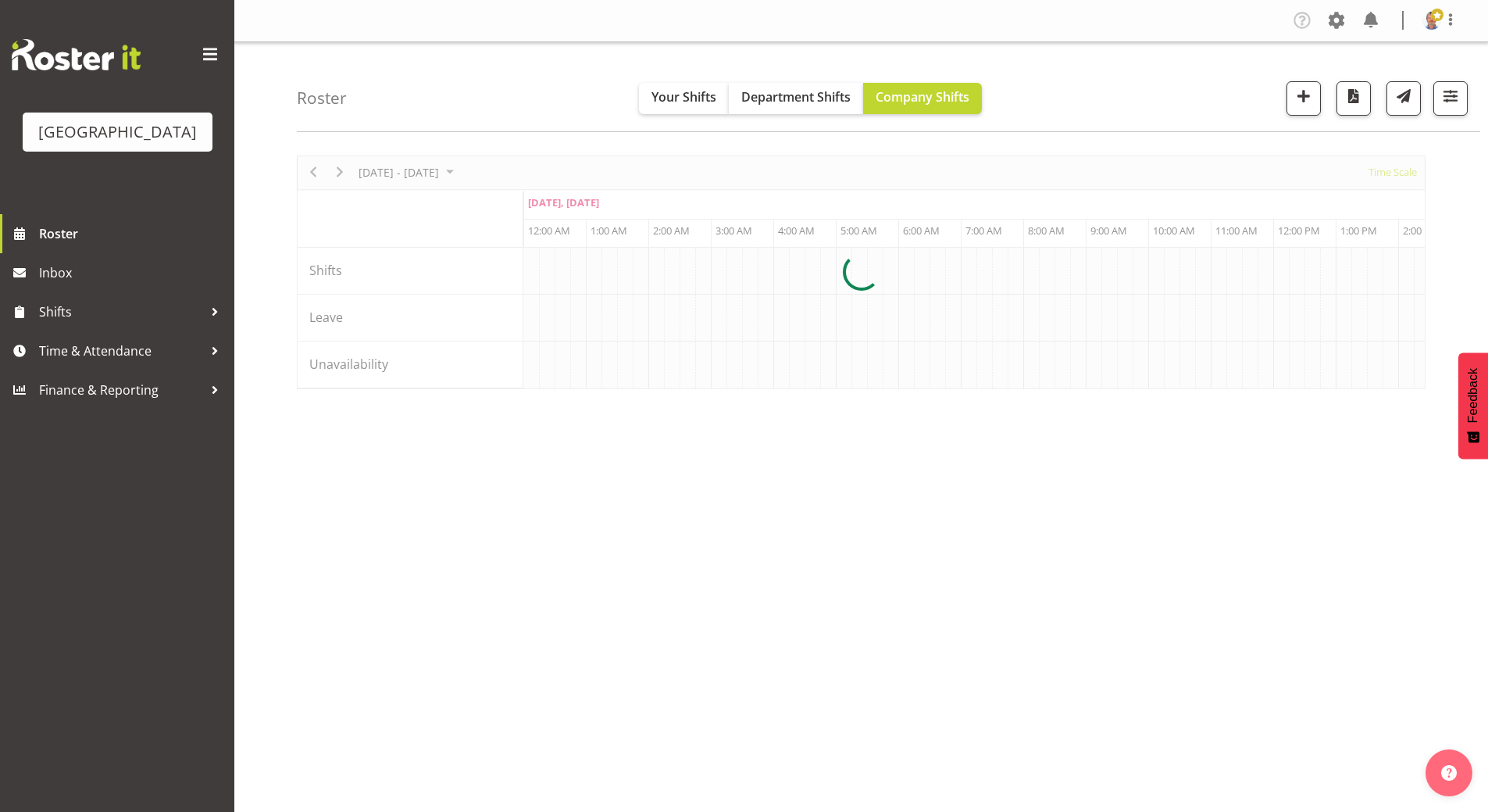
scroll to position [0, 3001]
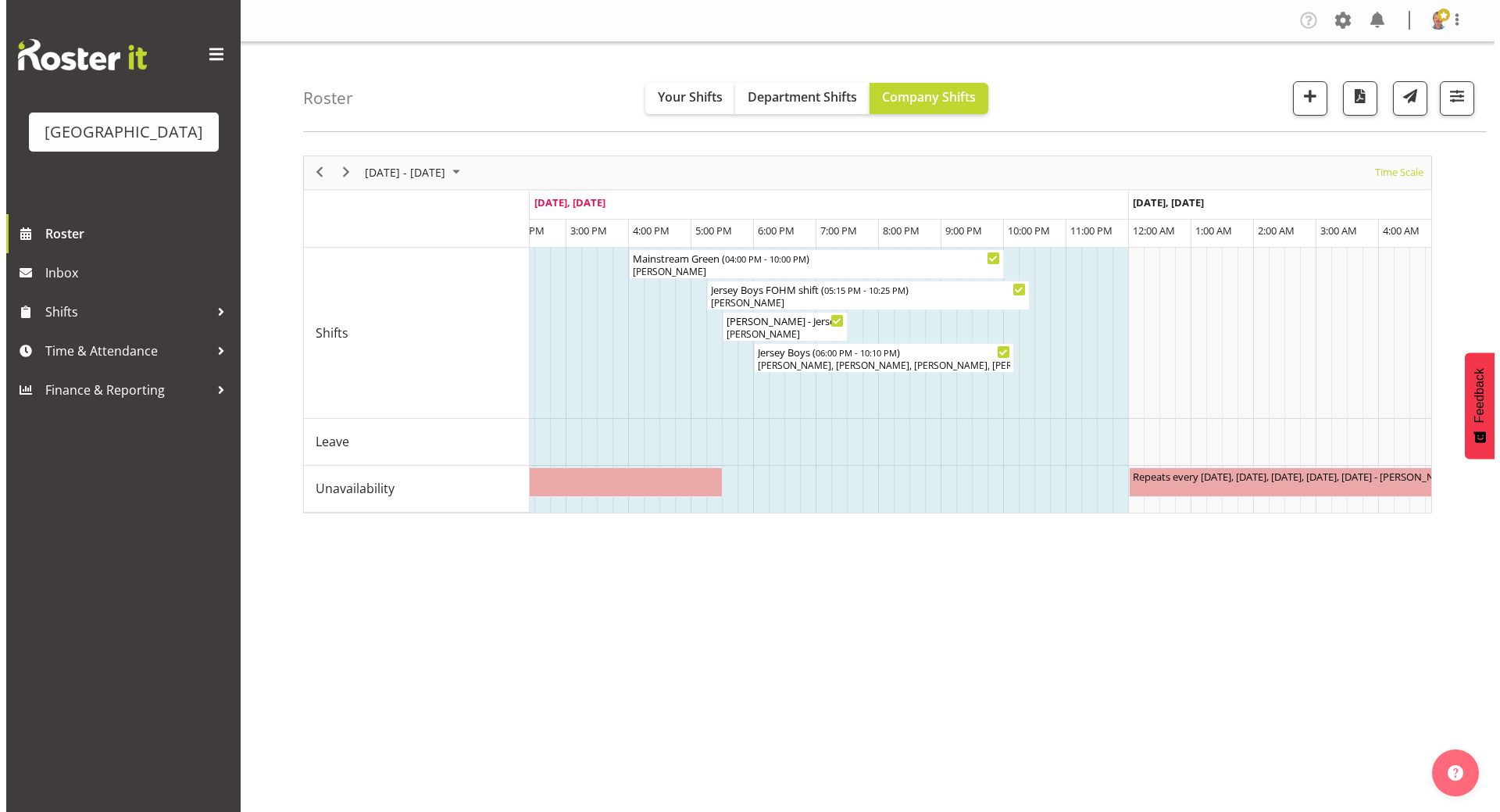
scroll to position [0, 3818]
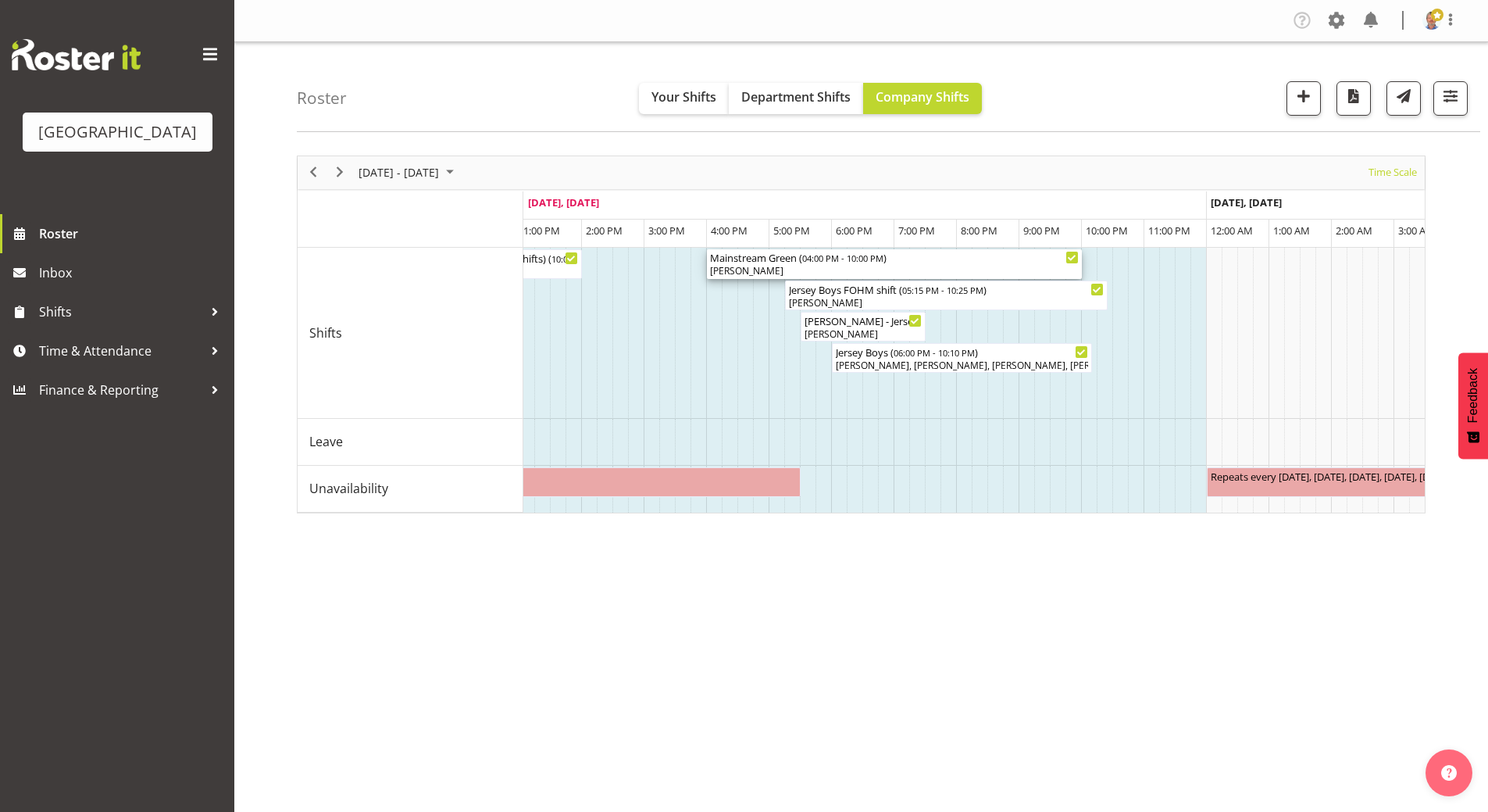
click at [798, 264] on div "Mainstream Green ( 04:00 PM - 10:00 PM )" at bounding box center [895, 257] width 369 height 16
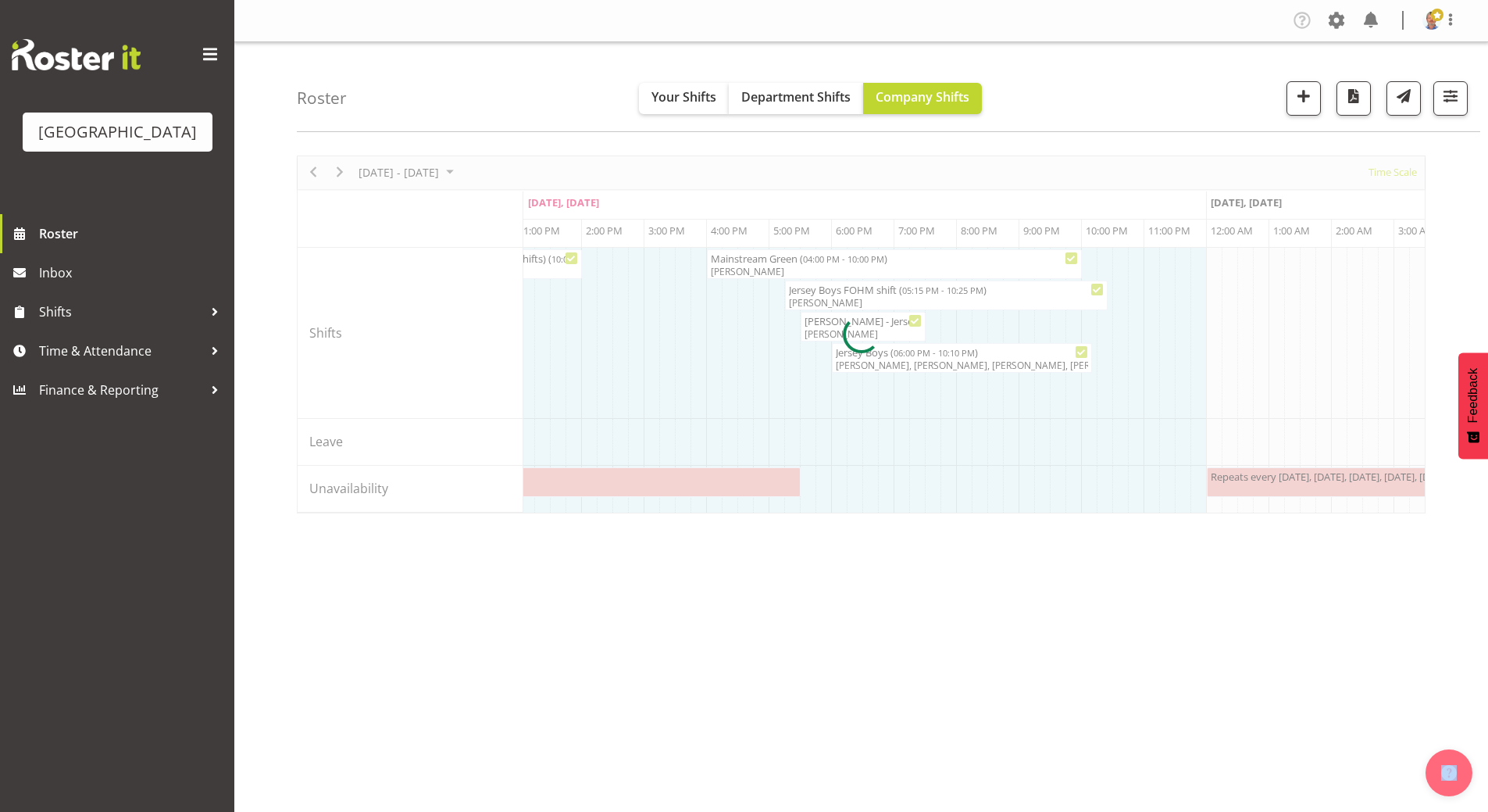
click at [798, 264] on div at bounding box center [862, 334] width 1129 height 358
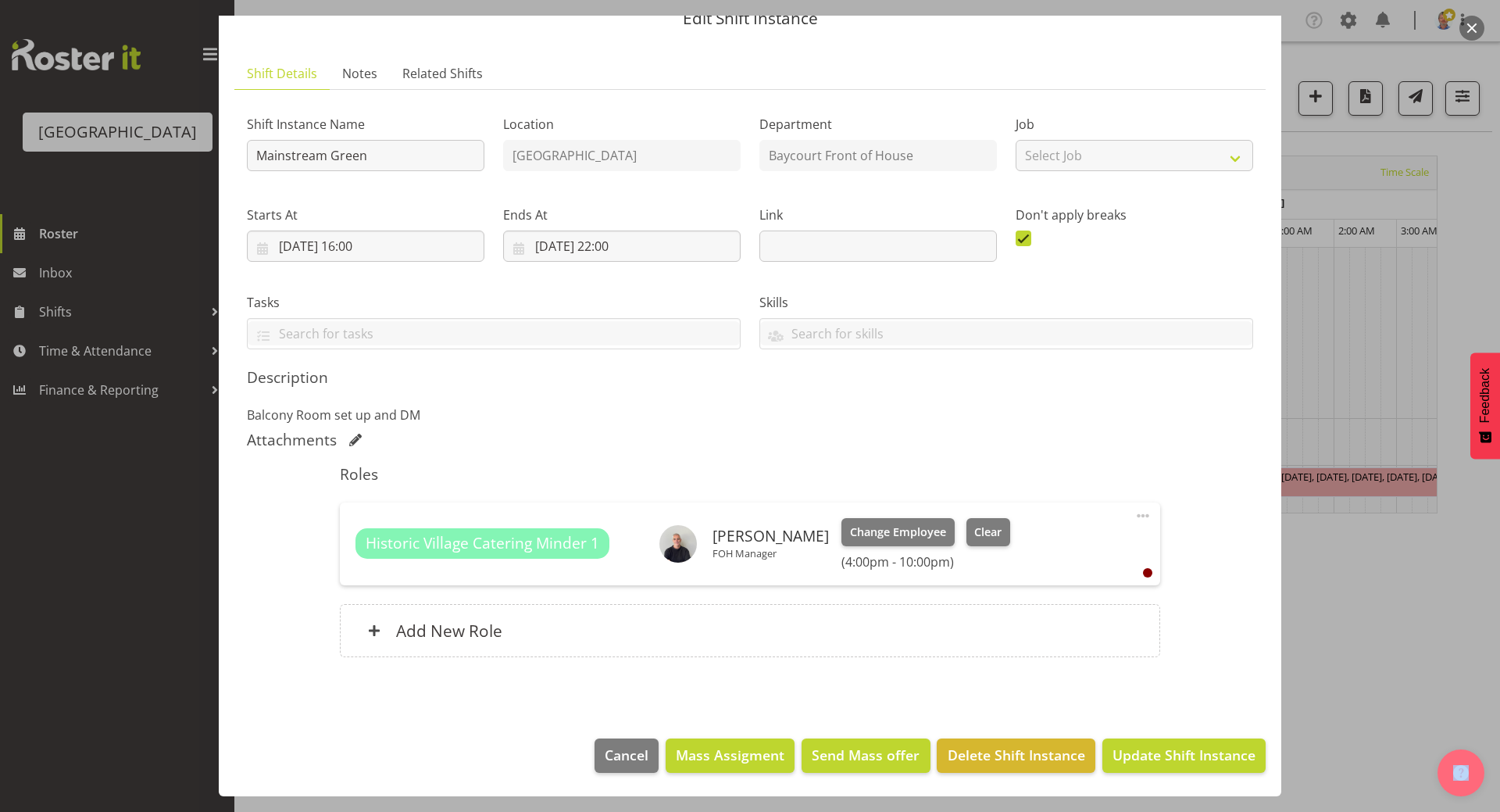
scroll to position [0, 0]
click at [617, 756] on span "Cancel" at bounding box center [626, 754] width 44 height 20
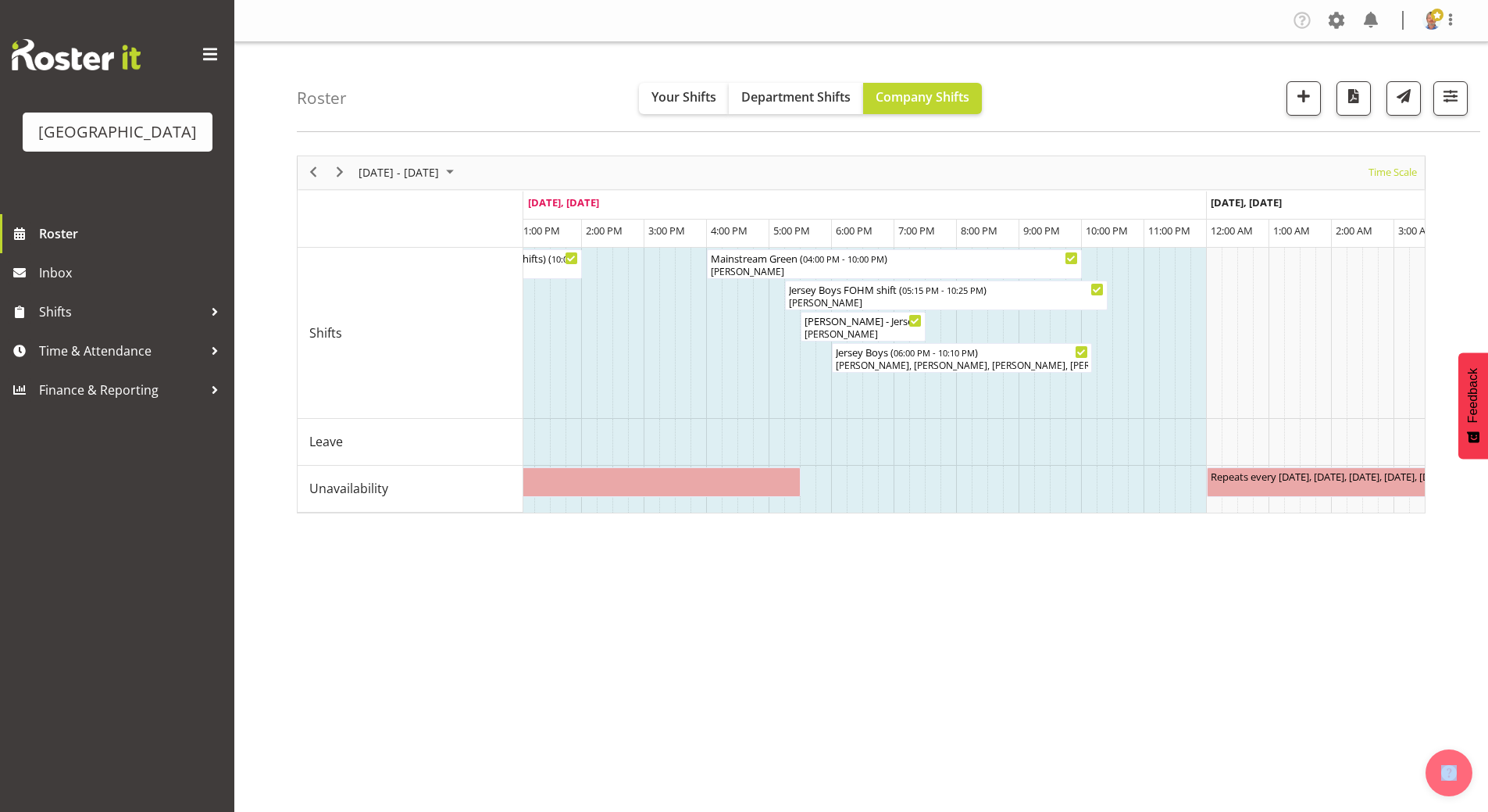
click at [1003, 696] on div "[DATE] - [DATE] [DATE] Timeline Day Timeline Week Timeline Fortnight Timeline M…" at bounding box center [893, 456] width 1192 height 625
